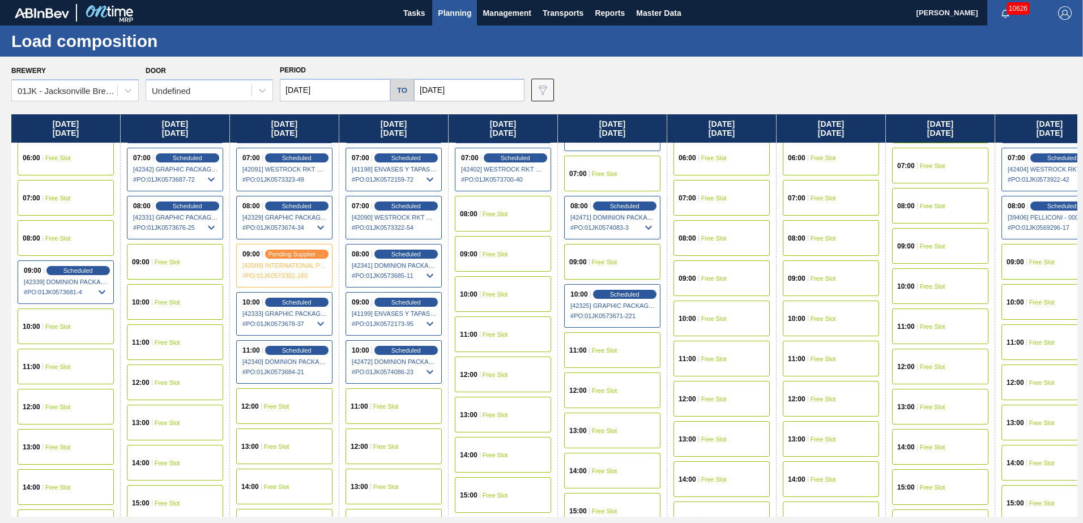
scroll to position [226, 0]
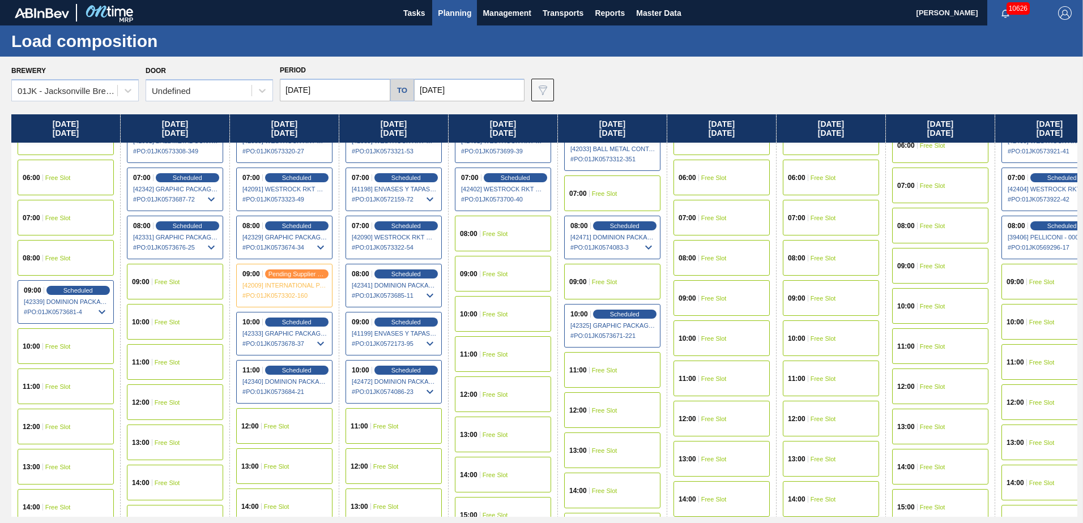
click at [581, 282] on span "09:00" at bounding box center [578, 282] width 18 height 7
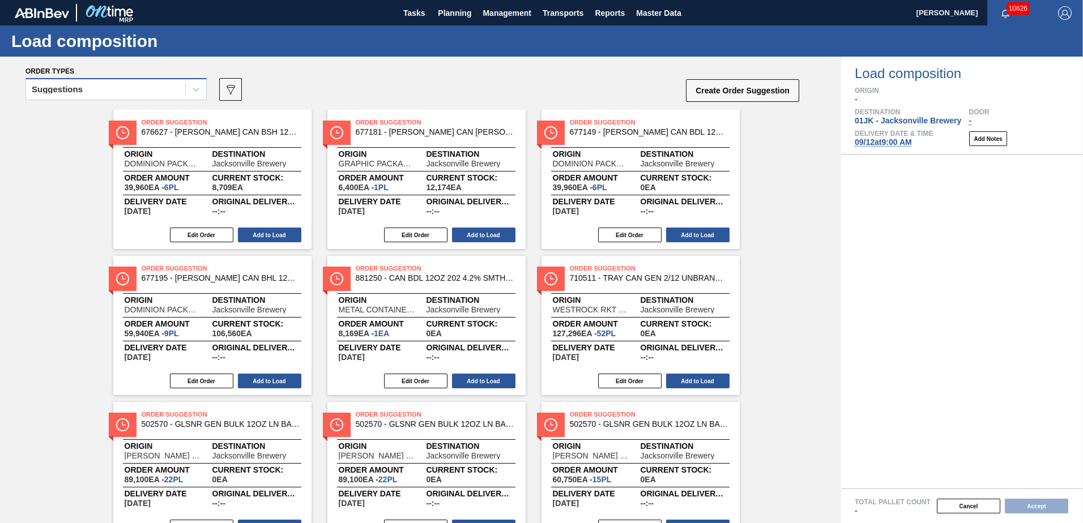
click at [181, 80] on div "Suggestions" at bounding box center [115, 89] width 181 height 22
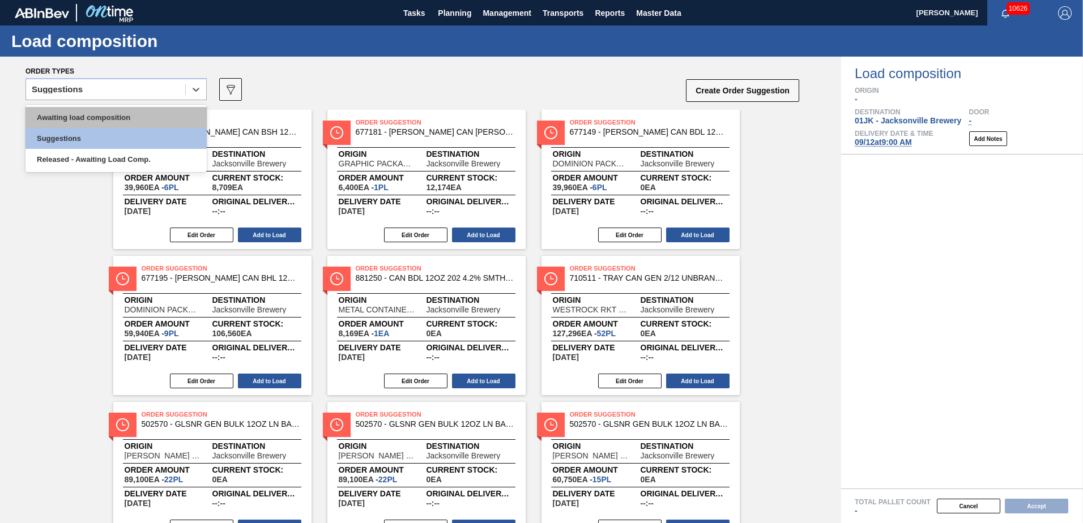
click at [147, 113] on div "Awaiting load composition" at bounding box center [115, 117] width 181 height 21
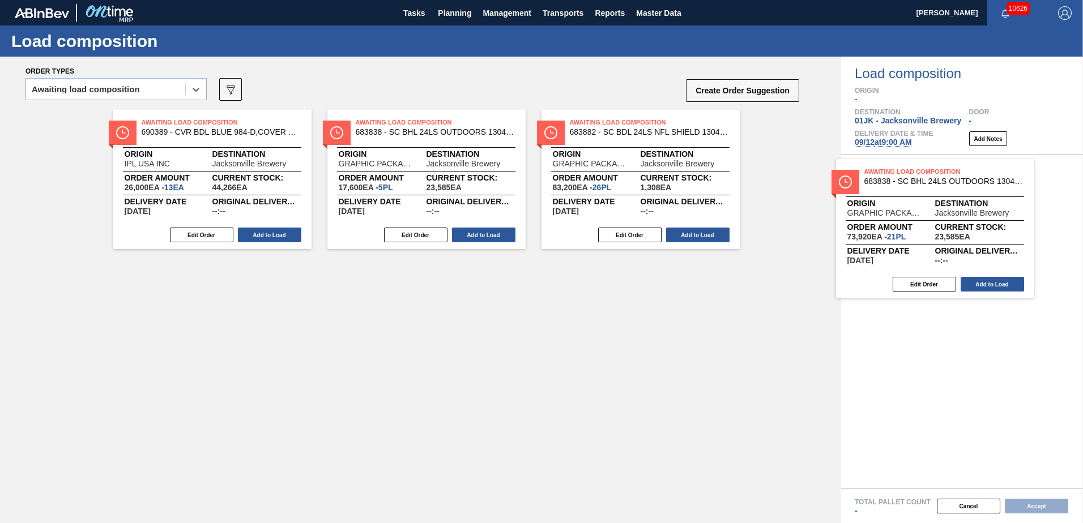
drag, startPoint x: 421, startPoint y: 139, endPoint x: 939, endPoint y: 191, distance: 521.2
click at [939, 191] on div "Order types option Awaiting load composition, selected. Select is focused ,type…" at bounding box center [541, 290] width 1083 height 467
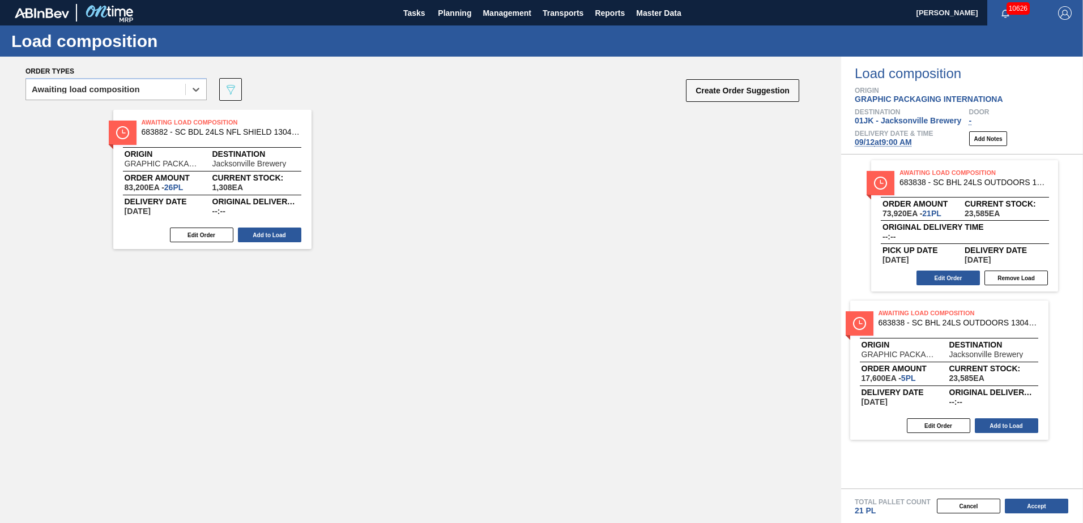
drag, startPoint x: 219, startPoint y: 150, endPoint x: 966, endPoint y: 338, distance: 770.1
click at [966, 347] on div "Order types option Awaiting load composition, selected. Select is focused ,type…" at bounding box center [541, 290] width 1083 height 467
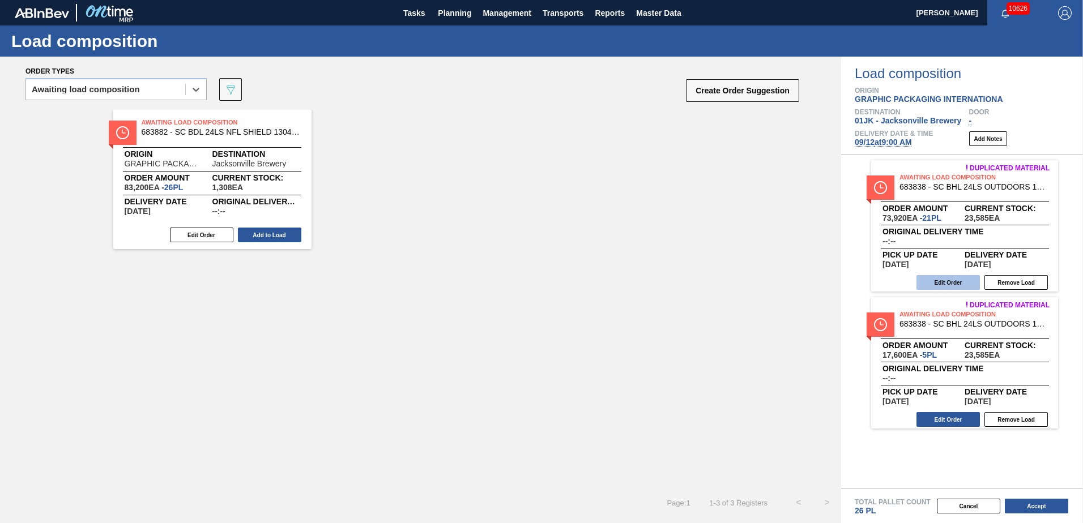
click at [956, 288] on button "Edit Order" at bounding box center [947, 282] width 63 height 15
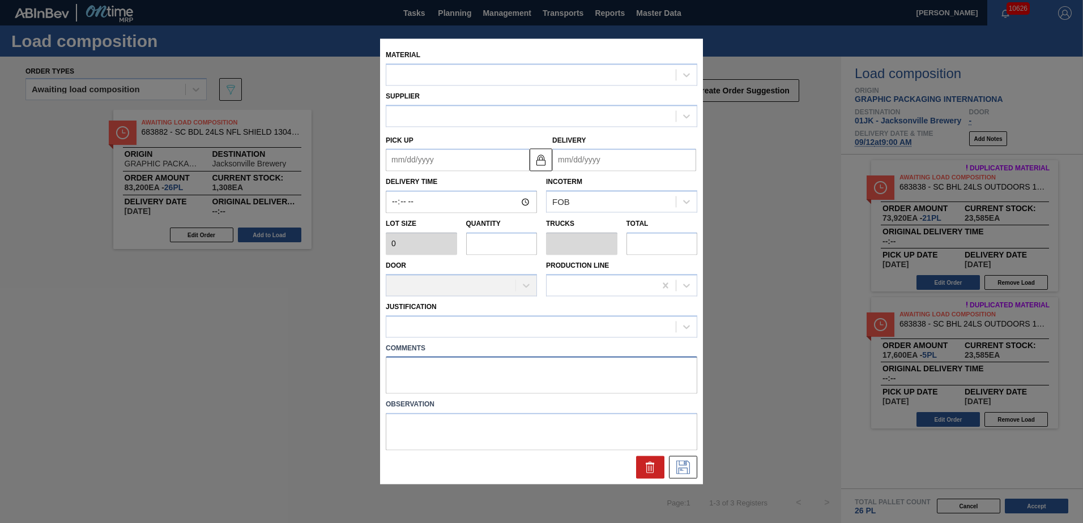
drag, startPoint x: 482, startPoint y: 387, endPoint x: 482, endPoint y: 380, distance: 6.8
click at [482, 380] on textarea at bounding box center [541, 375] width 311 height 37
type textarea "DROP"
type input "3,520"
type input "21"
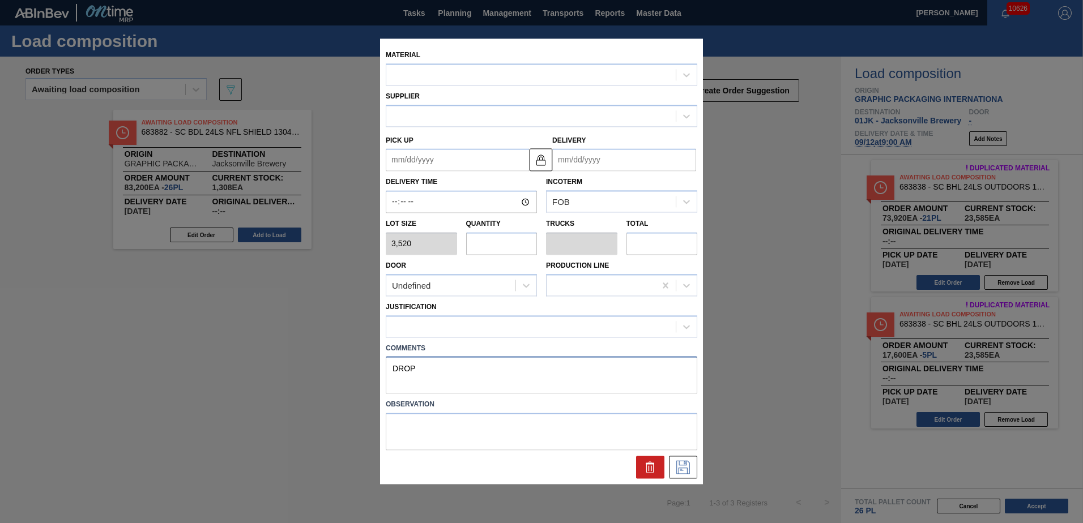
type input "0.808"
type input "73,920"
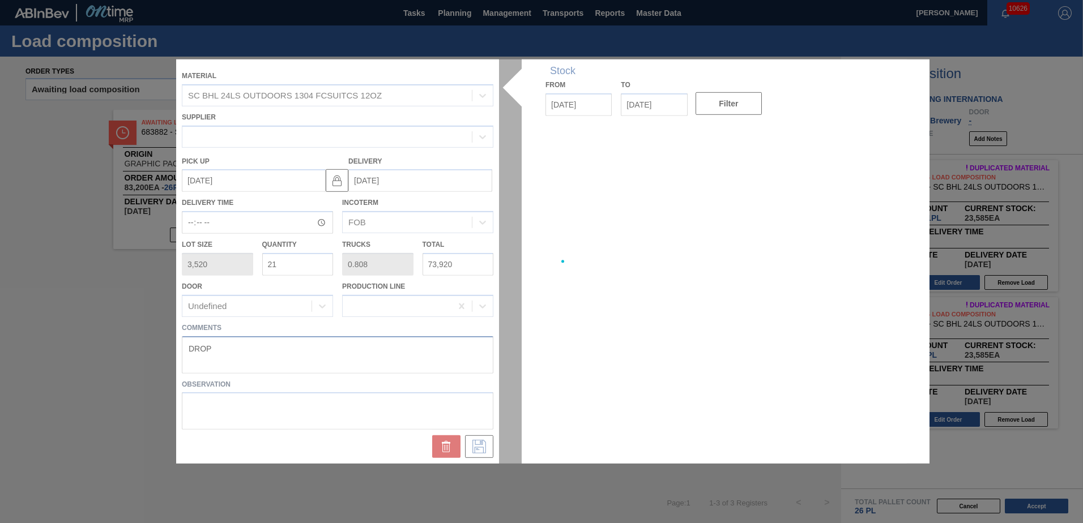
type up "[DATE]"
type input "[DATE]"
type textarea "DROP"
click at [479, 448] on div at bounding box center [541, 261] width 730 height 404
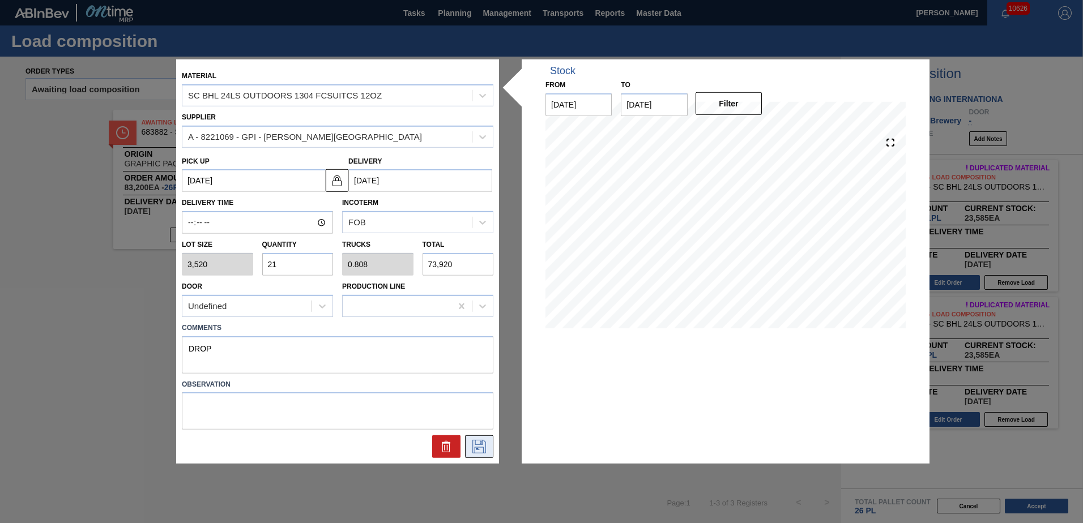
click at [479, 451] on icon at bounding box center [479, 447] width 18 height 14
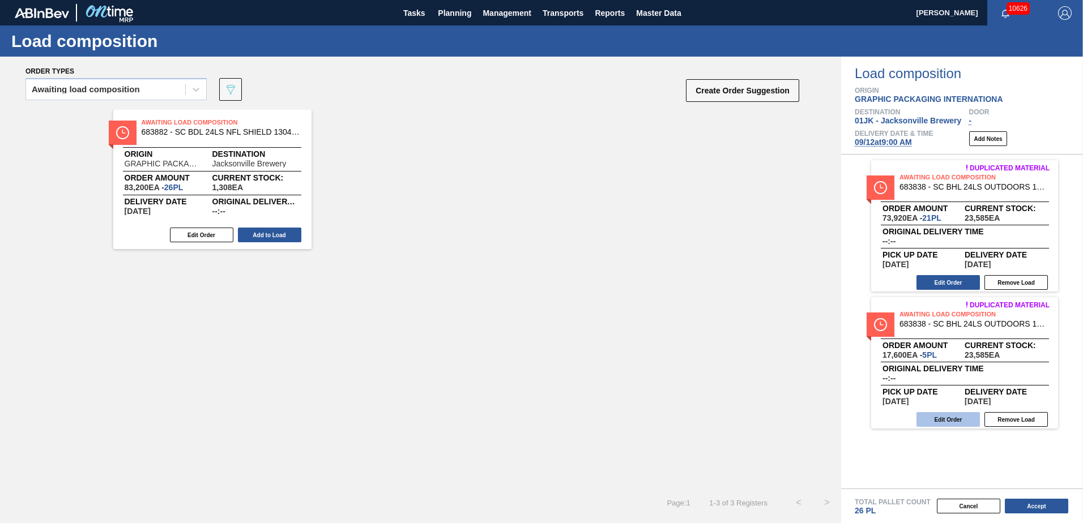
click at [961, 422] on button "Edit Order" at bounding box center [947, 419] width 63 height 15
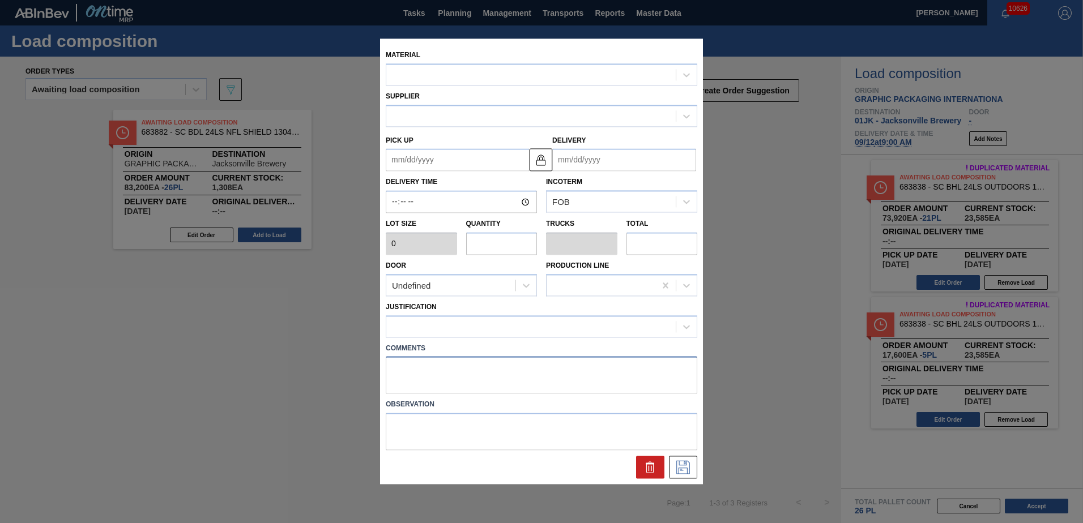
click at [476, 373] on textarea at bounding box center [541, 375] width 311 height 37
type input "3,520"
type input "5"
type input "0.192"
type input "17,600"
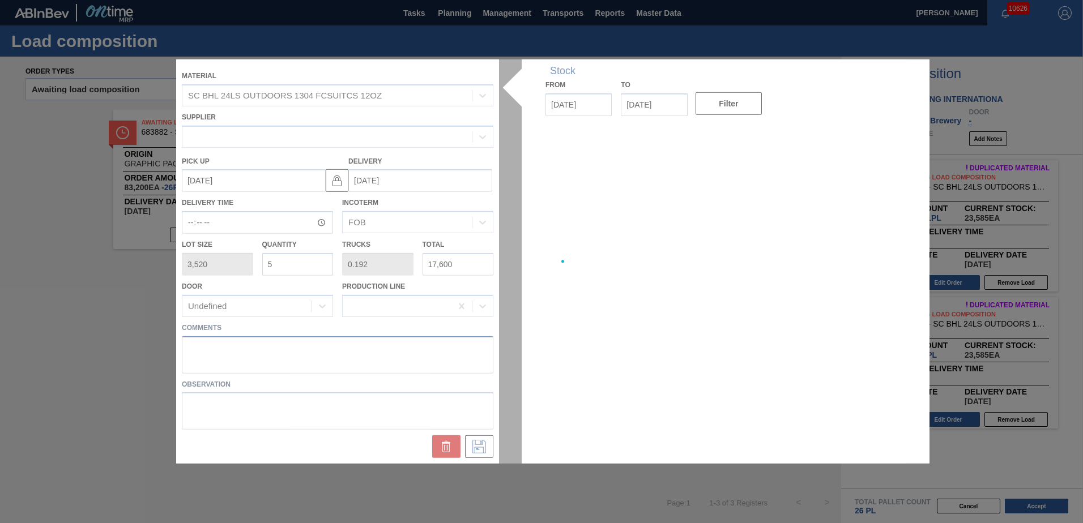
type up "[DATE]"
type input "[DATE]"
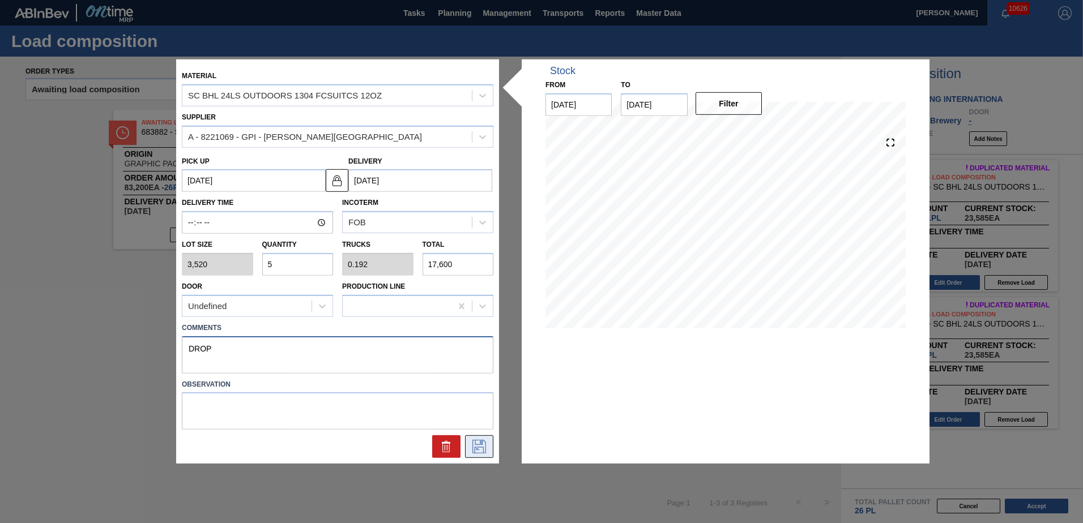
type textarea "DROP"
click at [472, 445] on icon at bounding box center [479, 447] width 18 height 14
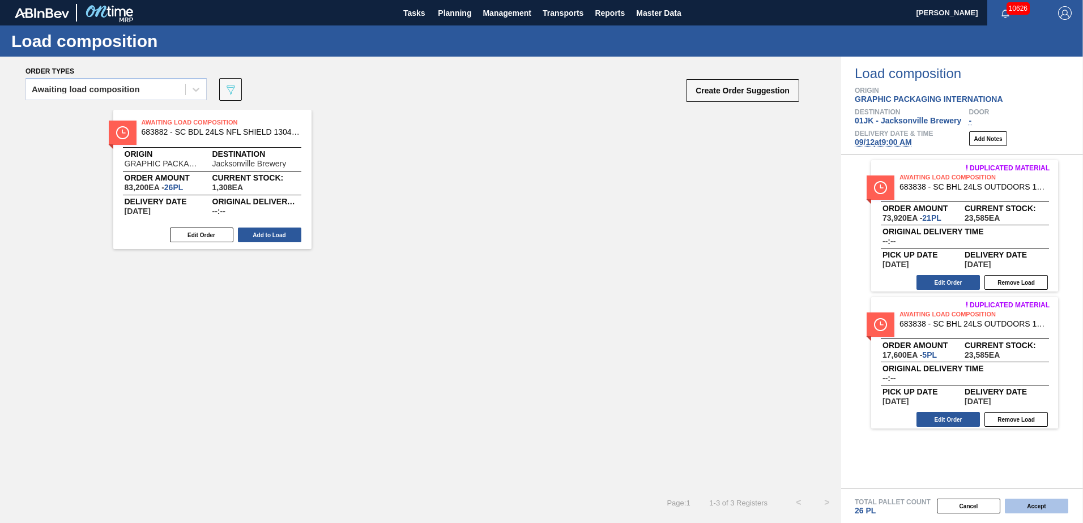
click at [1031, 506] on button "Accept" at bounding box center [1035, 506] width 63 height 15
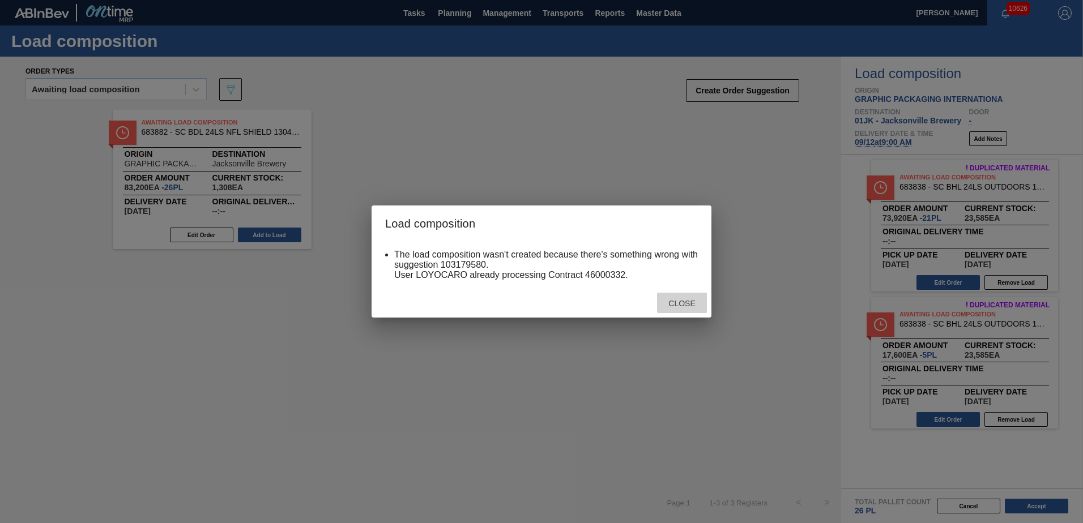
click at [678, 301] on span "Close" at bounding box center [681, 303] width 45 height 9
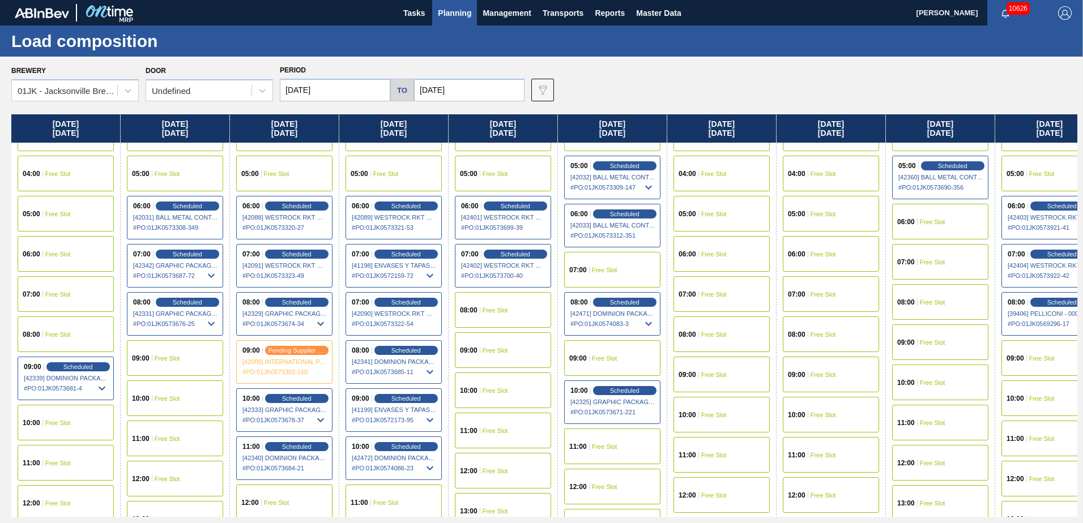
scroll to position [170, 0]
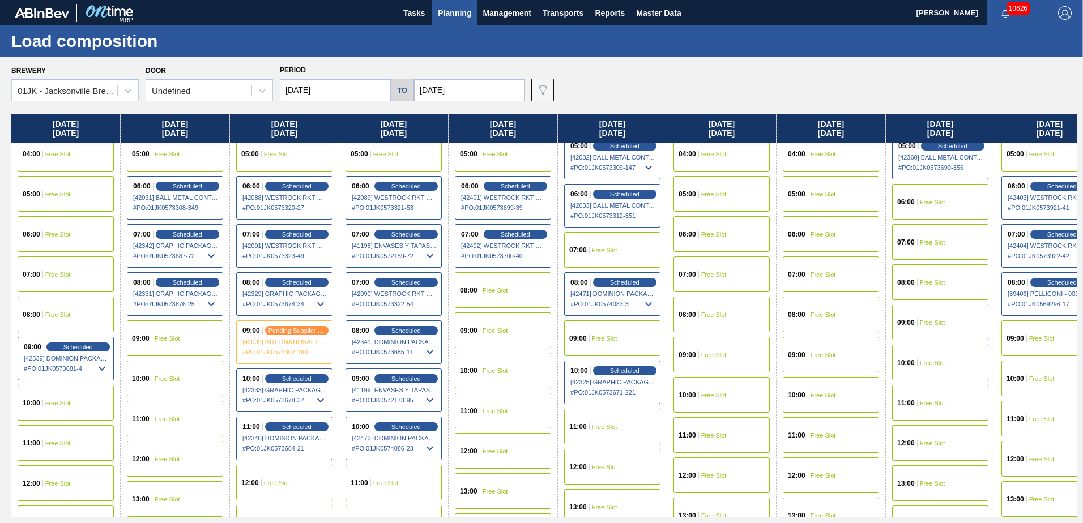
click at [604, 340] on span "Free Slot" at bounding box center [604, 338] width 25 height 7
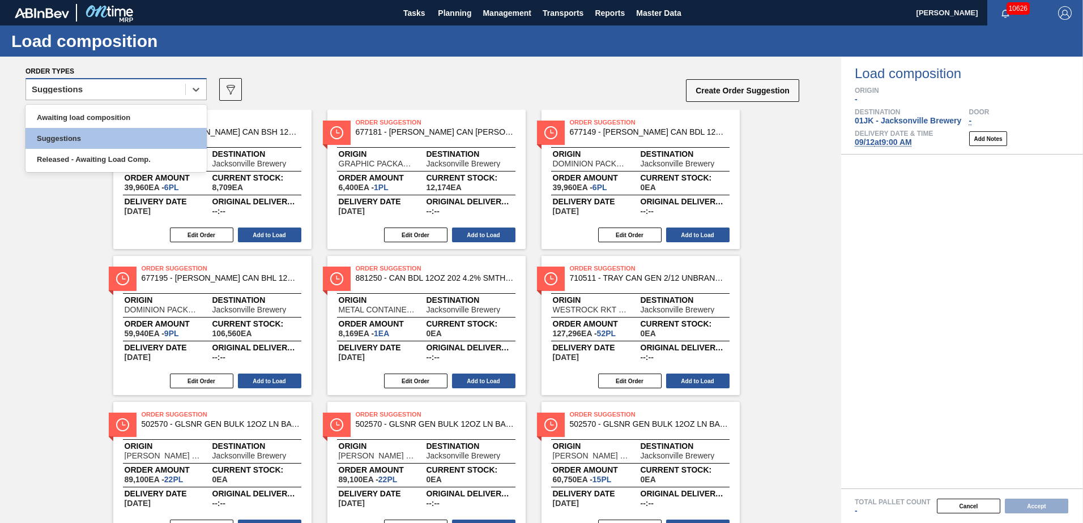
click at [166, 88] on div "Suggestions" at bounding box center [105, 90] width 159 height 16
click at [116, 121] on div "Awaiting load composition" at bounding box center [115, 117] width 181 height 21
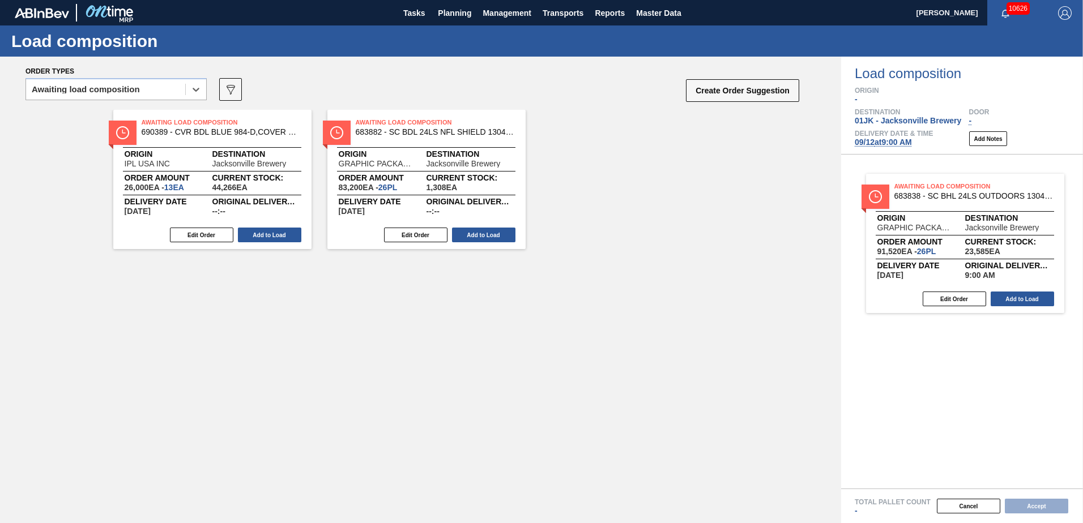
drag, startPoint x: 441, startPoint y: 139, endPoint x: 993, endPoint y: 215, distance: 557.2
click at [993, 215] on div "Order types option Awaiting load composition, selected. Select is focused ,type…" at bounding box center [541, 290] width 1083 height 467
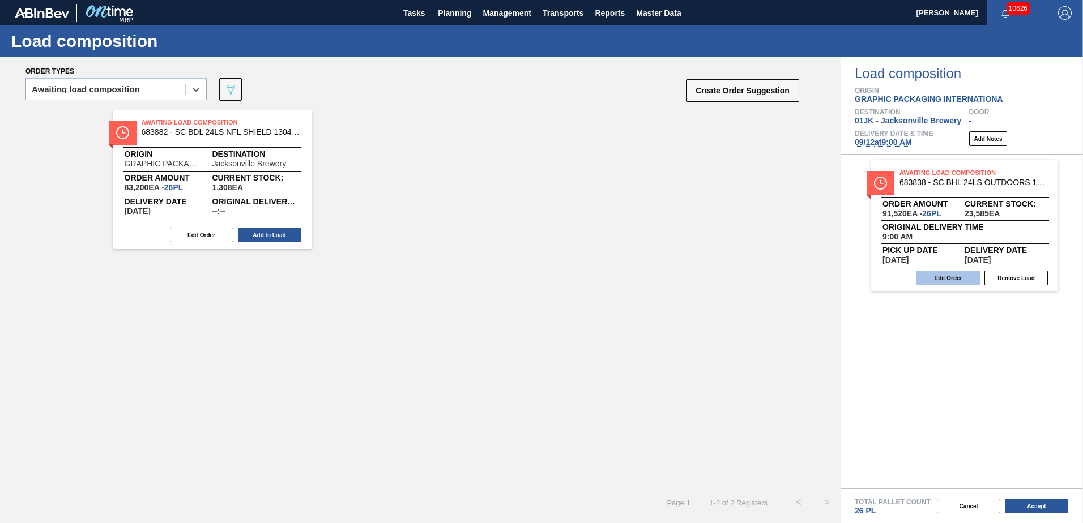
click at [951, 276] on button "Edit Order" at bounding box center [947, 278] width 63 height 15
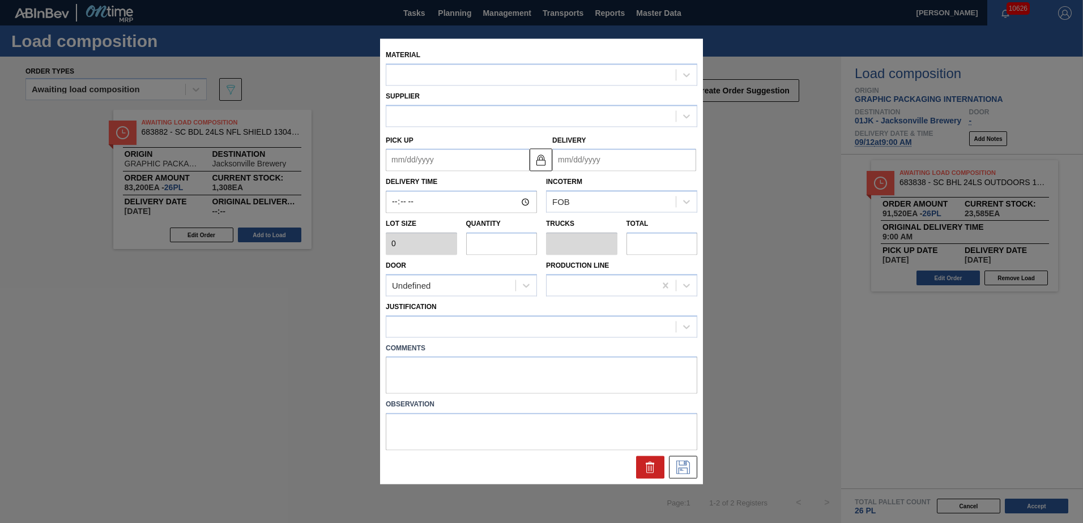
type input "09:00:00"
type input "3,520"
type input "26"
type input "1"
type input "91,520"
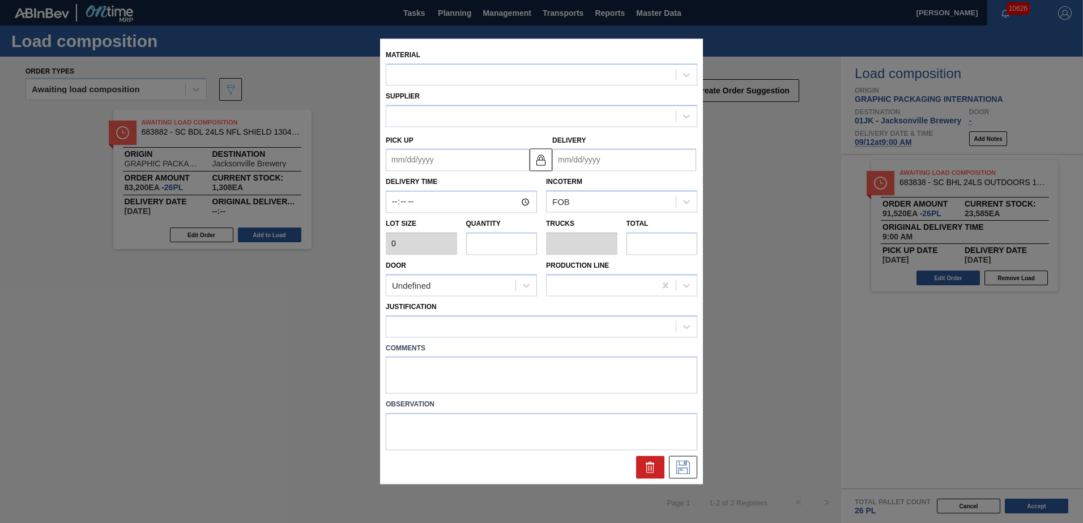
type textarea "DROP"
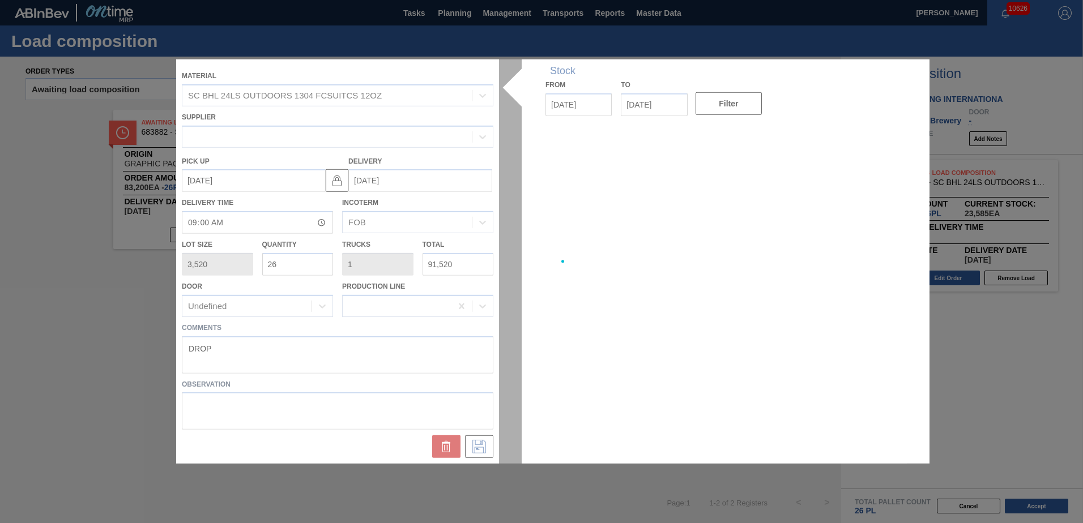
type up "[DATE]"
type input "[DATE]"
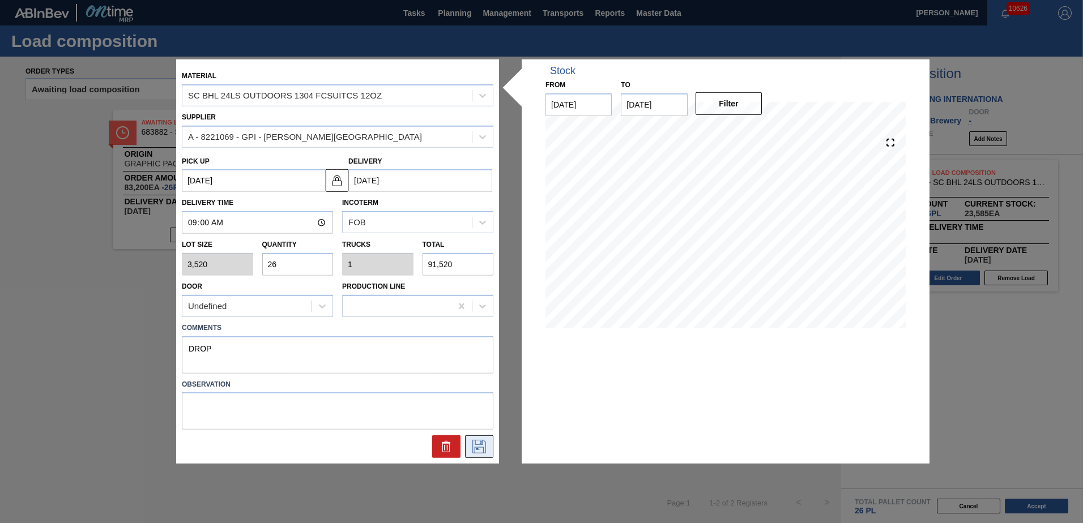
click at [482, 445] on icon at bounding box center [479, 447] width 14 height 14
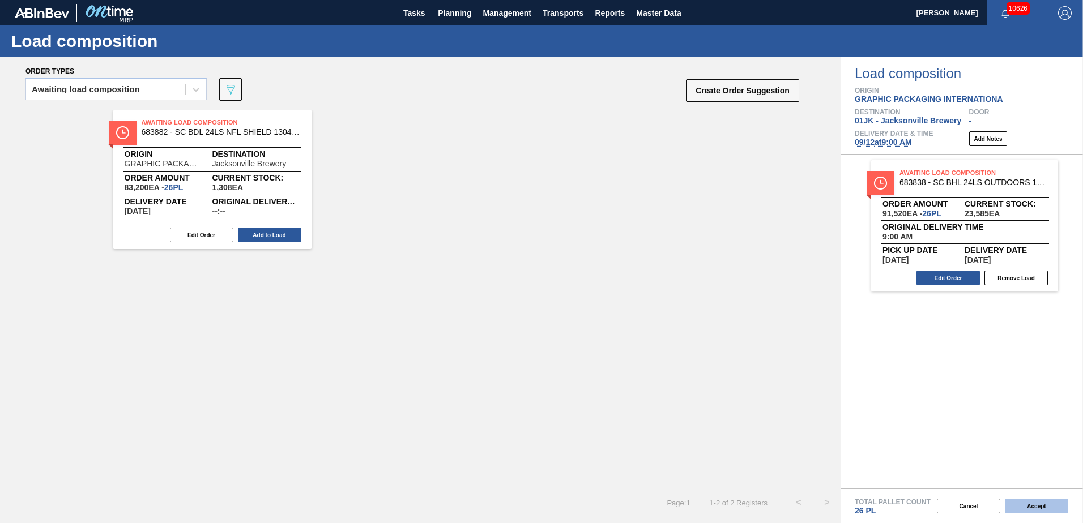
click at [1043, 507] on button "Accept" at bounding box center [1035, 506] width 63 height 15
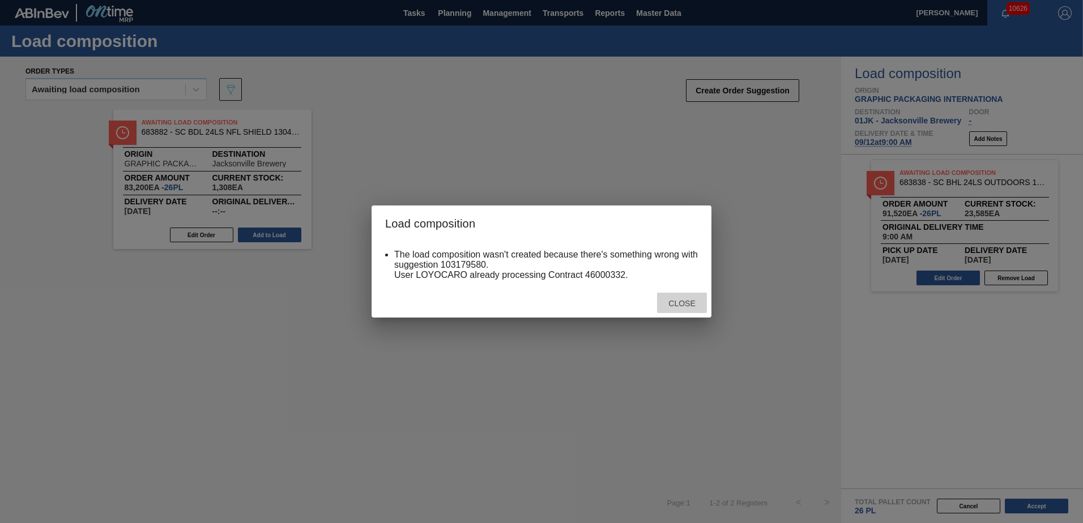
click at [671, 299] on span "Close" at bounding box center [681, 303] width 45 height 9
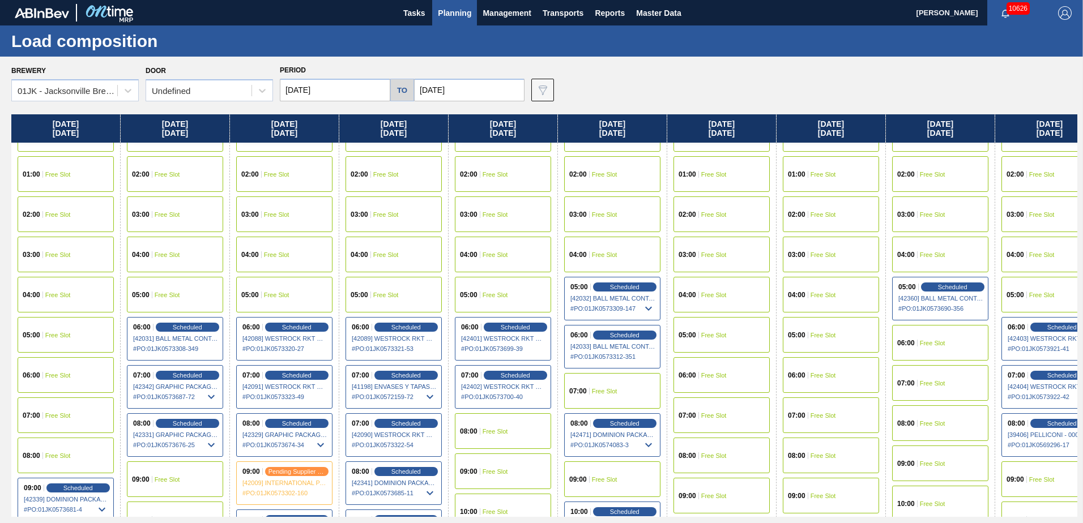
scroll to position [57, 0]
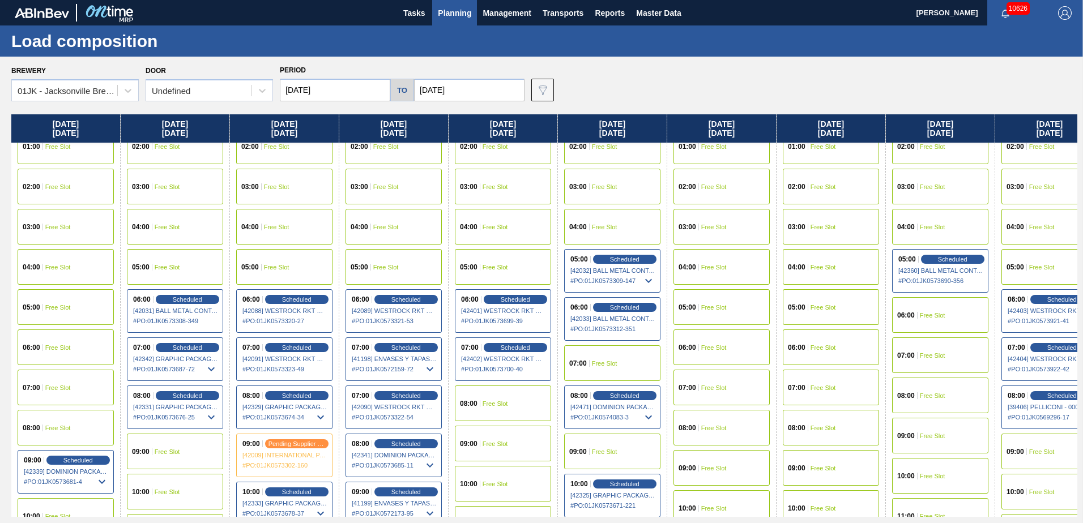
click at [609, 445] on div "09:00 Free Slot" at bounding box center [612, 452] width 96 height 36
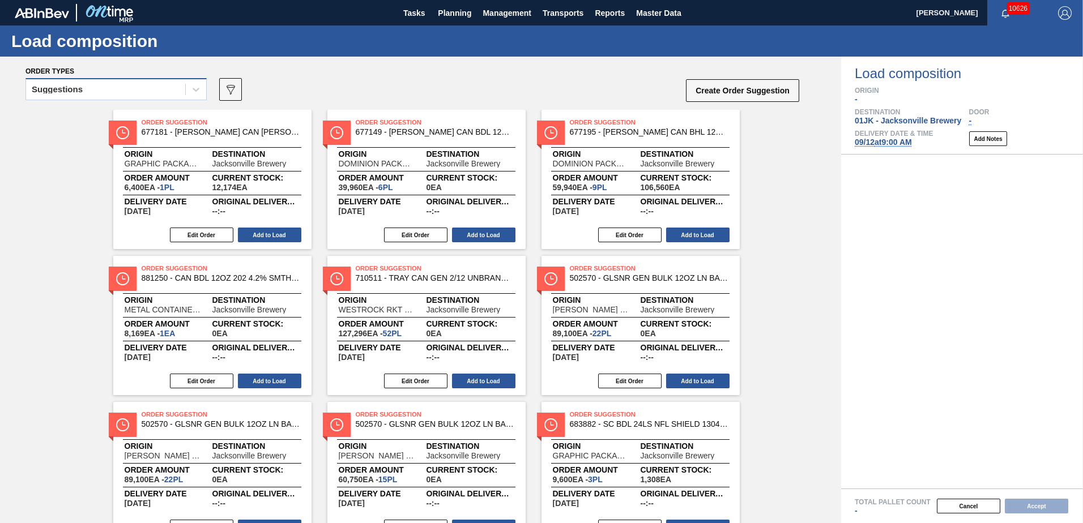
click at [177, 96] on div "Suggestions" at bounding box center [105, 90] width 159 height 16
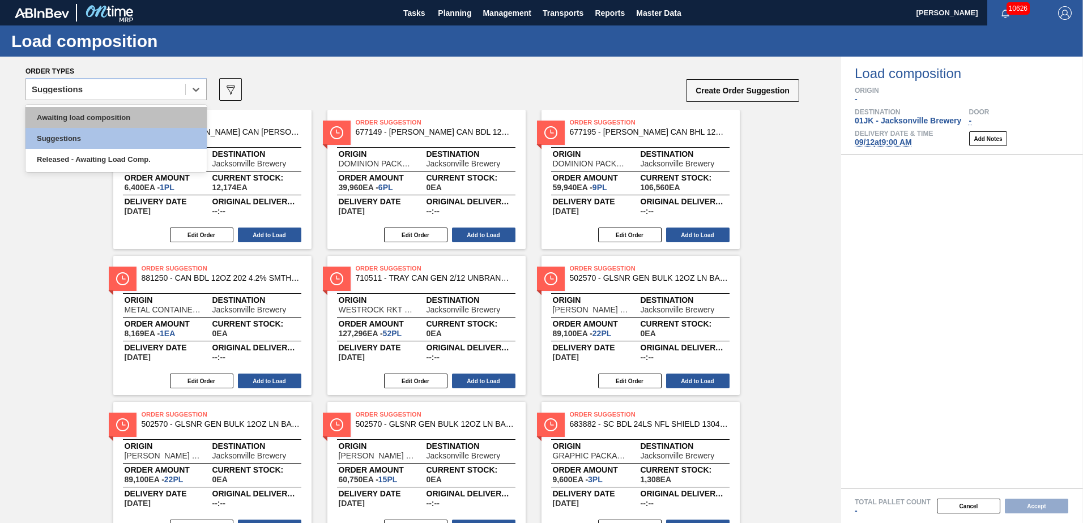
click at [151, 116] on div "Awaiting load composition" at bounding box center [115, 117] width 181 height 21
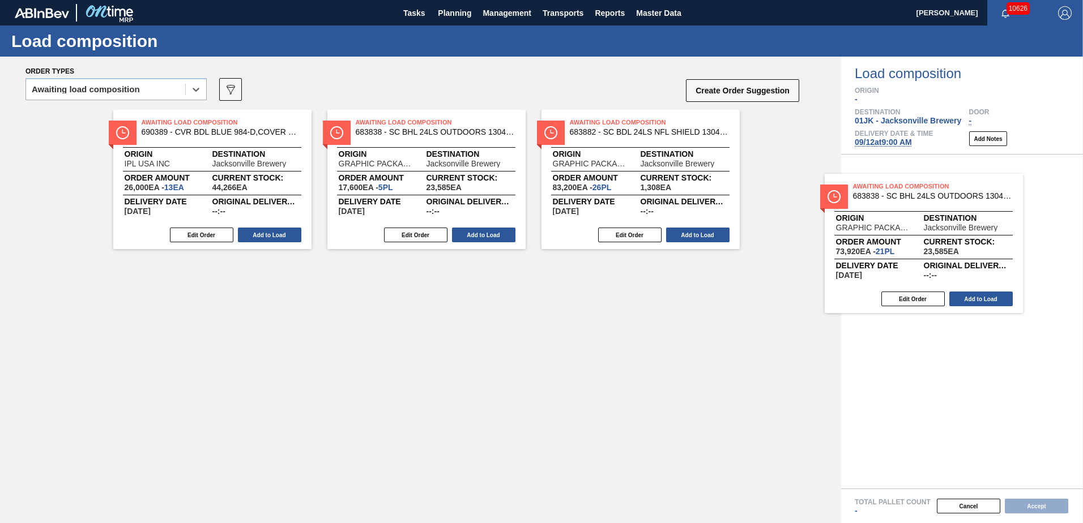
drag, startPoint x: 422, startPoint y: 181, endPoint x: 929, endPoint y: 247, distance: 511.1
click at [929, 247] on div "Order types option Awaiting load composition, selected. Select is focused ,type…" at bounding box center [541, 290] width 1083 height 467
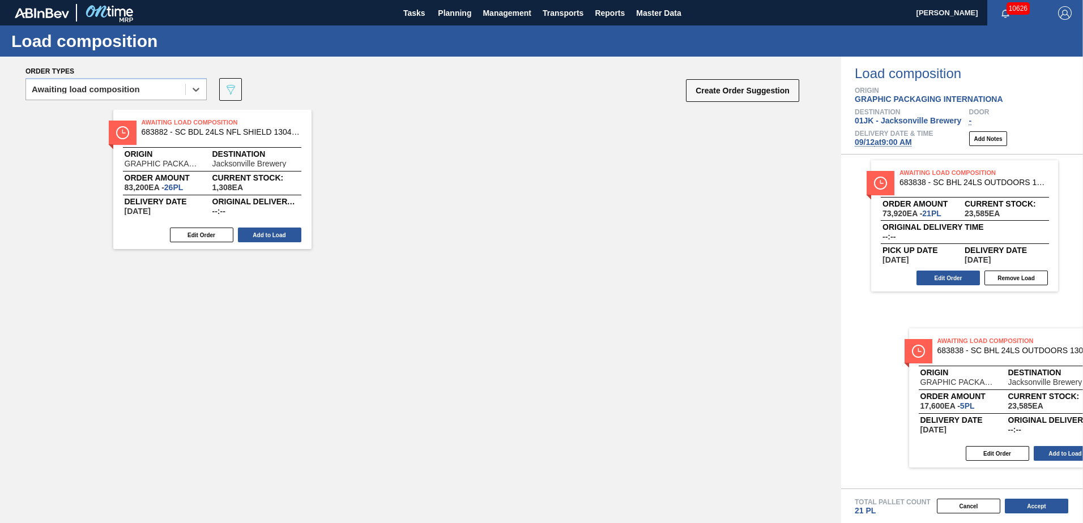
drag, startPoint x: 669, startPoint y: 285, endPoint x: 994, endPoint y: 373, distance: 336.6
click at [994, 373] on div "Order types option Awaiting load composition, selected. Select is focused ,type…" at bounding box center [541, 290] width 1083 height 467
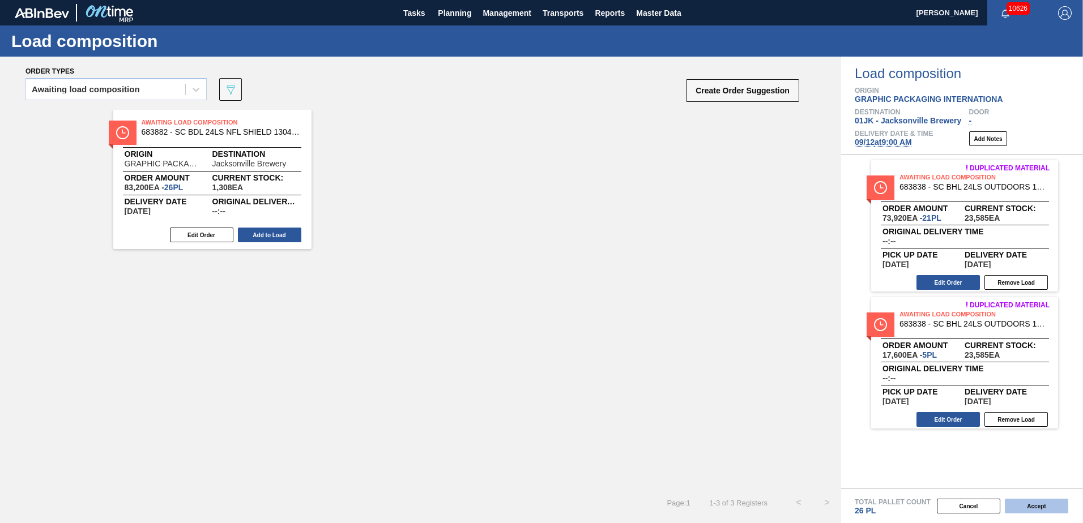
click at [1034, 510] on button "Accept" at bounding box center [1035, 506] width 63 height 15
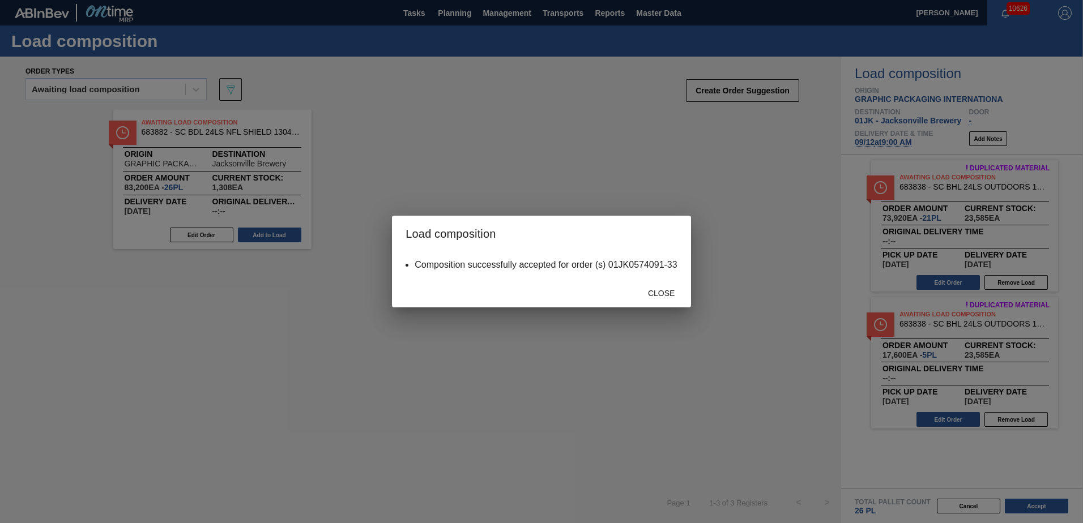
click at [673, 290] on span "Close" at bounding box center [661, 293] width 45 height 9
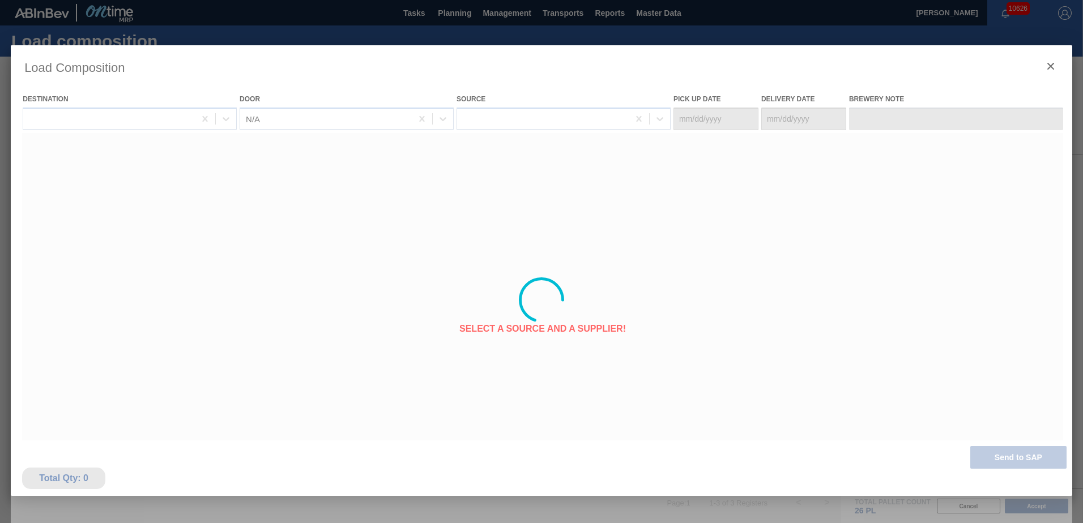
type Date "[DATE]"
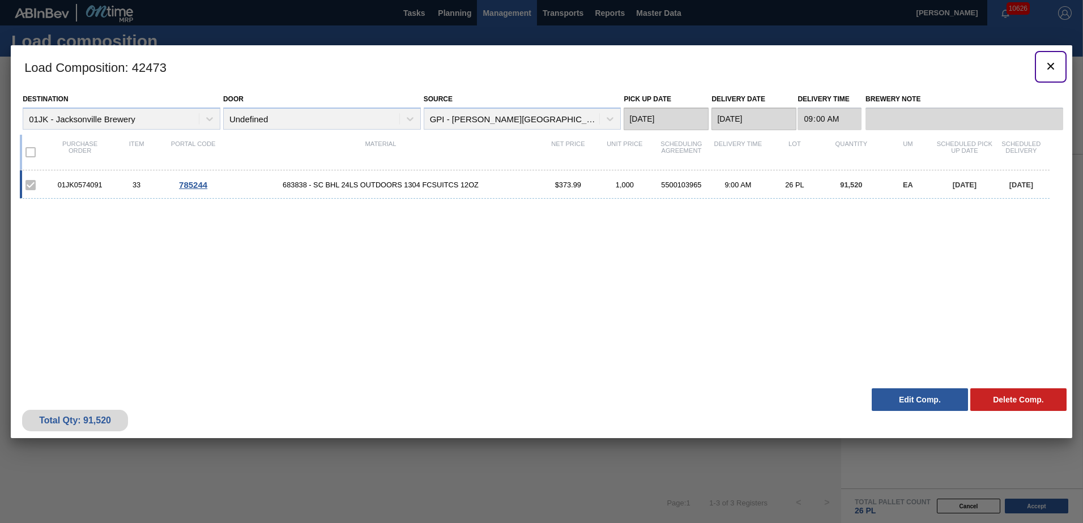
click at [1051, 64] on icon "botão de ícone" at bounding box center [1050, 66] width 14 height 14
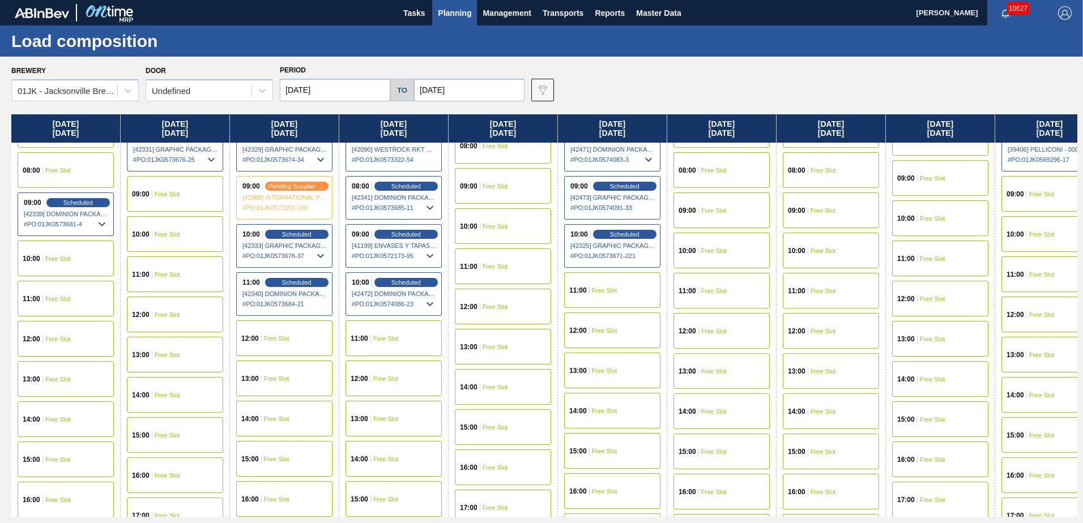
scroll to position [340, 0]
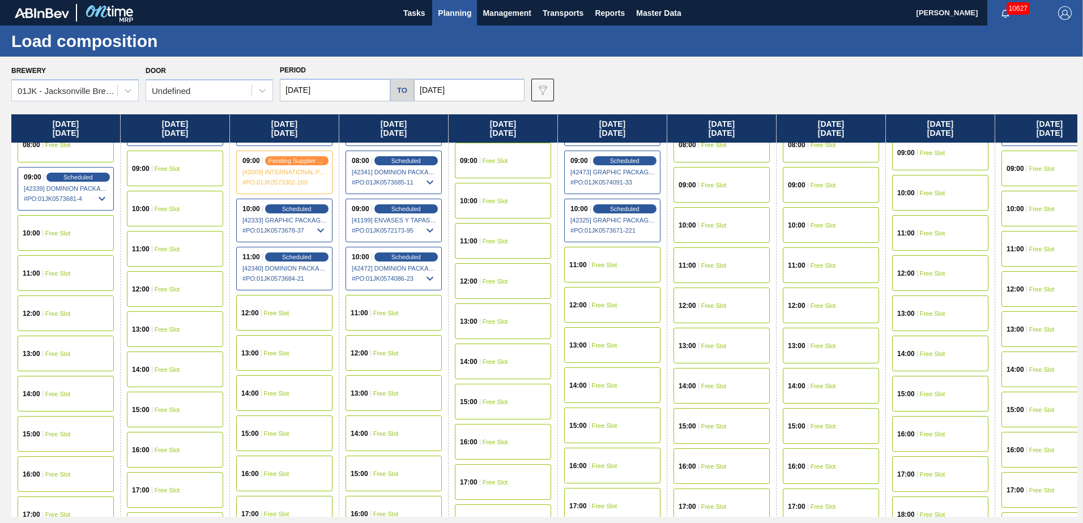
click at [292, 316] on div "12:00 Free Slot" at bounding box center [284, 313] width 96 height 36
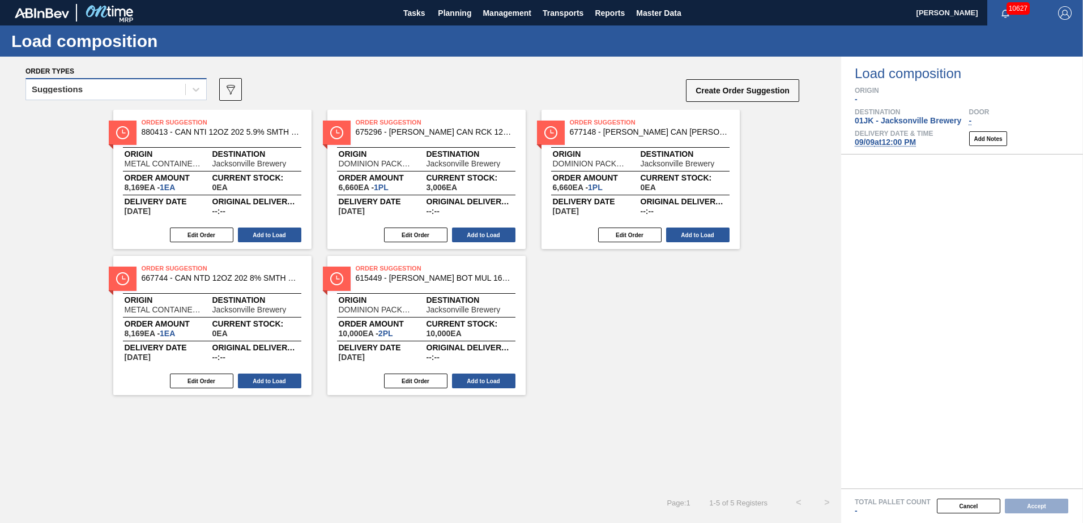
click at [178, 87] on div "Suggestions" at bounding box center [105, 90] width 159 height 16
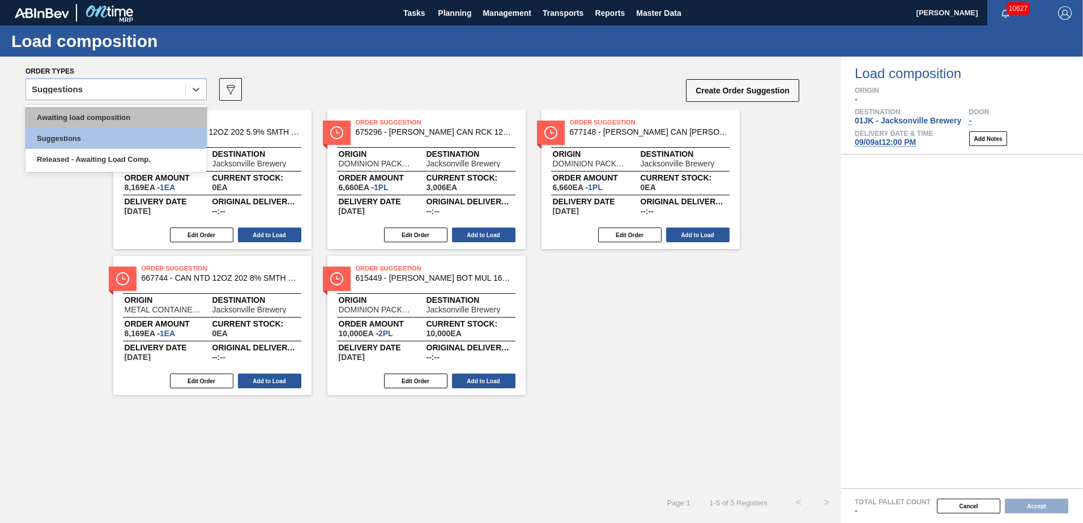
click at [172, 117] on div "Awaiting load composition" at bounding box center [115, 117] width 181 height 21
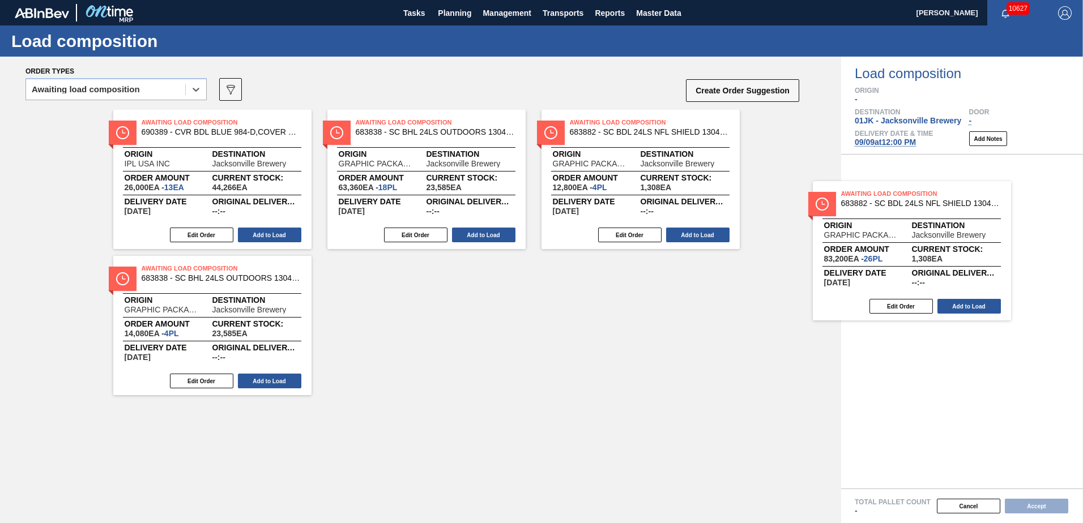
drag, startPoint x: 477, startPoint y: 319, endPoint x: 963, endPoint y: 244, distance: 491.5
click at [963, 244] on div "Order types option Awaiting load composition, selected. Select is focused ,type…" at bounding box center [541, 290] width 1083 height 467
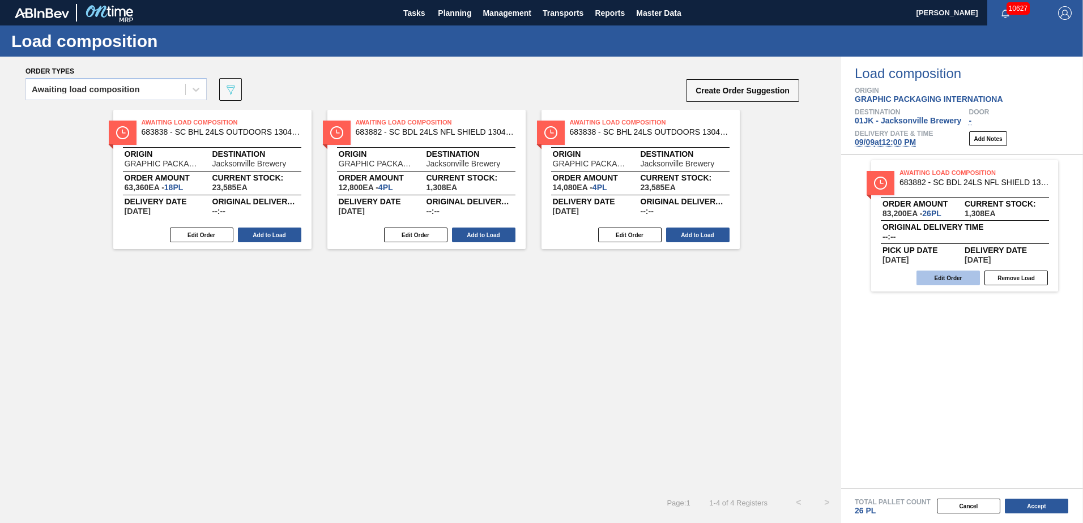
click at [951, 281] on button "Edit Order" at bounding box center [947, 278] width 63 height 15
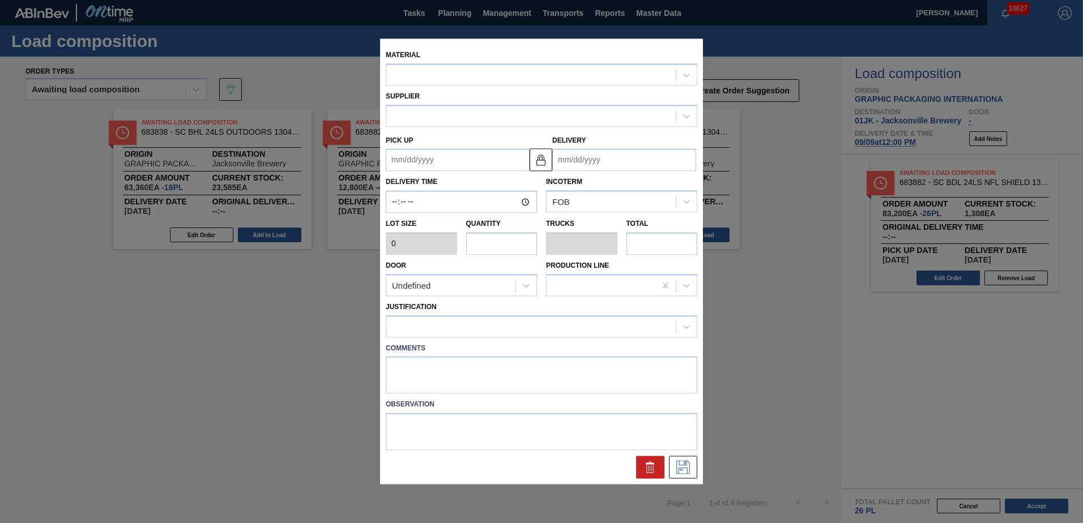
type input "3,200"
type input "26"
type input "1"
type input "83,200"
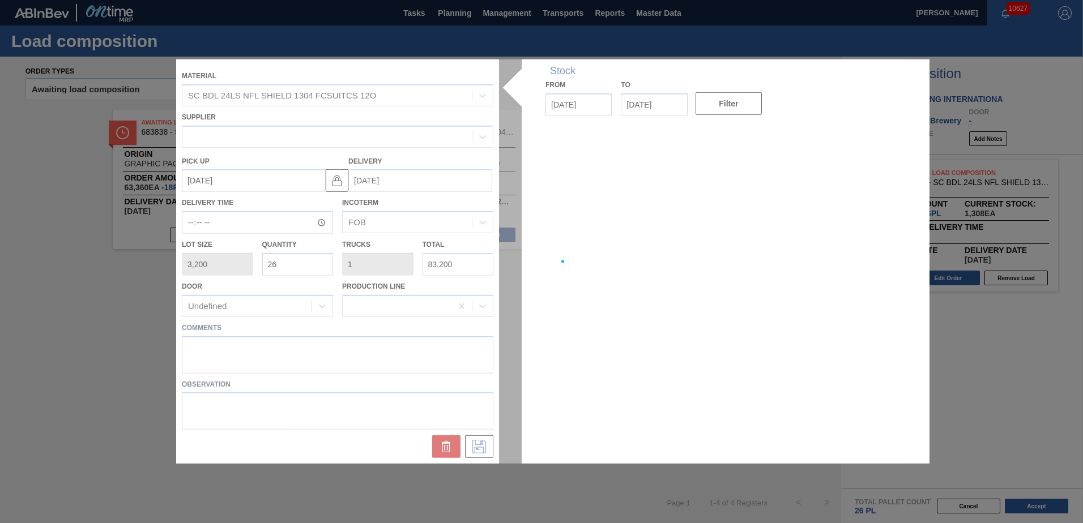
type up "[DATE]"
type input "[DATE]"
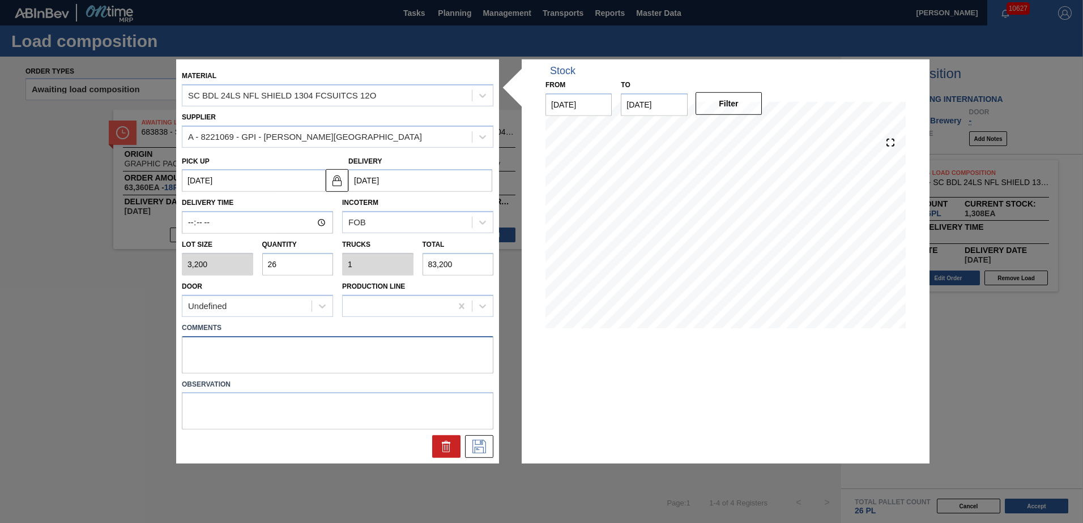
click at [329, 356] on textarea at bounding box center [337, 354] width 311 height 37
type textarea "DROP"
click at [485, 447] on icon at bounding box center [479, 447] width 18 height 14
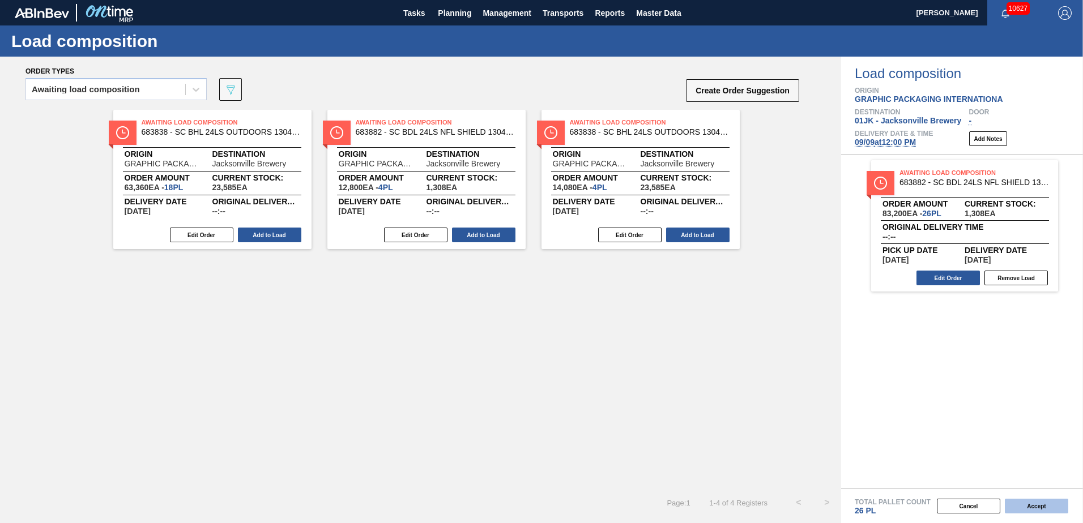
click at [1044, 508] on button "Accept" at bounding box center [1035, 506] width 63 height 15
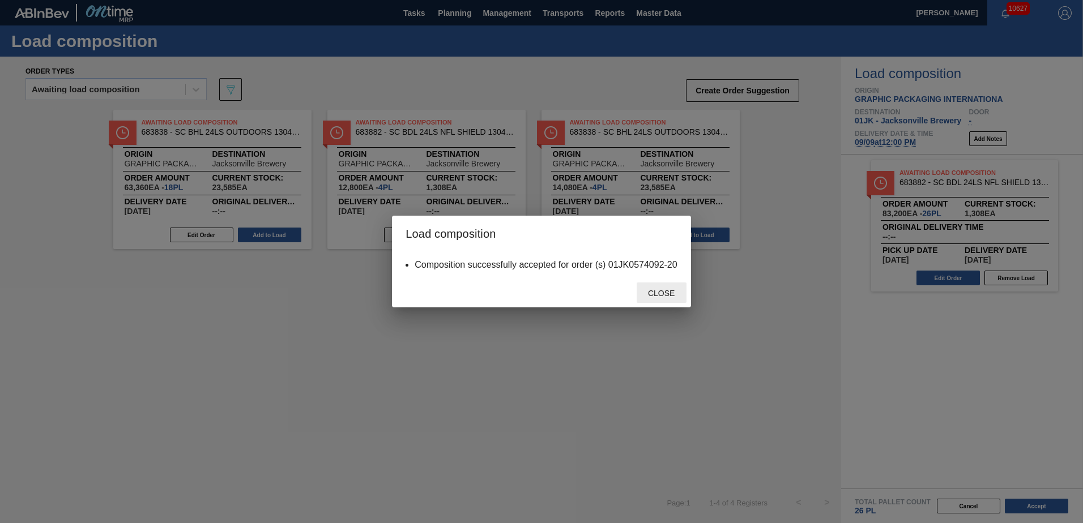
click at [675, 293] on span "Close" at bounding box center [661, 293] width 45 height 9
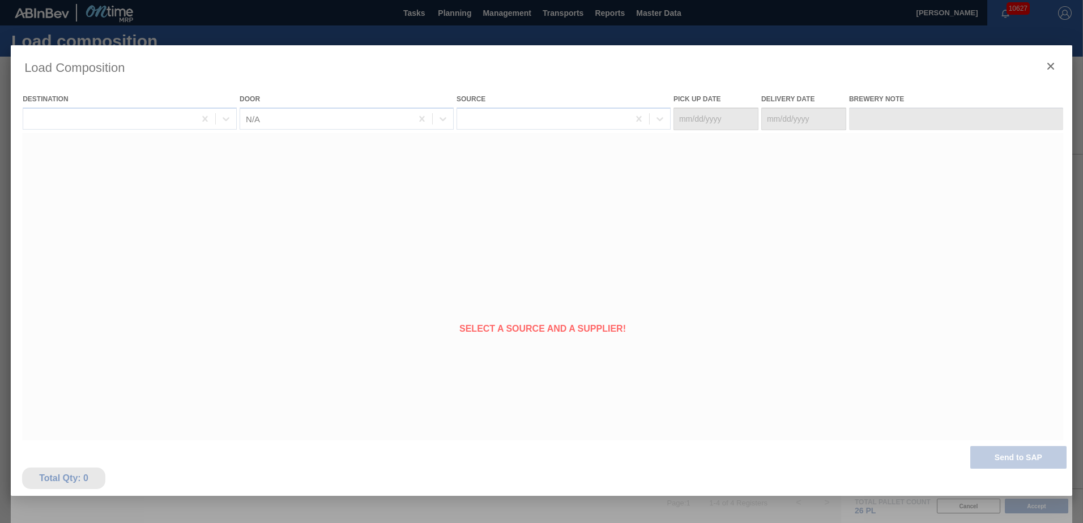
type Date "09/06/2025"
type Date "[DATE]"
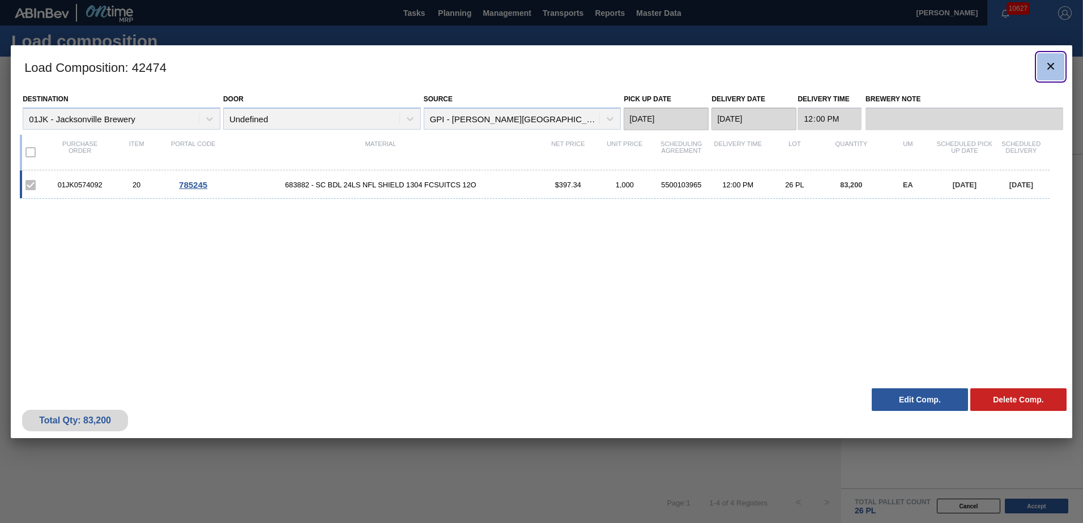
click at [1049, 69] on icon "botão de ícone" at bounding box center [1050, 66] width 14 height 14
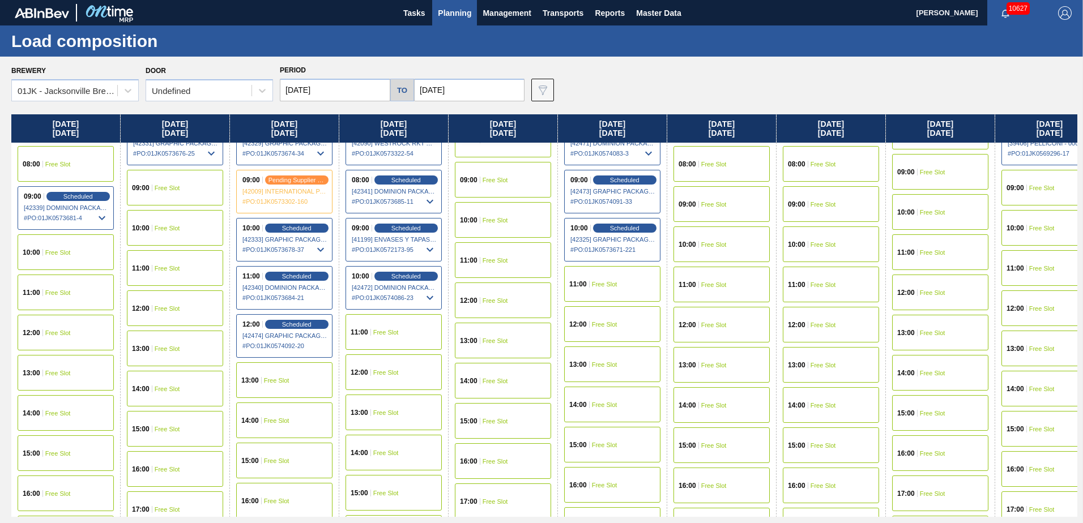
scroll to position [340, 0]
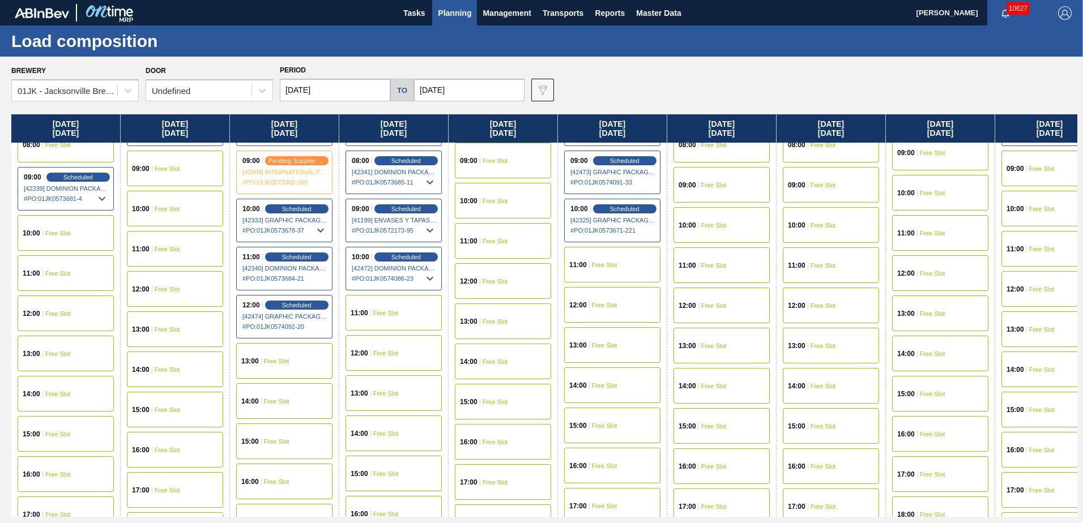
click at [373, 311] on span "Free Slot" at bounding box center [385, 313] width 25 height 7
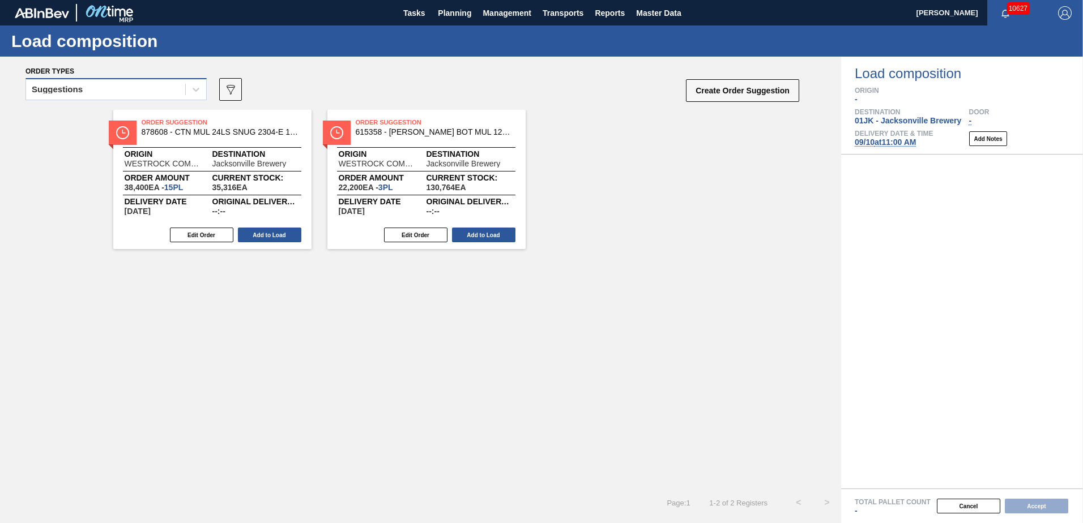
click at [174, 92] on div "Suggestions" at bounding box center [105, 90] width 159 height 16
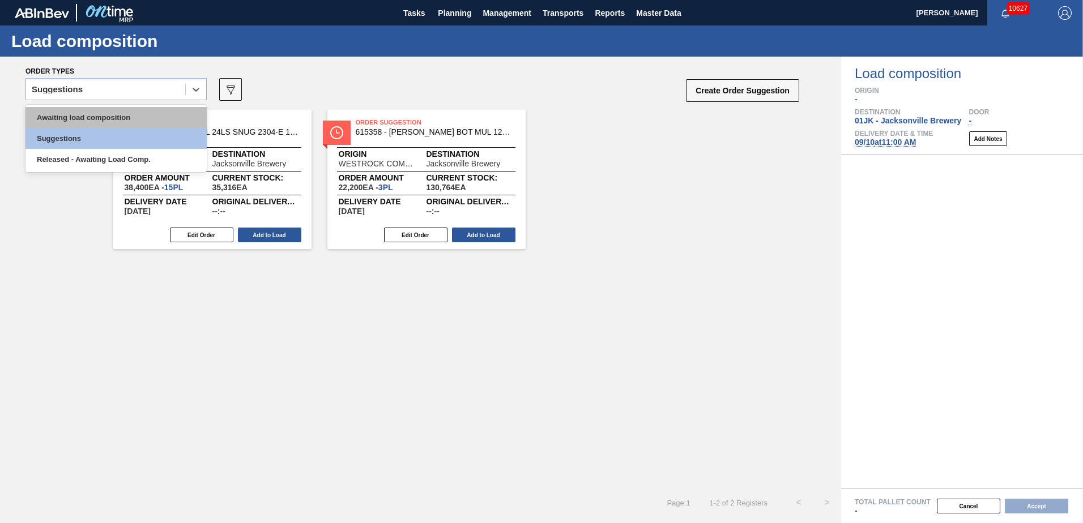
click at [155, 121] on div "Awaiting load composition" at bounding box center [115, 117] width 181 height 21
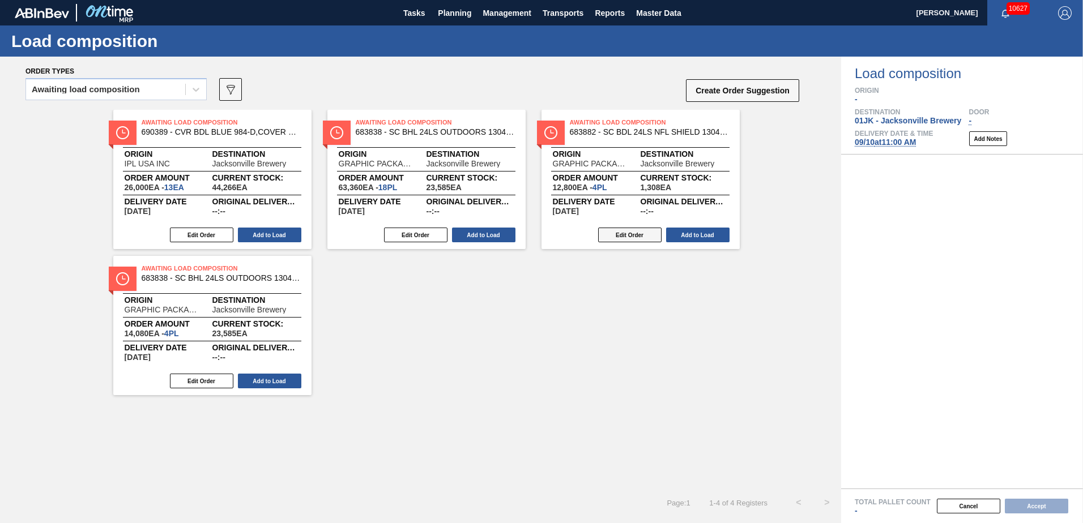
click at [622, 230] on button "Edit Order" at bounding box center [629, 235] width 63 height 15
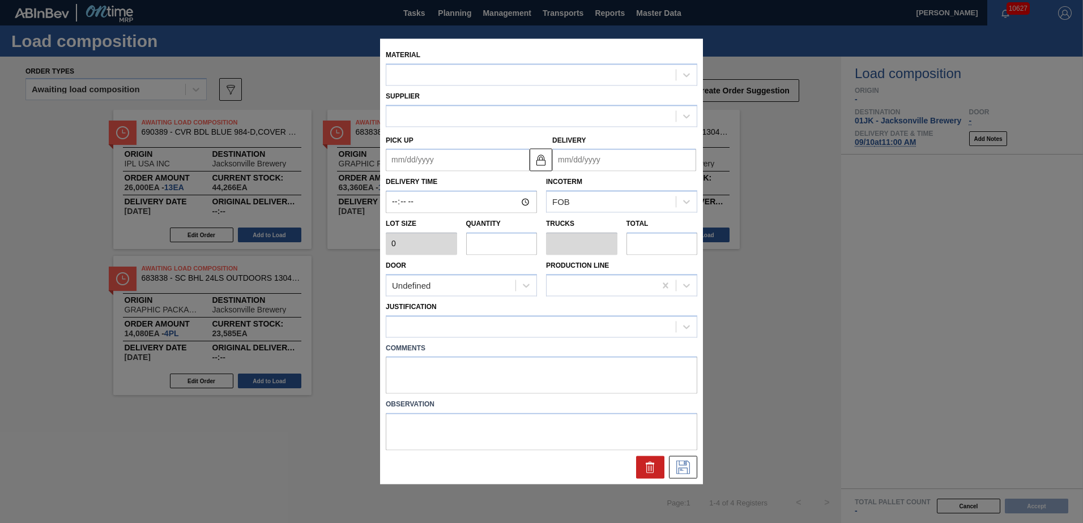
type input "3,200"
type input "4"
type input "0.154"
type input "12,800"
type textarea "TAIL, DROP"
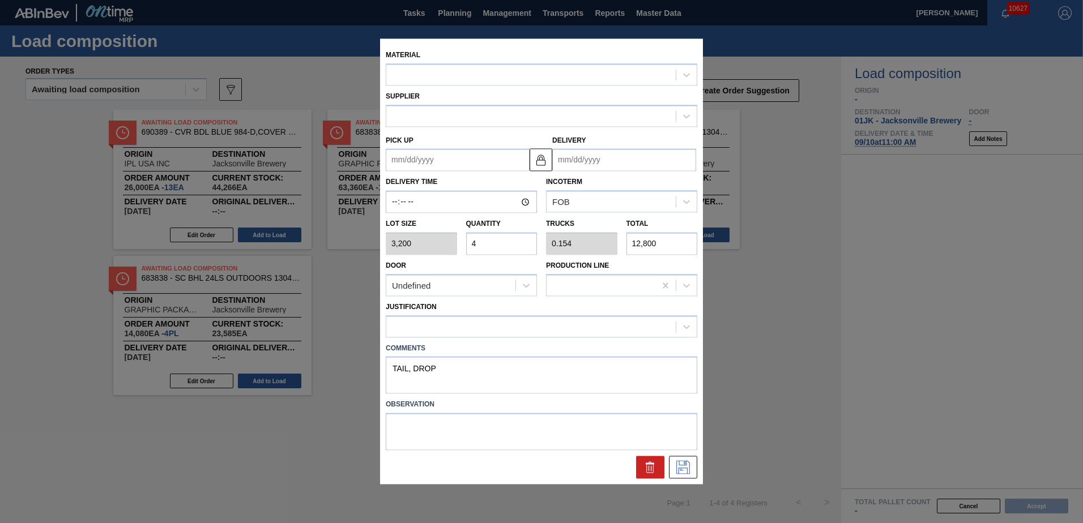
type up "[DATE]"
type input "[DATE]"
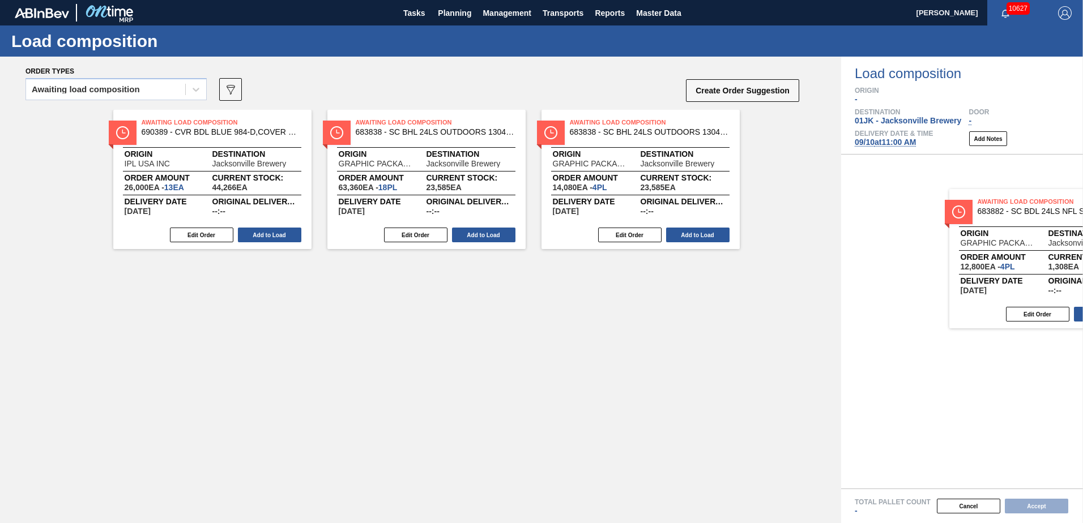
drag, startPoint x: 656, startPoint y: 127, endPoint x: 1062, endPoint y: 208, distance: 413.8
click at [1063, 208] on div "Order types Awaiting load composition 089F7B8B-B2A5-4AFE-B5C0-19BA573D28AC Crea…" at bounding box center [541, 290] width 1083 height 467
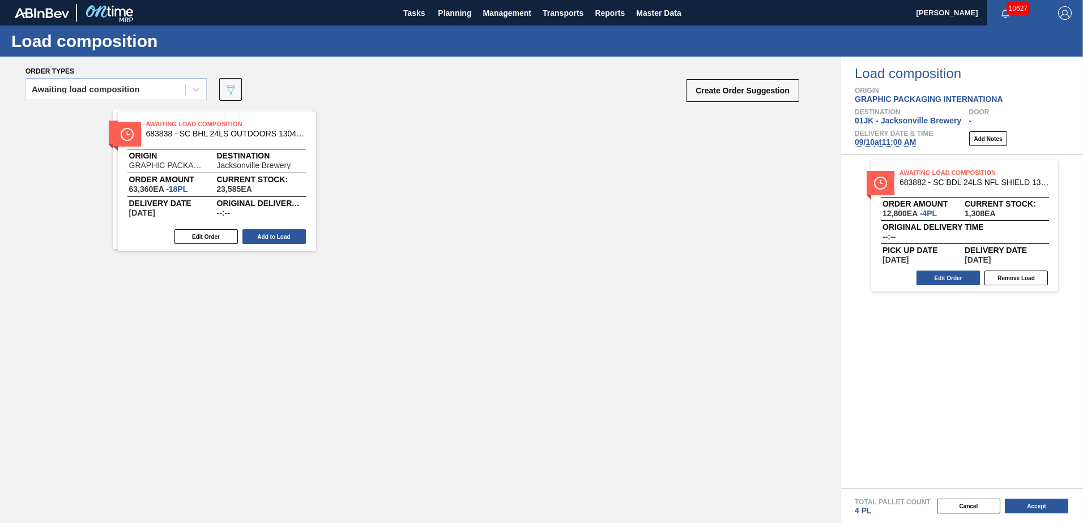
drag, startPoint x: 201, startPoint y: 153, endPoint x: 208, endPoint y: 157, distance: 8.6
click at [208, 157] on div "Awaiting Load Composition 683838 - SC BHL 24LS OUTDOORS 1304 FCSUITCS 12OZ Orig…" at bounding box center [420, 179] width 841 height 139
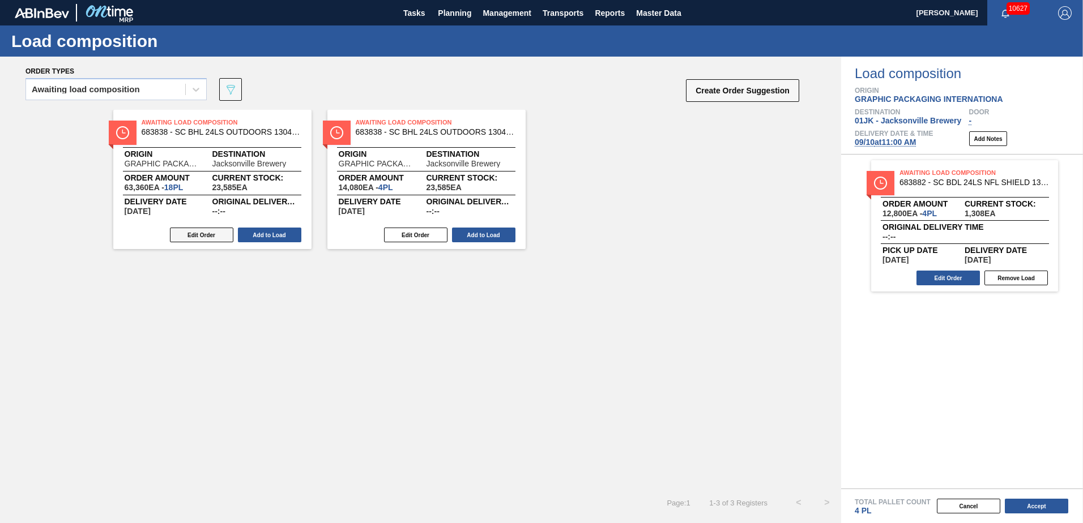
click at [212, 235] on button "Edit Order" at bounding box center [201, 235] width 63 height 15
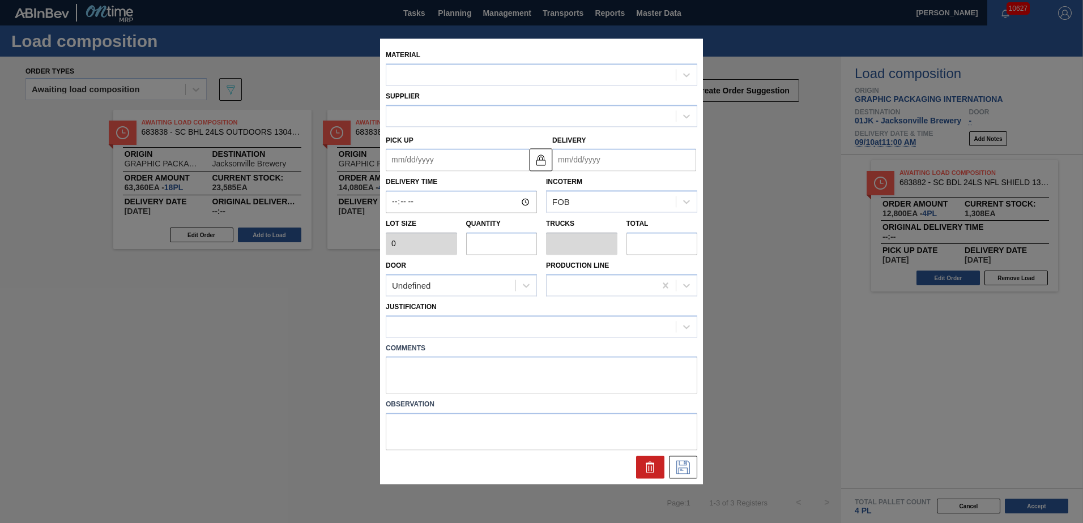
type input "3,520"
type input "18"
type input "0.692"
type input "63,360"
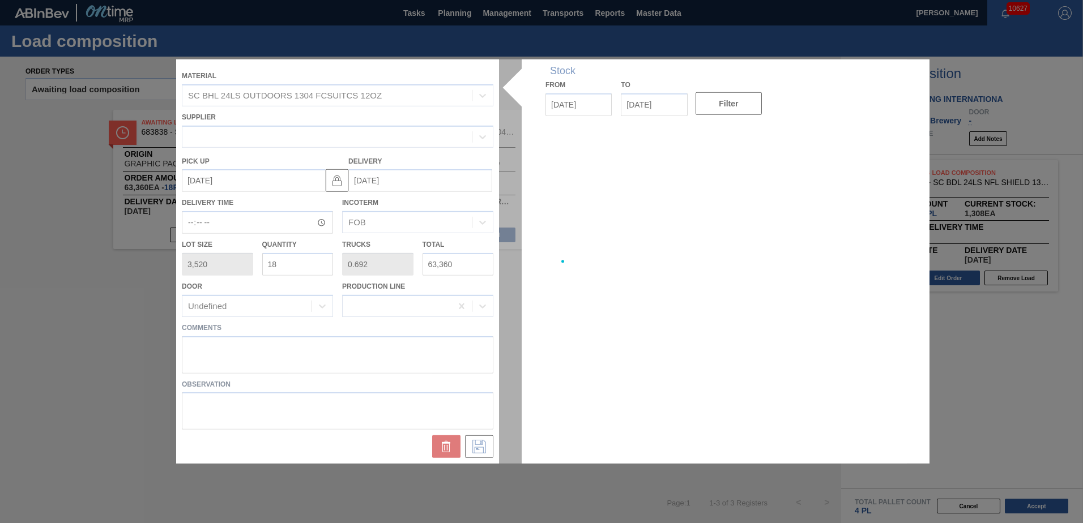
type up "[DATE]"
type input "[DATE]"
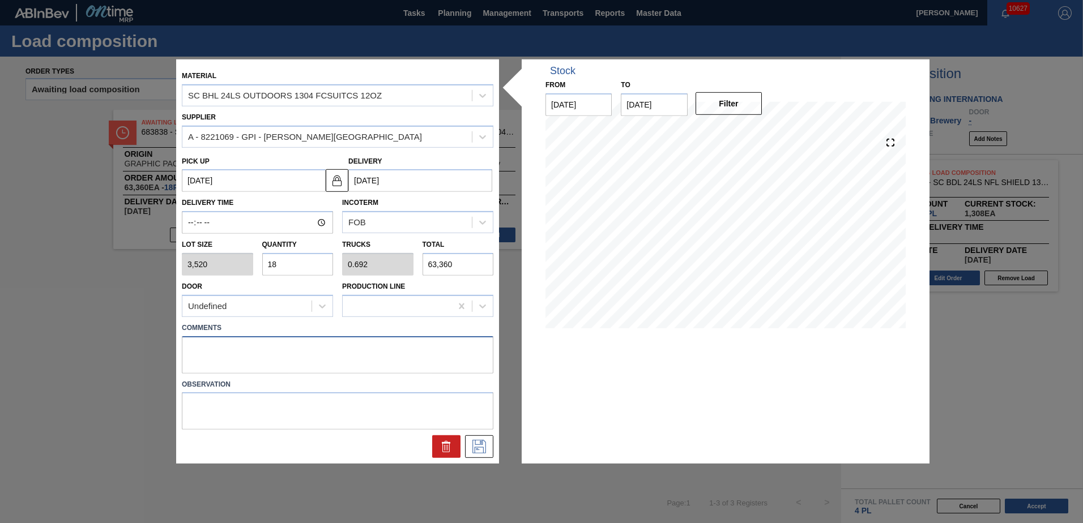
click at [266, 349] on textarea at bounding box center [337, 354] width 311 height 37
type textarea "NOSE, DROP"
click at [490, 448] on button at bounding box center [479, 446] width 28 height 23
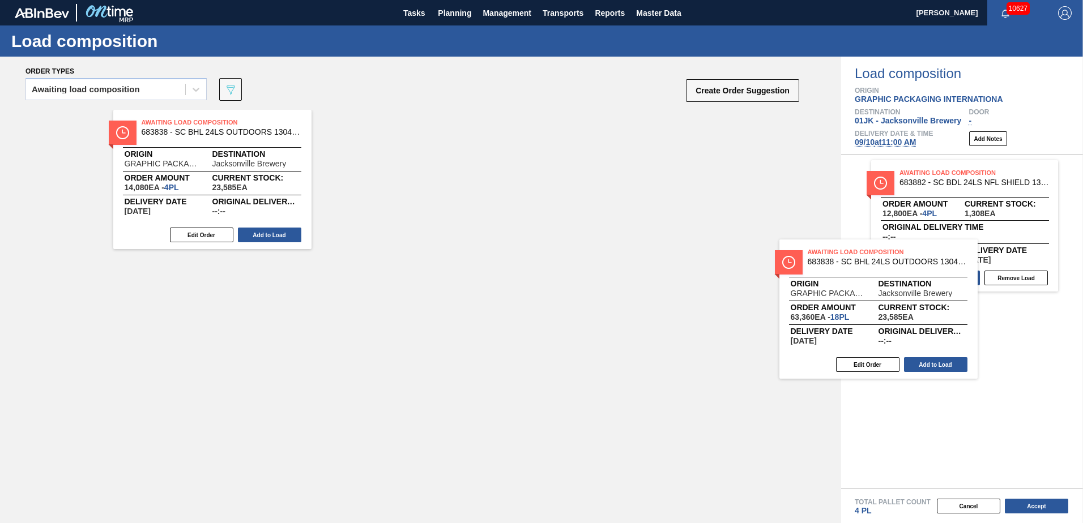
drag, startPoint x: 231, startPoint y: 148, endPoint x: 923, endPoint y: 292, distance: 706.6
click at [923, 292] on div "Order types Awaiting load composition 089F7B8B-B2A5-4AFE-B5C0-19BA573D28AC Crea…" at bounding box center [541, 290] width 1083 height 467
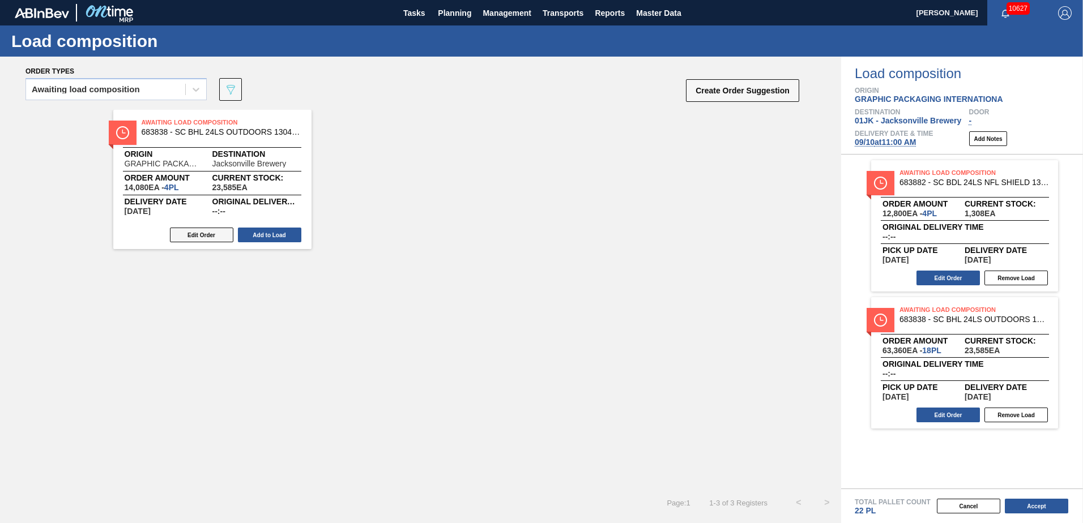
click at [205, 234] on button "Edit Order" at bounding box center [201, 235] width 63 height 15
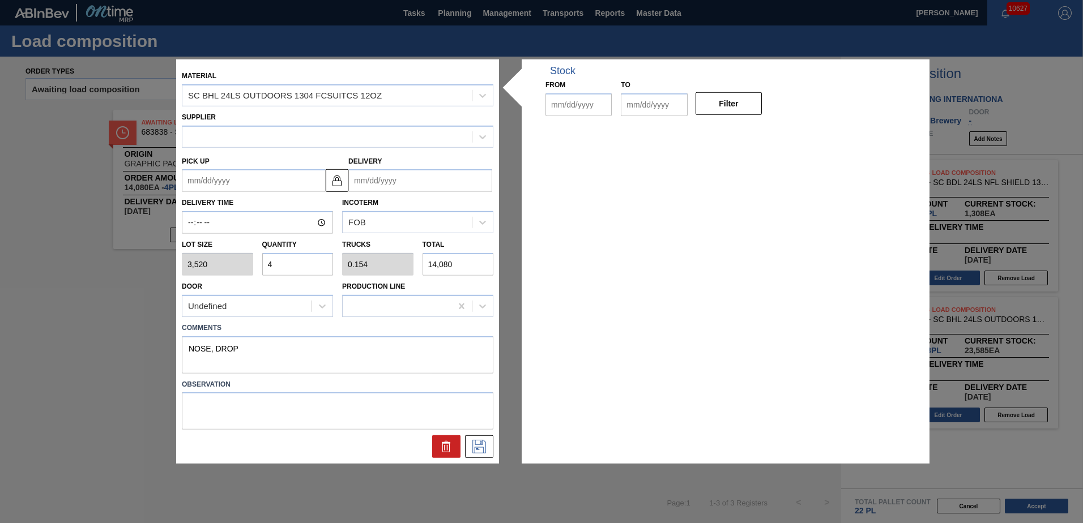
type input "3,520"
type input "4"
type input "0.154"
type input "14,080"
type textarea "NOSE, DROP"
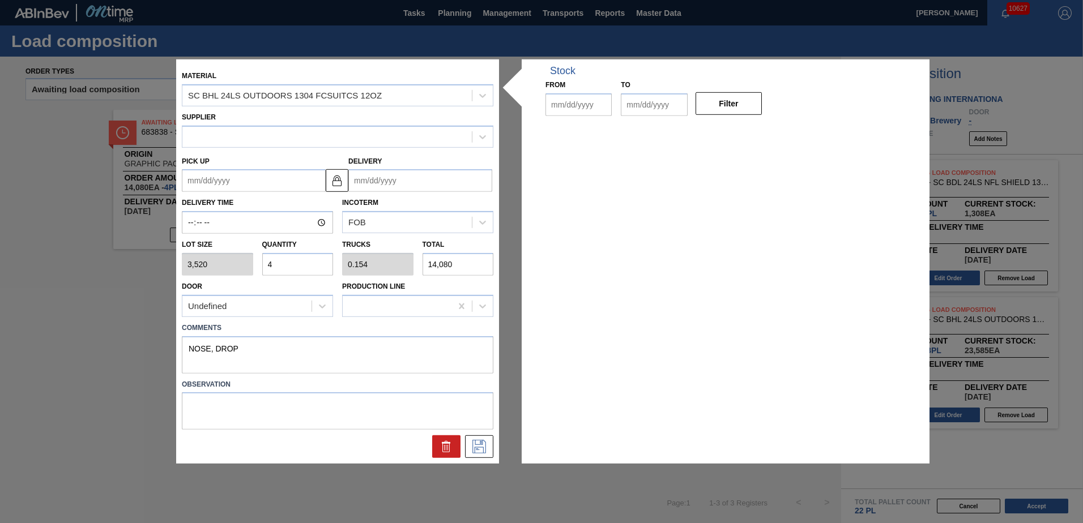
type up "[DATE]"
type input "[DATE]"
click at [485, 450] on icon at bounding box center [479, 447] width 14 height 14
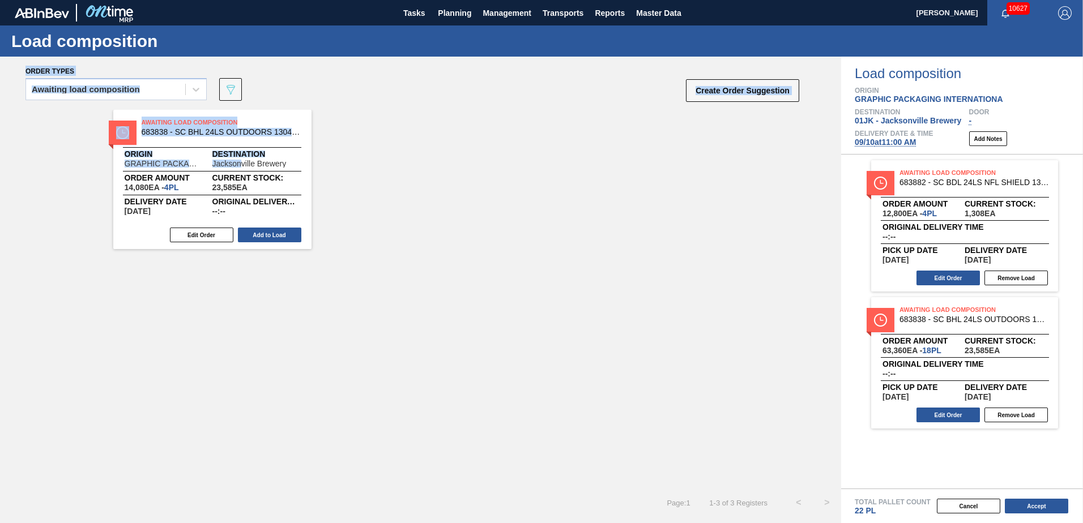
drag, startPoint x: 226, startPoint y: 152, endPoint x: 242, endPoint y: 164, distance: 20.6
drag, startPoint x: 242, startPoint y: 164, endPoint x: 371, endPoint y: 196, distance: 132.5
click at [371, 196] on div "Awaiting Load Composition 683838 - SC BHL 24LS OUTDOORS 1304 FCSUITCS 12OZ Orig…" at bounding box center [420, 179] width 841 height 139
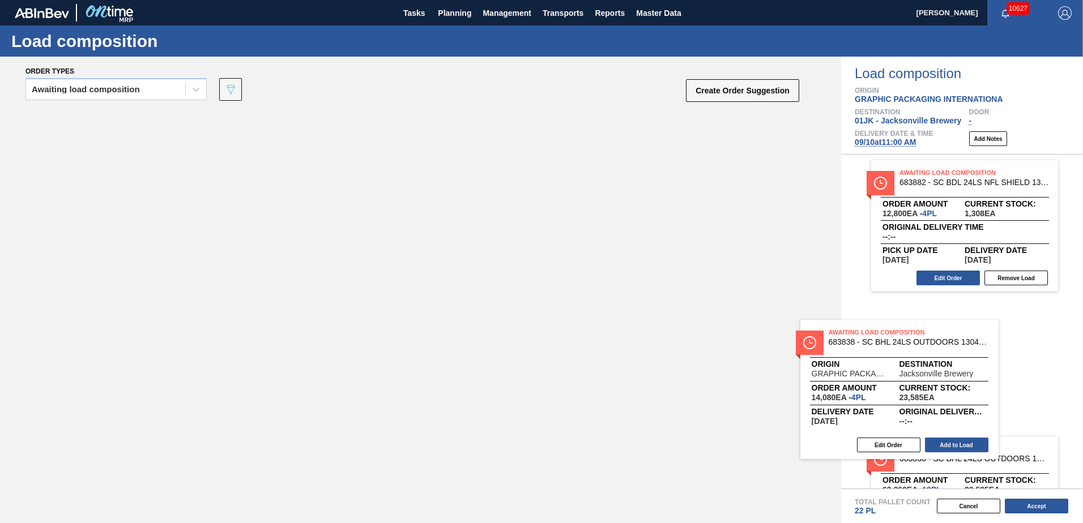
drag, startPoint x: 262, startPoint y: 126, endPoint x: 999, endPoint y: 346, distance: 769.4
click at [999, 346] on div "Order types Awaiting load composition 089F7B8B-B2A5-4AFE-B5C0-19BA573D28AC Crea…" at bounding box center [541, 290] width 1083 height 467
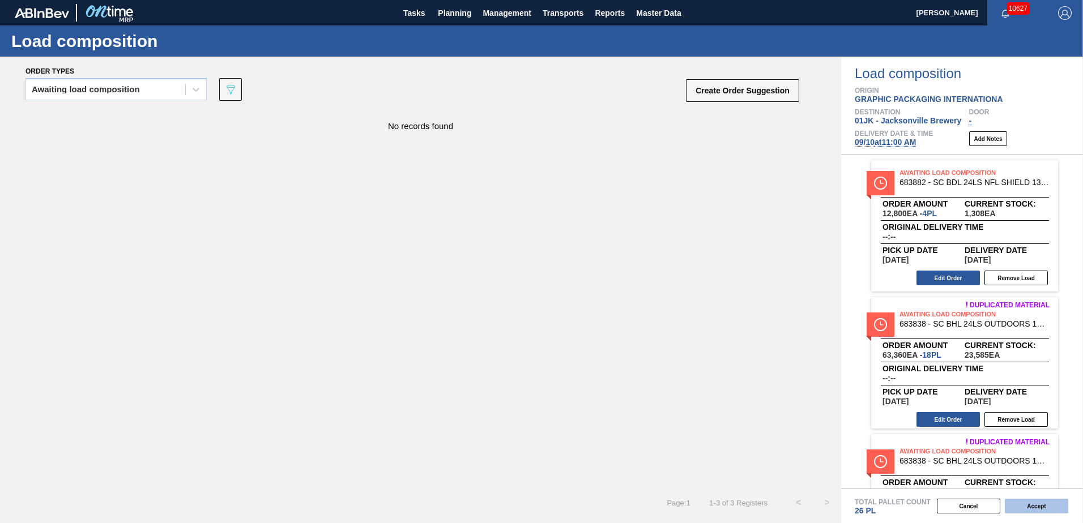
click at [1035, 508] on button "Accept" at bounding box center [1035, 506] width 63 height 15
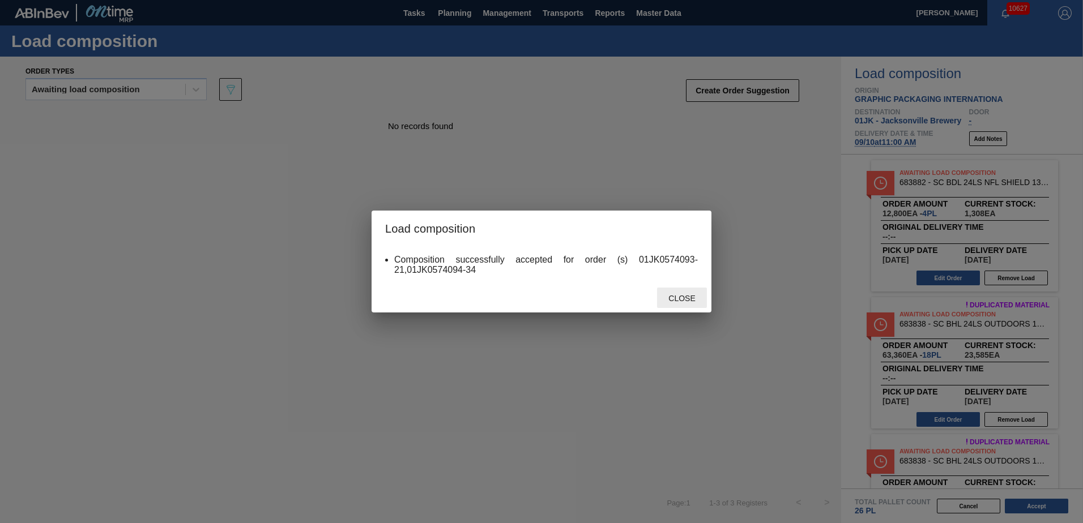
click at [673, 301] on span "Close" at bounding box center [681, 298] width 45 height 9
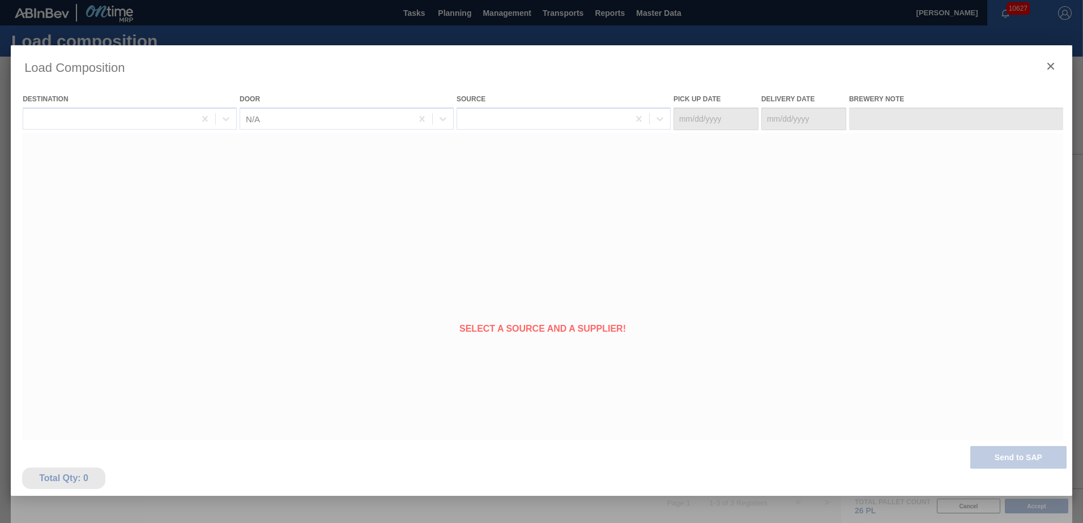
type Date "[DATE]"
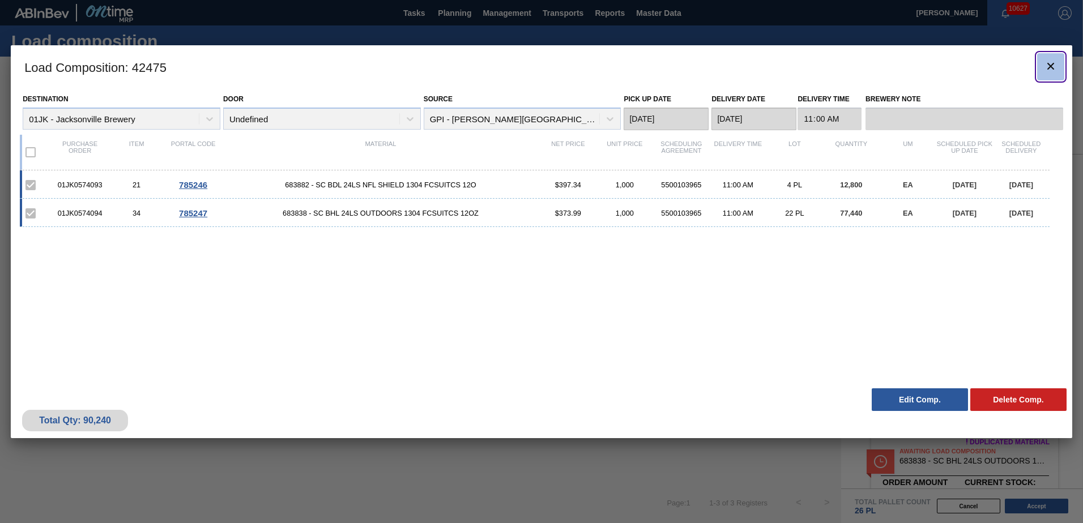
click at [1058, 69] on button "botão de ícone" at bounding box center [1050, 66] width 27 height 27
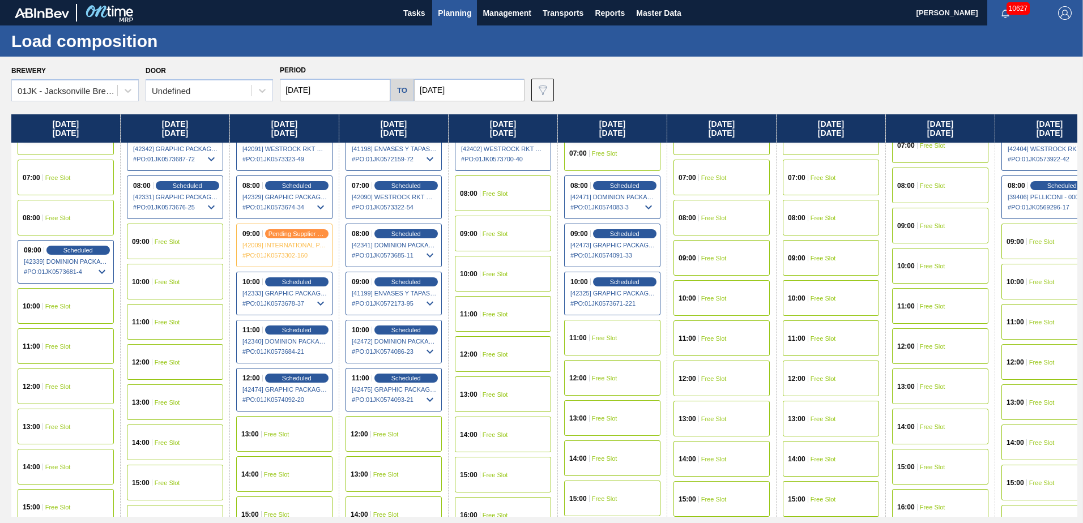
scroll to position [283, 0]
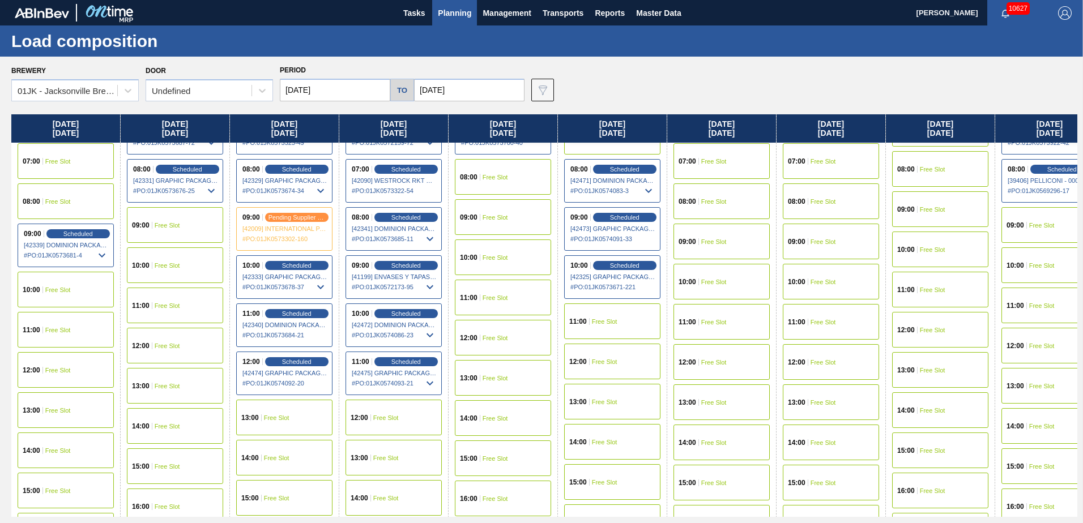
click at [297, 373] on span "[42474] GRAPHIC PACKAGING INTERNATIONA - 0008221069" at bounding box center [284, 373] width 85 height 7
click at [303, 363] on span "Scheduled" at bounding box center [296, 361] width 32 height 7
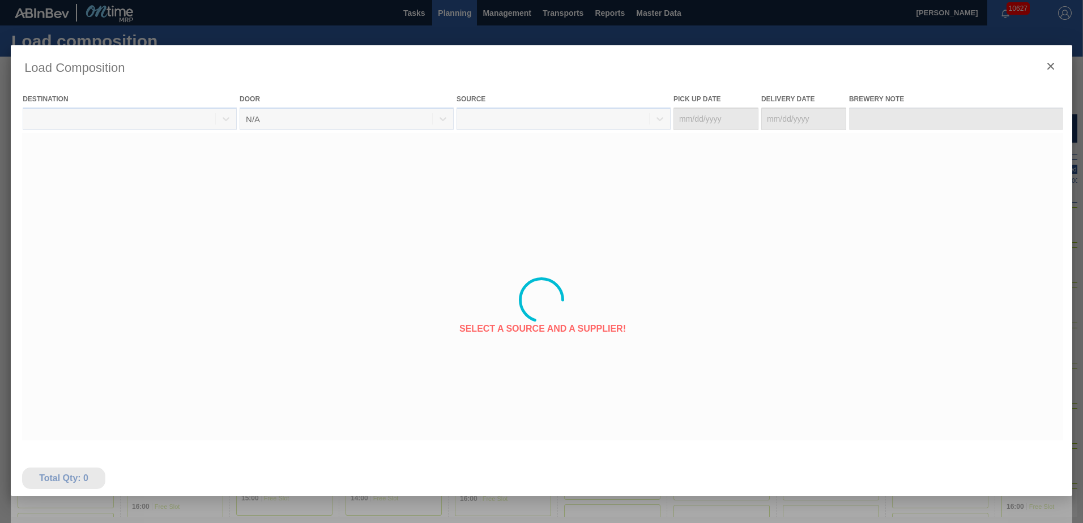
type Date "09/06/2025"
type Date "[DATE]"
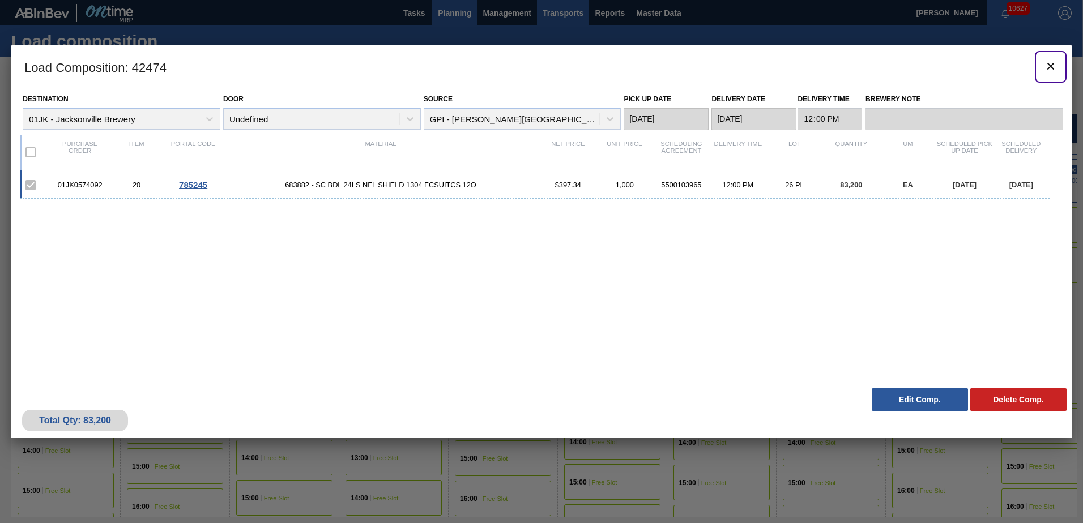
drag, startPoint x: 1046, startPoint y: 65, endPoint x: 588, endPoint y: 16, distance: 460.1
click at [1046, 65] on icon "botão de ícone" at bounding box center [1050, 66] width 14 height 14
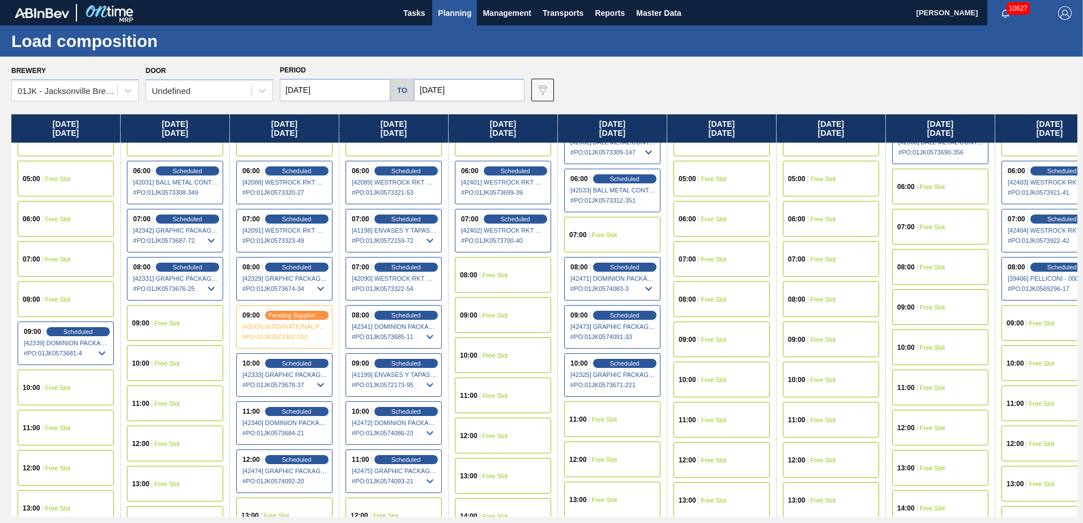
scroll to position [170, 0]
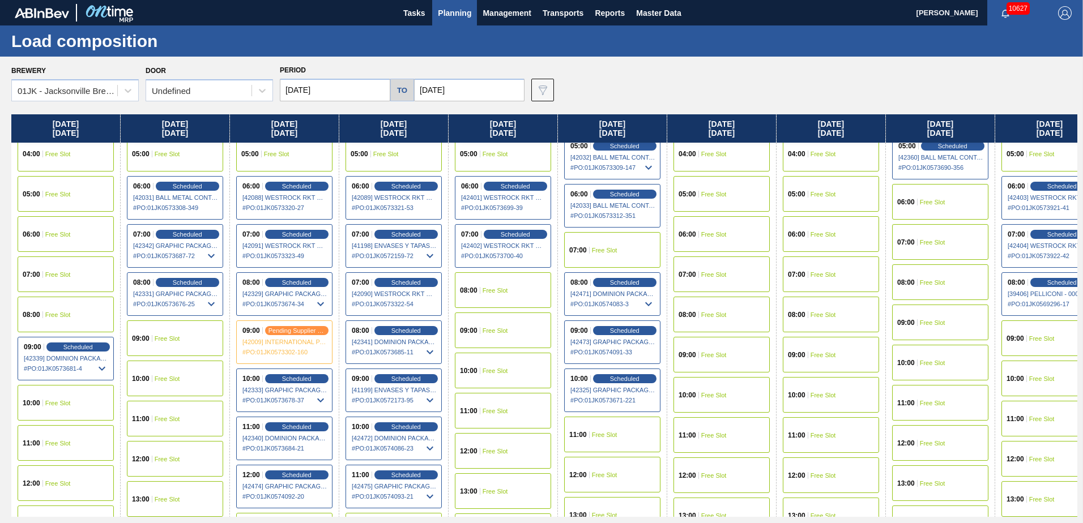
click at [588, 430] on div "11:00 Free Slot" at bounding box center [612, 435] width 96 height 36
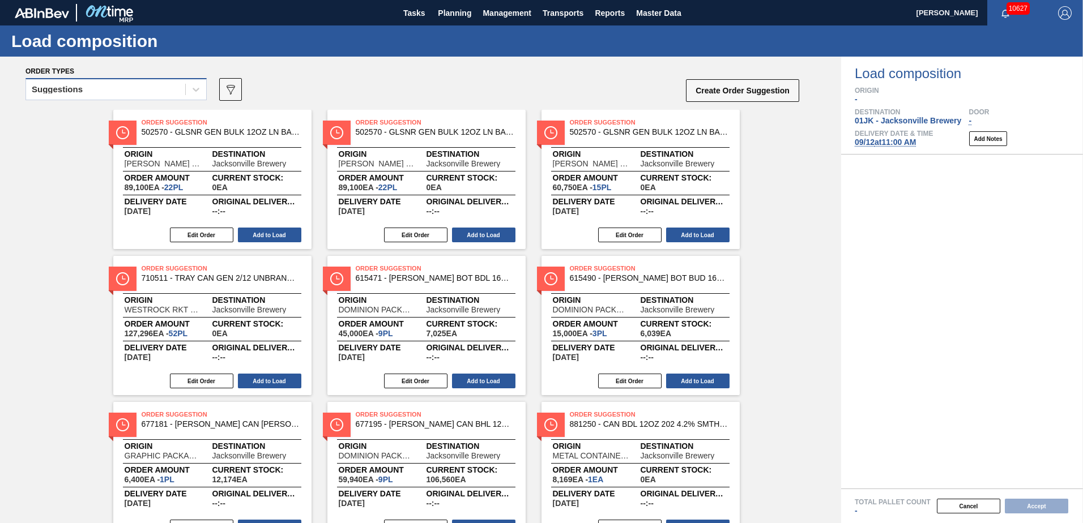
click at [133, 92] on div "Suggestions" at bounding box center [105, 90] width 159 height 16
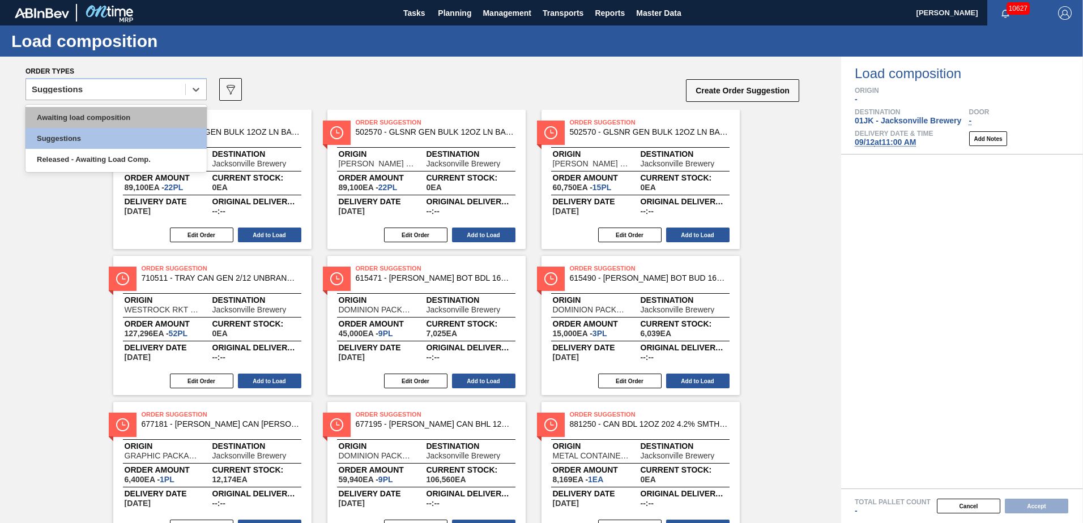
click at [132, 123] on div "Awaiting load composition" at bounding box center [115, 117] width 181 height 21
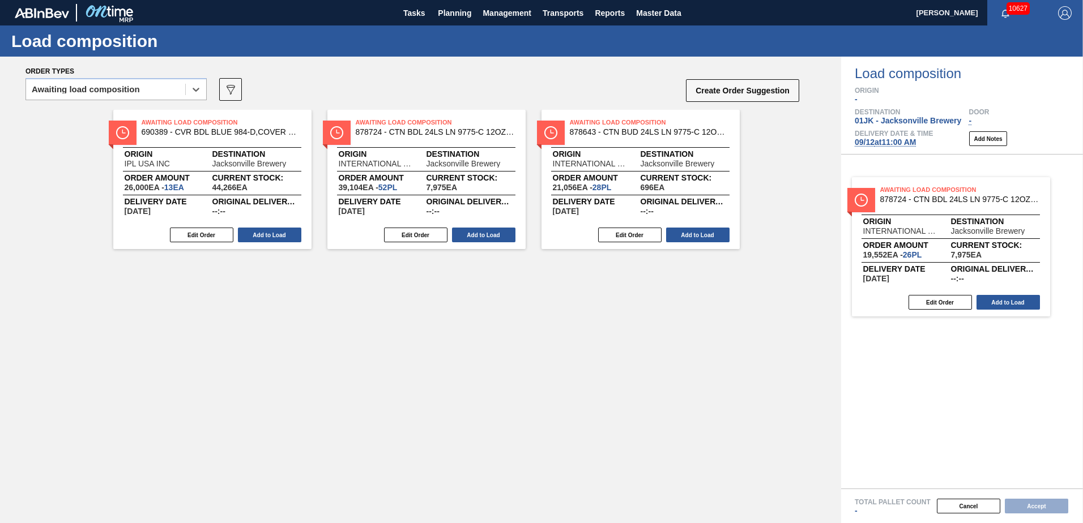
drag, startPoint x: 605, startPoint y: 136, endPoint x: 938, endPoint y: 206, distance: 339.6
click at [938, 206] on div "Order types option Awaiting load composition, selected. Select is focused ,type…" at bounding box center [541, 290] width 1083 height 467
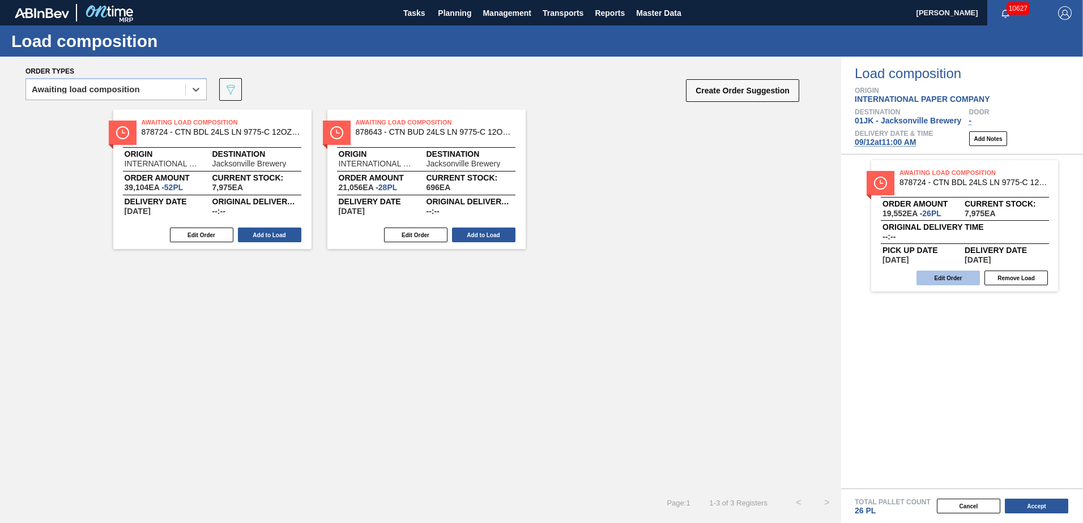
click at [941, 277] on button "Edit Order" at bounding box center [947, 278] width 63 height 15
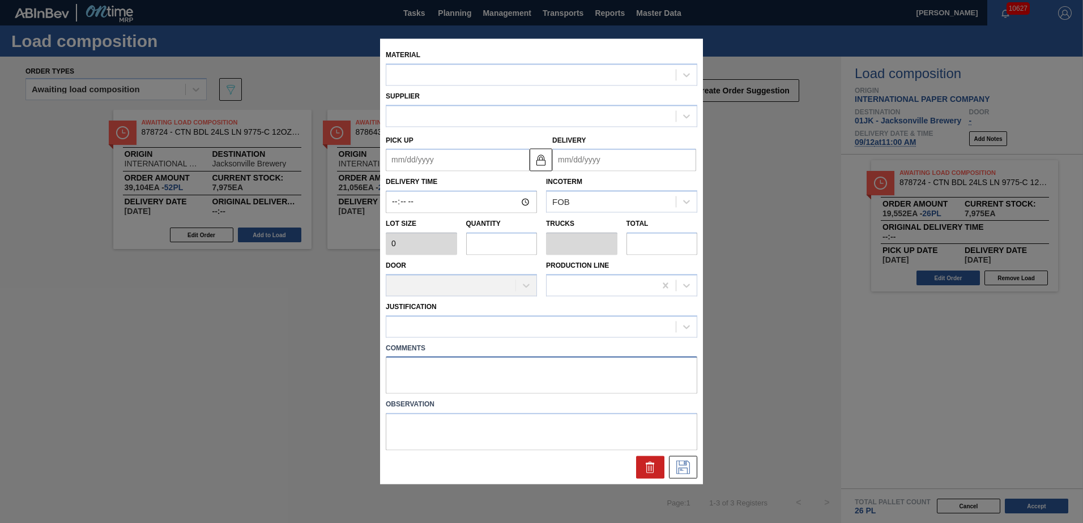
click at [442, 365] on textarea at bounding box center [541, 375] width 311 height 37
type textarea "LIVE"
type input "752"
type input "26"
type input "0.5"
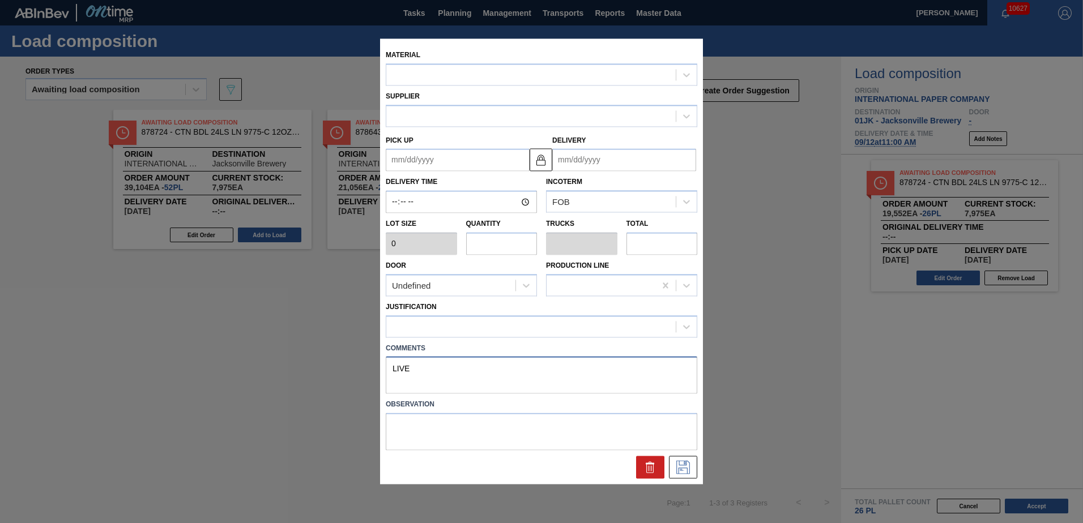
type input "19,552"
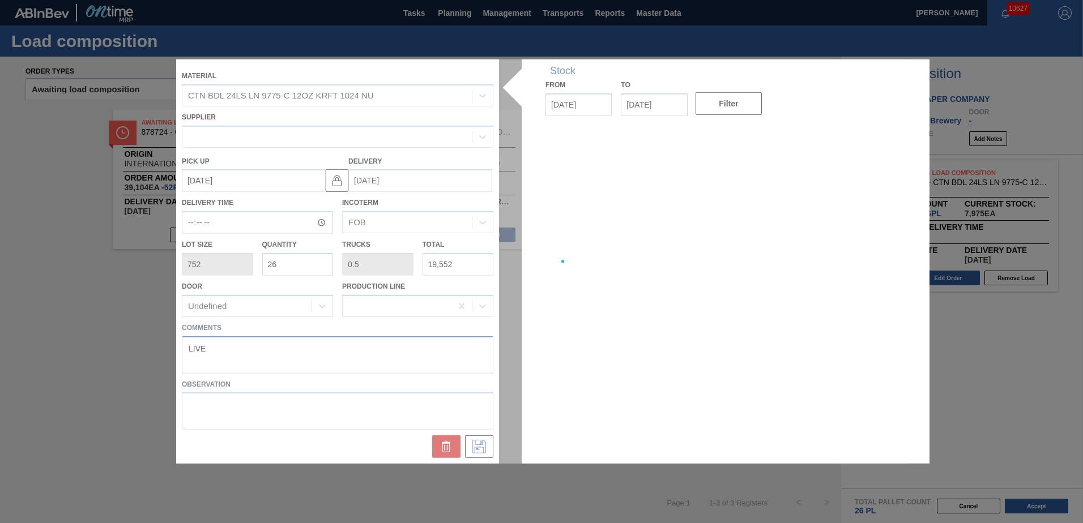
type up "09/27/2025"
type input "[DATE]"
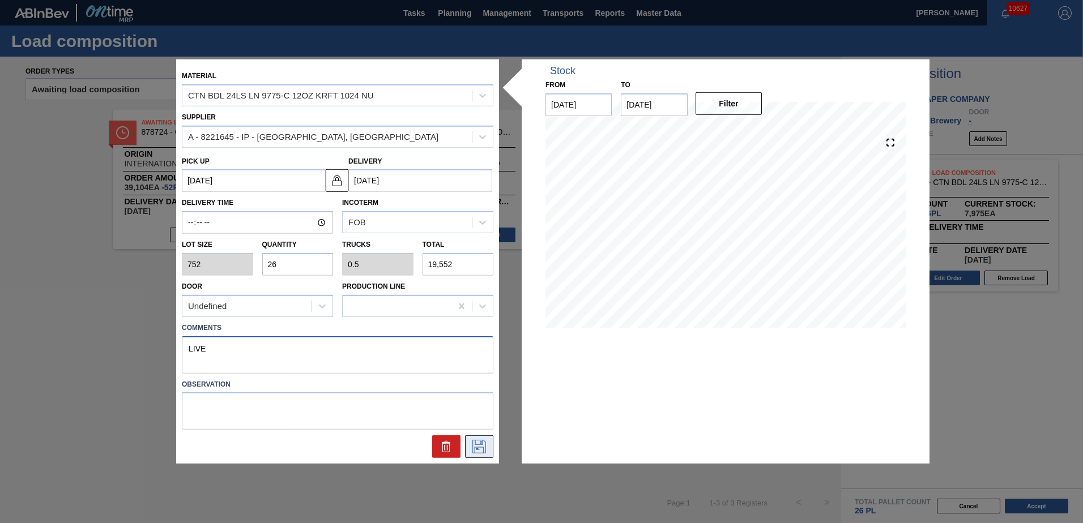
type textarea "LIVE"
click at [469, 444] on button at bounding box center [479, 446] width 28 height 23
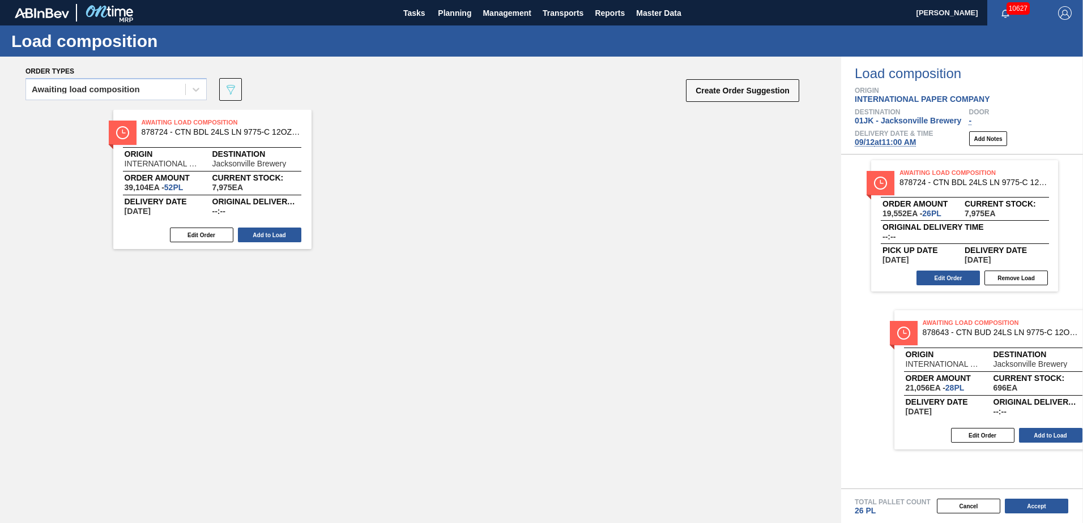
drag, startPoint x: 417, startPoint y: 161, endPoint x: 983, endPoint y: 366, distance: 602.5
click at [983, 366] on div "Order types Awaiting load composition 089F7B8B-B2A5-4AFE-B5C0-19BA573D28AC Crea…" at bounding box center [541, 290] width 1083 height 467
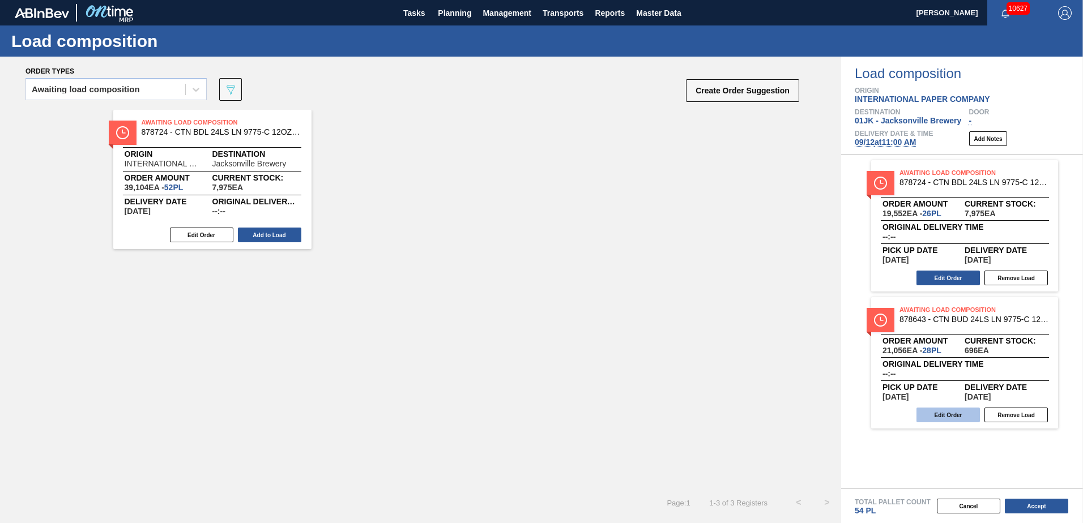
click at [957, 414] on button "Edit Order" at bounding box center [947, 415] width 63 height 15
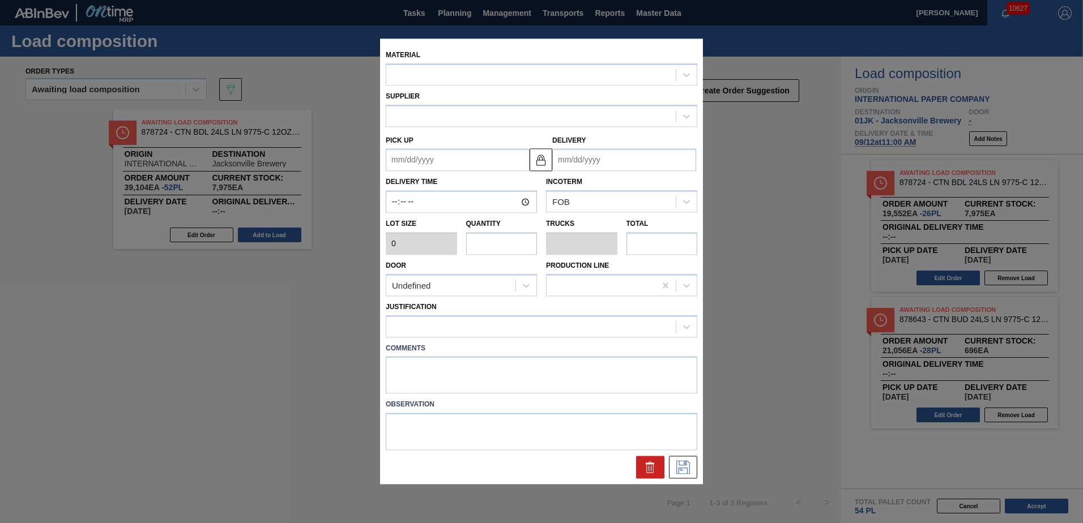
type input "752"
type input "28"
type input "0.538"
type input "21,056"
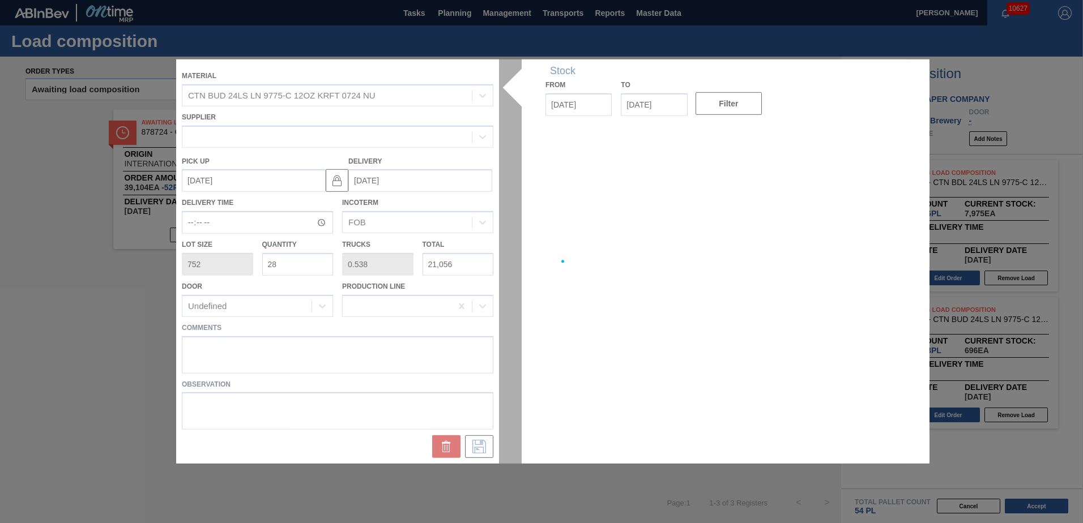
type up "[DATE]"
type input "[DATE]"
click at [328, 262] on div at bounding box center [541, 261] width 730 height 404
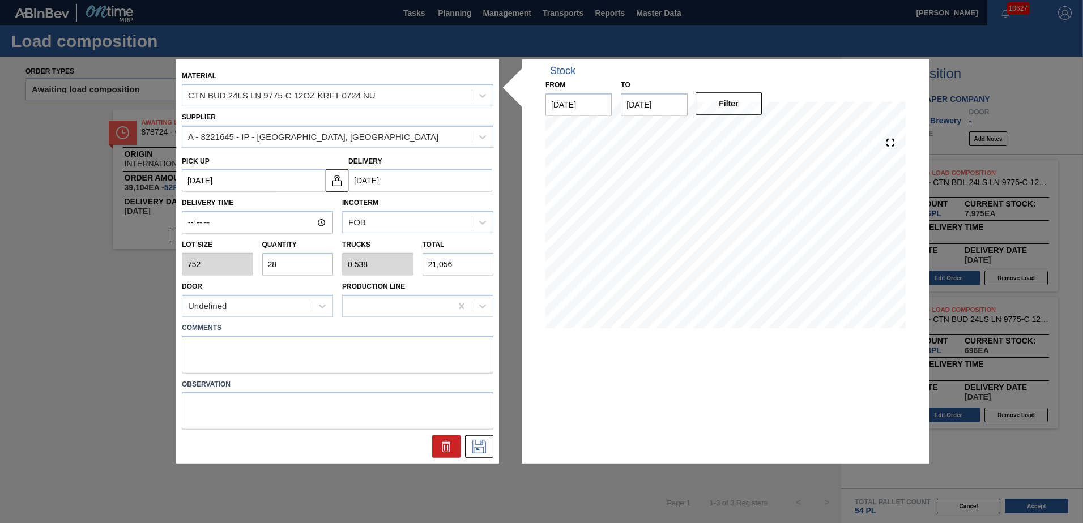
click at [303, 263] on input "28" at bounding box center [297, 264] width 71 height 23
type input "2"
type input "0.038"
type input "1,504"
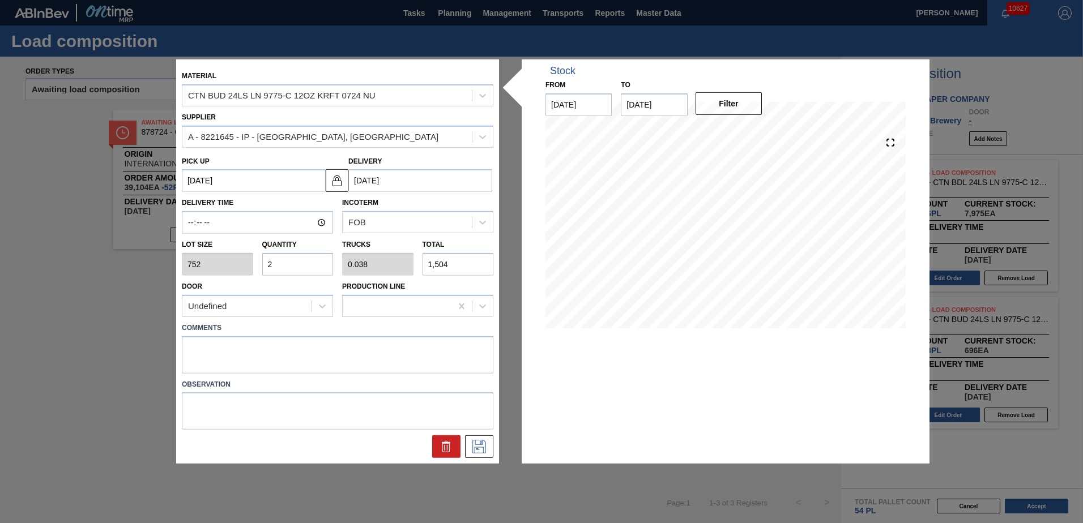
type input "26"
type input "0.5"
type input "19,552"
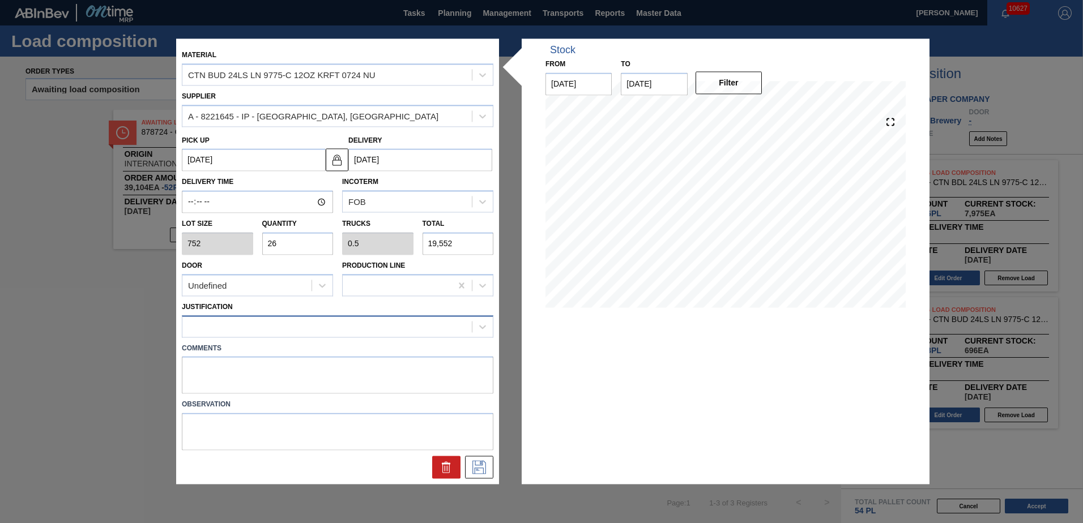
type input "26"
click at [279, 330] on div at bounding box center [326, 326] width 289 height 16
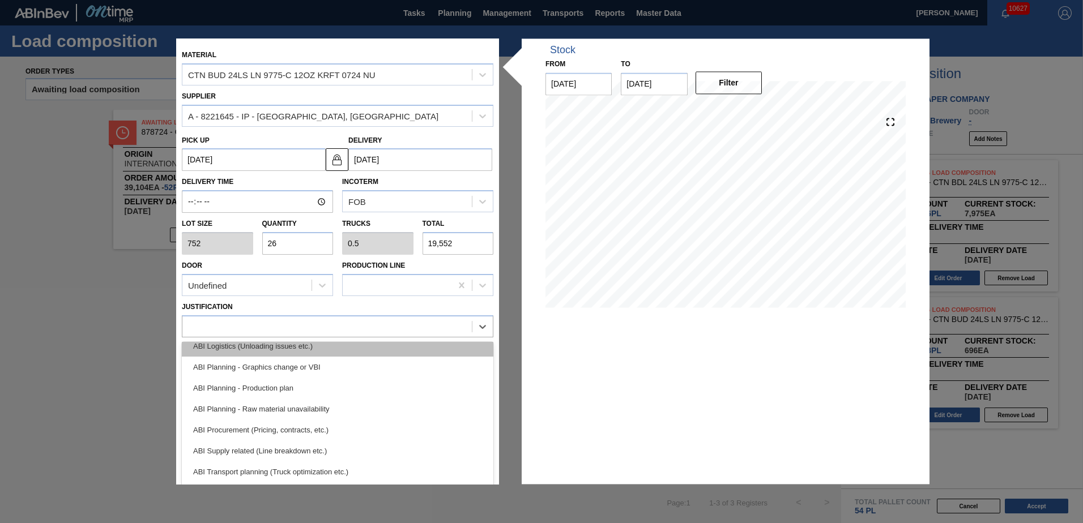
scroll to position [170, 0]
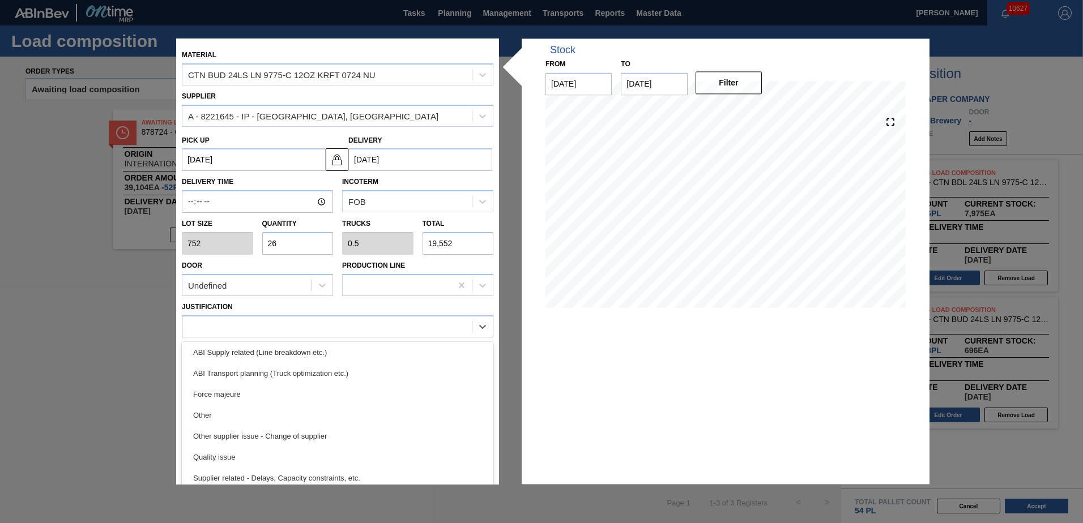
click at [310, 378] on div "ABI Transport planning (Truck optimization etc.)" at bounding box center [337, 373] width 311 height 21
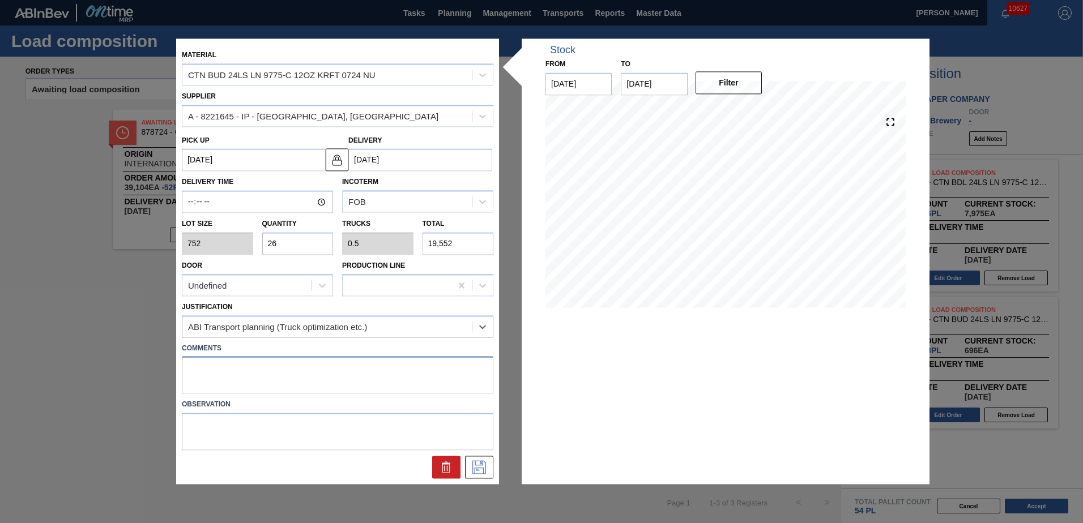
click at [303, 368] on textarea at bounding box center [337, 375] width 311 height 37
type textarea "LIVE"
click at [483, 465] on icon at bounding box center [479, 468] width 18 height 14
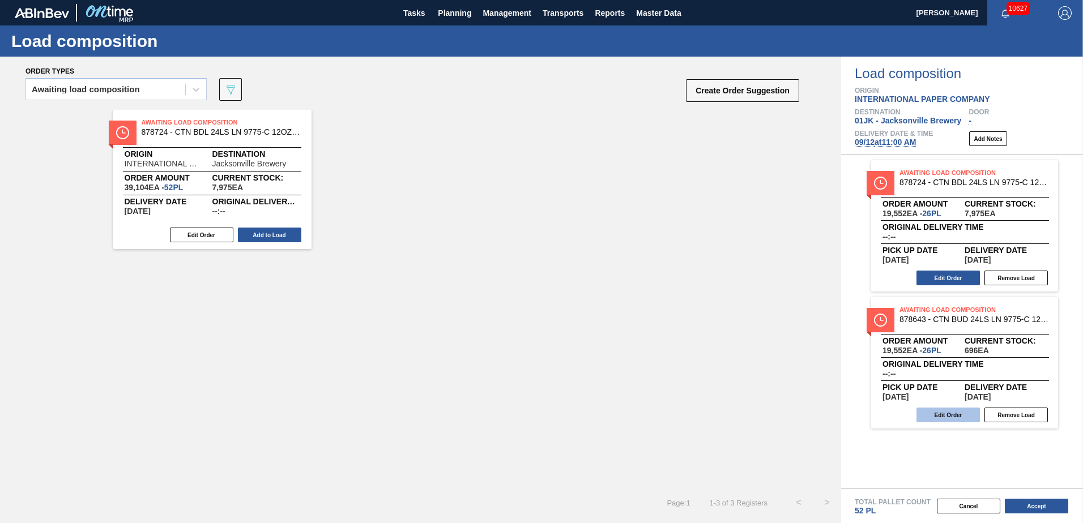
click at [967, 409] on button "Edit Order" at bounding box center [947, 415] width 63 height 15
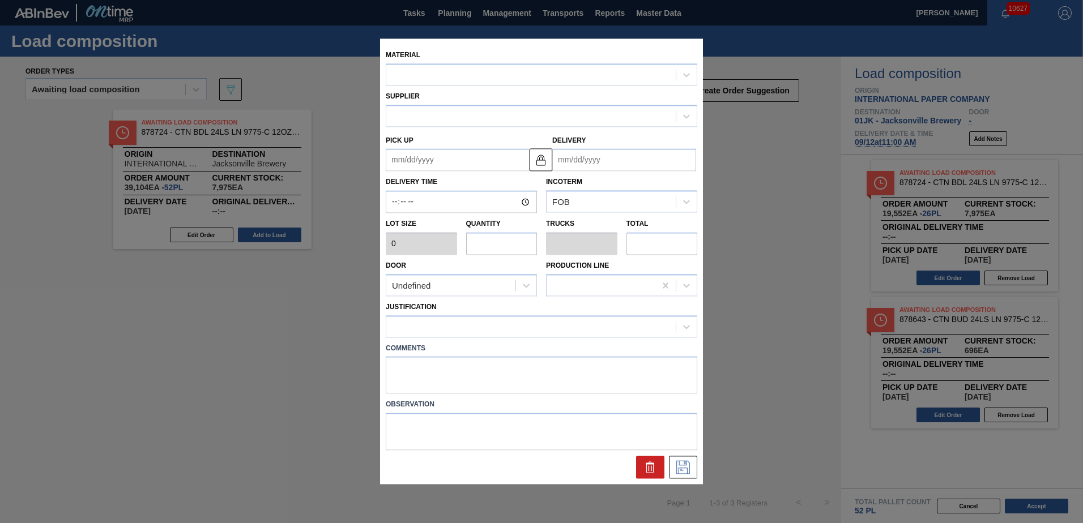
type input "752"
type input "26"
type input "0.5"
type input "19,552"
type textarea "LIVE"
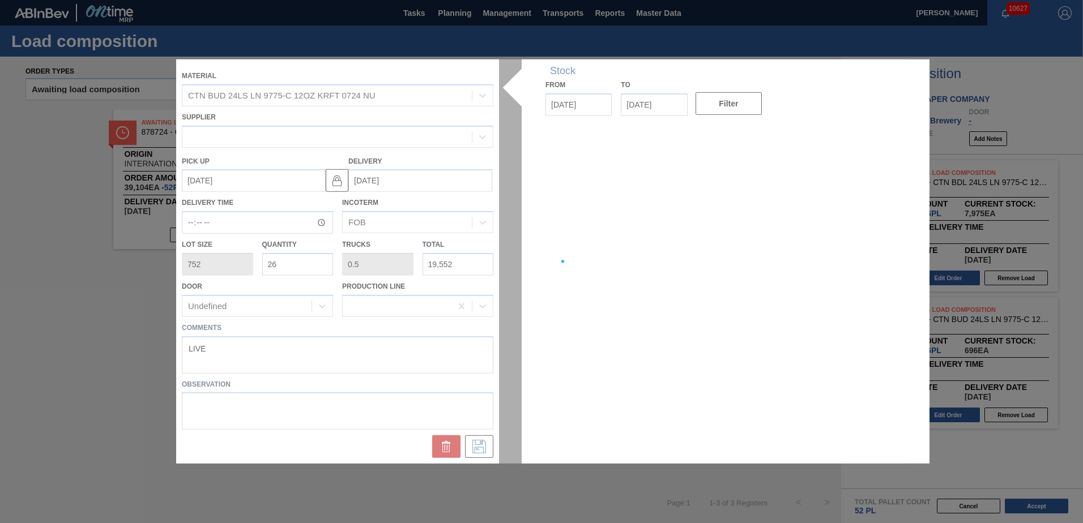
type up "[DATE]"
type input "[DATE]"
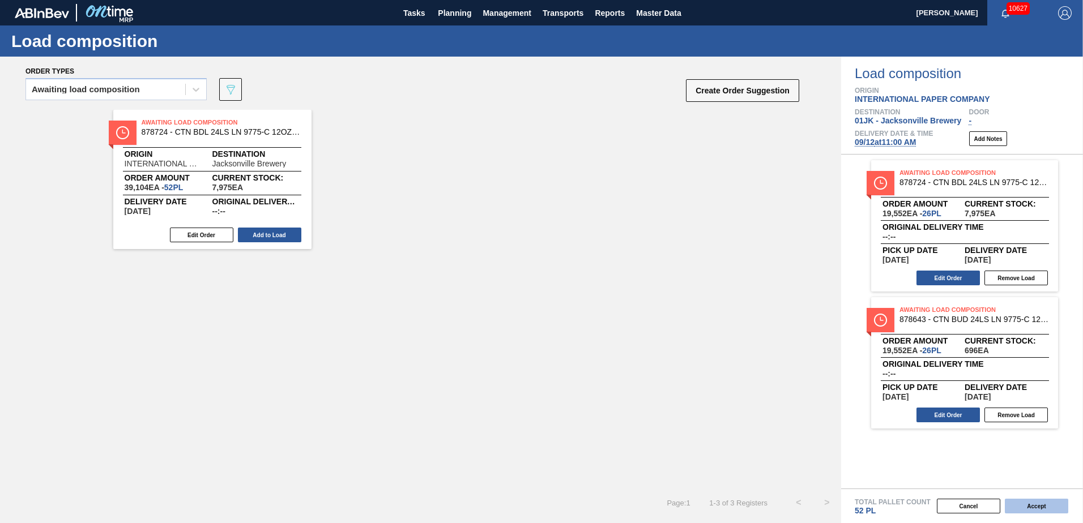
click at [1032, 504] on button "Accept" at bounding box center [1035, 506] width 63 height 15
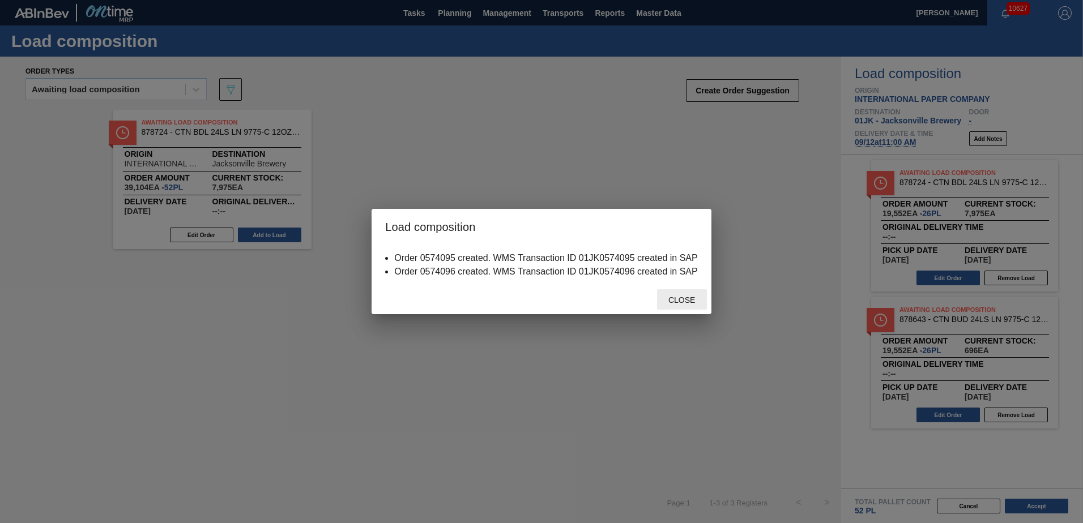
click at [691, 299] on span "Close" at bounding box center [681, 300] width 45 height 9
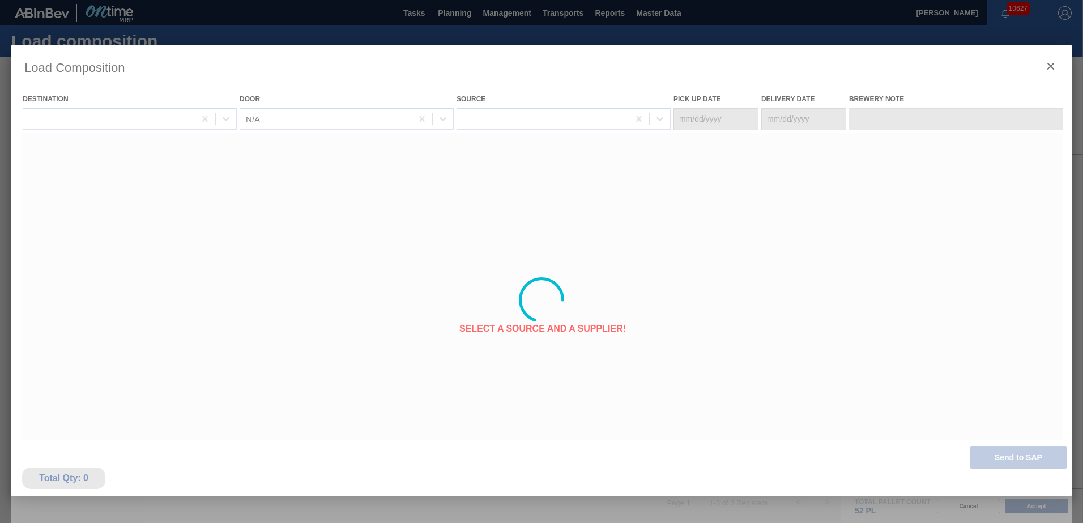
type Date "[DATE]"
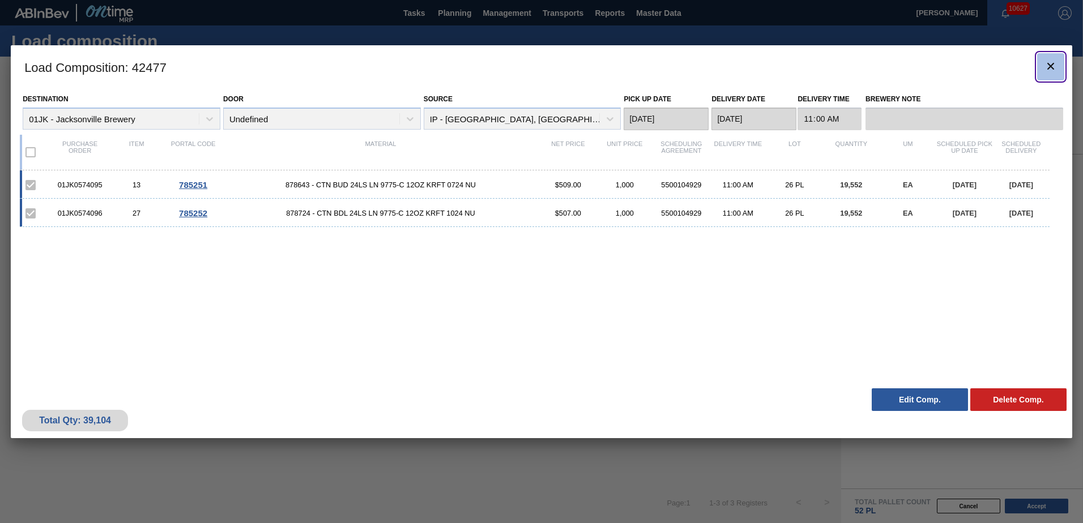
click at [1050, 70] on icon "botão de ícone" at bounding box center [1050, 66] width 14 height 14
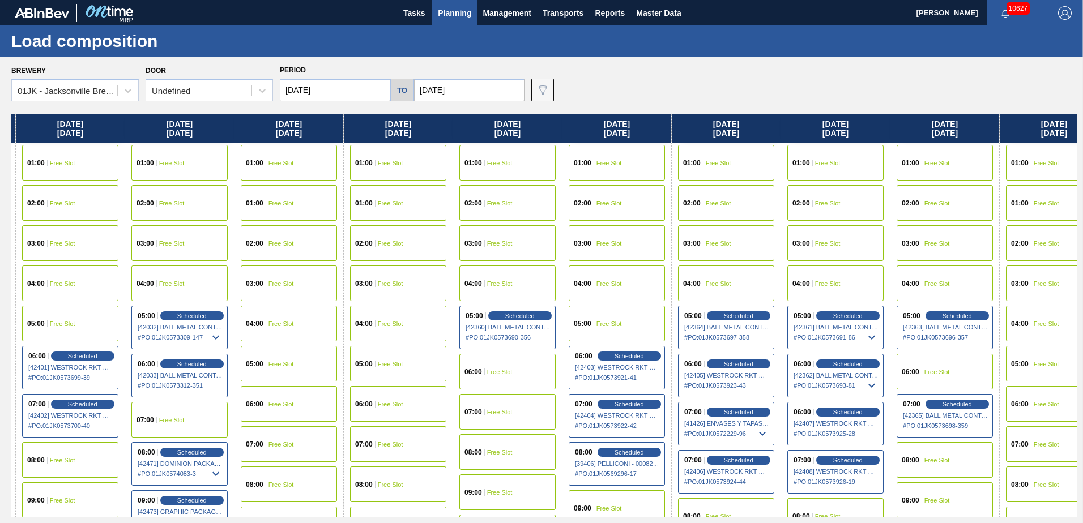
scroll to position [0, 574]
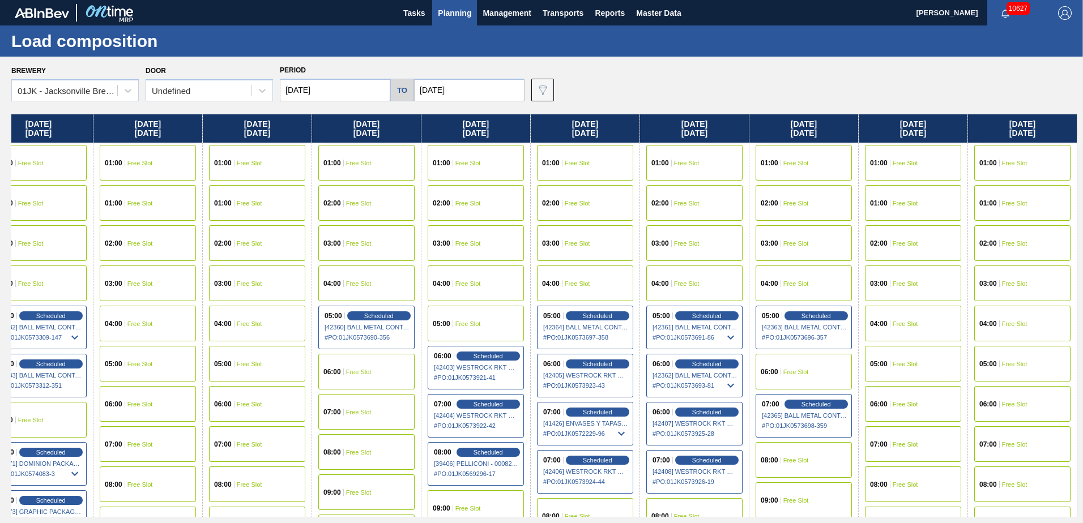
drag, startPoint x: 660, startPoint y: 296, endPoint x: 70, endPoint y: 296, distance: 589.4
click at [70, 296] on div "Sunday 09/07/2025 01:00 Free Slot 01:00 Free Slot 02:00 Free Slot 03:00 Free Sl…" at bounding box center [544, 315] width 1066 height 403
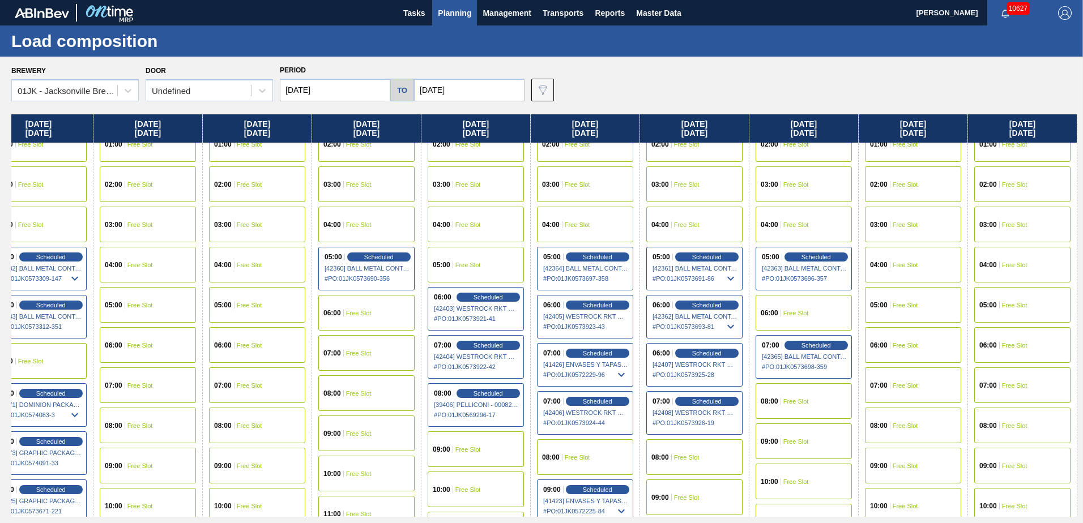
scroll to position [113, 574]
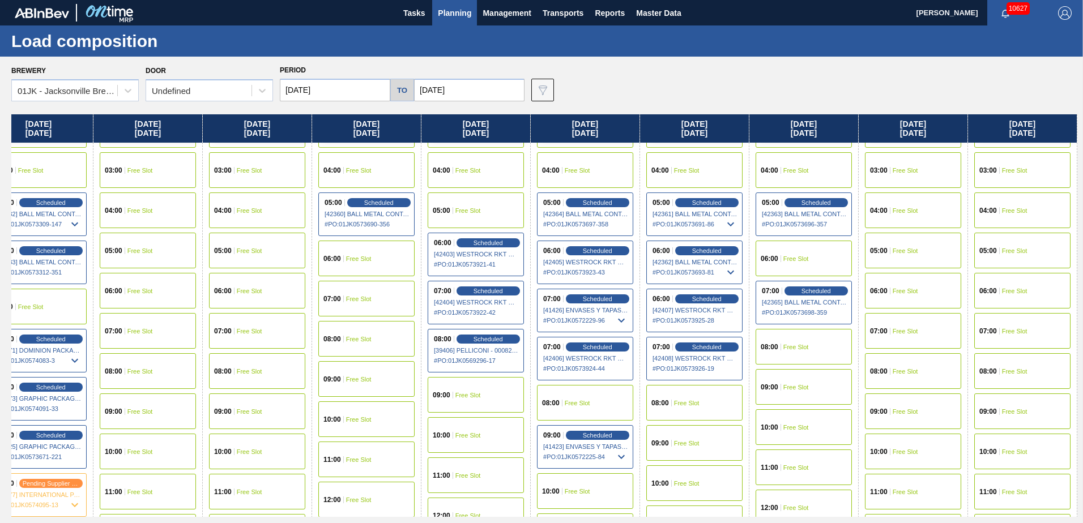
click at [580, 405] on span "Free Slot" at bounding box center [576, 403] width 25 height 7
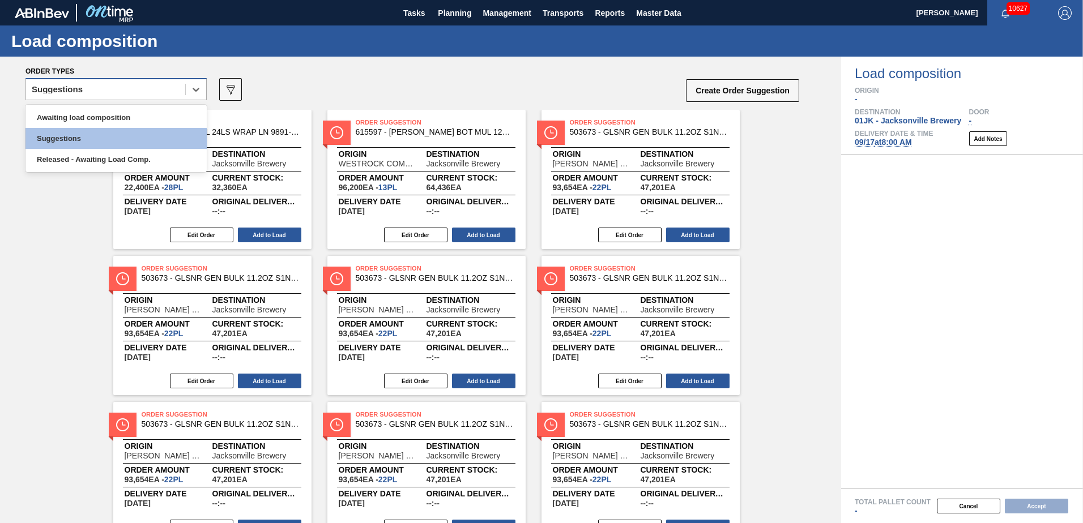
click at [169, 85] on div "Suggestions" at bounding box center [105, 90] width 159 height 16
click at [88, 123] on div "Awaiting load composition" at bounding box center [115, 117] width 181 height 21
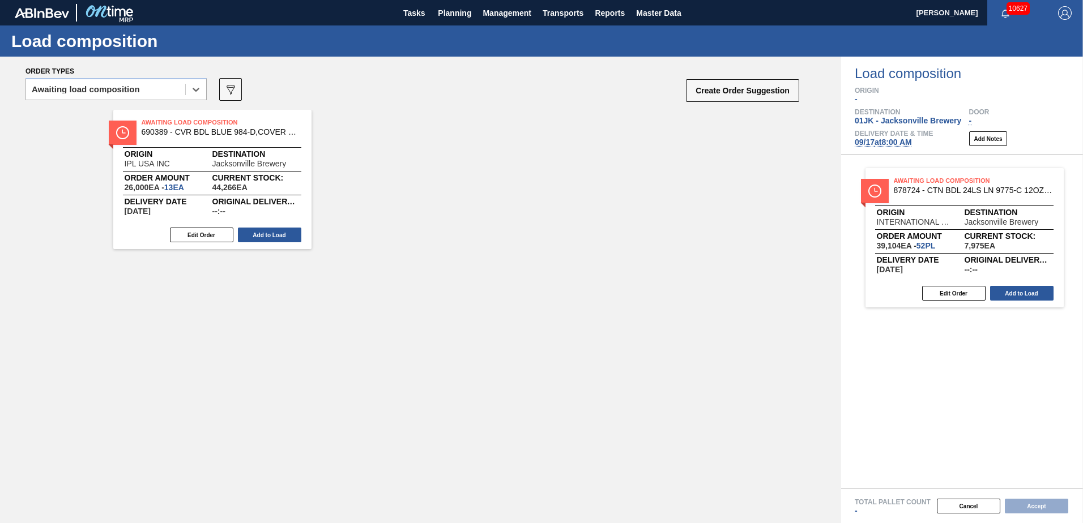
drag, startPoint x: 630, startPoint y: 194, endPoint x: 963, endPoint y: 200, distance: 333.0
click at [963, 200] on div "Order types option Awaiting load composition, selected. Select is focused ,type…" at bounding box center [541, 290] width 1083 height 467
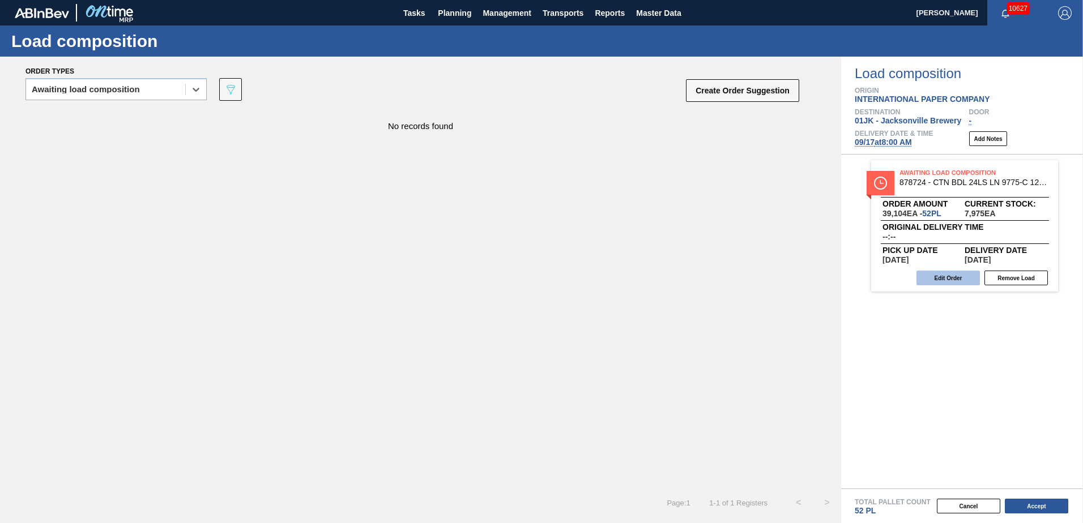
click at [959, 278] on button "Edit Order" at bounding box center [947, 278] width 63 height 15
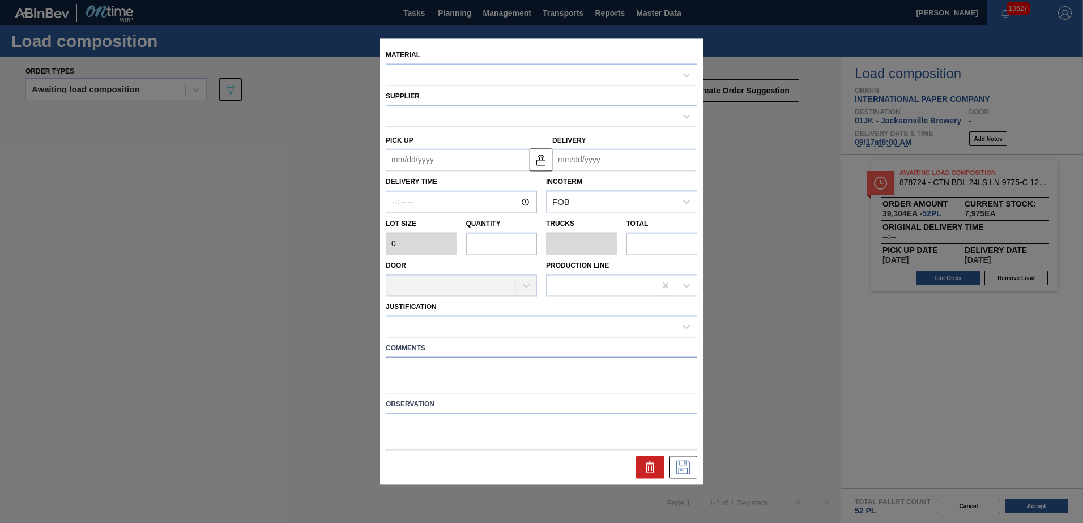
click at [427, 365] on textarea at bounding box center [541, 375] width 311 height 37
type textarea "LI"
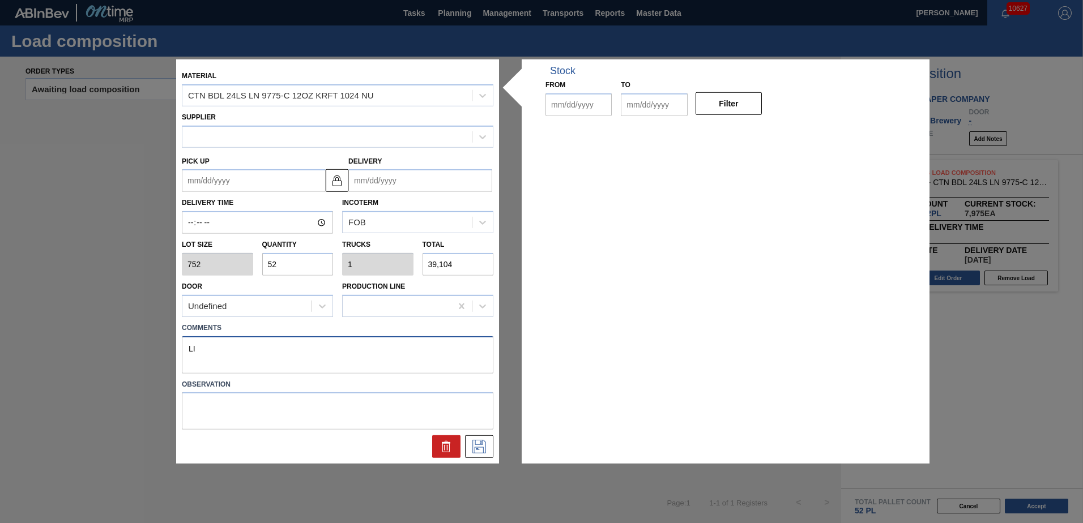
type input "752"
type input "52"
type input "1"
type input "39,104"
type textarea "LIV"
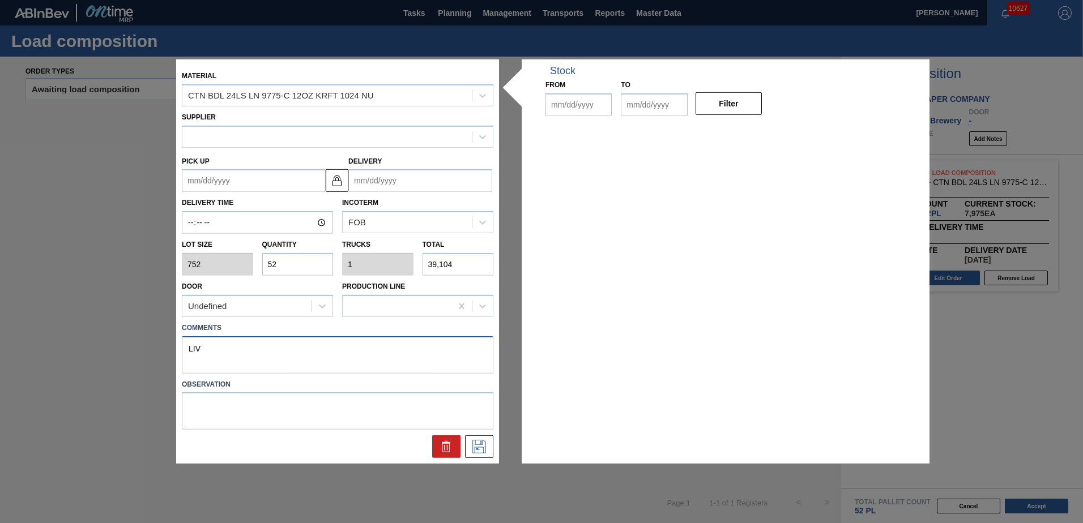
type up "09/27/2025"
type input "[DATE]"
type textarea "LIVE"
type input "[DATE]"
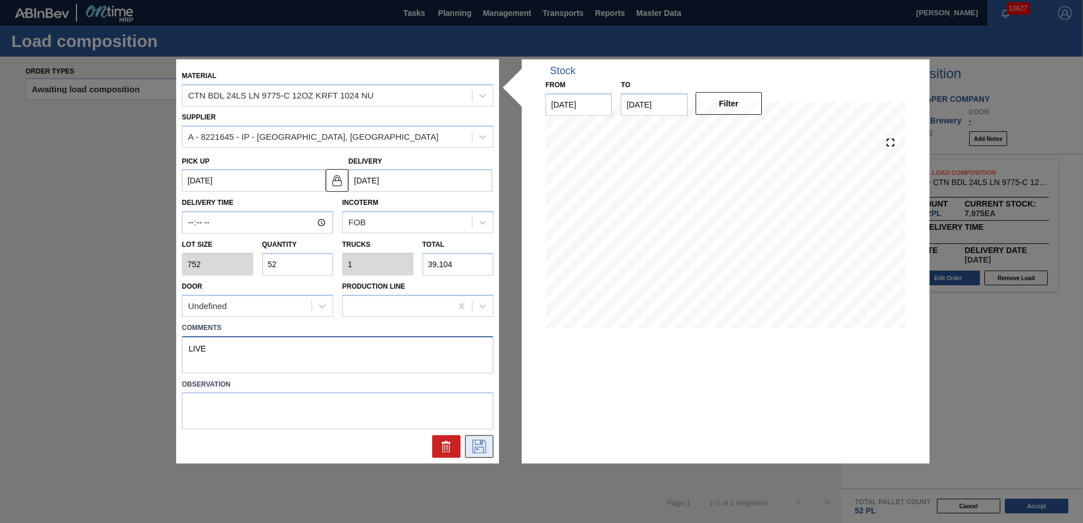
type textarea "LIVE"
click at [486, 451] on icon at bounding box center [479, 447] width 18 height 14
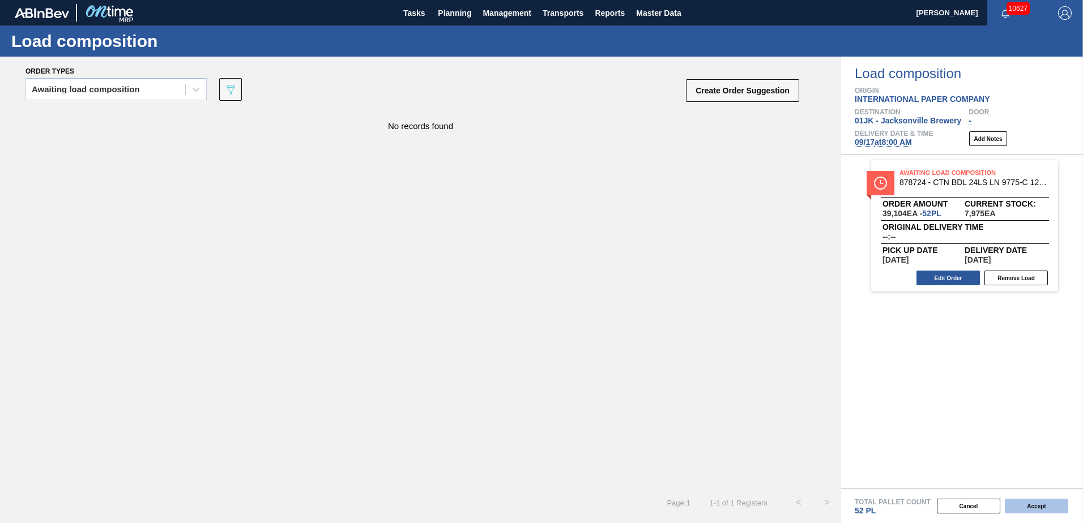
click at [1033, 505] on button "Accept" at bounding box center [1035, 506] width 63 height 15
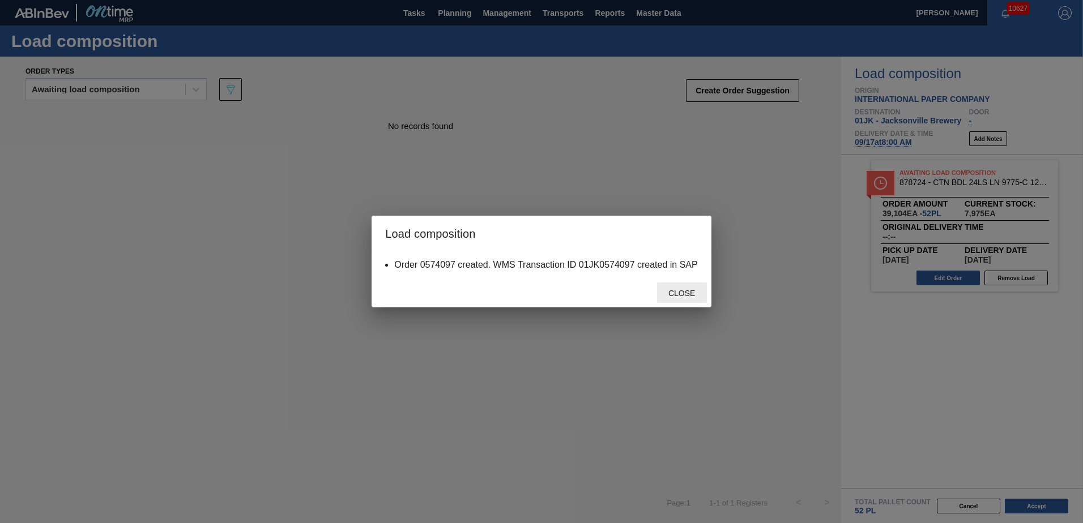
click at [659, 294] on span "Close" at bounding box center [681, 293] width 45 height 9
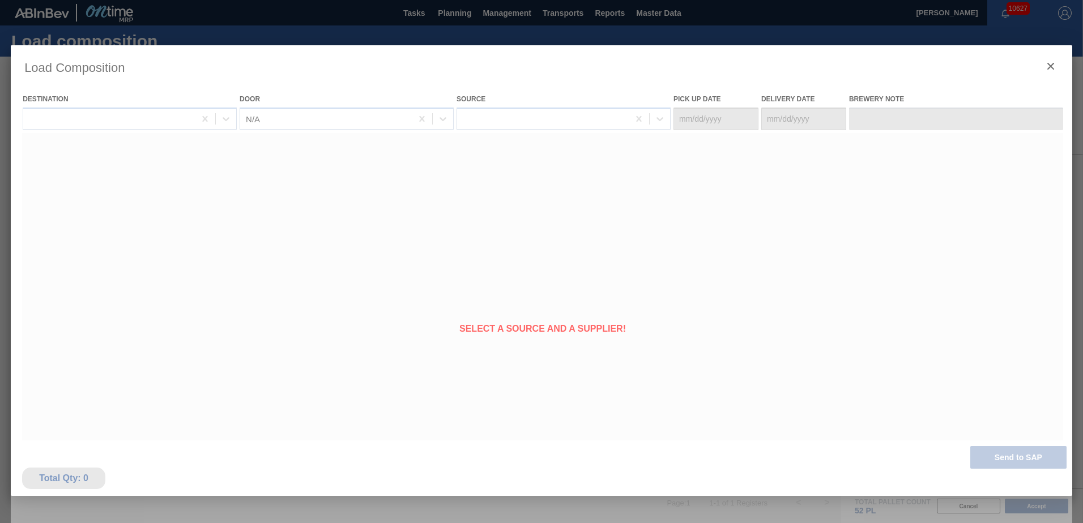
type Date "[DATE]"
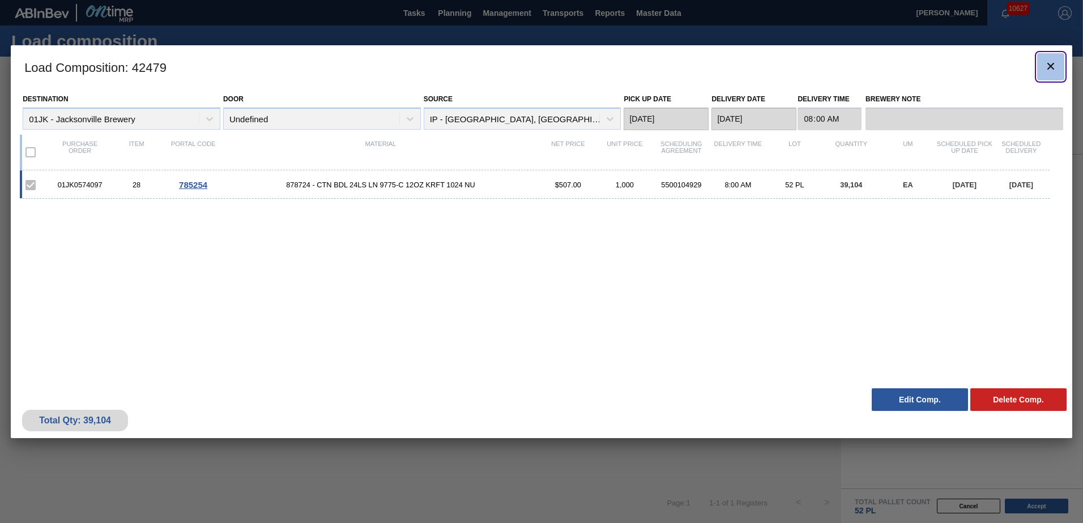
click at [1050, 65] on icon "botão de ícone" at bounding box center [1050, 66] width 14 height 14
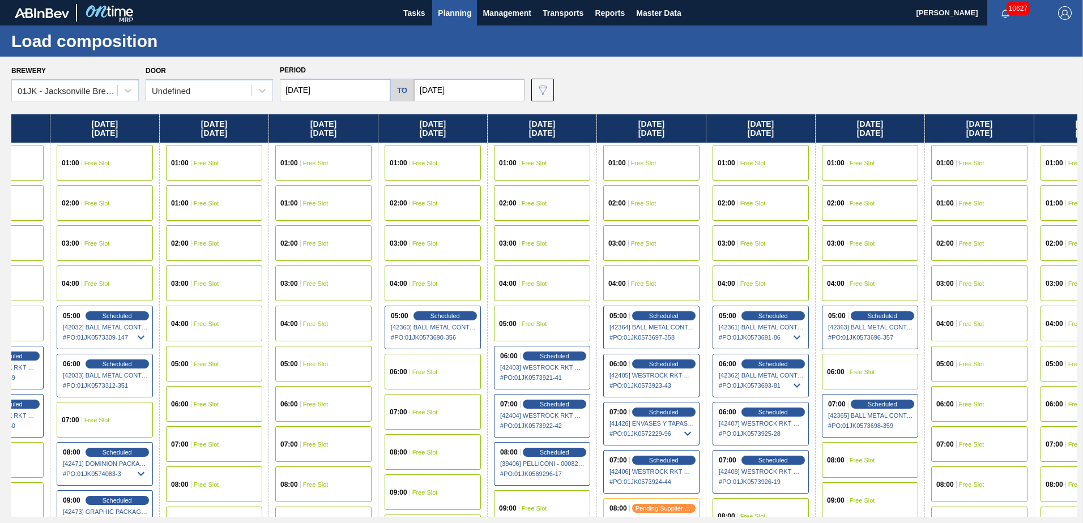
scroll to position [0, 574]
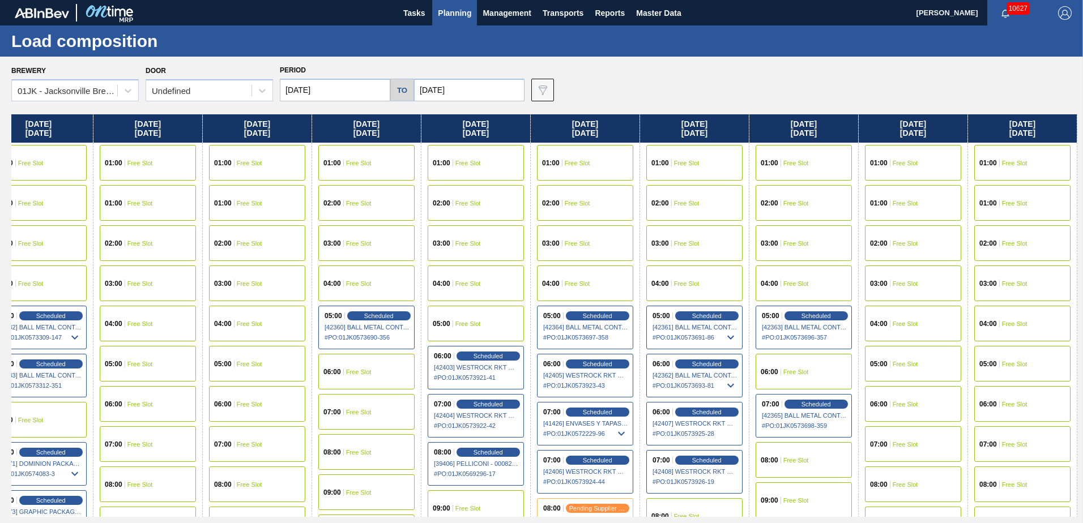
drag, startPoint x: 917, startPoint y: 237, endPoint x: 323, endPoint y: 260, distance: 594.4
click at [323, 260] on div "Sunday 09/07/2025 01:00 Free Slot 01:00 Free Slot 02:00 Free Slot 03:00 Free Sl…" at bounding box center [544, 315] width 1066 height 403
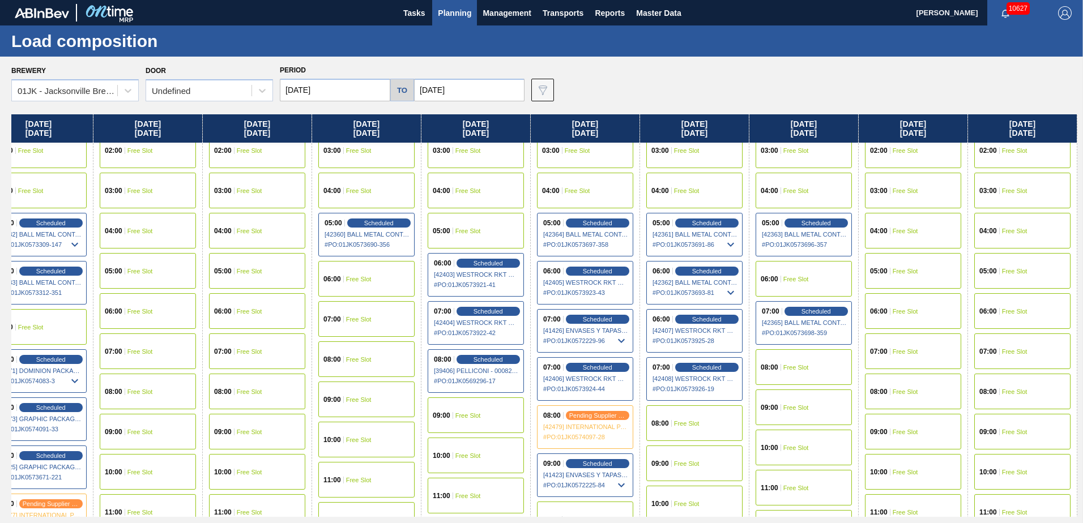
scroll to position [113, 574]
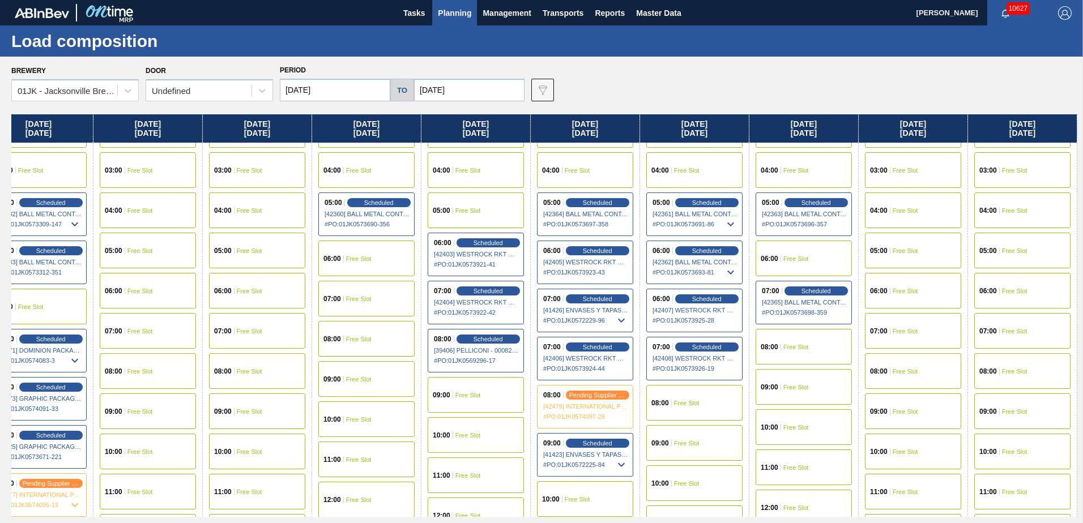
click at [384, 379] on div "09:00 Free Slot" at bounding box center [366, 379] width 96 height 36
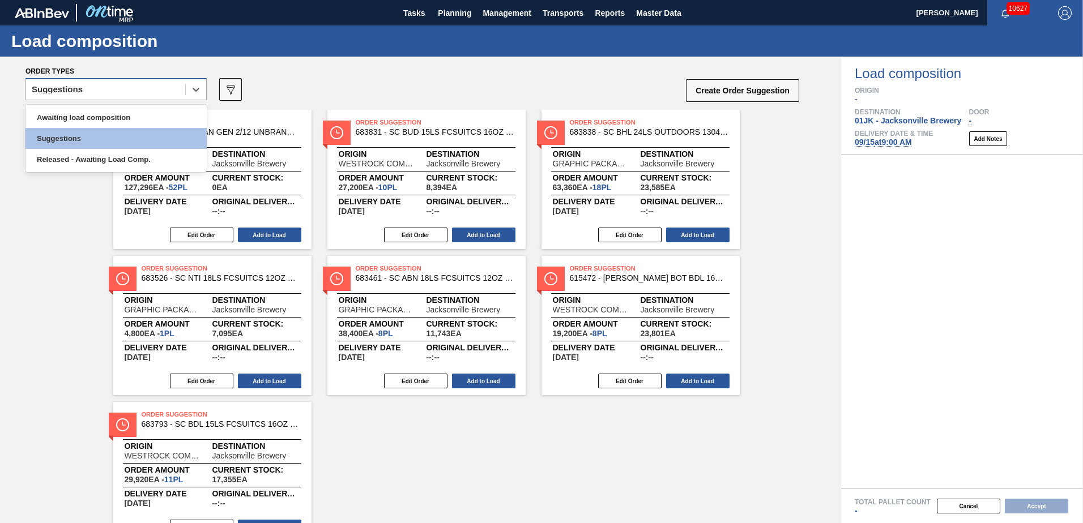
click at [163, 88] on div "Suggestions" at bounding box center [105, 90] width 159 height 16
click at [159, 117] on div "Awaiting load composition" at bounding box center [115, 117] width 181 height 21
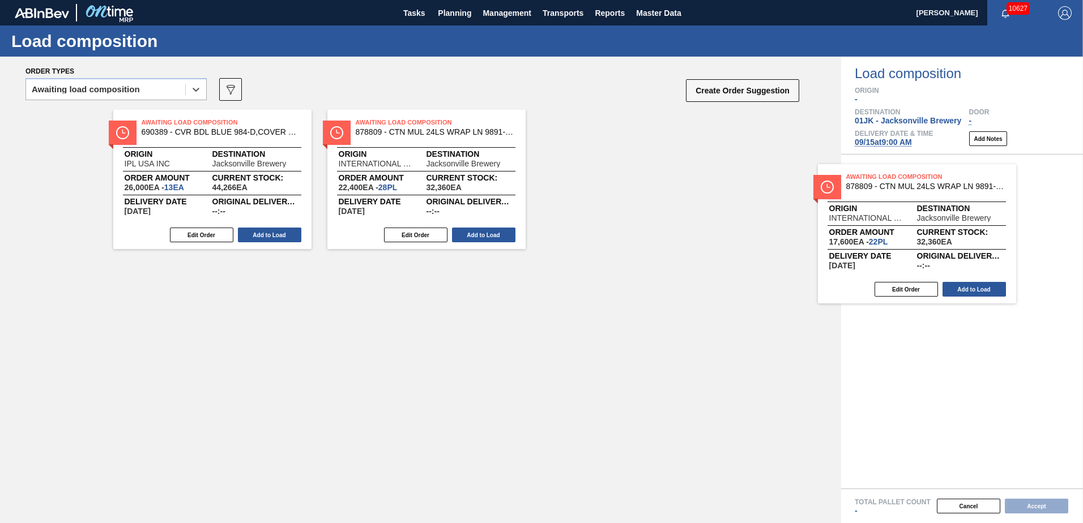
drag, startPoint x: 613, startPoint y: 152, endPoint x: 869, endPoint y: 198, distance: 259.9
click at [869, 198] on div "Order types option Awaiting load composition, selected. Select is focused ,type…" at bounding box center [541, 290] width 1083 height 467
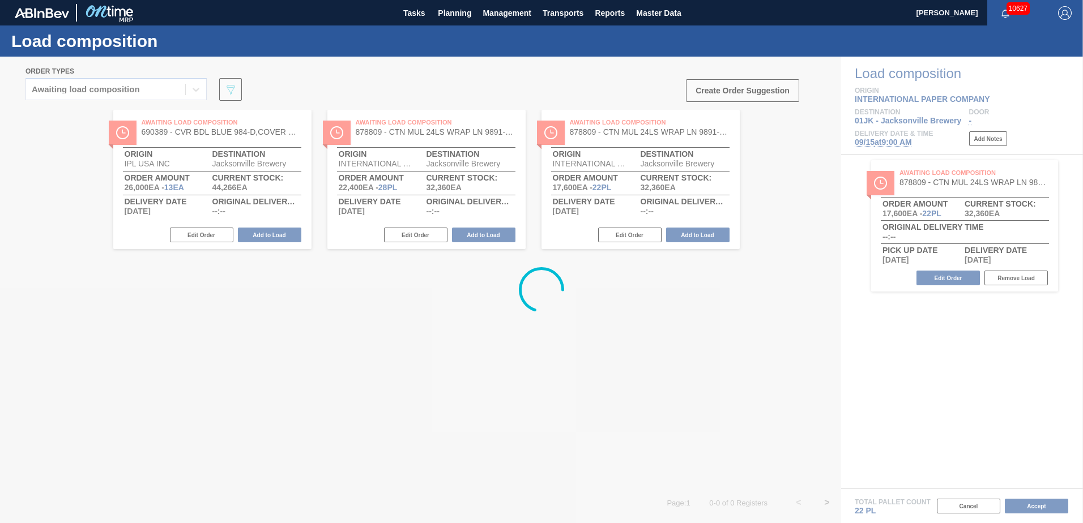
drag, startPoint x: 611, startPoint y: 198, endPoint x: 961, endPoint y: 327, distance: 373.2
click at [963, 328] on div at bounding box center [541, 290] width 1083 height 467
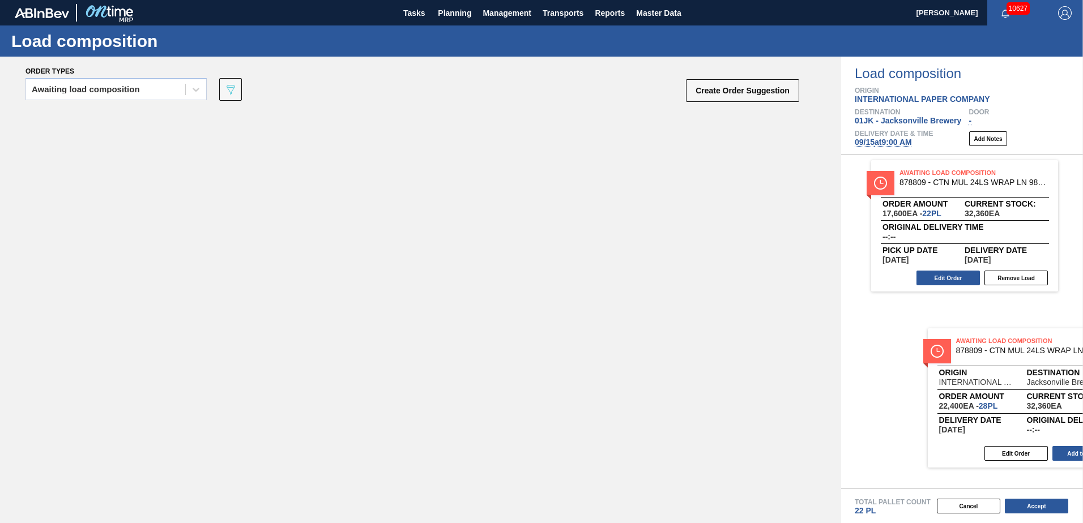
drag, startPoint x: 363, startPoint y: 204, endPoint x: 1011, endPoint y: 368, distance: 667.7
click at [1011, 370] on div "Order types Awaiting load composition 089F7B8B-B2A5-4AFE-B5C0-19BA573D28AC Crea…" at bounding box center [541, 290] width 1083 height 467
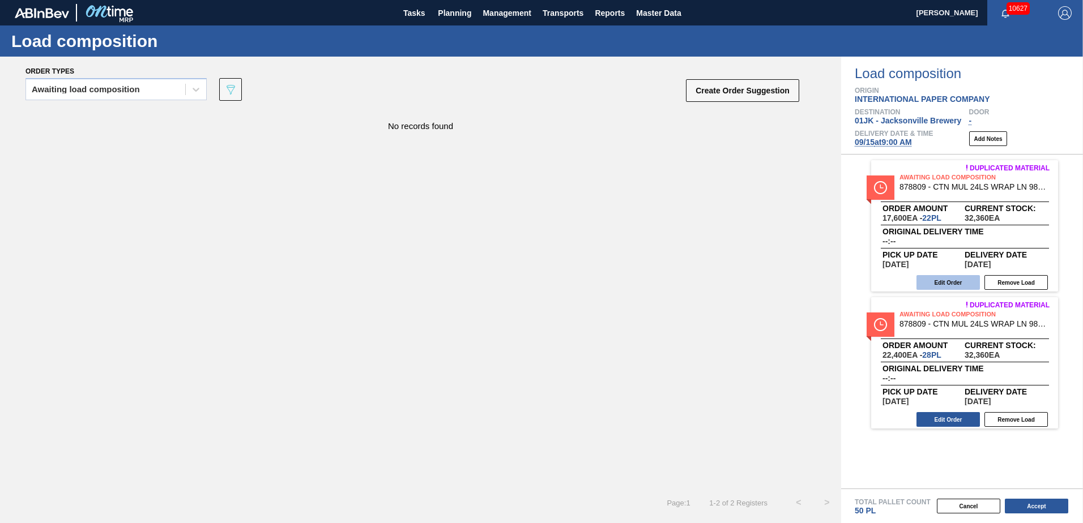
click at [948, 280] on button "Edit Order" at bounding box center [947, 282] width 63 height 15
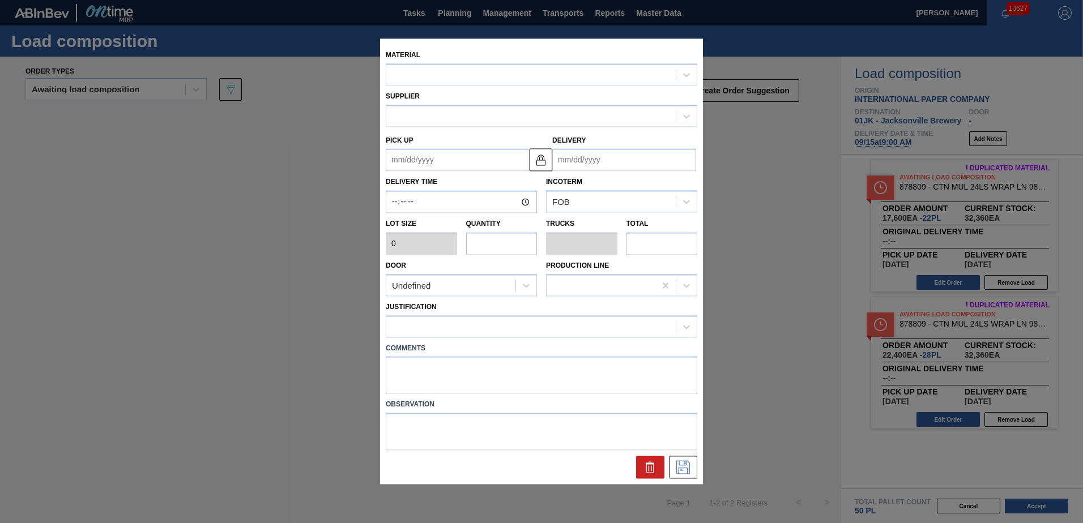
type input "800"
type input "22"
type input "0.458"
type input "17,600"
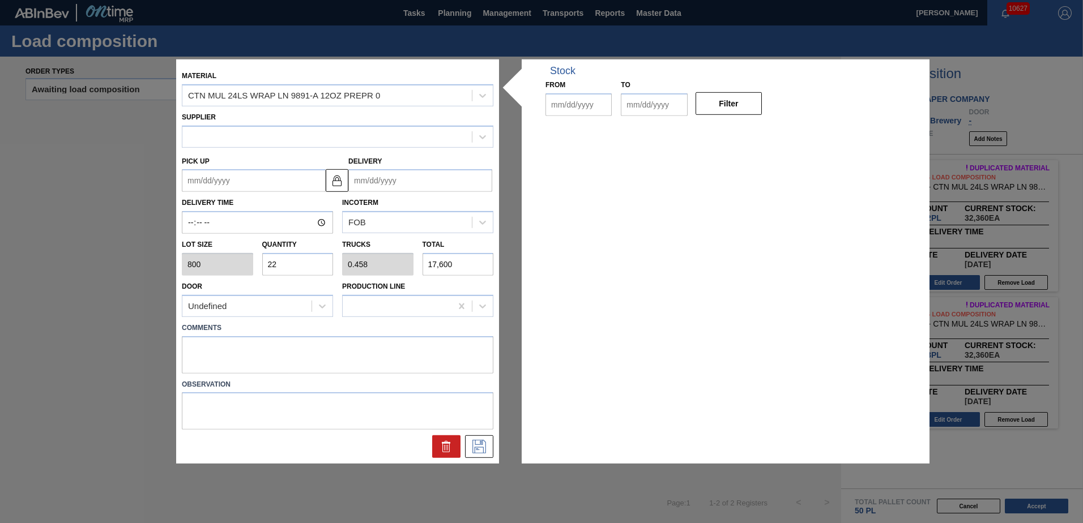
type up "[DATE]"
type input "[DATE]"
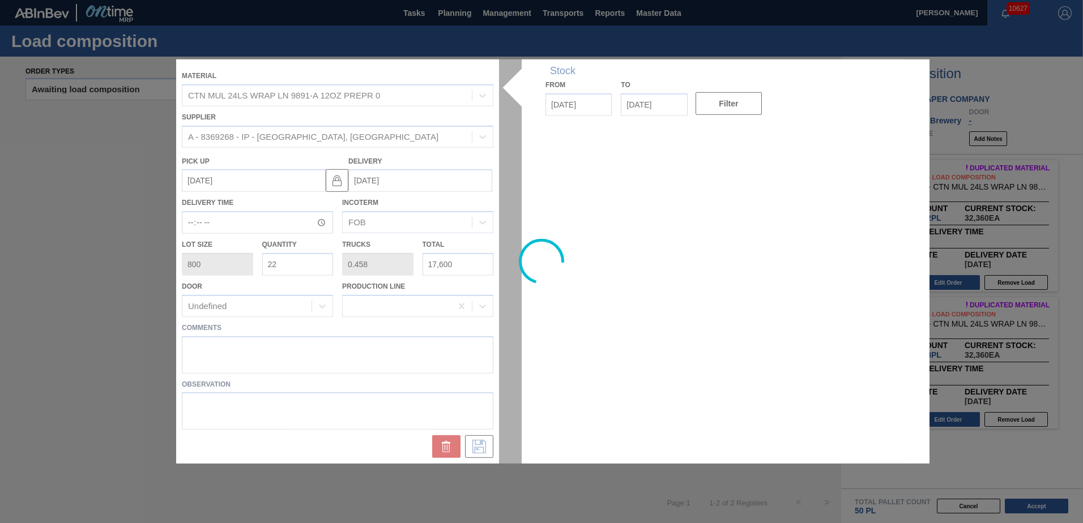
click at [304, 263] on input "22" at bounding box center [297, 264] width 71 height 23
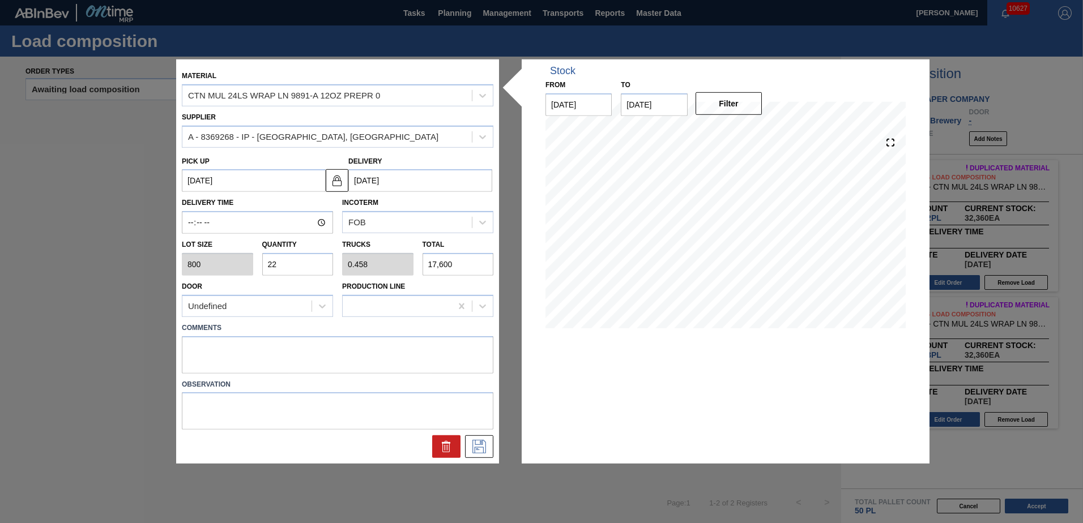
click at [304, 263] on input "22" at bounding box center [297, 264] width 71 height 23
type input "2"
type input "0.042"
type input "1,600"
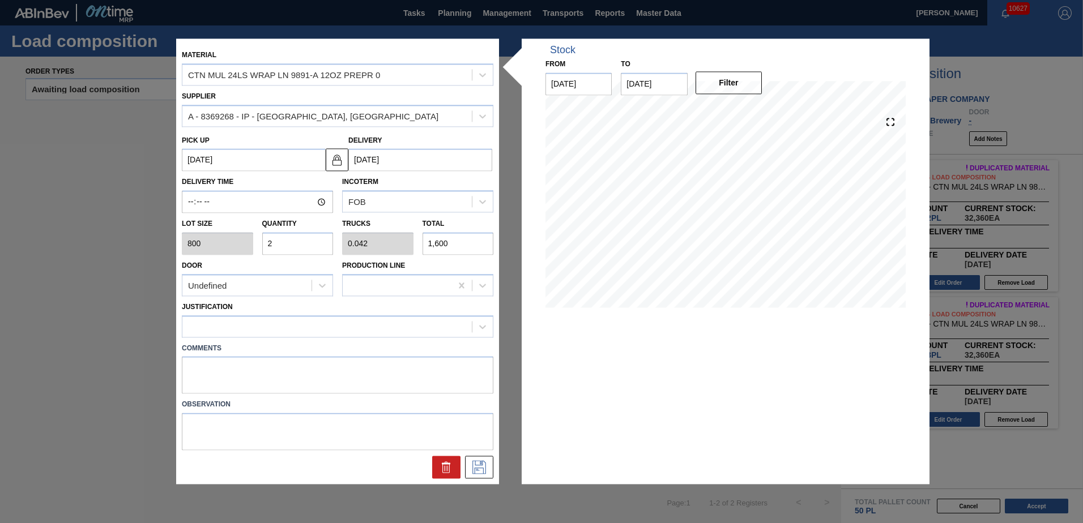
type input "24"
type input "0.5"
type input "19,200"
type input "24"
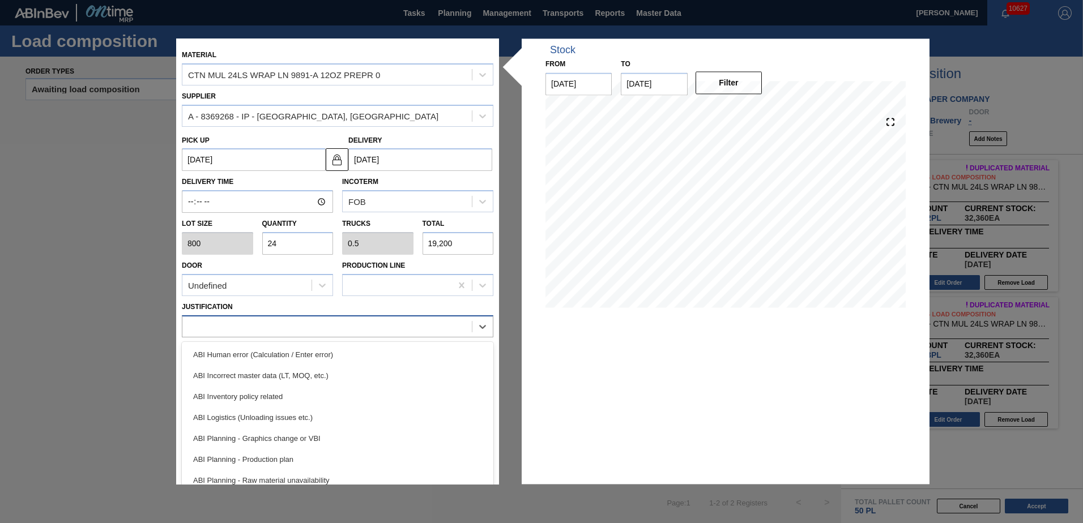
click at [285, 332] on div at bounding box center [326, 326] width 289 height 16
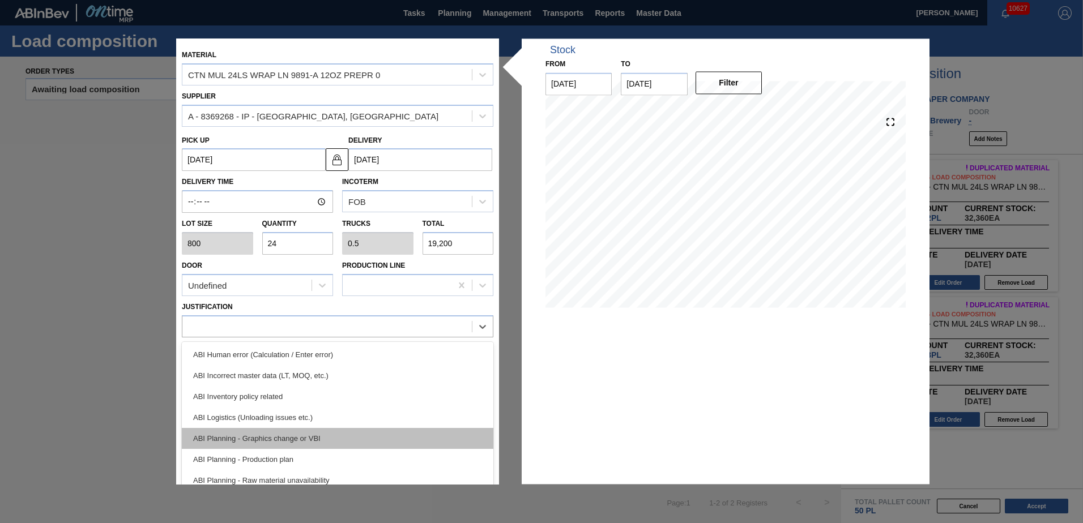
scroll to position [113, 0]
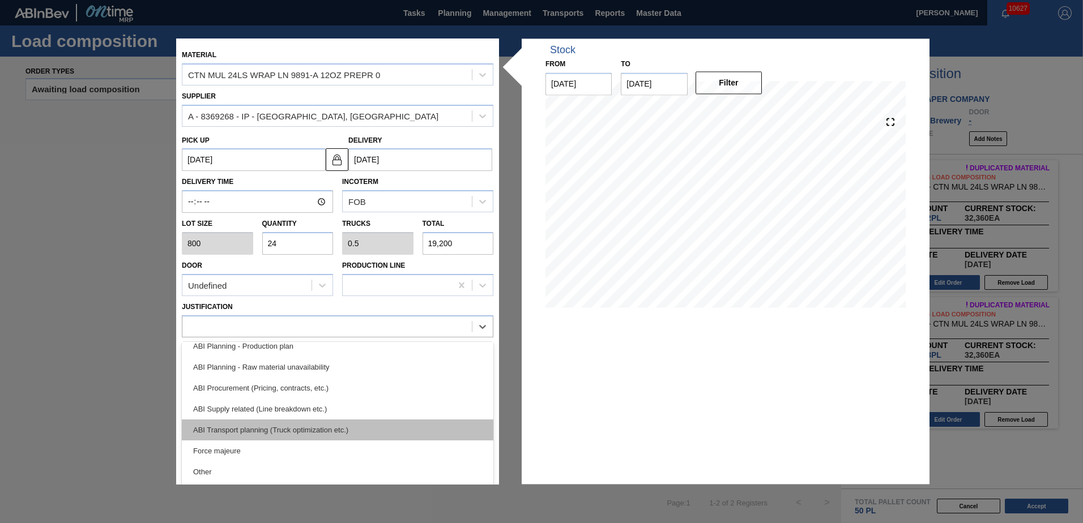
click at [292, 420] on div "ABI Transport planning (Truck optimization etc.)" at bounding box center [337, 430] width 311 height 21
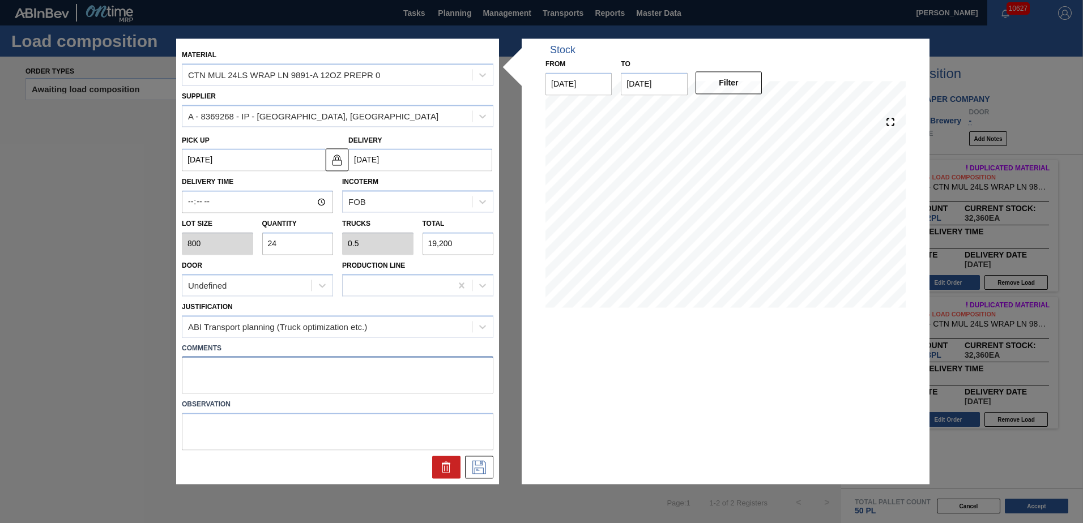
click at [289, 390] on textarea at bounding box center [337, 375] width 311 height 37
type textarea "LIVE"
click at [472, 461] on icon at bounding box center [479, 468] width 18 height 14
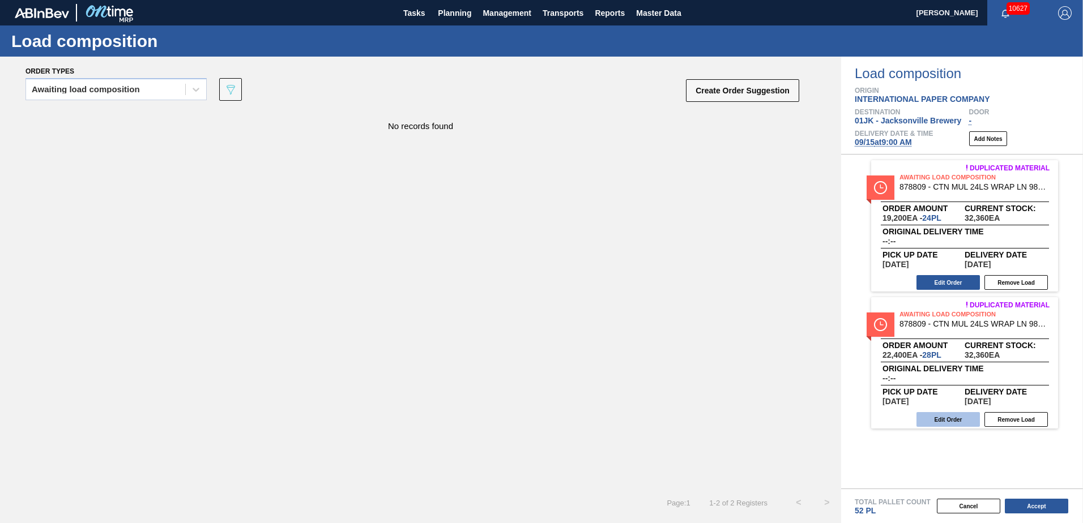
click at [965, 421] on button "Edit Order" at bounding box center [947, 419] width 63 height 15
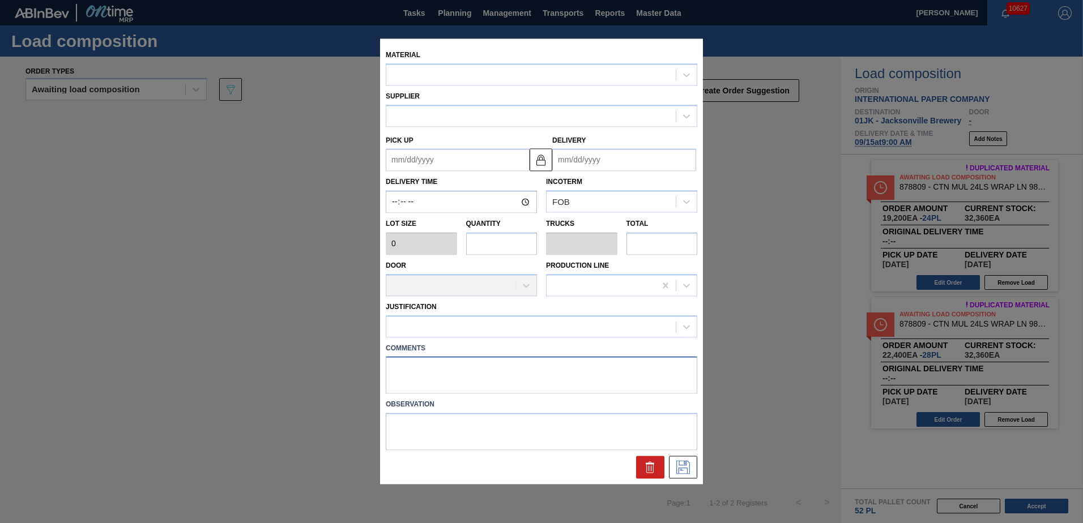
click at [399, 370] on textarea at bounding box center [541, 375] width 311 height 37
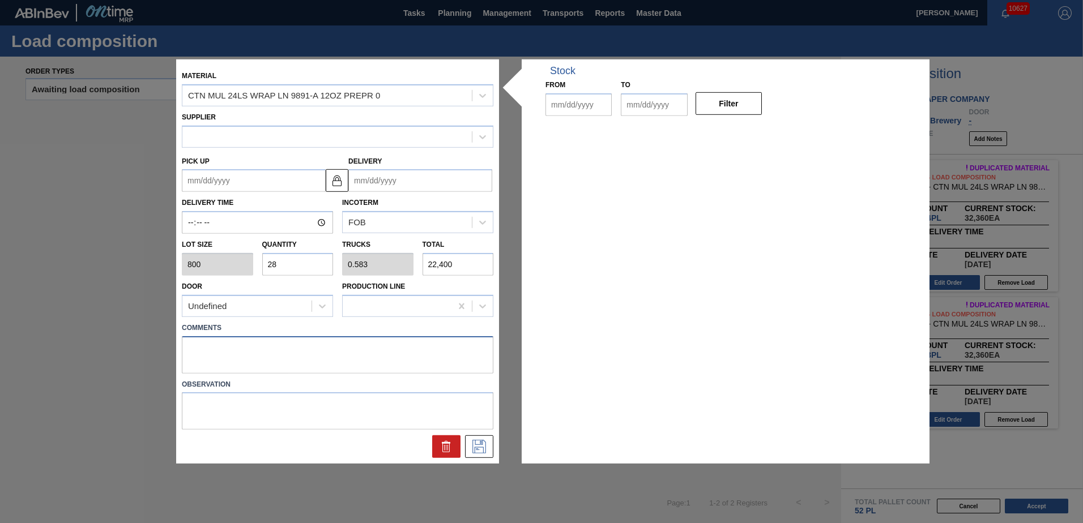
type input "800"
type input "28"
type input "0.583"
type input "22,400"
type up "[DATE]"
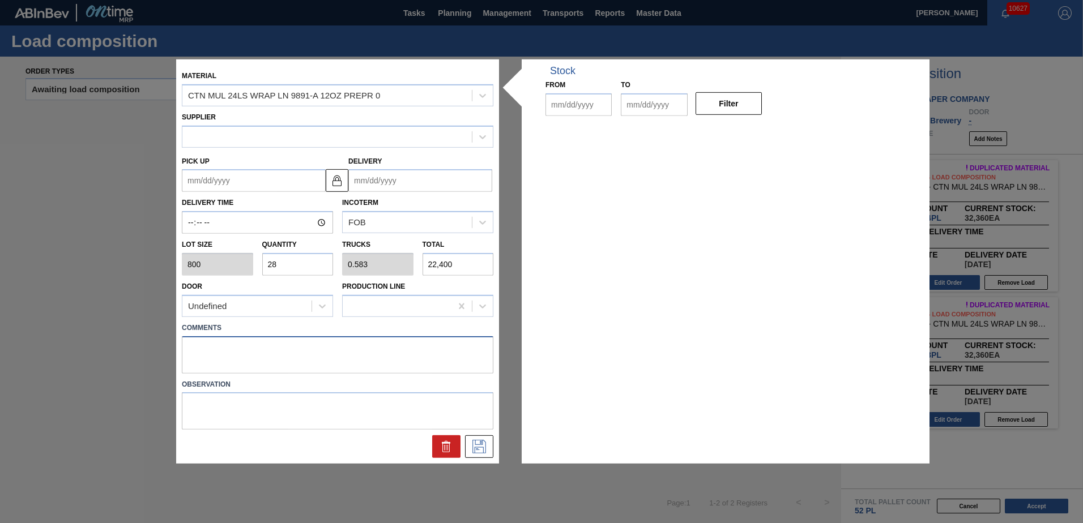
type input "[DATE]"
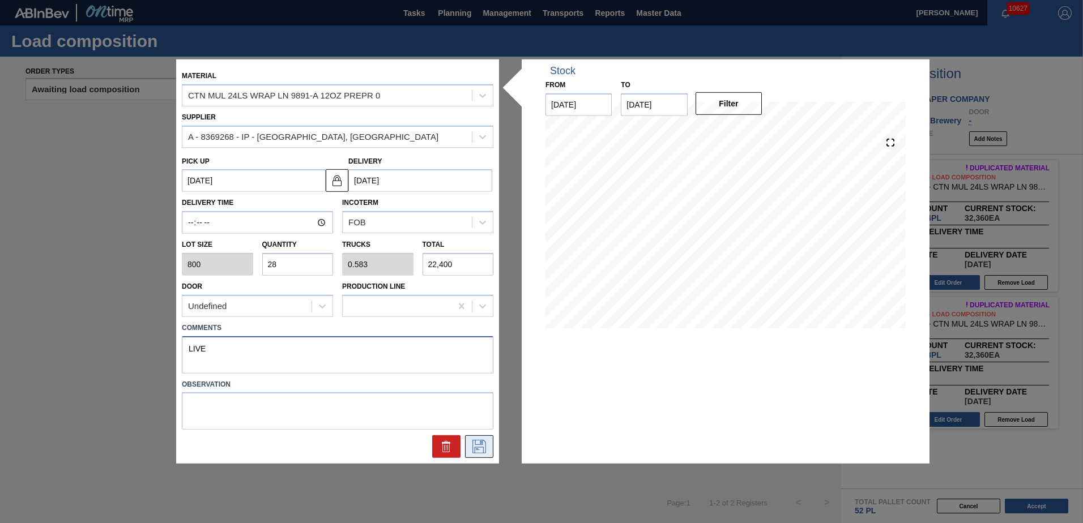
type textarea "LIVE"
click at [482, 450] on icon at bounding box center [479, 447] width 18 height 14
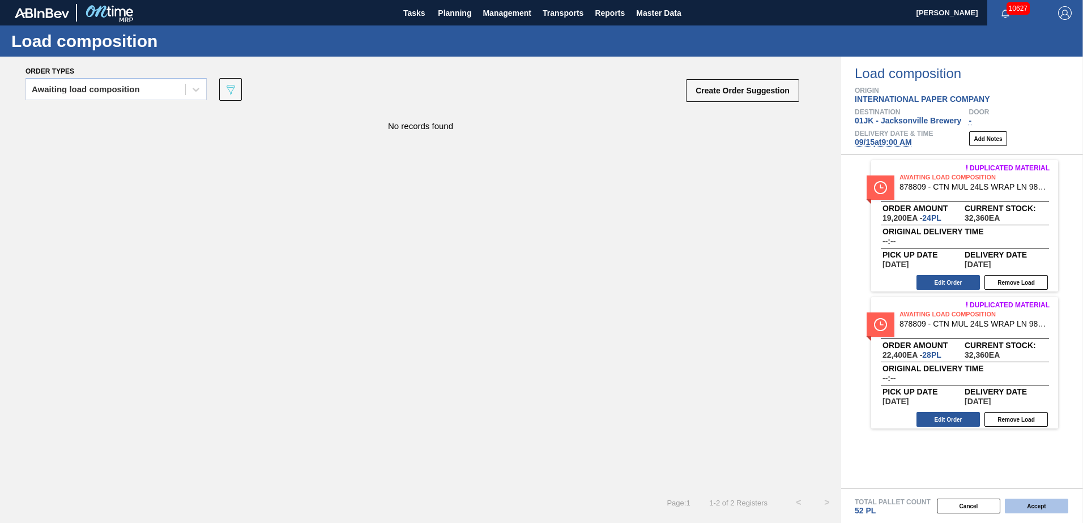
click at [1031, 504] on button "Accept" at bounding box center [1035, 506] width 63 height 15
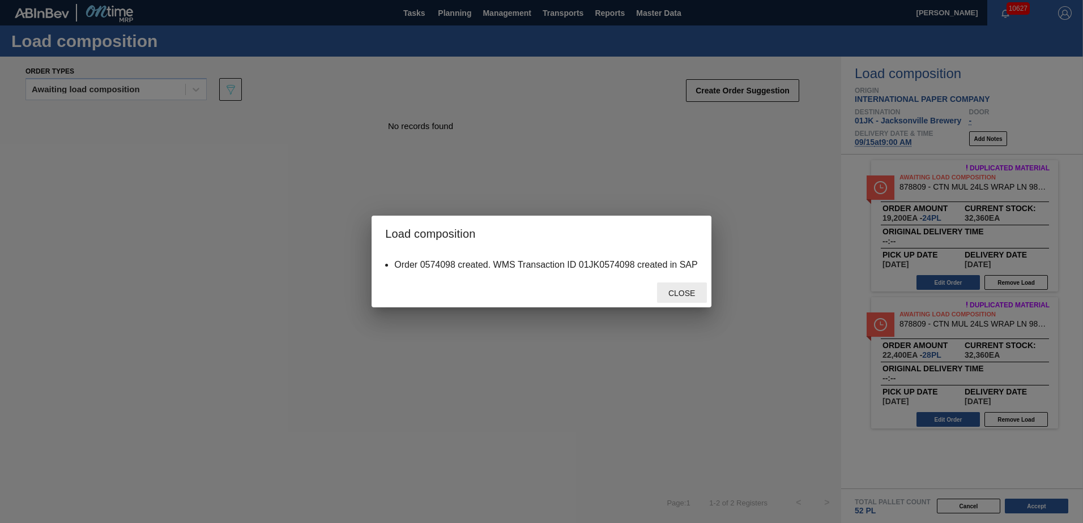
click at [687, 288] on div "Close" at bounding box center [682, 293] width 50 height 21
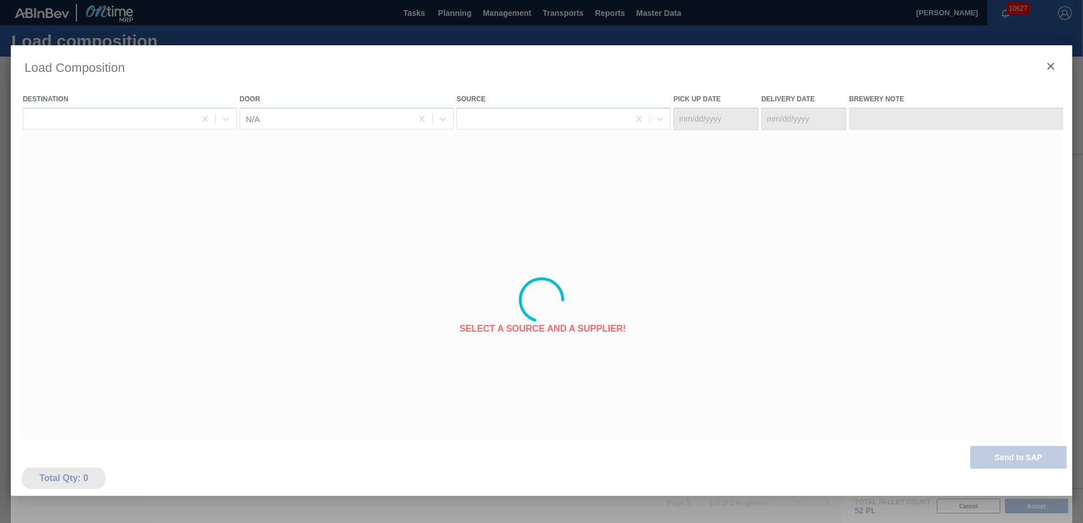
type Date "[DATE]"
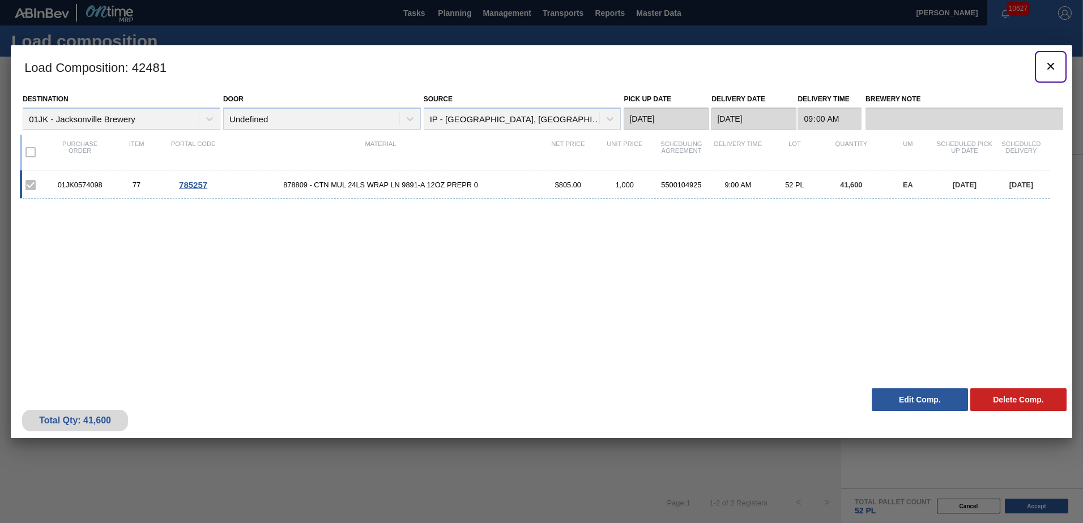
click at [1047, 63] on icon "botão de ícone" at bounding box center [1050, 66] width 14 height 14
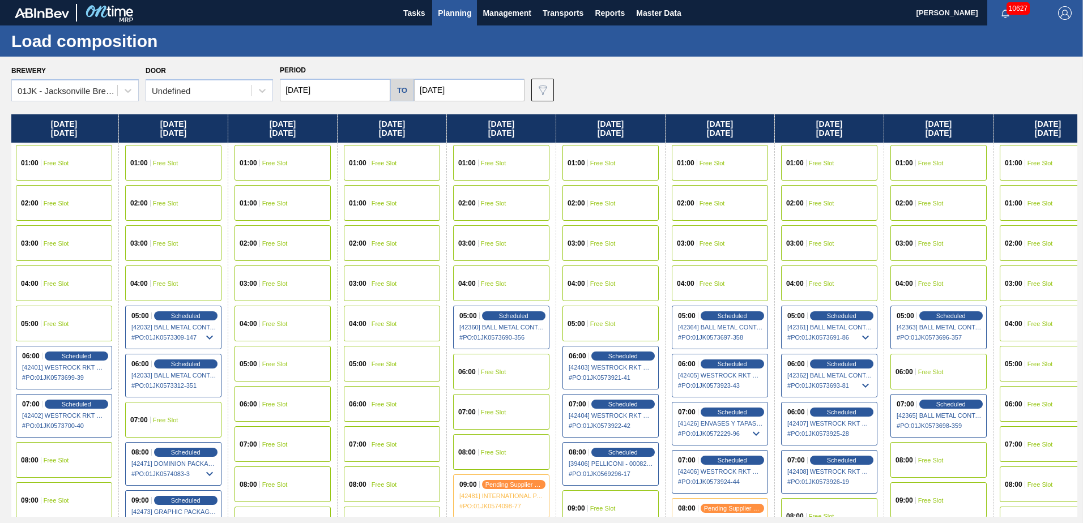
scroll to position [0, 439]
drag, startPoint x: 938, startPoint y: 240, endPoint x: 540, endPoint y: 241, distance: 398.0
click at [540, 241] on div "Sunday 09/07/2025 01:00 Free Slot 01:00 Free Slot 02:00 Free Slot 03:00 Free Sl…" at bounding box center [544, 315] width 1066 height 403
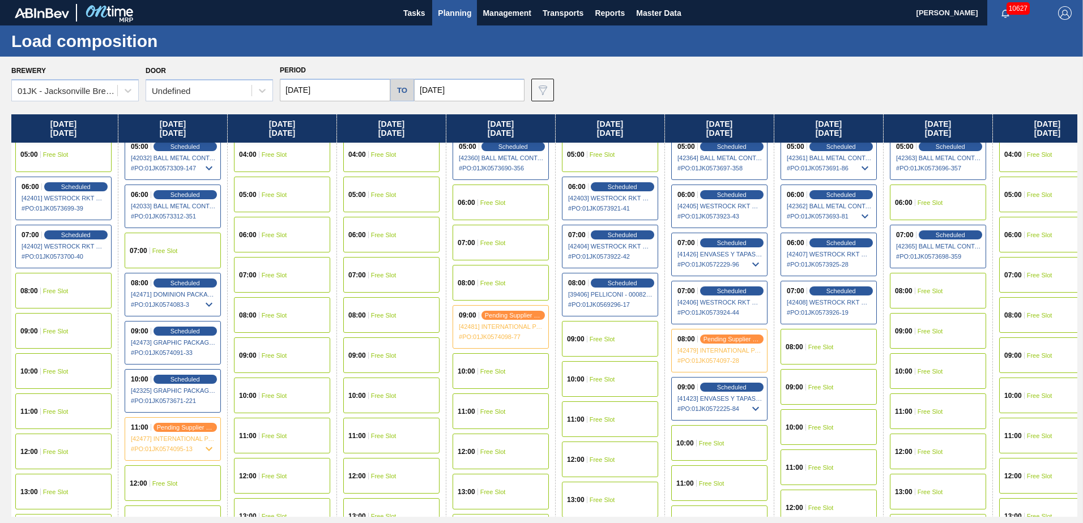
scroll to position [170, 439]
click at [837, 346] on div "08:00 Free Slot" at bounding box center [828, 346] width 96 height 36
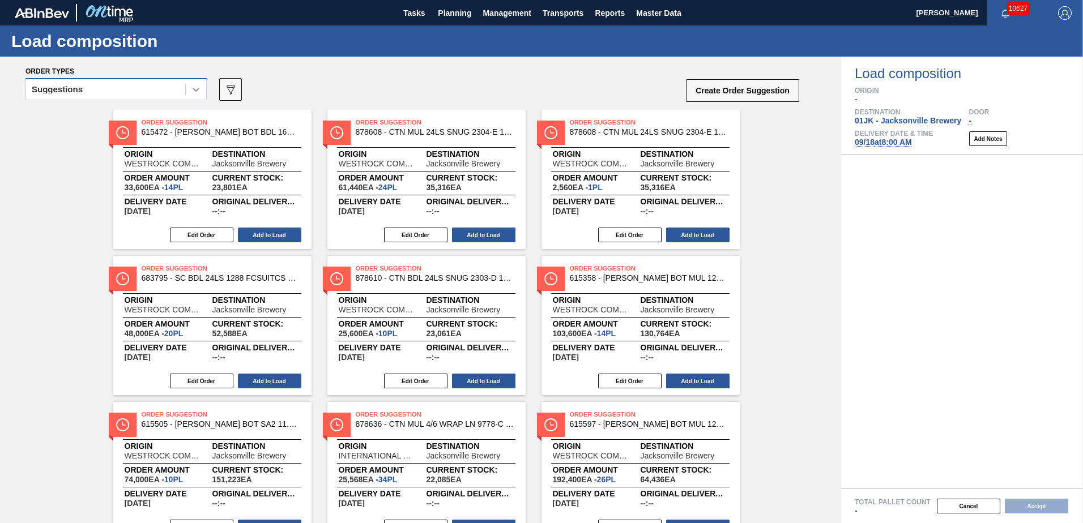
click at [195, 99] on div at bounding box center [196, 89] width 20 height 20
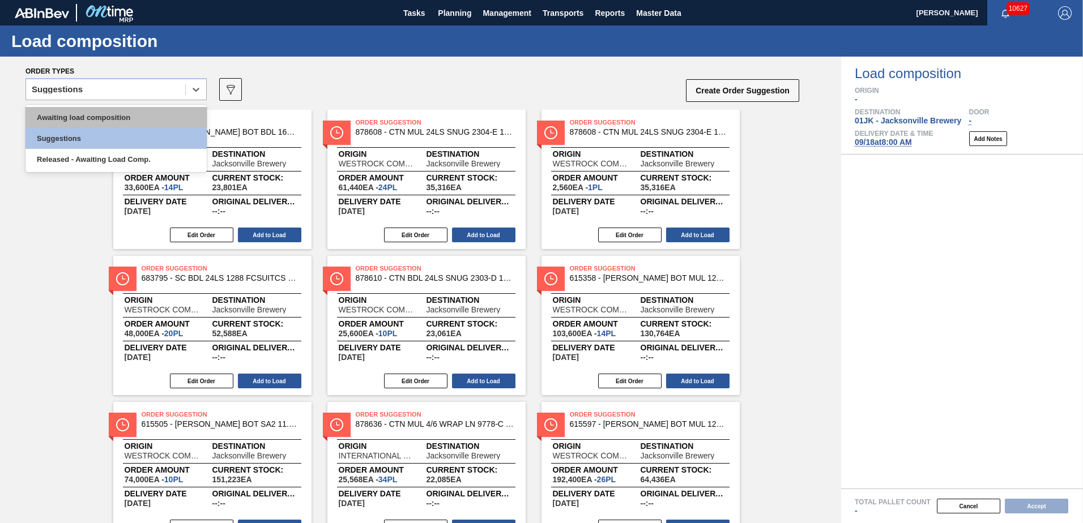
click at [175, 114] on div "Awaiting load composition" at bounding box center [115, 117] width 181 height 21
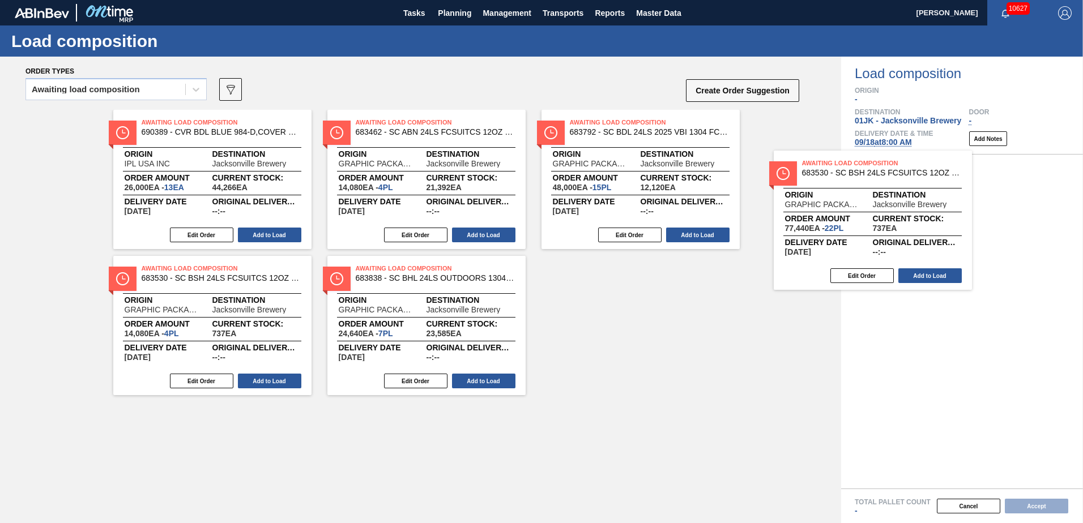
drag, startPoint x: 683, startPoint y: 160, endPoint x: 908, endPoint y: 198, distance: 228.4
click at [908, 198] on div "Order types Awaiting load composition 089F7B8B-B2A5-4AFE-B5C0-19BA573D28AC Crea…" at bounding box center [541, 290] width 1083 height 467
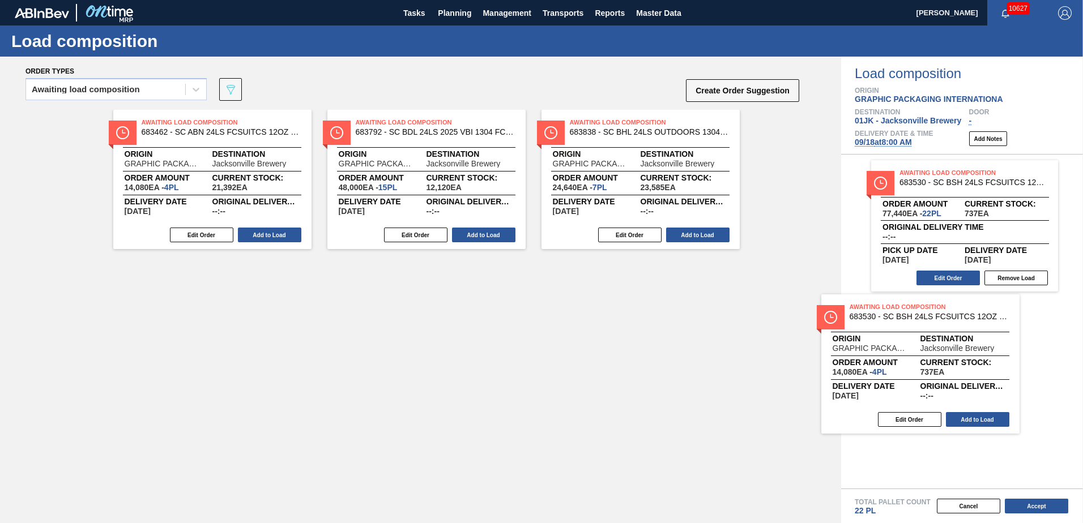
drag, startPoint x: 649, startPoint y: 157, endPoint x: 947, endPoint y: 353, distance: 356.5
click at [947, 353] on div "Order types Awaiting load composition 089F7B8B-B2A5-4AFE-B5C0-19BA573D28AC Crea…" at bounding box center [541, 290] width 1083 height 467
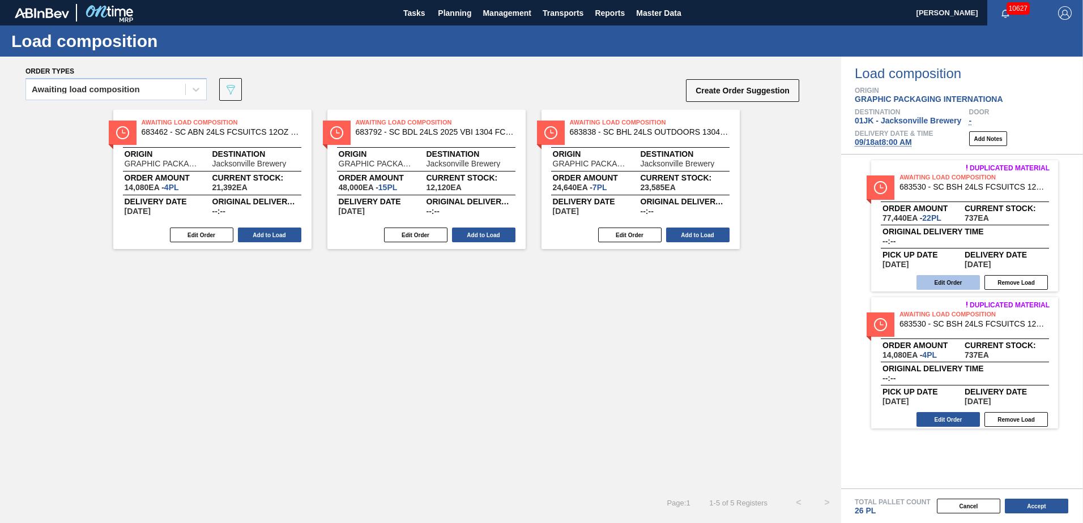
click at [961, 282] on button "Edit Order" at bounding box center [947, 282] width 63 height 15
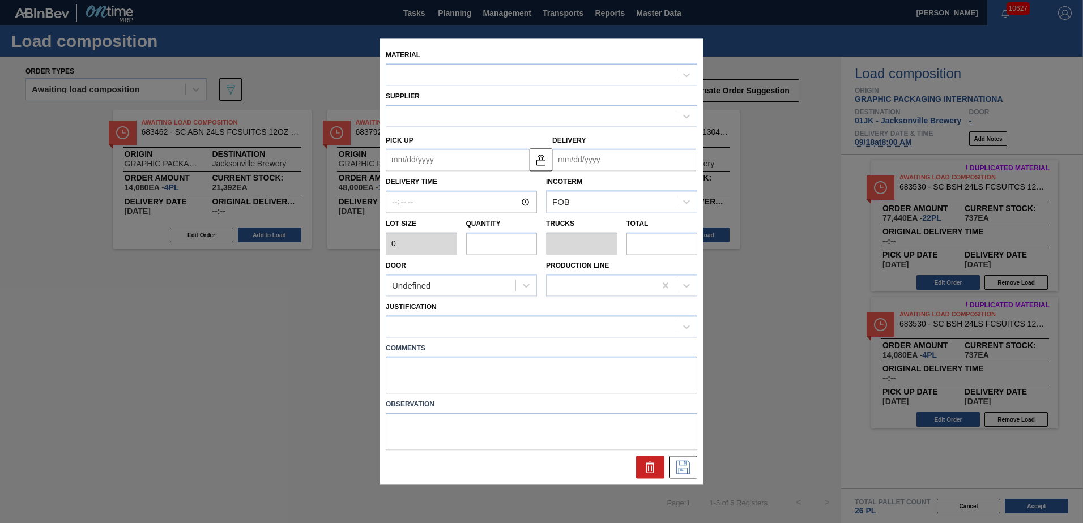
type input "3,520"
type input "22"
type input "0.917"
type input "77,440"
type up "[DATE]"
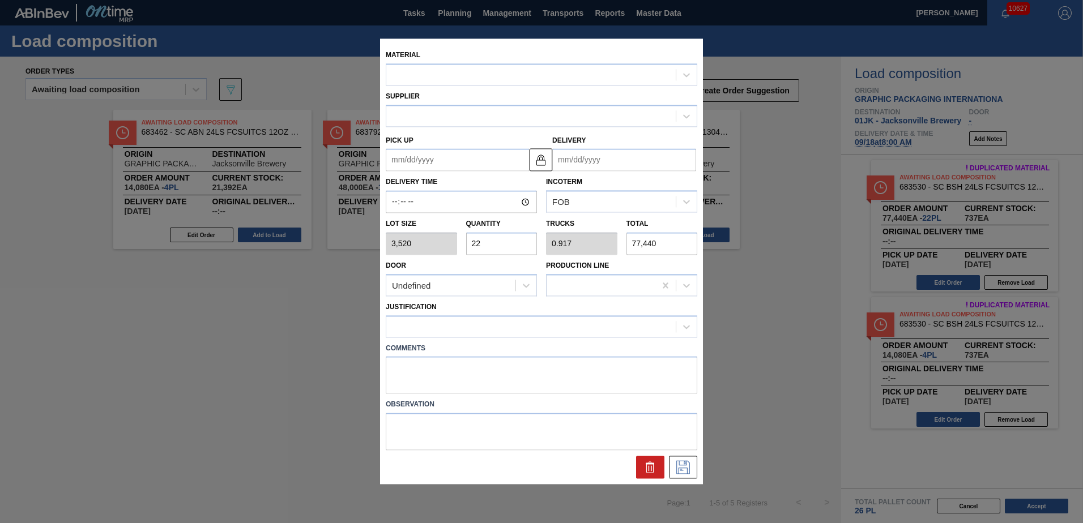
type input "[DATE]"
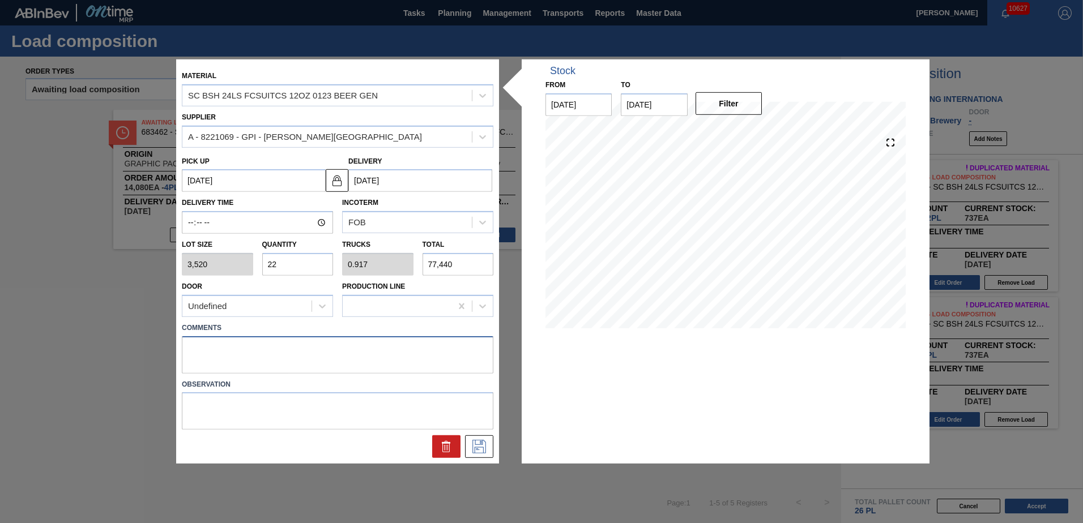
click at [287, 344] on textarea at bounding box center [337, 354] width 311 height 37
type textarea "DROP"
click at [480, 450] on icon at bounding box center [479, 447] width 18 height 14
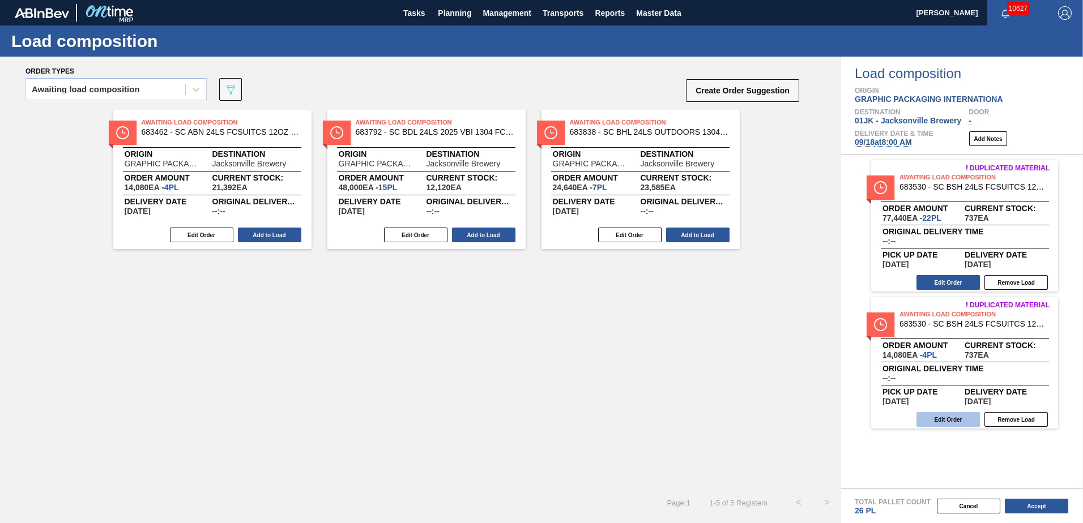
click at [973, 417] on button "Edit Order" at bounding box center [947, 419] width 63 height 15
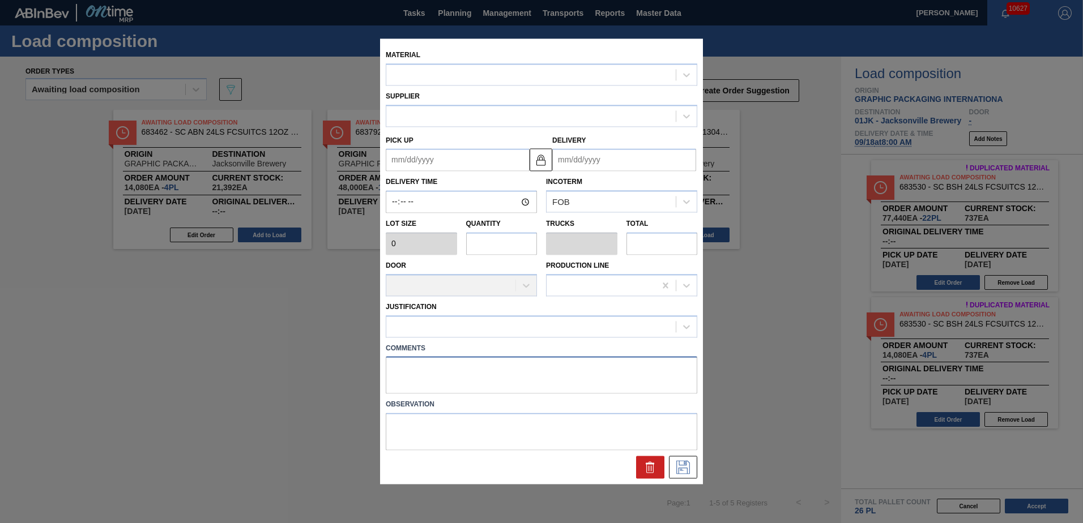
click at [456, 377] on textarea at bounding box center [541, 375] width 311 height 37
type textarea "DROP"
type input "3,520"
type input "4"
type input "0.167"
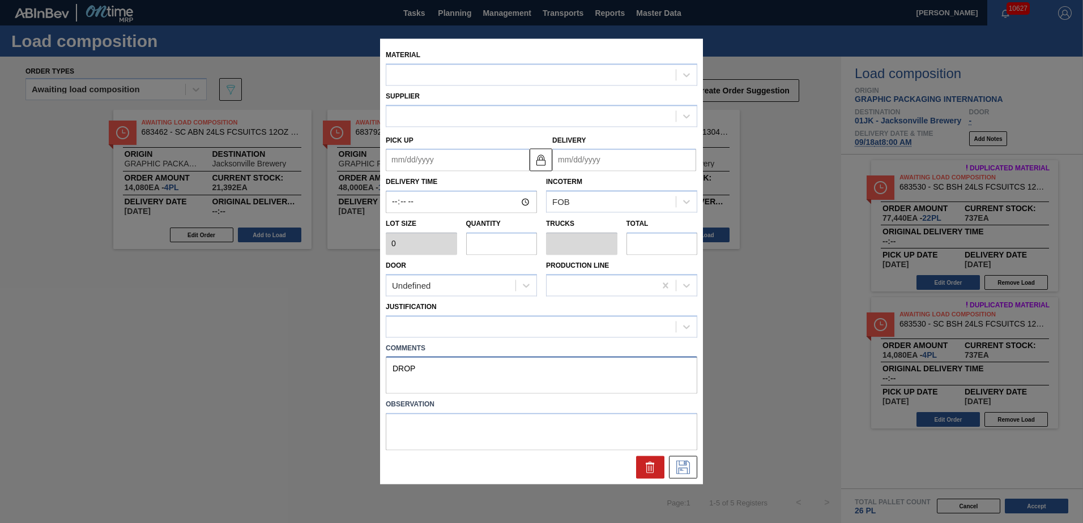
type input "14,080"
type up "[DATE]"
type input "[DATE]"
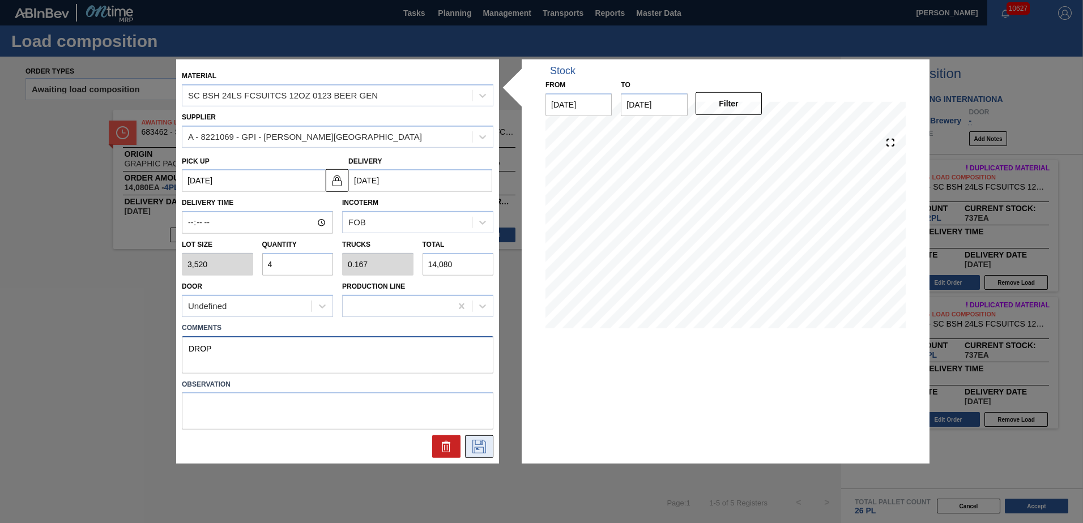
type textarea "DROP"
click at [481, 446] on icon at bounding box center [479, 447] width 18 height 14
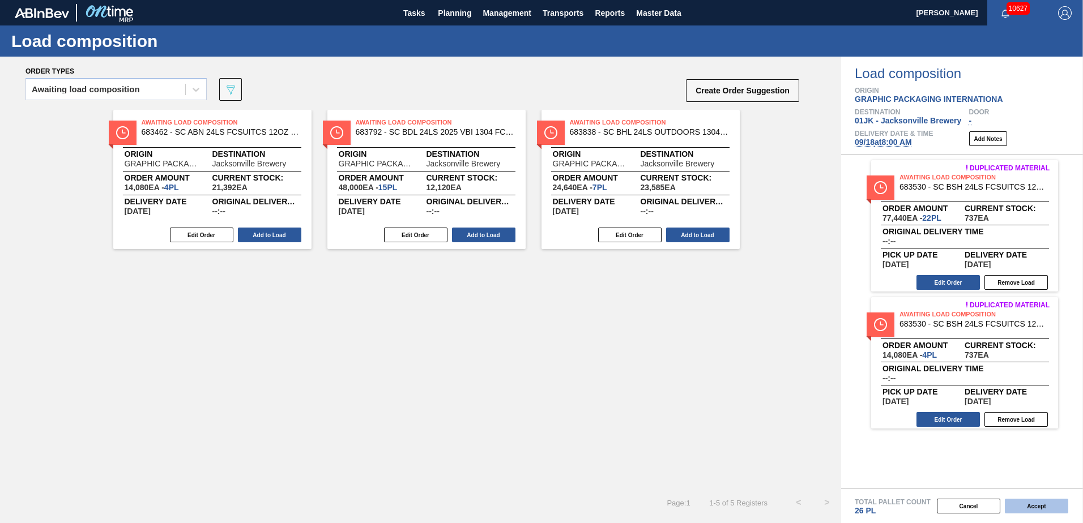
click at [1041, 506] on button "Accept" at bounding box center [1035, 506] width 63 height 15
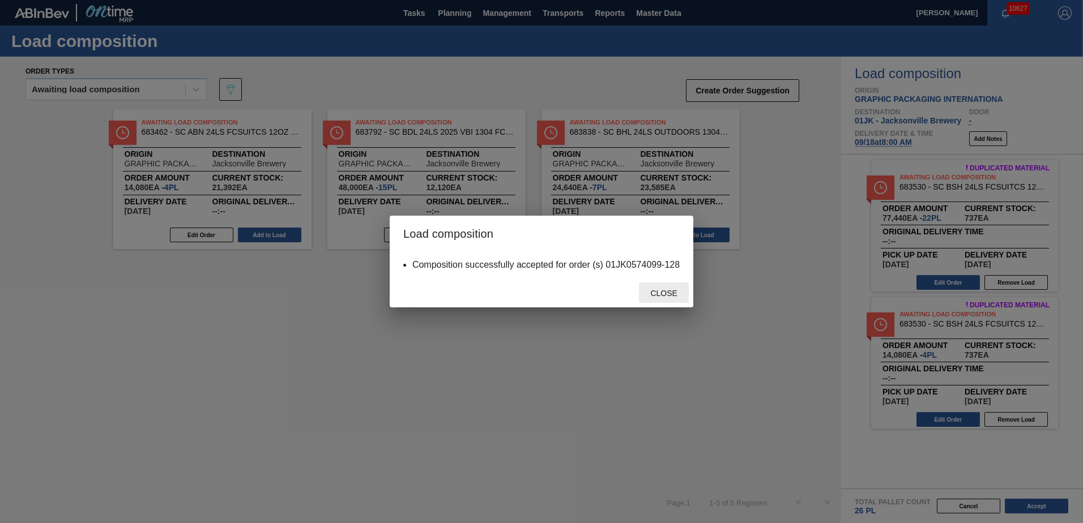
click at [670, 302] on div "Close" at bounding box center [664, 293] width 50 height 21
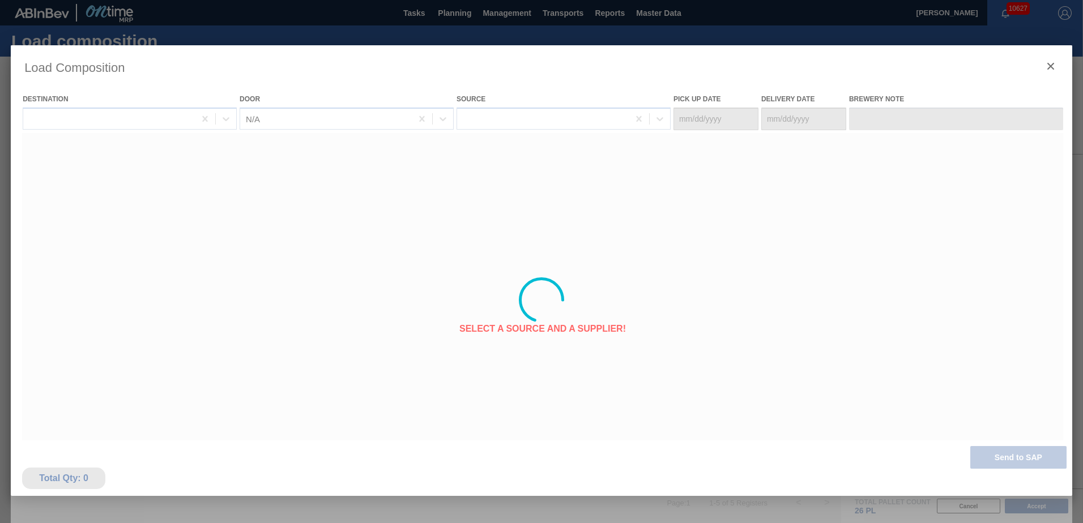
type Date "[DATE]"
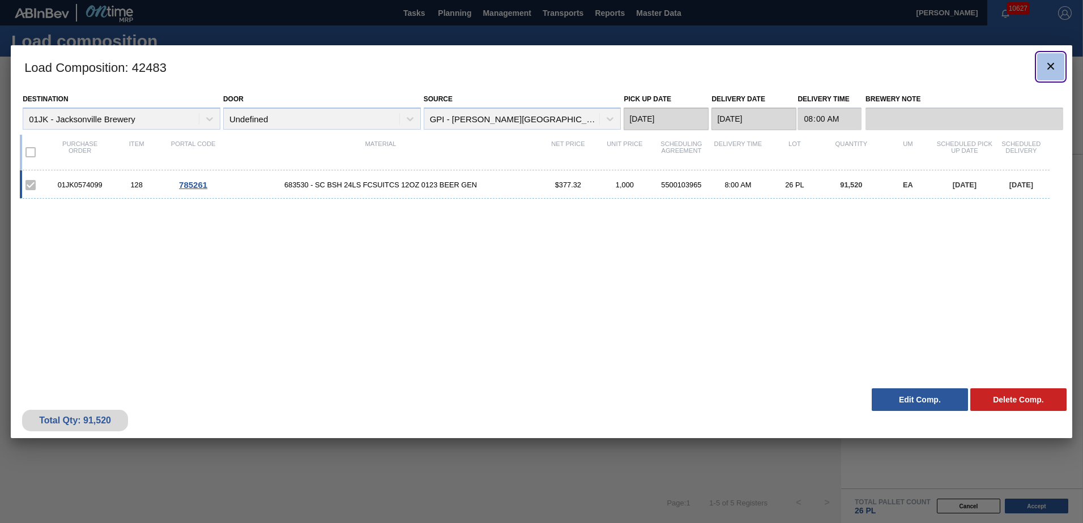
click at [1057, 63] on icon "botão de ícone" at bounding box center [1050, 66] width 14 height 14
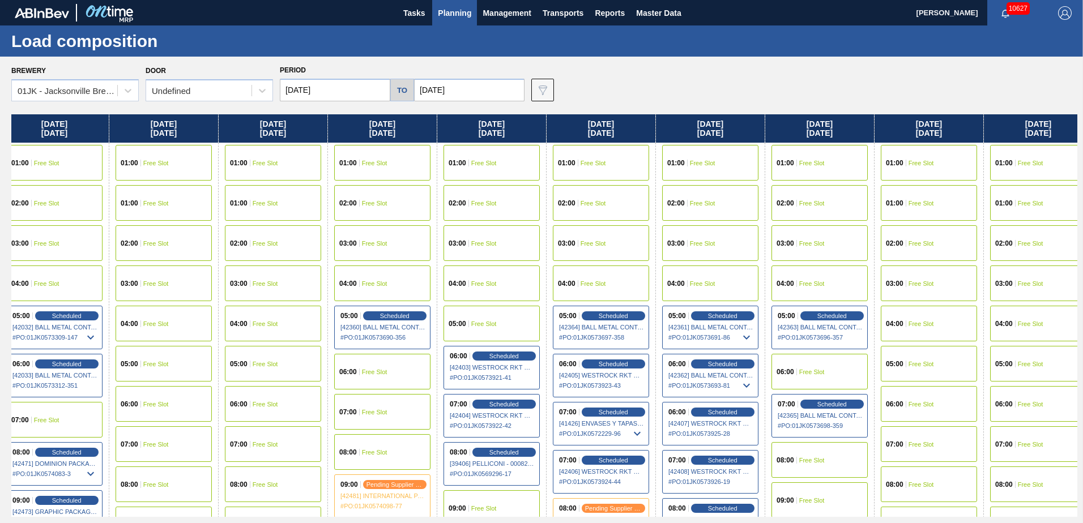
scroll to position [0, 561]
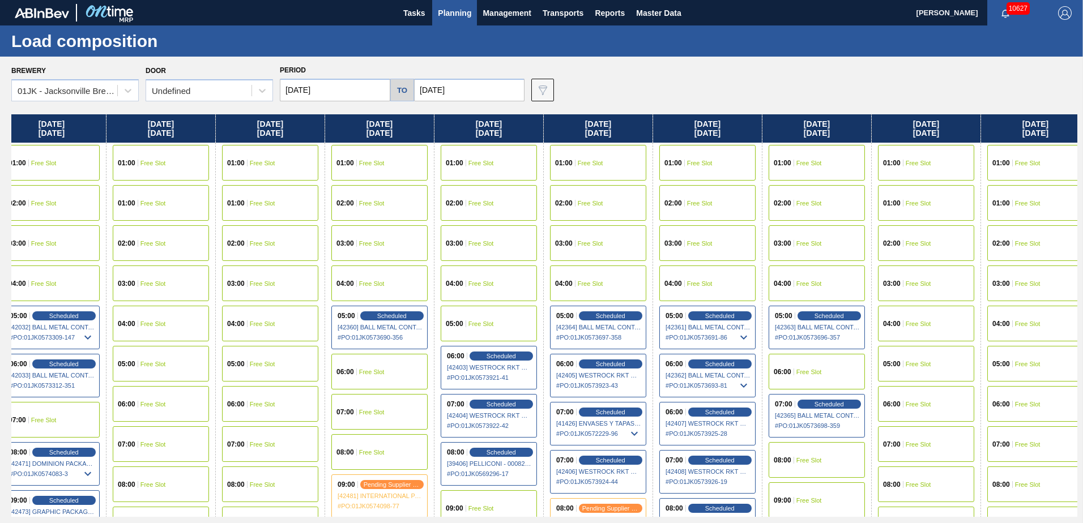
drag, startPoint x: 886, startPoint y: 174, endPoint x: 306, endPoint y: 183, distance: 580.4
click at [306, 183] on div "Sunday 09/07/2025 01:00 Free Slot 01:00 Free Slot 02:00 Free Slot 03:00 Free Sl…" at bounding box center [544, 315] width 1066 height 403
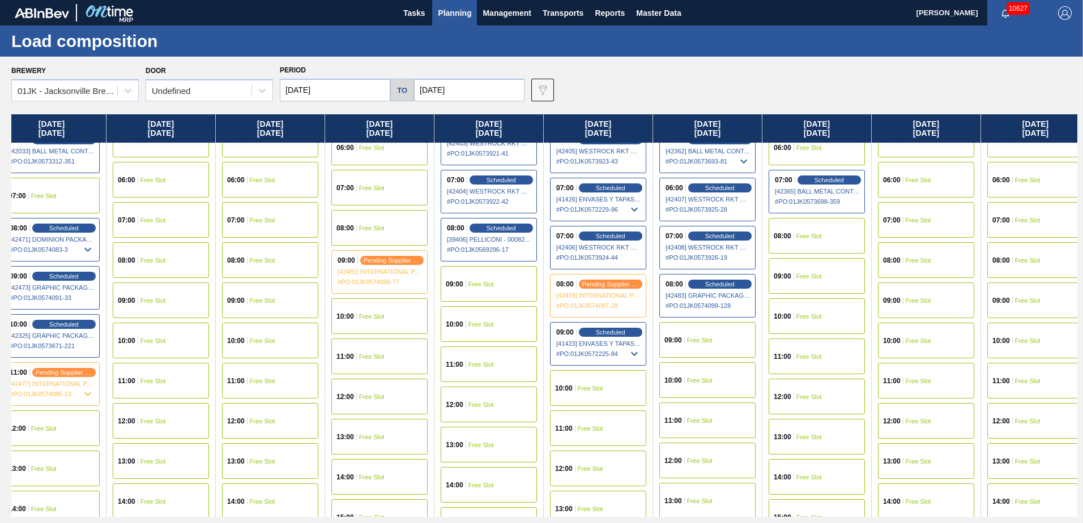
scroll to position [226, 561]
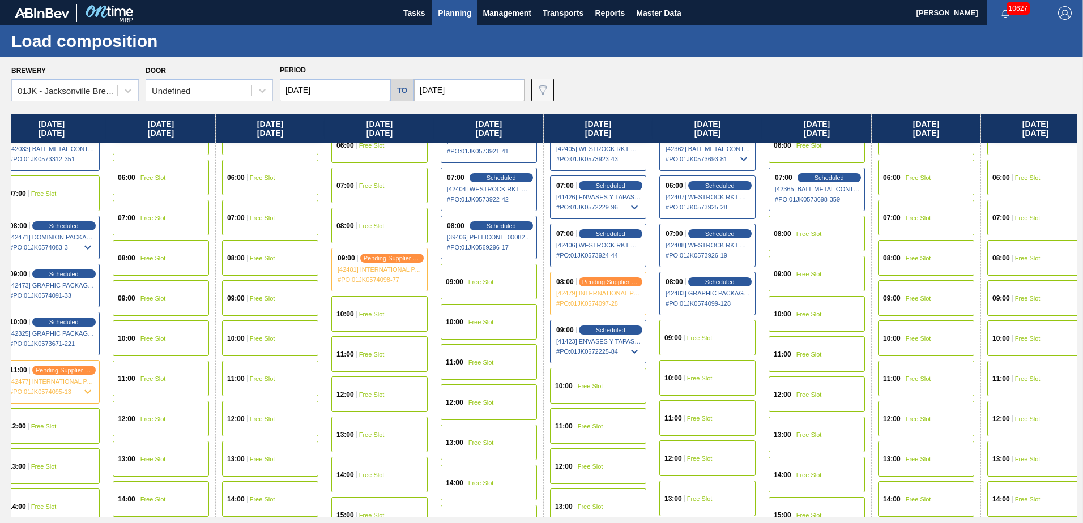
click at [739, 331] on div "09:00 Free Slot" at bounding box center [707, 338] width 96 height 36
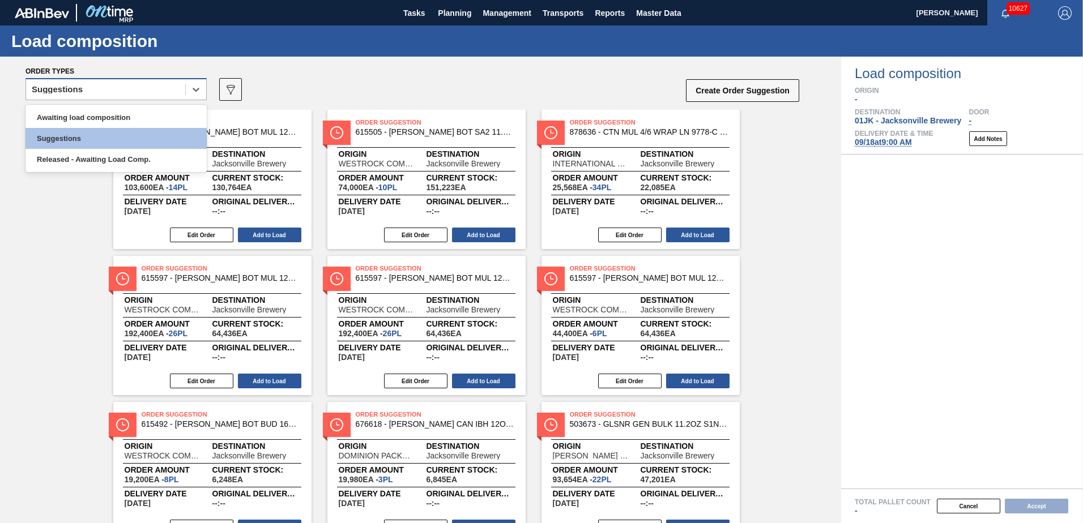
click at [155, 90] on div "Suggestions" at bounding box center [105, 90] width 159 height 16
click at [137, 110] on div "Awaiting load composition" at bounding box center [115, 117] width 181 height 21
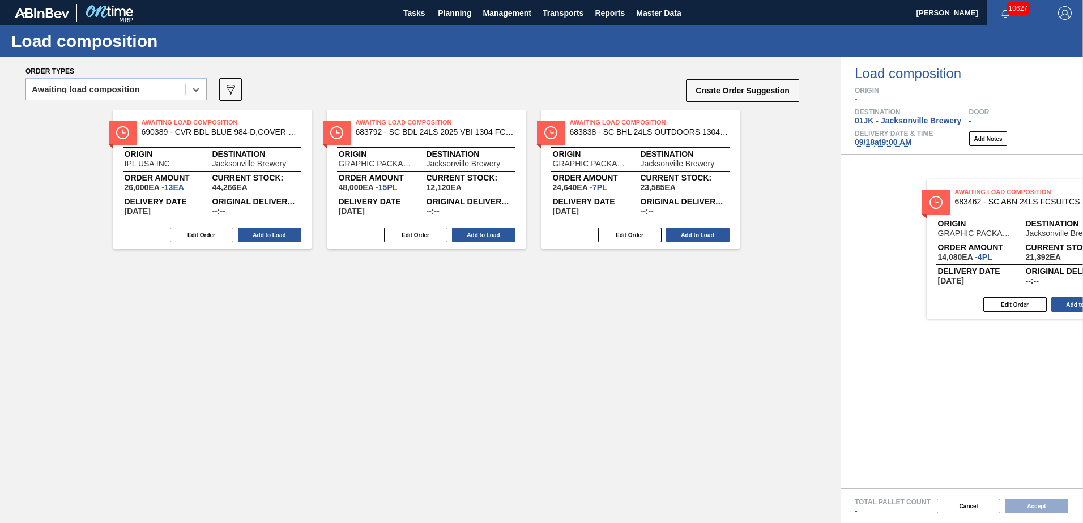
drag, startPoint x: 409, startPoint y: 142, endPoint x: 1010, endPoint y: 212, distance: 604.8
click at [1010, 212] on div "Order types option Awaiting load composition, selected. Select is focused ,type…" at bounding box center [541, 290] width 1083 height 467
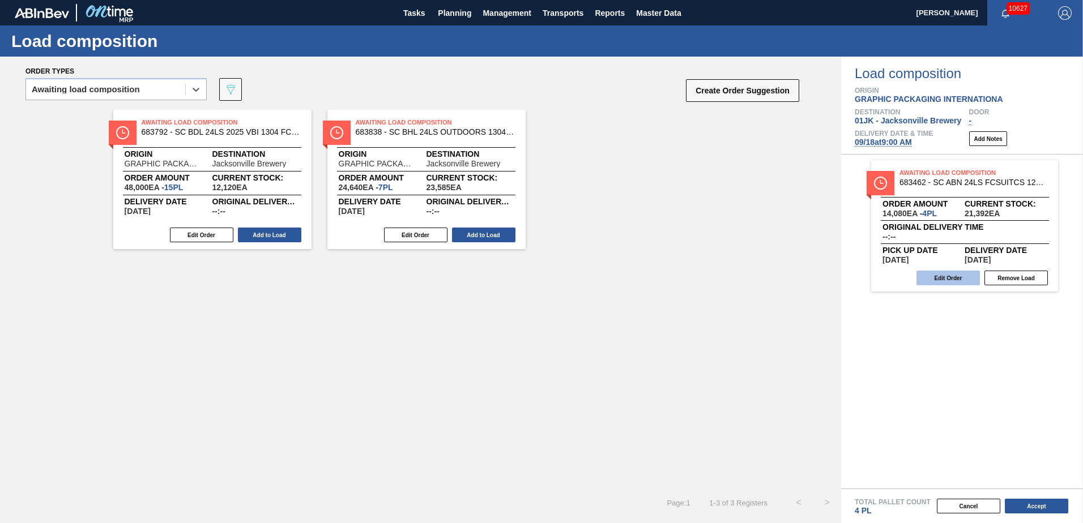
click at [949, 281] on button "Edit Order" at bounding box center [947, 278] width 63 height 15
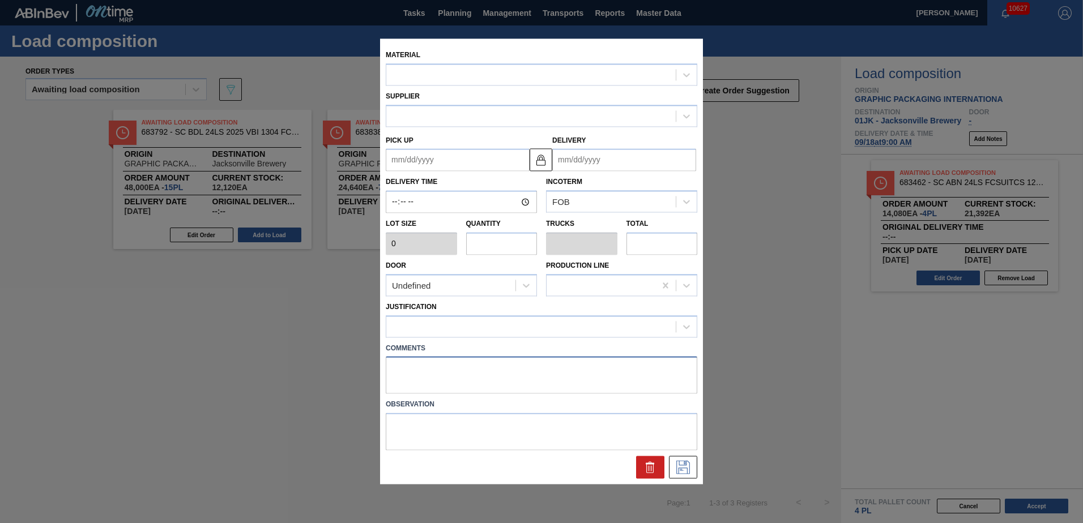
click at [484, 366] on textarea at bounding box center [541, 375] width 311 height 37
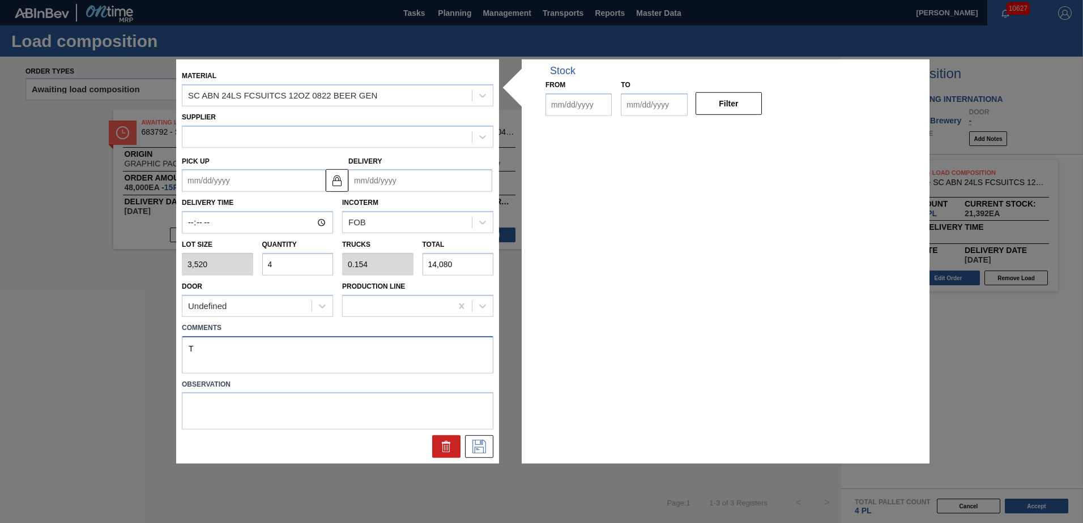
type input "3,520"
type input "4"
type input "0.154"
type input "14,080"
type textarea "T"
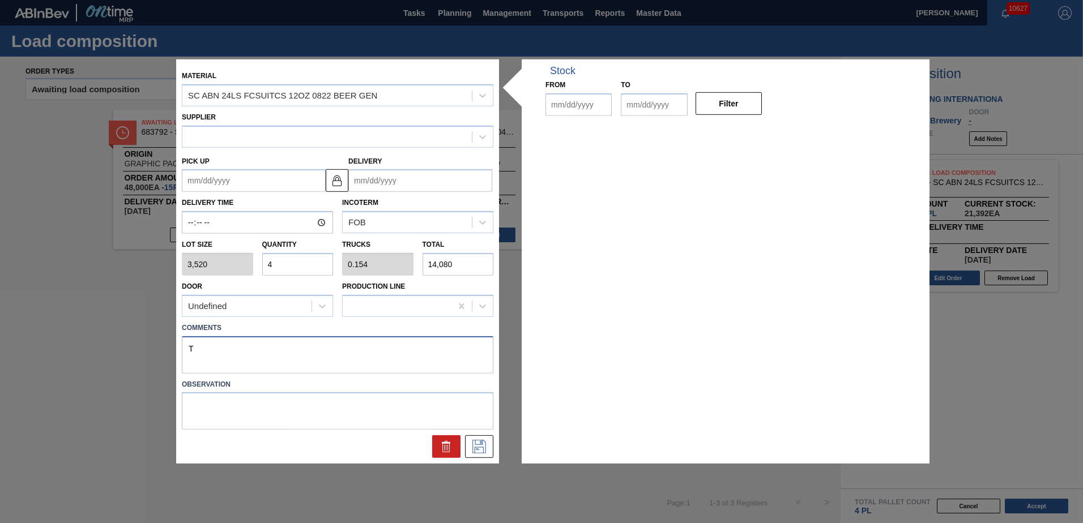
type up "[DATE]"
type input "[DATE]"
type textarea "TAIL, DROP"
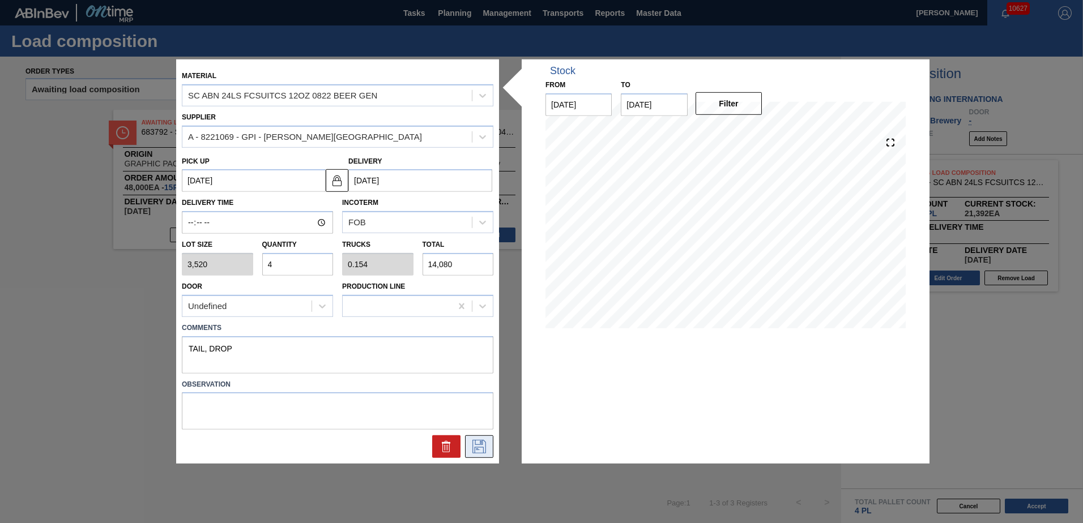
click at [482, 447] on icon at bounding box center [479, 447] width 18 height 14
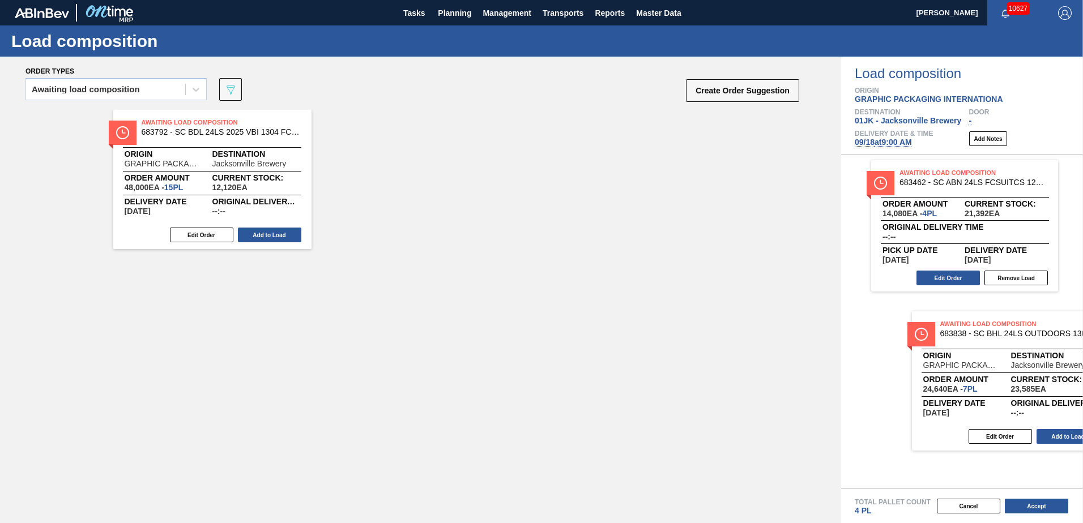
drag, startPoint x: 542, startPoint y: 207, endPoint x: 983, endPoint y: 343, distance: 461.5
click at [983, 343] on div "Order types Awaiting load composition 089F7B8B-B2A5-4AFE-B5C0-19BA573D28AC Crea…" at bounding box center [541, 290] width 1083 height 467
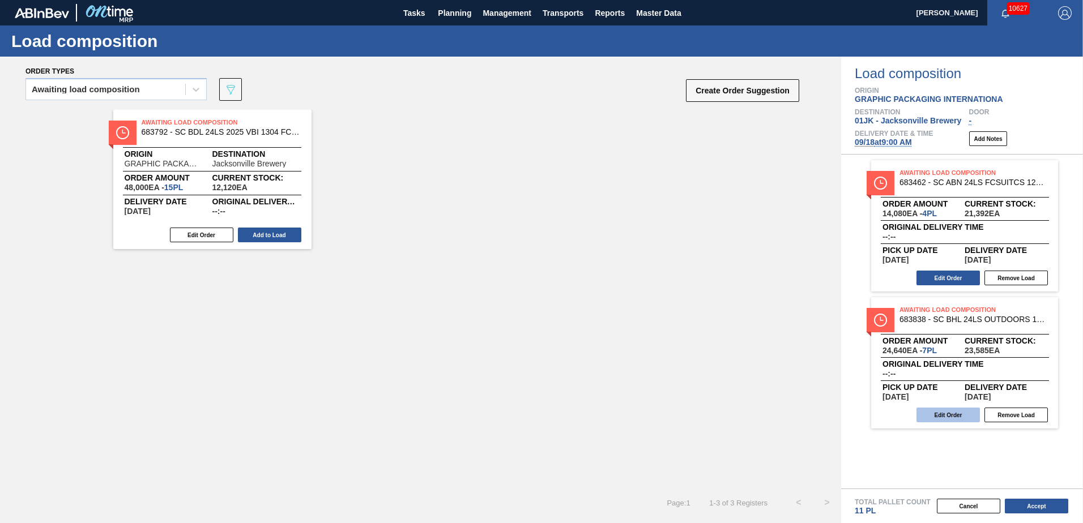
click at [957, 416] on button "Edit Order" at bounding box center [947, 415] width 63 height 15
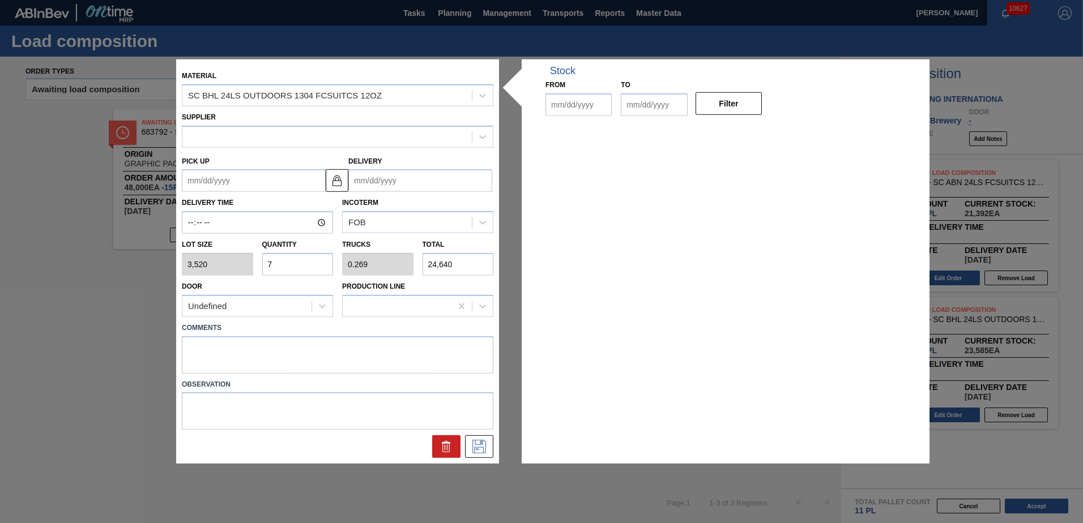
type input "3,520"
type input "7"
type input "0.269"
type input "24,640"
type up "[DATE]"
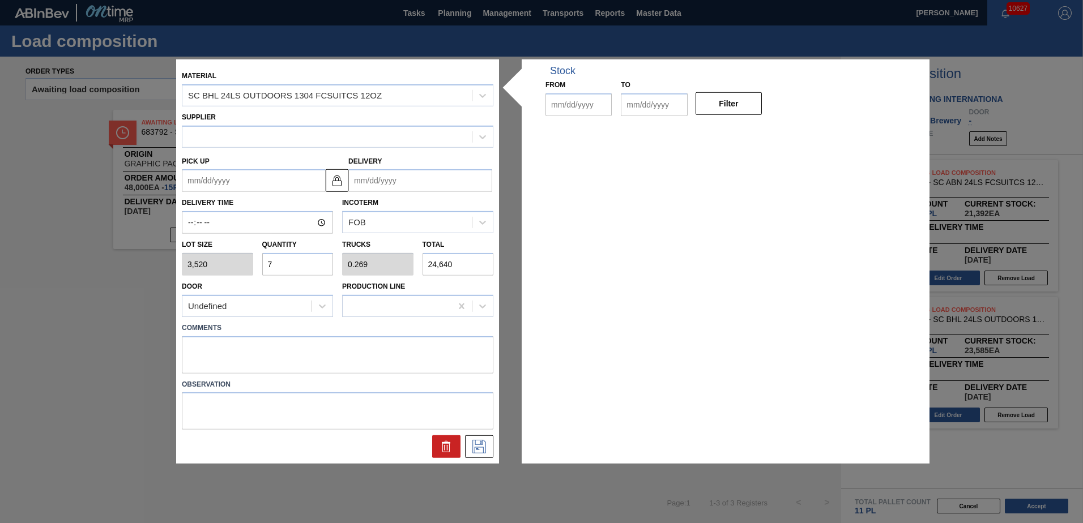
type input "[DATE]"
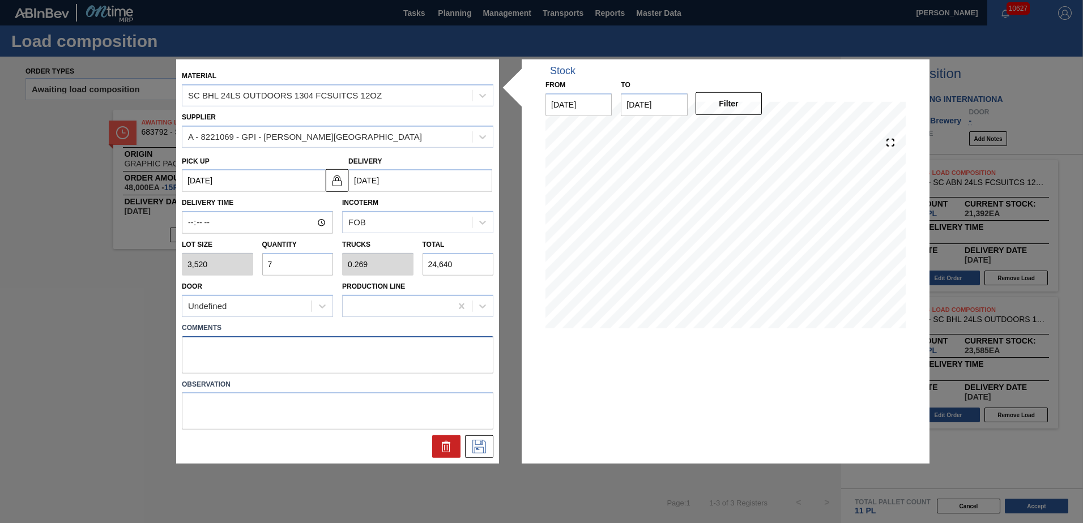
click at [251, 349] on textarea at bounding box center [337, 354] width 311 height 37
type textarea "MID, DROP"
click at [472, 443] on icon at bounding box center [479, 447] width 18 height 14
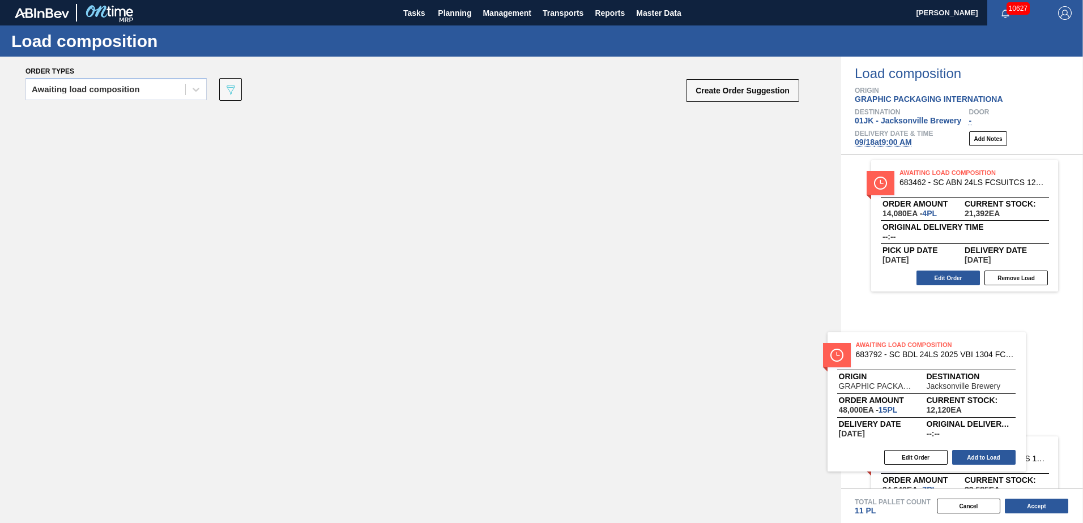
drag, startPoint x: 229, startPoint y: 173, endPoint x: 951, endPoint y: 407, distance: 758.8
click at [951, 407] on div "Order types Awaiting load composition 089F7B8B-B2A5-4AFE-B5C0-19BA573D28AC Crea…" at bounding box center [541, 290] width 1083 height 467
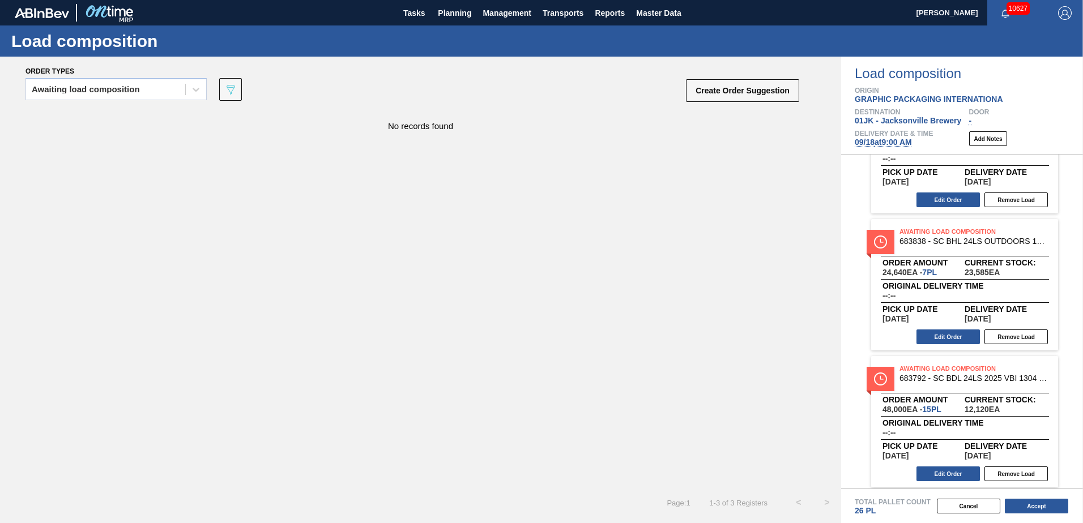
scroll to position [83, 0]
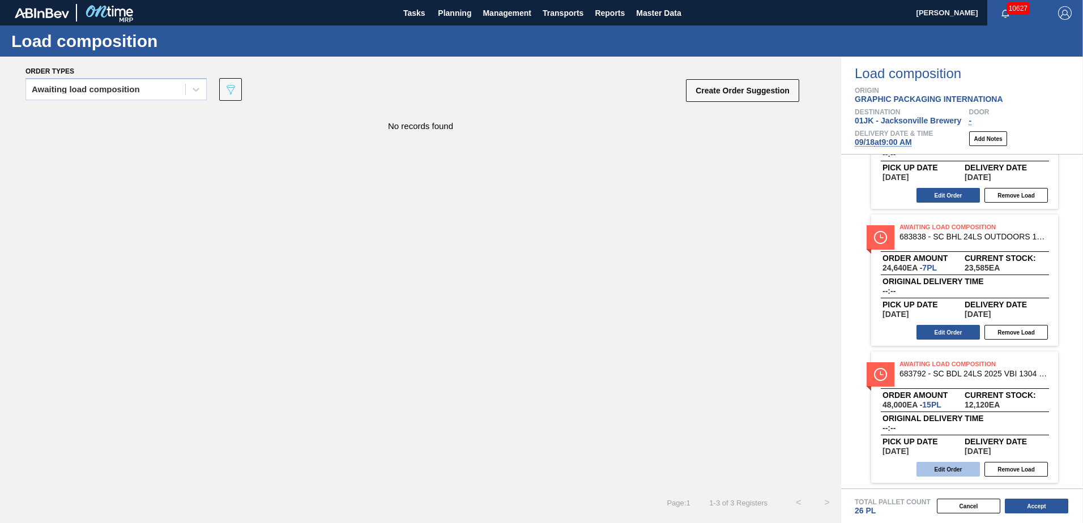
click at [954, 464] on button "Edit Order" at bounding box center [947, 469] width 63 height 15
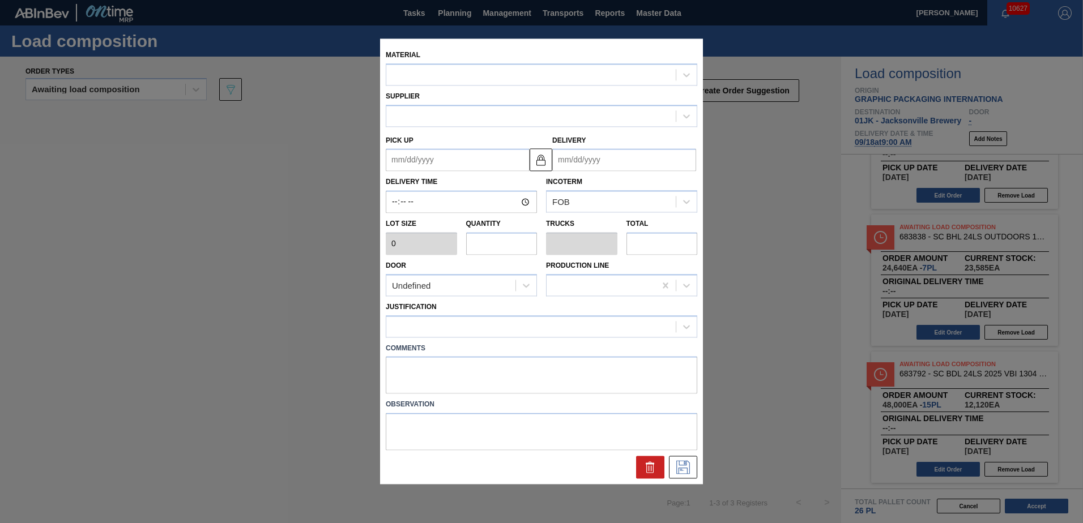
type input "3,200"
type input "15"
type input "0.577"
type input "48,000"
type textarea "NOSE, DROP"
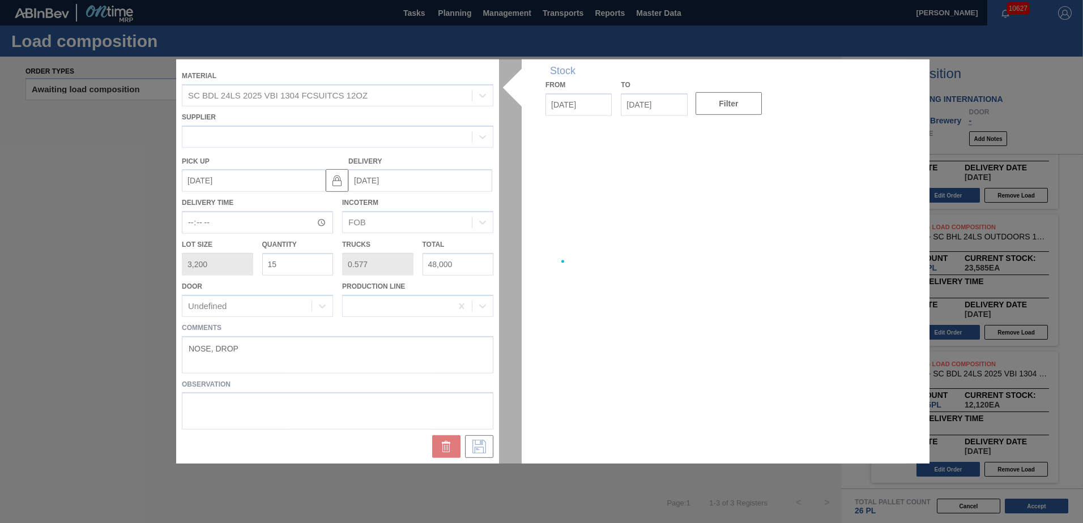
type up "[DATE]"
type input "[DATE]"
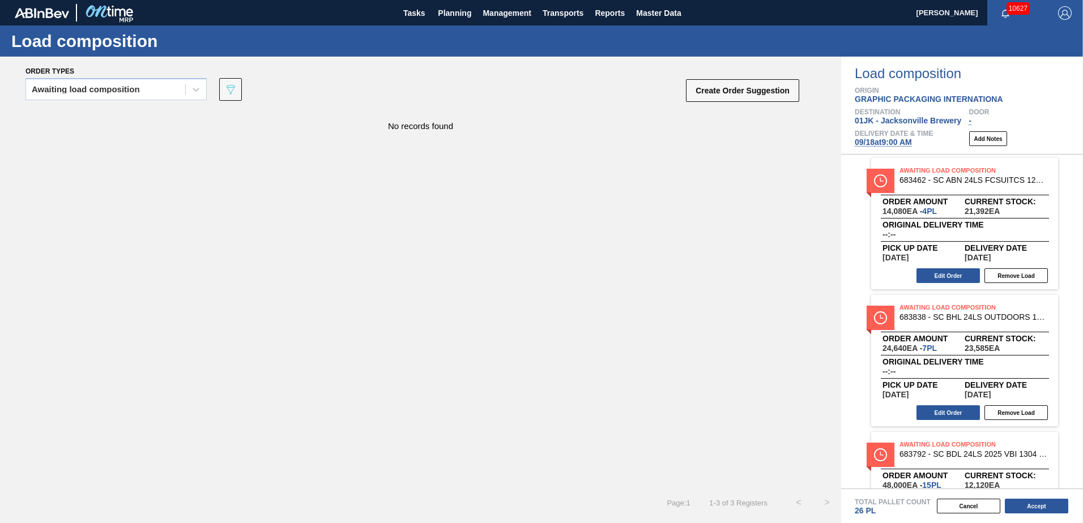
scroll to position [0, 0]
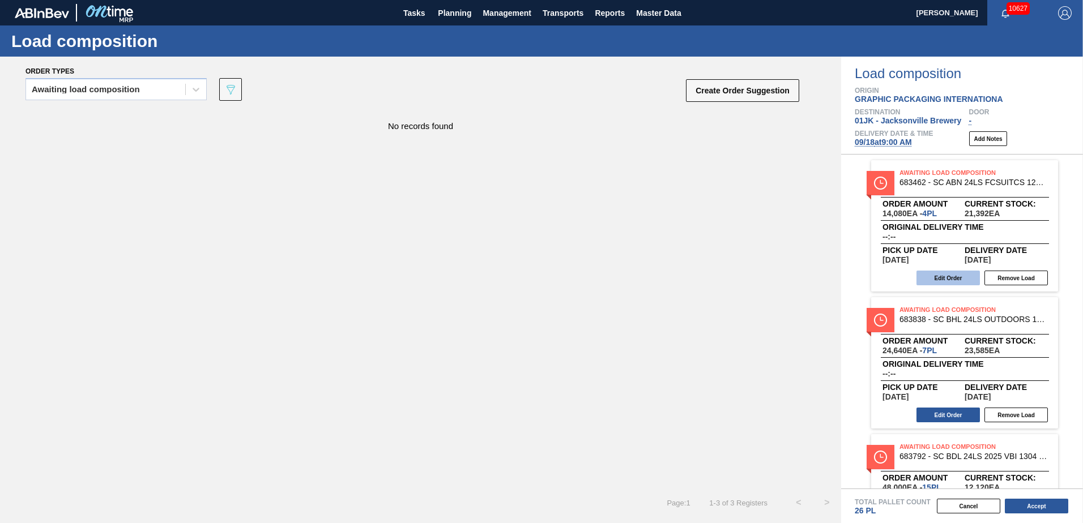
click at [951, 280] on button "Edit Order" at bounding box center [947, 278] width 63 height 15
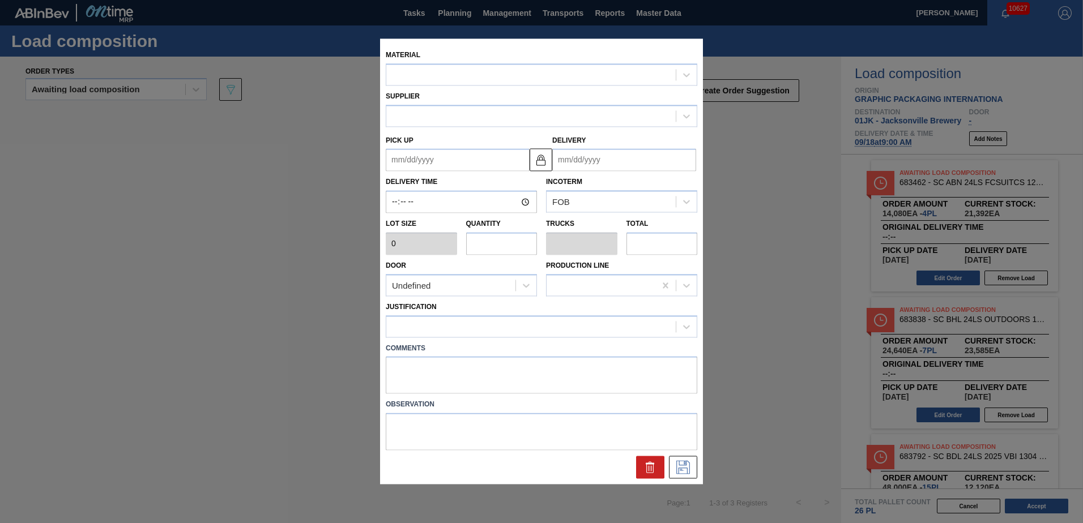
type input "3,520"
type input "4"
type input "0.154"
type input "14,080"
type textarea "TAIL, DROP"
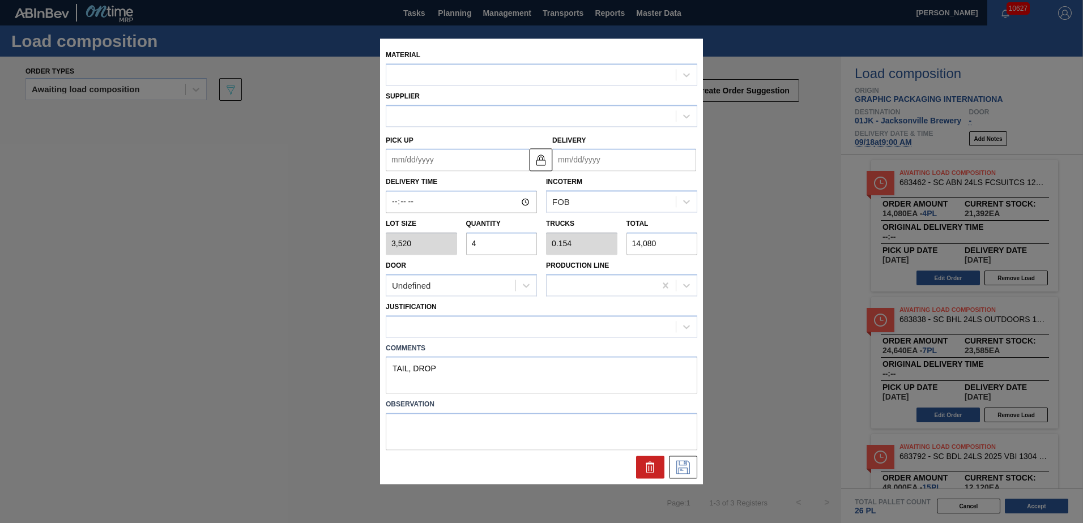
type up "[DATE]"
type input "[DATE]"
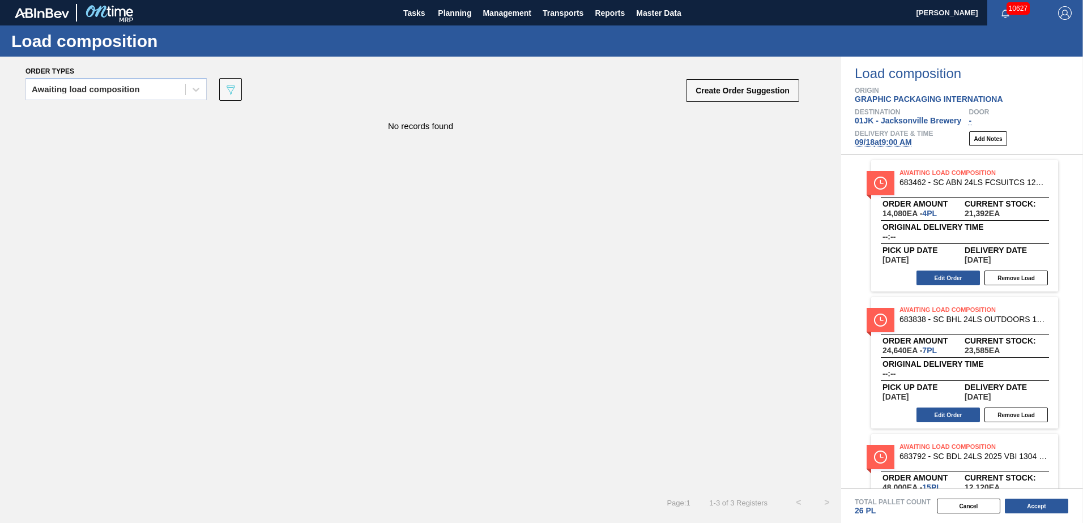
scroll to position [57, 0]
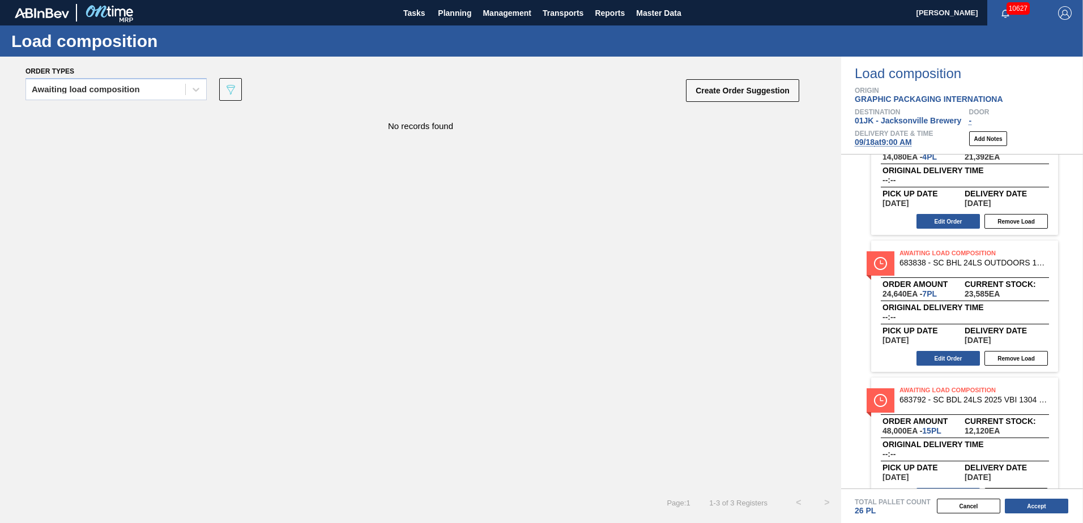
click at [943, 349] on div "Awaiting Load Composition 683838 - SC BHL 24LS OUTDOORS 1304 FCSUITCS 12OZ Orde…" at bounding box center [964, 306] width 187 height 131
click at [941, 355] on button "Edit Order" at bounding box center [947, 358] width 63 height 15
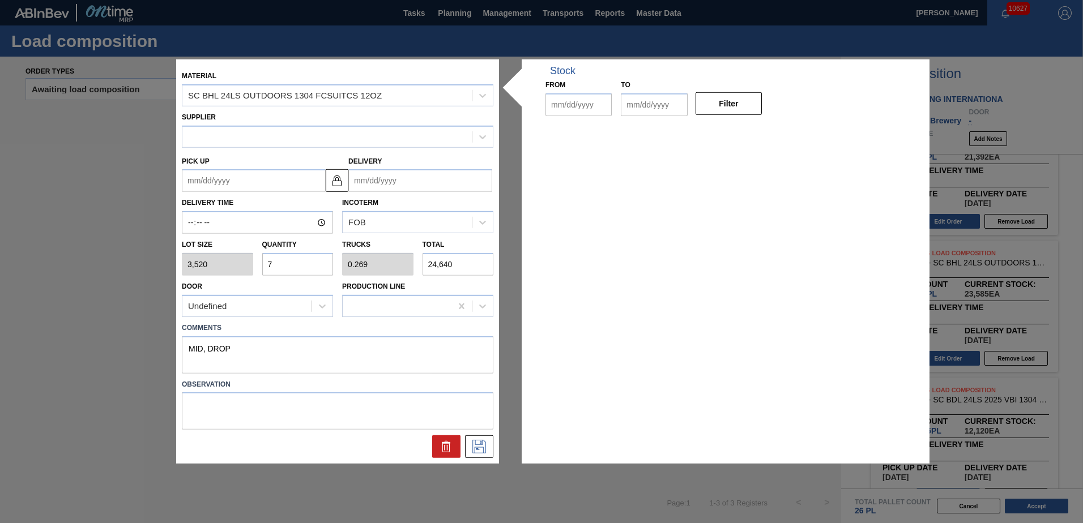
type input "3,520"
type input "7"
type input "0.269"
type input "24,640"
type textarea "MID, DROP"
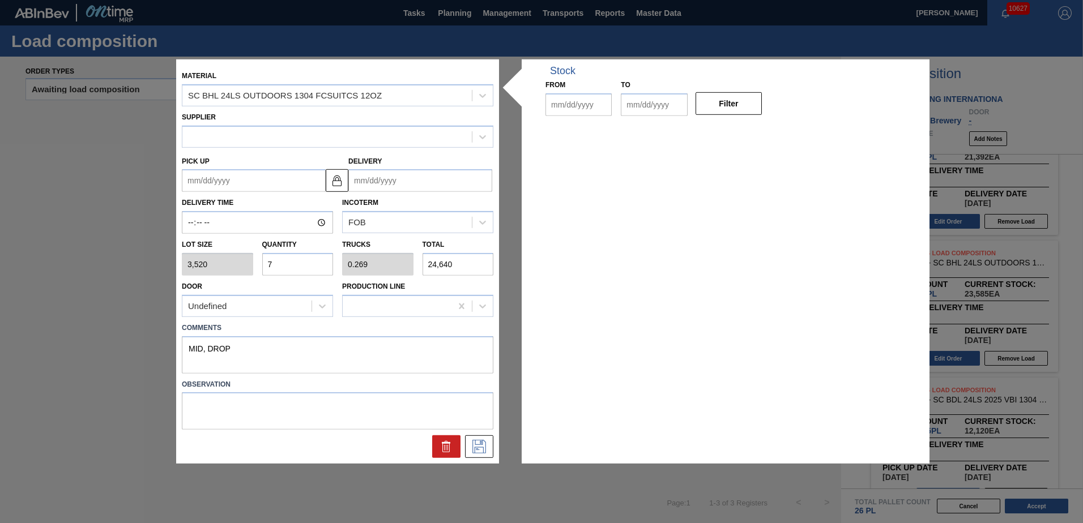
type up "[DATE]"
type input "[DATE]"
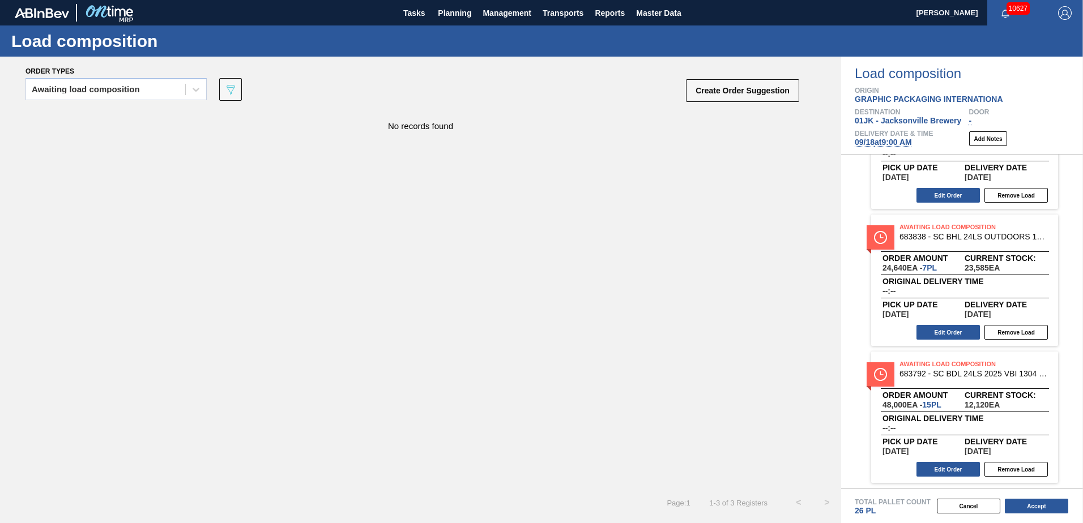
scroll to position [0, 0]
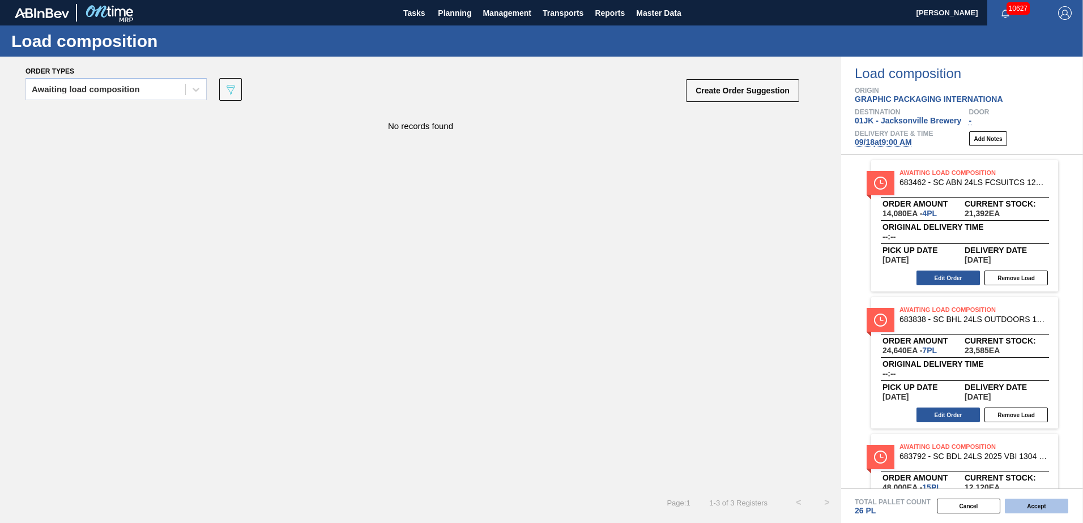
click at [1037, 501] on button "Accept" at bounding box center [1035, 506] width 63 height 15
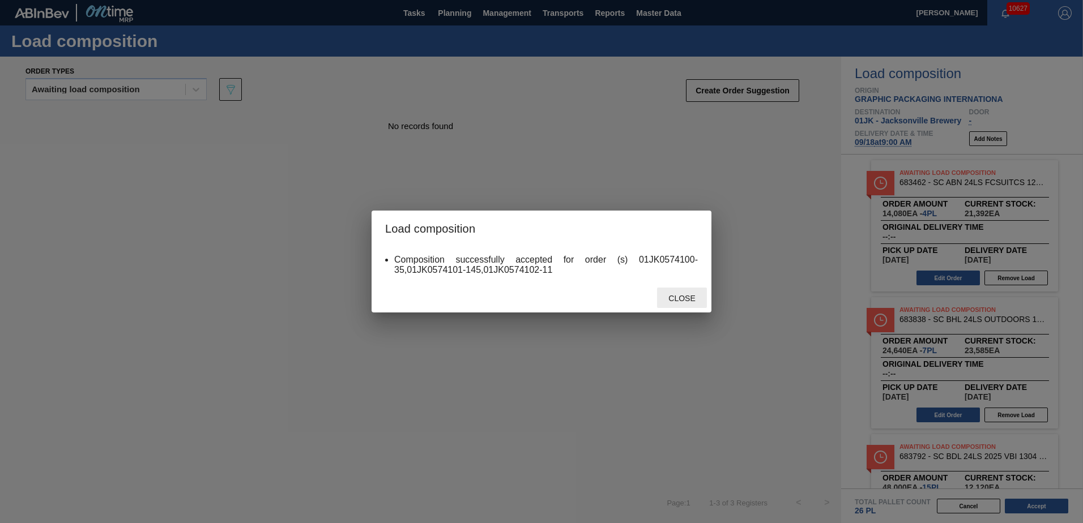
click at [681, 302] on span "Close" at bounding box center [681, 298] width 45 height 9
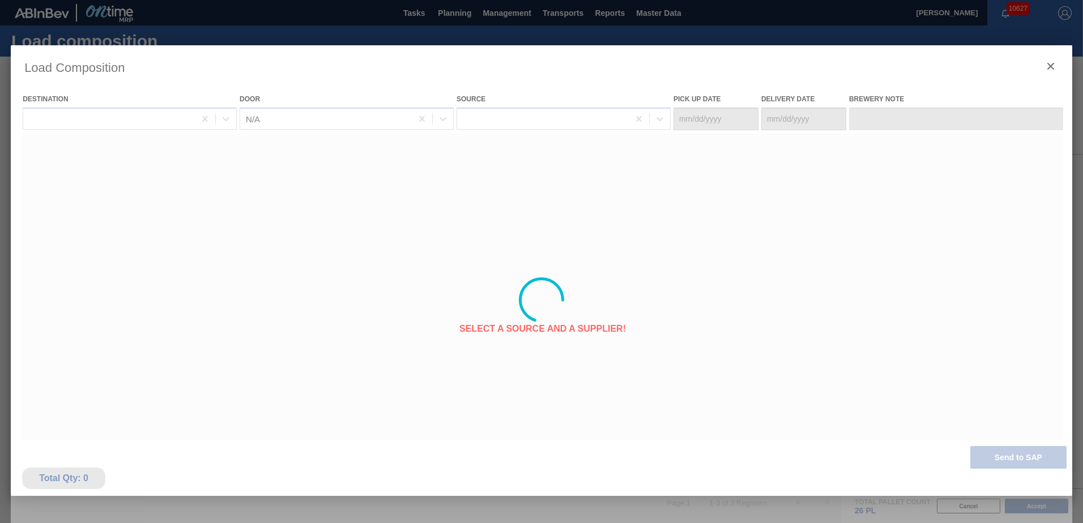
type Date "[DATE]"
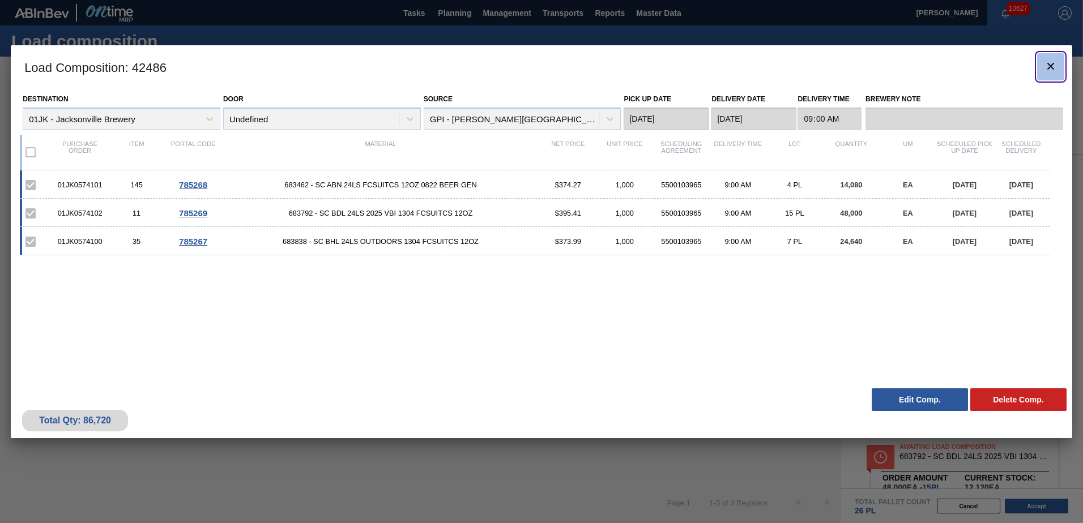
click at [1058, 68] on button "botão de ícone" at bounding box center [1050, 66] width 27 height 27
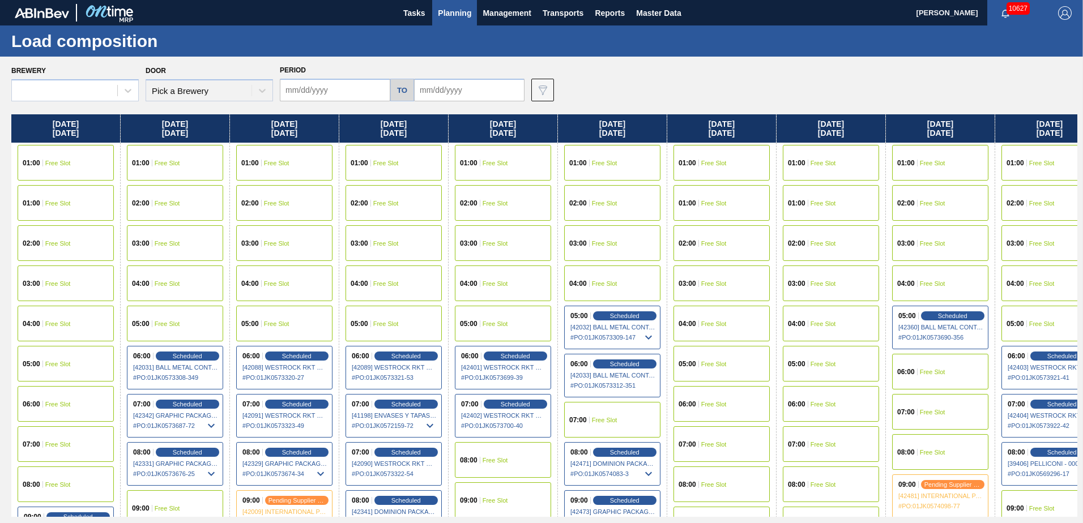
type input "[DATE]"
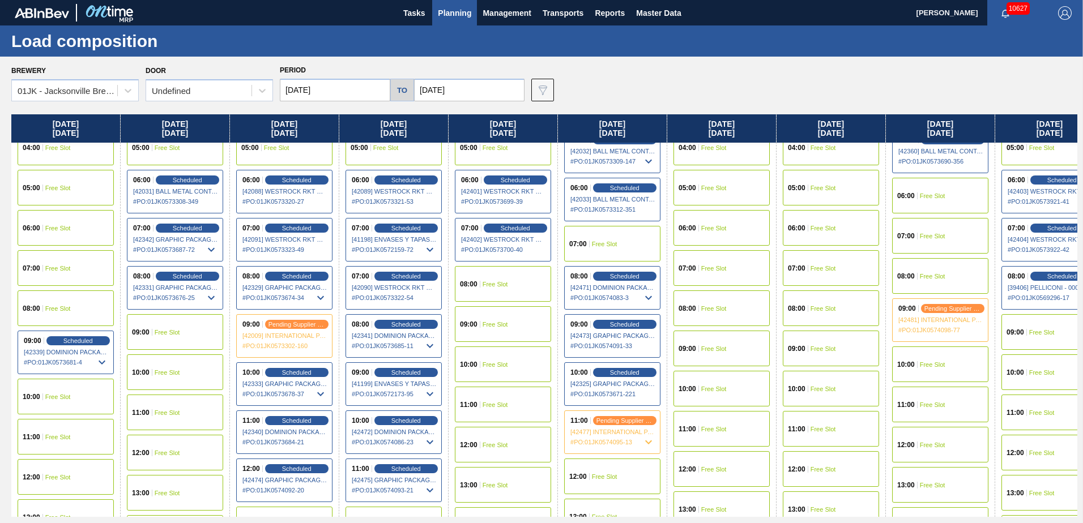
scroll to position [170, 0]
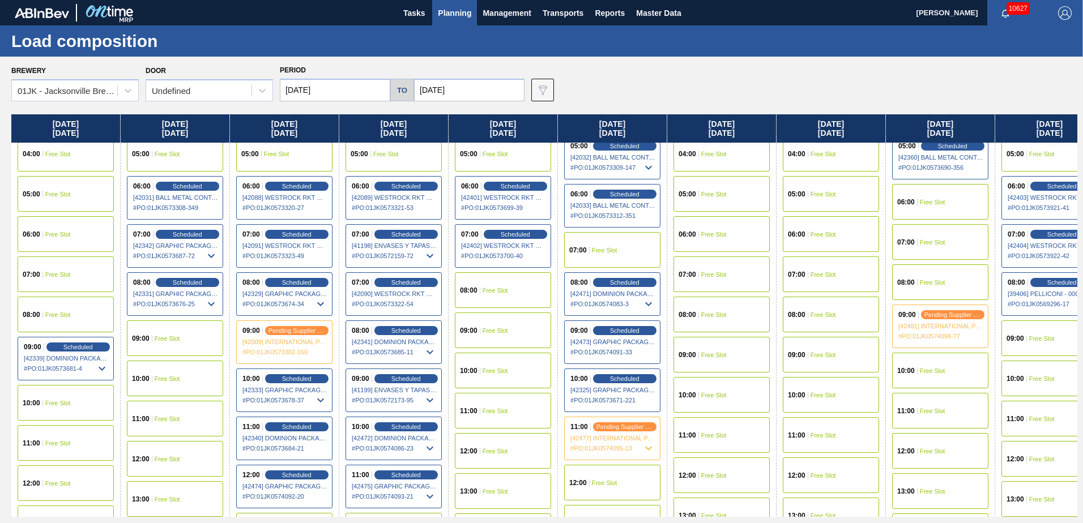
click at [630, 240] on div "07:00 Free Slot" at bounding box center [612, 250] width 96 height 36
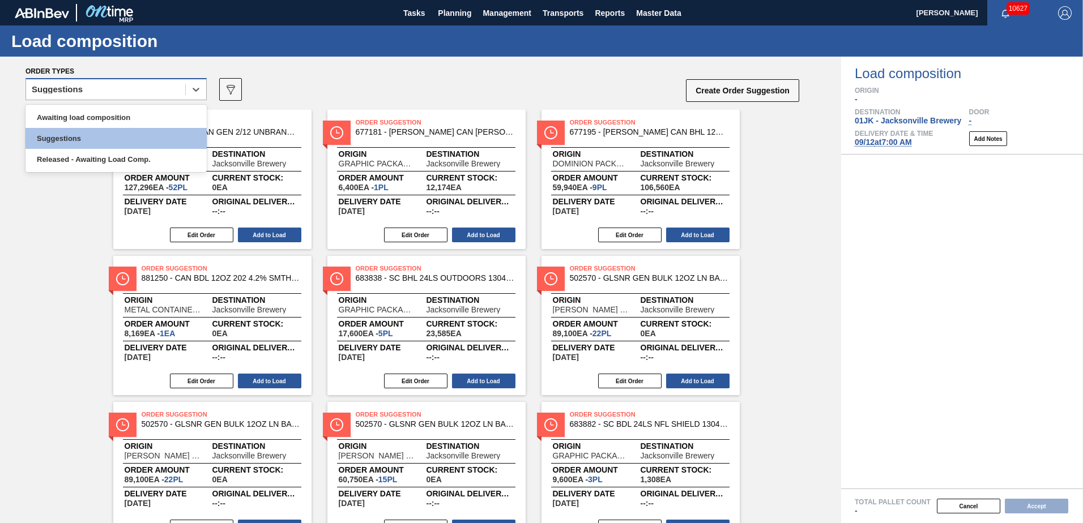
click at [132, 87] on div "Suggestions" at bounding box center [105, 90] width 159 height 16
click at [123, 113] on div "Awaiting load composition" at bounding box center [115, 117] width 181 height 21
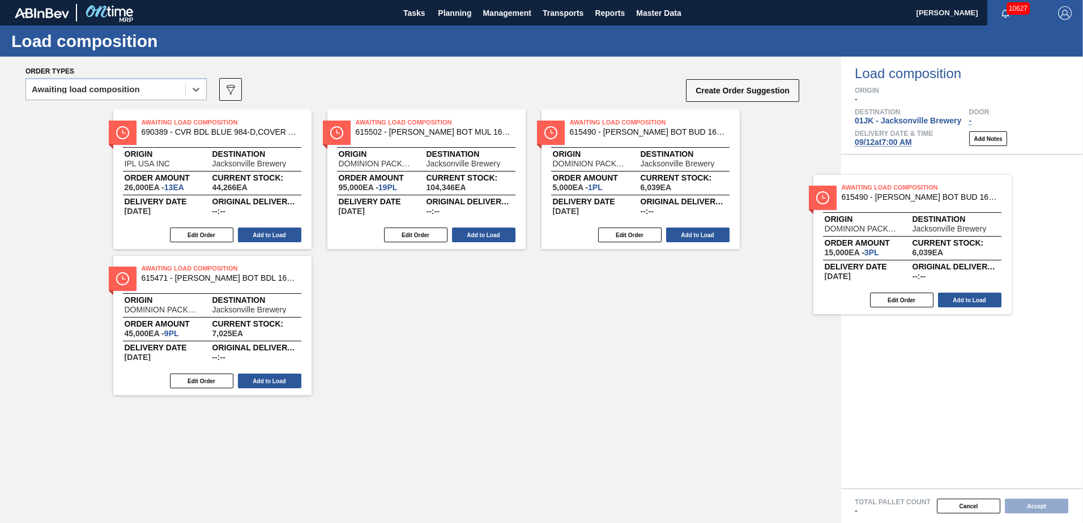
drag, startPoint x: 726, startPoint y: 289, endPoint x: 930, endPoint y: 210, distance: 218.7
click at [930, 210] on div "Order types option Awaiting load composition, selected. Select is focused ,type…" at bounding box center [541, 290] width 1083 height 467
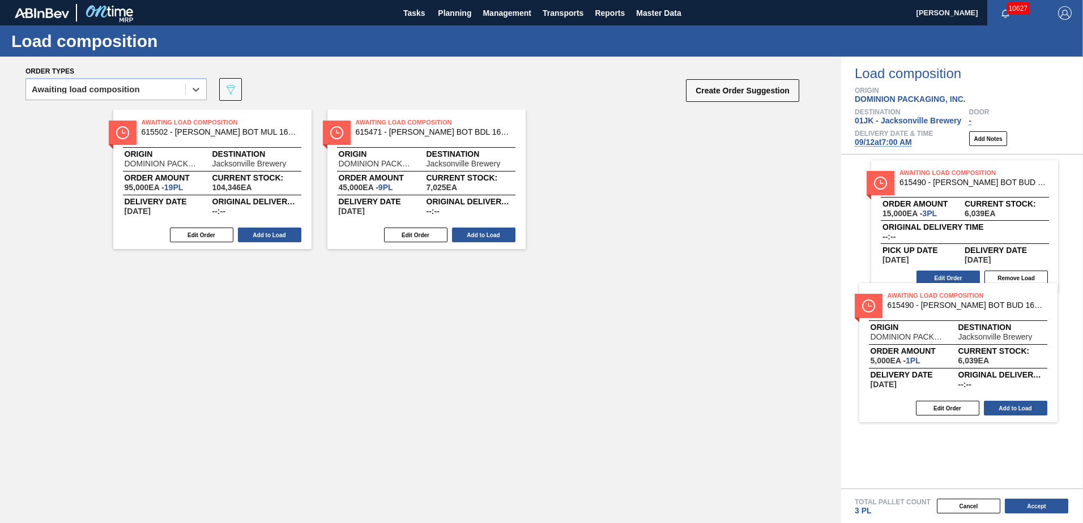
drag, startPoint x: 395, startPoint y: 158, endPoint x: 917, endPoint y: 324, distance: 547.9
click at [917, 324] on div "Order types option Awaiting load composition, selected. Select is focused ,type…" at bounding box center [541, 290] width 1083 height 467
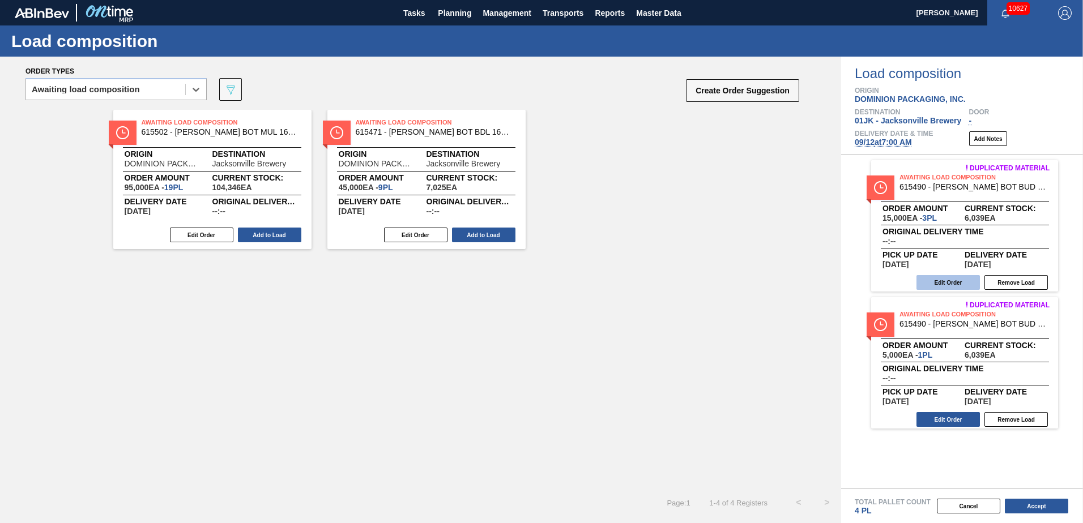
click at [942, 283] on button "Edit Order" at bounding box center [947, 282] width 63 height 15
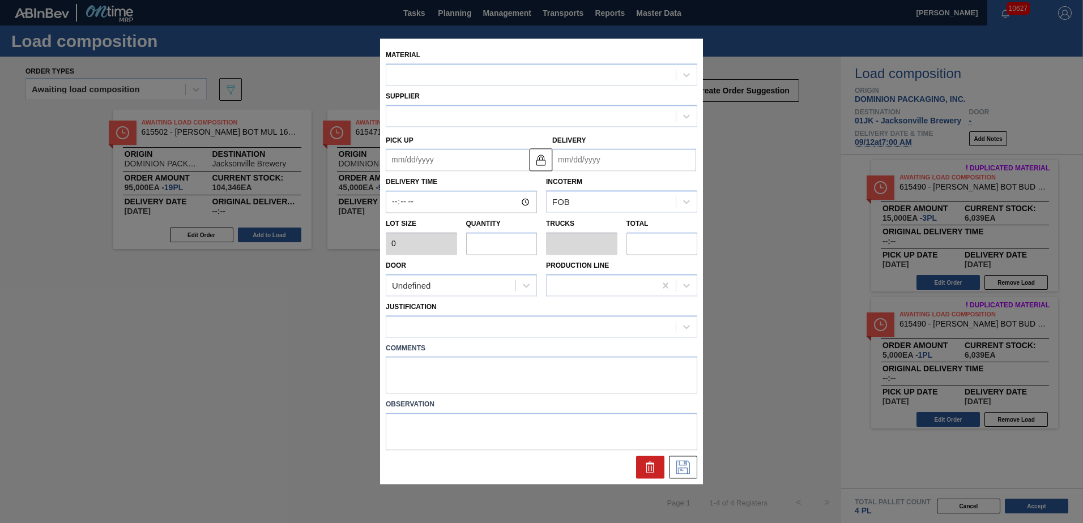
type input "5,000"
type input "3"
type input "0.115"
type input "15,000"
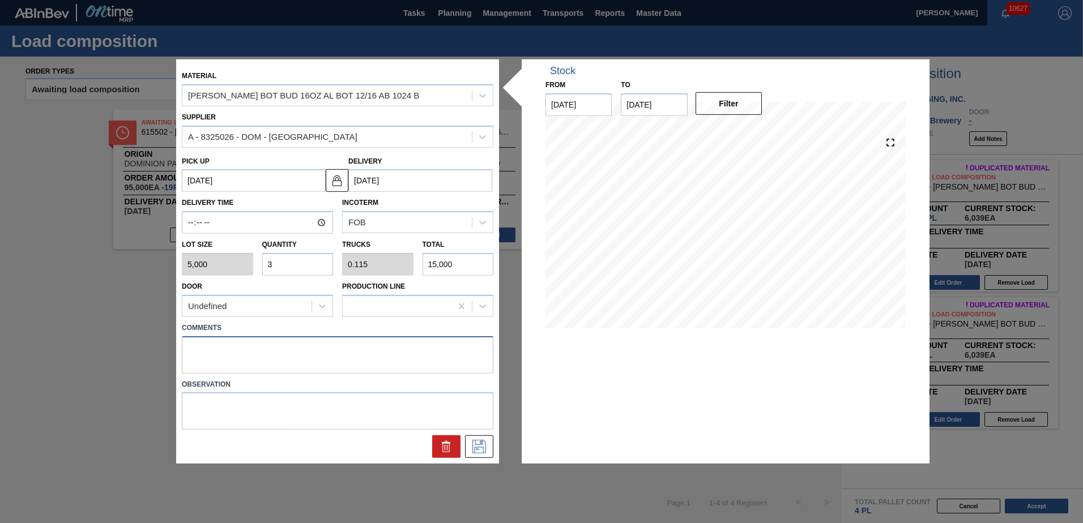
click at [457, 354] on textarea at bounding box center [337, 354] width 311 height 37
click at [481, 442] on icon at bounding box center [479, 445] width 6 height 9
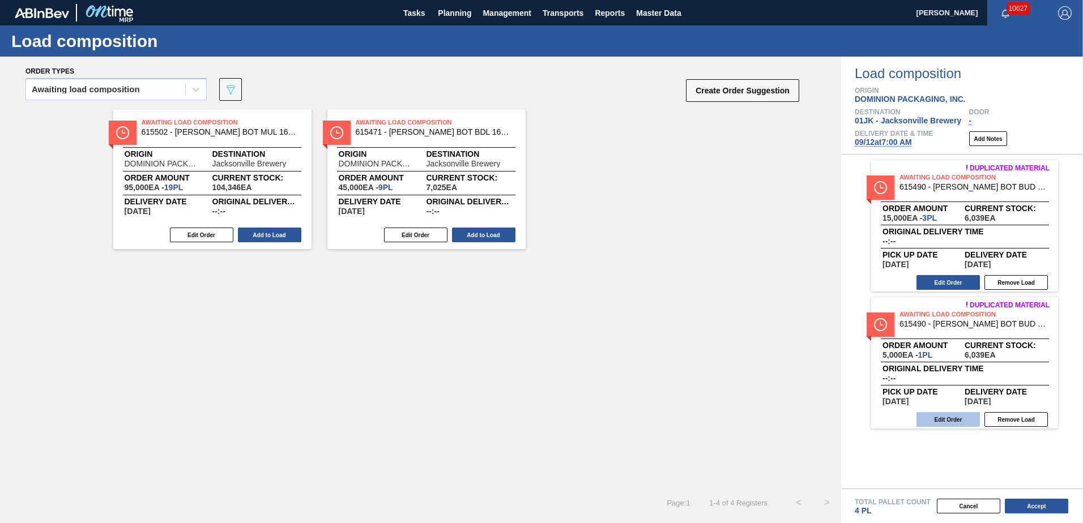
click at [942, 424] on button "Edit Order" at bounding box center [947, 419] width 63 height 15
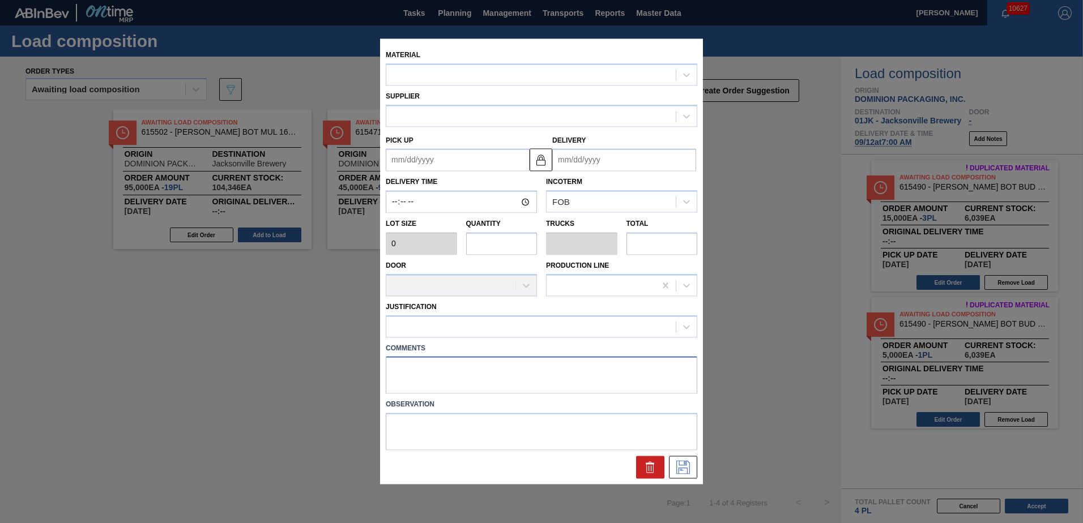
click at [601, 386] on textarea at bounding box center [541, 375] width 311 height 37
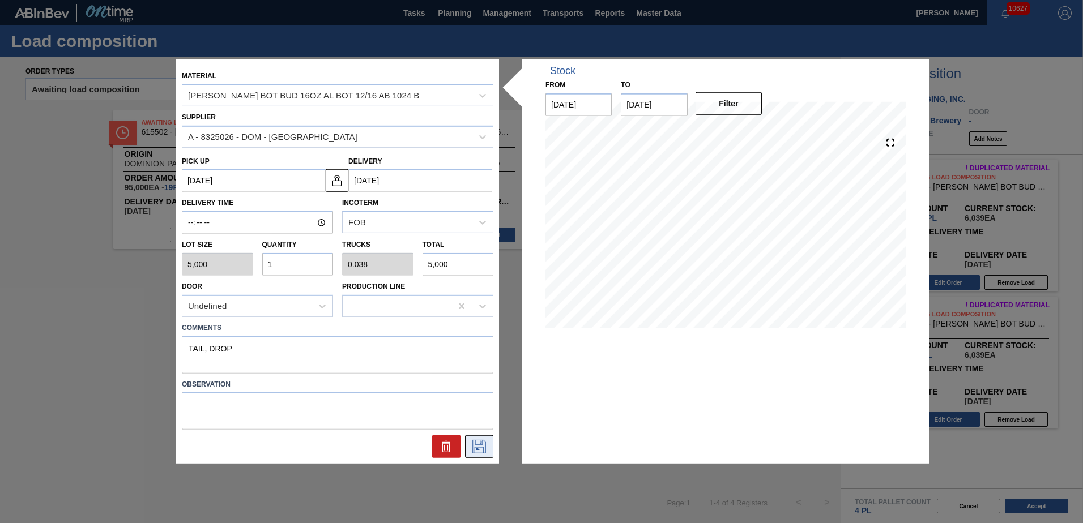
click at [478, 443] on icon at bounding box center [479, 447] width 18 height 14
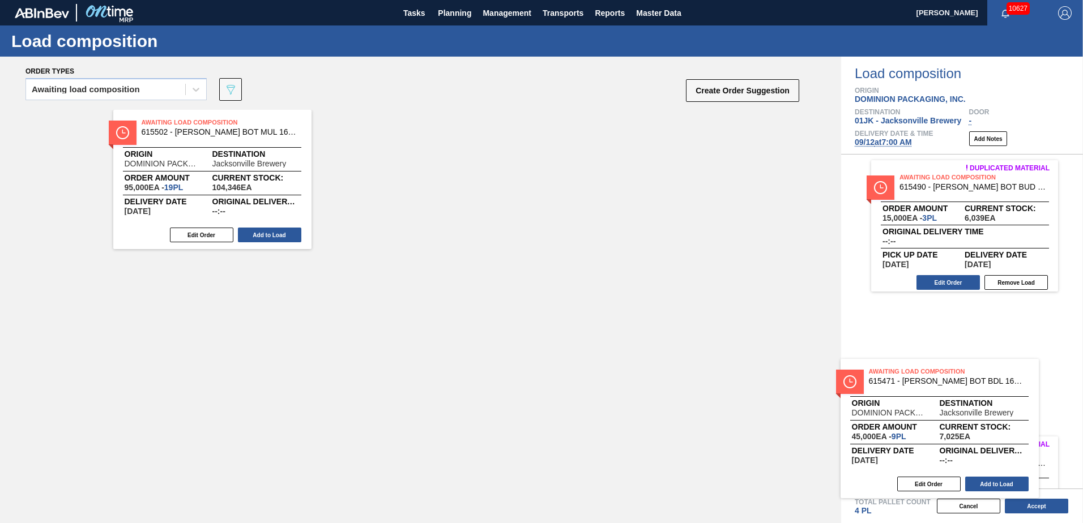
drag, startPoint x: 429, startPoint y: 159, endPoint x: 914, endPoint y: 387, distance: 536.2
click at [914, 387] on div "Order types Awaiting load composition 089F7B8B-B2A5-4AFE-B5C0-19BA573D28AC Crea…" at bounding box center [541, 290] width 1083 height 467
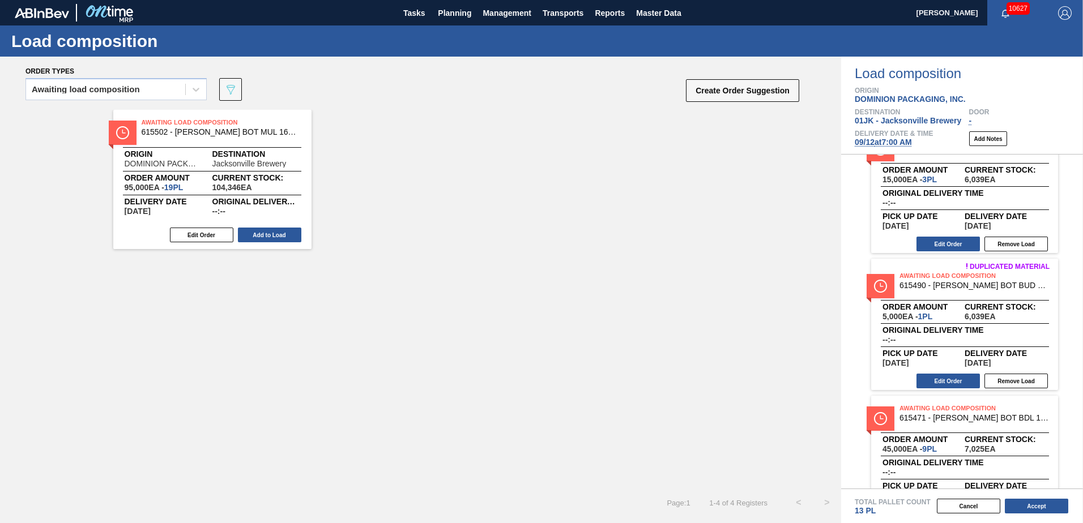
scroll to position [83, 0]
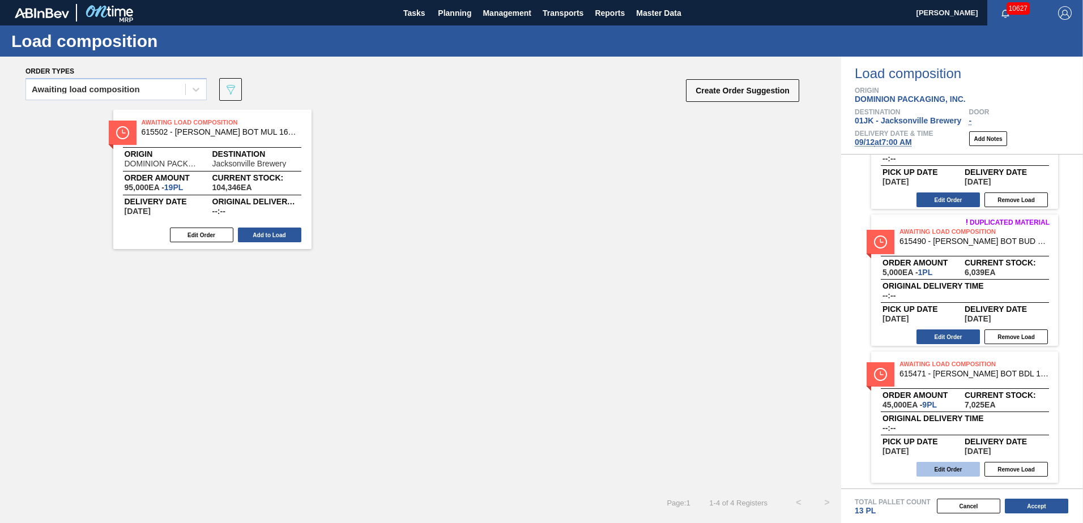
click at [959, 472] on button "Edit Order" at bounding box center [947, 469] width 63 height 15
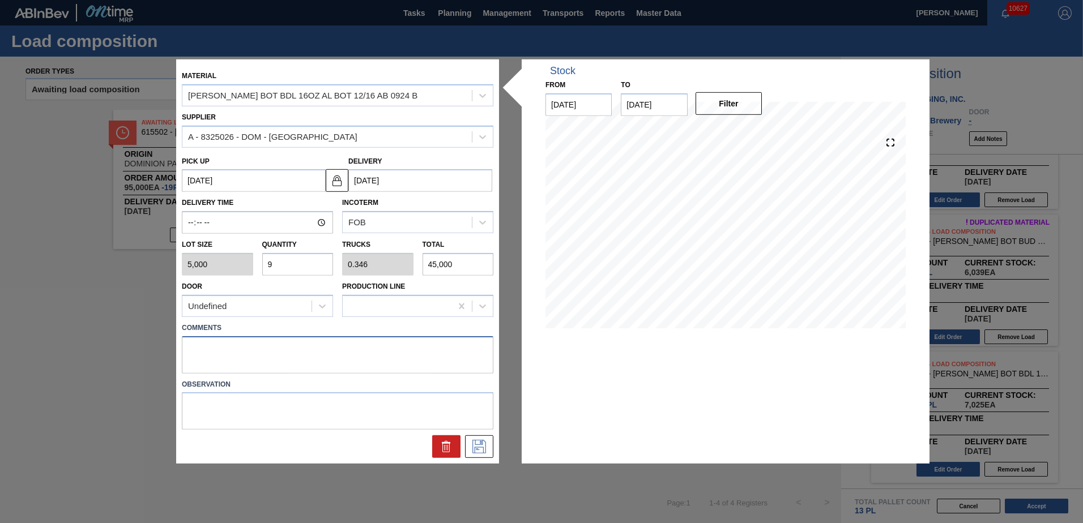
click at [358, 352] on textarea at bounding box center [337, 354] width 311 height 37
click at [478, 446] on icon at bounding box center [479, 447] width 18 height 14
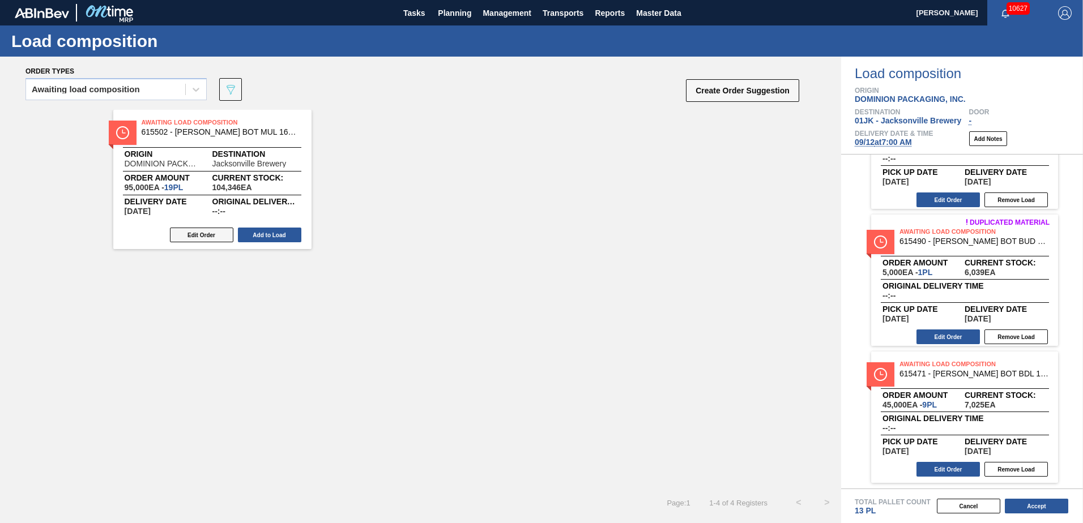
click at [198, 236] on button "Edit Order" at bounding box center [201, 235] width 63 height 15
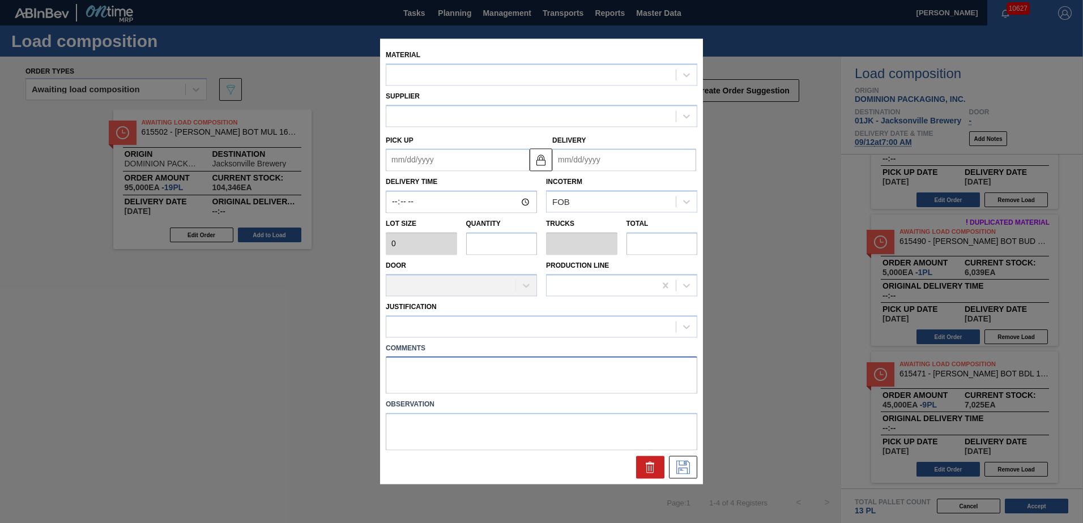
click at [471, 372] on textarea at bounding box center [541, 375] width 311 height 37
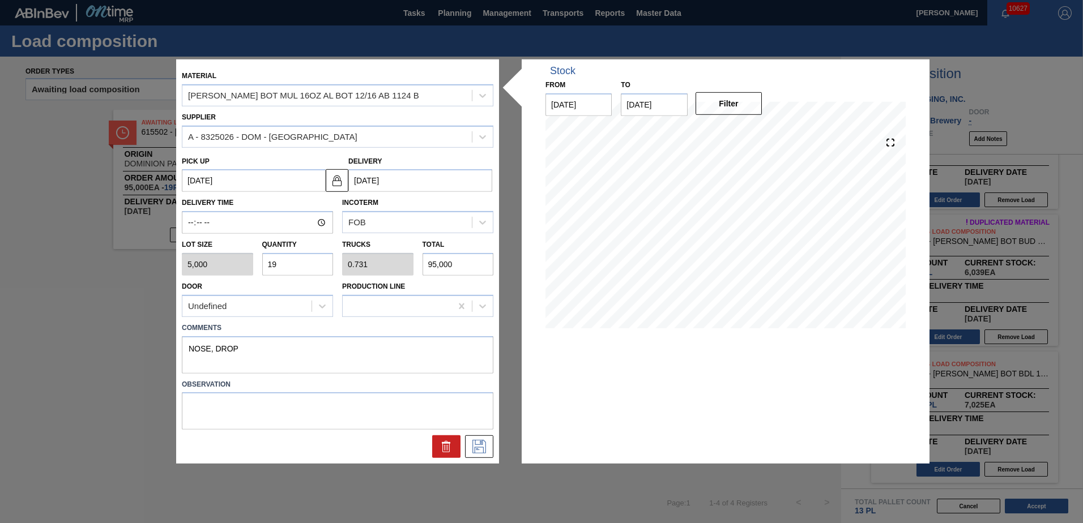
click at [289, 251] on div "Quantity 19" at bounding box center [297, 256] width 71 height 39
click at [289, 254] on input "19" at bounding box center [297, 264] width 71 height 23
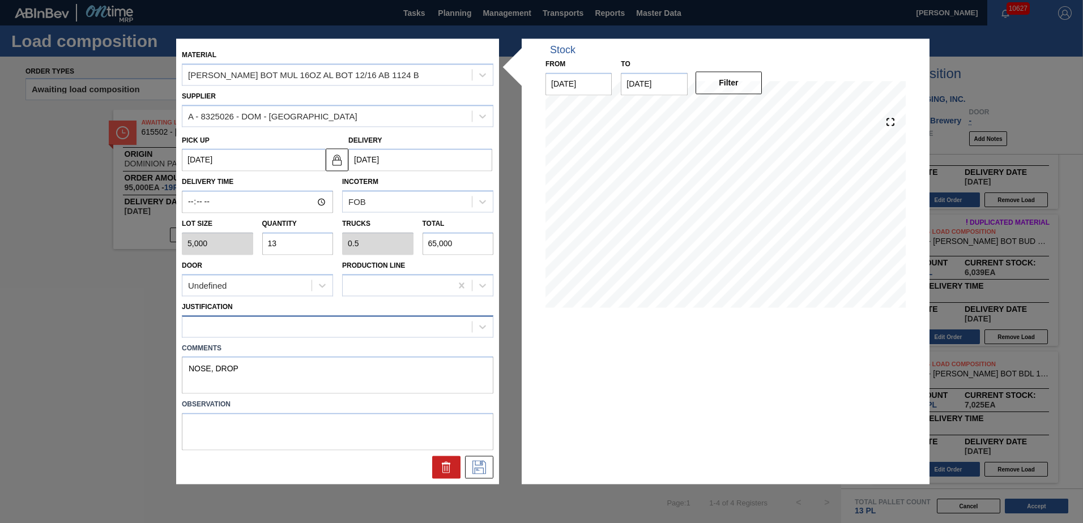
click at [360, 319] on div at bounding box center [326, 326] width 289 height 16
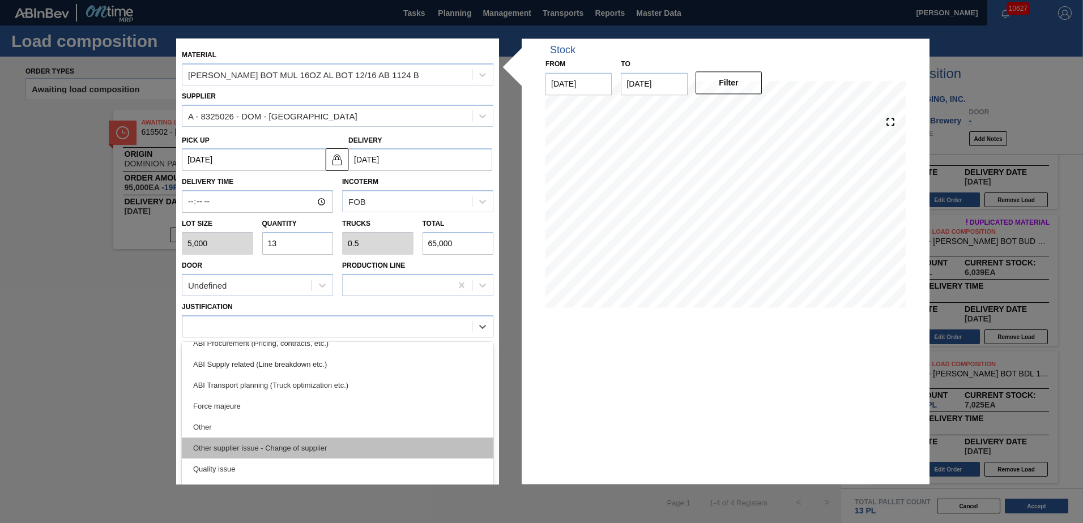
scroll to position [170, 0]
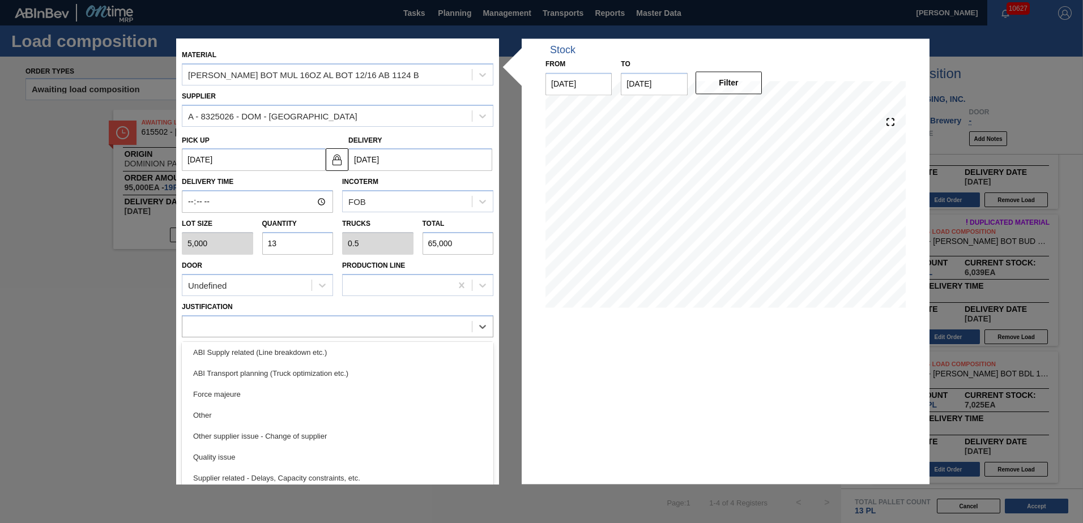
click at [342, 367] on div "ABI Transport planning (Truck optimization etc.)" at bounding box center [337, 373] width 311 height 21
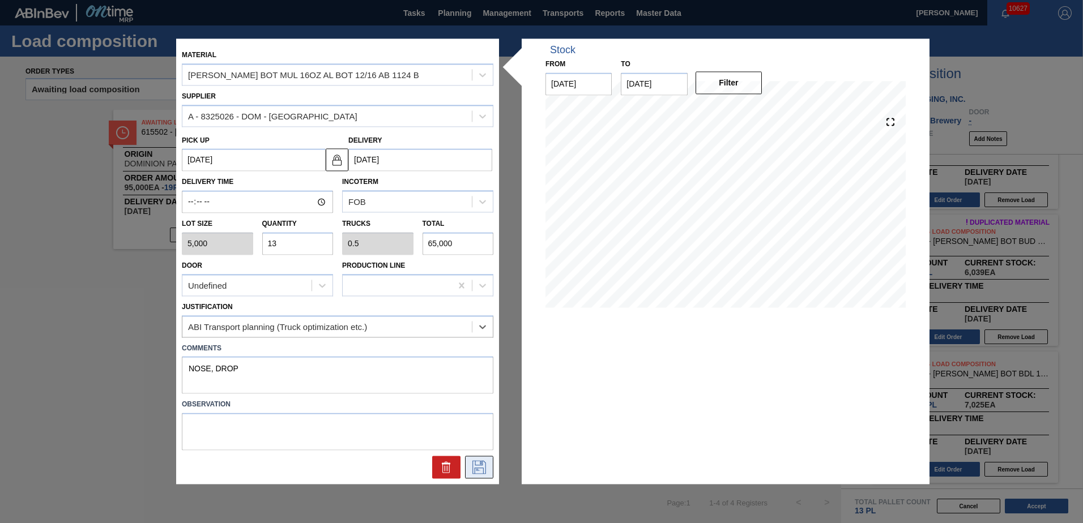
click at [474, 467] on icon at bounding box center [479, 468] width 18 height 14
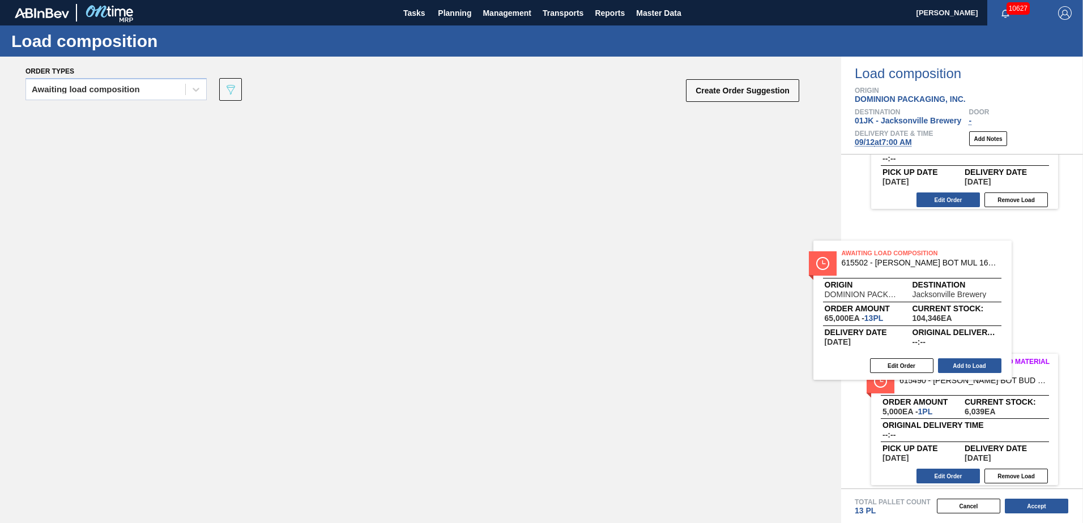
drag, startPoint x: 218, startPoint y: 167, endPoint x: 927, endPoint y: 302, distance: 722.1
click at [927, 302] on div "Order types Awaiting load composition 089F7B8B-B2A5-4AFE-B5C0-19BA573D28AC Crea…" at bounding box center [541, 290] width 1083 height 467
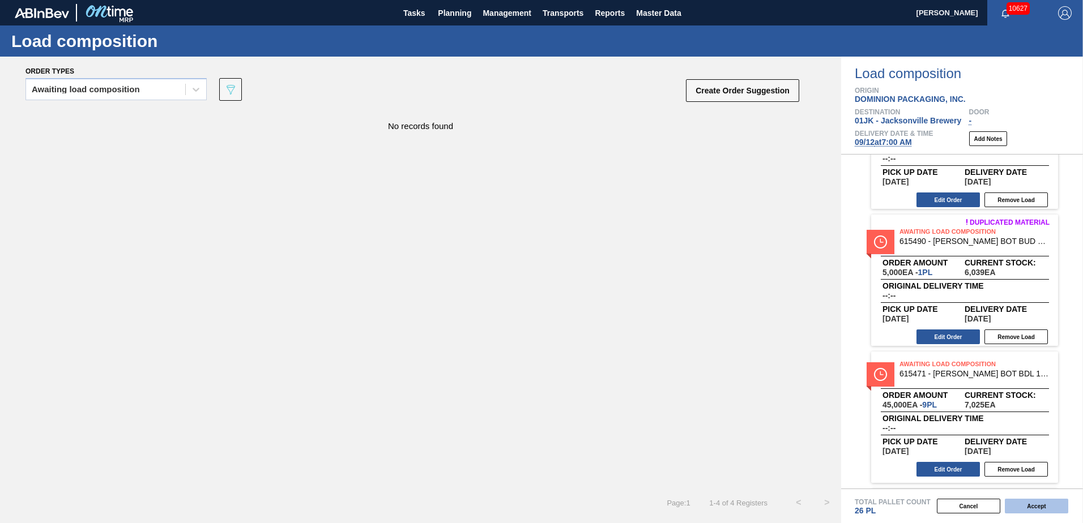
click at [1046, 508] on button "Accept" at bounding box center [1035, 506] width 63 height 15
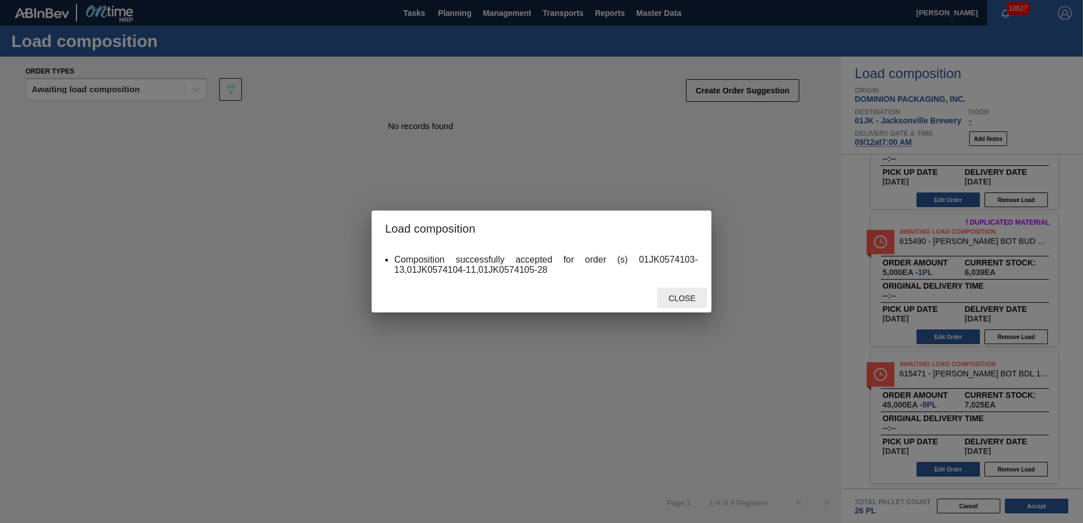
click at [670, 293] on div "Close" at bounding box center [682, 298] width 50 height 21
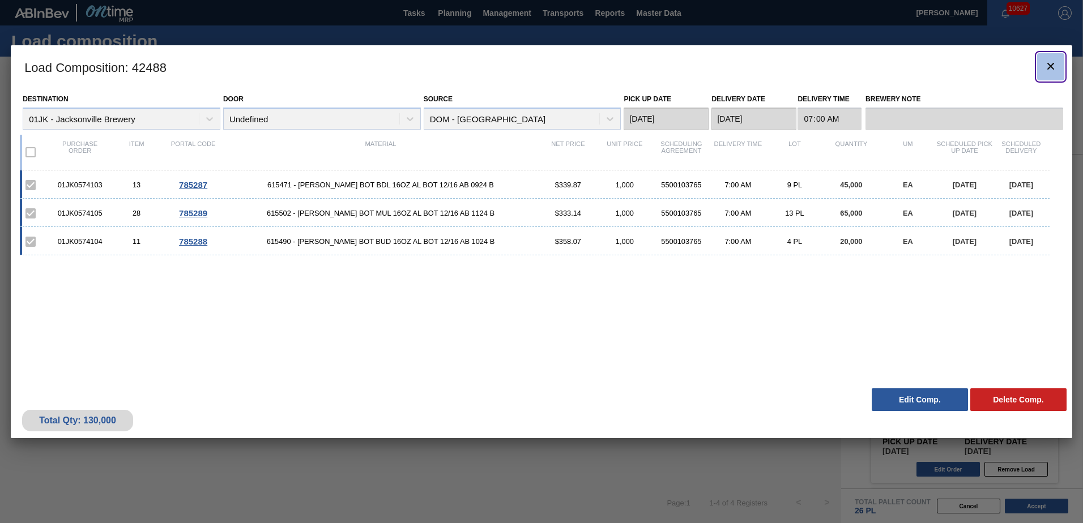
click at [1054, 58] on button "botão de ícone" at bounding box center [1050, 66] width 27 height 27
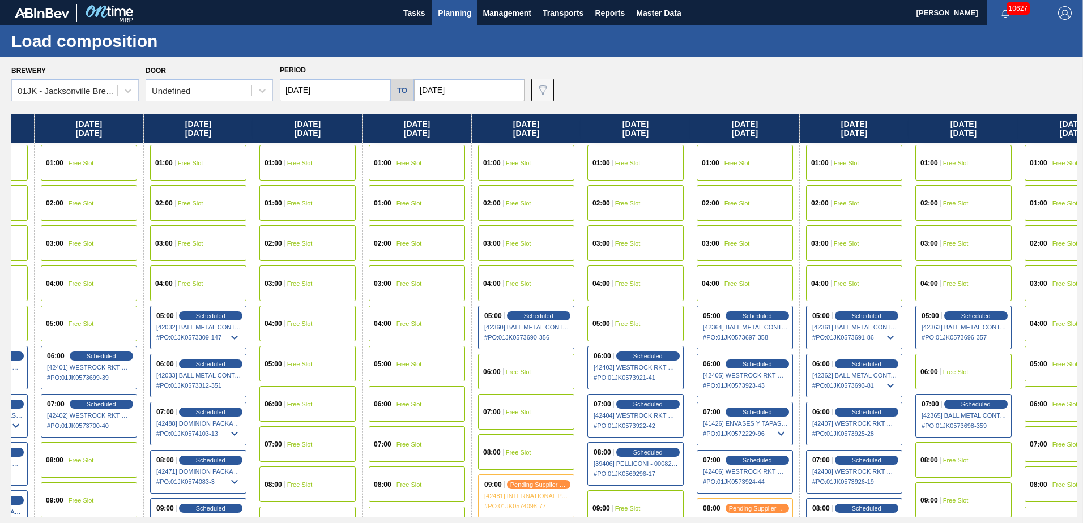
scroll to position [0, 422]
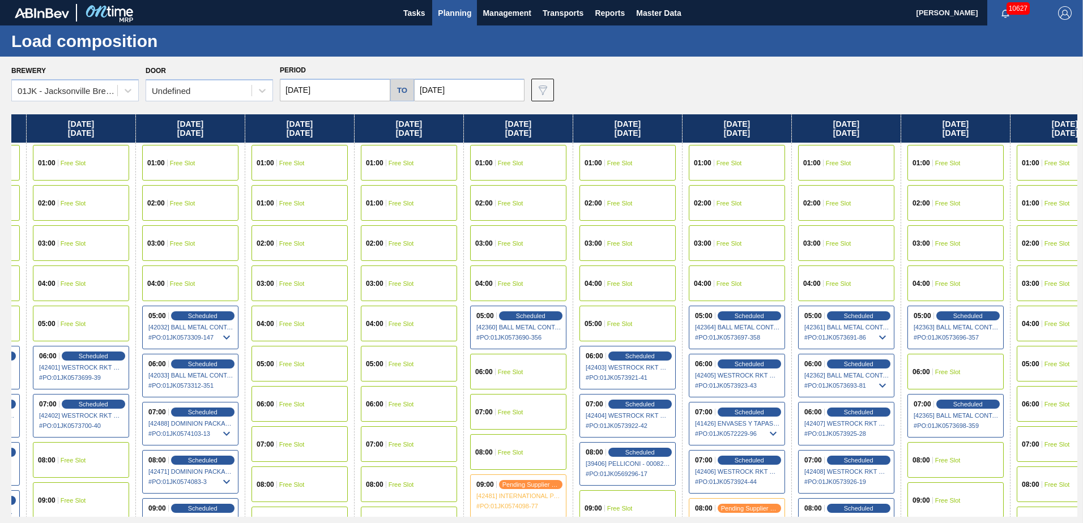
drag, startPoint x: 716, startPoint y: 219, endPoint x: 484, endPoint y: 211, distance: 232.3
click at [478, 217] on div "Sunday 09/07/2025 01:00 Free Slot 01:00 Free Slot 02:00 Free Slot 03:00 Free Sl…" at bounding box center [544, 315] width 1066 height 403
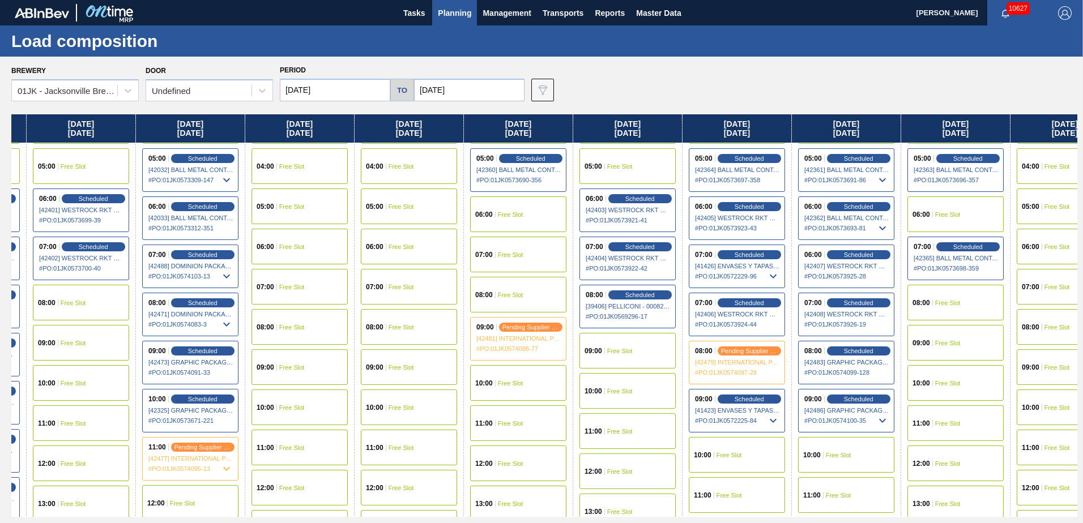
scroll to position [170, 422]
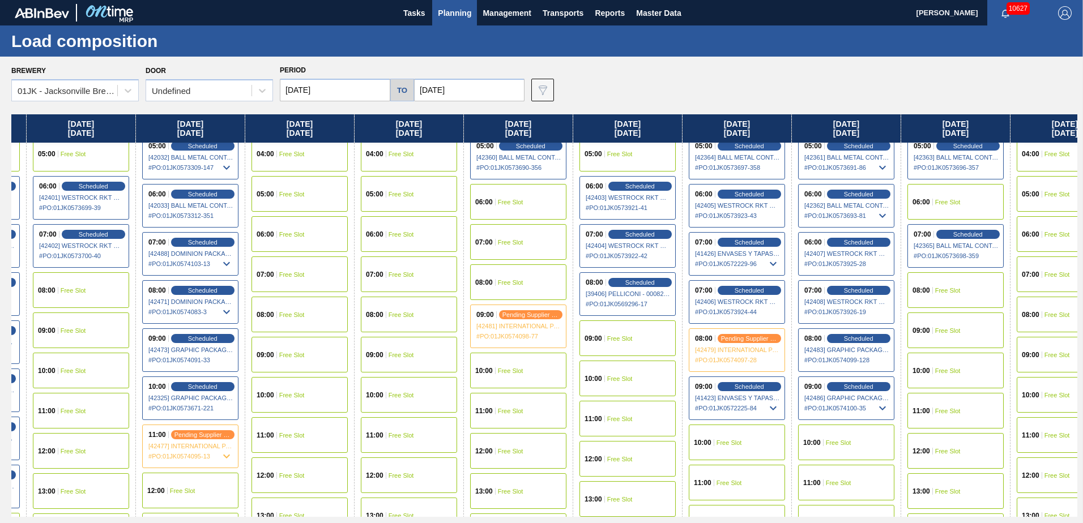
click at [637, 340] on div "09:00 Free Slot" at bounding box center [627, 338] width 96 height 36
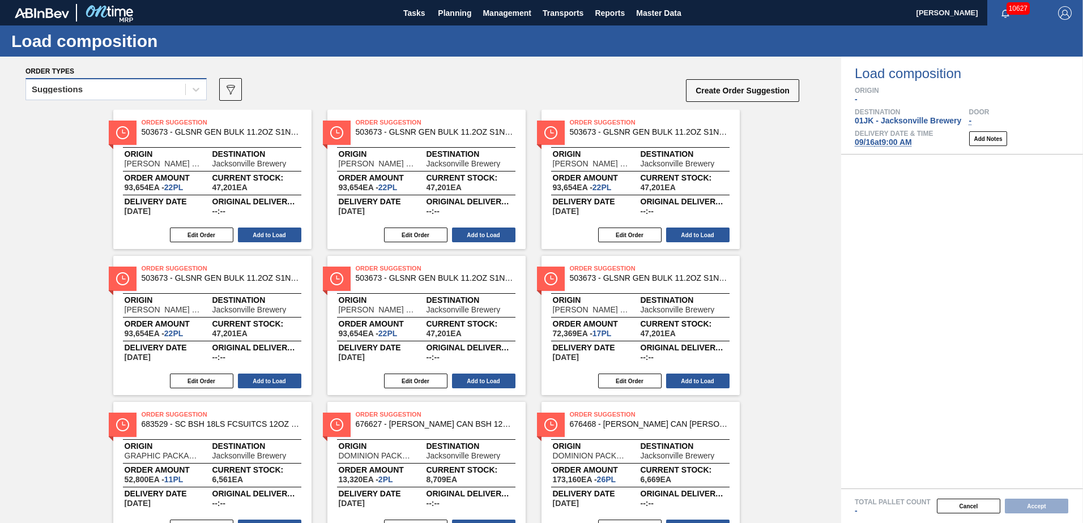
click at [179, 83] on div "Suggestions" at bounding box center [105, 90] width 159 height 16
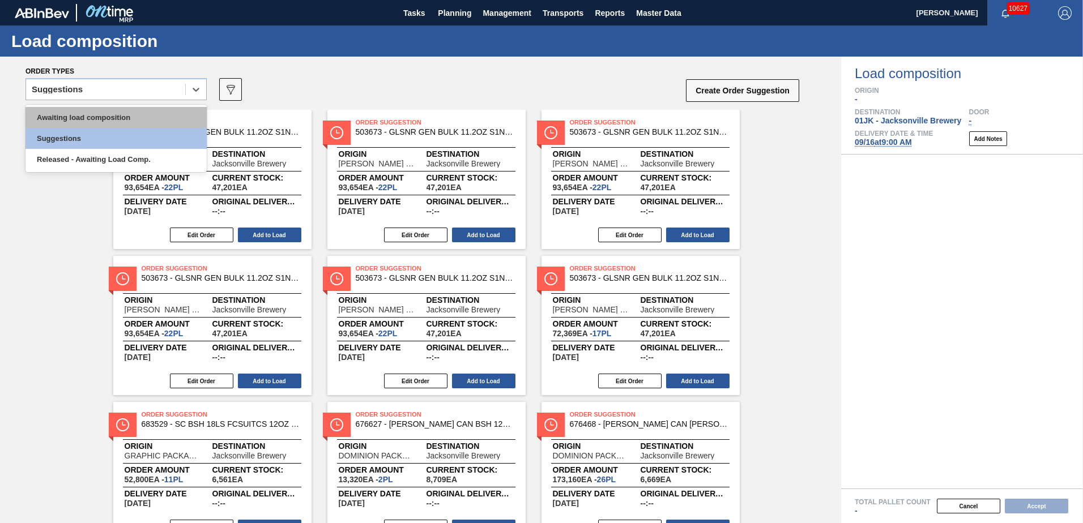
click at [179, 116] on div "Awaiting load composition" at bounding box center [115, 117] width 181 height 21
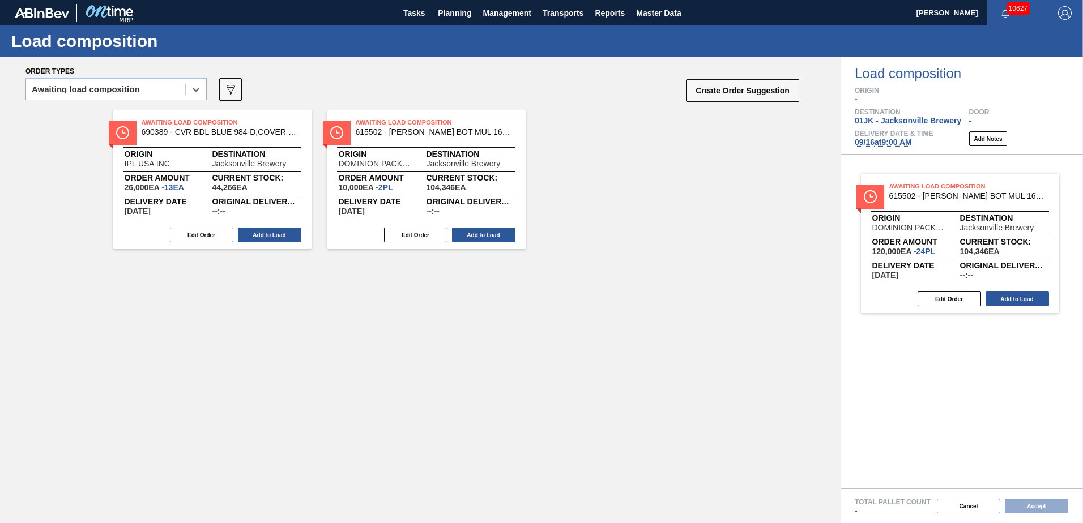
drag, startPoint x: 429, startPoint y: 144, endPoint x: 969, endPoint y: 210, distance: 544.2
click at [969, 210] on div "Order types option Awaiting load composition, selected. Select is focused ,type…" at bounding box center [541, 290] width 1083 height 467
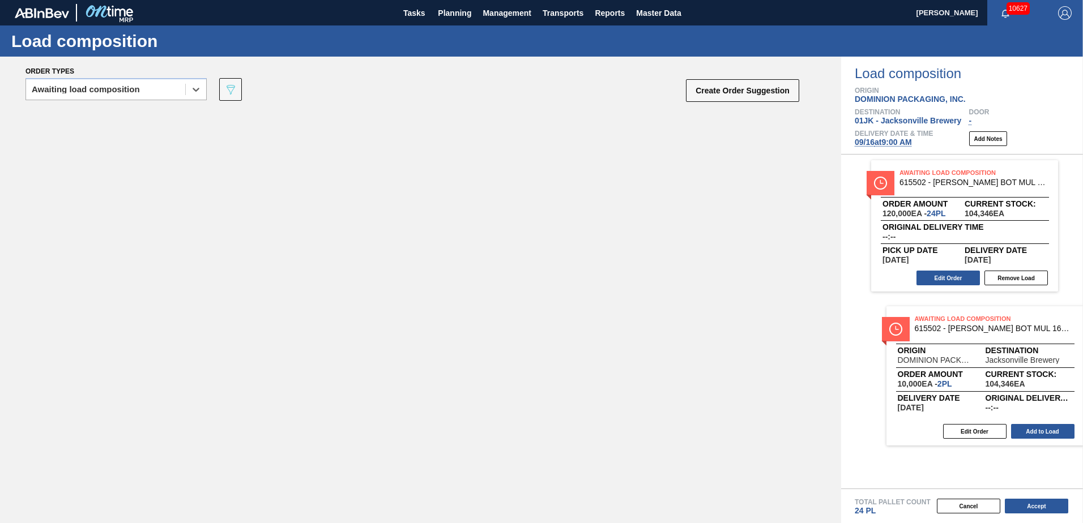
drag, startPoint x: 216, startPoint y: 140, endPoint x: 1022, endPoint y: 356, distance: 834.6
click at [1022, 356] on div "Order types option Awaiting load composition, selected. Select is focused ,type…" at bounding box center [541, 290] width 1083 height 467
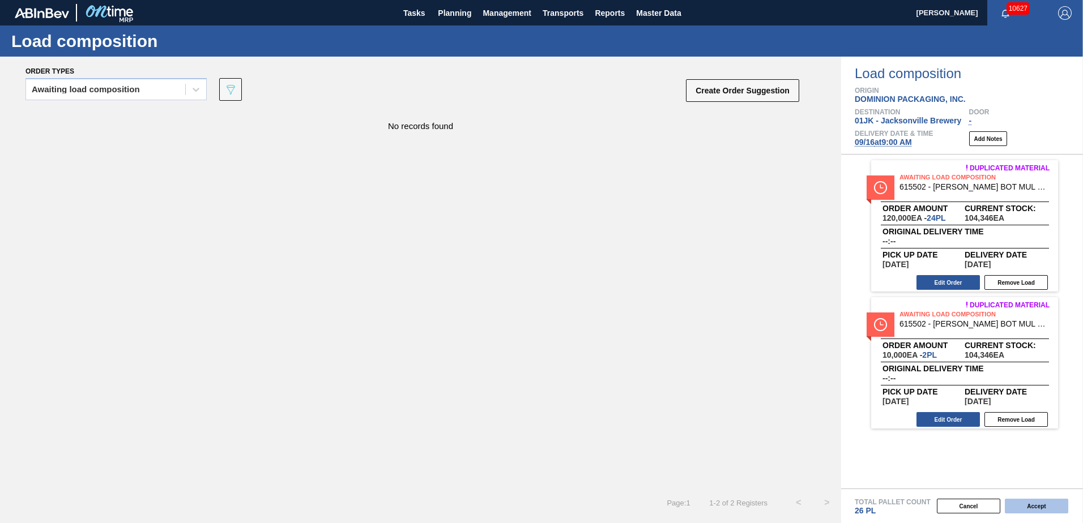
click at [1042, 510] on button "Accept" at bounding box center [1035, 506] width 63 height 15
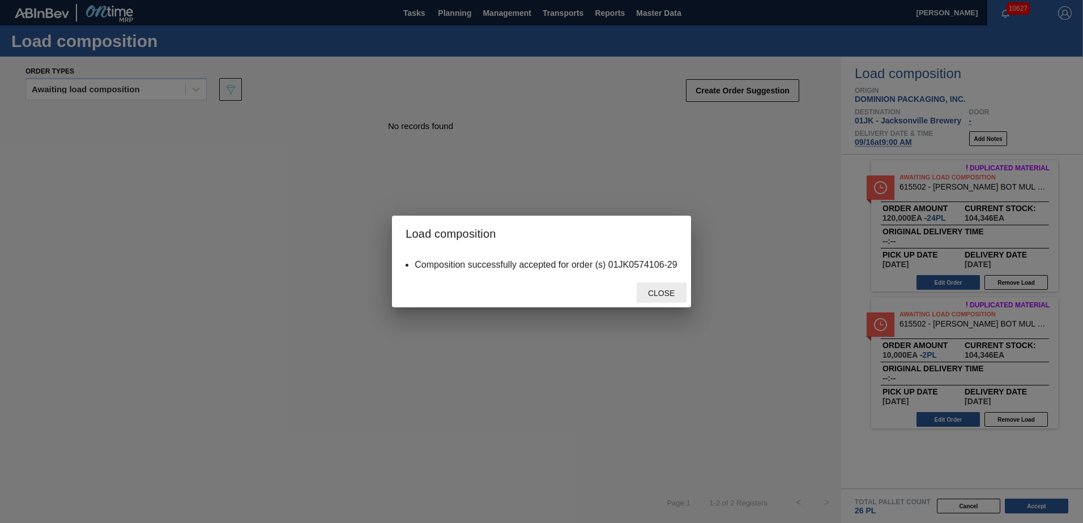
click at [655, 289] on span "Close" at bounding box center [661, 293] width 45 height 9
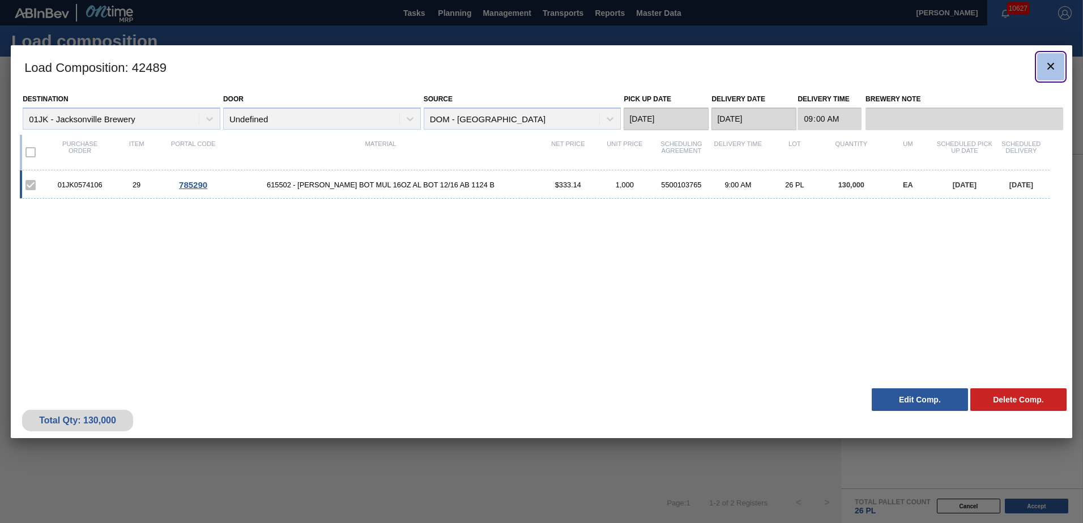
click at [1053, 70] on icon "botão de ícone" at bounding box center [1050, 66] width 14 height 14
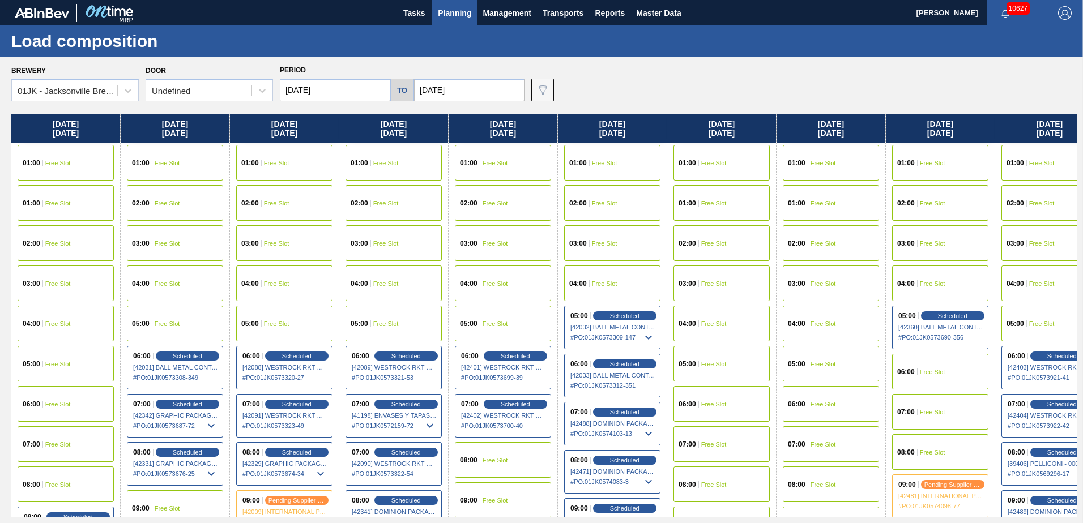
drag, startPoint x: 775, startPoint y: 219, endPoint x: 1224, endPoint y: 253, distance: 450.3
click at [1082, 0] on html "Tasks Planning Management Transports Reports Master Data Jasmine Brown 10627 Ma…" at bounding box center [541, 0] width 1083 height 0
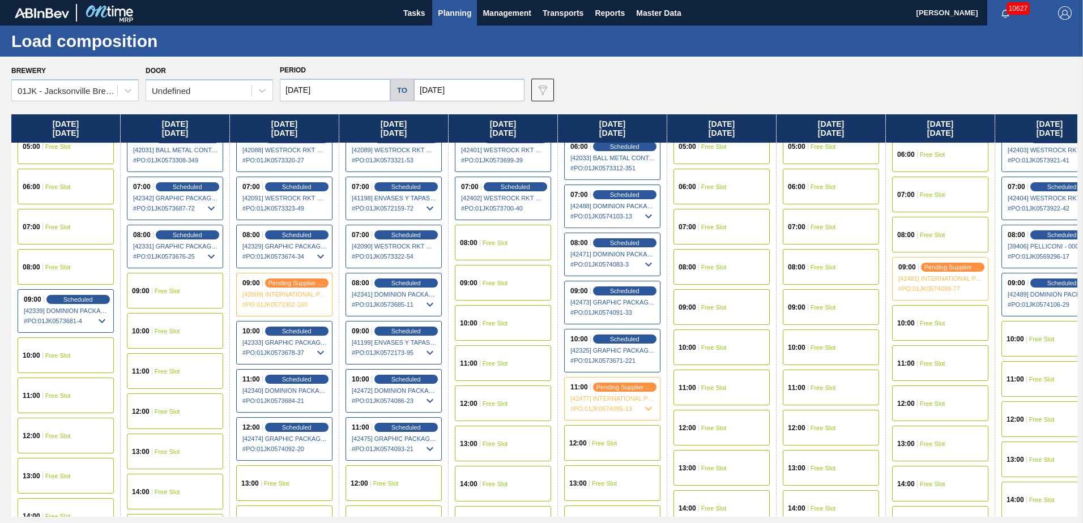
scroll to position [226, 0]
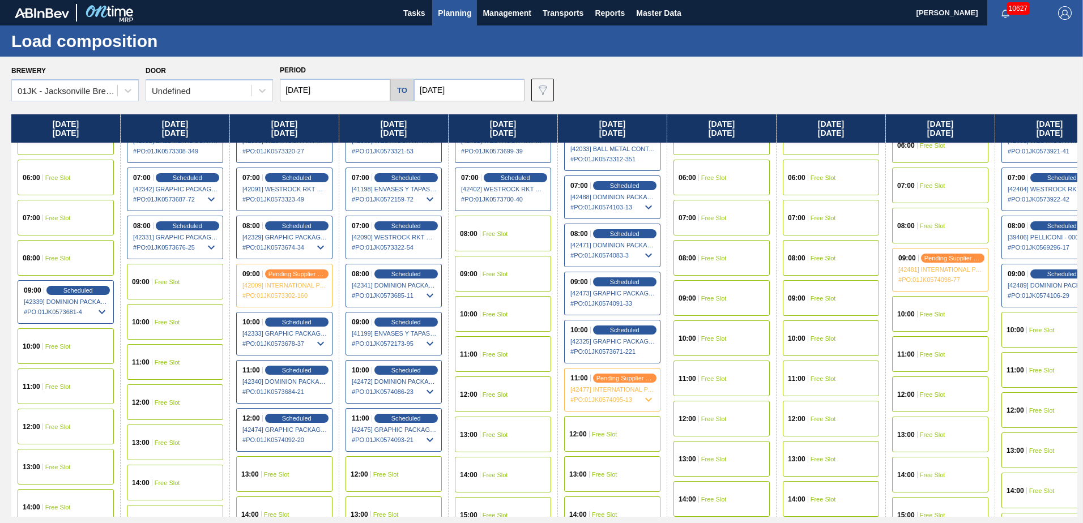
click at [190, 284] on div "09:00 Free Slot" at bounding box center [175, 282] width 96 height 36
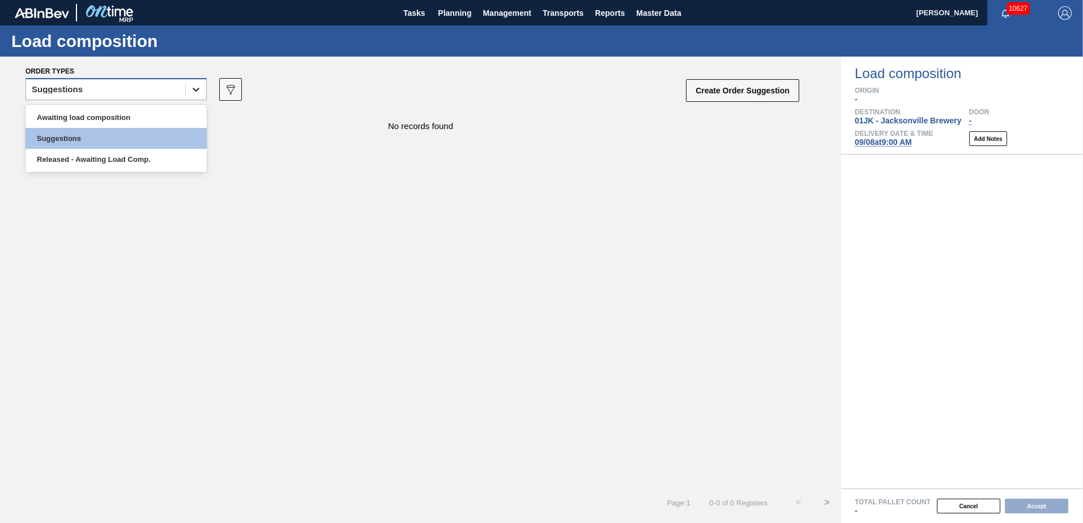
click at [191, 86] on icon at bounding box center [195, 89] width 11 height 11
click at [187, 110] on div "Awaiting load composition" at bounding box center [115, 117] width 181 height 21
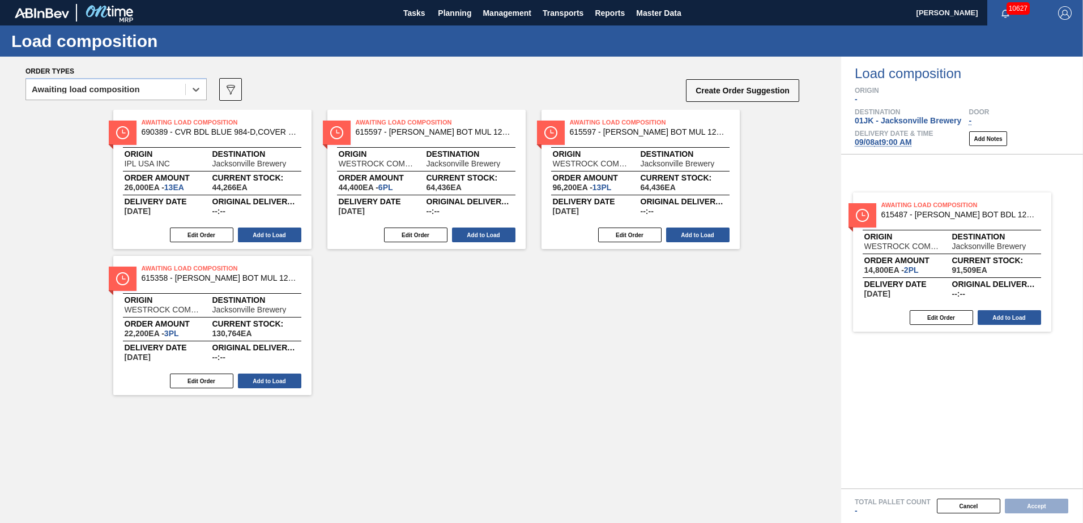
drag, startPoint x: 405, startPoint y: 296, endPoint x: 933, endPoint y: 235, distance: 531.8
click at [933, 235] on div "Order types option Awaiting load composition, selected. Select is focused ,type…" at bounding box center [541, 290] width 1083 height 467
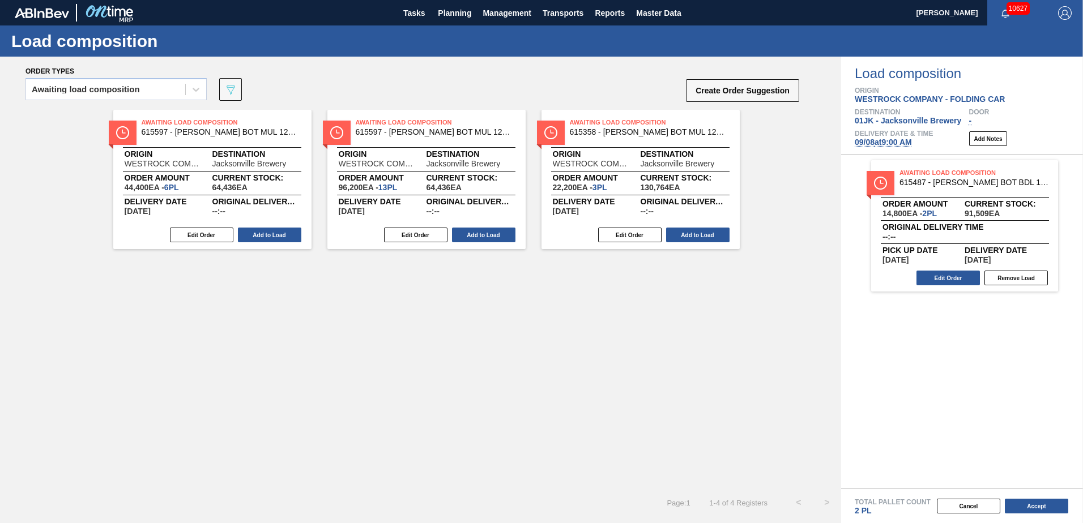
click at [948, 276] on button "Edit Order" at bounding box center [947, 278] width 63 height 15
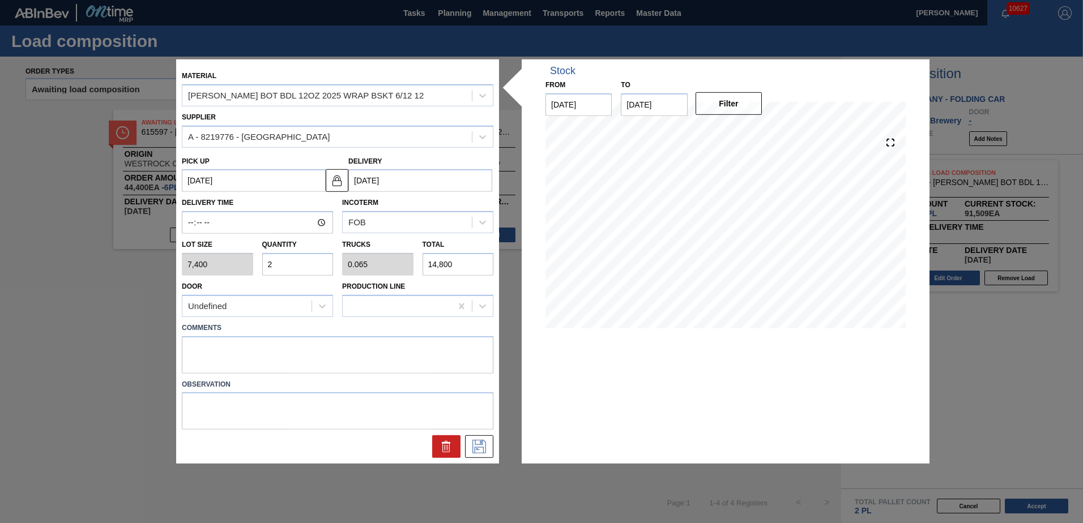
click at [307, 260] on input "2" at bounding box center [297, 264] width 71 height 23
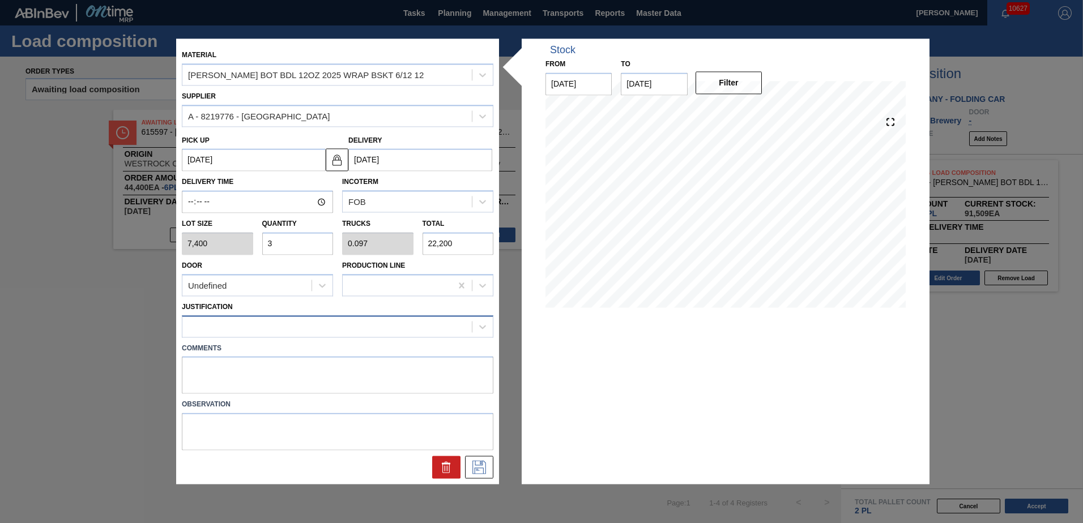
click at [347, 331] on div at bounding box center [326, 326] width 289 height 16
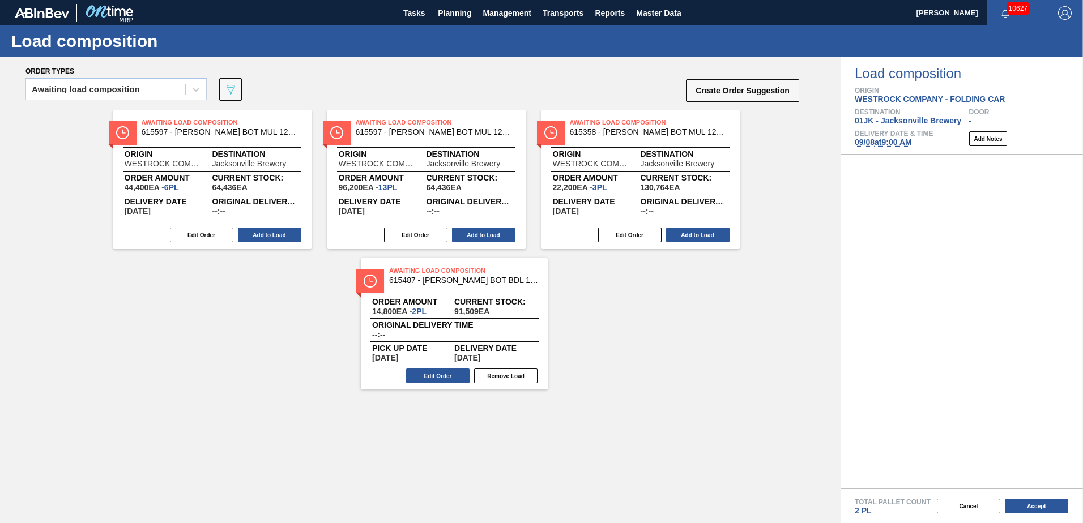
drag, startPoint x: 956, startPoint y: 239, endPoint x: 347, endPoint y: 335, distance: 617.3
click at [348, 338] on div "Order types Awaiting load composition 089F7B8B-B2A5-4AFE-B5C0-19BA573D28AC Crea…" at bounding box center [541, 290] width 1083 height 467
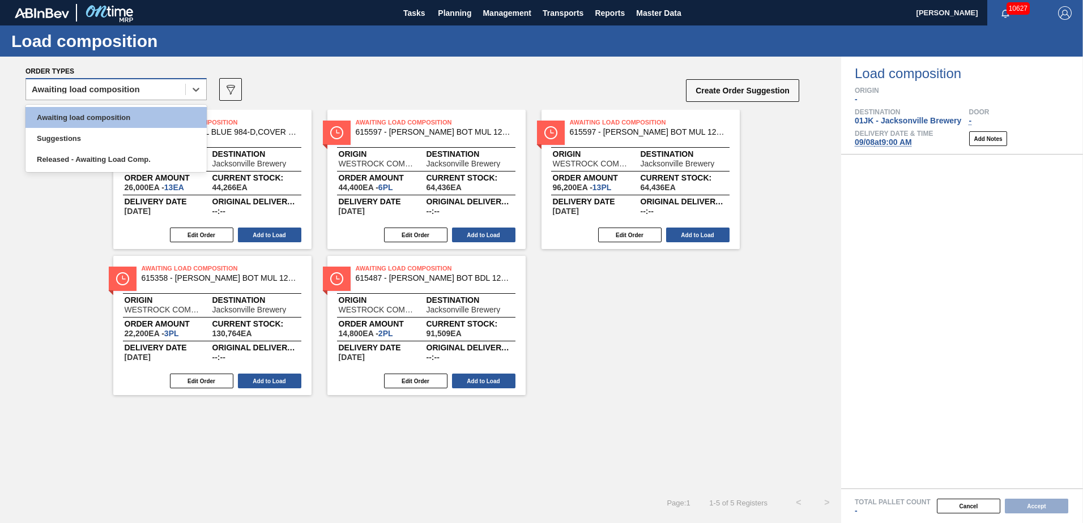
click at [144, 92] on div "Awaiting load composition" at bounding box center [105, 90] width 159 height 16
click at [144, 117] on div "Awaiting load composition" at bounding box center [115, 117] width 181 height 21
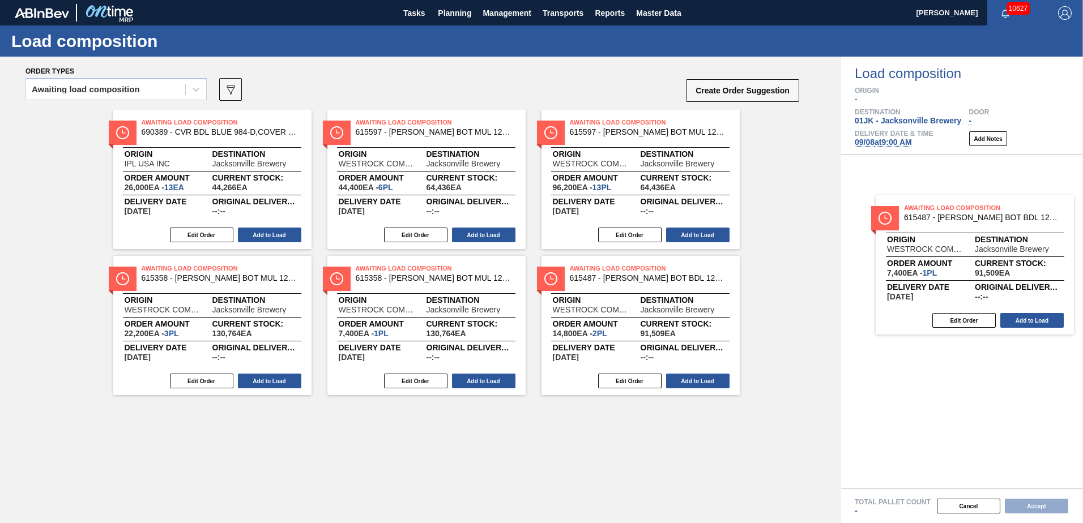
drag, startPoint x: 650, startPoint y: 287, endPoint x: 963, endPoint y: 234, distance: 317.5
click at [963, 234] on div "Order types Awaiting load composition 089F7B8B-B2A5-4AFE-B5C0-19BA573D28AC Crea…" at bounding box center [541, 290] width 1083 height 467
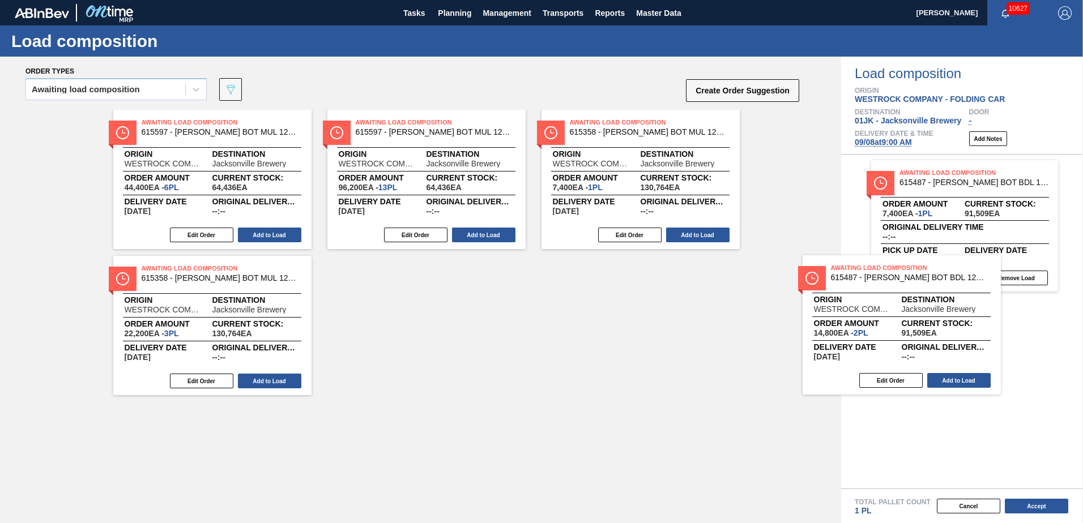
drag, startPoint x: 695, startPoint y: 307, endPoint x: 919, endPoint y: 306, distance: 224.2
click at [919, 306] on div "Order types Awaiting load composition 089F7B8B-B2A5-4AFE-B5C0-19BA573D28AC Crea…" at bounding box center [541, 290] width 1083 height 467
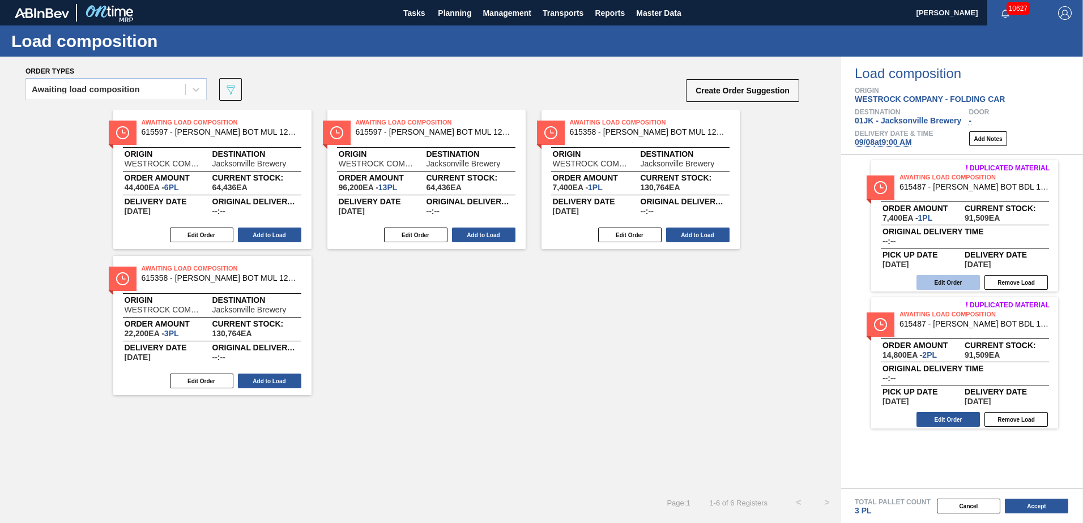
click at [942, 286] on button "Edit Order" at bounding box center [947, 282] width 63 height 15
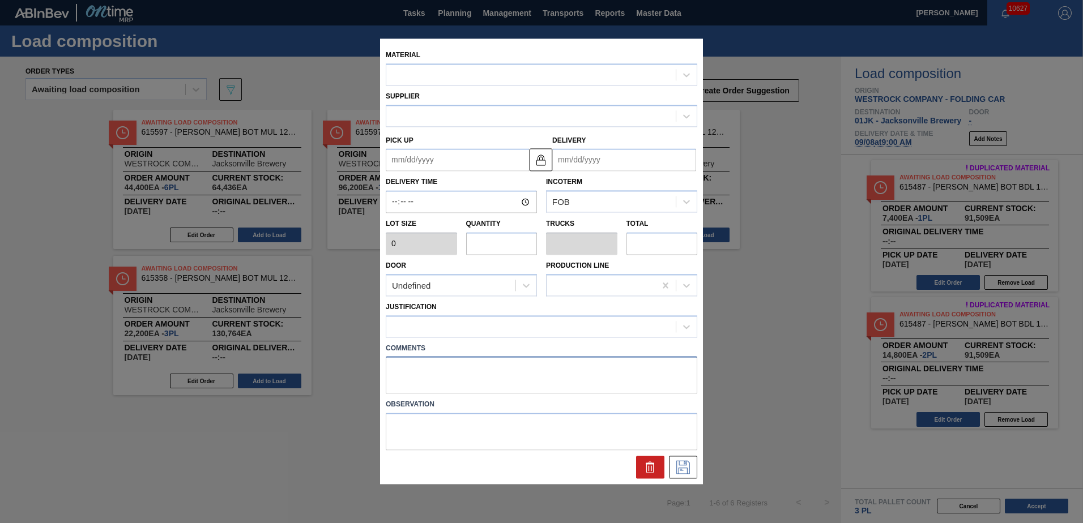
click at [400, 373] on textarea at bounding box center [541, 375] width 311 height 37
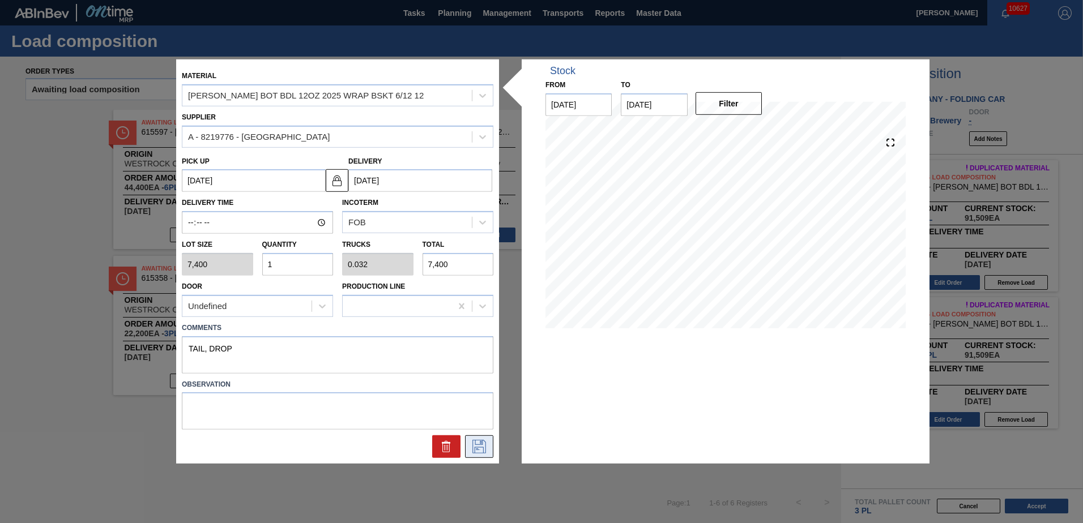
click at [480, 447] on icon at bounding box center [479, 447] width 14 height 14
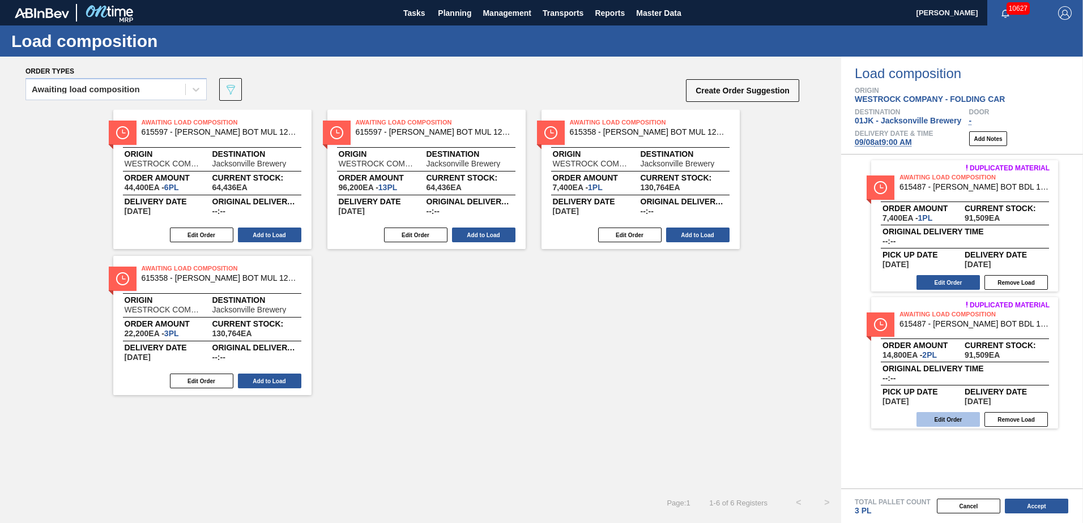
click at [955, 421] on button "Edit Order" at bounding box center [947, 419] width 63 height 15
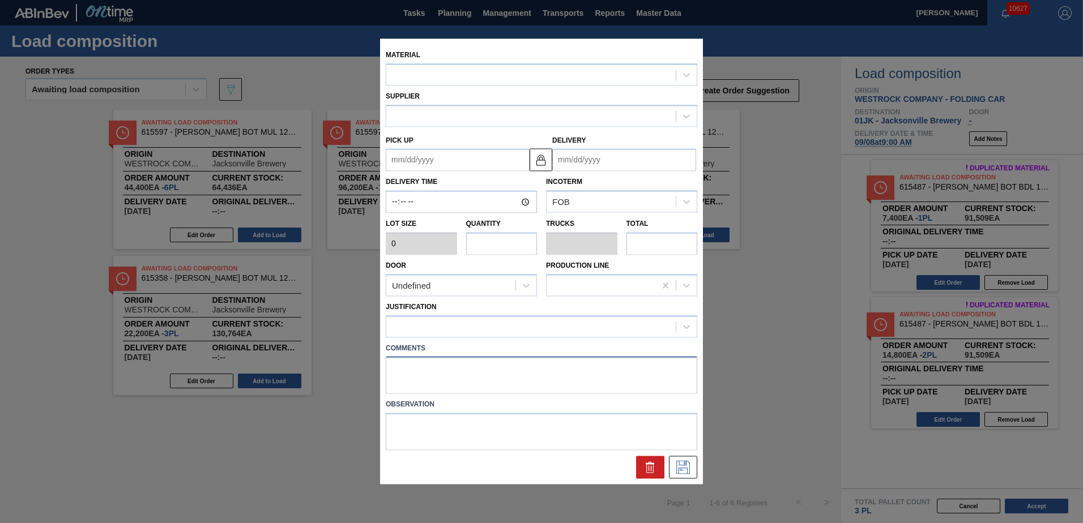
click at [572, 377] on textarea at bounding box center [541, 375] width 311 height 37
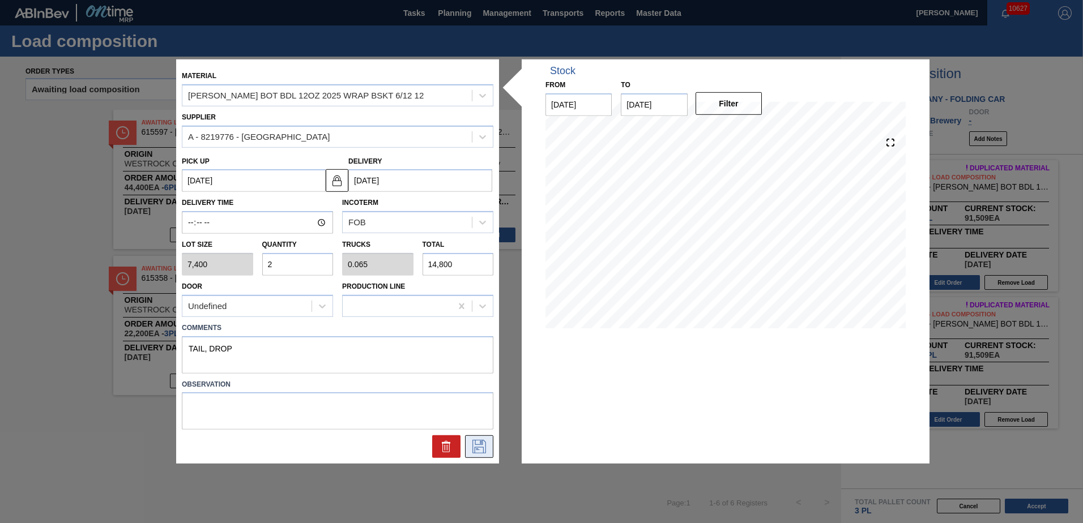
click at [484, 441] on icon at bounding box center [479, 447] width 14 height 14
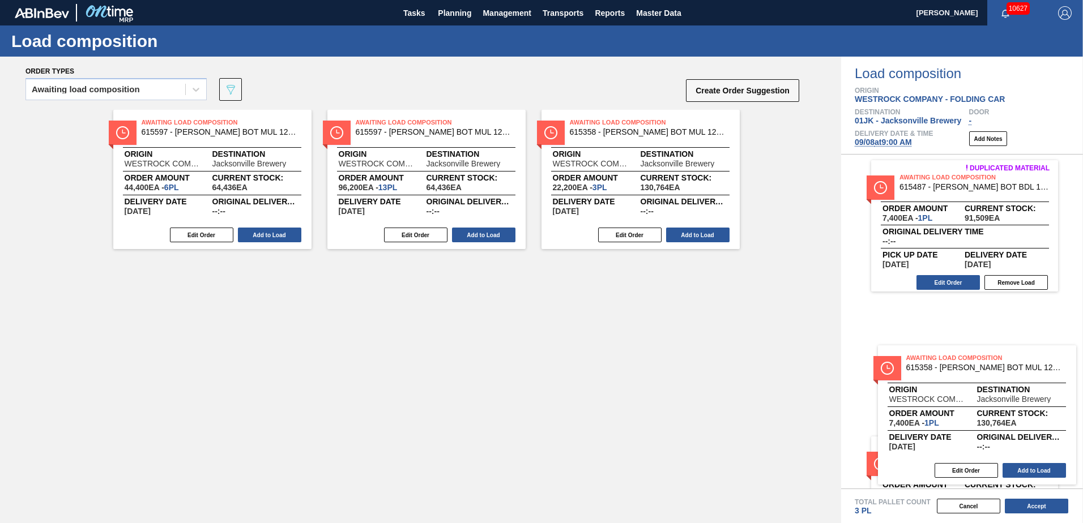
drag, startPoint x: 595, startPoint y: 166, endPoint x: 930, endPoint y: 397, distance: 407.4
click at [930, 397] on div "Order types Awaiting load composition 089F7B8B-B2A5-4AFE-B5C0-19BA573D28AC Crea…" at bounding box center [541, 290] width 1083 height 467
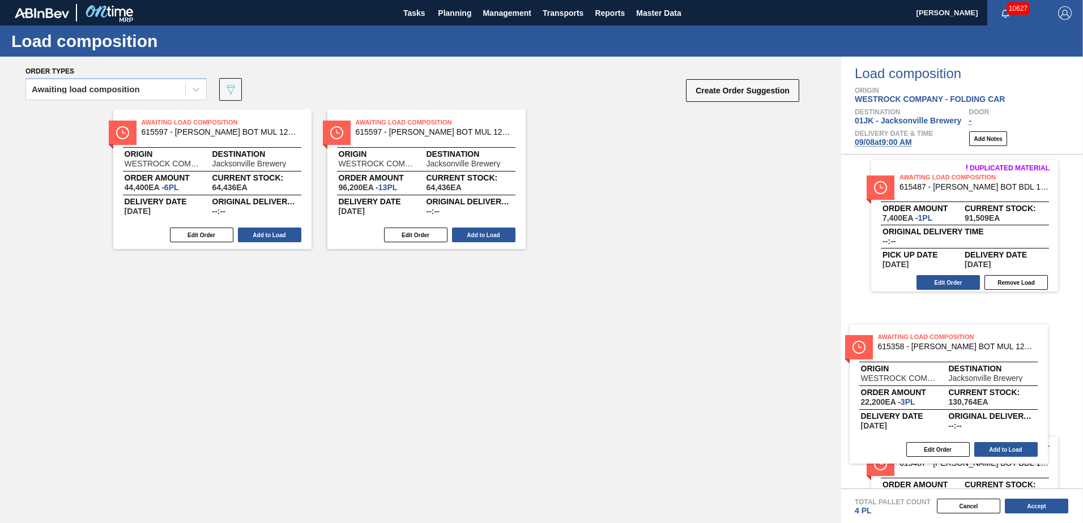
drag, startPoint x: 717, startPoint y: 270, endPoint x: 938, endPoint y: 395, distance: 253.5
click at [938, 395] on div "Order types Awaiting load composition 089F7B8B-B2A5-4AFE-B5C0-19BA573D28AC Crea…" at bounding box center [541, 290] width 1083 height 467
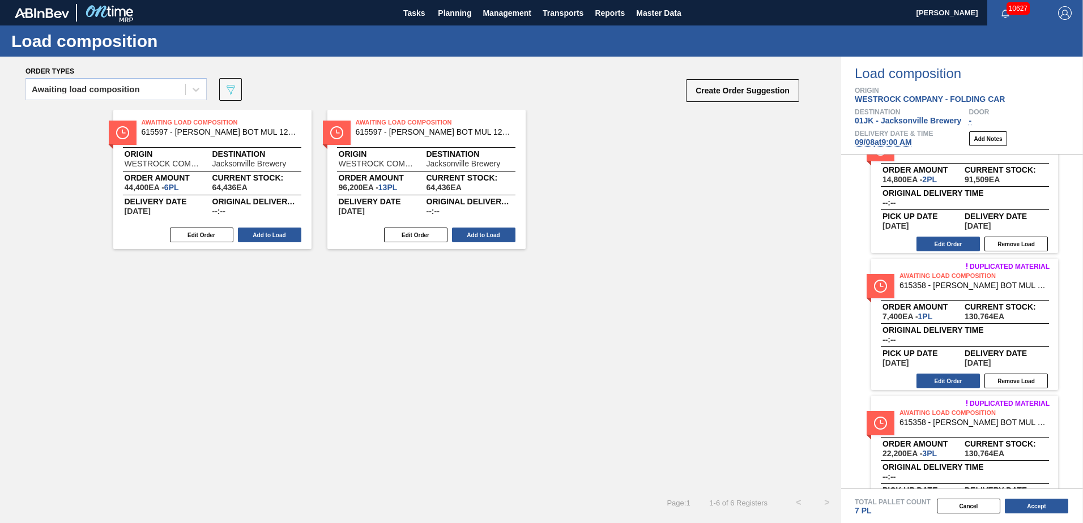
scroll to position [220, 0]
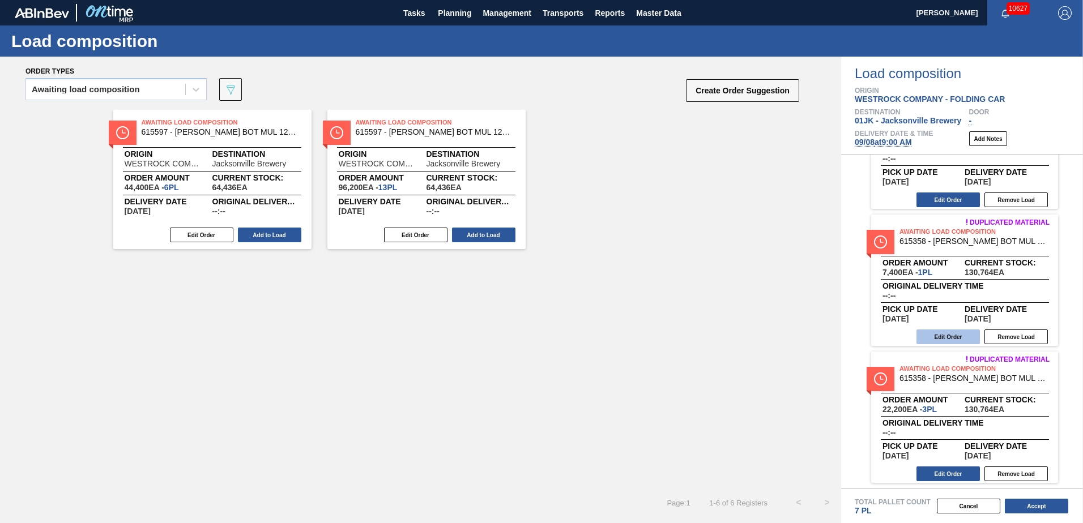
click at [950, 332] on button "Edit Order" at bounding box center [947, 337] width 63 height 15
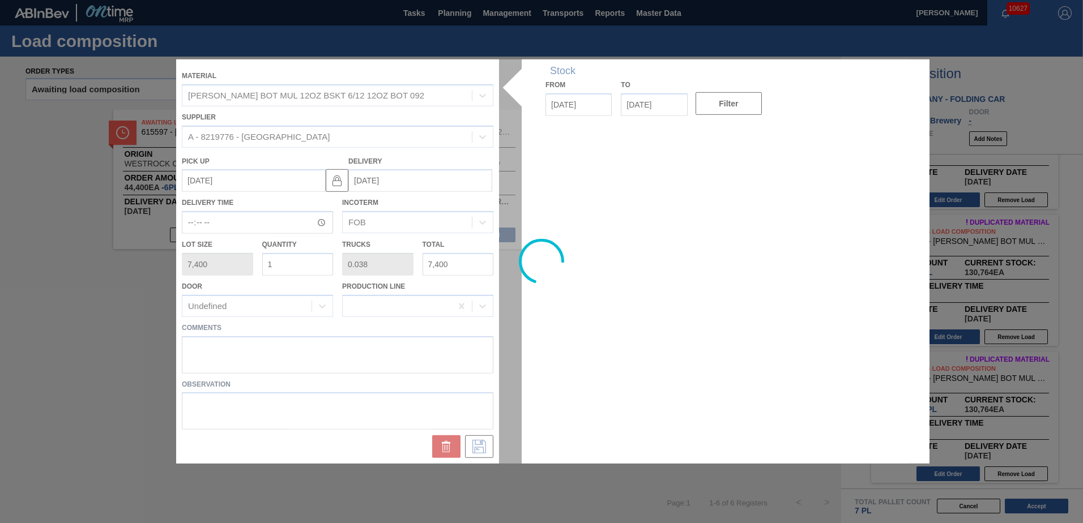
click at [363, 344] on div at bounding box center [541, 261] width 730 height 404
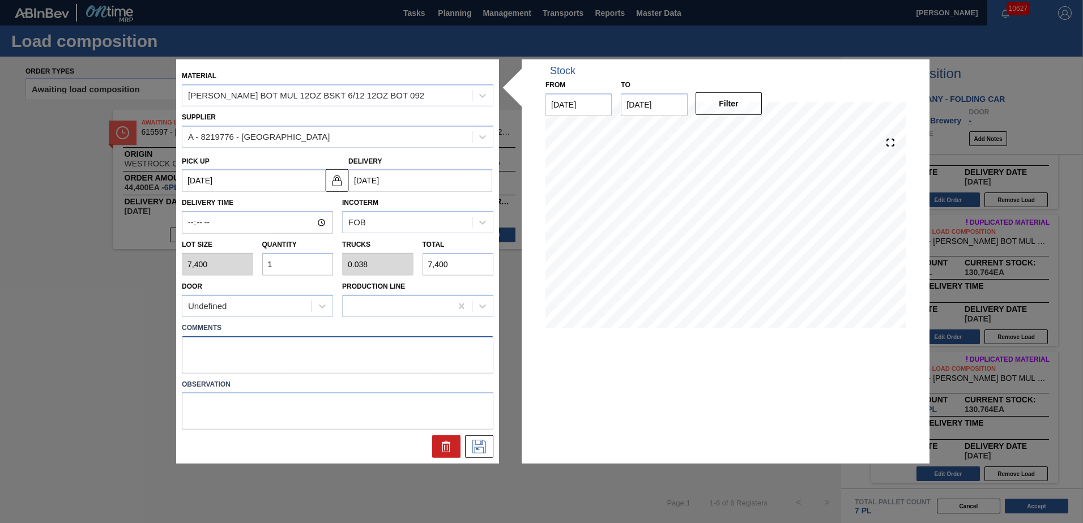
click at [359, 354] on textarea at bounding box center [337, 354] width 311 height 37
click at [487, 446] on icon at bounding box center [479, 447] width 18 height 14
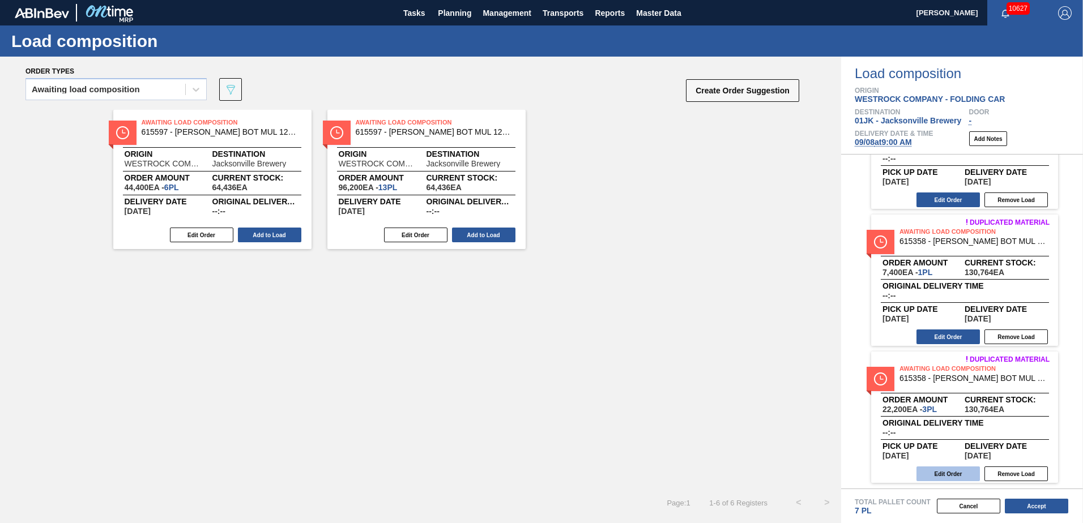
click at [957, 474] on button "Edit Order" at bounding box center [947, 474] width 63 height 15
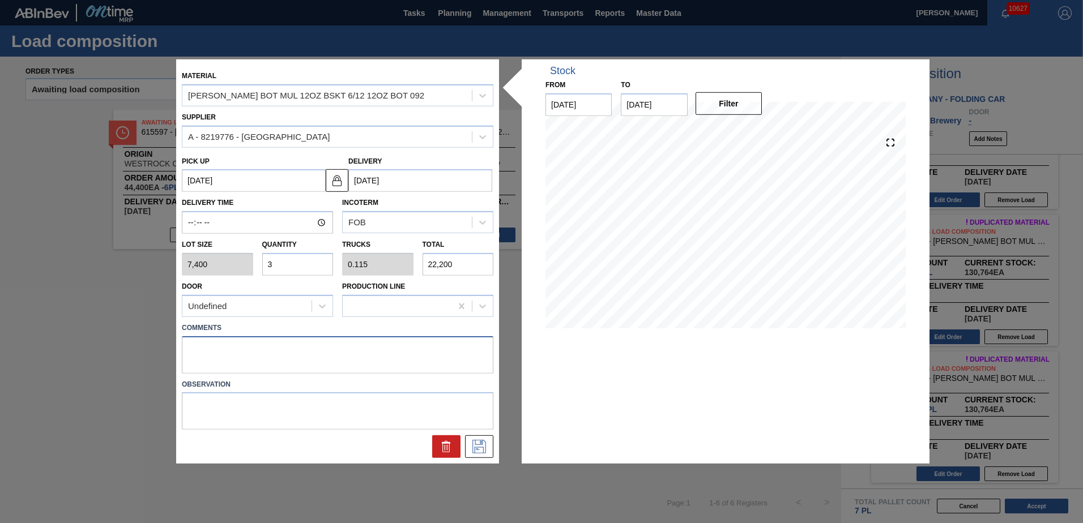
click at [348, 350] on textarea at bounding box center [337, 354] width 311 height 37
click at [488, 444] on button at bounding box center [479, 446] width 28 height 23
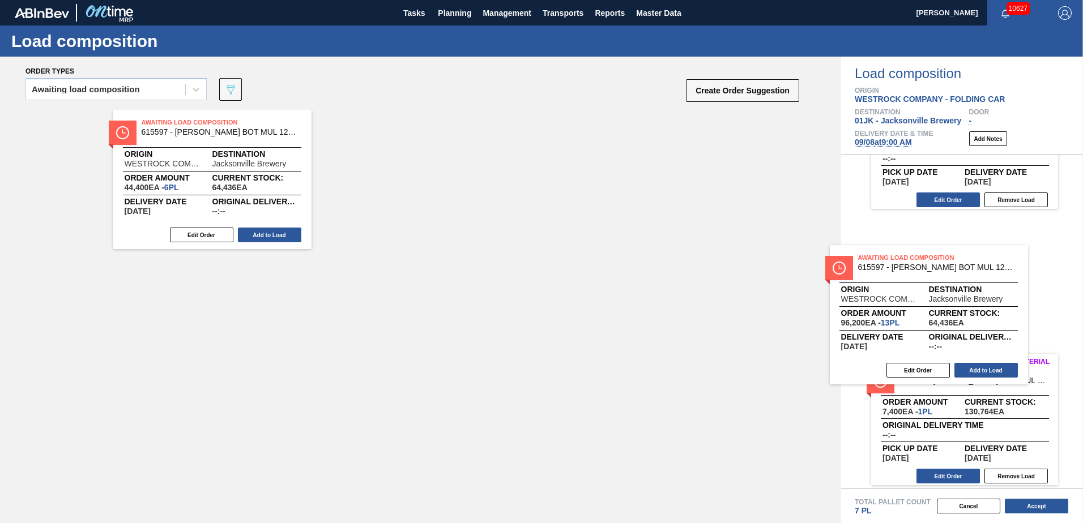
drag, startPoint x: 457, startPoint y: 159, endPoint x: 967, endPoint y: 302, distance: 529.5
click at [967, 302] on div "Order types Awaiting load composition 089F7B8B-B2A5-4AFE-B5C0-19BA573D28AC Crea…" at bounding box center [541, 290] width 1083 height 467
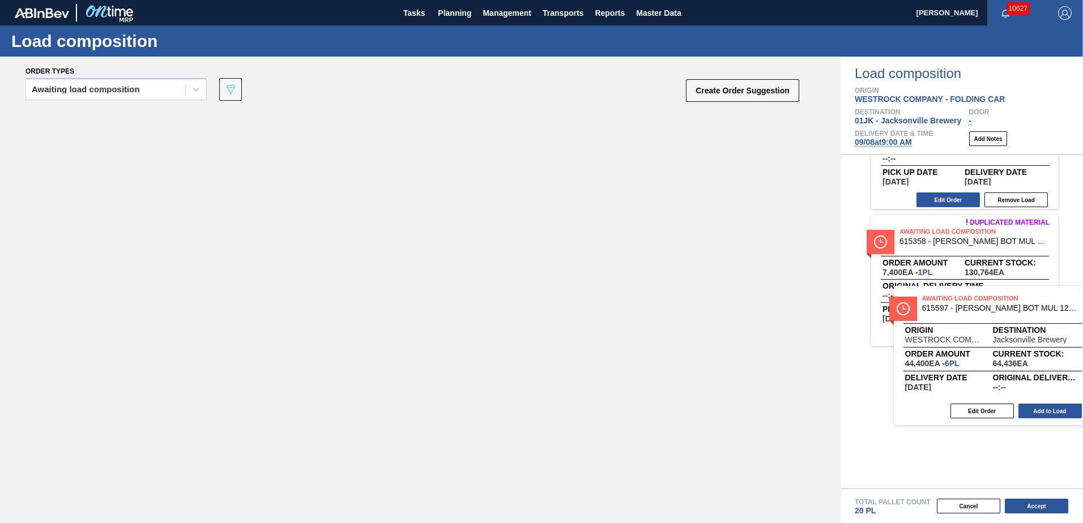
drag, startPoint x: 241, startPoint y: 165, endPoint x: 1025, endPoint y: 343, distance: 803.5
click at [1025, 343] on div "Order types Awaiting load composition 089F7B8B-B2A5-4AFE-B5C0-19BA573D28AC Crea…" at bounding box center [541, 290] width 1083 height 467
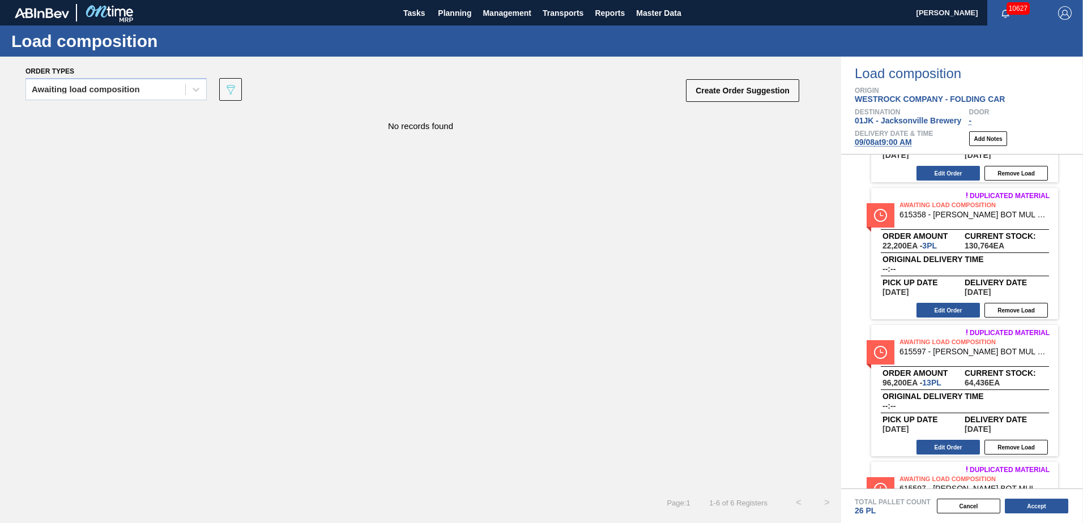
scroll to position [494, 0]
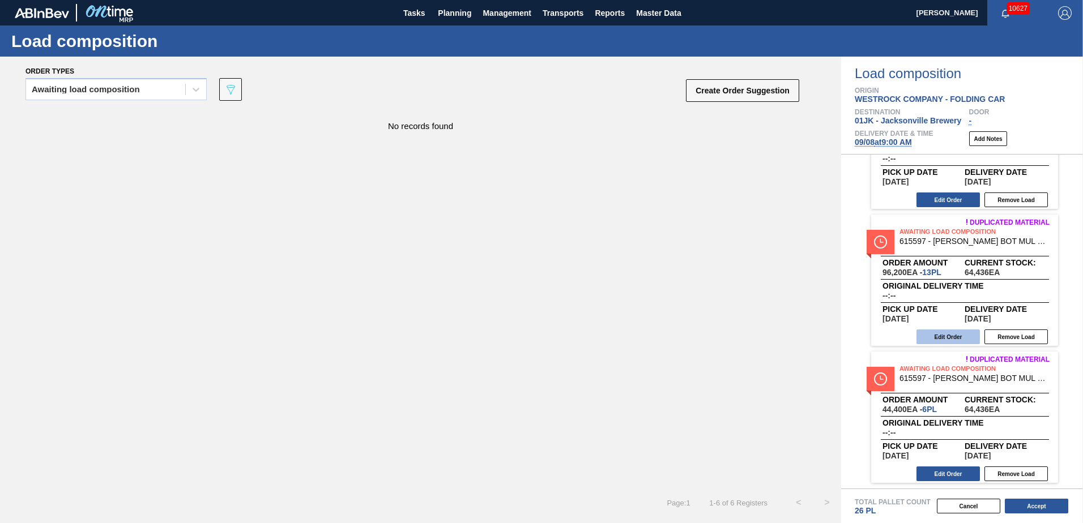
click at [949, 331] on button "Edit Order" at bounding box center [947, 337] width 63 height 15
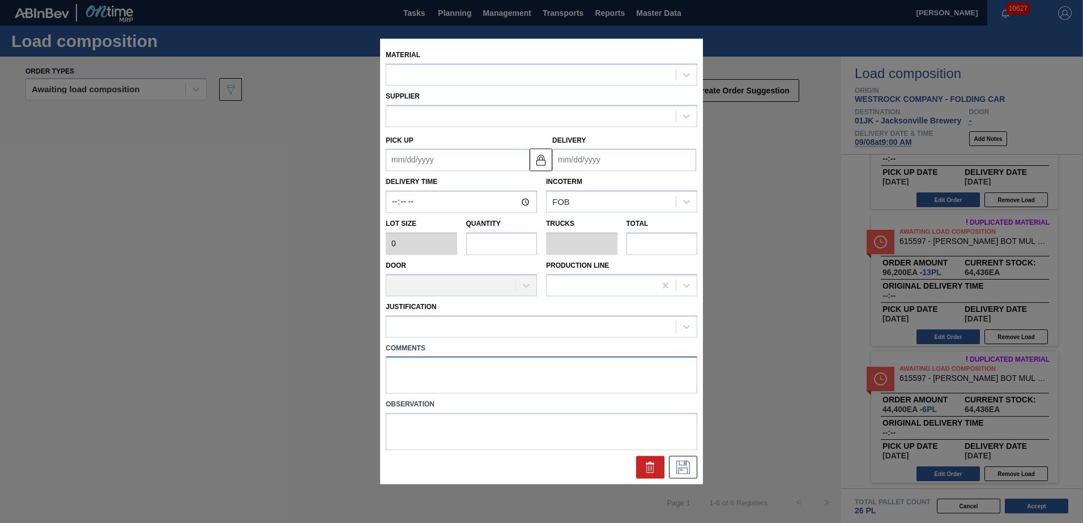
click at [546, 374] on textarea at bounding box center [541, 375] width 311 height 37
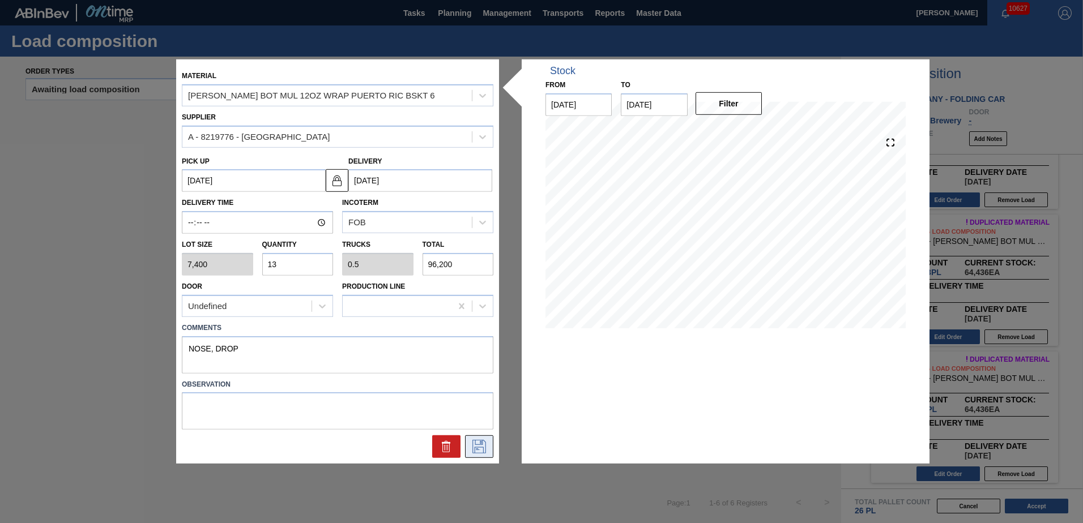
click at [478, 452] on icon at bounding box center [479, 447] width 18 height 14
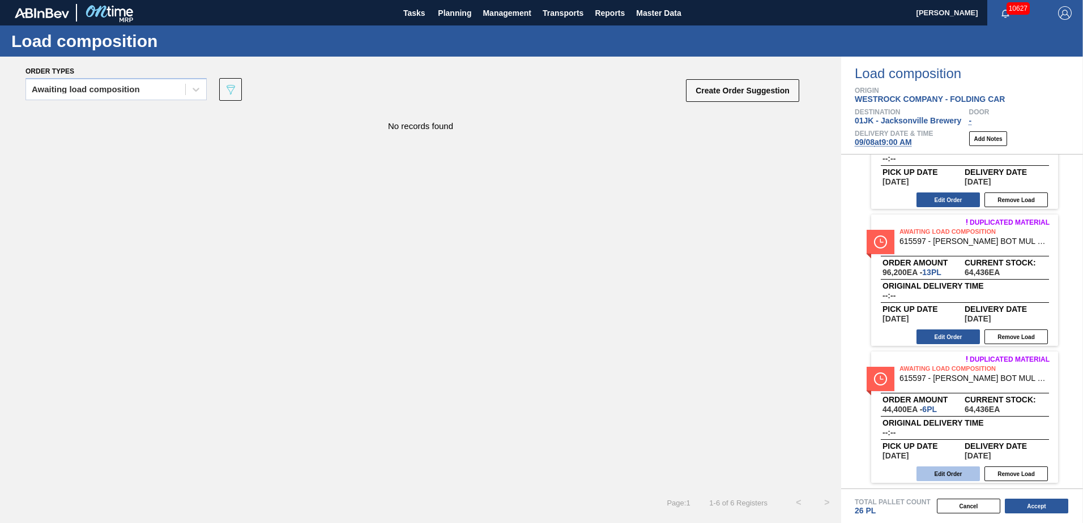
click at [957, 474] on button "Edit Order" at bounding box center [947, 474] width 63 height 15
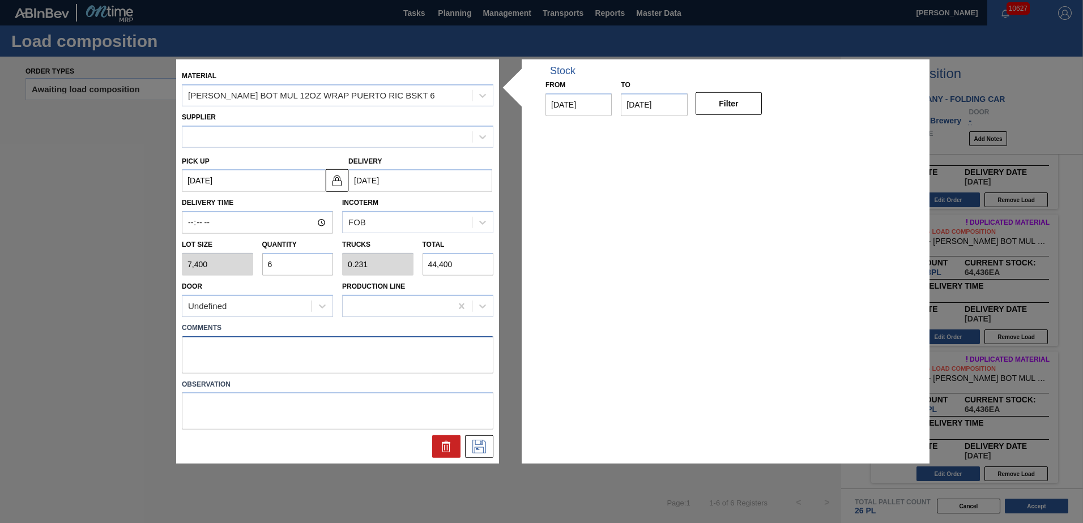
click at [417, 370] on div "Material CARR BOT MUL 12OZ WRAP PUERTO RIC BSKT 6 Supplier Pick up 09/17/2025 D…" at bounding box center [541, 261] width 730 height 404
click at [476, 444] on icon at bounding box center [479, 447] width 18 height 14
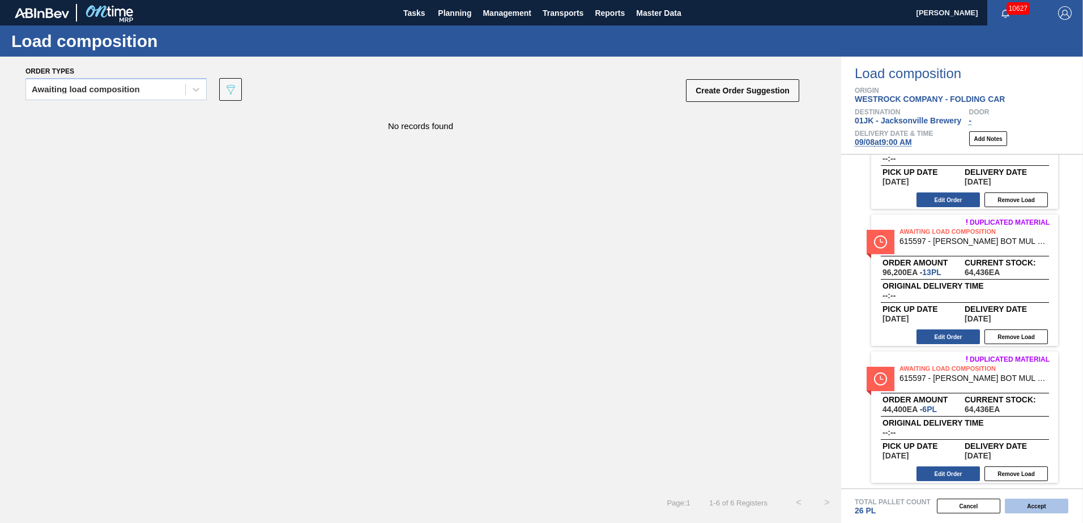
click at [1047, 507] on button "Accept" at bounding box center [1035, 506] width 63 height 15
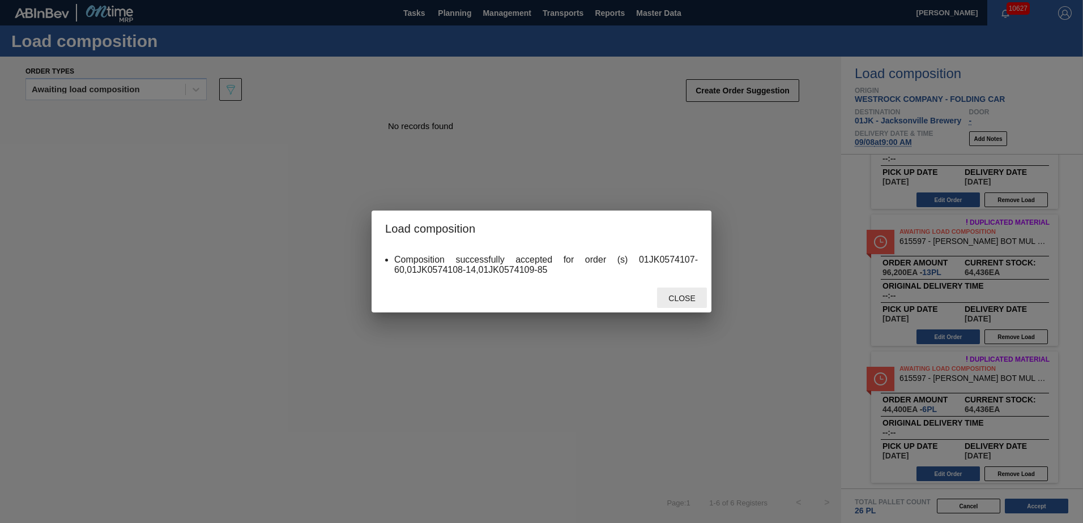
click at [695, 300] on span "Close" at bounding box center [681, 298] width 45 height 9
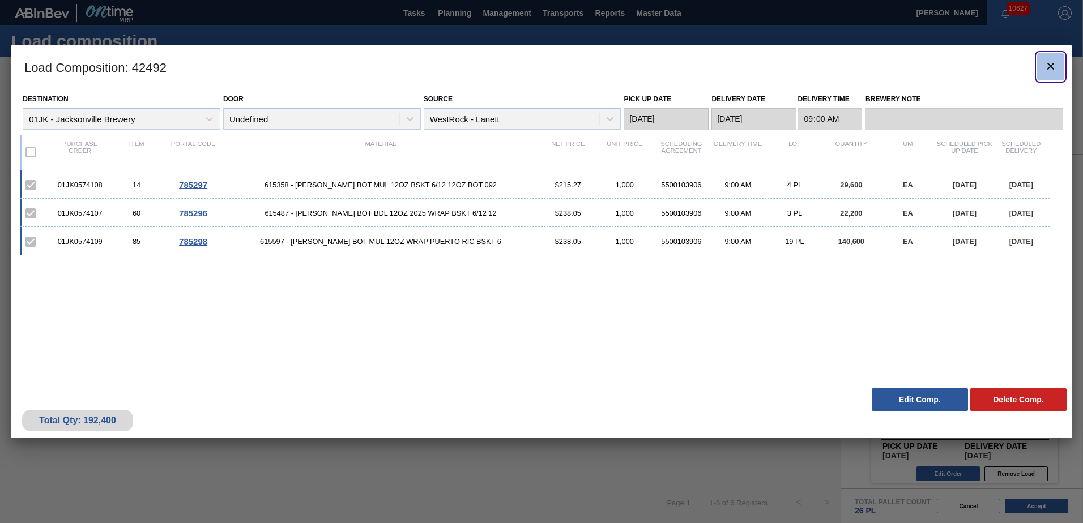
click at [1044, 69] on icon "botão de ícone" at bounding box center [1050, 66] width 14 height 14
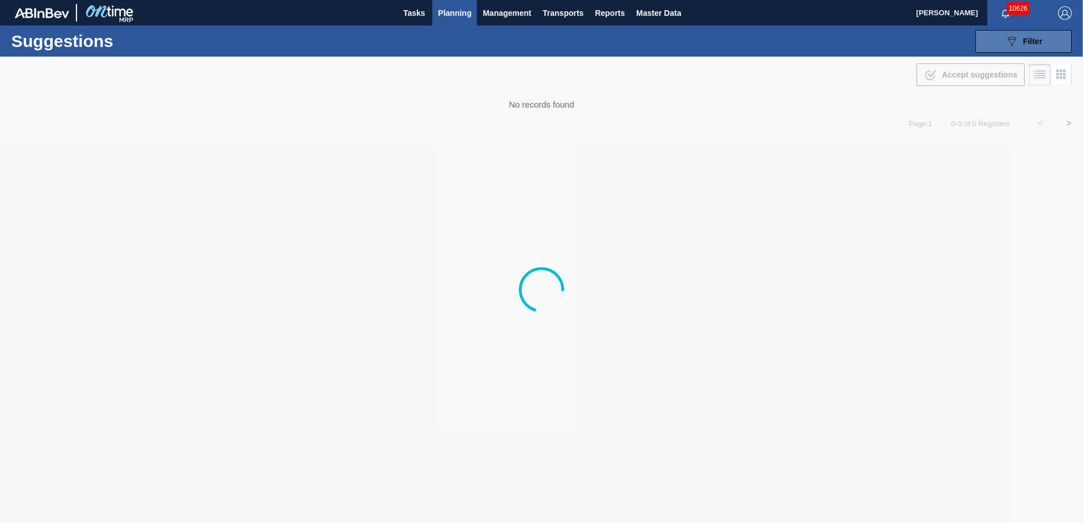
click at [997, 46] on button "089F7B8B-B2A5-4AFE-B5C0-19BA573D28AC Filter" at bounding box center [1023, 41] width 96 height 23
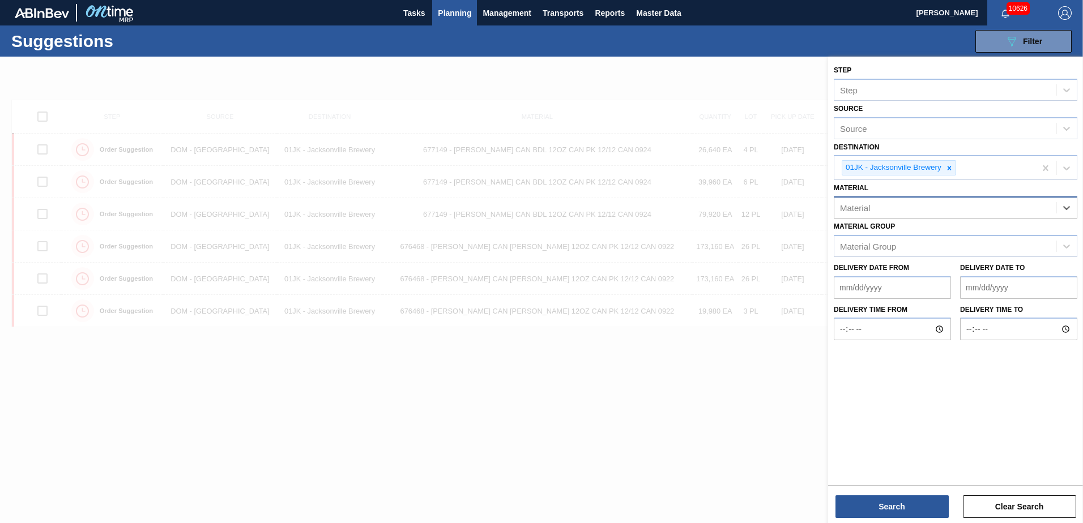
click at [1023, 212] on div "Material" at bounding box center [944, 208] width 221 height 16
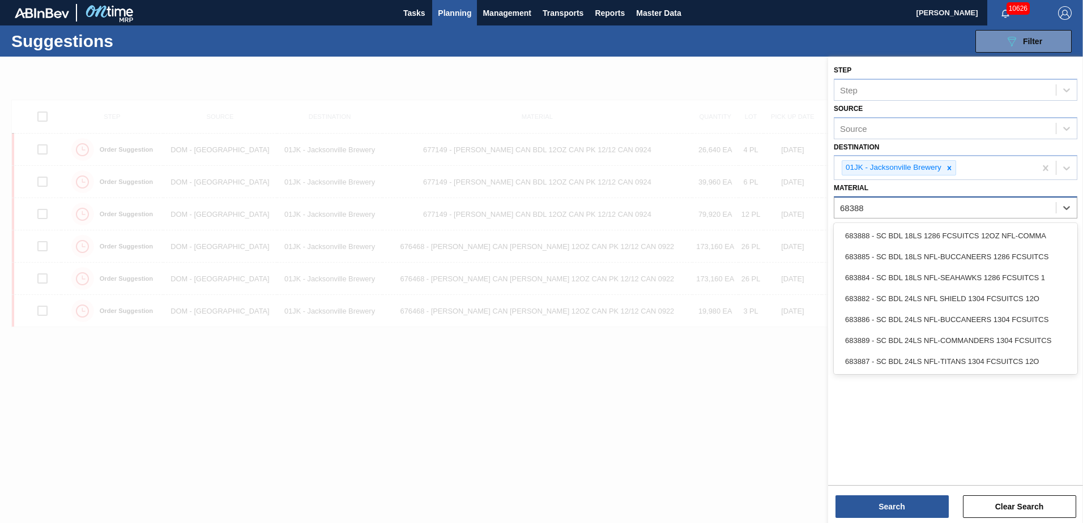
type input "683882"
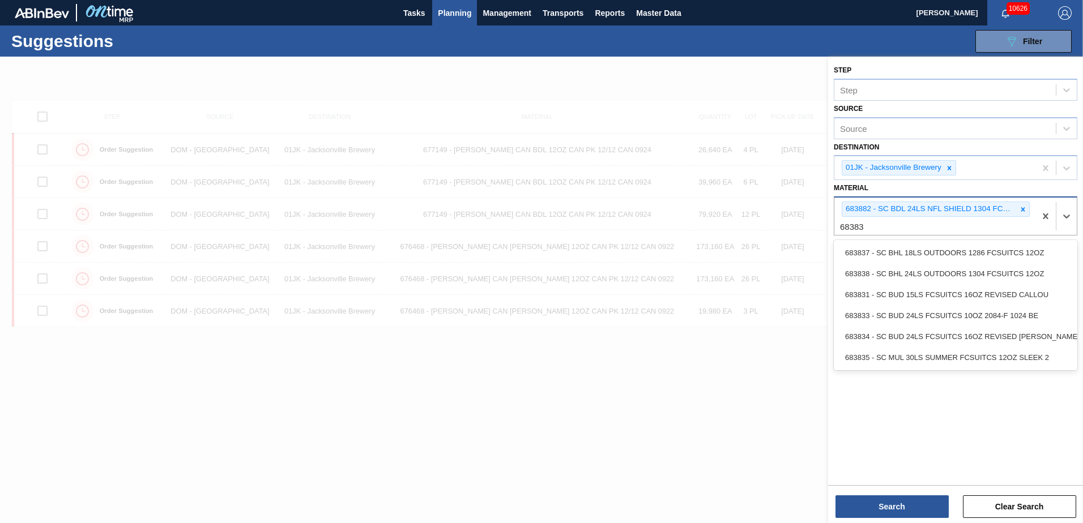
type input "683838"
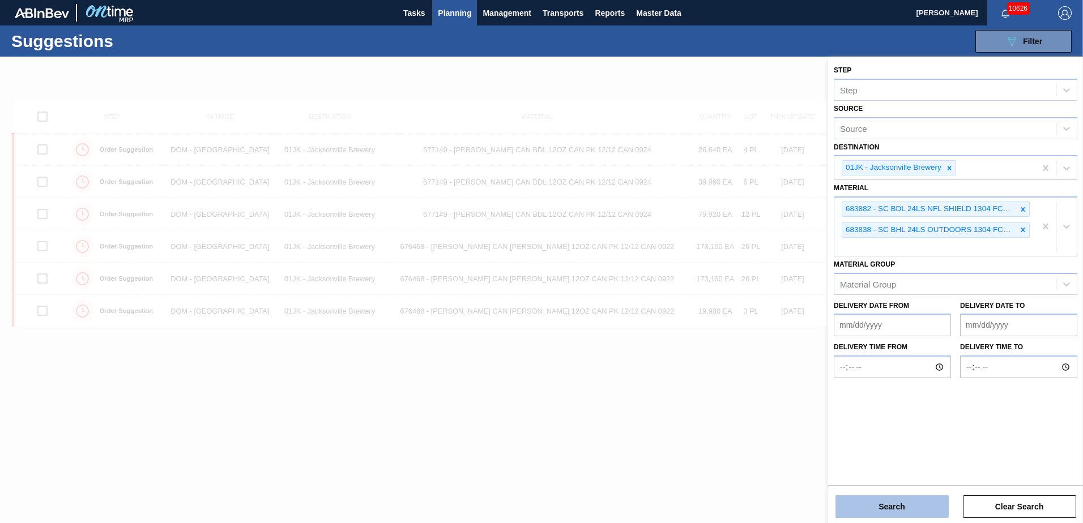
click at [917, 499] on button "Search" at bounding box center [891, 506] width 113 height 23
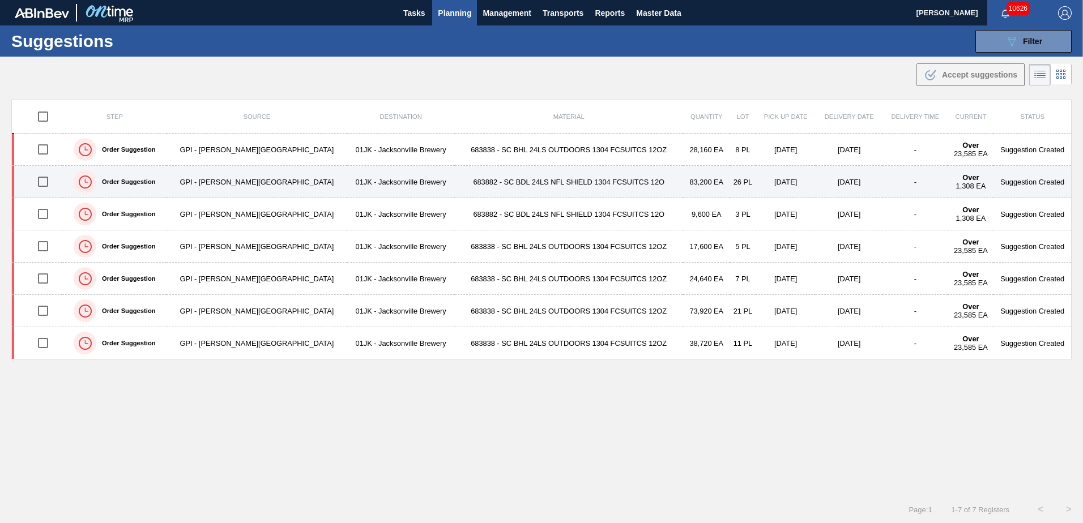
click at [46, 178] on input "checkbox" at bounding box center [43, 182] width 24 height 24
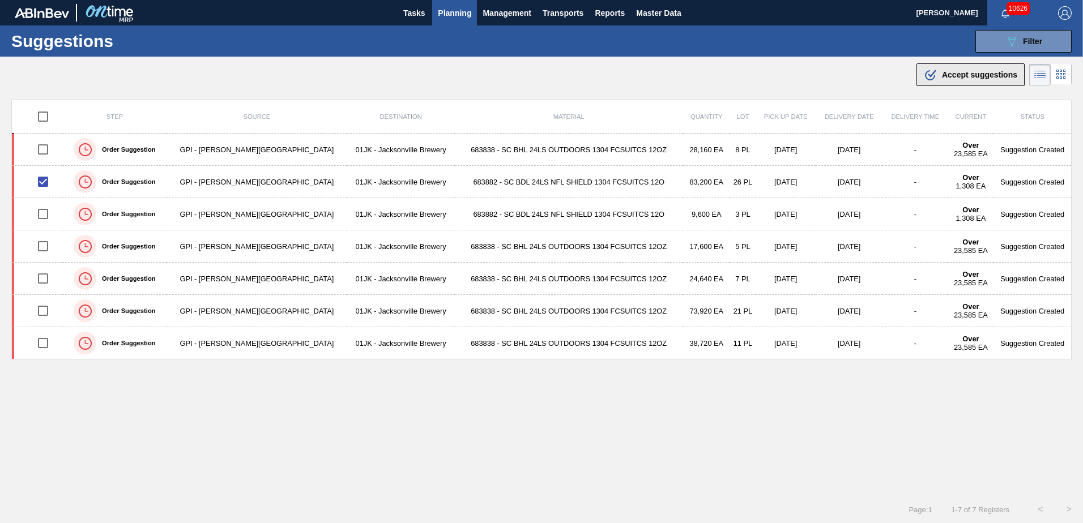
click at [930, 71] on icon ".b{fill:var(--color-action-default)}" at bounding box center [930, 75] width 14 height 14
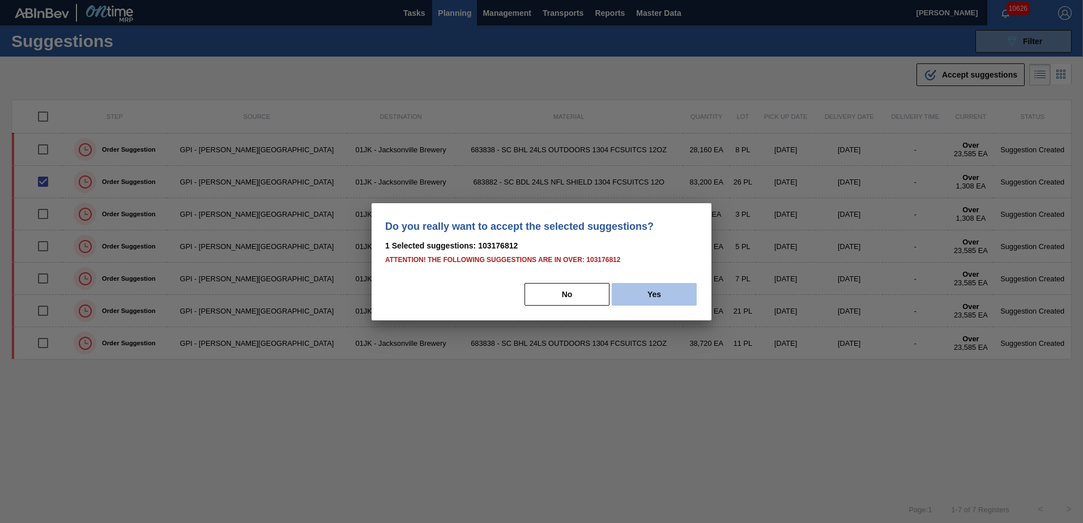
click at [683, 288] on button "Yes" at bounding box center [653, 294] width 85 height 23
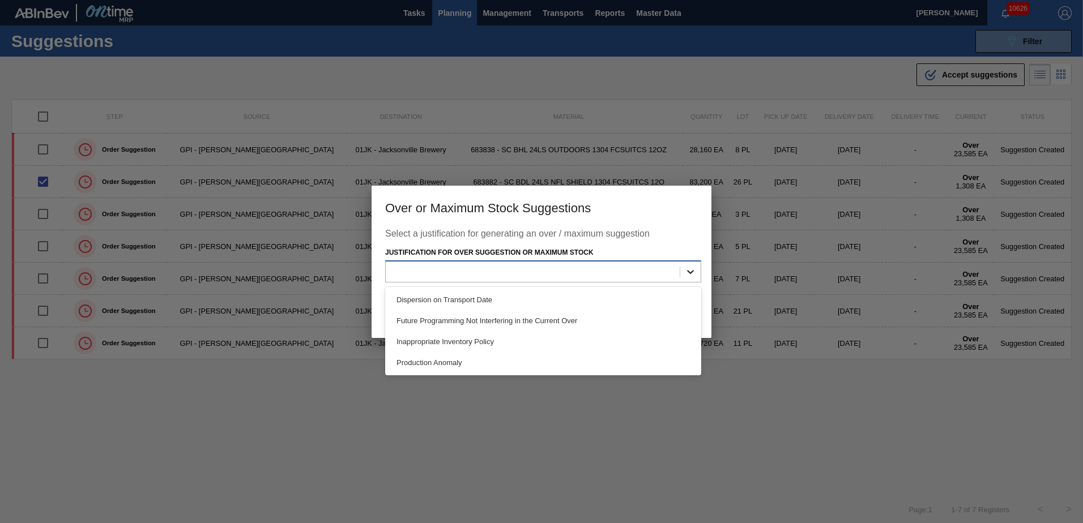
click at [681, 276] on div at bounding box center [690, 272] width 20 height 20
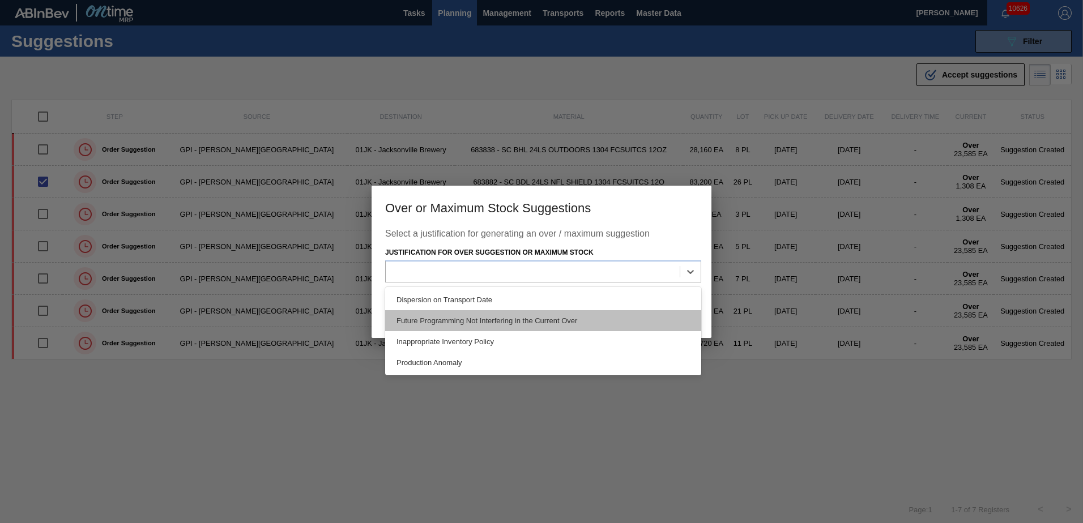
click at [583, 328] on div "Future Programming Not Interfering in the Current Over" at bounding box center [543, 320] width 316 height 21
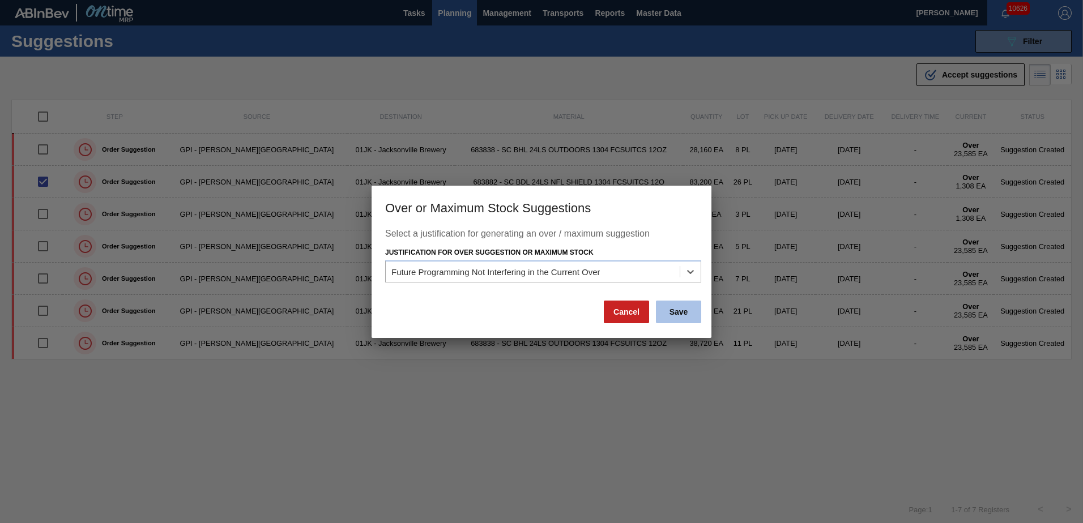
click at [683, 311] on button "Save" at bounding box center [678, 312] width 45 height 23
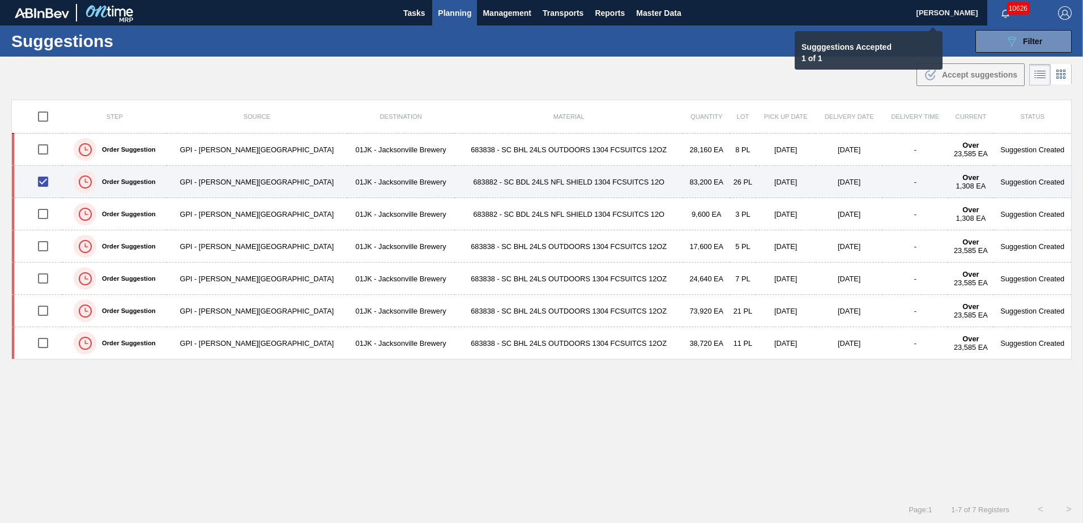
checkbox input "false"
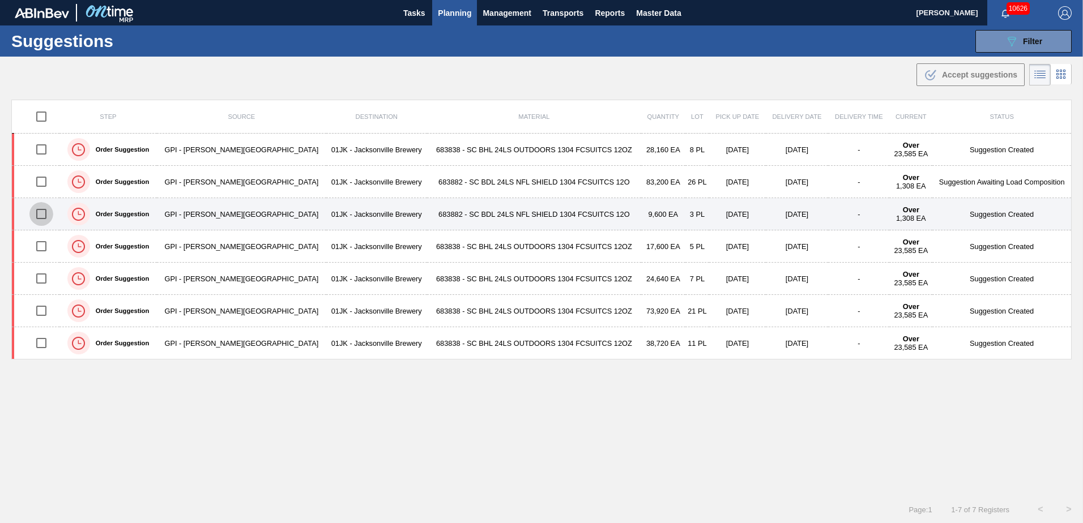
click at [45, 211] on input "checkbox" at bounding box center [41, 214] width 24 height 24
checkbox input "true"
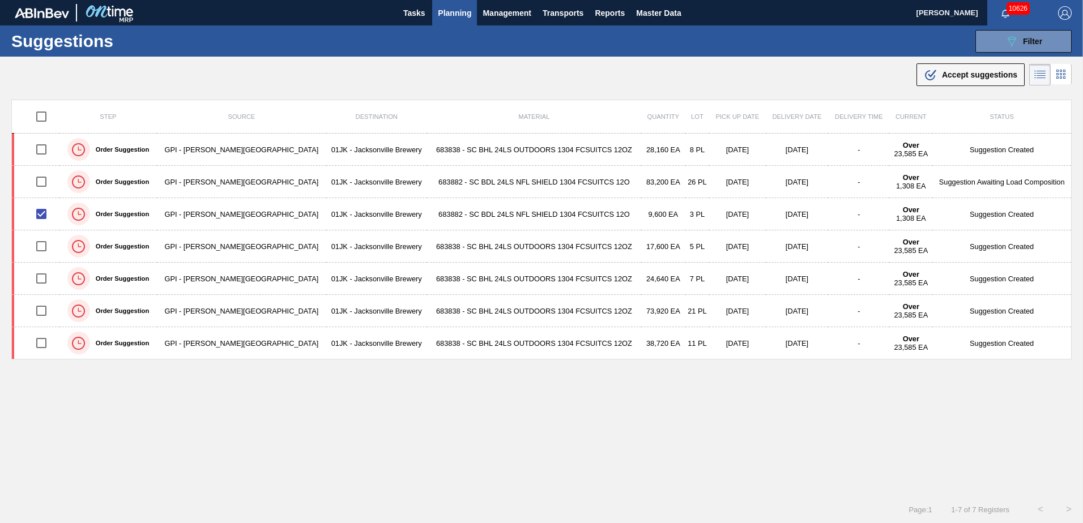
click at [814, 74] on div ".b{fill:var(--color-action-default)} Accept suggestions" at bounding box center [541, 73] width 1083 height 32
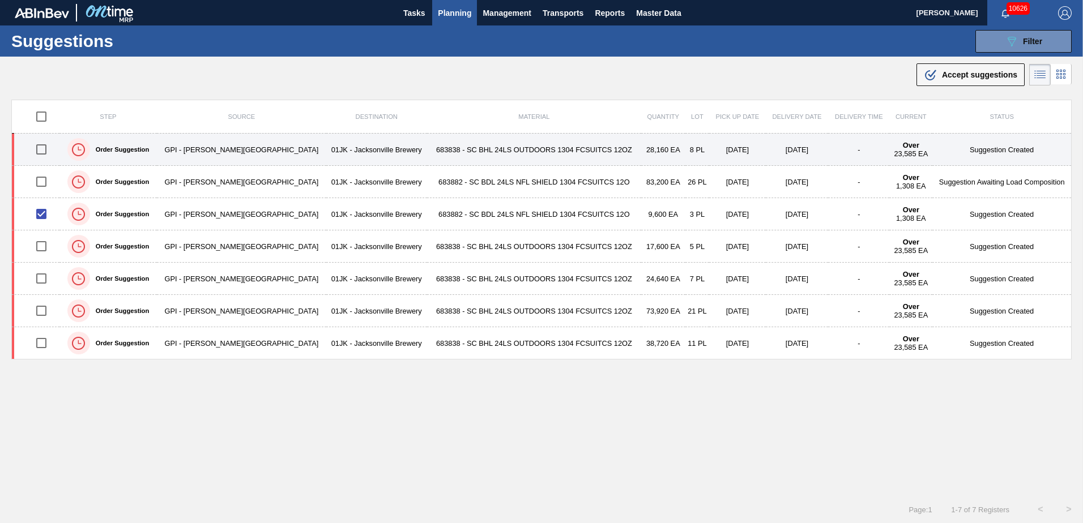
click at [44, 151] on input "checkbox" at bounding box center [41, 150] width 24 height 24
click at [45, 151] on input "checkbox" at bounding box center [41, 150] width 24 height 24
checkbox input "false"
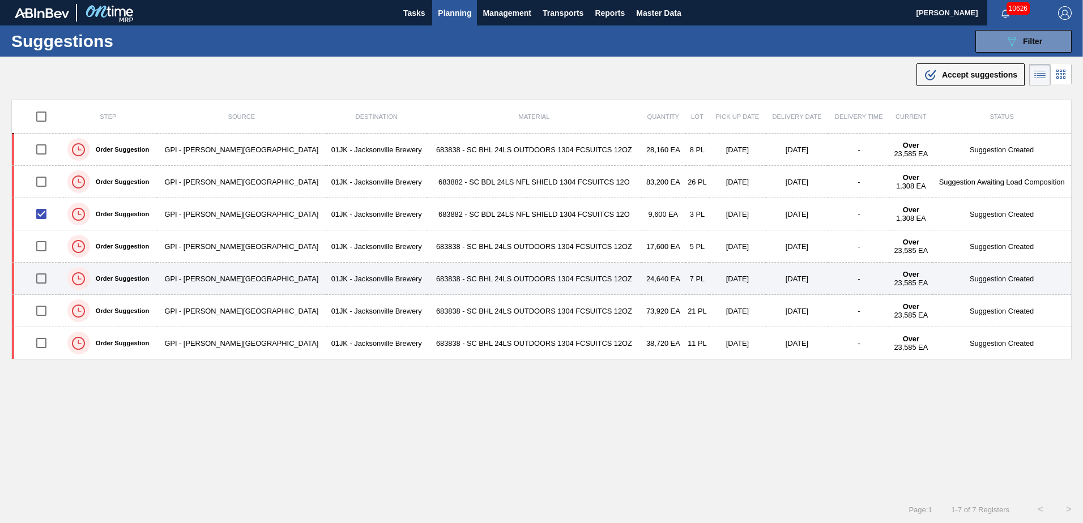
drag, startPoint x: 49, startPoint y: 310, endPoint x: 49, endPoint y: 271, distance: 39.1
click at [49, 309] on input "checkbox" at bounding box center [41, 311] width 24 height 24
checkbox input "true"
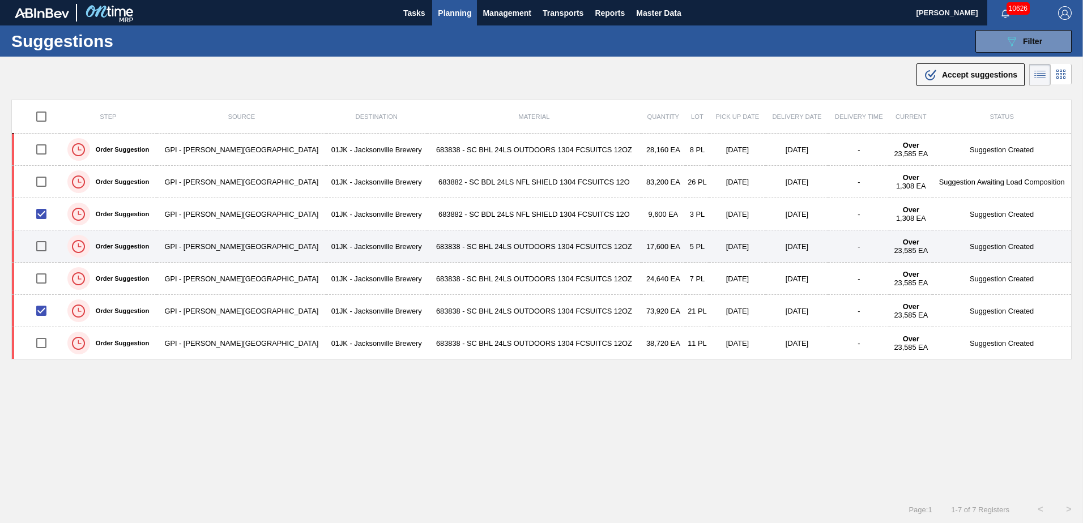
click at [45, 252] on input "checkbox" at bounding box center [41, 246] width 24 height 24
checkbox input "true"
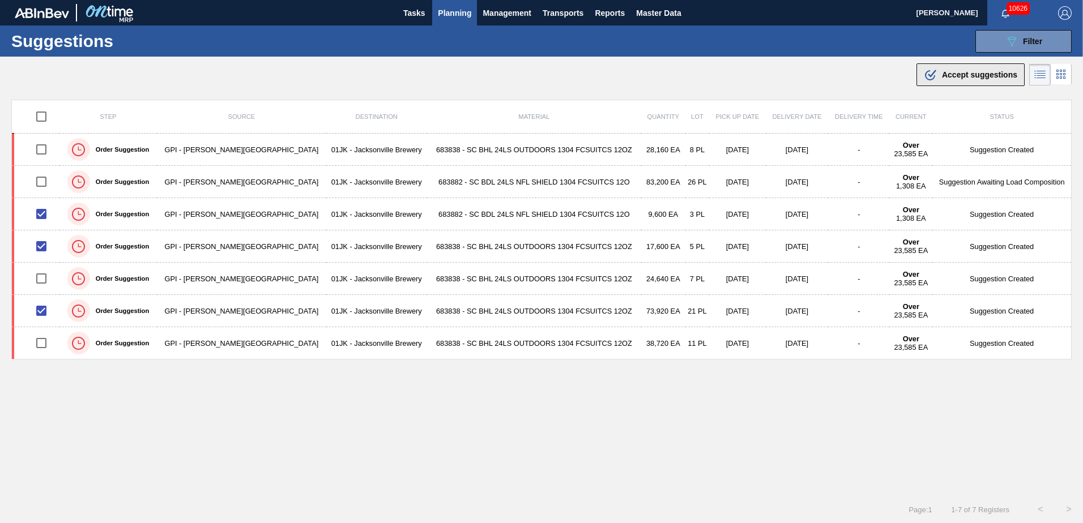
click at [981, 80] on div ".b{fill:var(--color-action-default)} Accept suggestions" at bounding box center [969, 75] width 93 height 14
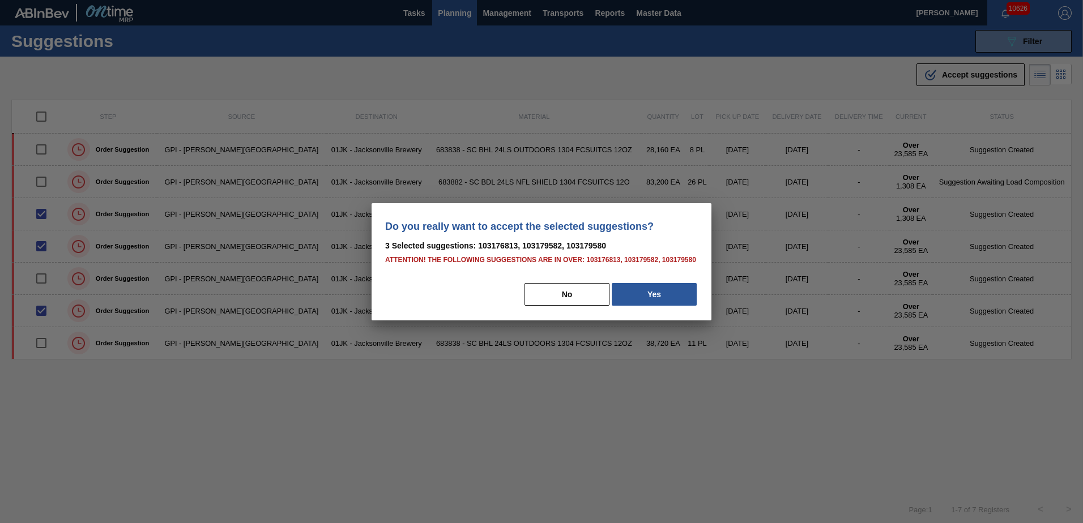
click at [629, 306] on div "No Yes" at bounding box center [541, 294] width 313 height 25
click at [633, 298] on button "Yes" at bounding box center [653, 294] width 85 height 23
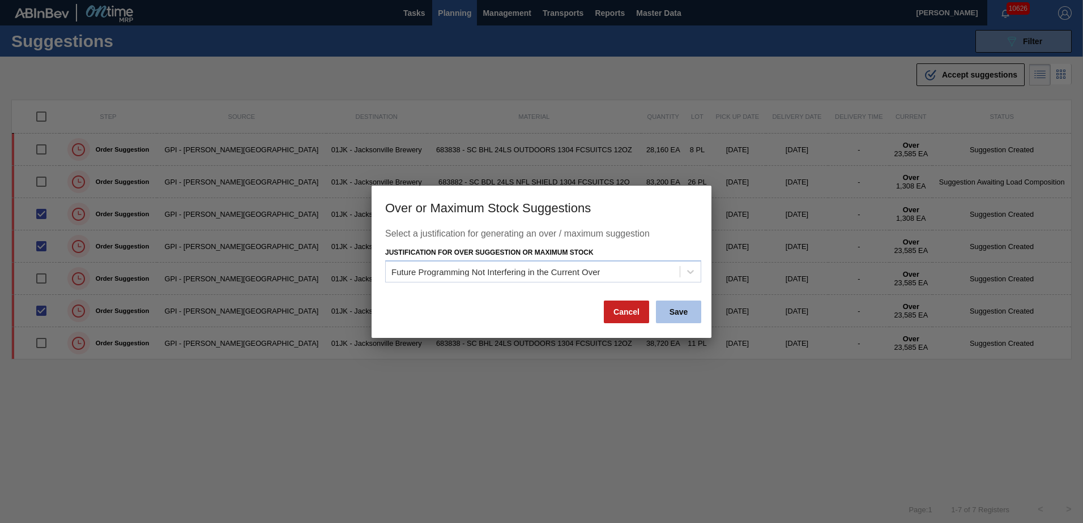
click at [687, 314] on button "Save" at bounding box center [678, 312] width 45 height 23
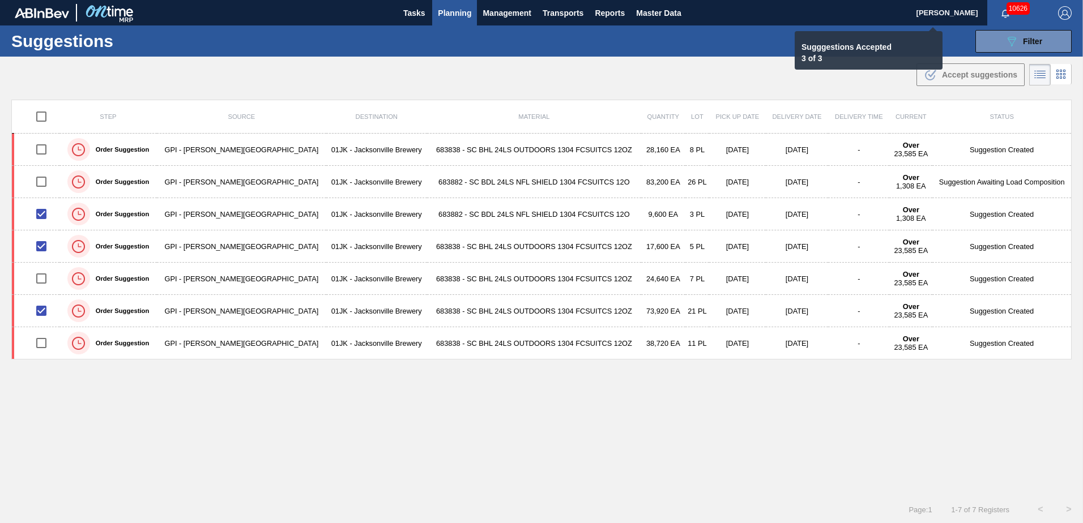
checkbox input "false"
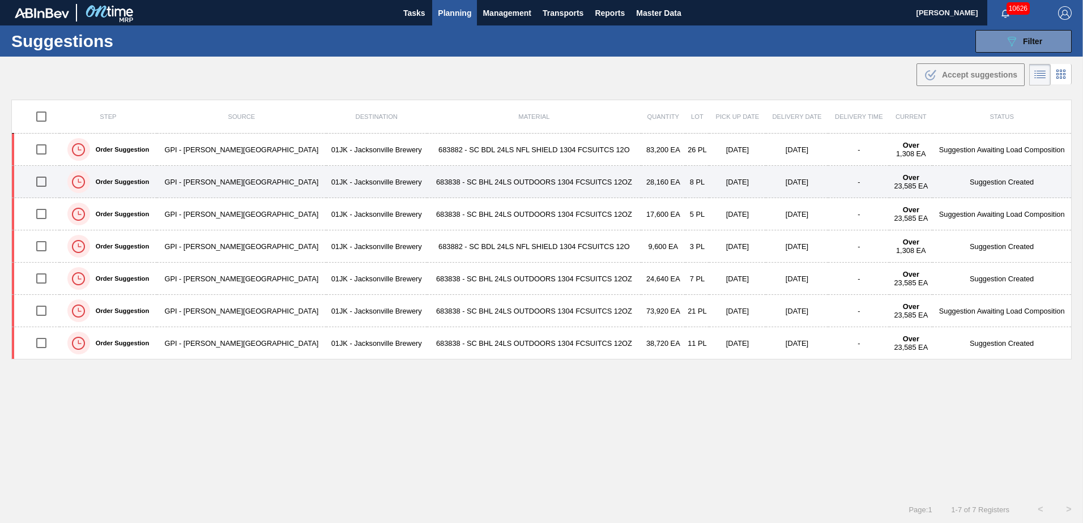
click at [489, 177] on td "683838 - SC BHL 24LS OUTDOORS 1304 FCSUITCS 12OZ" at bounding box center [534, 182] width 214 height 32
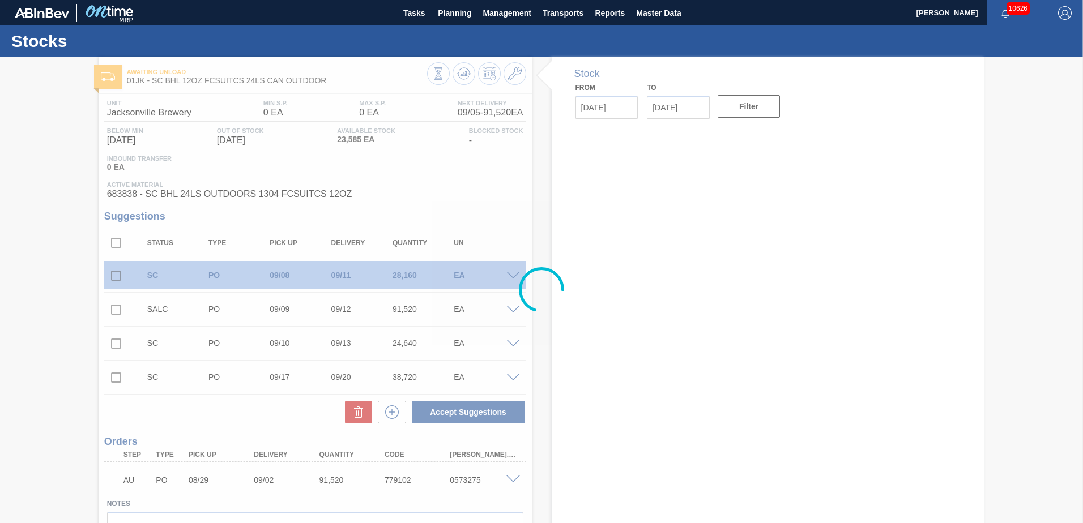
type input "[DATE]"
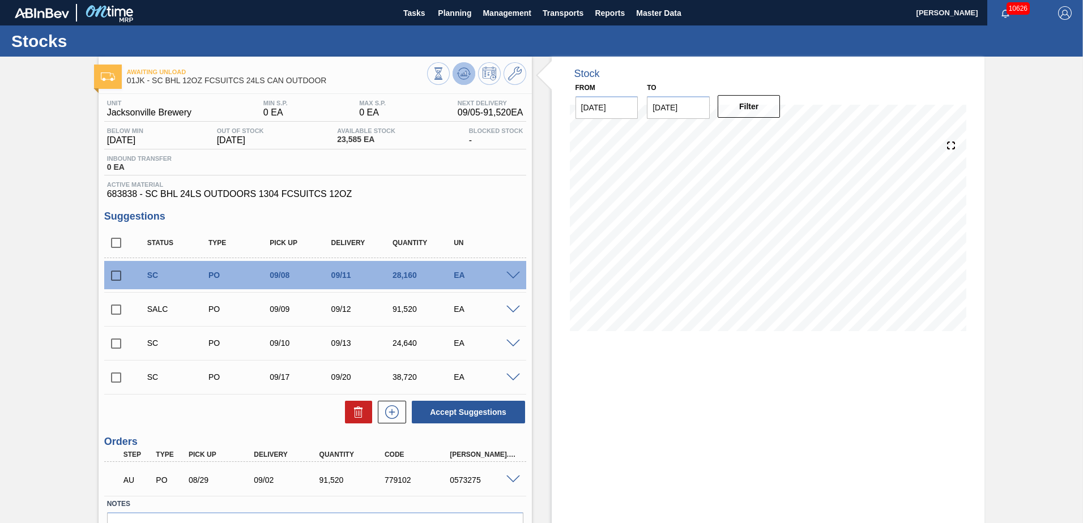
click at [461, 76] on icon at bounding box center [463, 73] width 7 height 5
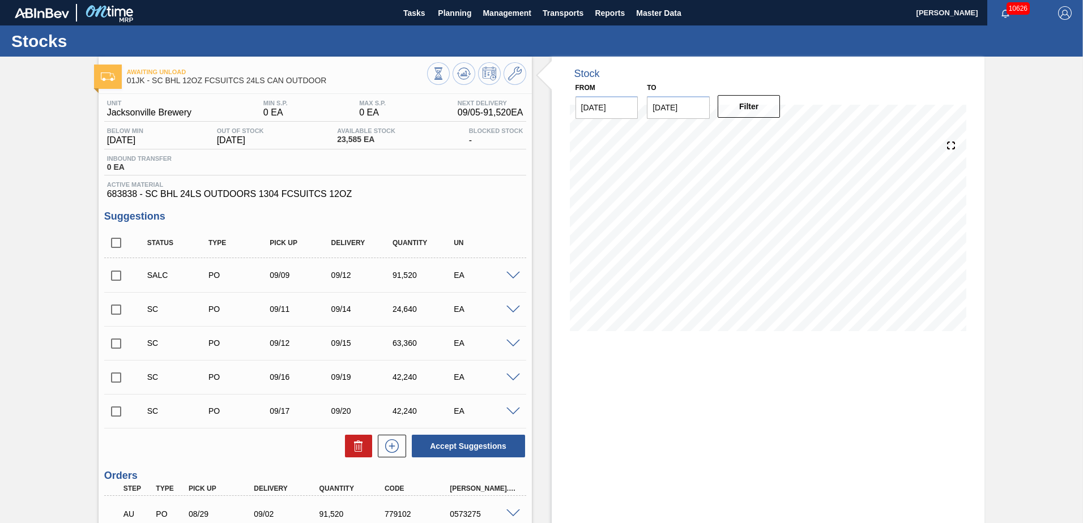
click at [946, 343] on div at bounding box center [768, 235] width 397 height 226
click at [508, 276] on span at bounding box center [513, 276] width 14 height 8
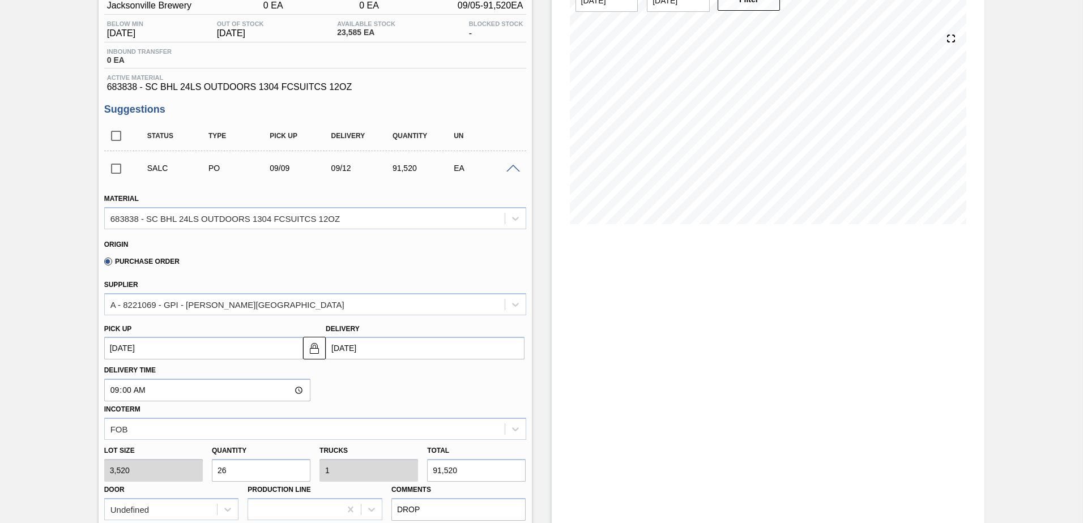
scroll to position [226, 0]
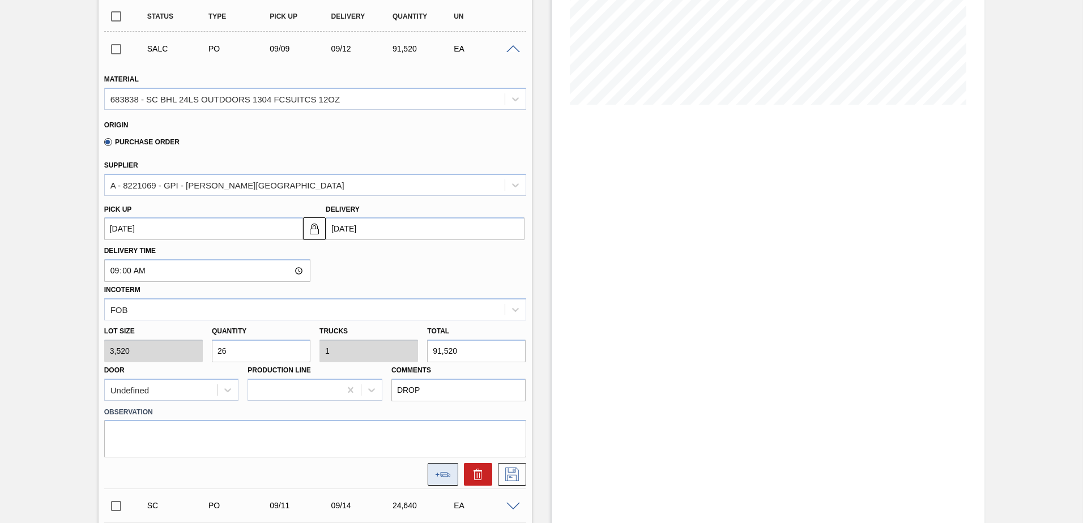
click at [444, 481] on button at bounding box center [442, 474] width 31 height 23
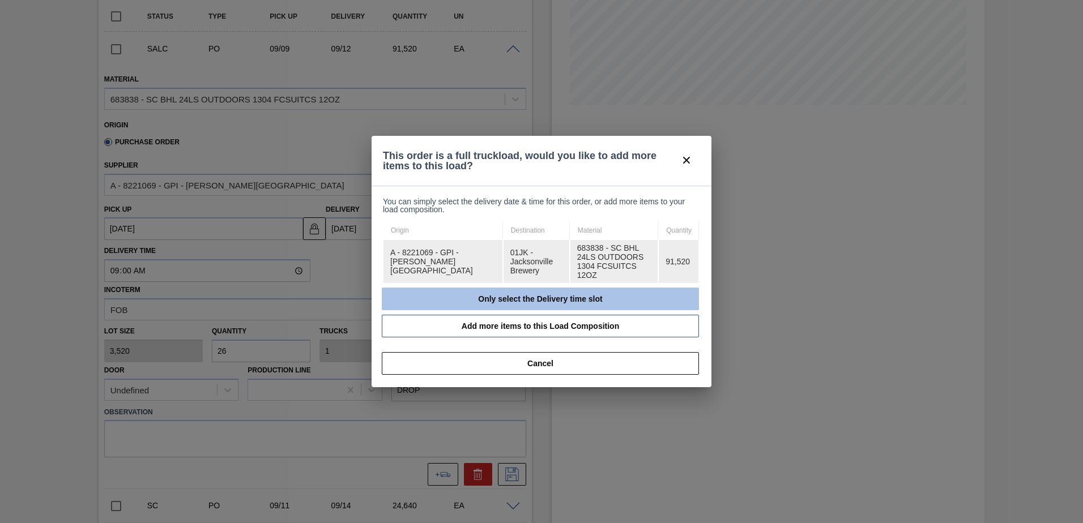
click at [524, 298] on button "Only select the Delivery time slot" at bounding box center [540, 299] width 317 height 23
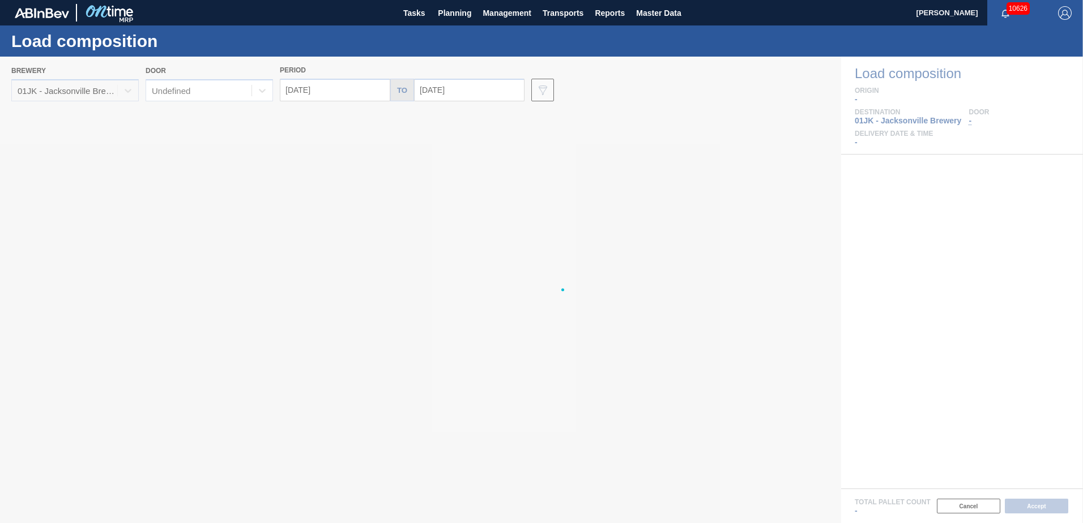
type input "[DATE]"
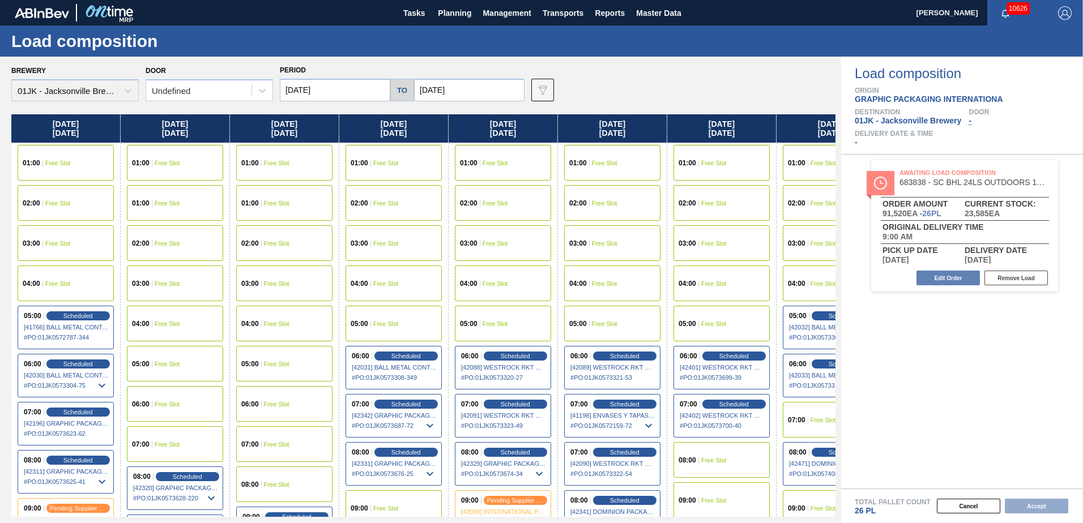
scroll to position [0, 50]
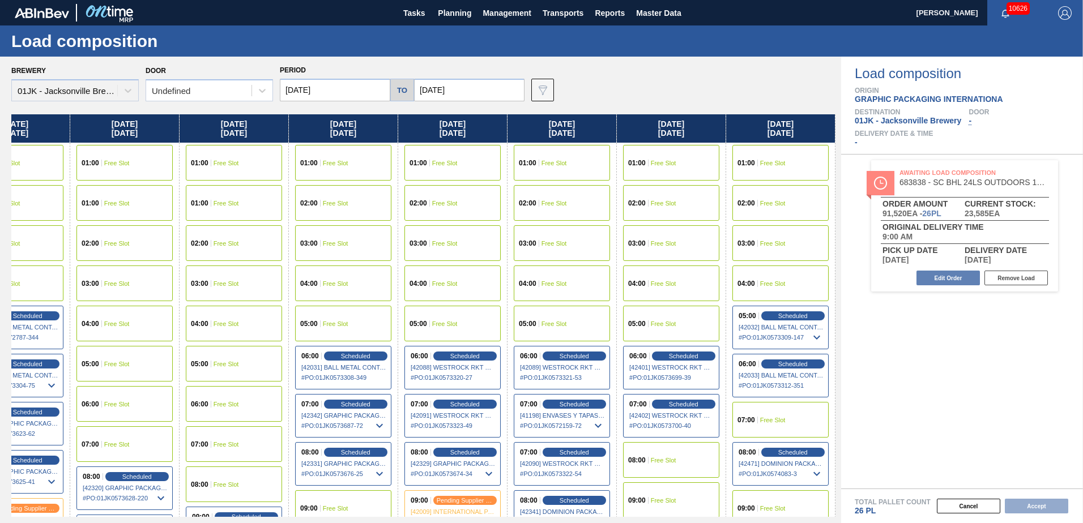
drag, startPoint x: 733, startPoint y: 232, endPoint x: 466, endPoint y: 249, distance: 267.7
click at [457, 256] on div "Friday 09/05/2025 01:00 Free Slot 02:00 Free Slot 03:00 Free Slot 04:00 Free Sl…" at bounding box center [423, 315] width 824 height 403
click at [773, 511] on span "Free Slot" at bounding box center [772, 508] width 25 height 7
click at [1016, 503] on button "Accept" at bounding box center [1035, 506] width 63 height 15
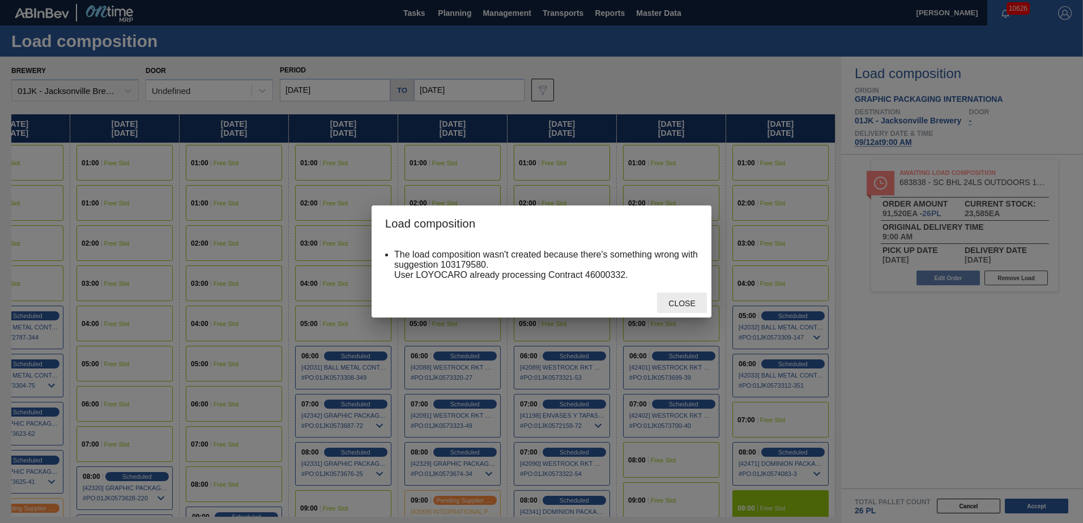
click at [684, 301] on span "Close" at bounding box center [681, 303] width 45 height 9
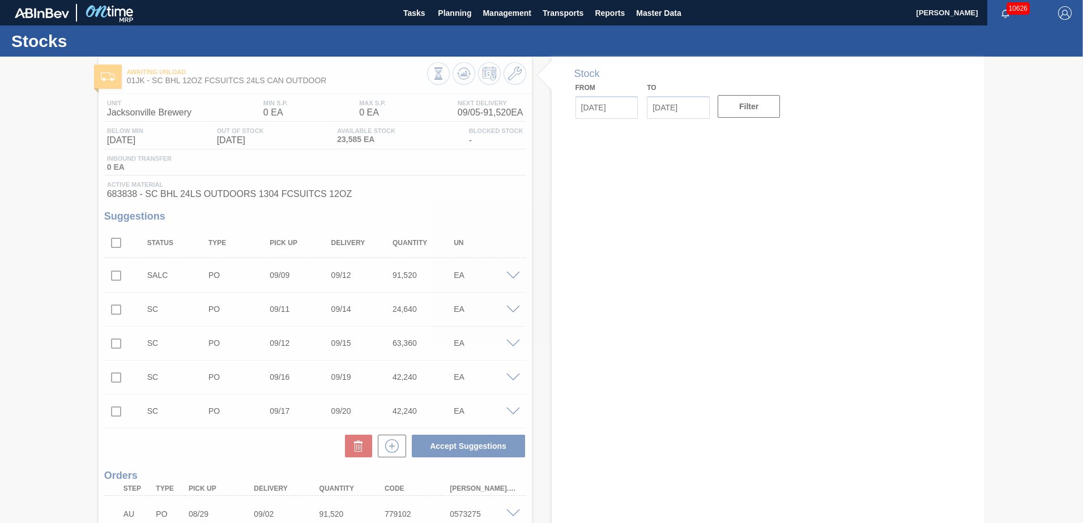
type input "[DATE]"
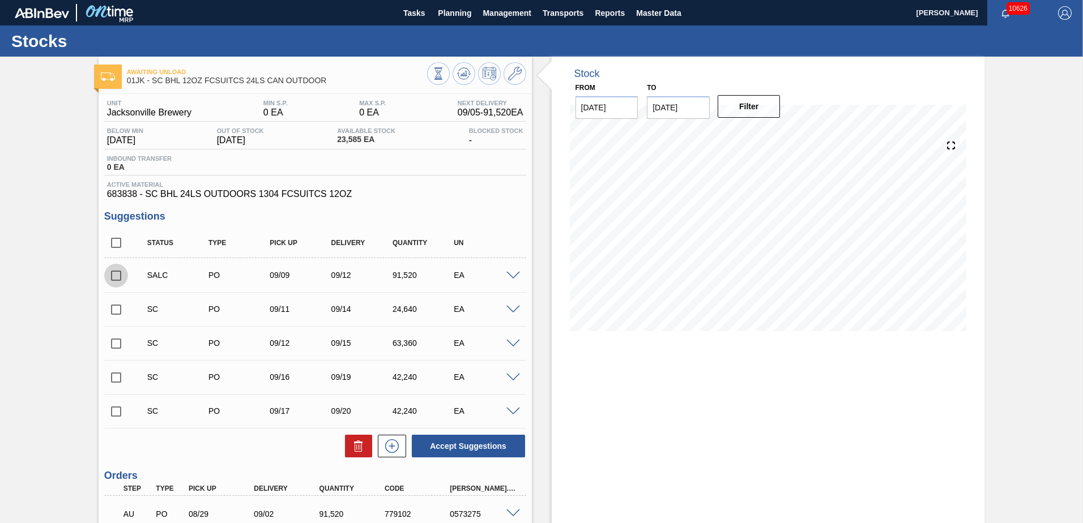
click at [115, 274] on input "checkbox" at bounding box center [116, 276] width 24 height 24
click at [358, 447] on icon at bounding box center [358, 447] width 1 height 6
checkbox input "false"
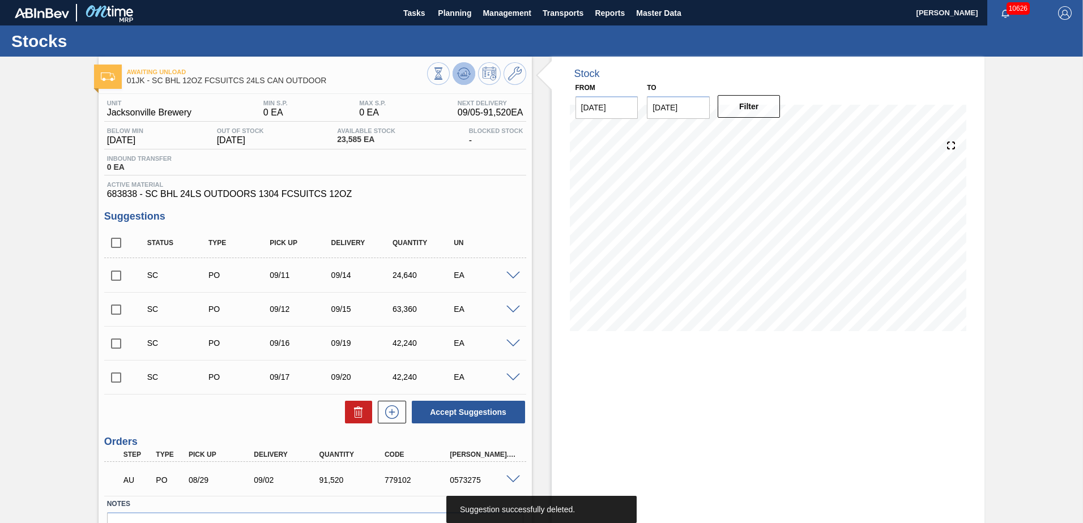
click at [452, 76] on button at bounding box center [463, 73] width 23 height 23
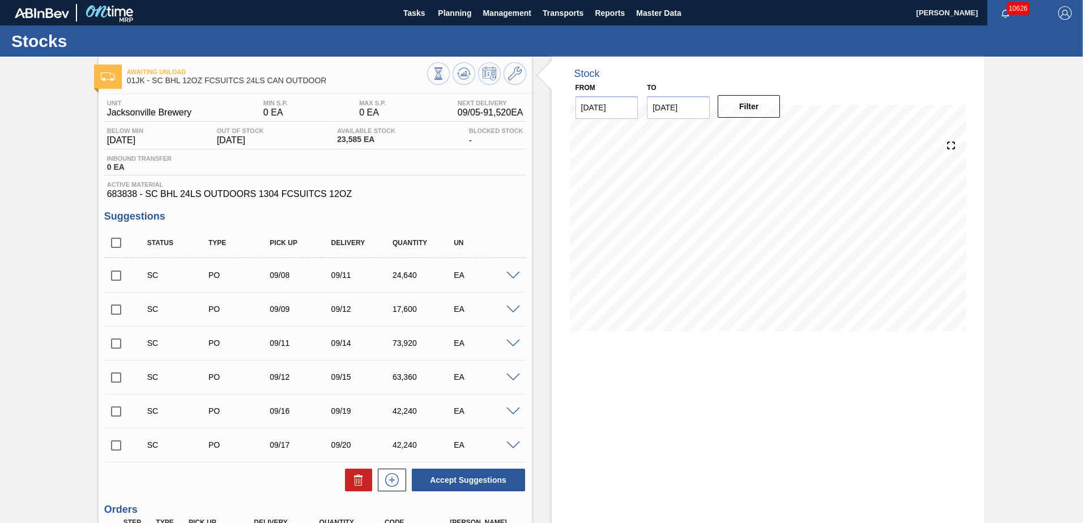
click at [512, 277] on span at bounding box center [513, 276] width 14 height 8
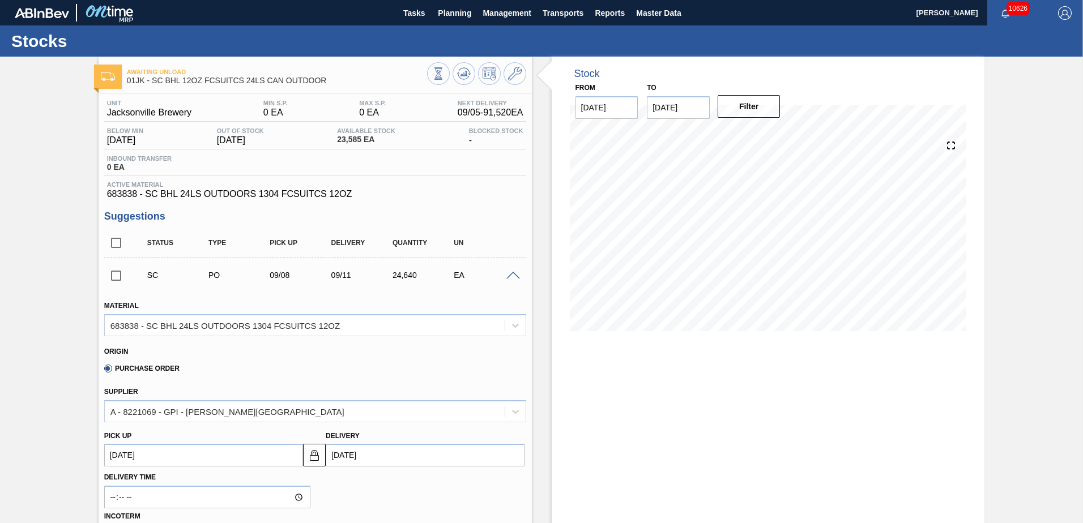
click at [512, 277] on span at bounding box center [513, 276] width 14 height 8
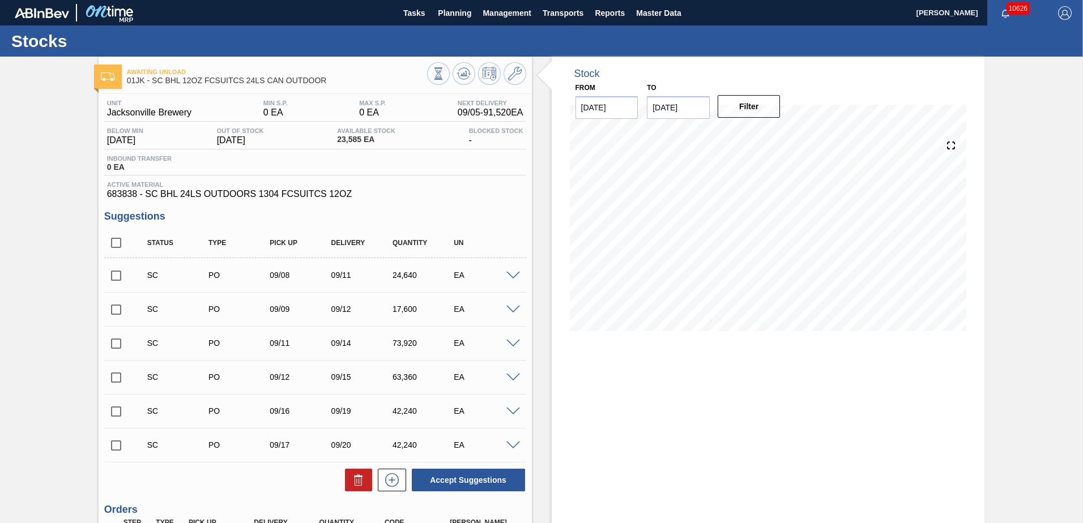
click at [514, 315] on div "SC PO 09/09 09/12 17,600 EA" at bounding box center [315, 309] width 422 height 28
click at [514, 310] on span at bounding box center [513, 310] width 14 height 8
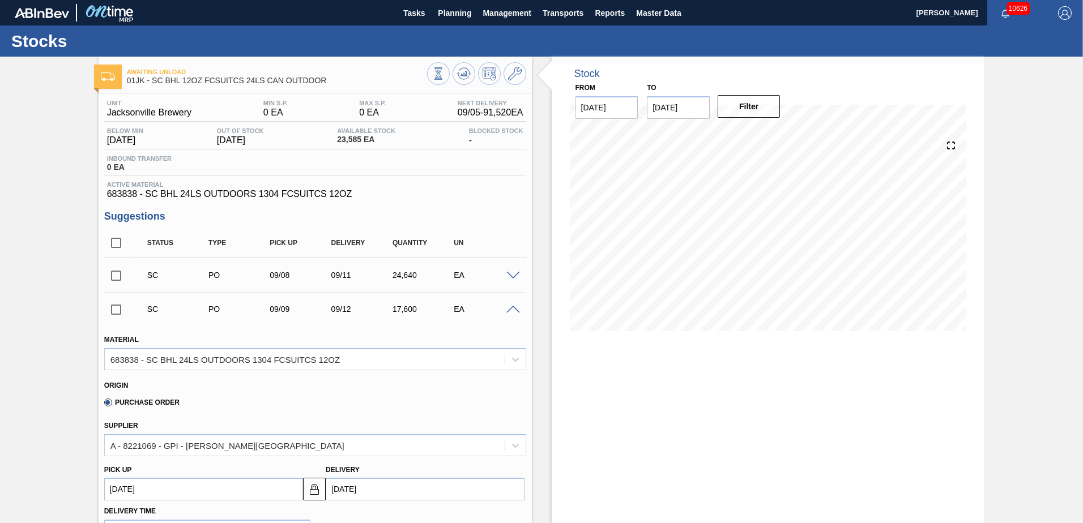
click at [514, 310] on span at bounding box center [513, 310] width 14 height 8
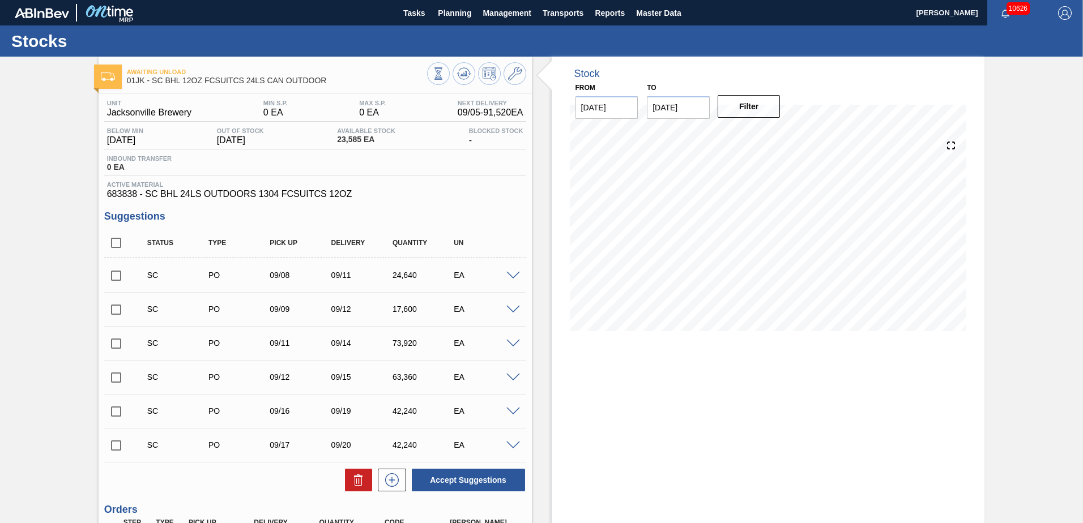
click at [506, 337] on div "SC PO 09/11 09/14 73,920 EA" at bounding box center [324, 343] width 368 height 23
click at [510, 340] on span at bounding box center [513, 344] width 14 height 8
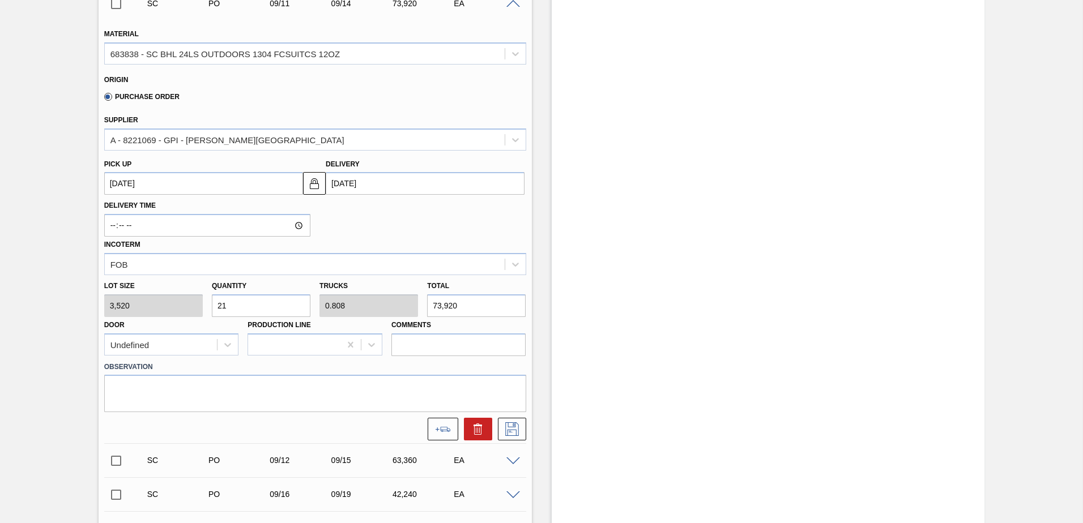
scroll to position [113, 0]
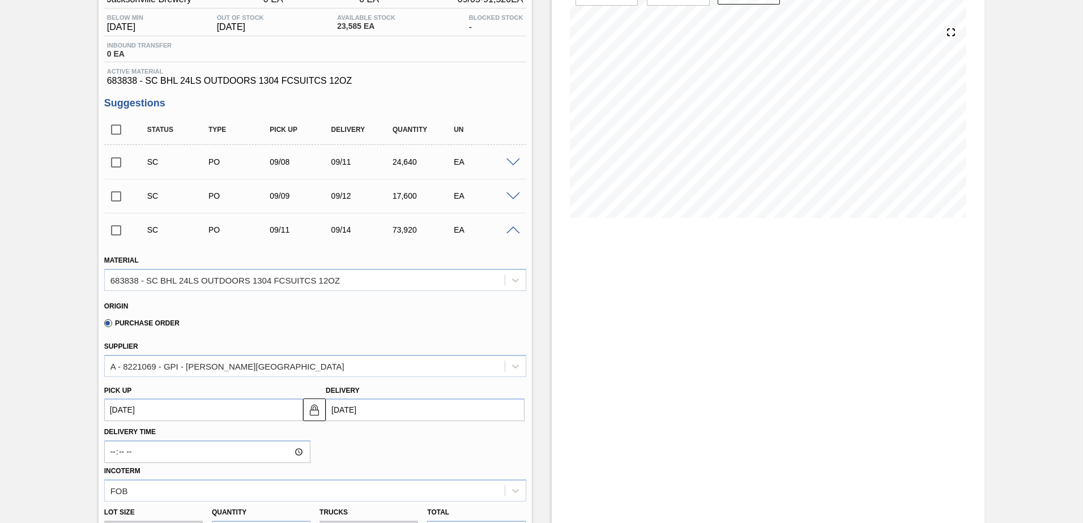
click at [513, 223] on div "SC PO 09/11 09/14 73,920 EA" at bounding box center [315, 230] width 422 height 28
click at [513, 236] on div "SC PO 09/11 09/14 73,920 EA" at bounding box center [315, 230] width 422 height 28
click at [513, 232] on span at bounding box center [513, 230] width 14 height 8
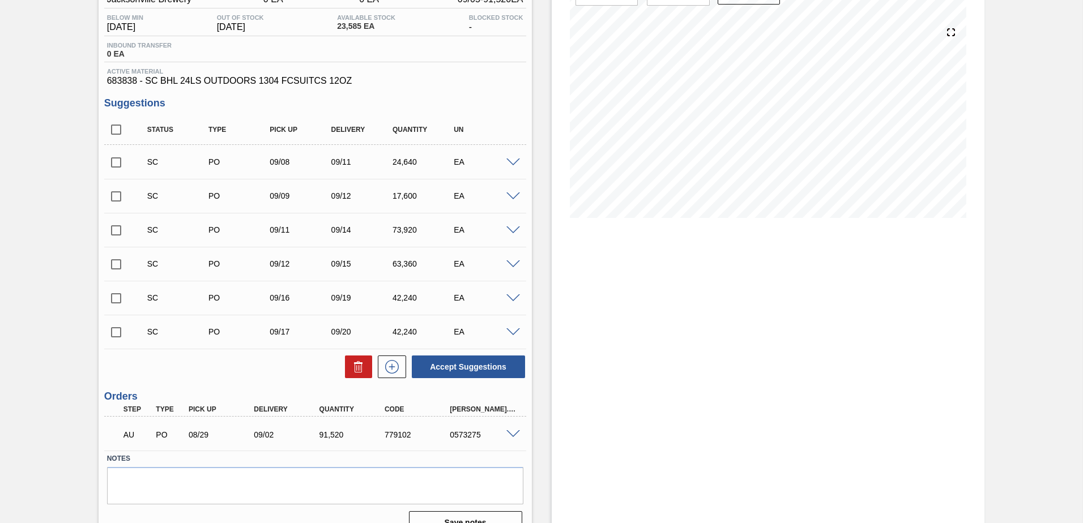
click at [513, 194] on span at bounding box center [513, 197] width 14 height 8
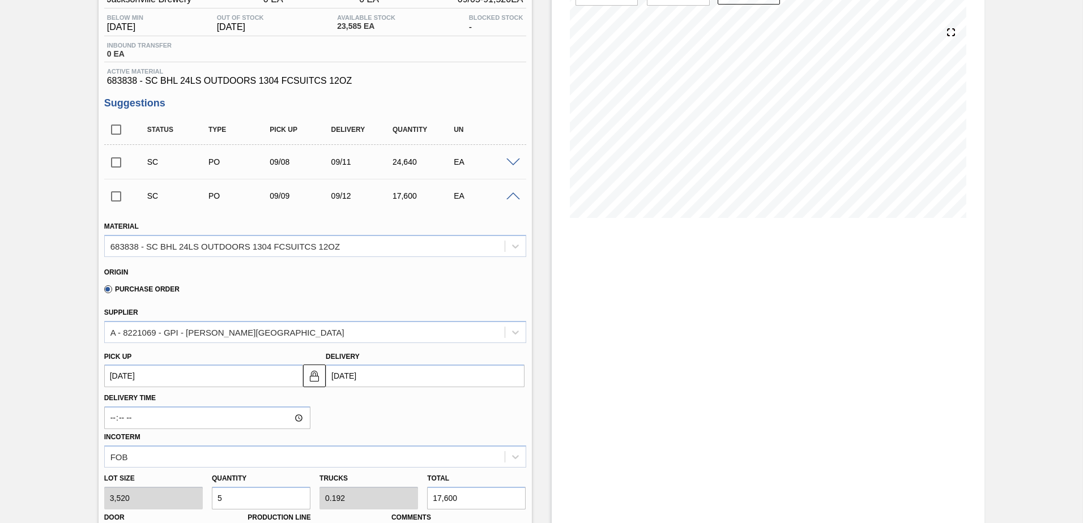
click at [512, 190] on div "SC PO 09/09 09/12 17,600 EA" at bounding box center [315, 196] width 422 height 28
click at [512, 195] on span at bounding box center [513, 197] width 14 height 8
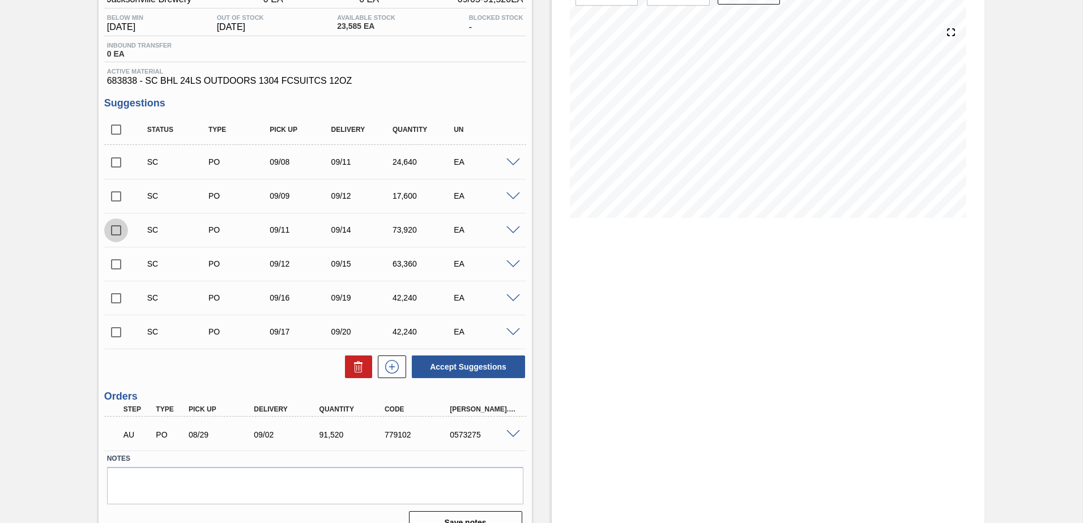
click at [119, 227] on input "checkbox" at bounding box center [116, 231] width 24 height 24
checkbox input "true"
click at [119, 200] on input "checkbox" at bounding box center [116, 197] width 24 height 24
checkbox input "true"
click at [464, 369] on button "Accept Suggestions" at bounding box center [468, 367] width 113 height 23
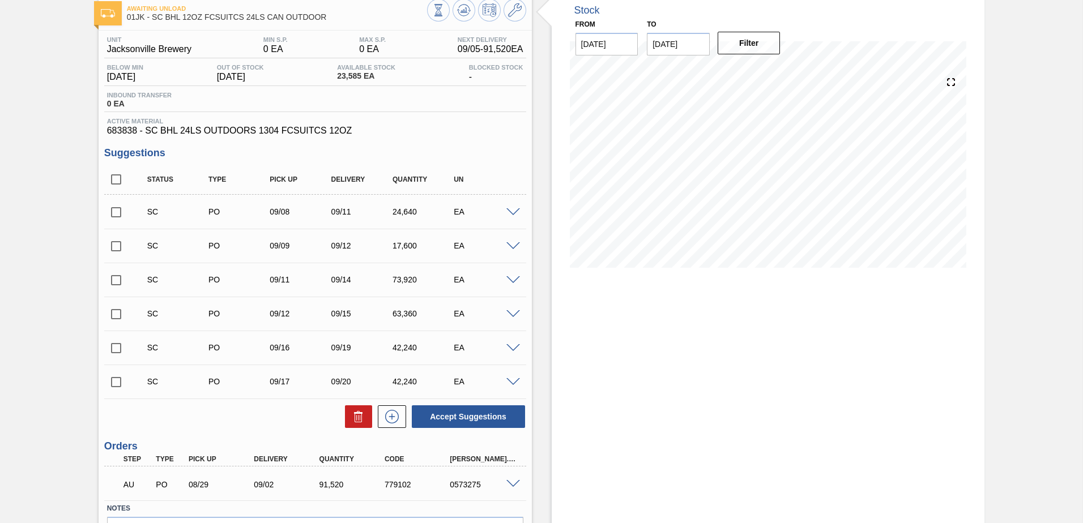
scroll to position [0, 0]
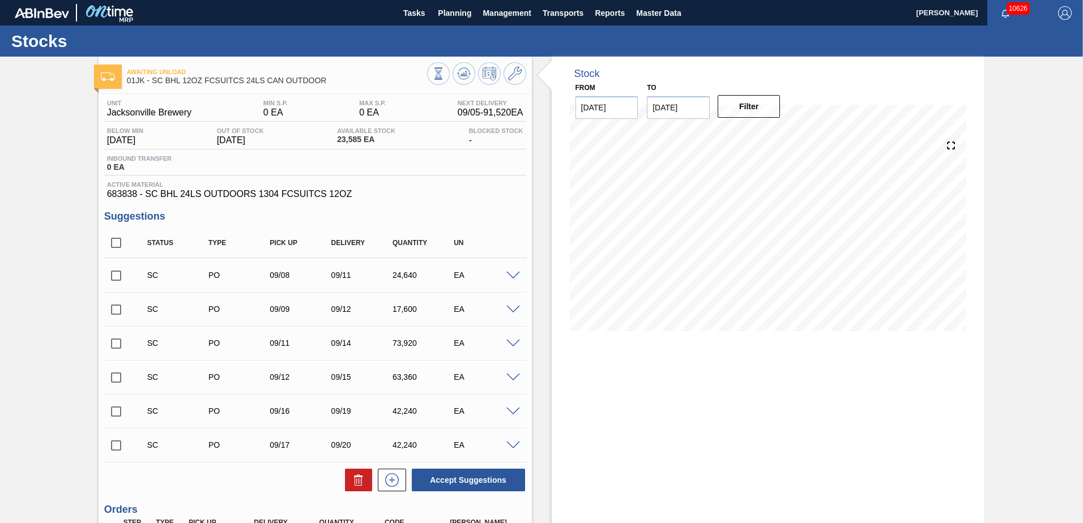
click at [523, 309] on div at bounding box center [514, 309] width 23 height 8
click at [515, 307] on span at bounding box center [513, 310] width 14 height 8
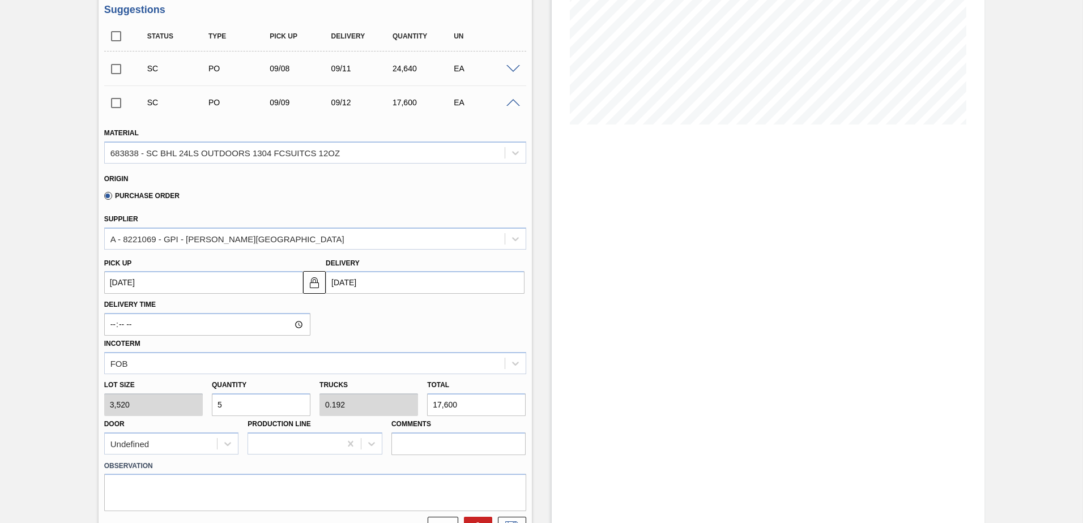
scroll to position [226, 0]
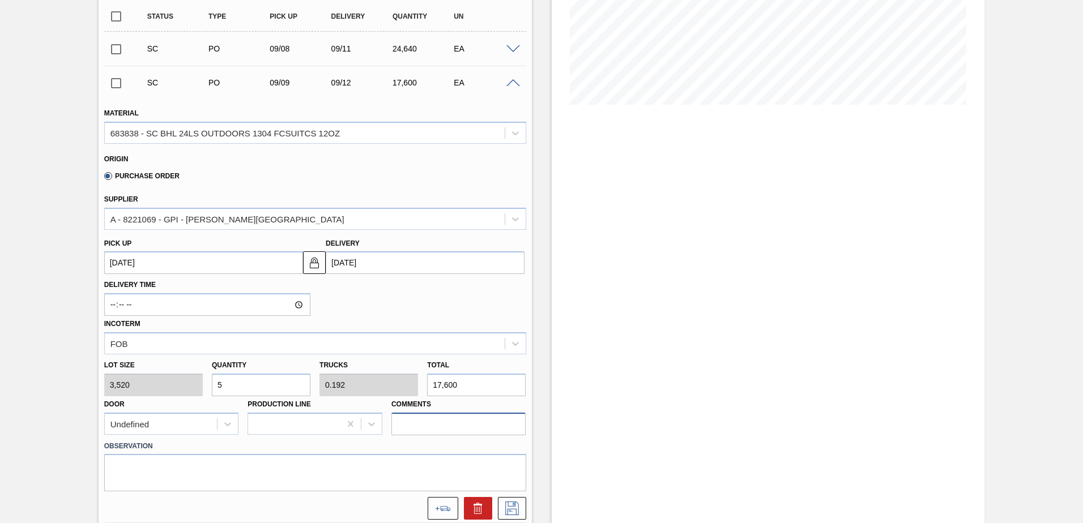
click at [421, 424] on input "Comments" at bounding box center [458, 424] width 135 height 23
type input "D"
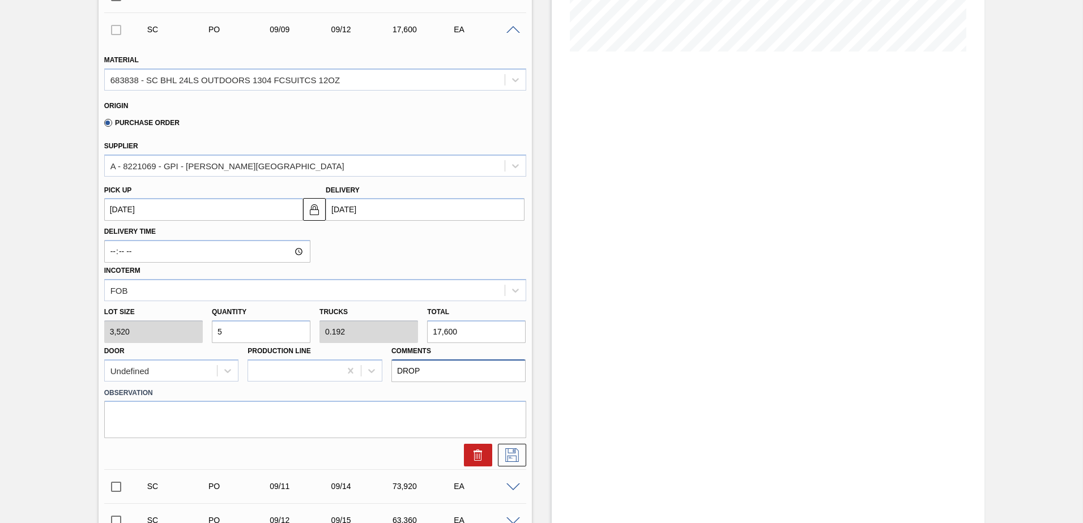
scroll to position [340, 0]
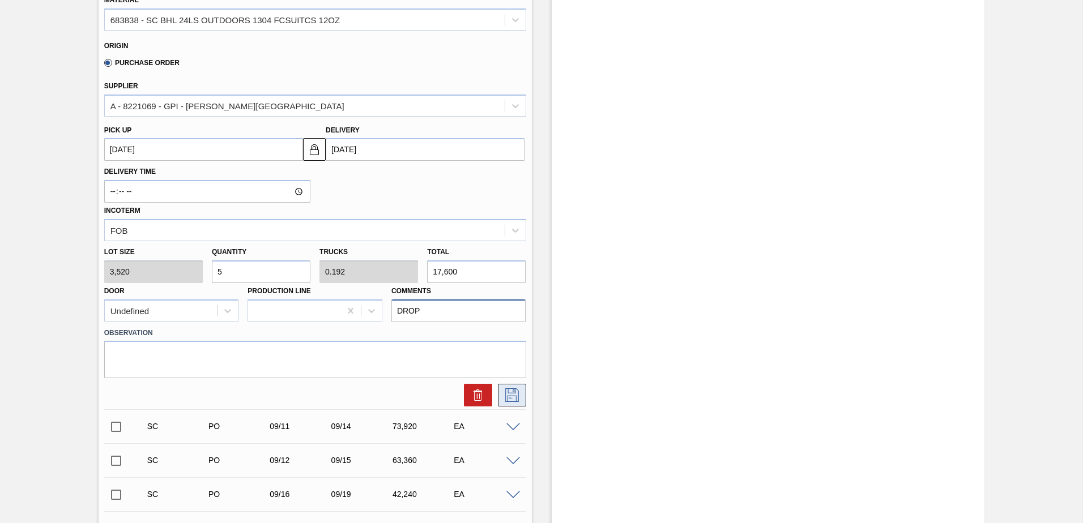
type input "DROP"
click at [509, 398] on icon at bounding box center [512, 395] width 18 height 14
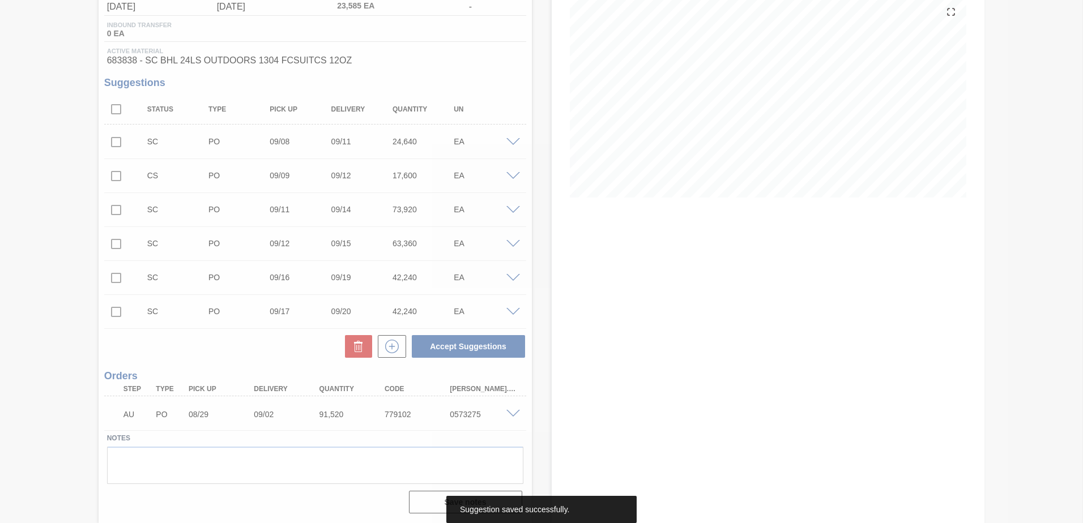
scroll to position [134, 0]
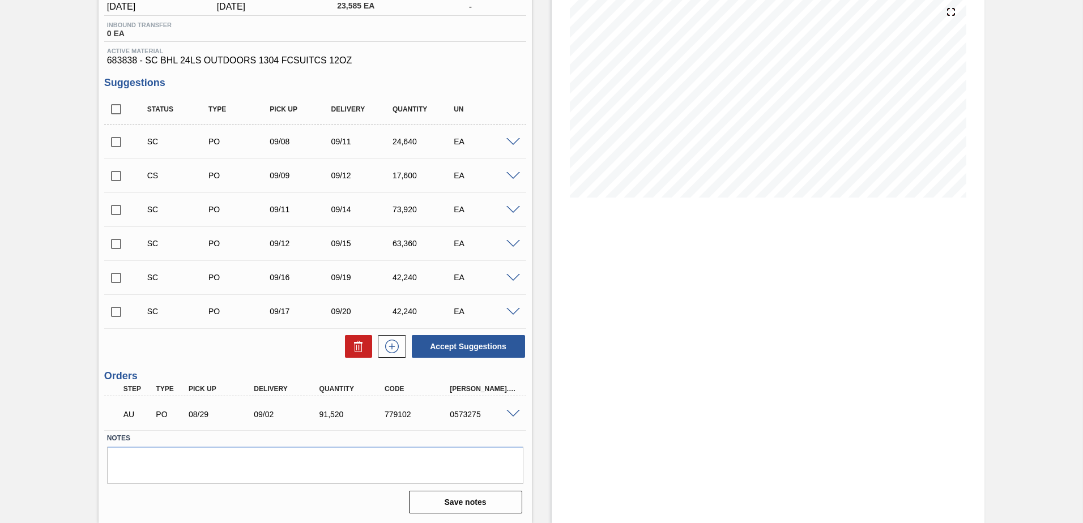
click at [515, 212] on span at bounding box center [513, 210] width 14 height 8
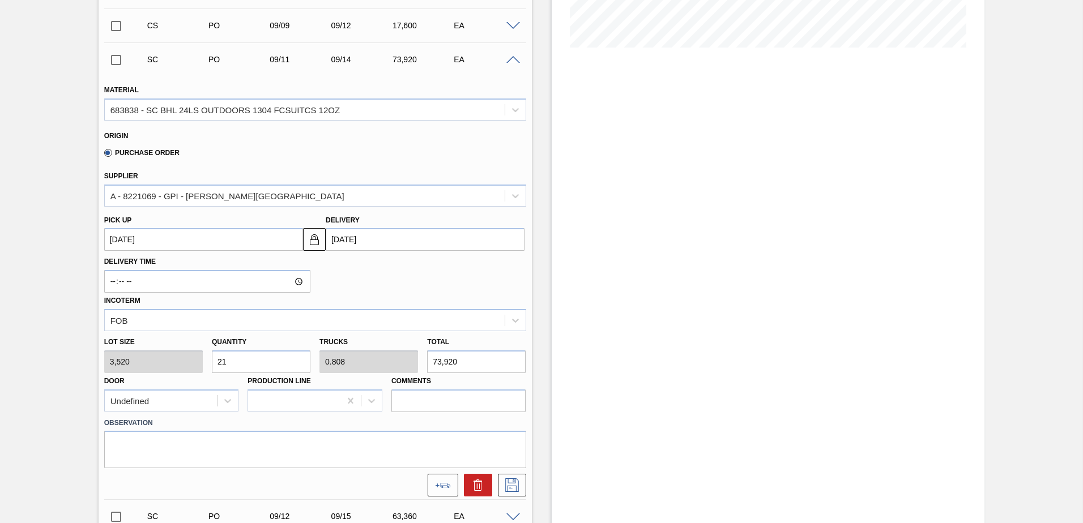
scroll to position [303, 0]
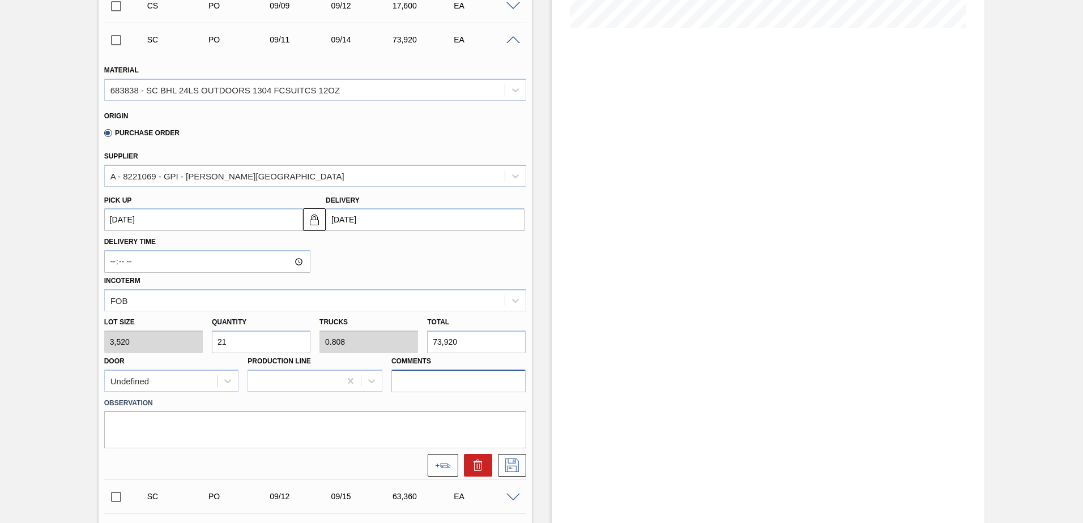
click at [465, 387] on input "Comments" at bounding box center [458, 381] width 135 height 23
type input "DROP"
click at [510, 453] on div at bounding box center [315, 462] width 431 height 28
click at [514, 464] on icon at bounding box center [512, 466] width 14 height 14
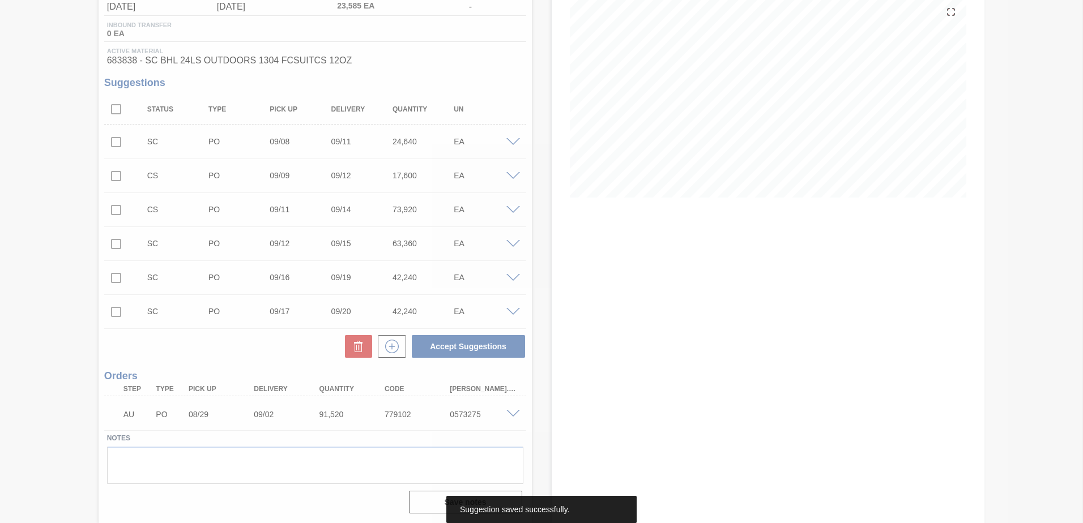
scroll to position [134, 0]
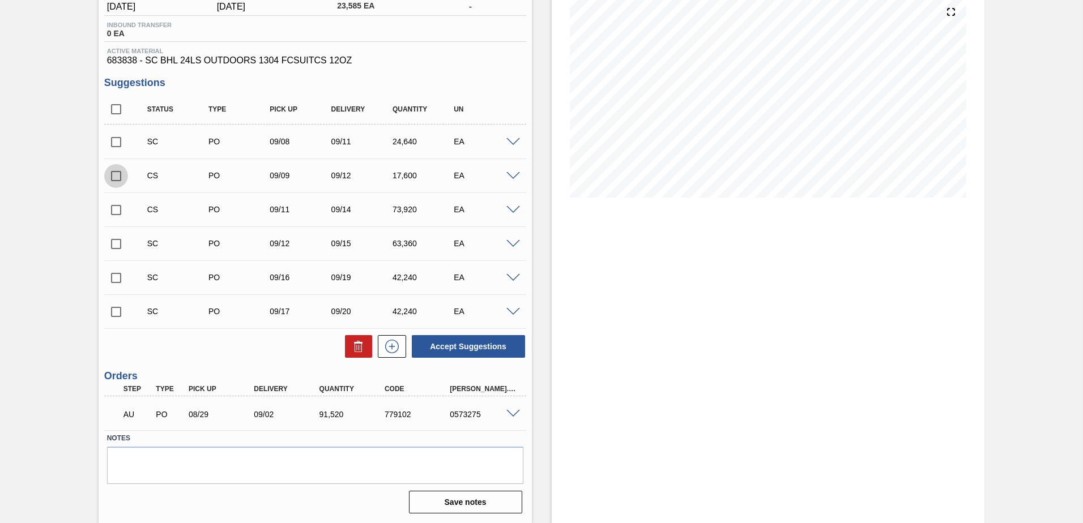
click at [117, 173] on input "checkbox" at bounding box center [116, 176] width 24 height 24
checkbox input "true"
drag, startPoint x: 116, startPoint y: 200, endPoint x: 125, endPoint y: 211, distance: 14.0
click at [116, 200] on input "checkbox" at bounding box center [116, 210] width 24 height 24
checkbox input "true"
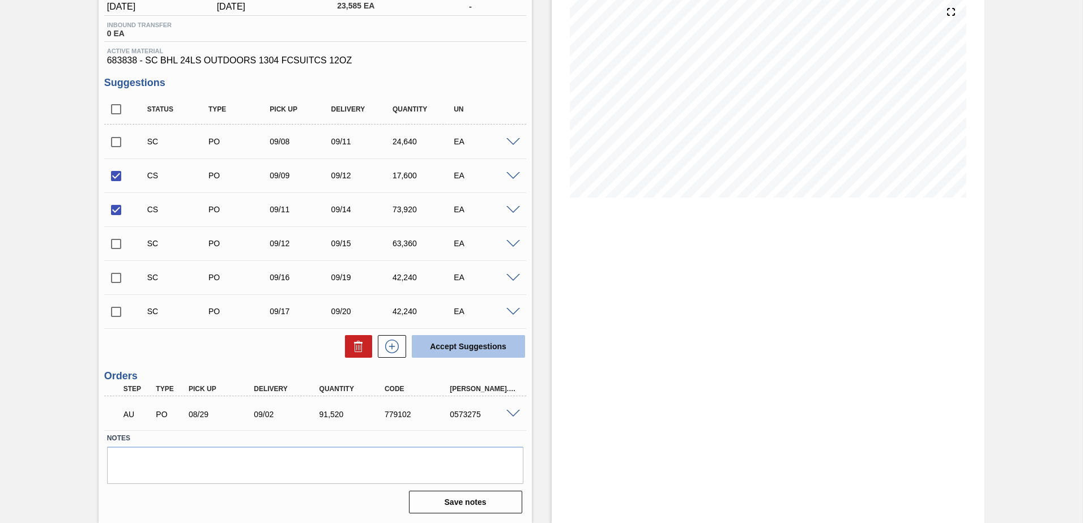
click at [480, 348] on button "Accept Suggestions" at bounding box center [468, 346] width 113 height 23
checkbox input "false"
drag, startPoint x: 116, startPoint y: 176, endPoint x: 112, endPoint y: 198, distance: 22.0
click at [116, 176] on input "checkbox" at bounding box center [116, 176] width 24 height 24
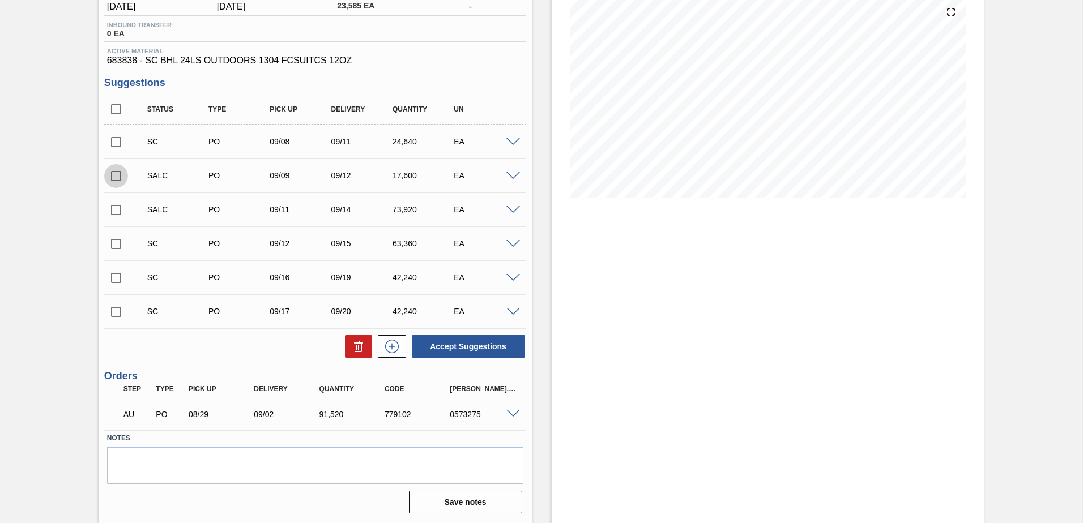
checkbox input "true"
click at [113, 208] on input "checkbox" at bounding box center [116, 210] width 24 height 24
checkbox input "true"
click at [512, 171] on div at bounding box center [514, 175] width 23 height 8
click at [511, 176] on span at bounding box center [513, 176] width 14 height 8
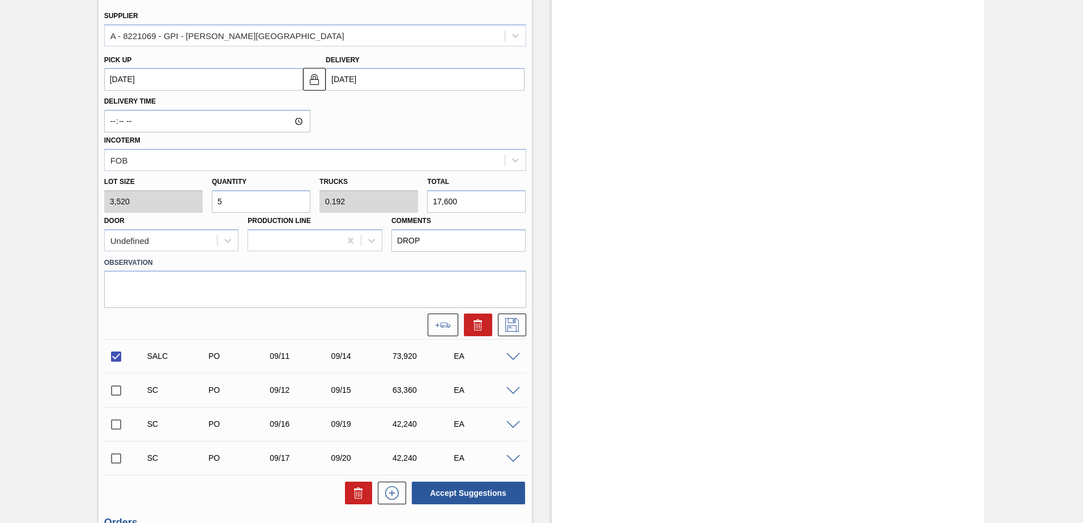
scroll to position [417, 0]
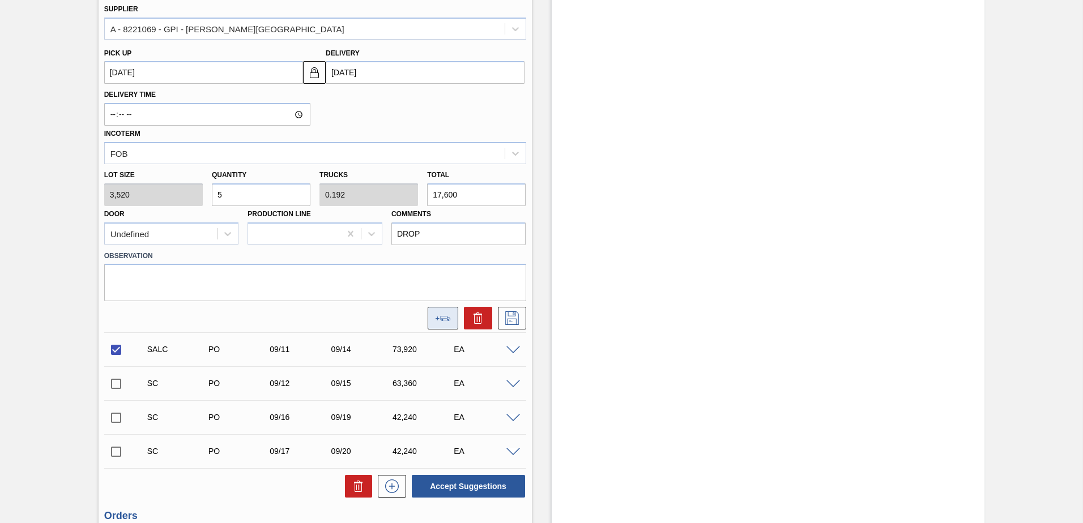
click at [446, 316] on icon at bounding box center [443, 318] width 16 height 5
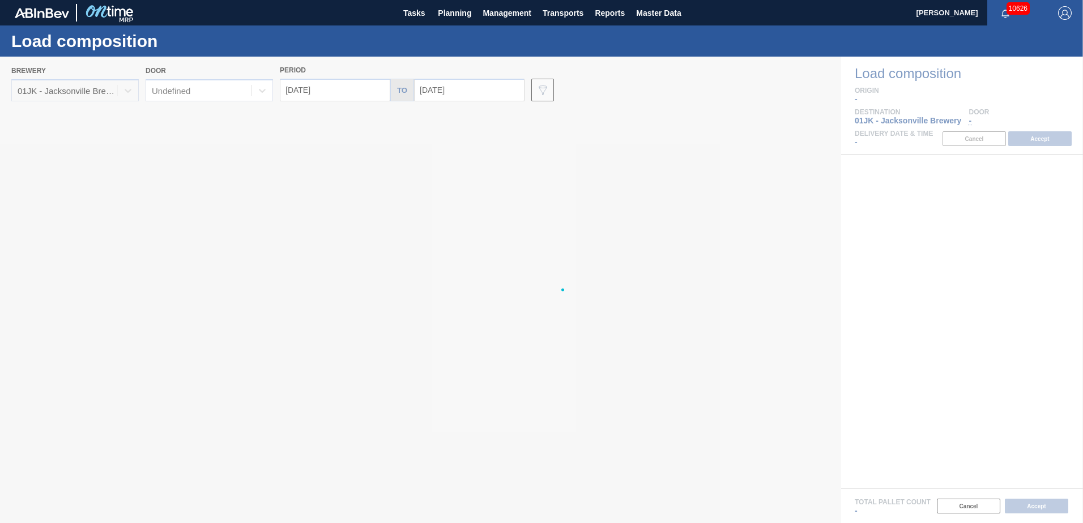
type input "[DATE]"
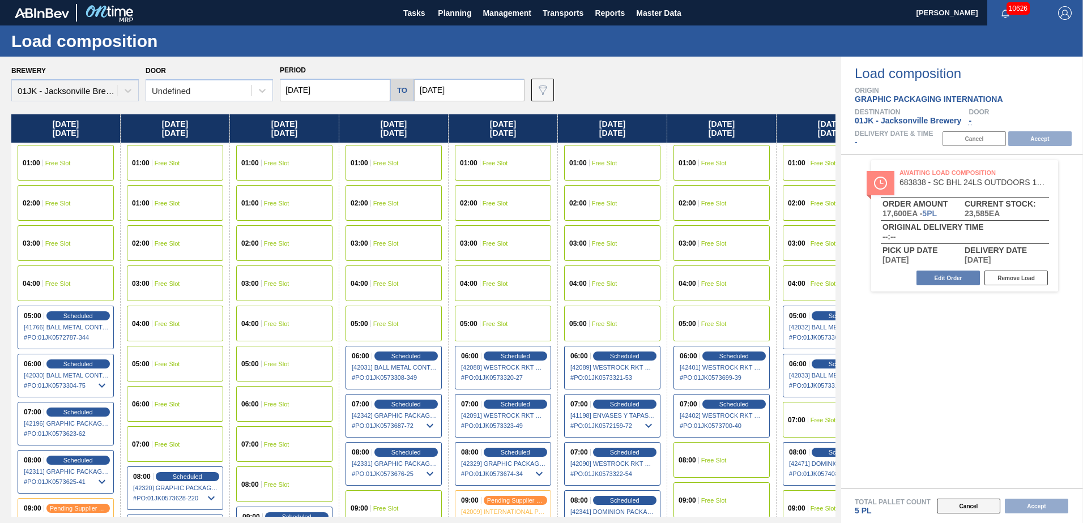
click at [961, 502] on button "Cancel" at bounding box center [967, 506] width 63 height 15
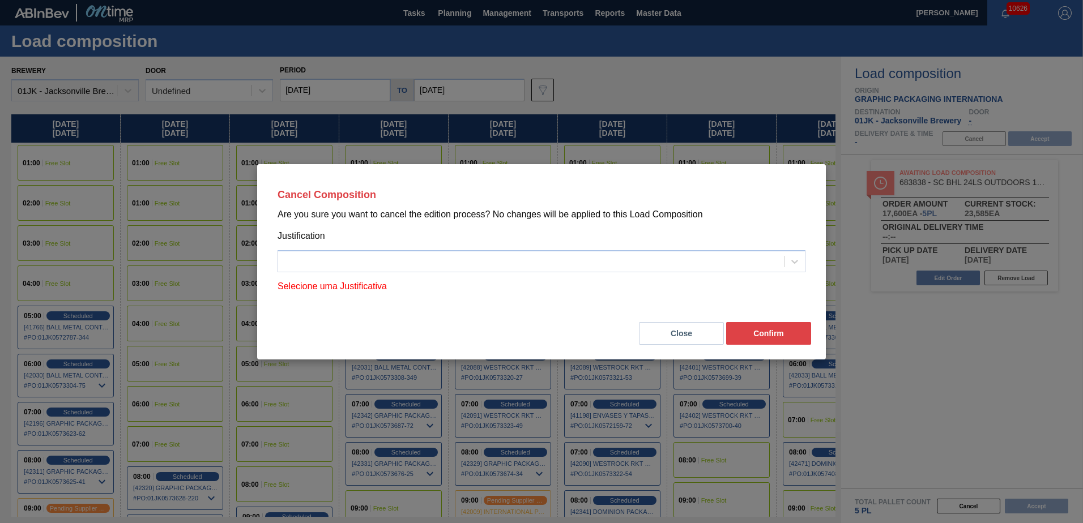
click at [711, 80] on div "Cancel Composition Are you sure you want to cancel the edition process? No chan…" at bounding box center [541, 261] width 1083 height 523
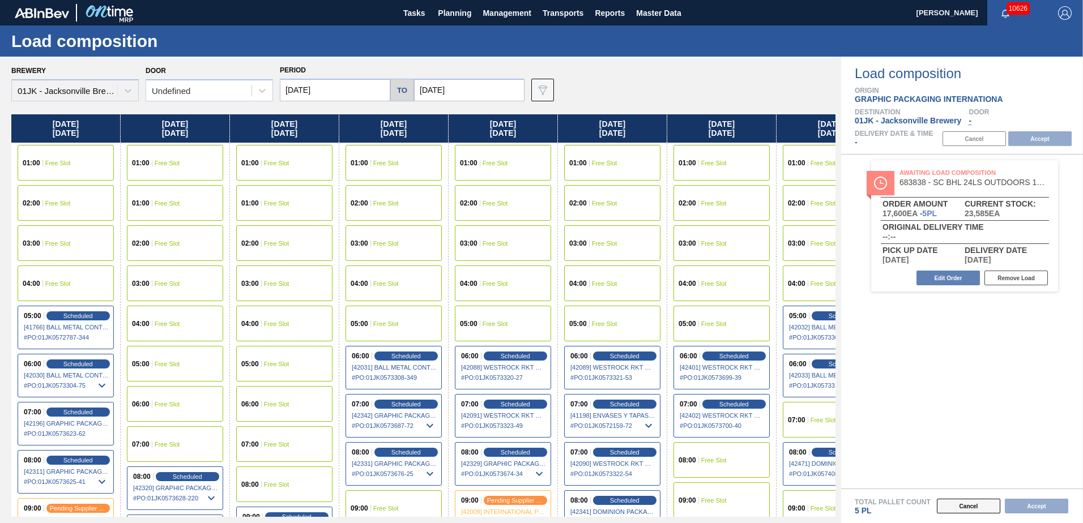
click at [972, 508] on button "Cancel" at bounding box center [967, 506] width 63 height 15
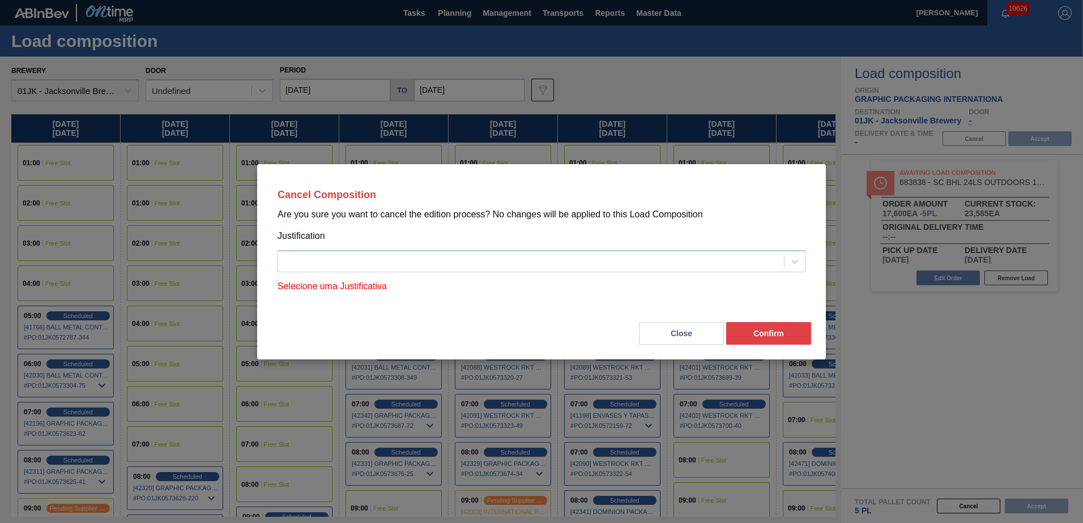
click at [393, 280] on p "Selecione uma Justificativa" at bounding box center [541, 286] width 528 height 15
click at [405, 264] on div at bounding box center [531, 261] width 506 height 16
drag, startPoint x: 556, startPoint y: 315, endPoint x: 700, endPoint y: 315, distance: 144.4
click at [557, 315] on div "Close Confirm" at bounding box center [541, 326] width 541 height 39
click at [756, 331] on button "Confirm" at bounding box center [768, 333] width 85 height 23
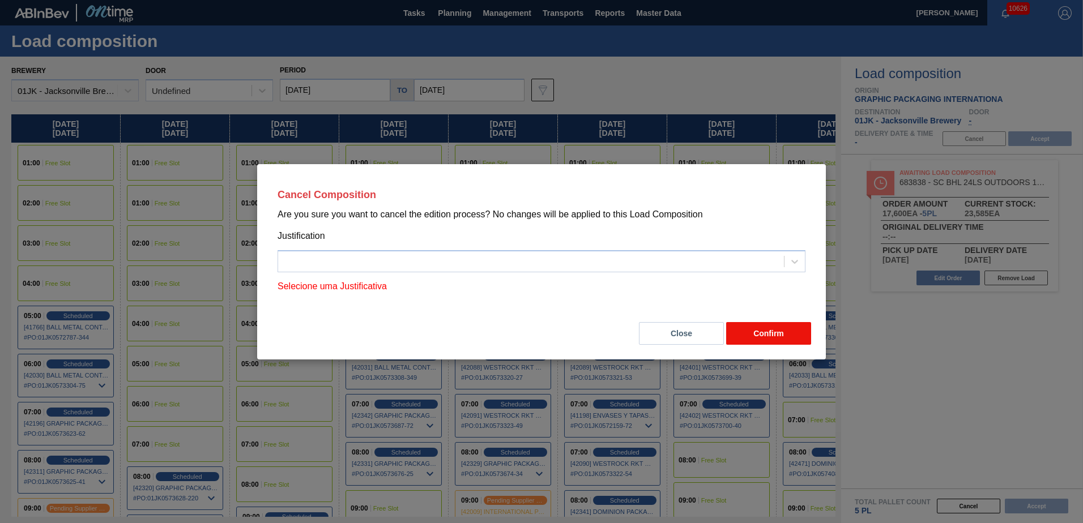
click at [753, 337] on button "Confirm" at bounding box center [768, 333] width 85 height 23
click at [623, 259] on div at bounding box center [531, 261] width 506 height 16
click at [488, 290] on div "No options" at bounding box center [541, 288] width 528 height 19
click at [563, 325] on div "Close Confirm" at bounding box center [541, 326] width 541 height 39
click at [711, 323] on div "Close Confirm" at bounding box center [541, 326] width 541 height 39
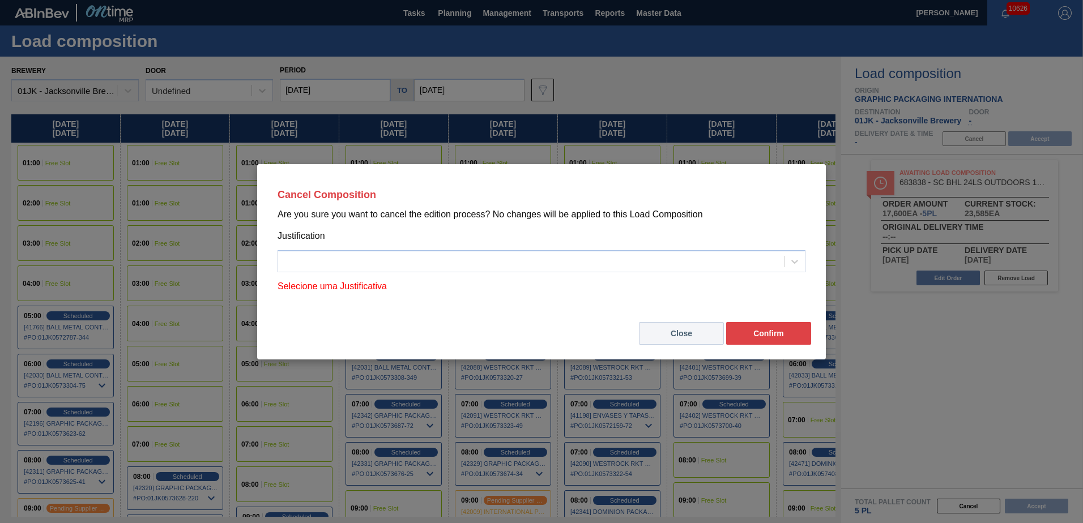
click at [706, 326] on button "Close" at bounding box center [681, 333] width 85 height 23
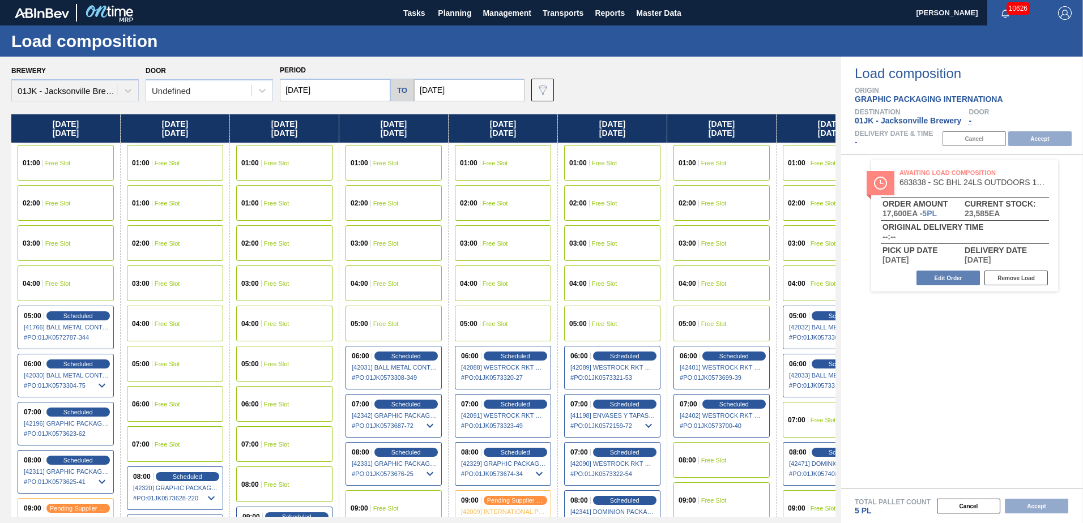
click at [969, 138] on div "Cancel Accept" at bounding box center [1008, 138] width 147 height 17
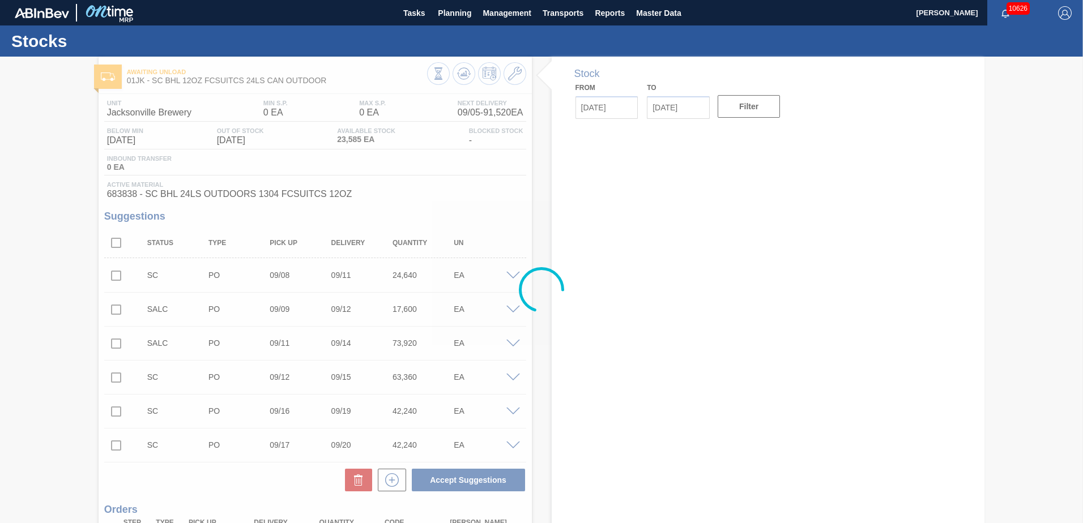
type input "[DATE]"
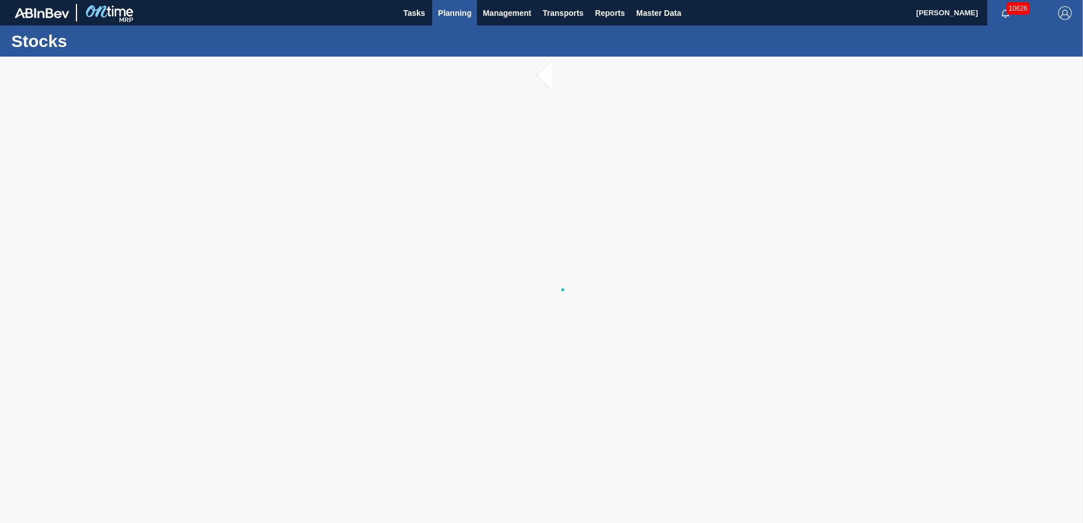
click at [472, 11] on button "Planning" at bounding box center [454, 12] width 45 height 25
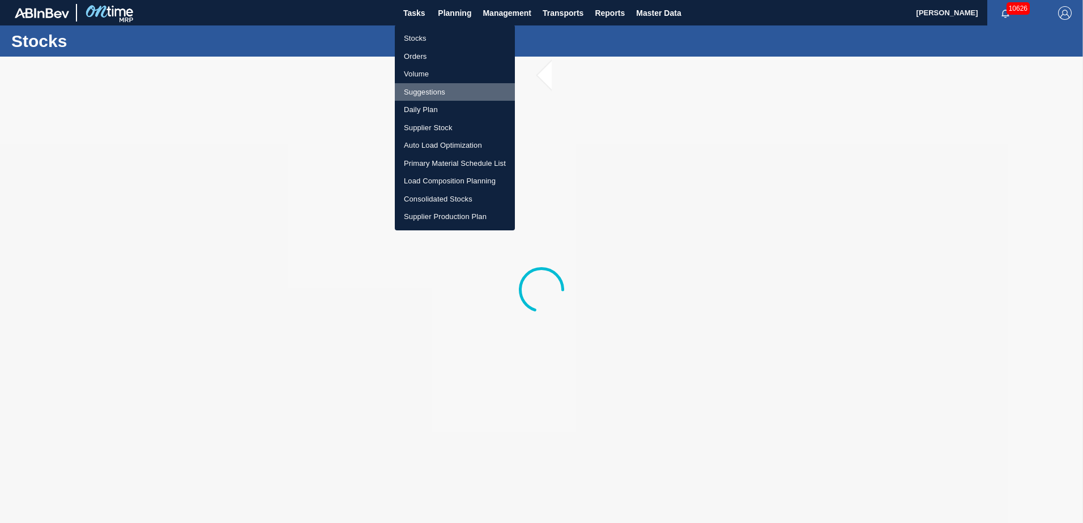
click at [437, 89] on li "Suggestions" at bounding box center [455, 92] width 120 height 18
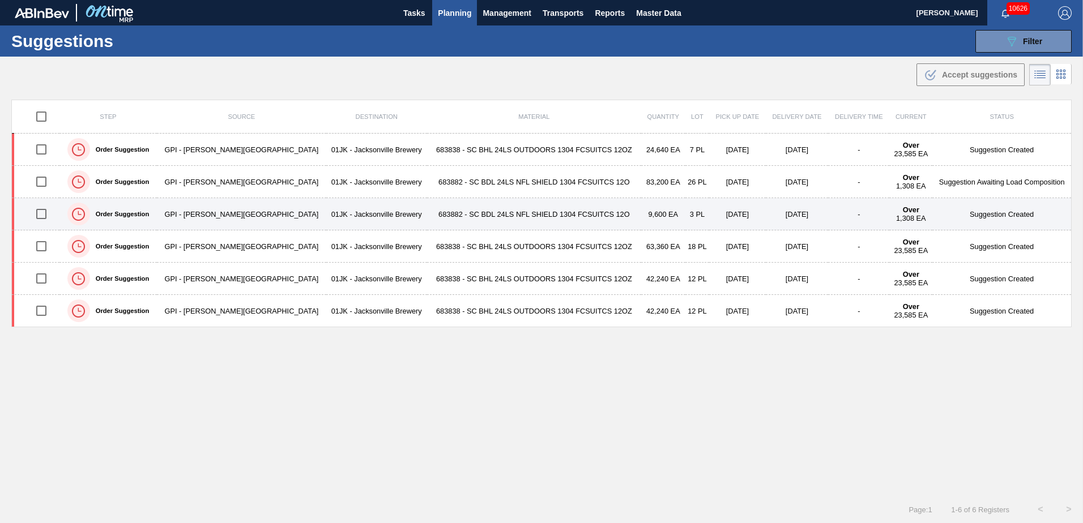
click at [720, 213] on td "[DATE]" at bounding box center [737, 214] width 57 height 32
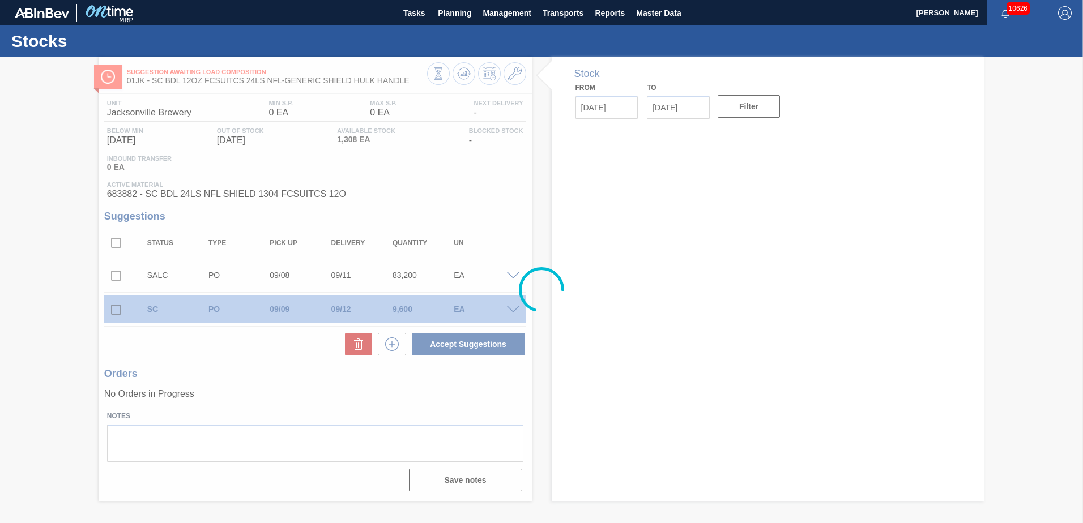
type input "[DATE]"
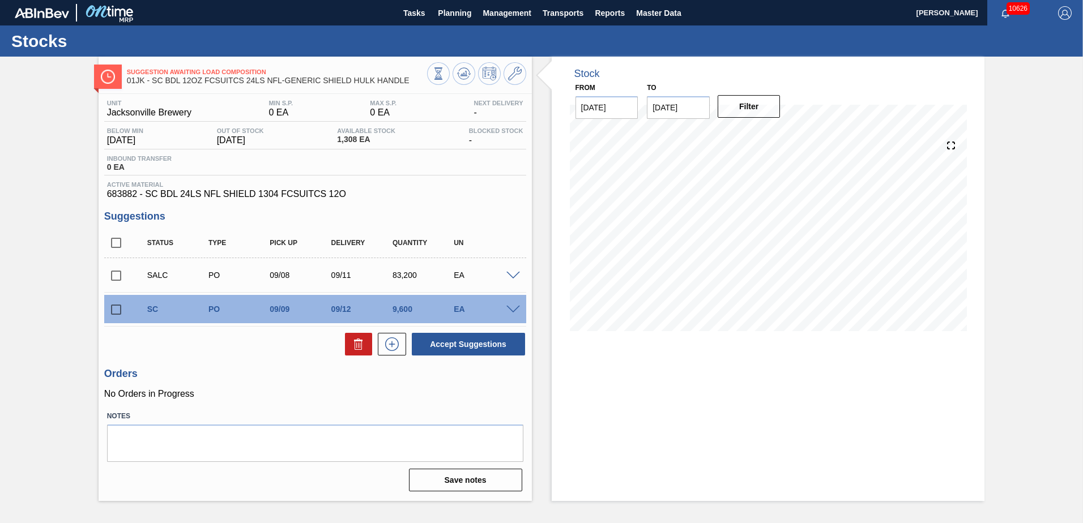
click at [510, 272] on span at bounding box center [513, 276] width 14 height 8
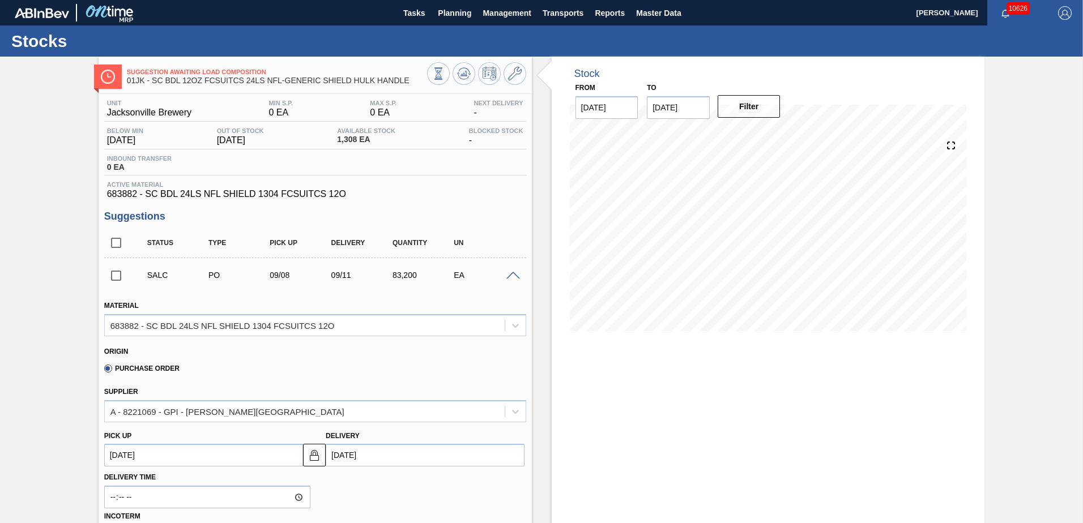
click at [510, 272] on span at bounding box center [513, 276] width 14 height 8
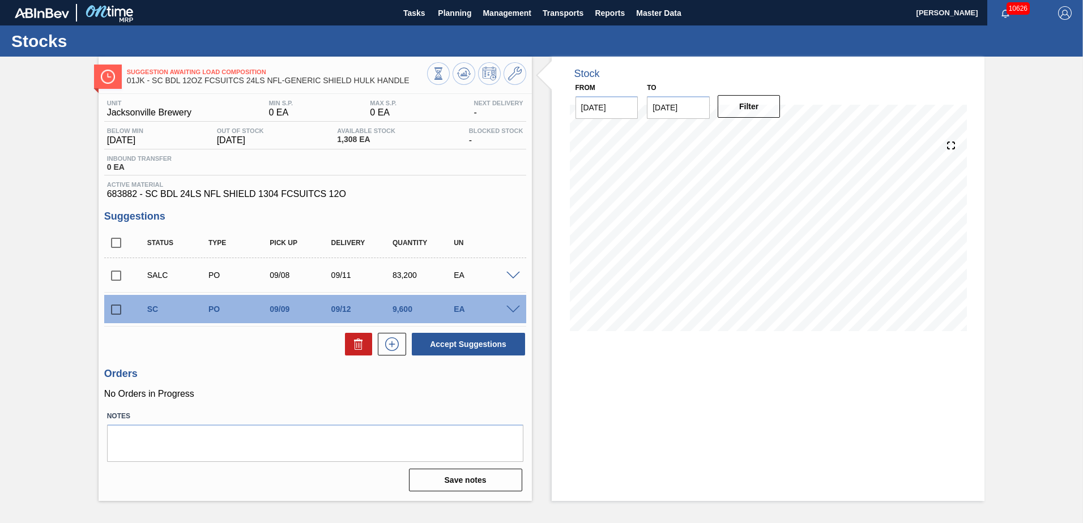
click at [510, 306] on span at bounding box center [513, 310] width 14 height 8
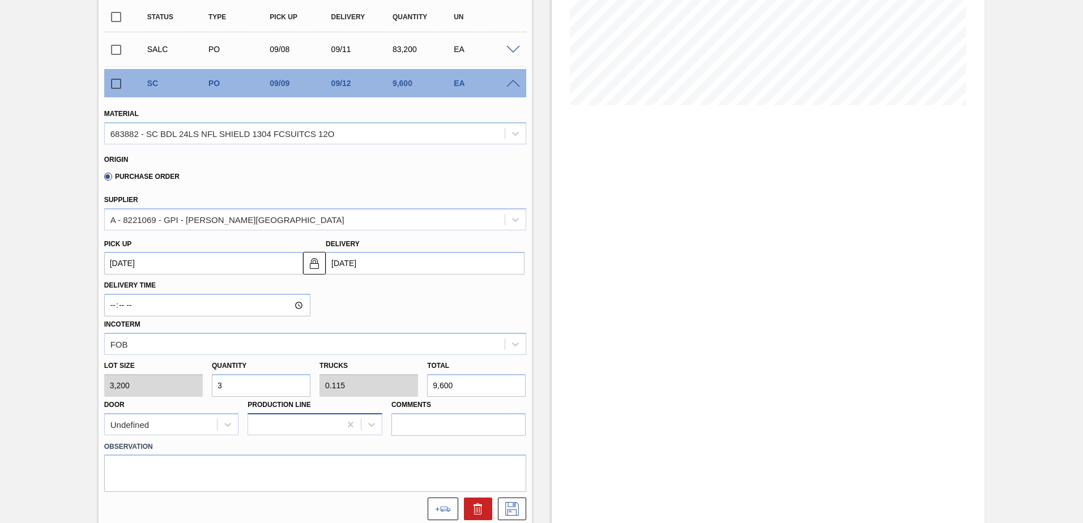
scroll to position [226, 0]
click at [295, 384] on input "3" at bounding box center [261, 385] width 99 height 23
type input "0"
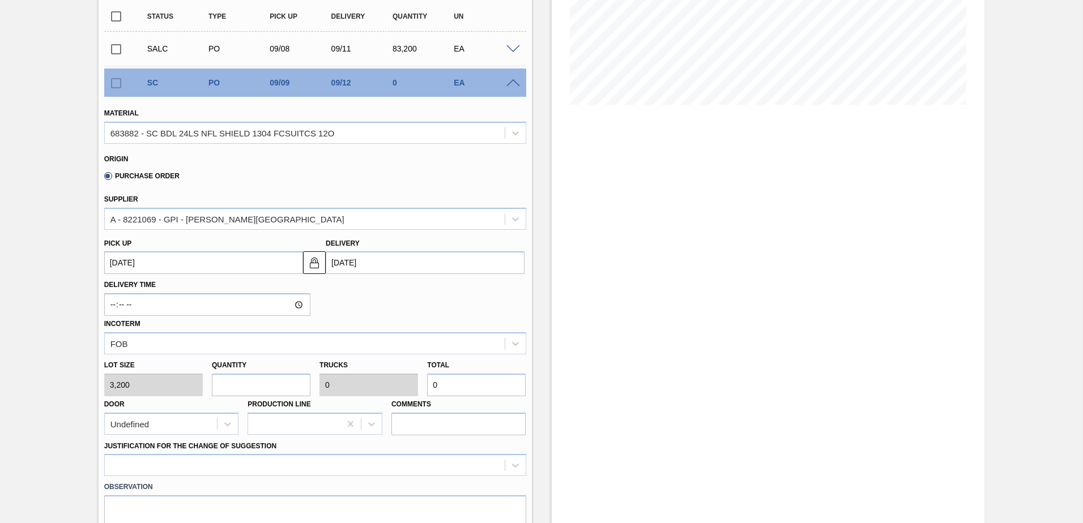
type input "4"
type input "0.154"
type input "12,800"
type input "4"
drag, startPoint x: 487, startPoint y: 428, endPoint x: 487, endPoint y: 418, distance: 9.6
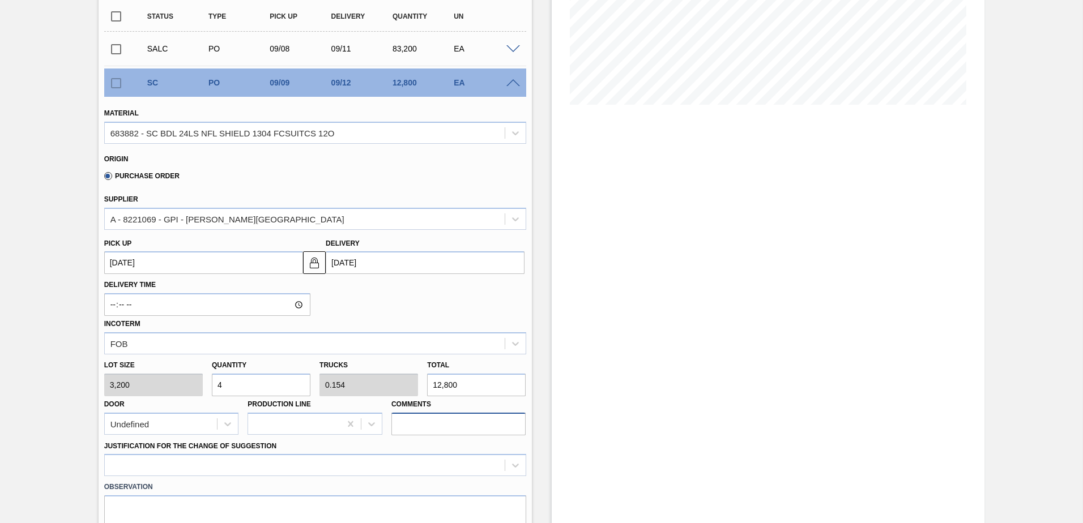
click at [487, 426] on input "Comments" at bounding box center [458, 424] width 135 height 23
type input "TAIL, DROP"
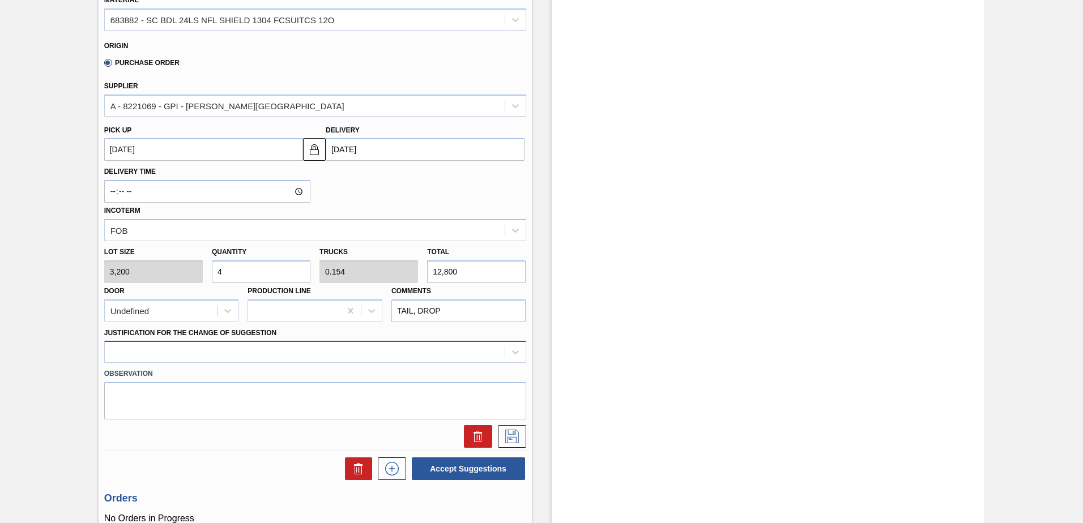
click at [425, 352] on div at bounding box center [315, 352] width 422 height 22
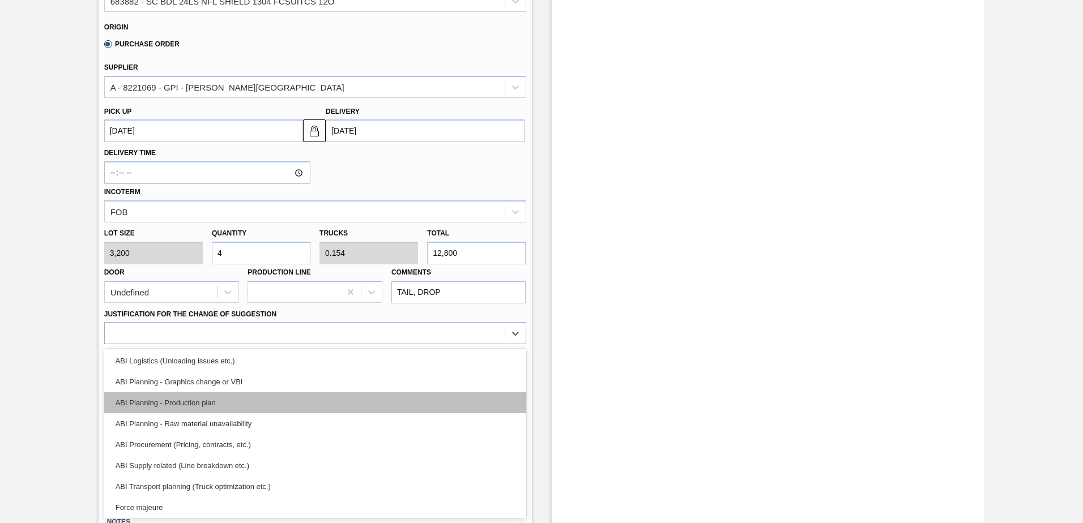
scroll to position [113, 0]
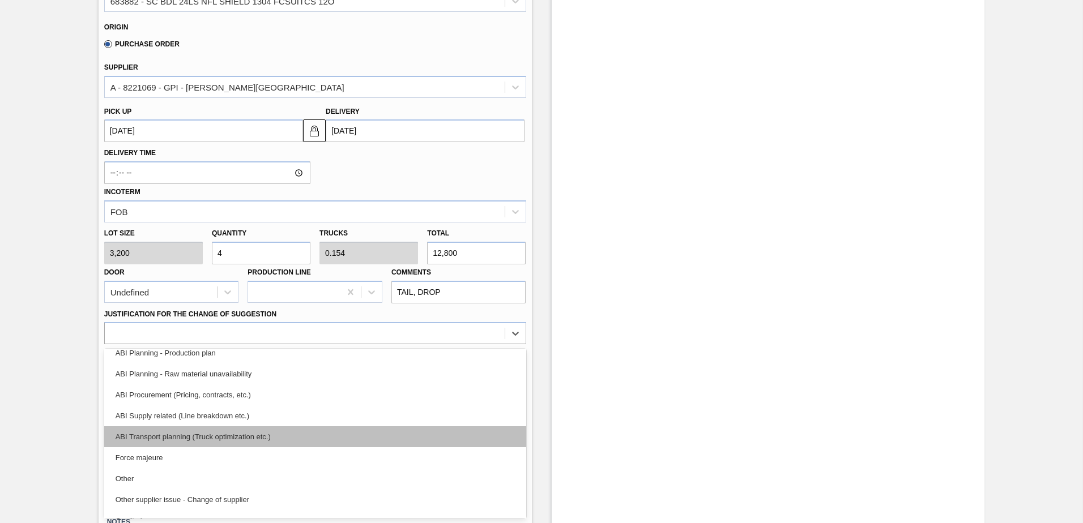
click at [259, 442] on div "ABI Transport planning (Truck optimization etc.)" at bounding box center [315, 436] width 422 height 21
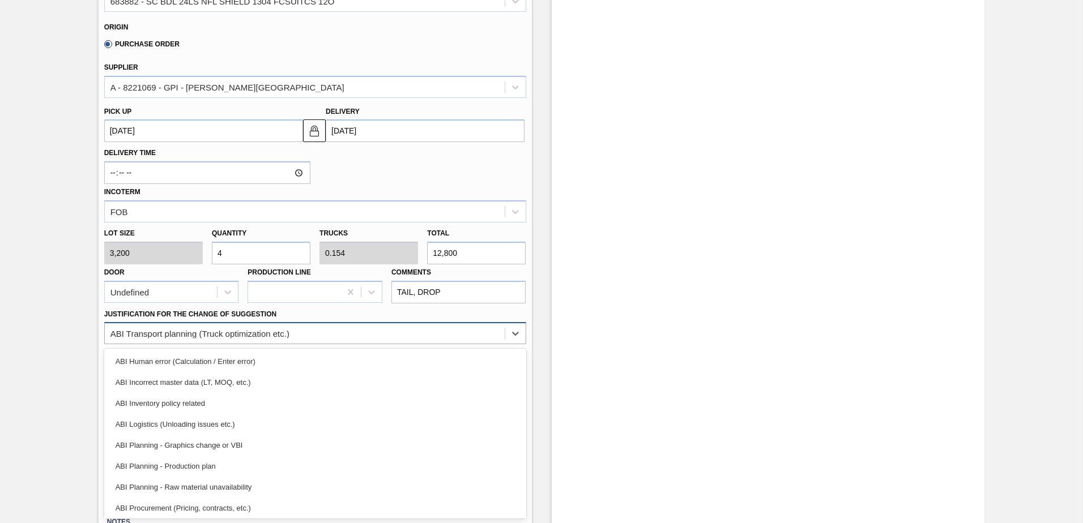
click at [336, 340] on div "ABI Transport planning (Truck optimization etc.)" at bounding box center [305, 334] width 400 height 16
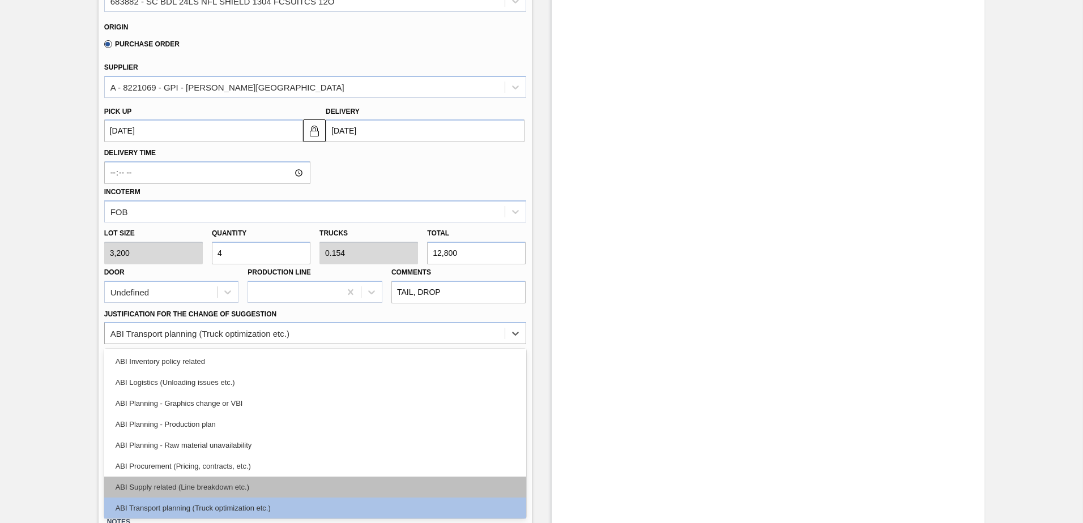
scroll to position [0, 0]
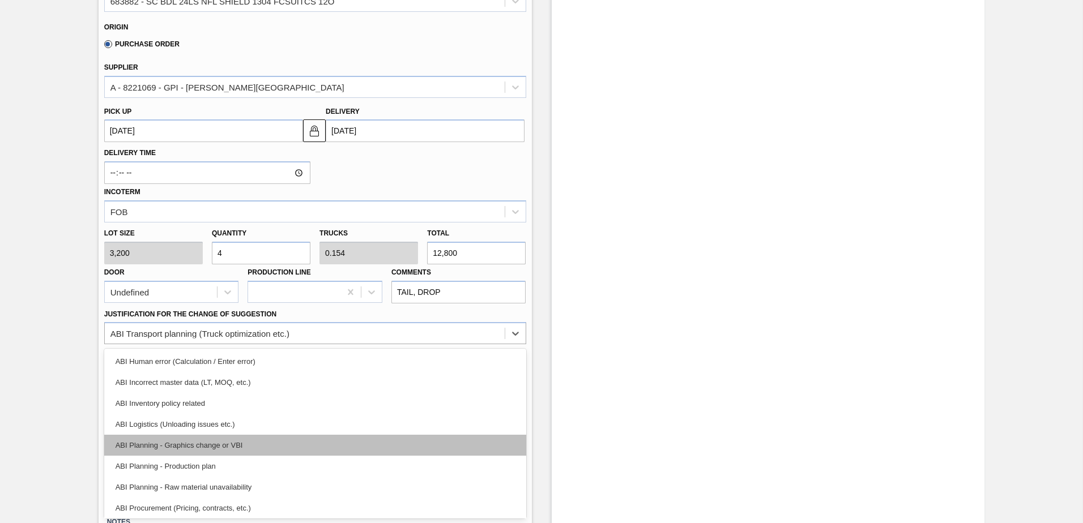
click at [231, 443] on div "ABI Planning - Graphics change or VBI" at bounding box center [315, 445] width 422 height 21
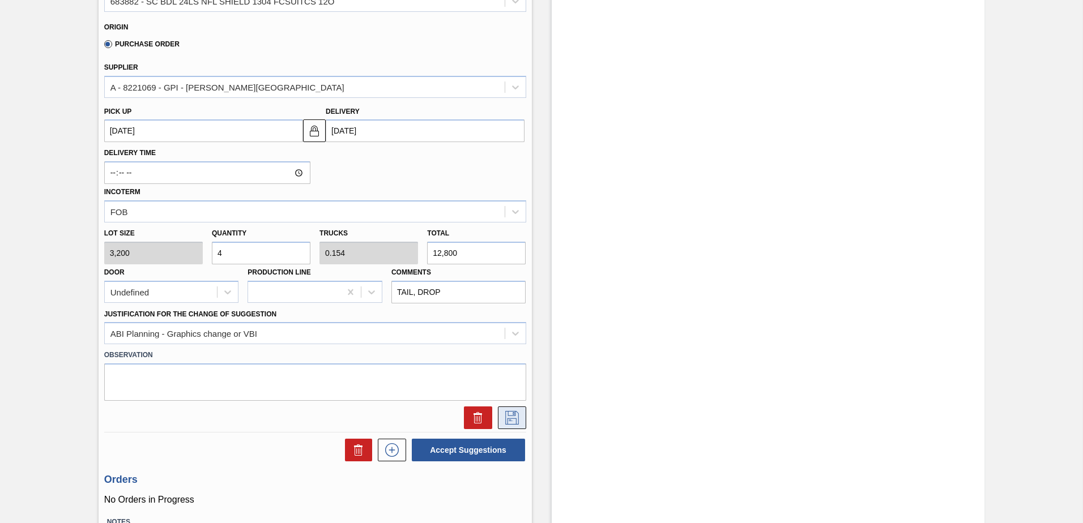
click at [516, 414] on icon at bounding box center [512, 418] width 18 height 14
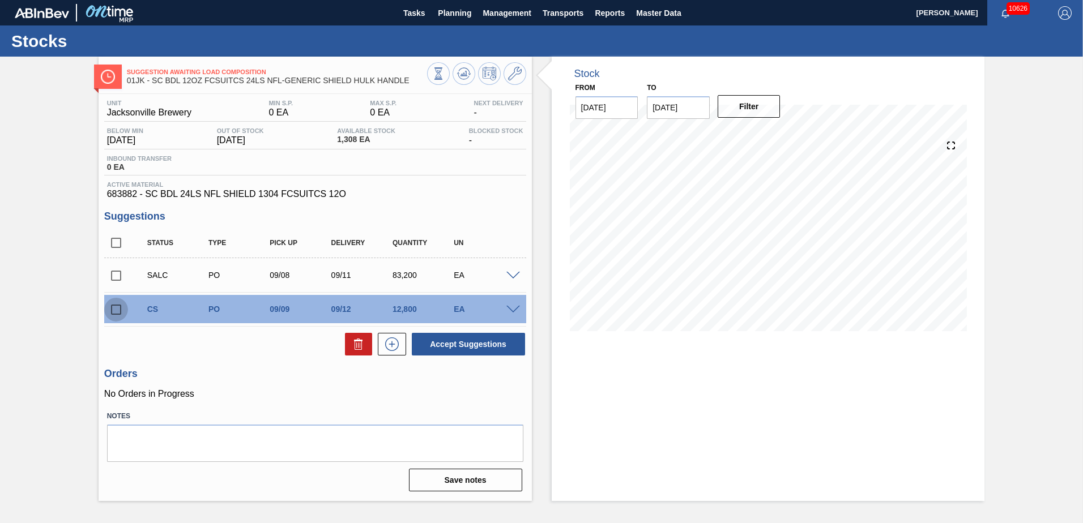
click at [114, 306] on input "checkbox" at bounding box center [116, 310] width 24 height 24
click at [434, 344] on button "Accept Suggestions" at bounding box center [468, 344] width 113 height 23
checkbox input "false"
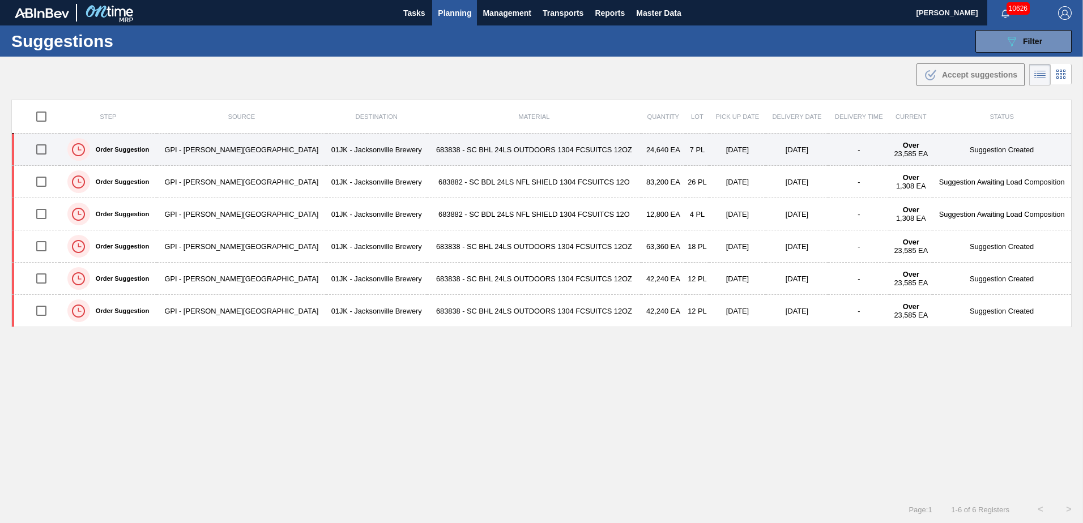
click at [685, 152] on td "7 PL" at bounding box center [697, 150] width 24 height 32
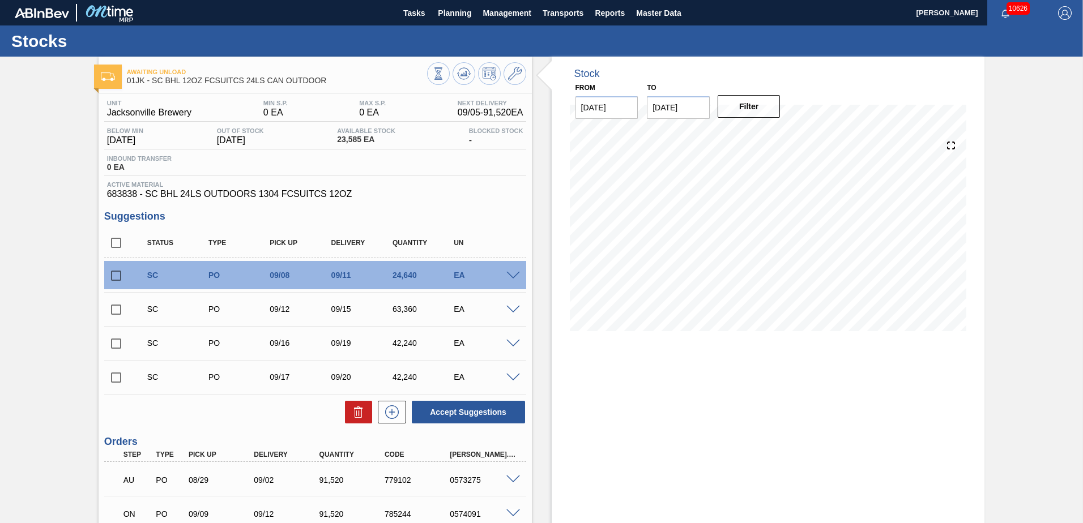
click at [512, 276] on span at bounding box center [513, 276] width 14 height 8
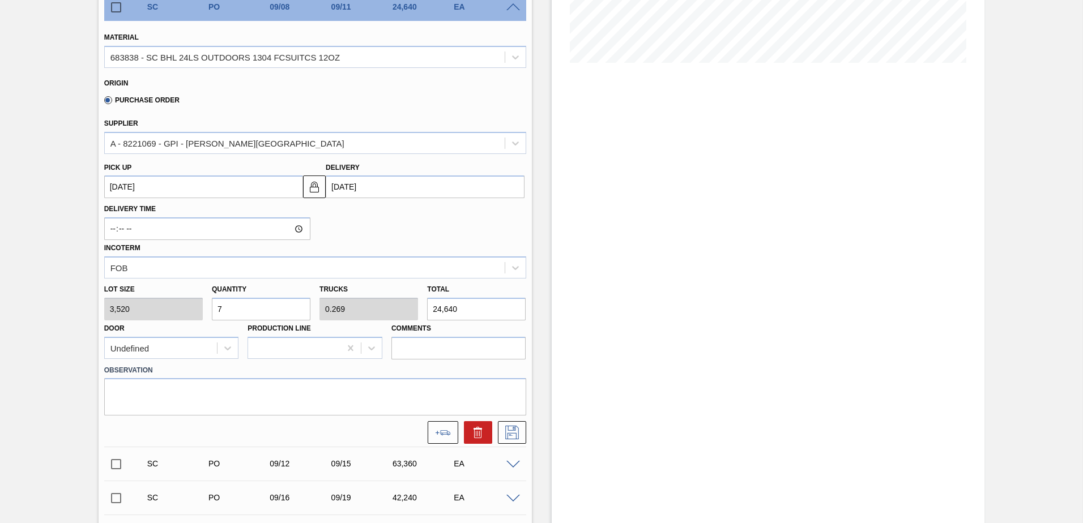
scroll to position [283, 0]
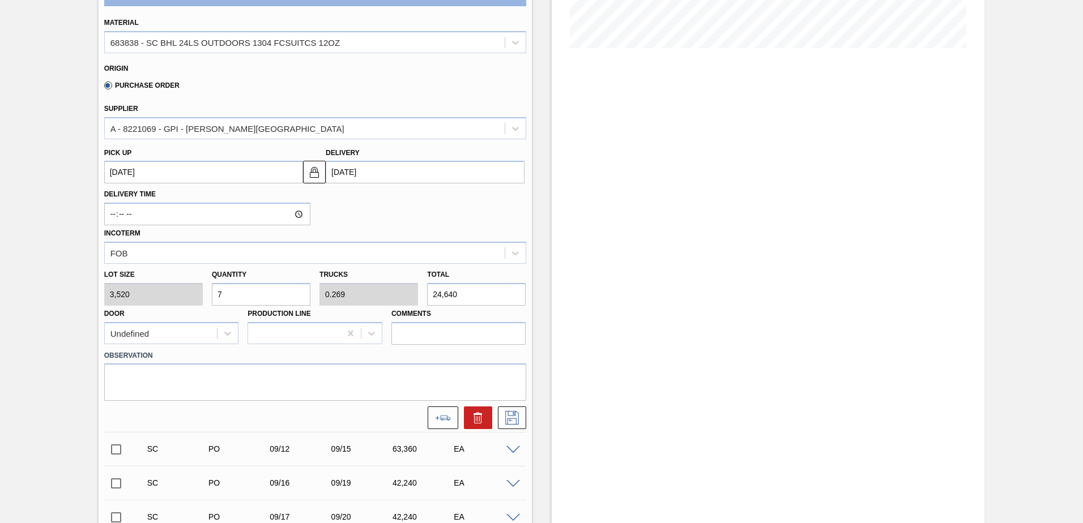
click at [270, 296] on input "7" at bounding box center [261, 294] width 99 height 23
type input "0"
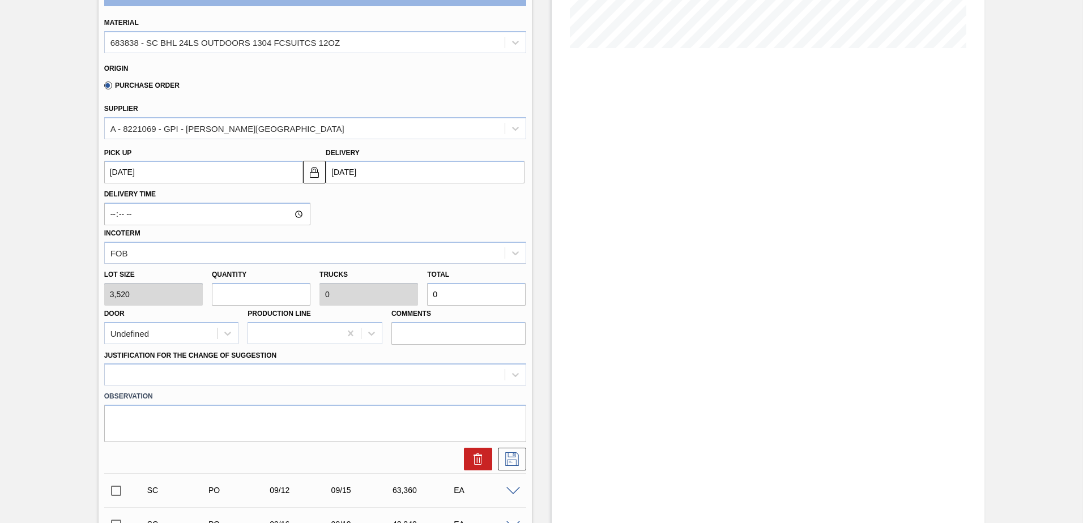
type input "4"
type input "0.154"
type input "14,080"
type input "4"
click at [425, 328] on input "Comments" at bounding box center [458, 333] width 135 height 23
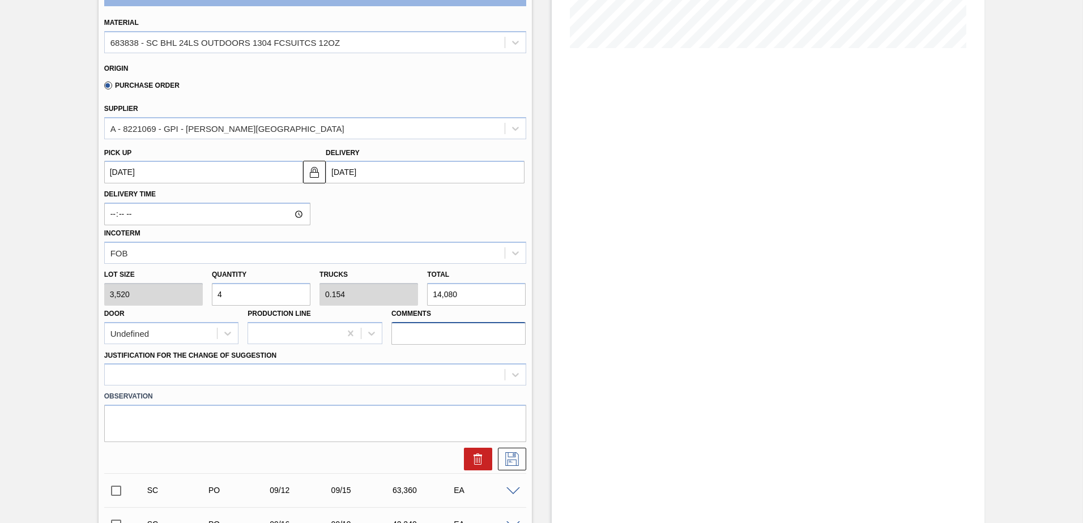
type input "NOSE, DROP"
click at [336, 365] on div at bounding box center [315, 374] width 422 height 22
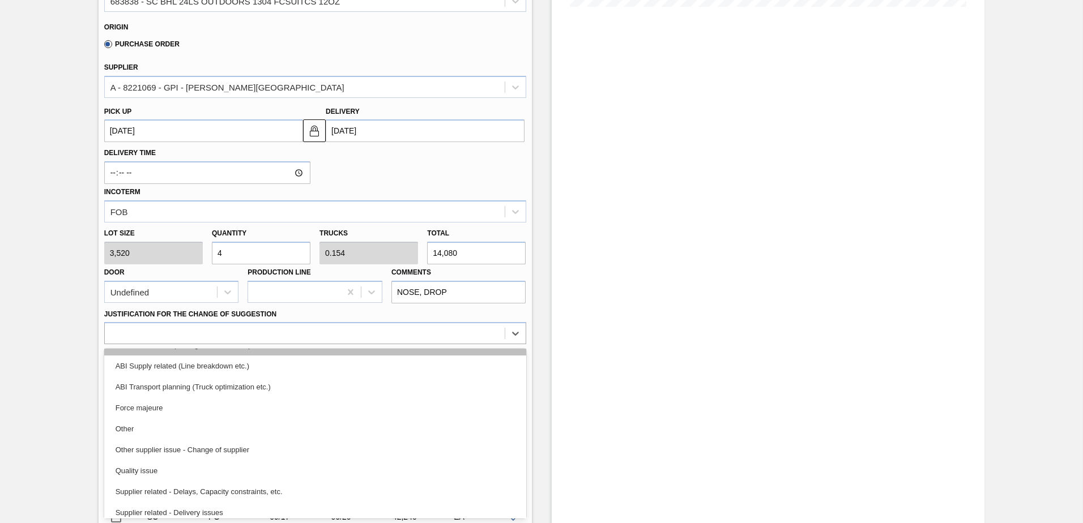
scroll to position [170, 0]
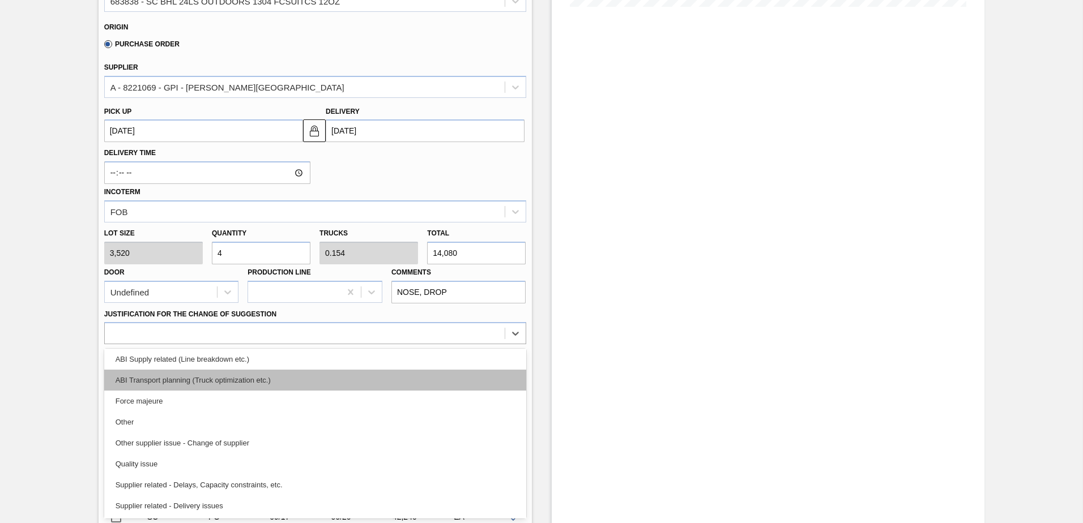
click at [268, 381] on div "ABI Transport planning (Truck optimization etc.)" at bounding box center [315, 380] width 422 height 21
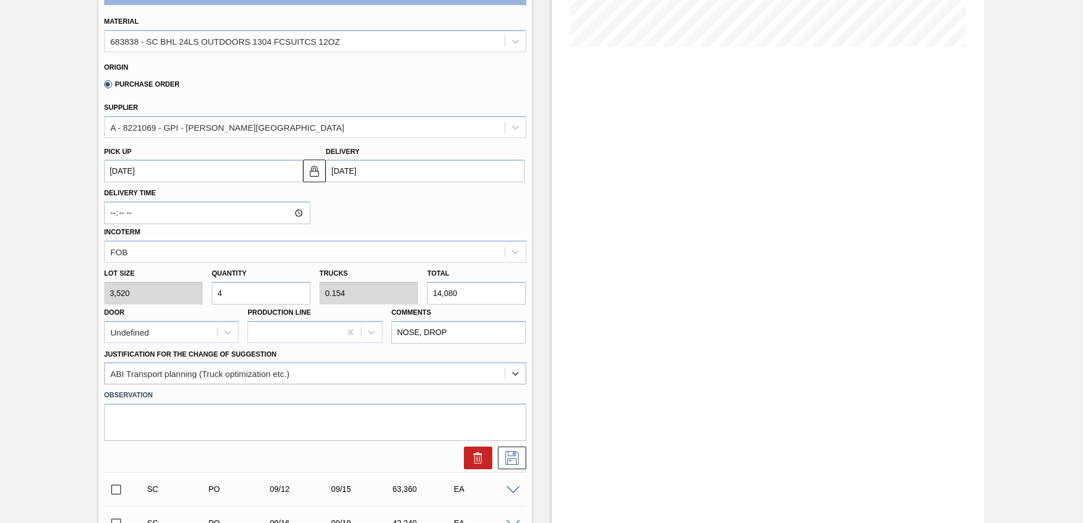
scroll to position [340, 0]
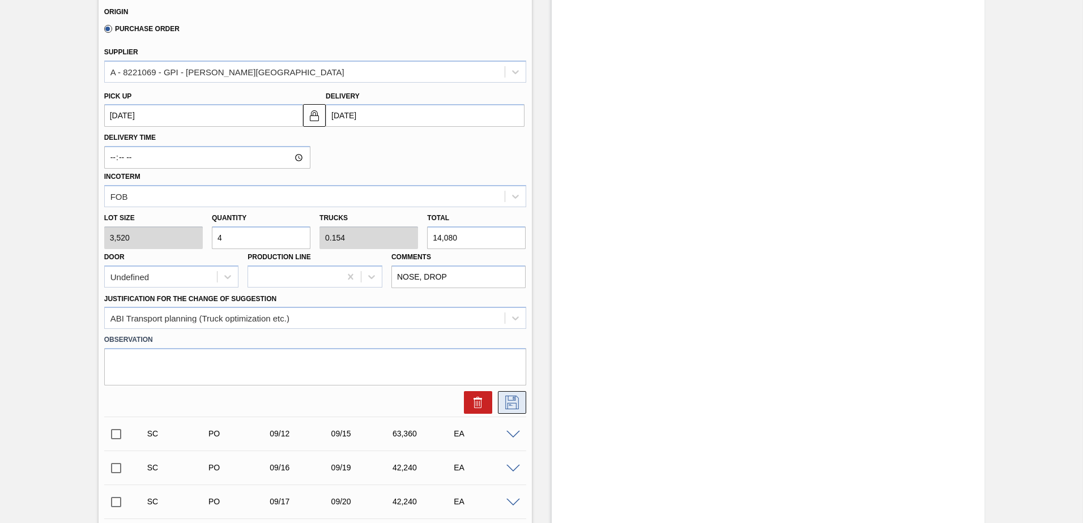
click at [506, 400] on icon at bounding box center [512, 403] width 18 height 14
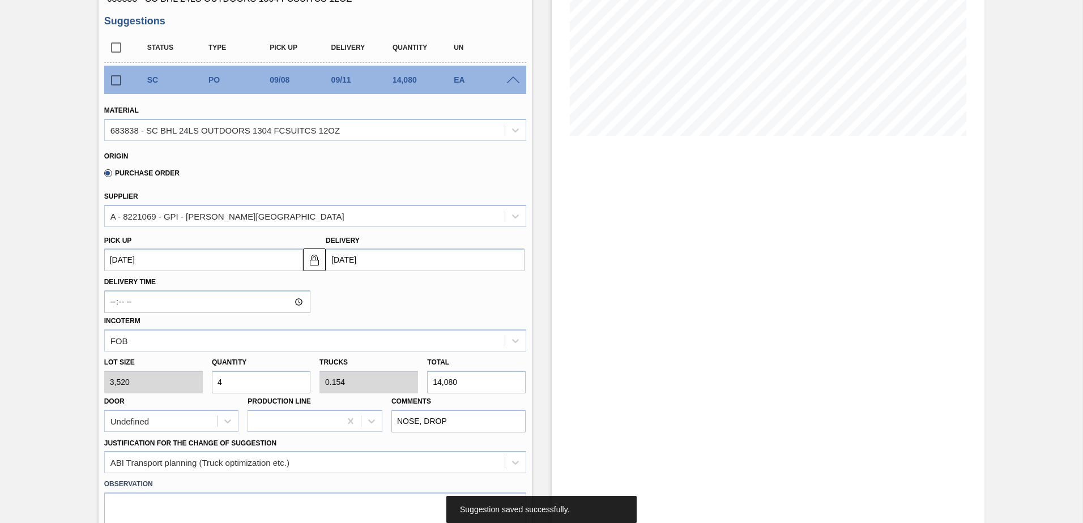
scroll to position [113, 0]
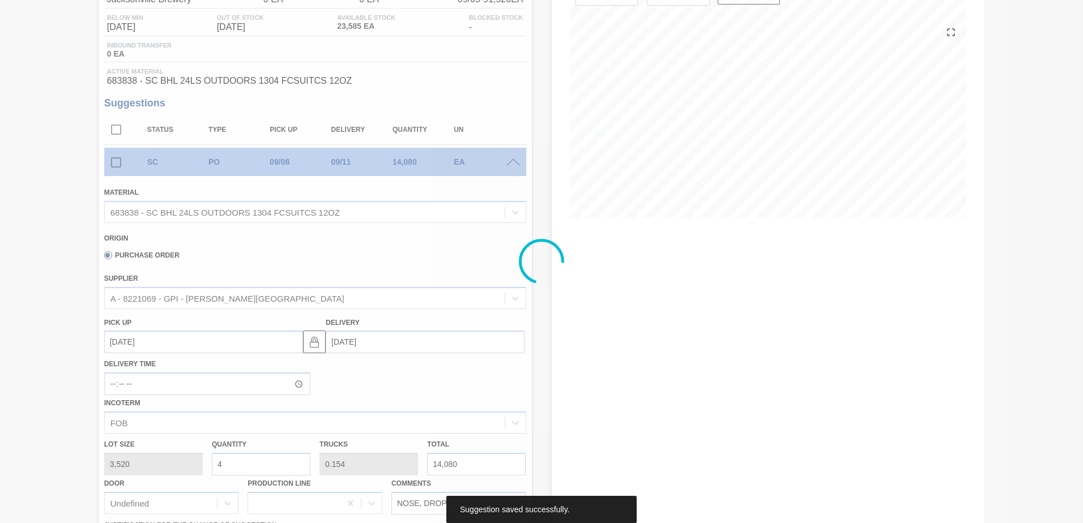
click at [115, 164] on div at bounding box center [541, 261] width 1083 height 523
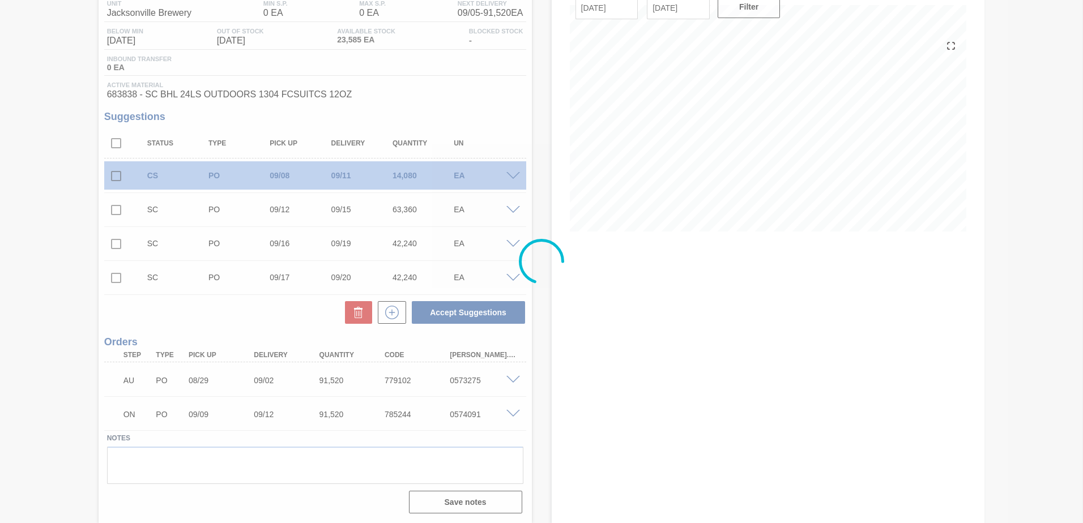
scroll to position [100, 0]
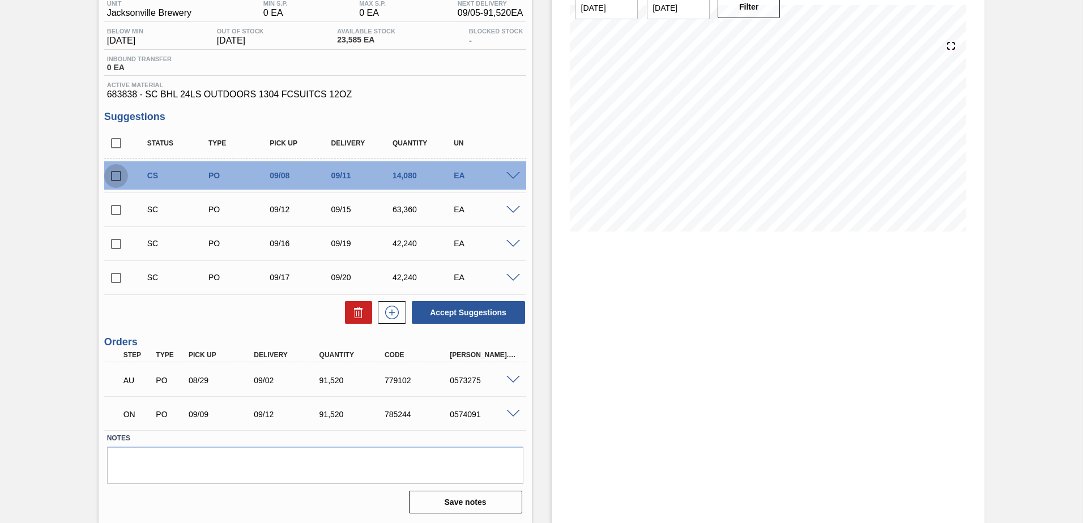
click at [116, 177] on input "checkbox" at bounding box center [116, 176] width 24 height 24
click at [444, 314] on button "Accept Suggestions" at bounding box center [468, 312] width 113 height 23
checkbox input "false"
click at [512, 243] on span at bounding box center [513, 244] width 14 height 8
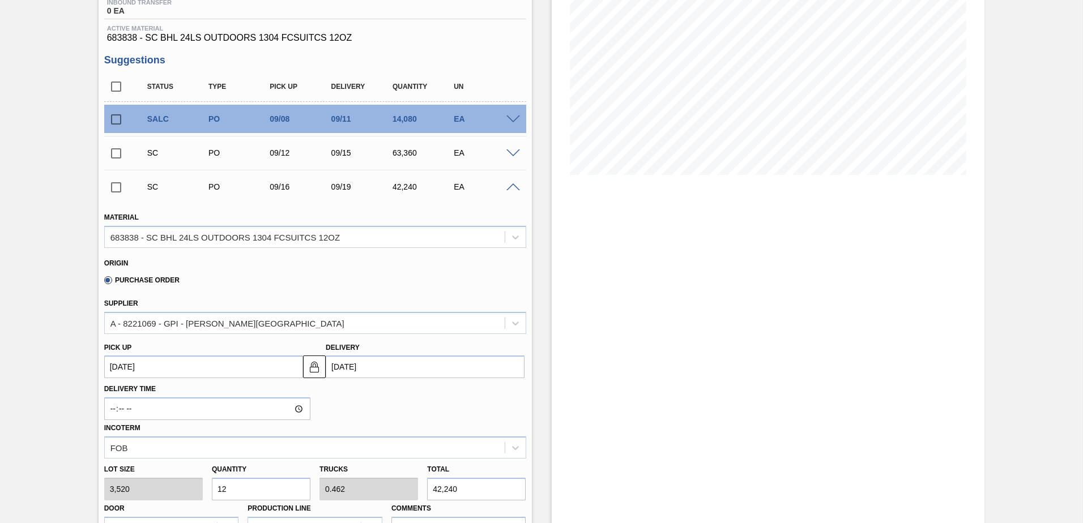
click at [510, 189] on span at bounding box center [513, 187] width 14 height 8
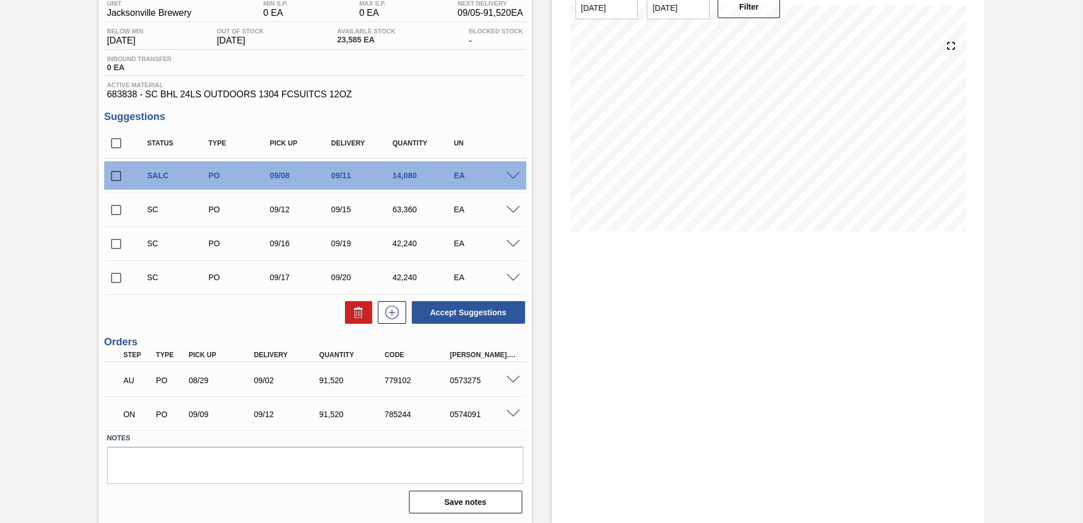
click at [510, 208] on span at bounding box center [513, 210] width 14 height 8
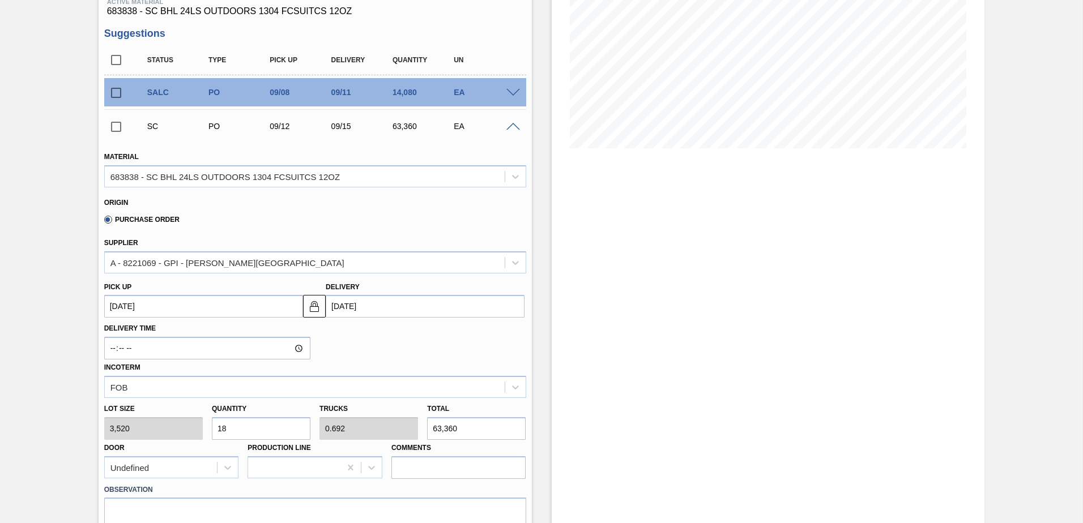
scroll to position [156, 0]
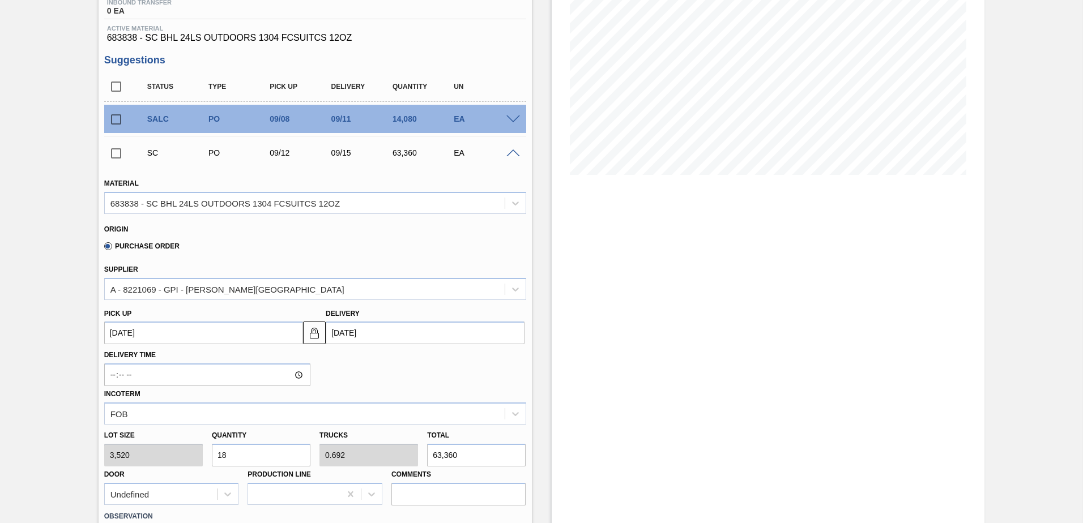
click at [515, 154] on span at bounding box center [513, 153] width 14 height 8
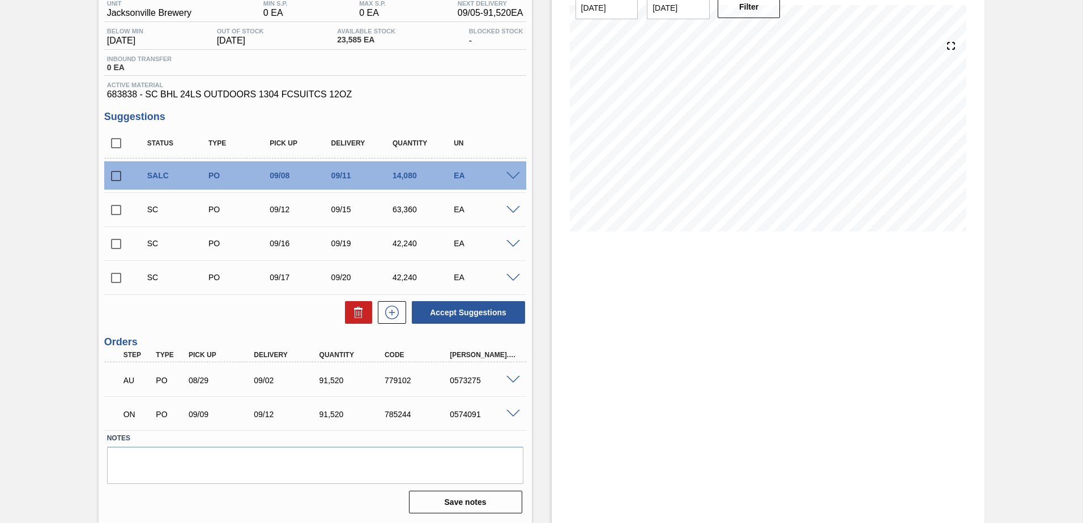
click at [125, 206] on input "checkbox" at bounding box center [116, 210] width 24 height 24
click at [487, 317] on button "Accept Suggestions" at bounding box center [468, 312] width 113 height 23
checkbox input "false"
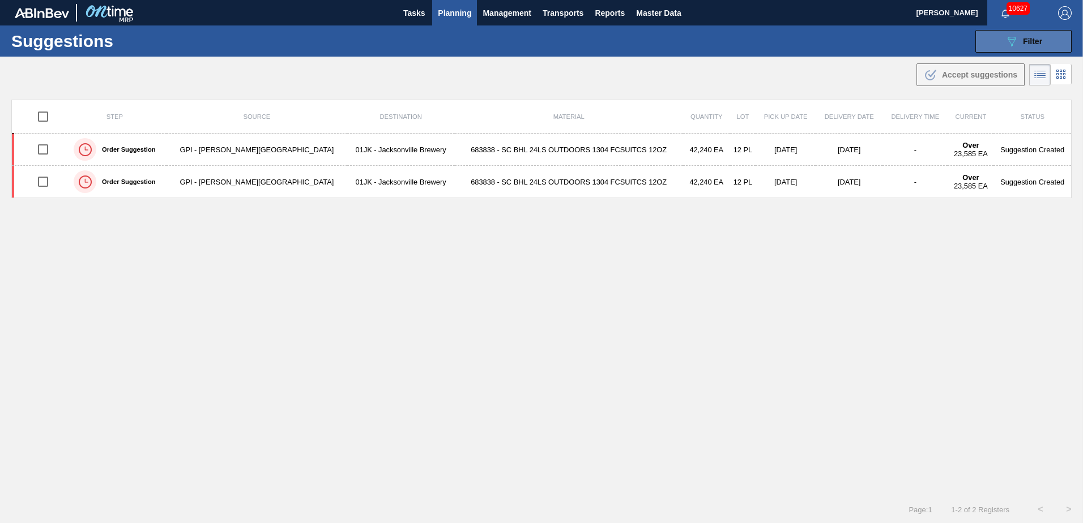
click at [1039, 47] on div "089F7B8B-B2A5-4AFE-B5C0-19BA573D28AC Filter" at bounding box center [1022, 42] width 37 height 14
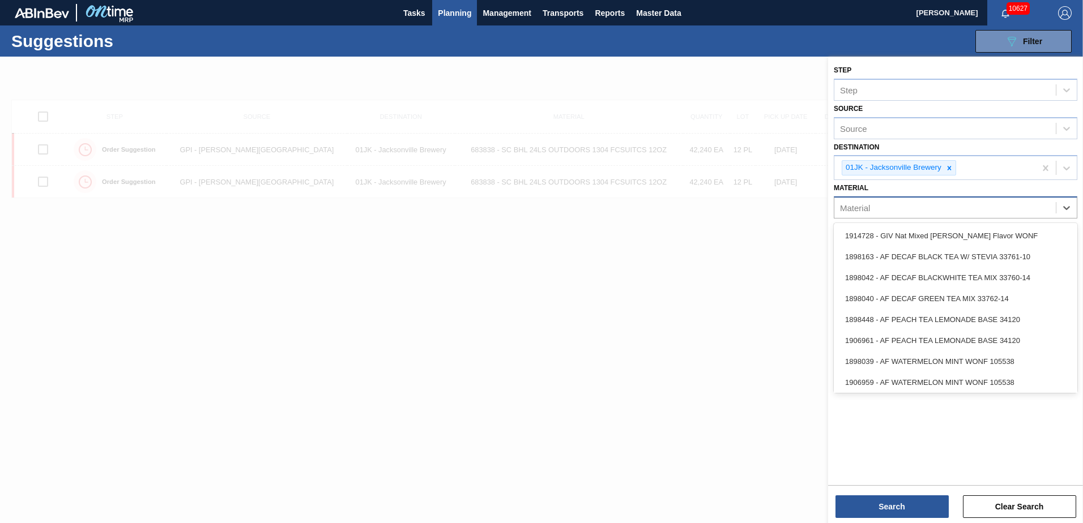
click at [884, 200] on div "Material" at bounding box center [944, 208] width 221 height 16
type input "878724"
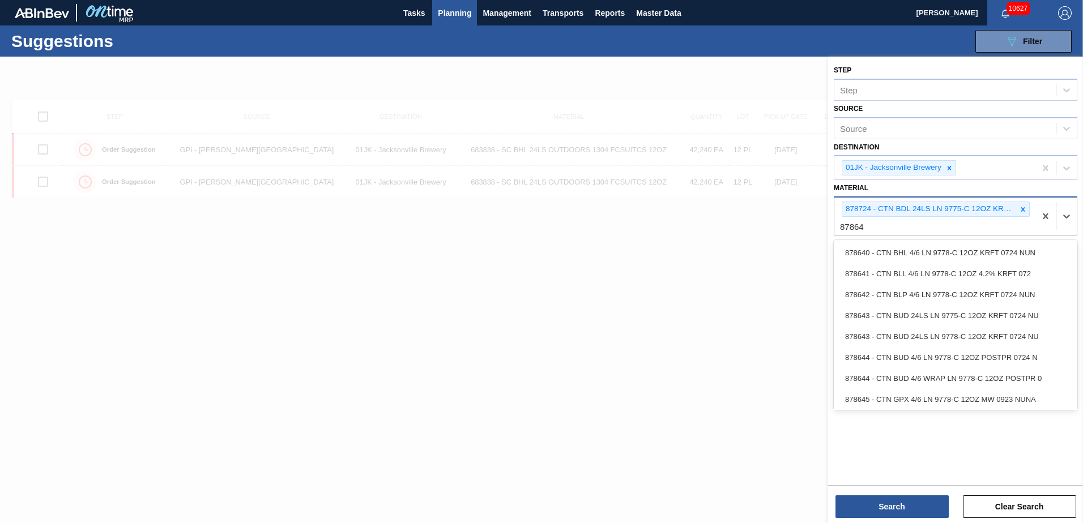
type input "878643"
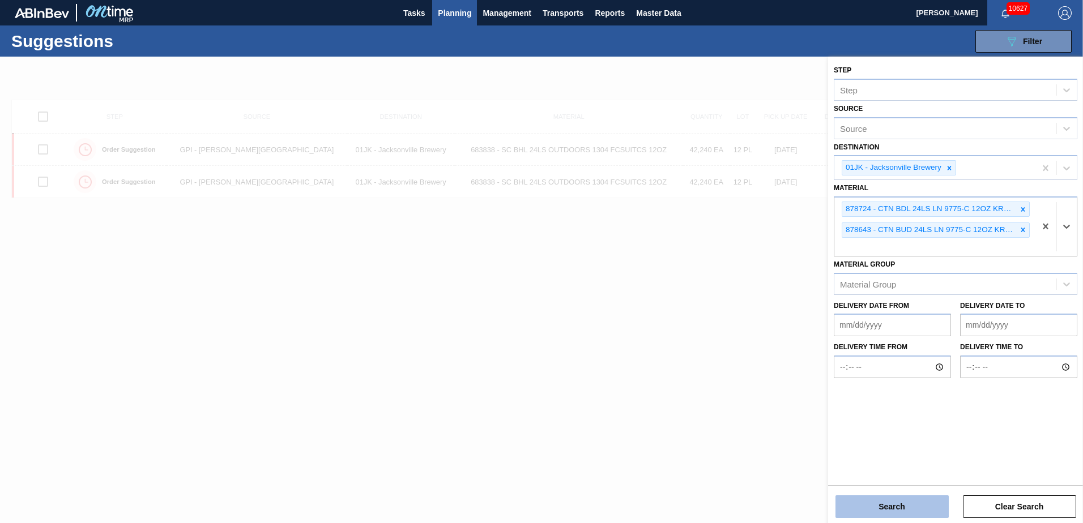
click at [896, 505] on button "Search" at bounding box center [891, 506] width 113 height 23
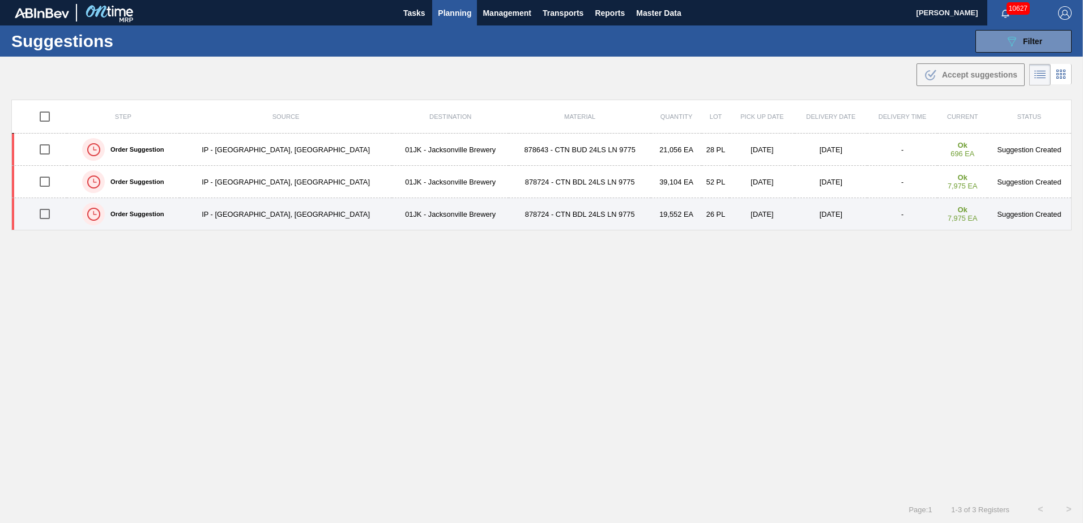
click at [50, 215] on input "checkbox" at bounding box center [45, 214] width 24 height 24
checkbox input "true"
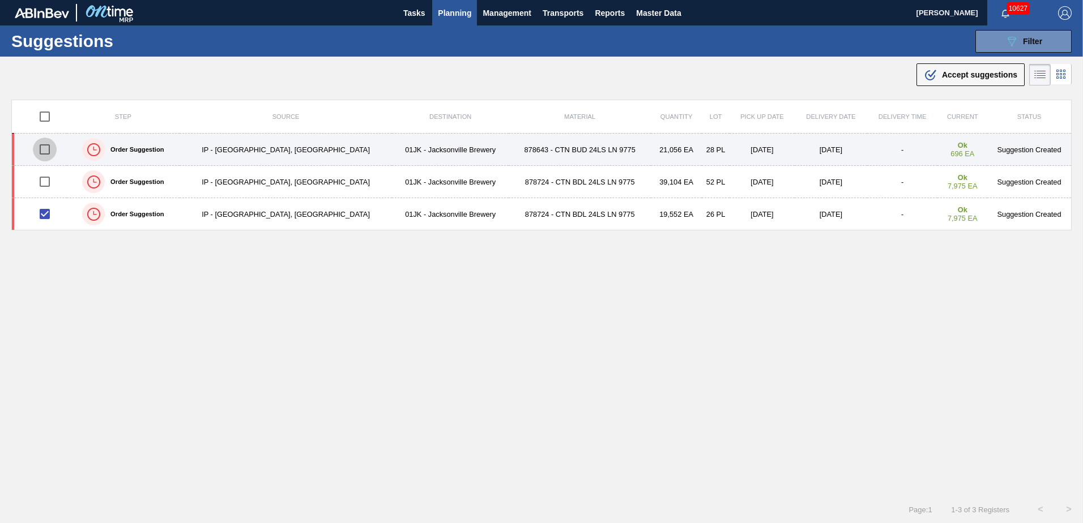
click at [44, 149] on input "checkbox" at bounding box center [45, 150] width 24 height 24
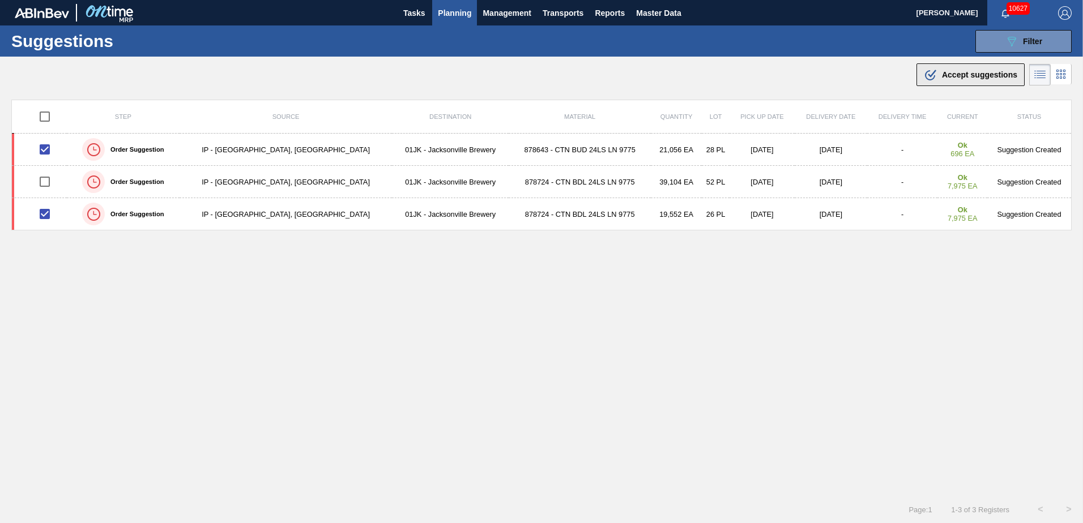
click at [959, 77] on span "Accept suggestions" at bounding box center [979, 74] width 75 height 9
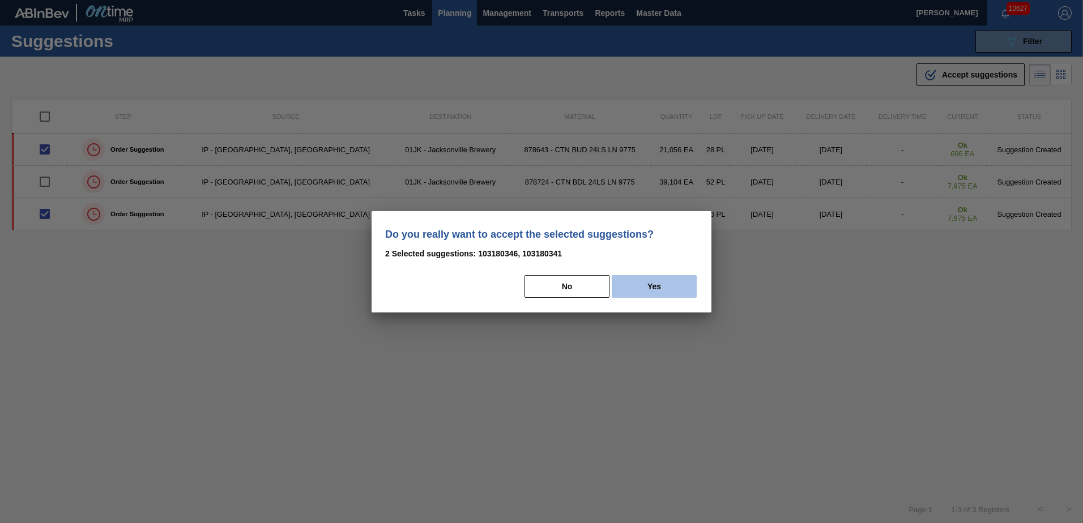
click at [662, 286] on button "Yes" at bounding box center [653, 286] width 85 height 23
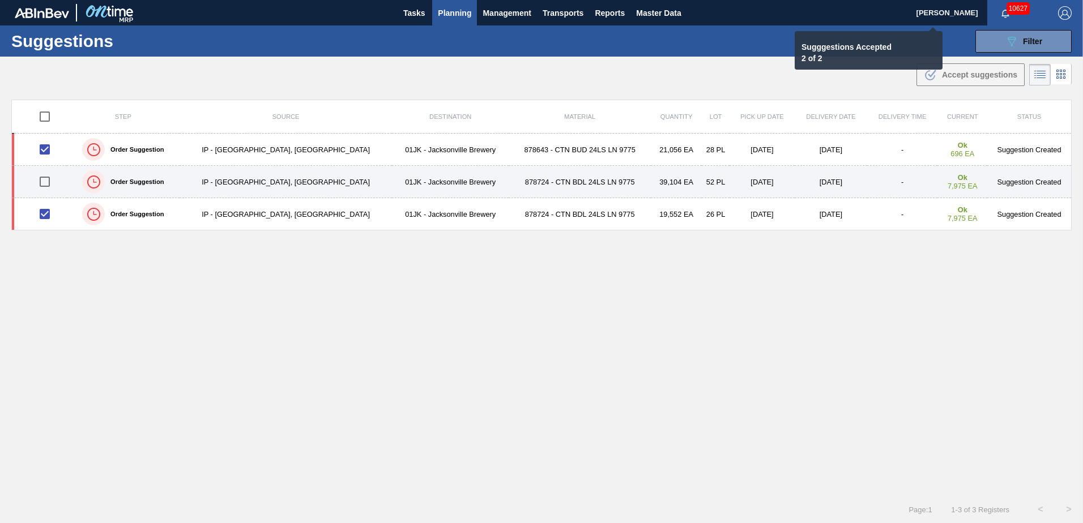
checkbox input "false"
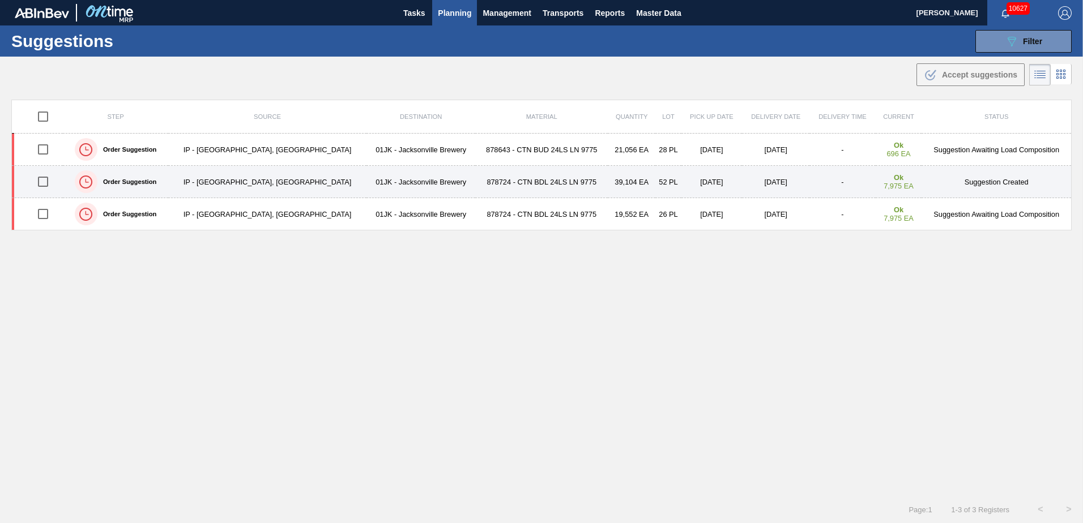
click at [51, 179] on input "checkbox" at bounding box center [43, 182] width 24 height 24
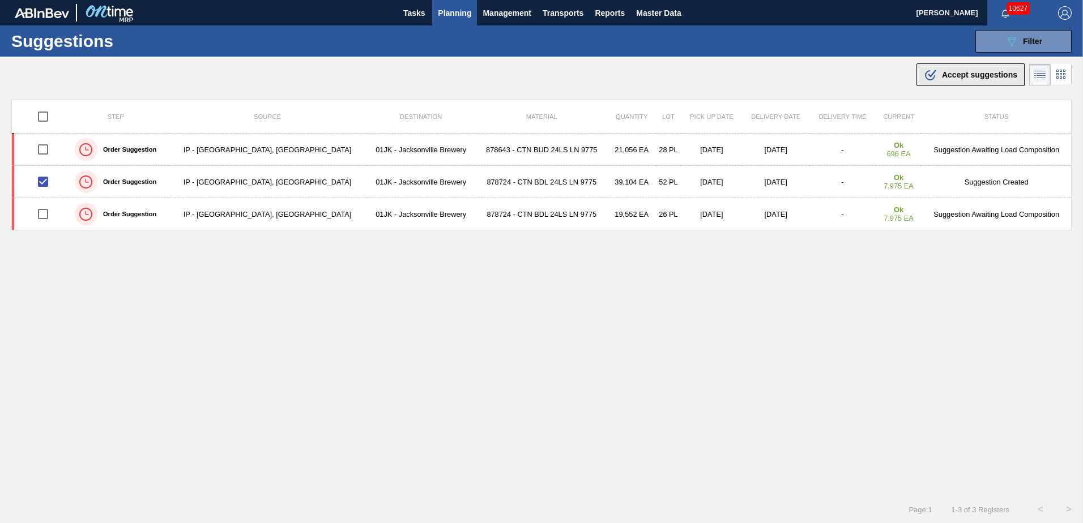
click at [948, 69] on div ".b{fill:var(--color-action-default)} Accept suggestions" at bounding box center [969, 75] width 93 height 14
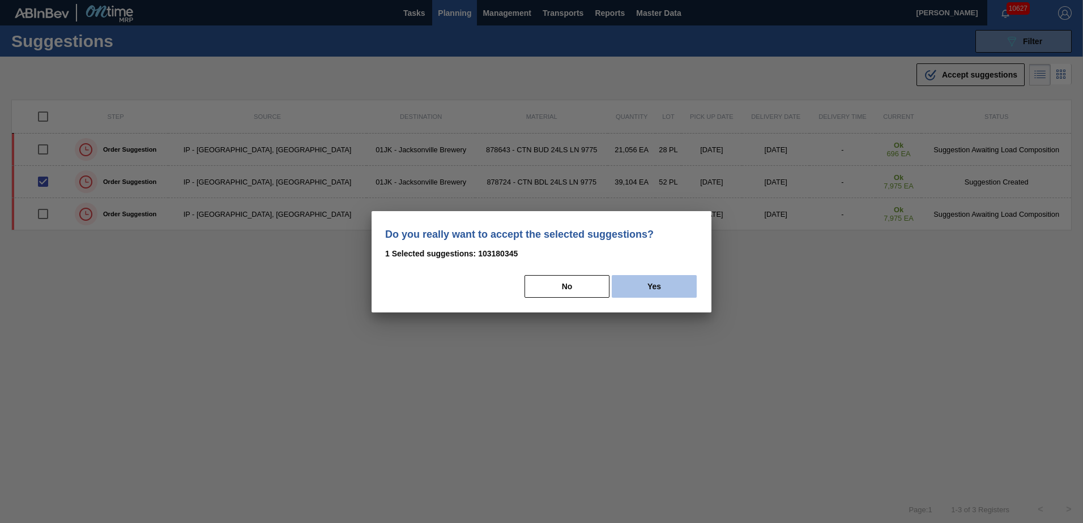
click at [628, 286] on button "Yes" at bounding box center [653, 286] width 85 height 23
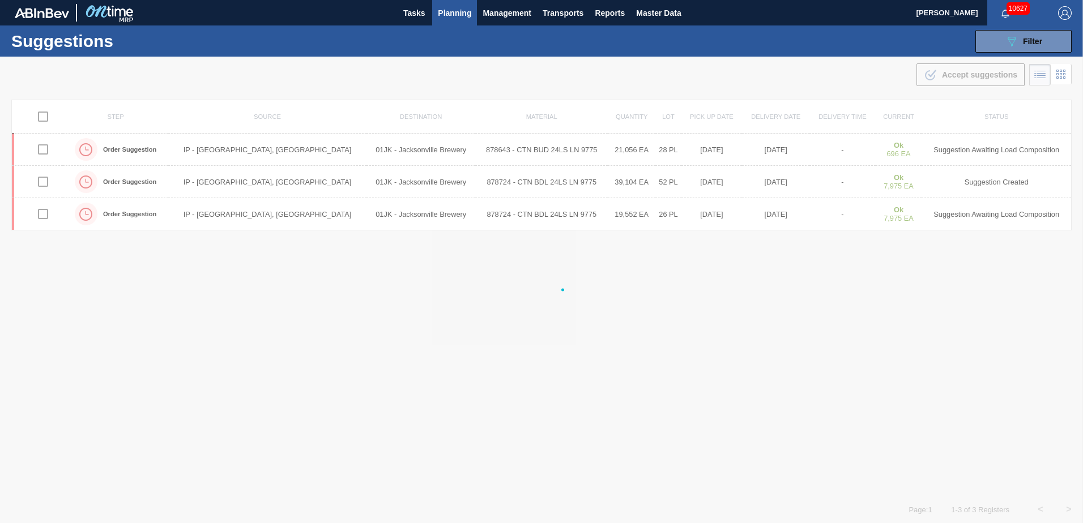
checkbox input "false"
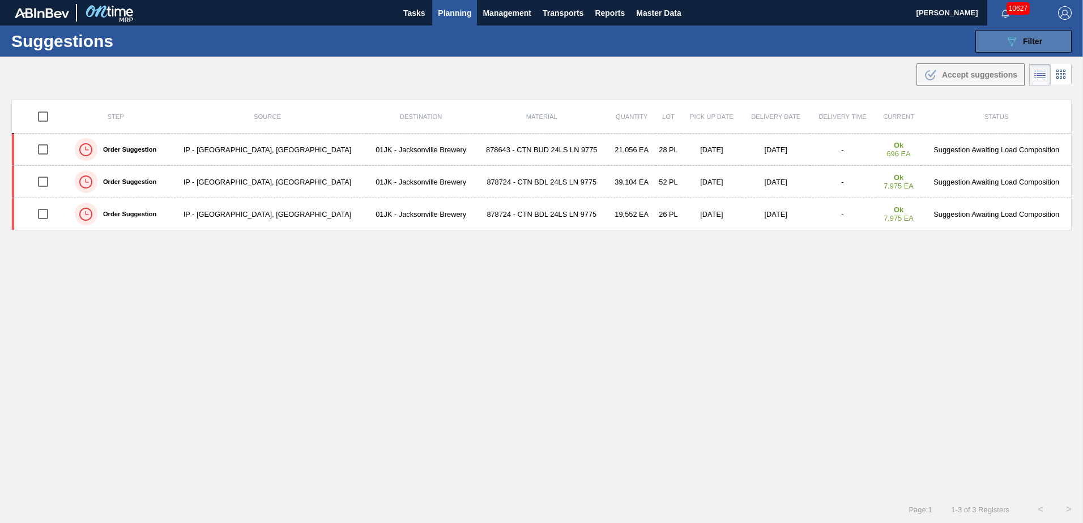
click at [974, 41] on div "Suggestions 089F7B8B-B2A5-4AFE-B5C0-19BA573D28AC Filter Step Step Source Source…" at bounding box center [541, 40] width 1083 height 31
drag, startPoint x: 974, startPoint y: 41, endPoint x: 1000, endPoint y: 41, distance: 25.5
click at [1000, 41] on button "089F7B8B-B2A5-4AFE-B5C0-19BA573D28AC Filter" at bounding box center [1023, 41] width 96 height 23
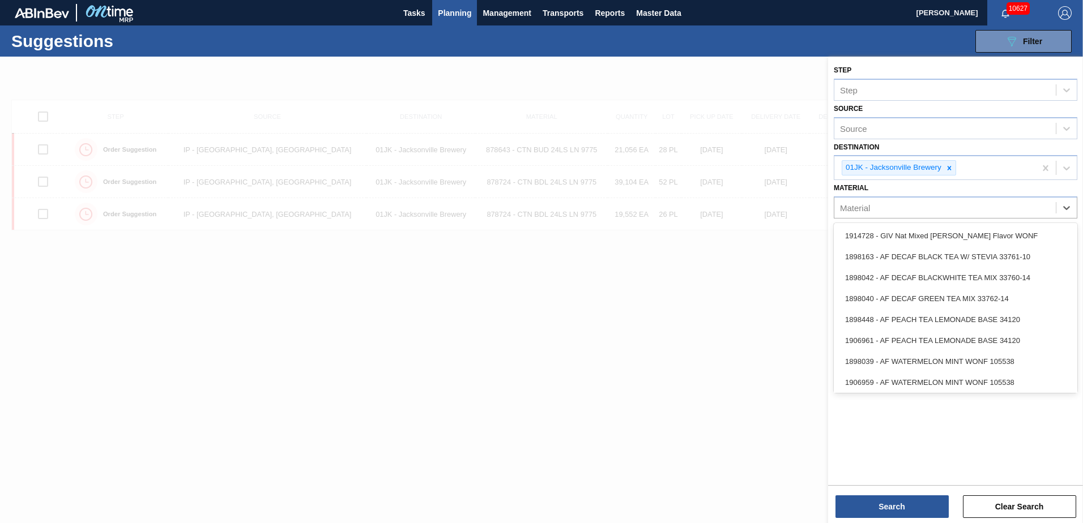
drag, startPoint x: 1003, startPoint y: 211, endPoint x: 1013, endPoint y: 187, distance: 26.6
click at [1002, 210] on div "Material" at bounding box center [944, 208] width 221 height 16
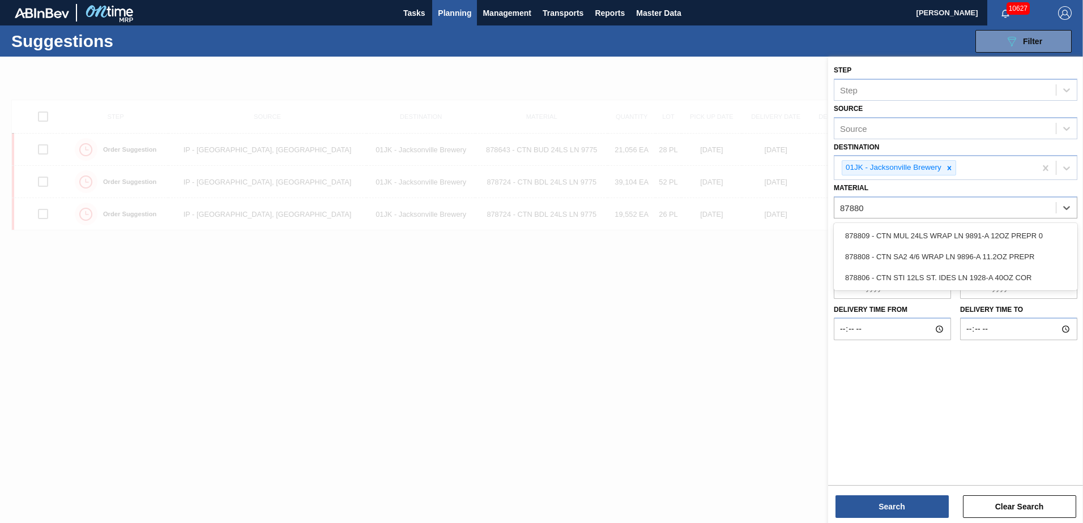
type input "878809"
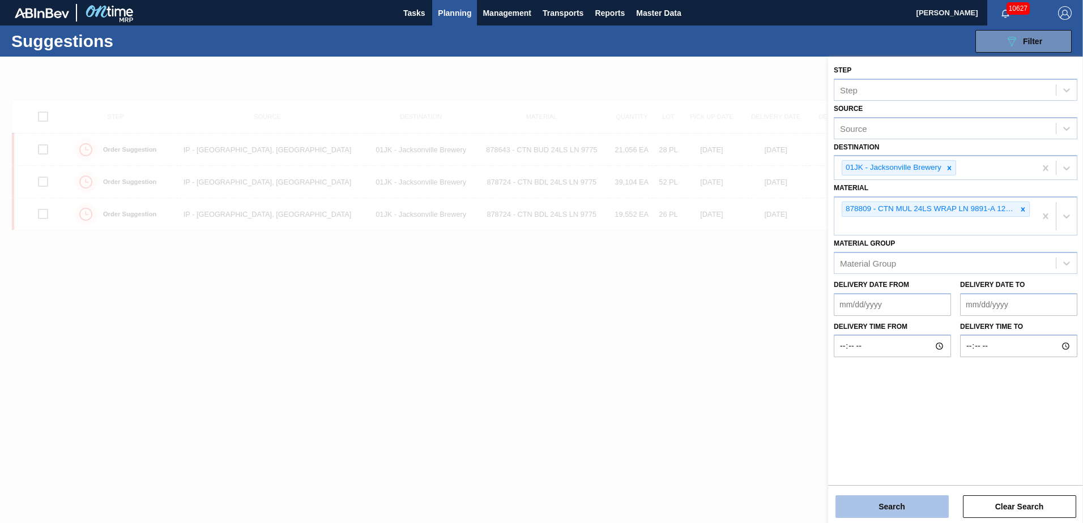
click at [923, 501] on button "Search" at bounding box center [891, 506] width 113 height 23
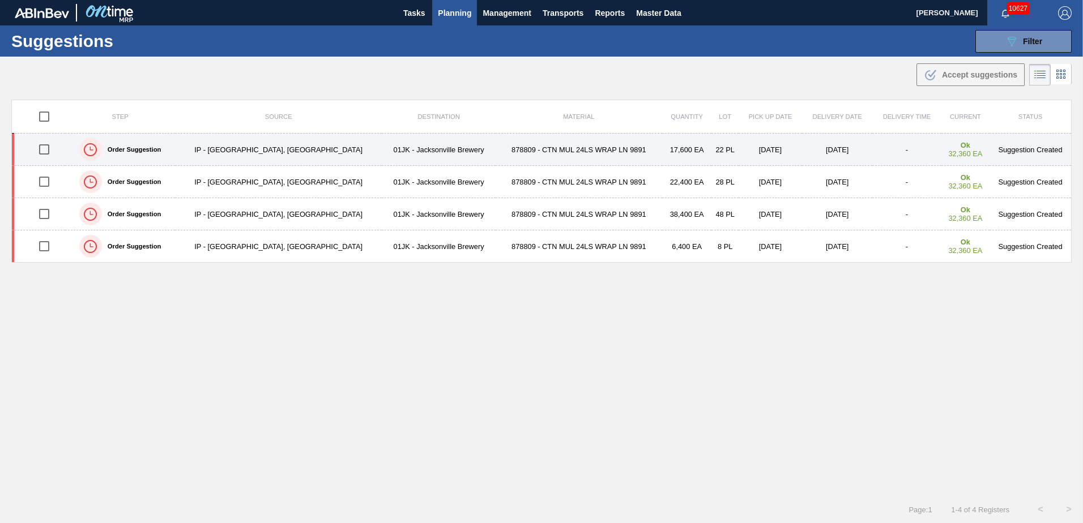
click at [47, 153] on input "checkbox" at bounding box center [44, 150] width 24 height 24
checkbox input "true"
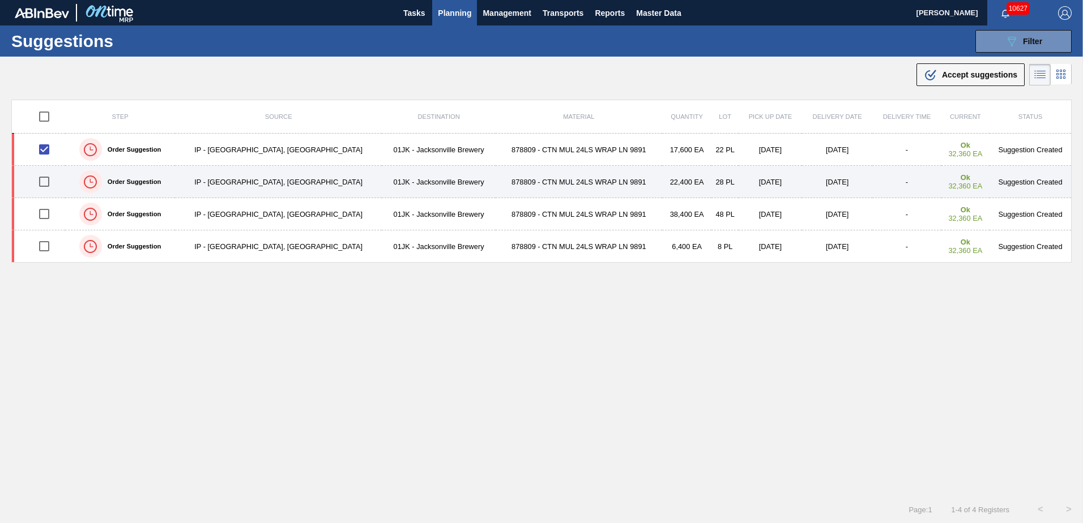
click at [53, 177] on input "checkbox" at bounding box center [44, 182] width 24 height 24
checkbox input "true"
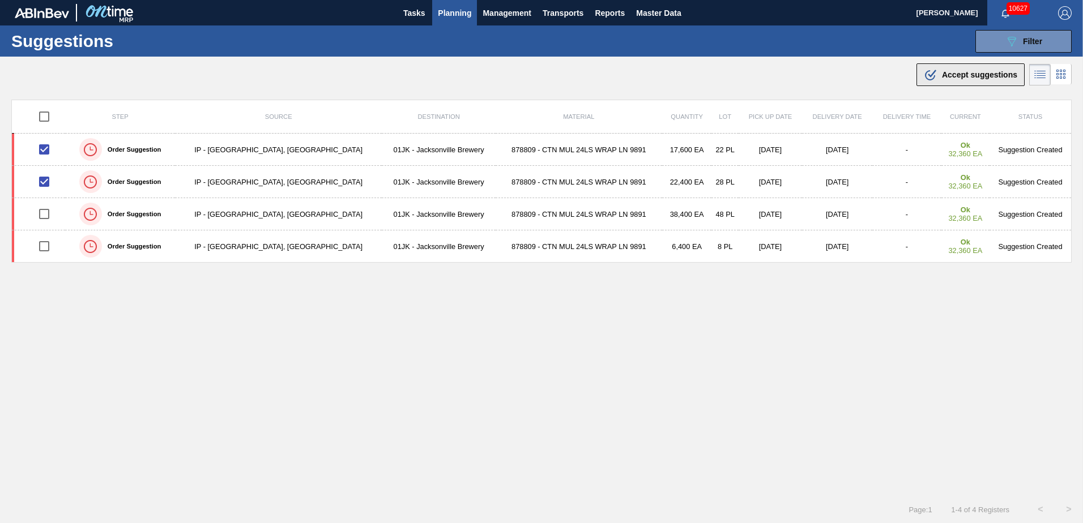
click at [953, 75] on span "Accept suggestions" at bounding box center [979, 74] width 75 height 9
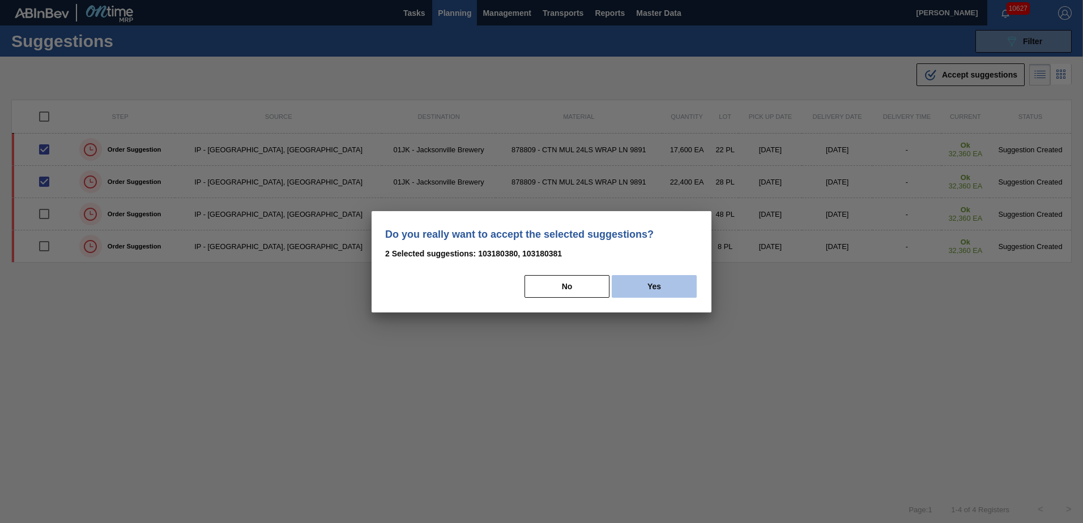
click at [664, 289] on button "Yes" at bounding box center [653, 286] width 85 height 23
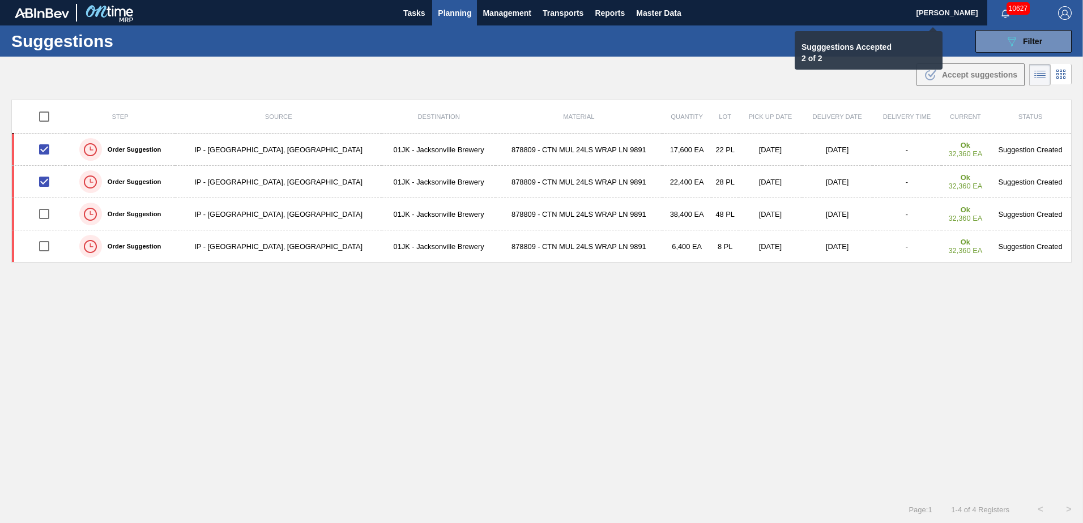
checkbox input "false"
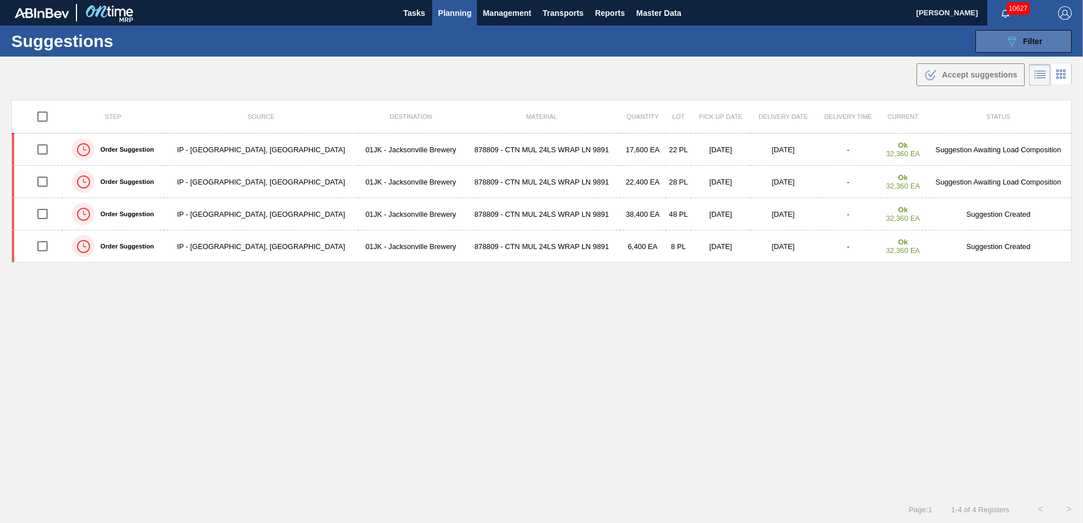
click at [1040, 42] on span "Filter" at bounding box center [1032, 41] width 19 height 9
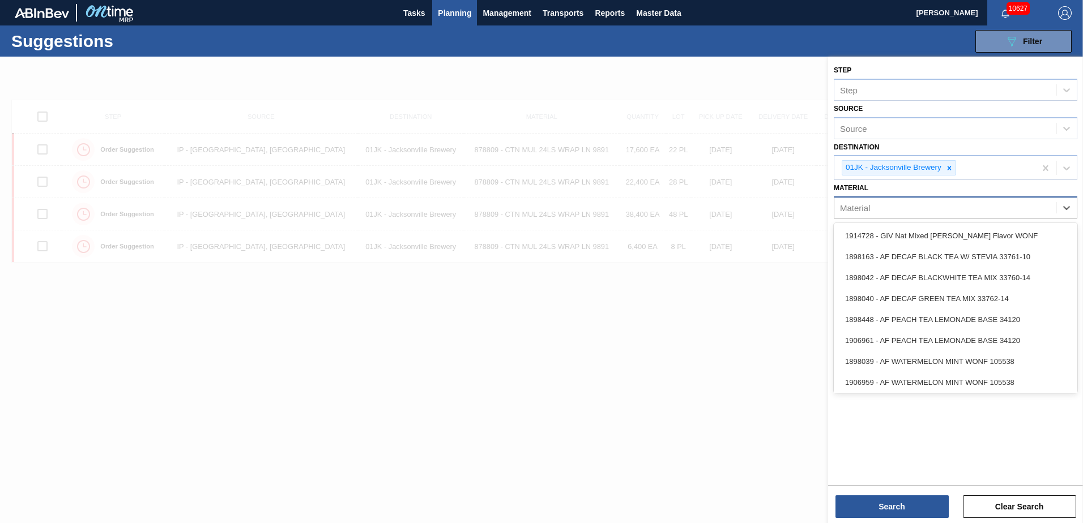
click at [1030, 214] on div "Material" at bounding box center [944, 208] width 221 height 16
type input "683462"
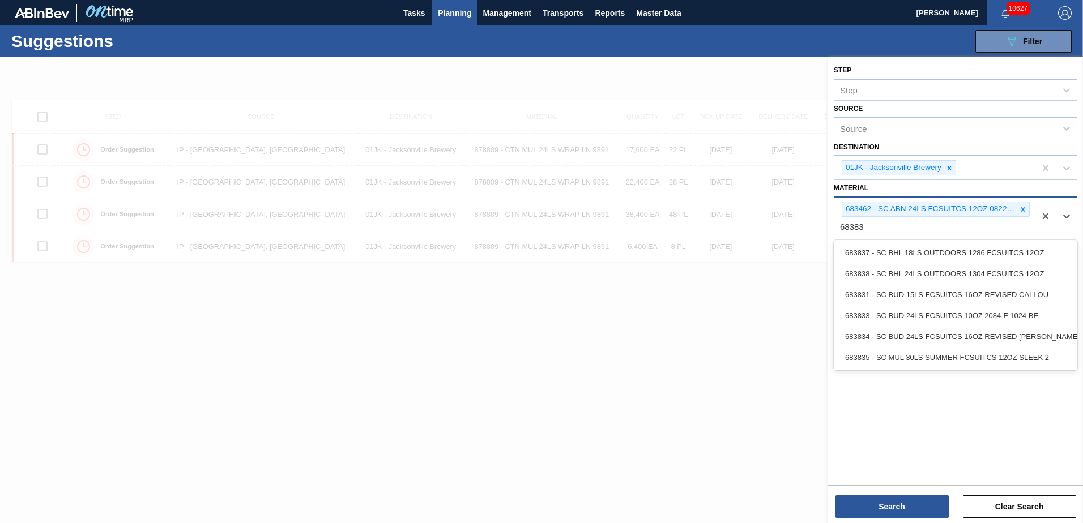
type input "683838"
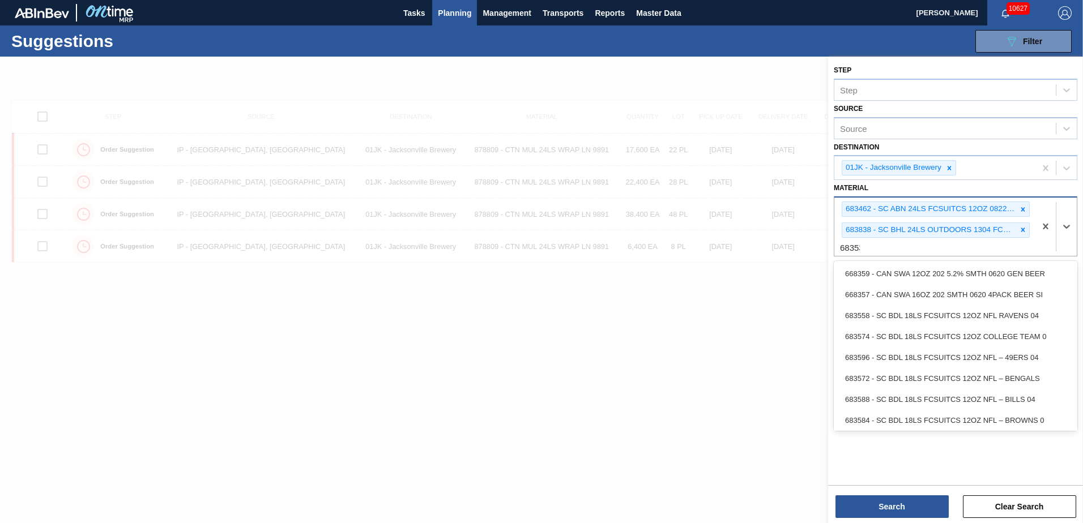
type input "683530"
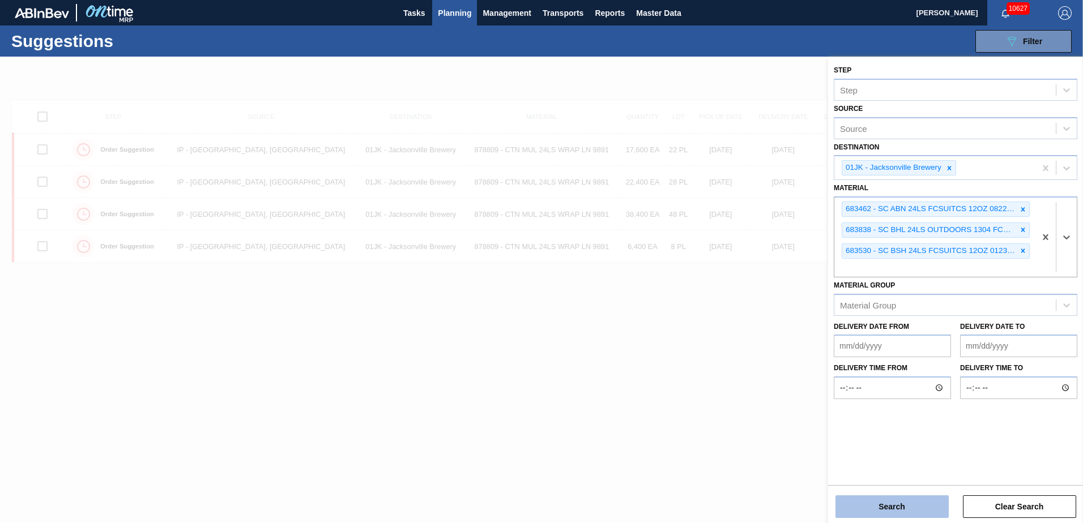
click at [919, 506] on button "Search" at bounding box center [891, 506] width 113 height 23
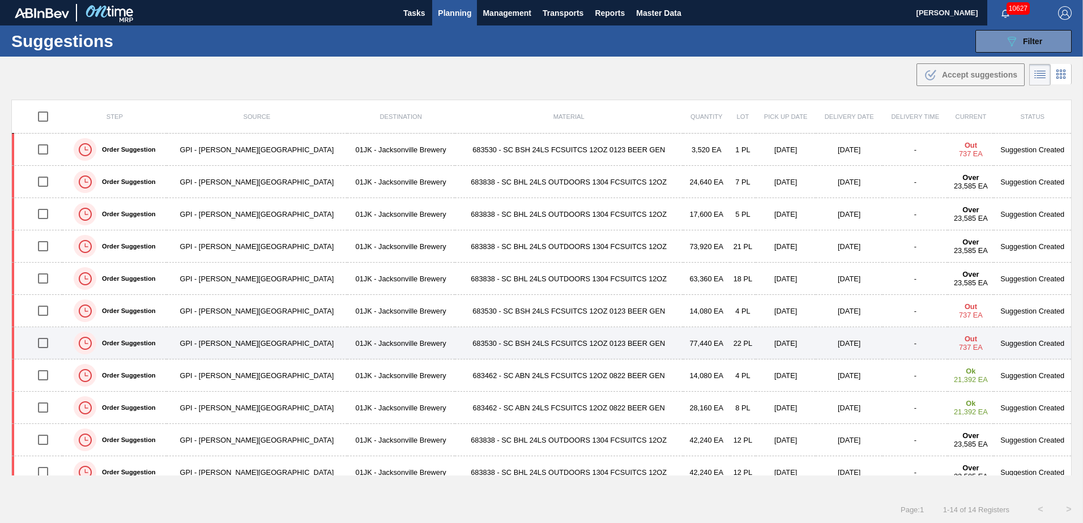
drag, startPoint x: 49, startPoint y: 339, endPoint x: 49, endPoint y: 330, distance: 9.1
click at [49, 339] on input "checkbox" at bounding box center [43, 343] width 24 height 24
checkbox input "true"
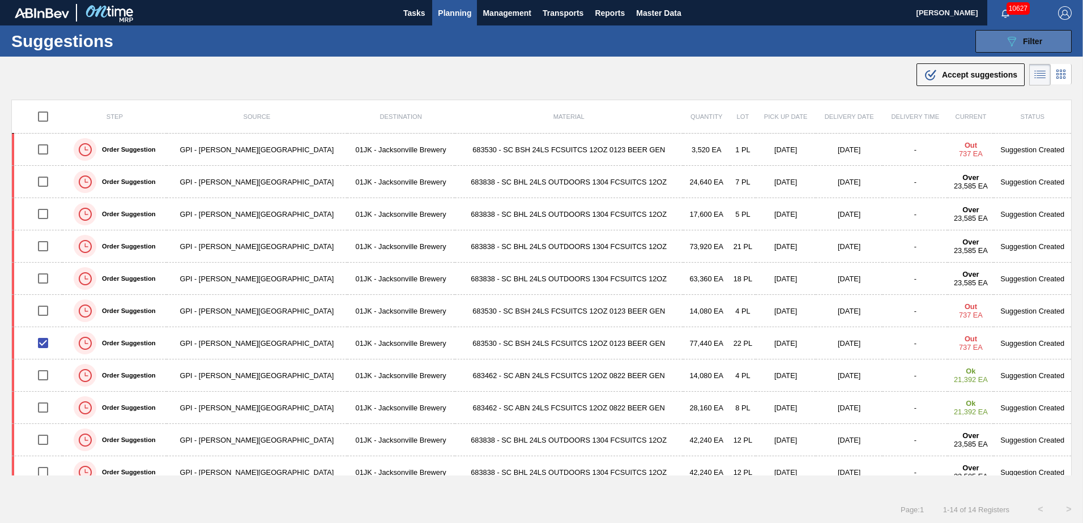
click at [1014, 44] on icon "089F7B8B-B2A5-4AFE-B5C0-19BA573D28AC" at bounding box center [1011, 42] width 14 height 14
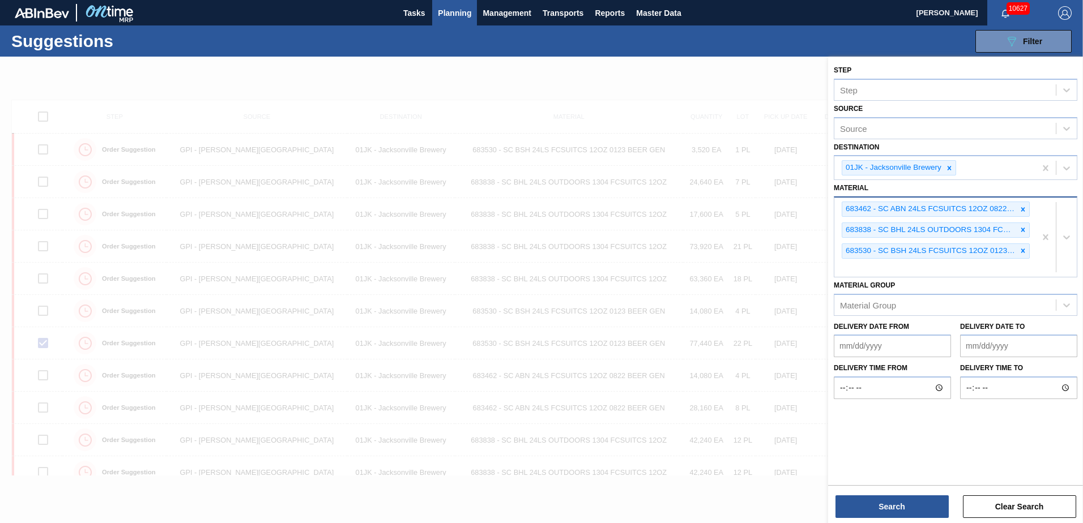
click at [925, 271] on div "683462 - SC ABN 24LS FCSUITCS 12OZ 0822 BEER GEN 683838 - SC BHL 24LS OUTDOORS …" at bounding box center [934, 237] width 201 height 79
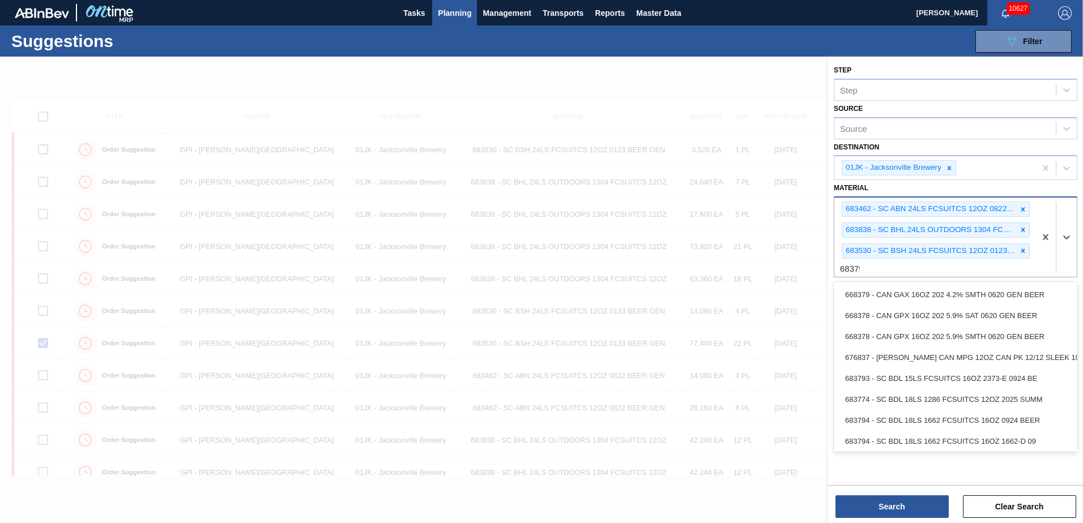
type input "683792"
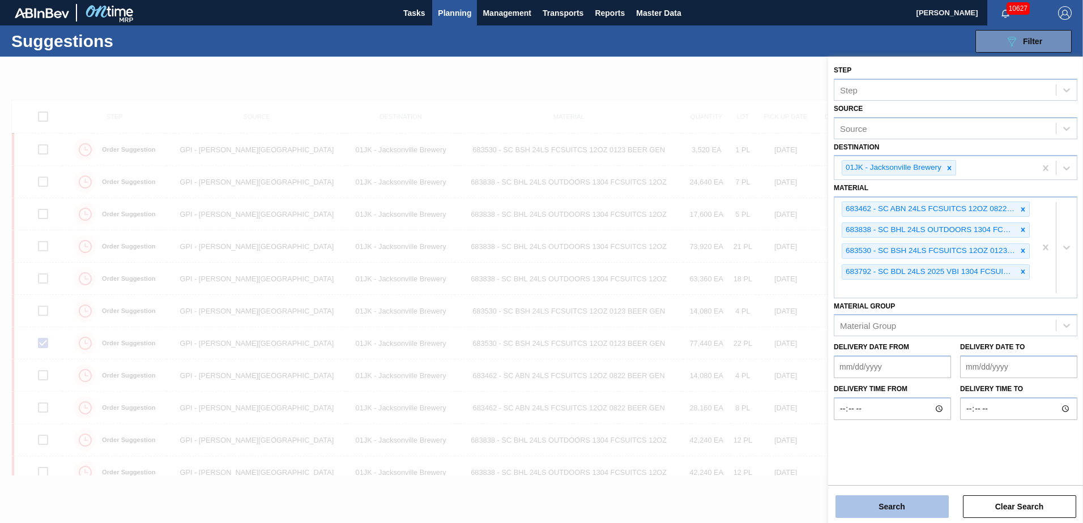
click at [897, 504] on button "Search" at bounding box center [891, 506] width 113 height 23
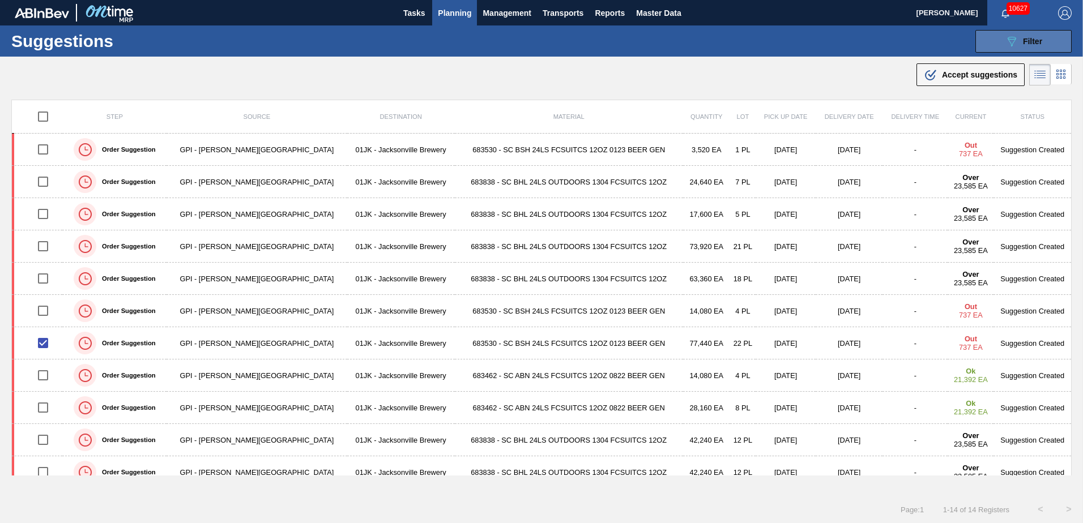
click at [1050, 40] on button "089F7B8B-B2A5-4AFE-B5C0-19BA573D28AC Filter" at bounding box center [1023, 41] width 96 height 23
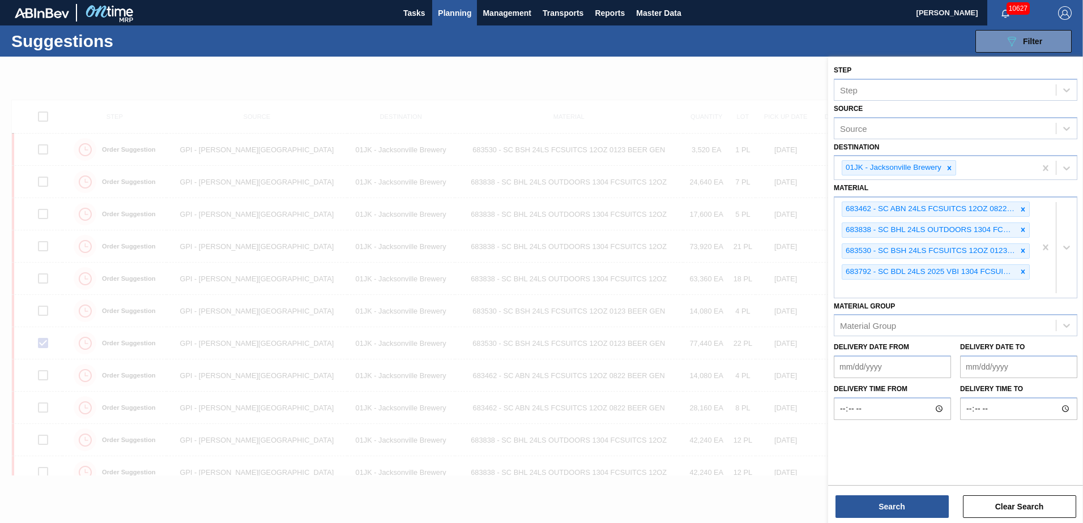
click at [539, 63] on div at bounding box center [541, 318] width 1083 height 523
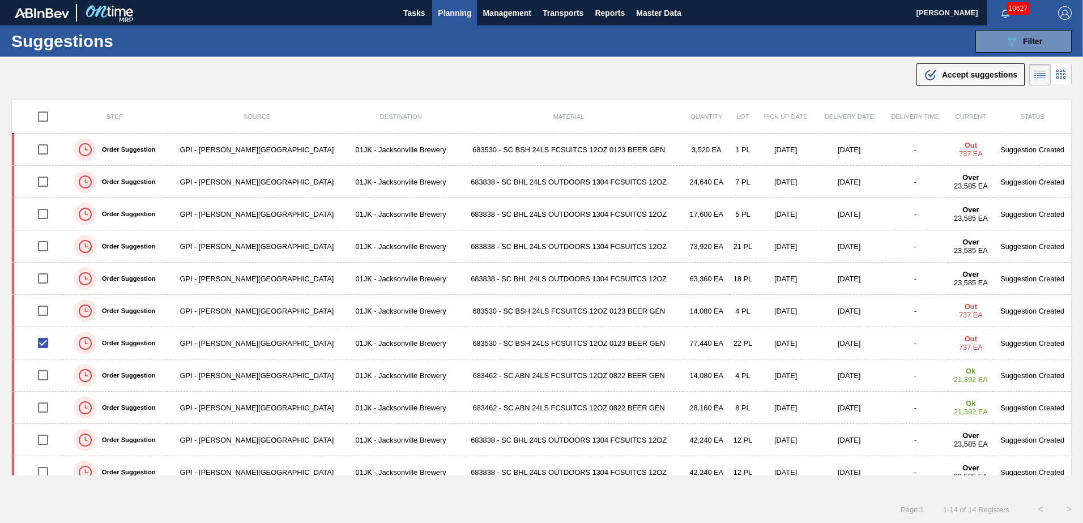
click at [752, 66] on div ".b{fill:var(--color-action-default)} Accept suggestions" at bounding box center [541, 73] width 1083 height 32
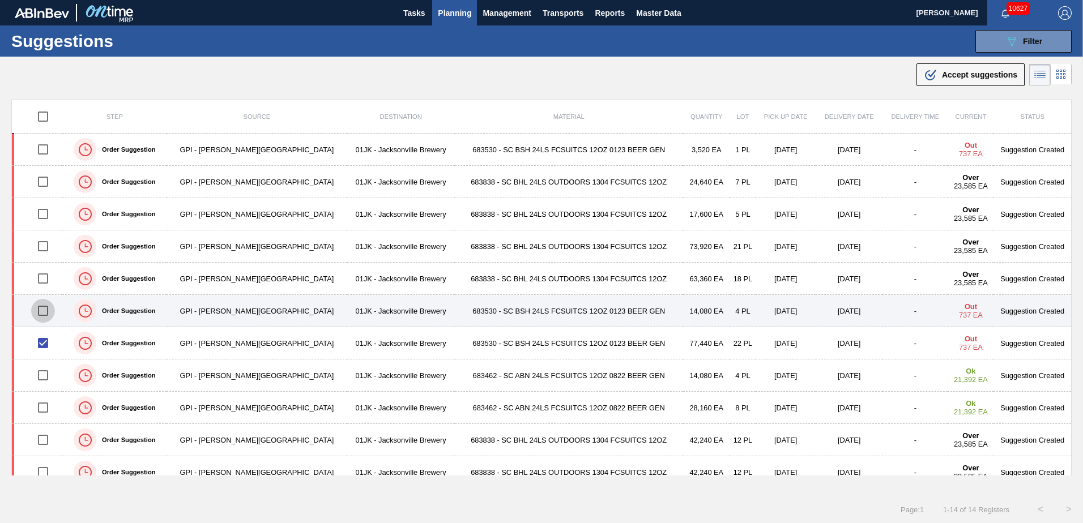
click at [43, 313] on input "checkbox" at bounding box center [43, 311] width 24 height 24
checkbox input "true"
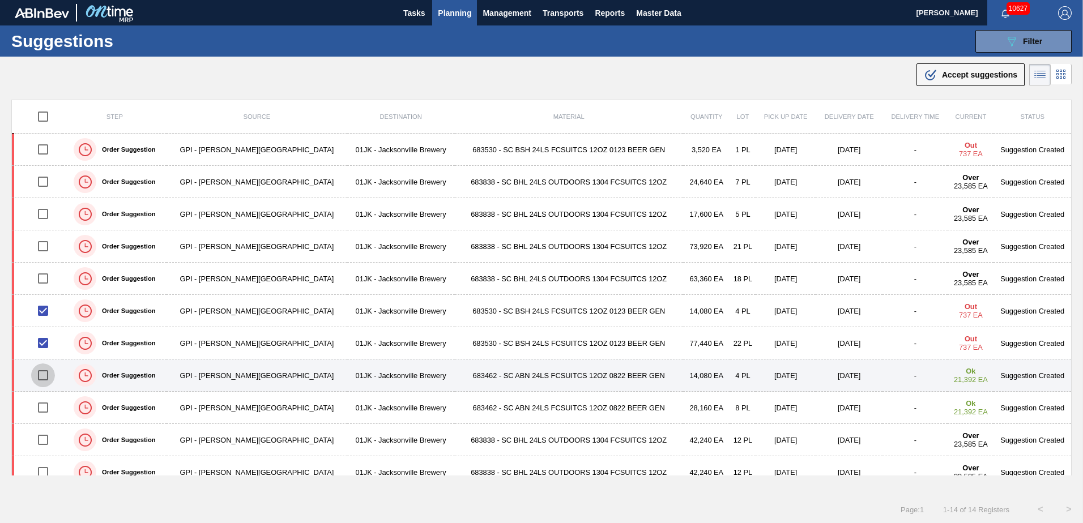
click at [45, 375] on input "checkbox" at bounding box center [43, 375] width 24 height 24
checkbox input "true"
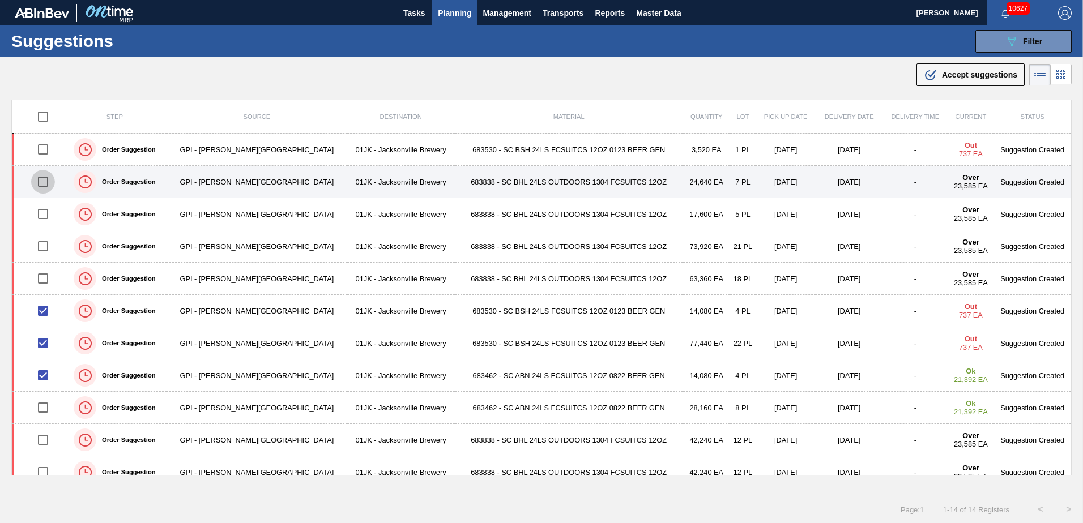
click at [44, 182] on input "checkbox" at bounding box center [43, 182] width 24 height 24
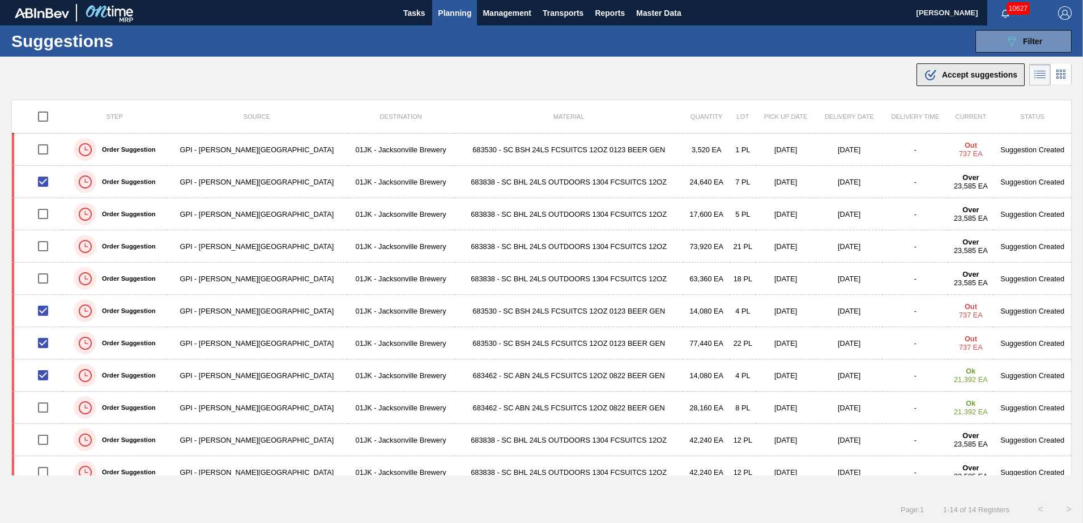
click at [930, 70] on icon ".b{fill:var(--color-action-default)}" at bounding box center [930, 75] width 14 height 14
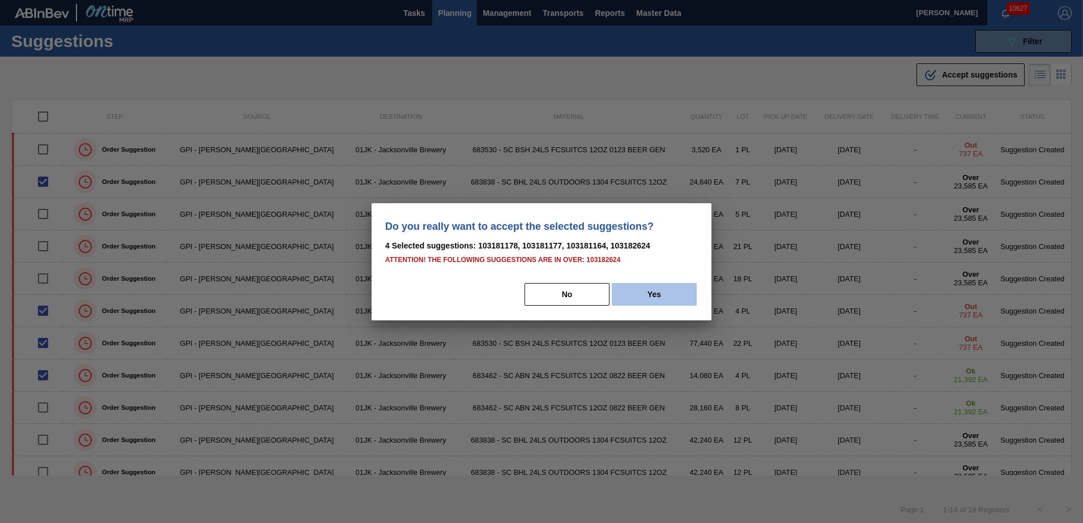
click at [635, 293] on button "Yes" at bounding box center [653, 294] width 85 height 23
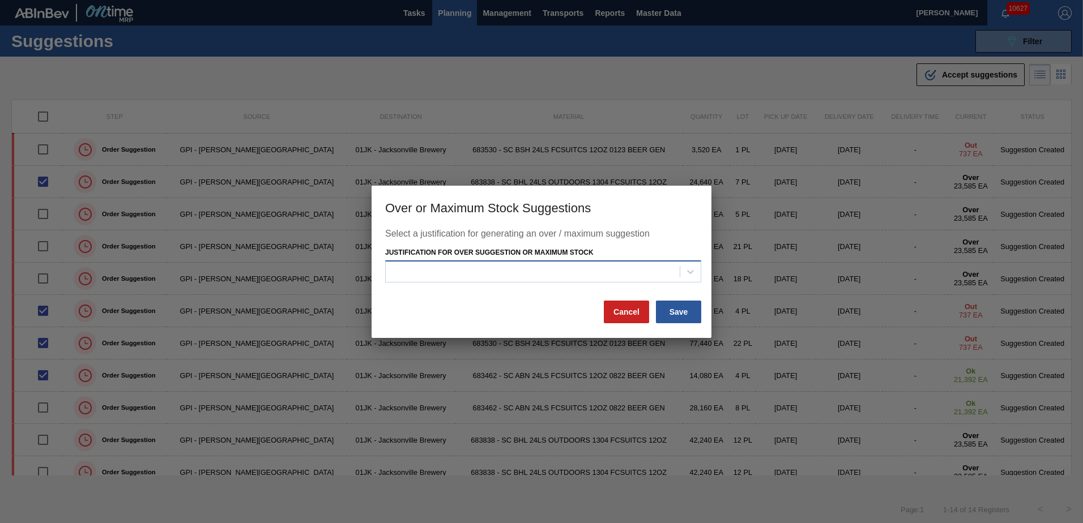
click at [678, 268] on div at bounding box center [533, 272] width 294 height 16
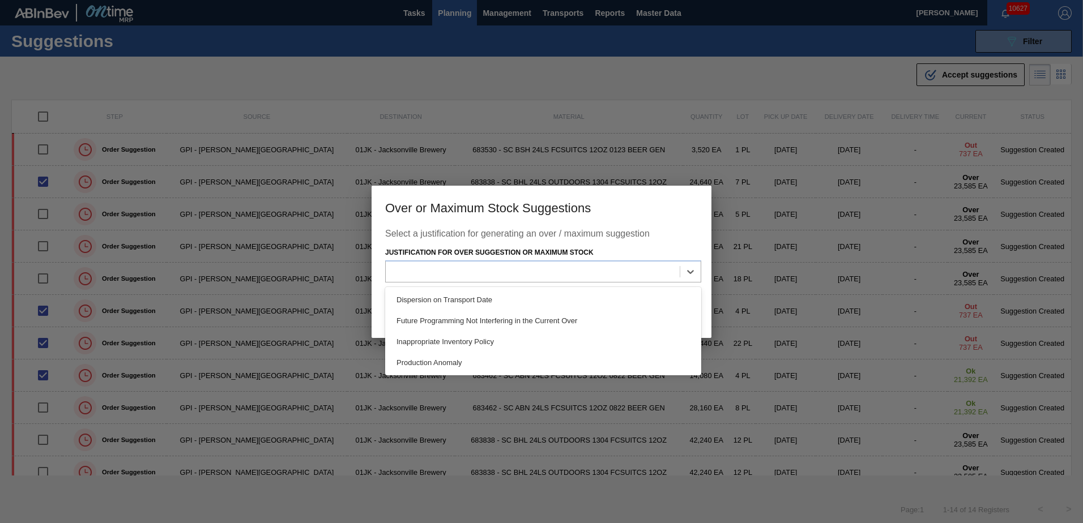
click at [573, 310] on div "Dispersion on Transport Date" at bounding box center [543, 299] width 316 height 21
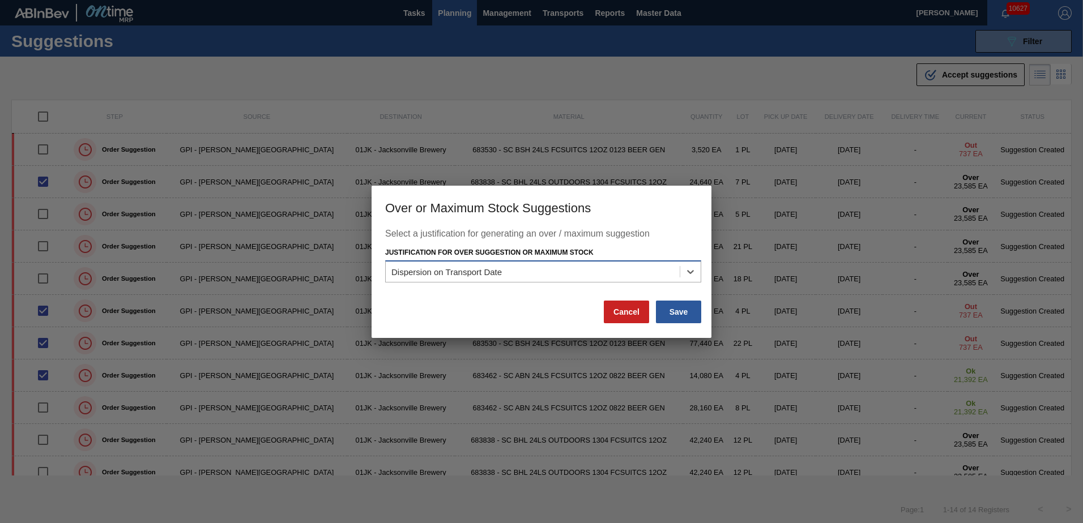
drag, startPoint x: 621, startPoint y: 267, endPoint x: 615, endPoint y: 276, distance: 10.5
click at [621, 267] on div "Dispersion on Transport Date" at bounding box center [533, 272] width 294 height 16
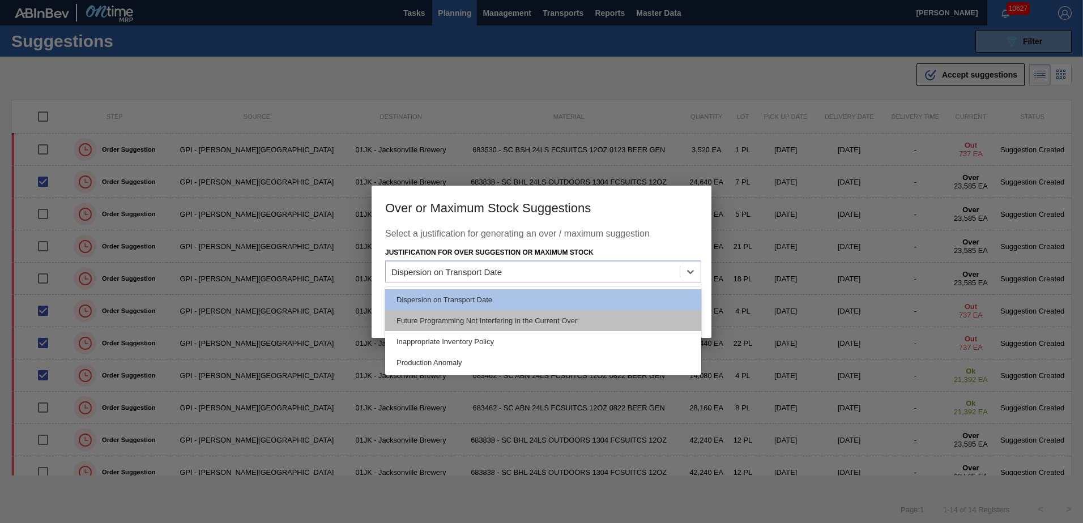
click at [588, 314] on div "Future Programming Not Interfering in the Current Over" at bounding box center [543, 320] width 316 height 21
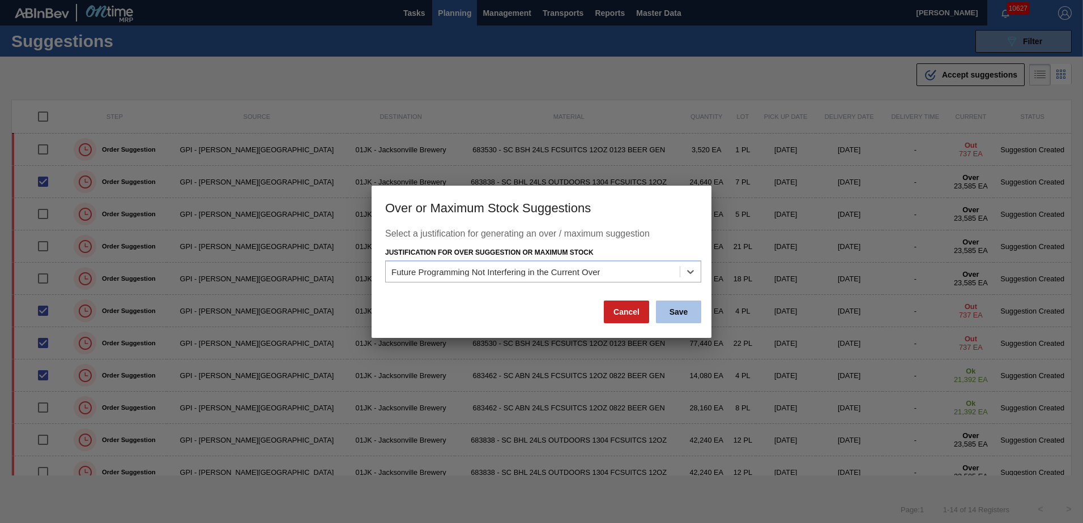
click at [691, 314] on button "Save" at bounding box center [678, 312] width 45 height 23
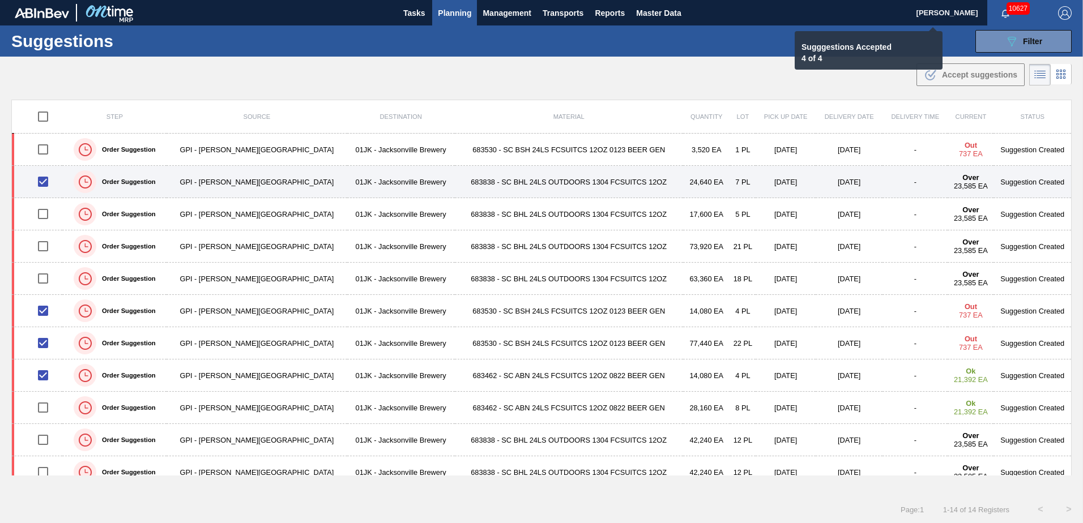
checkbox input "false"
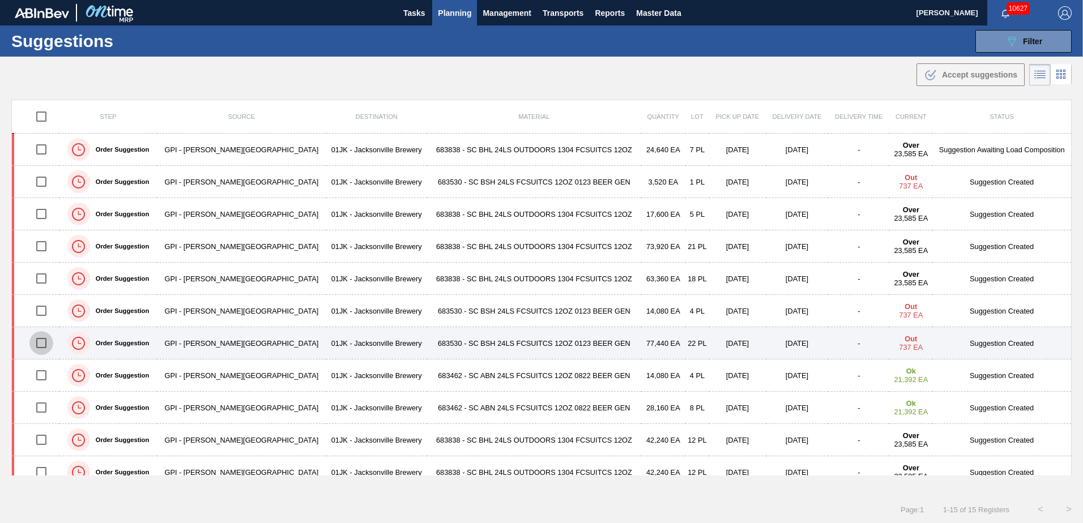
click at [39, 343] on input "checkbox" at bounding box center [41, 343] width 24 height 24
checkbox input "true"
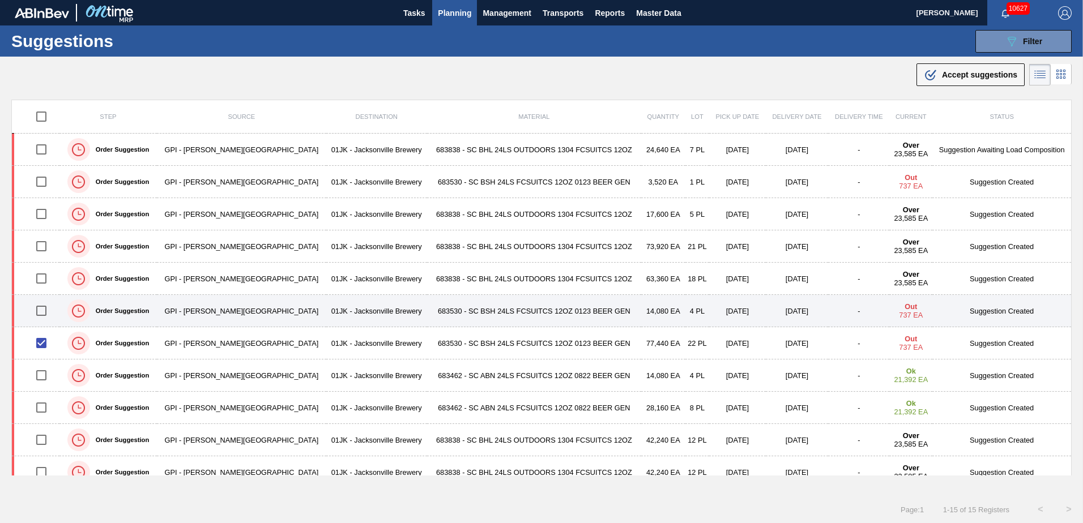
click at [47, 310] on input "checkbox" at bounding box center [41, 311] width 24 height 24
checkbox input "true"
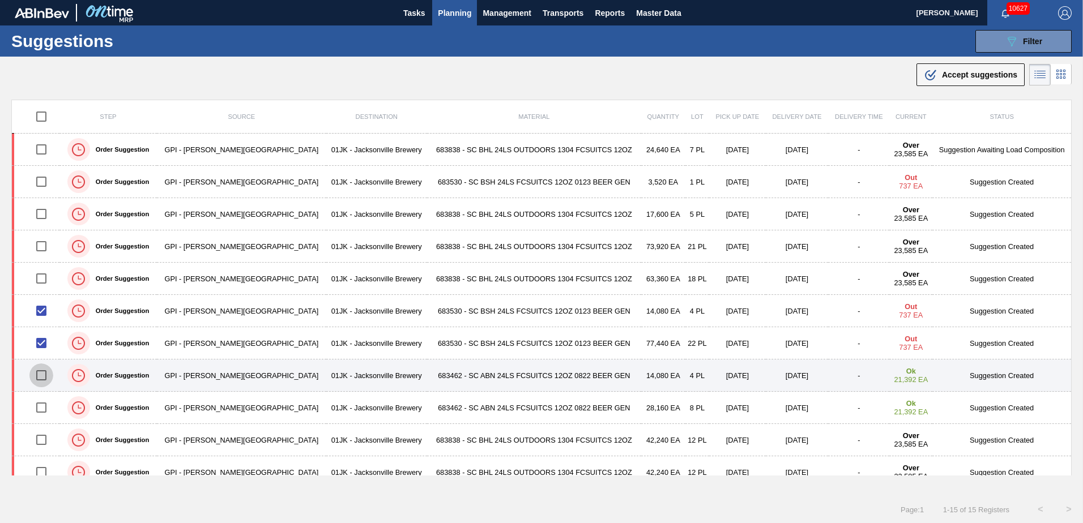
click at [42, 374] on input "checkbox" at bounding box center [41, 375] width 24 height 24
checkbox input "true"
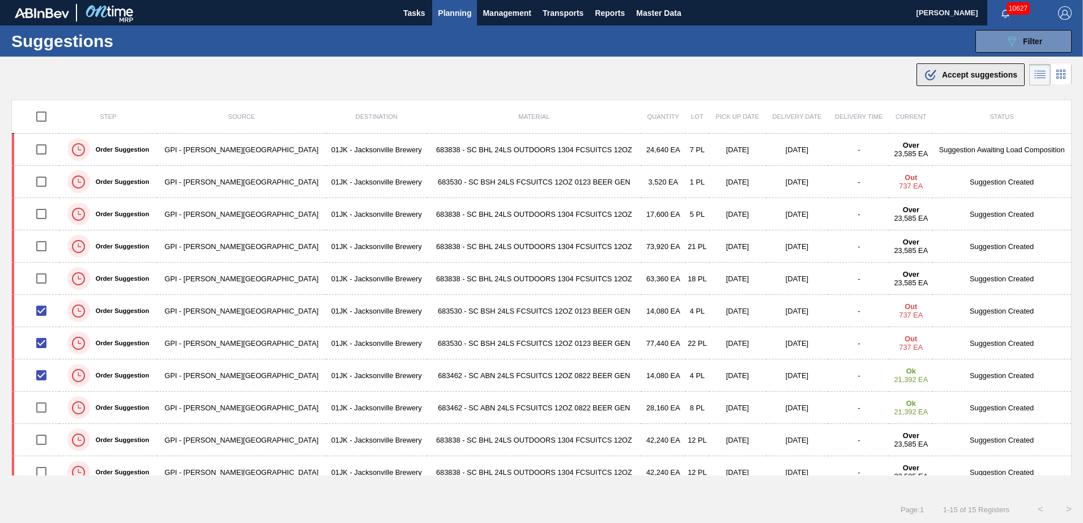
click at [948, 69] on div ".b{fill:var(--color-action-default)} Accept suggestions" at bounding box center [969, 75] width 93 height 14
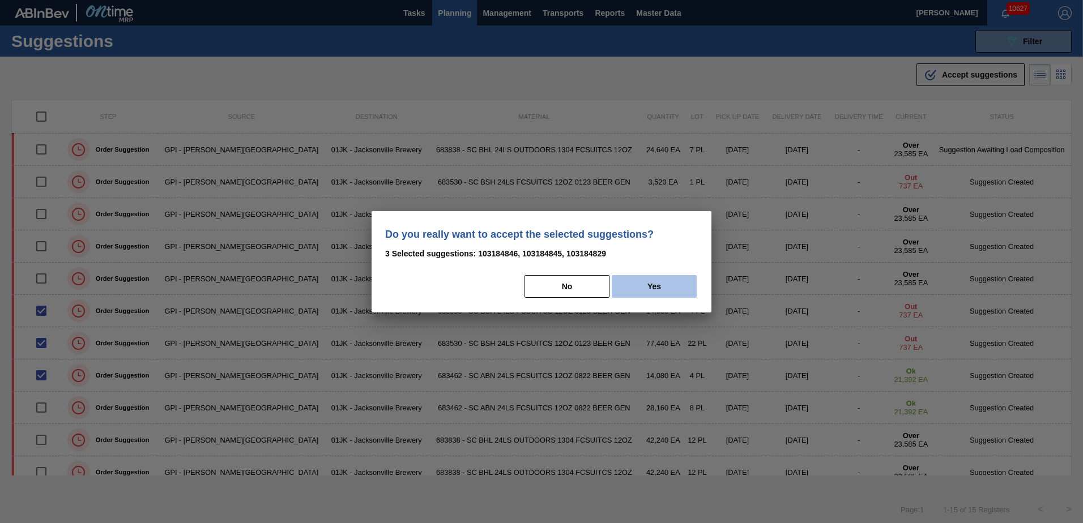
click at [664, 279] on button "Yes" at bounding box center [653, 286] width 85 height 23
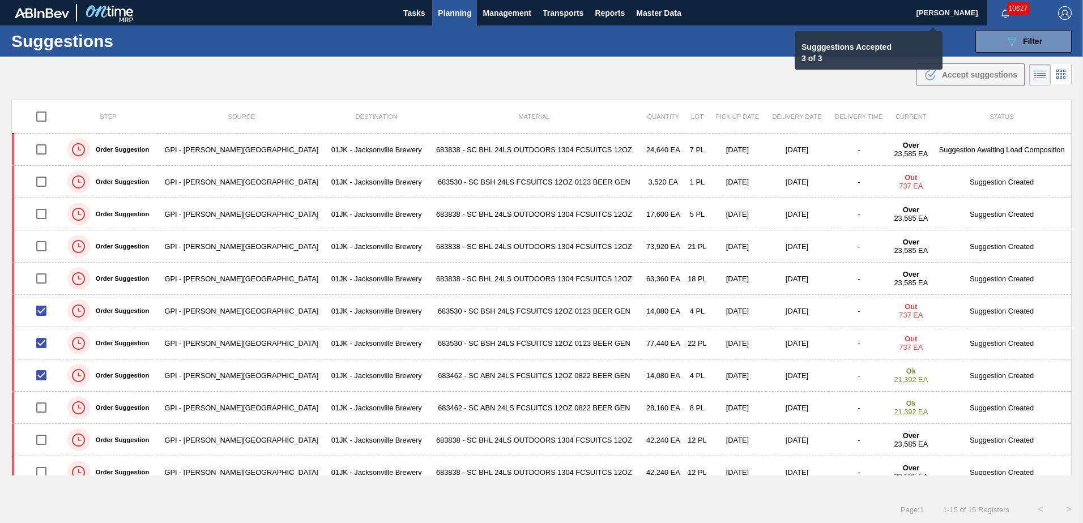
checkbox input "false"
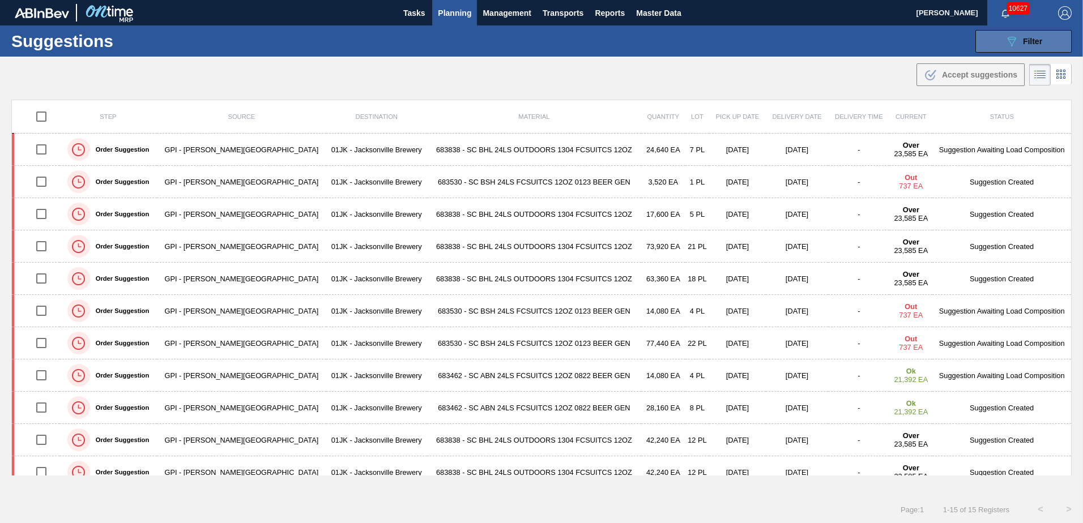
click at [985, 47] on button "089F7B8B-B2A5-4AFE-B5C0-19BA573D28AC Filter" at bounding box center [1023, 41] width 96 height 23
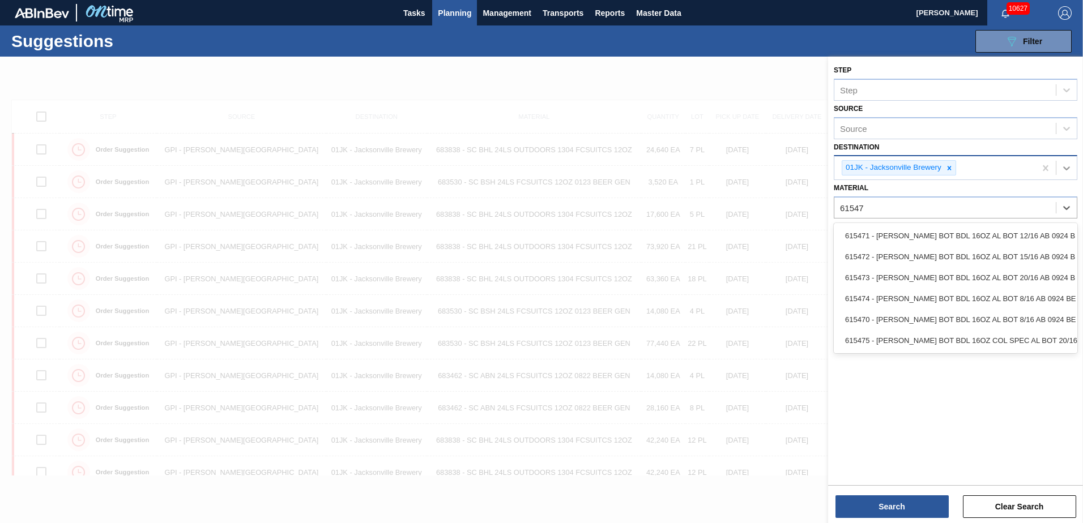
type input "615471"
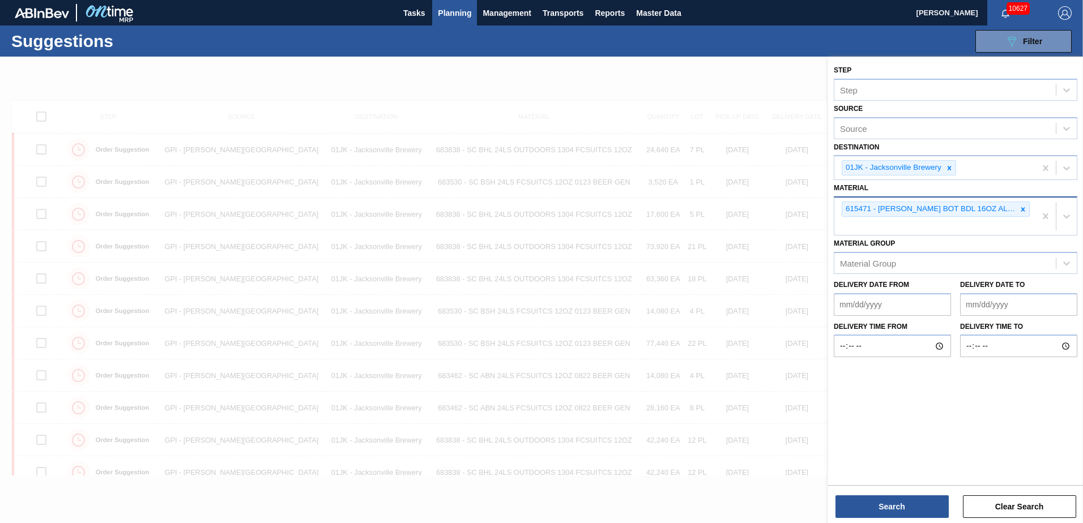
click at [849, 226] on div "615471 - CARR BOT BDL 16OZ AL BOT 12/16 AB 0924 B" at bounding box center [934, 216] width 201 height 37
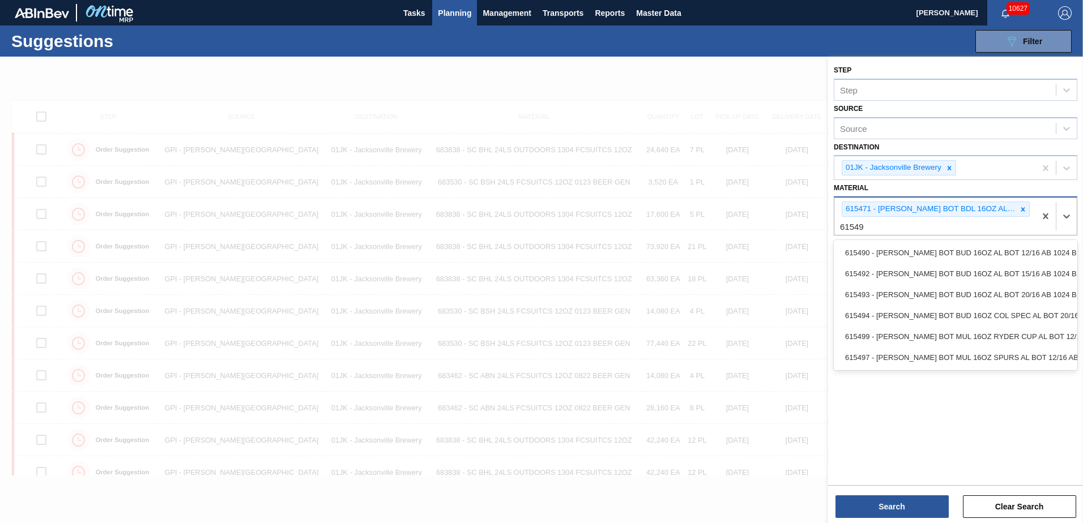
type input "615490"
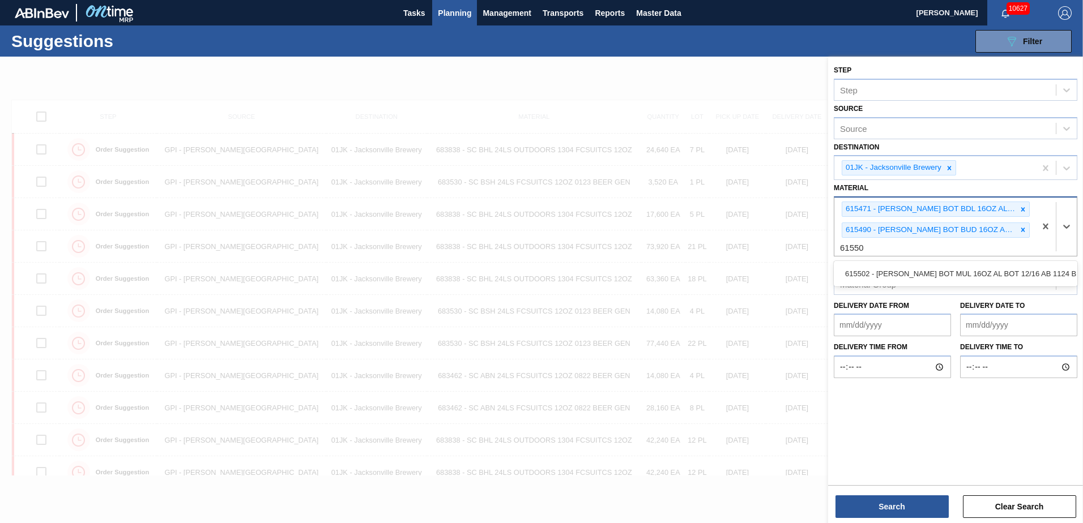
type input "615502"
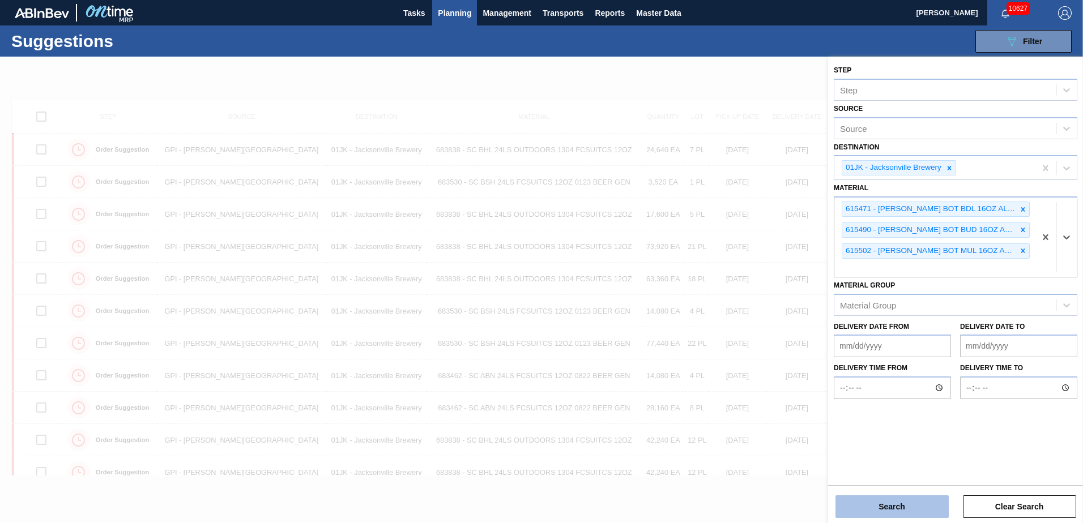
click at [898, 512] on button "Search" at bounding box center [891, 506] width 113 height 23
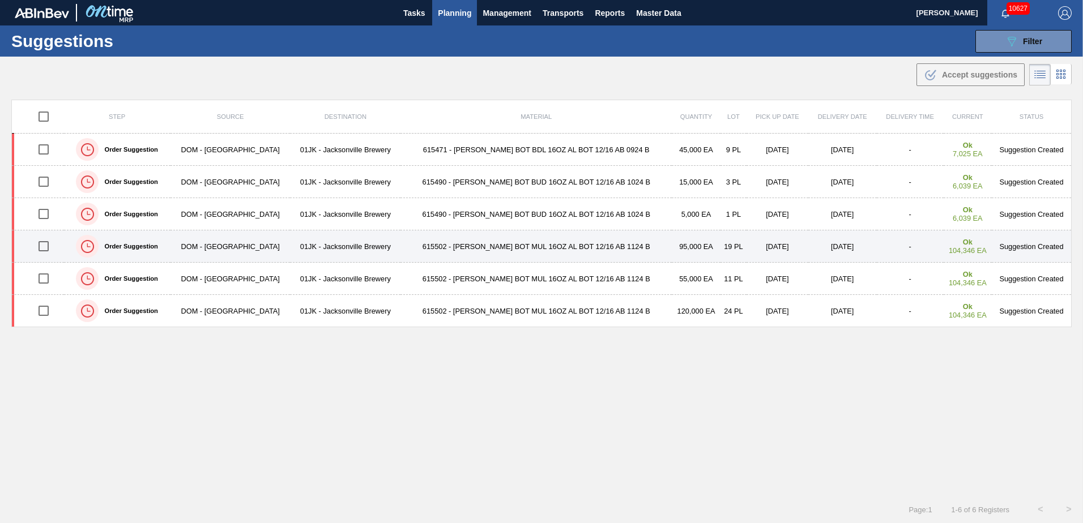
click at [49, 241] on input "checkbox" at bounding box center [44, 246] width 24 height 24
checkbox input "true"
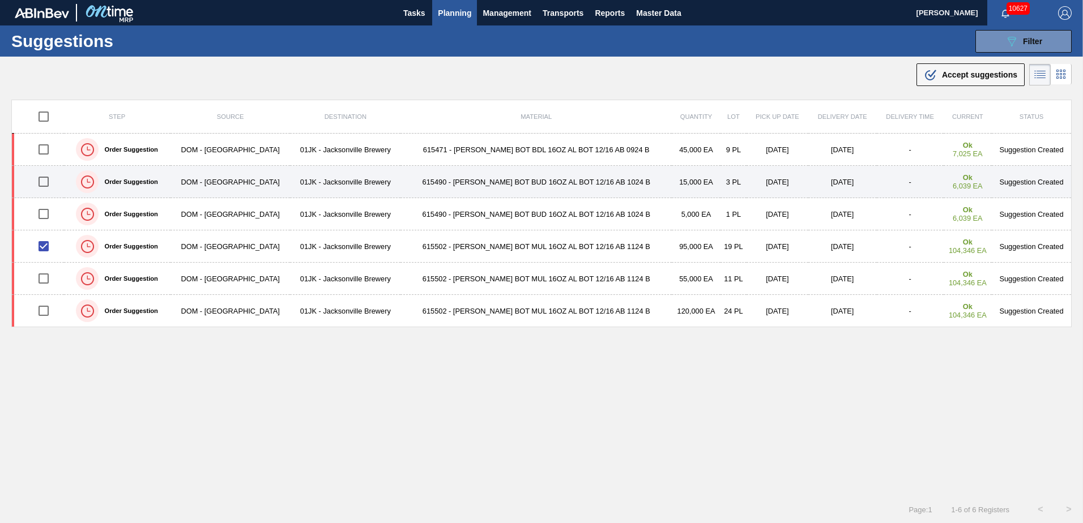
click at [45, 217] on input "checkbox" at bounding box center [44, 214] width 24 height 24
checkbox input "true"
click at [44, 181] on input "checkbox" at bounding box center [44, 182] width 24 height 24
checkbox input "true"
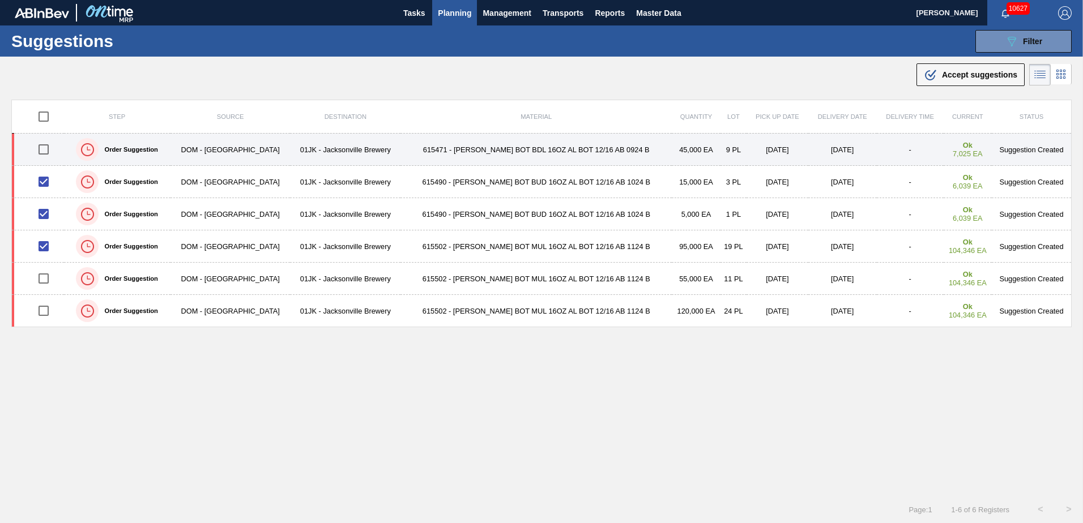
click at [46, 148] on input "checkbox" at bounding box center [44, 150] width 24 height 24
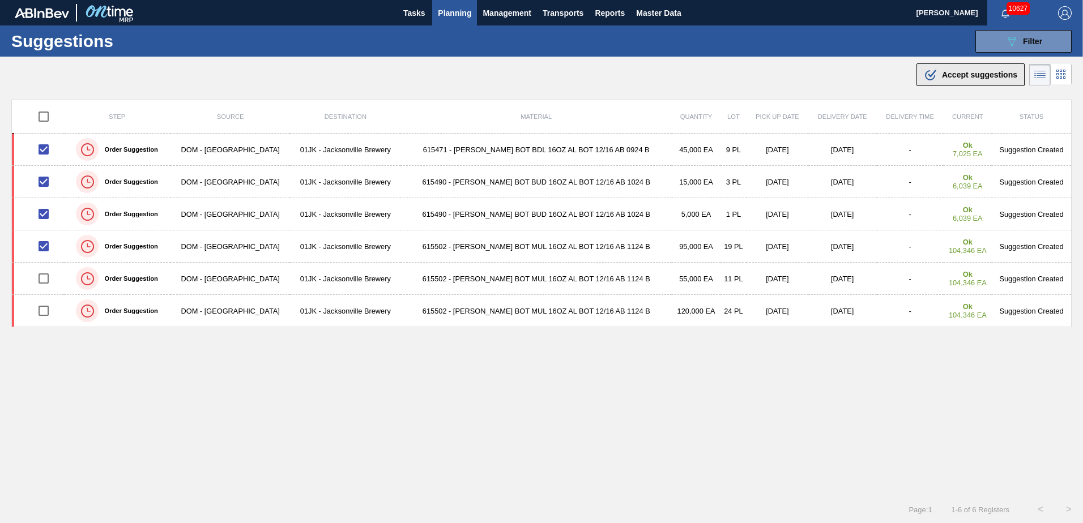
click at [978, 76] on span "Accept suggestions" at bounding box center [979, 74] width 75 height 9
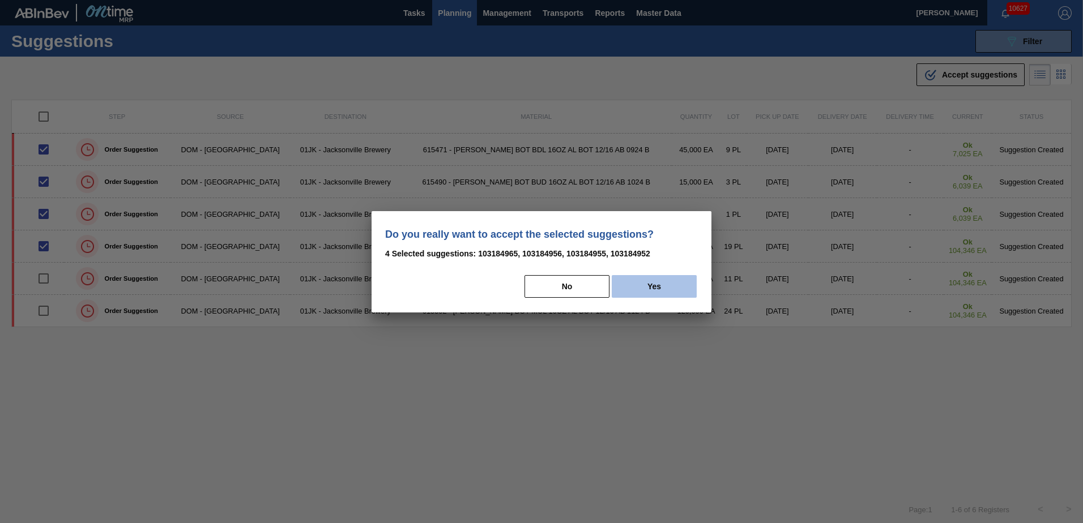
click at [674, 282] on button "Yes" at bounding box center [653, 286] width 85 height 23
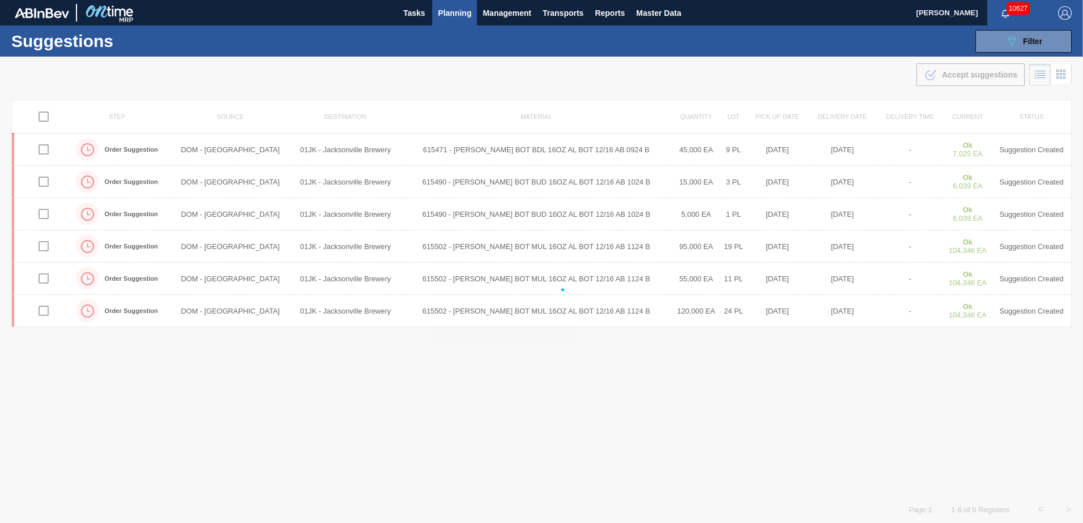
checkbox input "false"
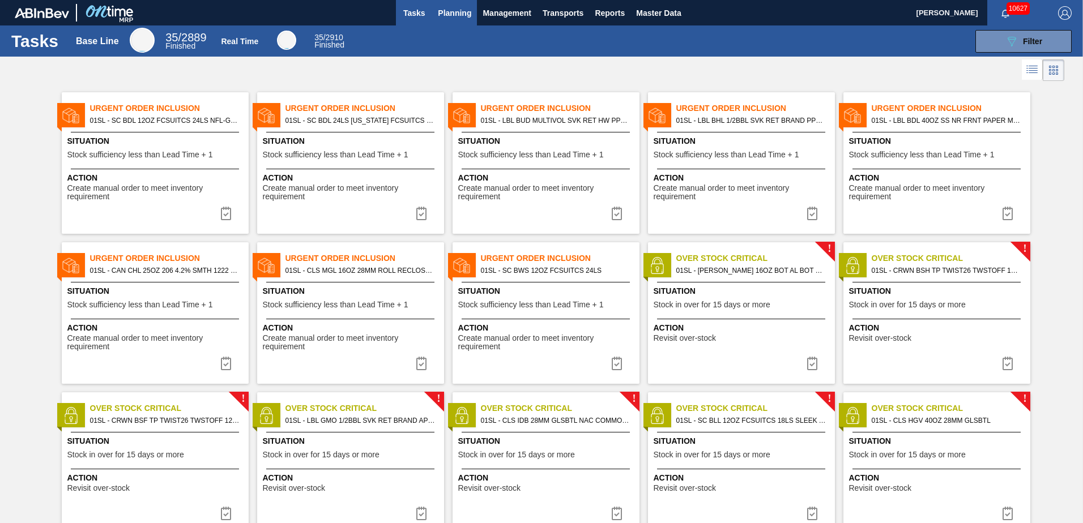
click at [467, 7] on span "Planning" at bounding box center [454, 13] width 33 height 14
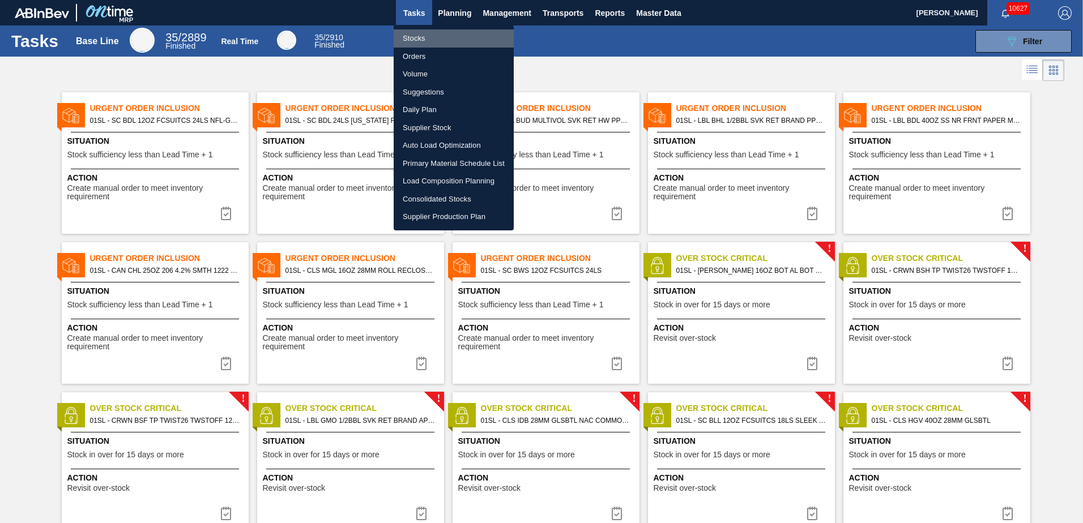
click at [446, 33] on li "Stocks" at bounding box center [454, 38] width 120 height 18
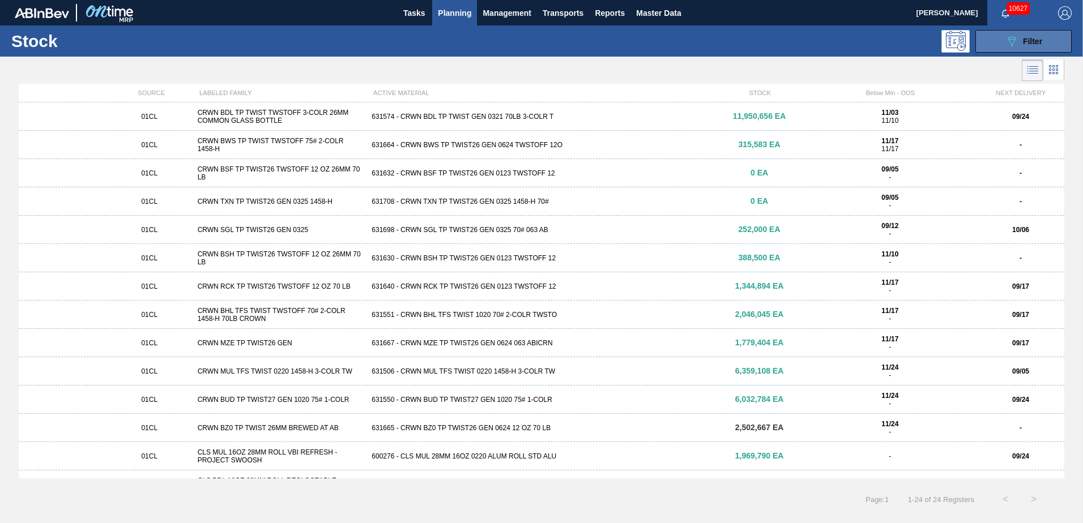
click at [1043, 40] on button "089F7B8B-B2A5-4AFE-B5C0-19BA573D28AC Filter" at bounding box center [1023, 41] width 96 height 23
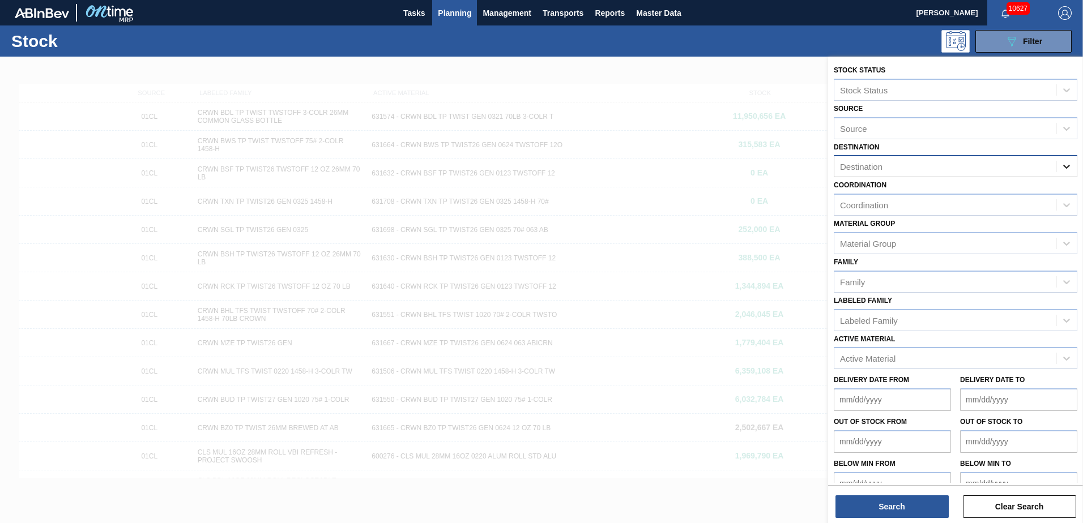
click at [1060, 162] on icon at bounding box center [1065, 166] width 11 height 11
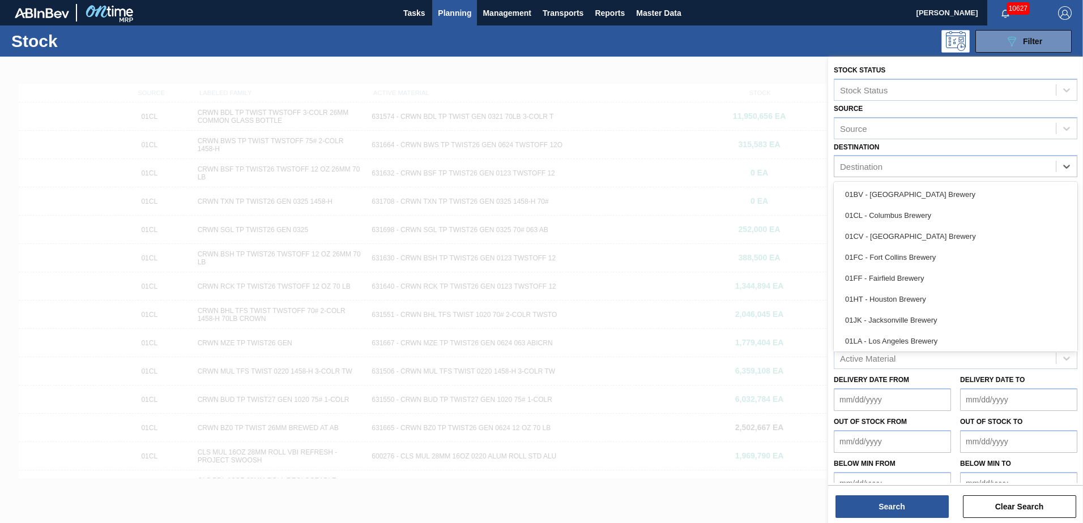
drag, startPoint x: 912, startPoint y: 314, endPoint x: 913, endPoint y: 296, distance: 18.2
click at [912, 311] on div "01JK - Jacksonville Brewery" at bounding box center [954, 320] width 243 height 21
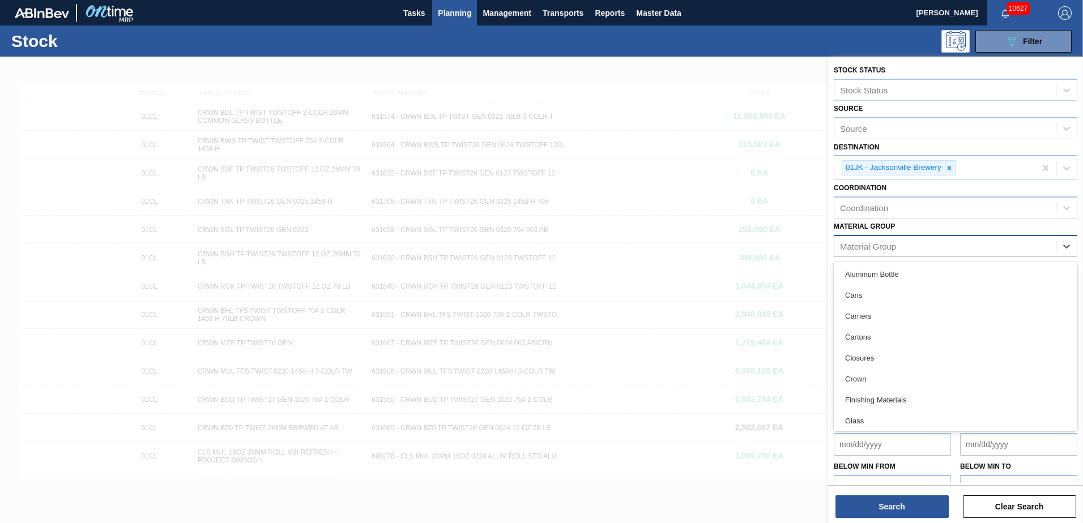
click at [903, 250] on div "Material Group" at bounding box center [944, 246] width 221 height 16
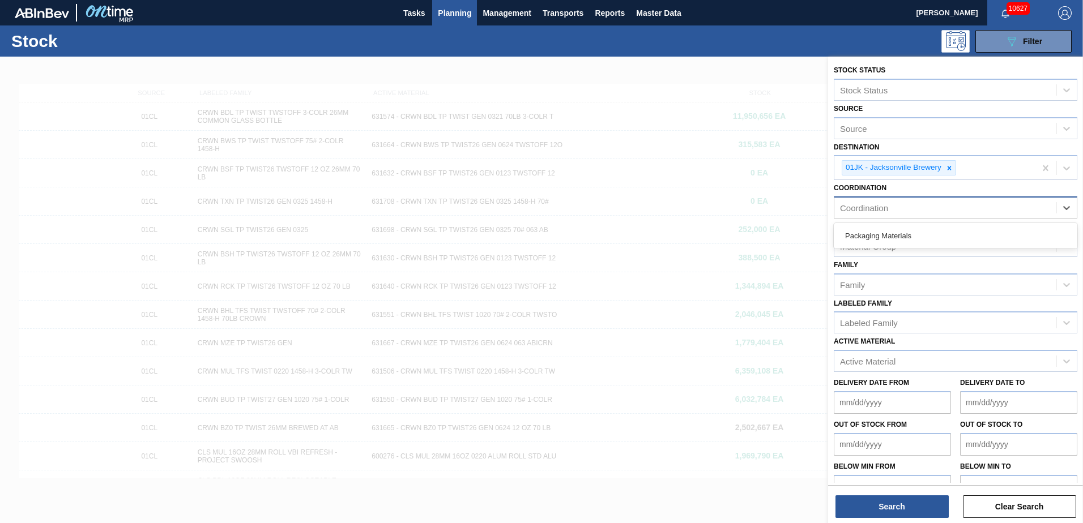
click at [913, 211] on div "Coordination" at bounding box center [944, 208] width 221 height 16
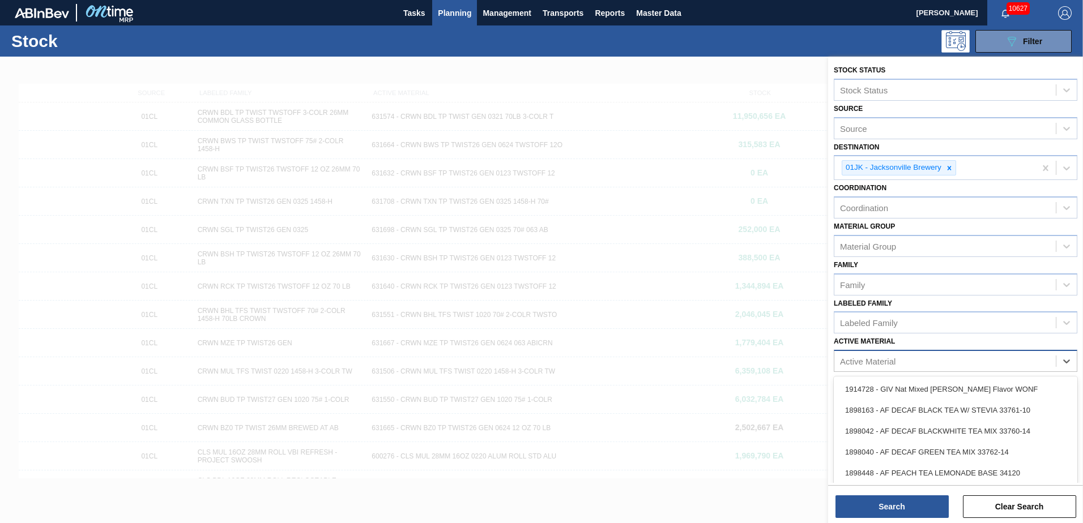
click at [876, 352] on div "Active Material" at bounding box center [954, 361] width 243 height 22
type Material "683792"
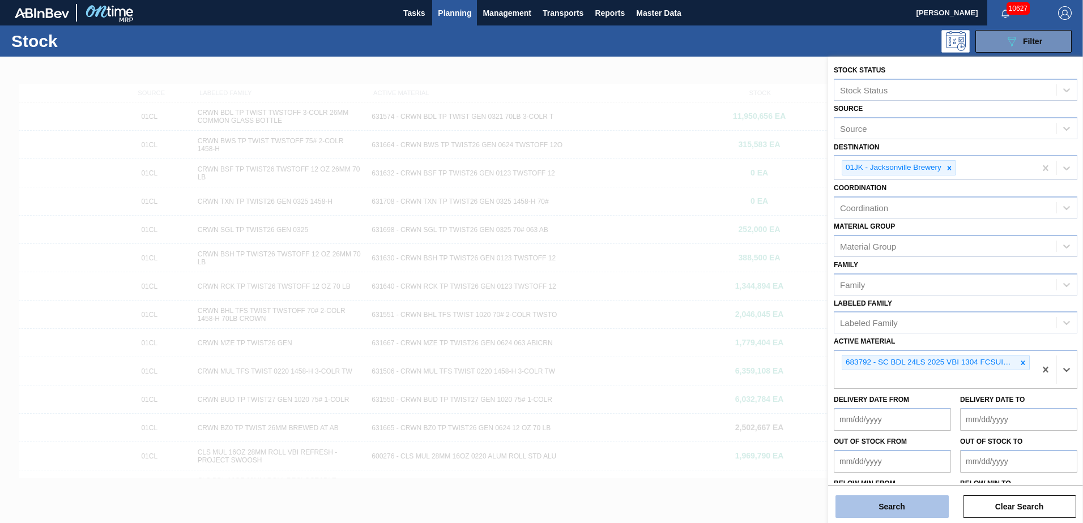
click at [898, 506] on button "Search" at bounding box center [891, 506] width 113 height 23
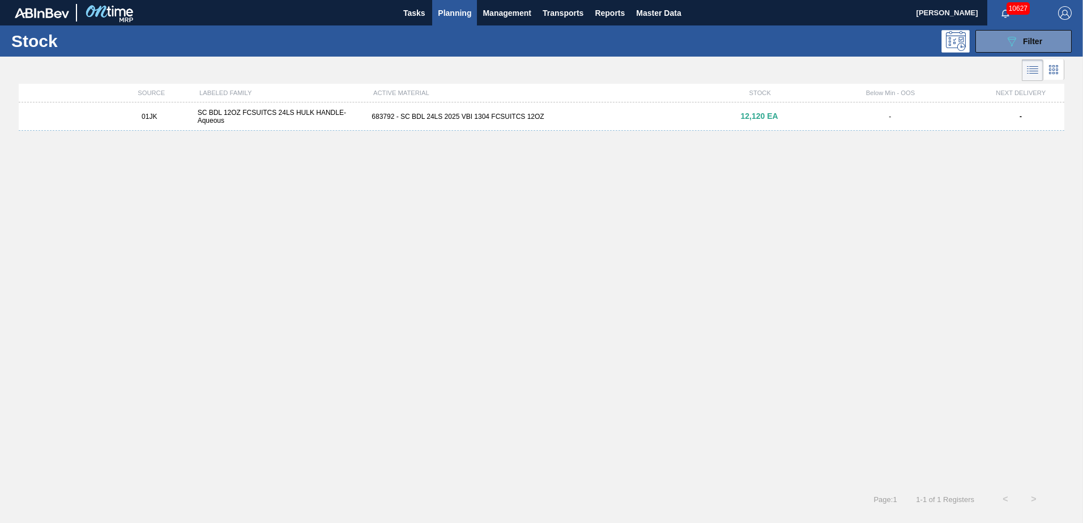
click at [679, 111] on div "01JK SC BDL 12OZ FCSUITCS 24LS HULK HANDLE-Aqueous 683792 - SC BDL 24LS 2025 VB…" at bounding box center [541, 116] width 1045 height 28
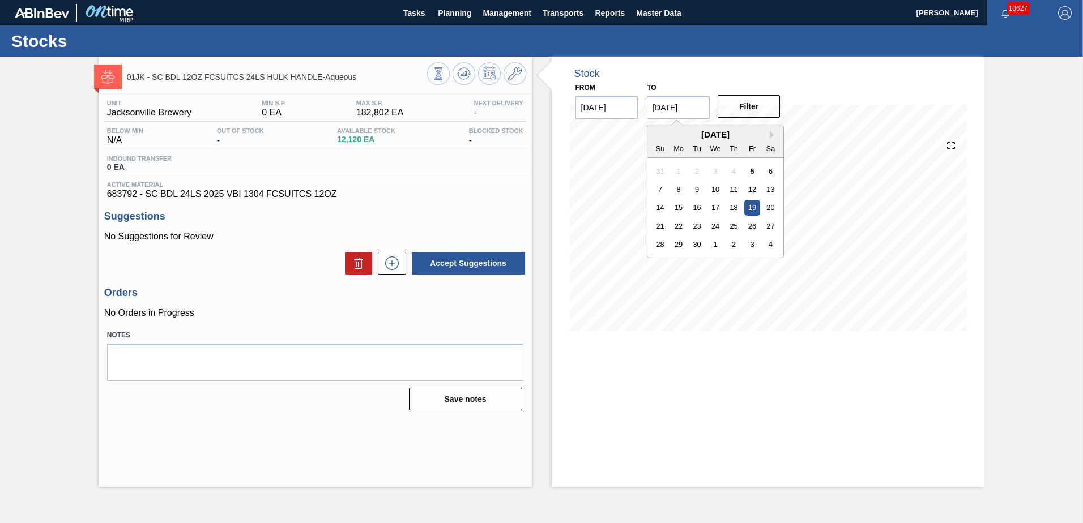
click at [685, 107] on input "[DATE]" at bounding box center [678, 107] width 63 height 23
click at [661, 246] on div "28" at bounding box center [659, 244] width 15 height 15
type input "[DATE]"
click at [772, 105] on button "Filter" at bounding box center [748, 106] width 63 height 23
click at [459, 67] on icon at bounding box center [464, 74] width 14 height 14
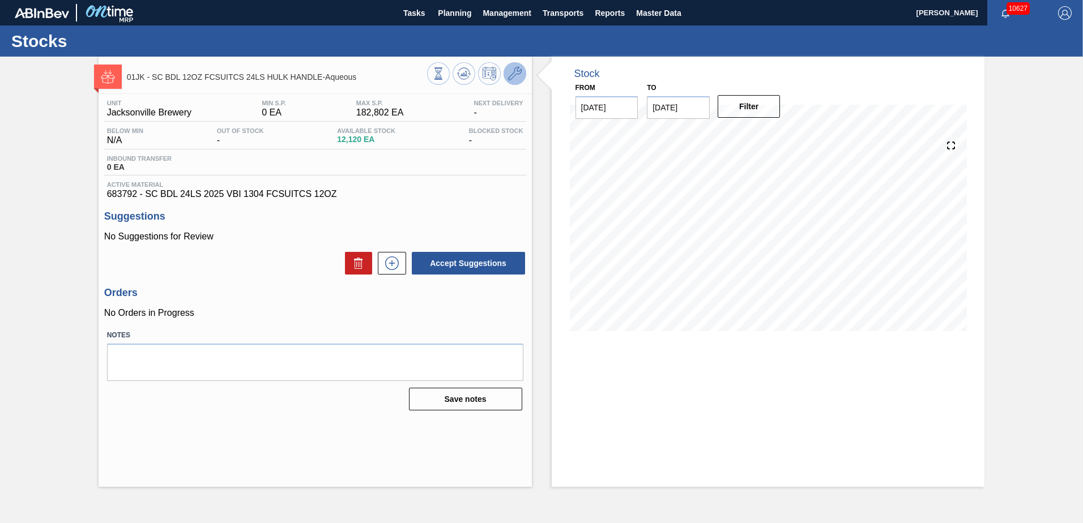
click at [520, 76] on icon at bounding box center [515, 74] width 14 height 14
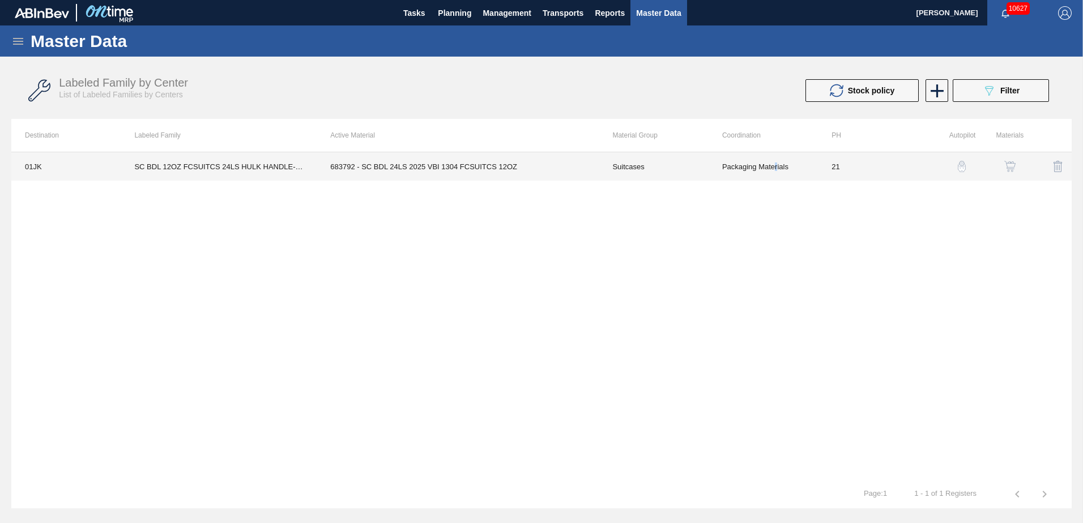
click at [774, 169] on td "Packaging Materials" at bounding box center [762, 166] width 109 height 28
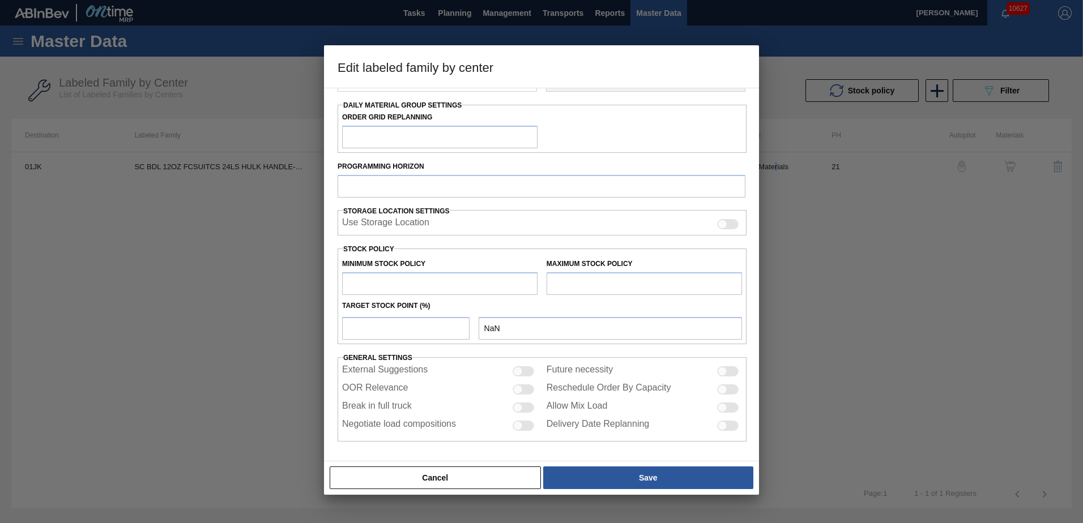
type input "Suitcases"
type input "SC BDL 12OZ FCSUITCS 24LS HULK HANDLE-Aqueous"
type input "01JK - Jacksonville Brewery"
type input "21"
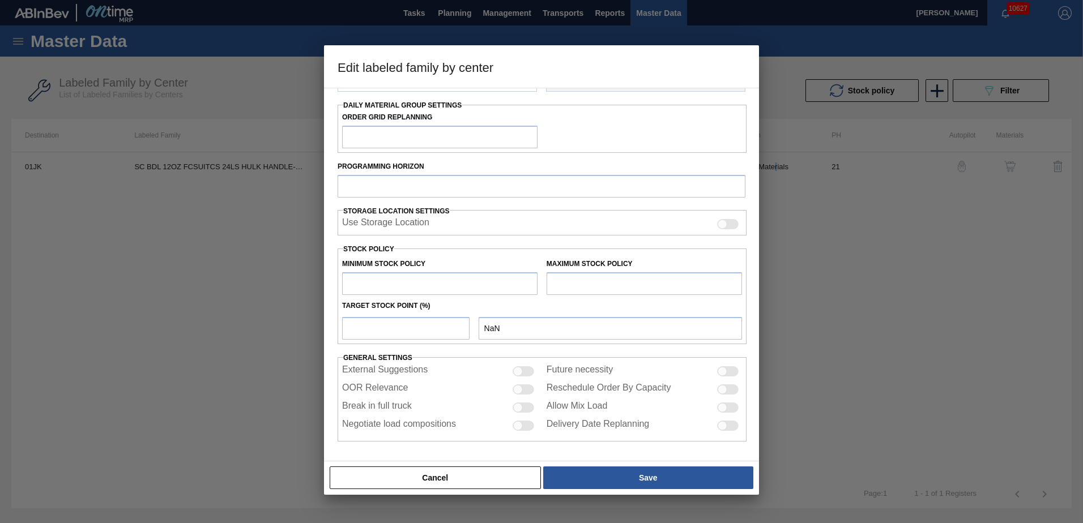
type input "0"
type input "182,802"
type input "7"
type input "12,796"
checkbox input "true"
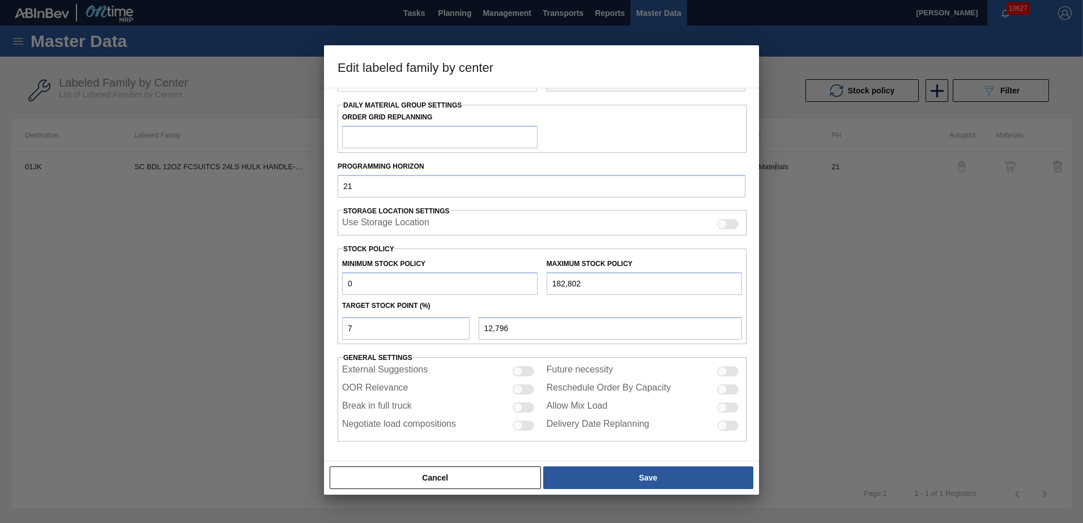
scroll to position [130, 0]
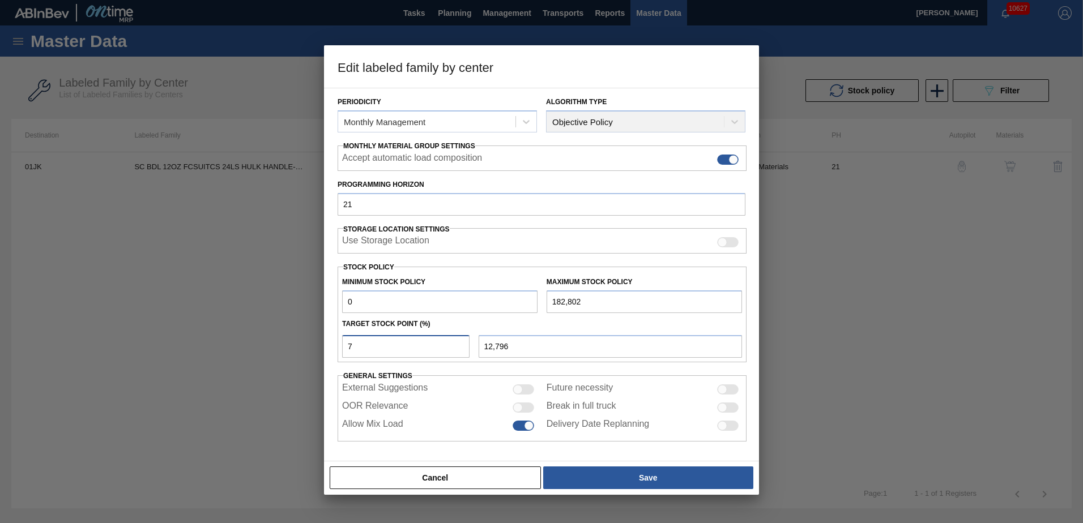
click at [404, 350] on input "7" at bounding box center [405, 346] width 127 height 23
type input "0"
type input "7"
type input "12,796"
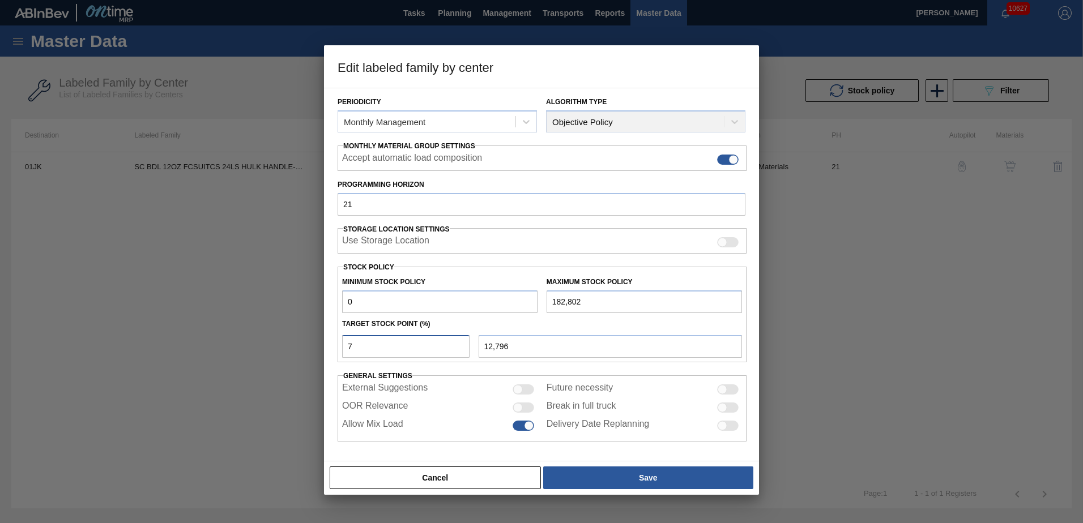
click at [367, 350] on input "7" at bounding box center [405, 346] width 127 height 23
type input "0"
type input "2"
type input "3,656"
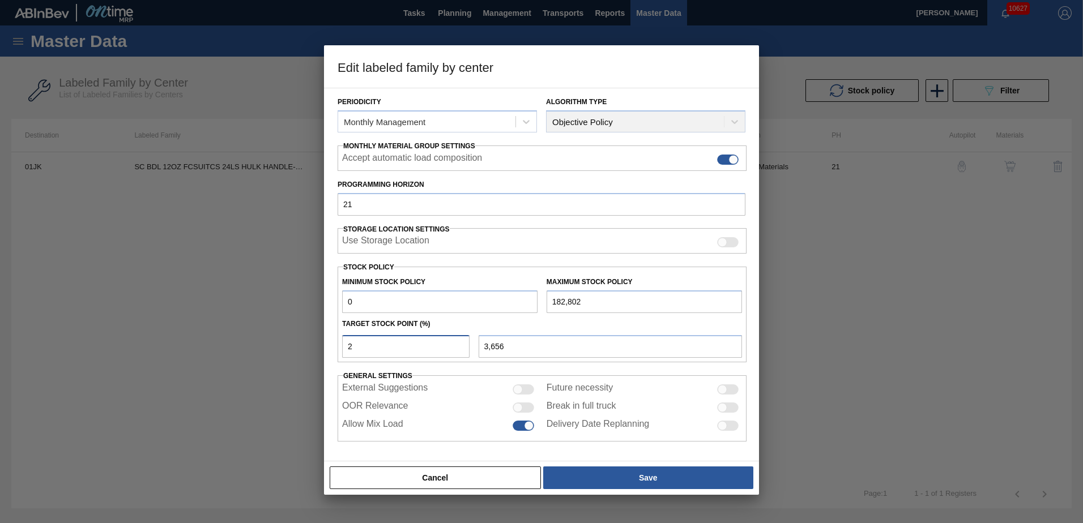
type input "22"
type input "40,216"
type input "2"
type input "3,656"
type input "23"
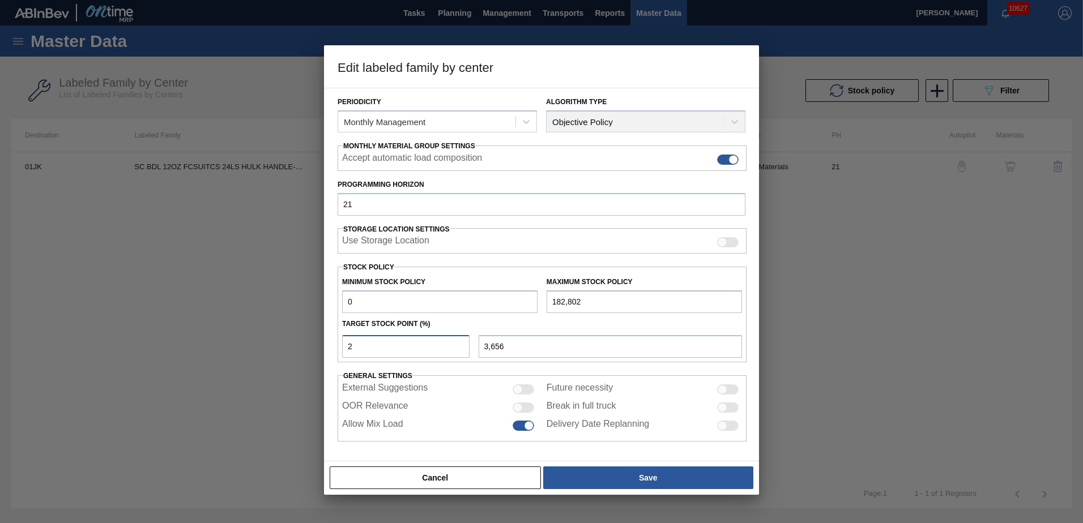
type input "42,044"
type input "23"
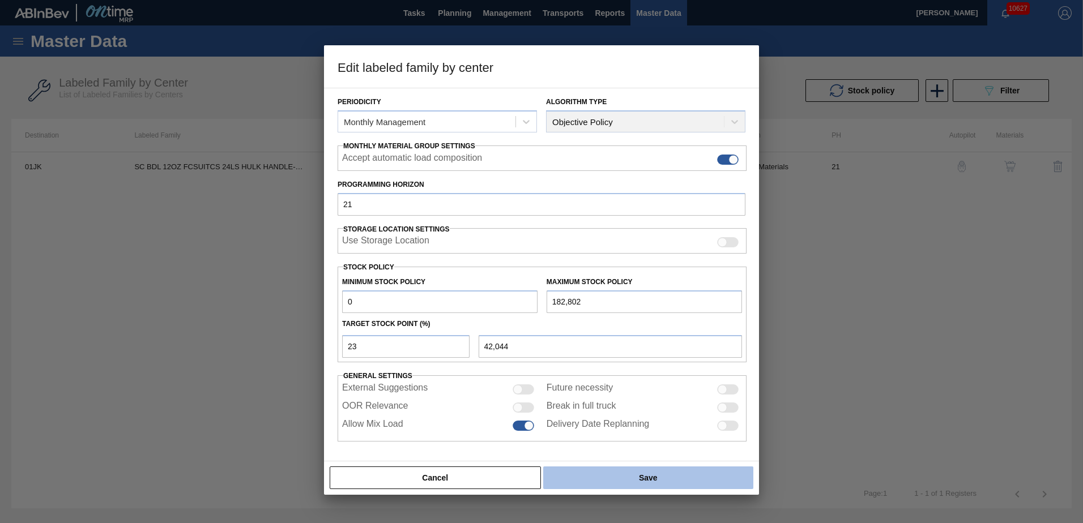
click at [585, 478] on button "Save" at bounding box center [648, 478] width 210 height 23
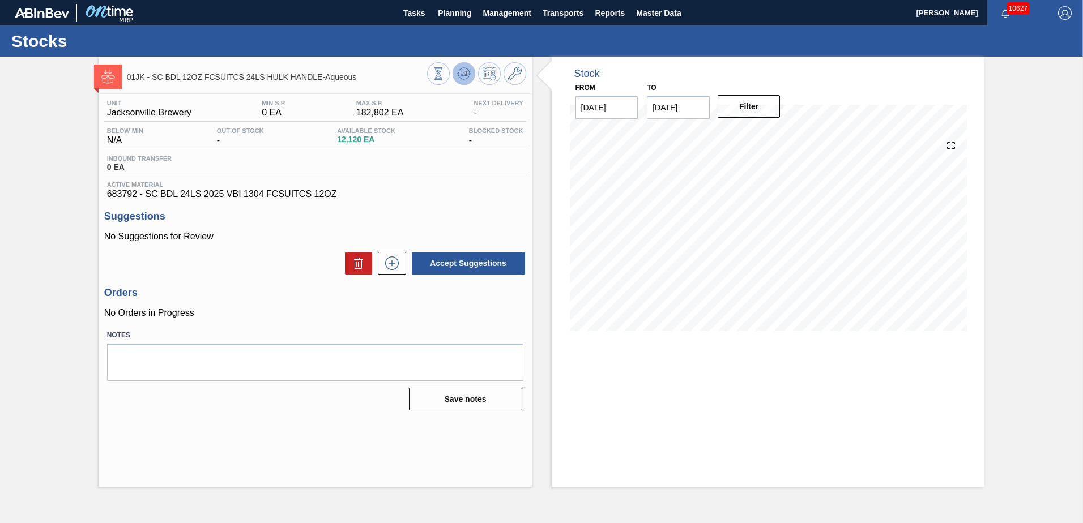
click at [472, 75] on button at bounding box center [463, 73] width 23 height 23
click at [386, 253] on button at bounding box center [392, 263] width 28 height 23
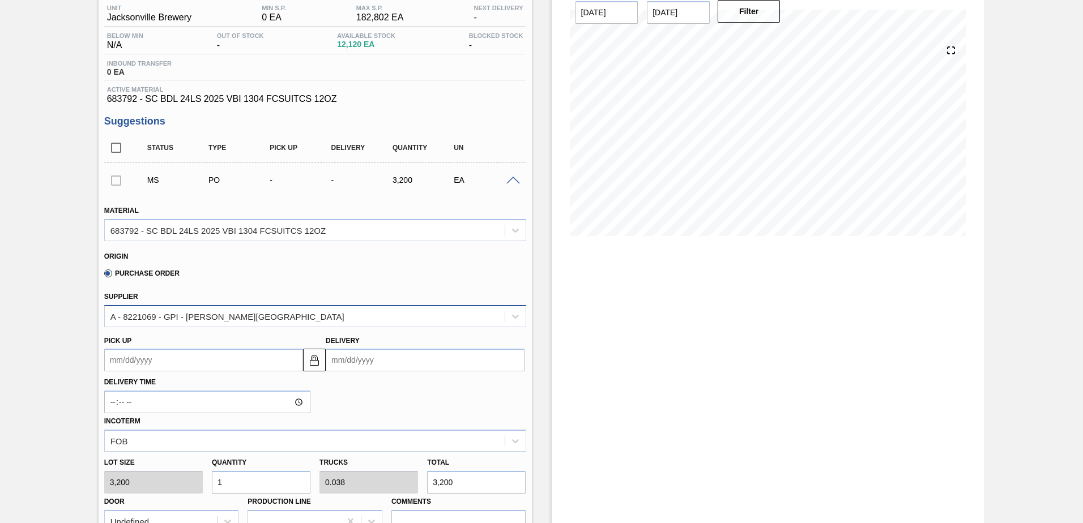
scroll to position [113, 0]
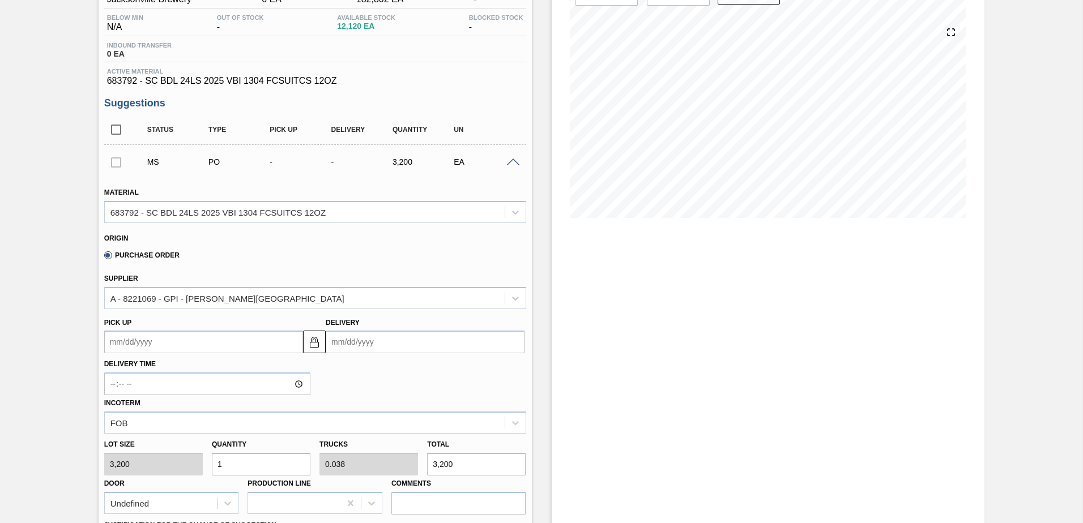
click at [380, 333] on input "Delivery" at bounding box center [425, 342] width 199 height 23
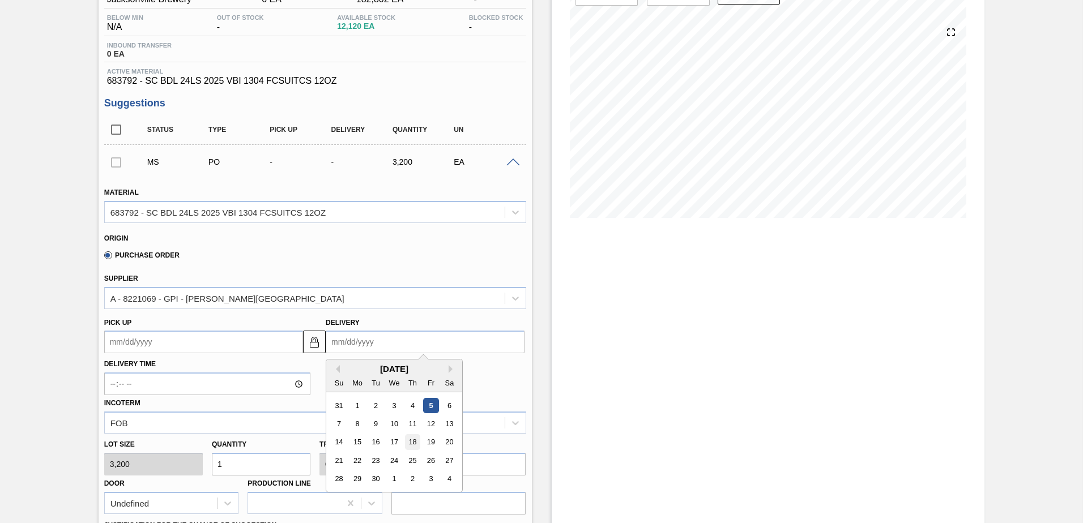
click at [408, 439] on div "18" at bounding box center [412, 442] width 15 height 15
type up103185215 "[DATE]"
type input "[DATE]"
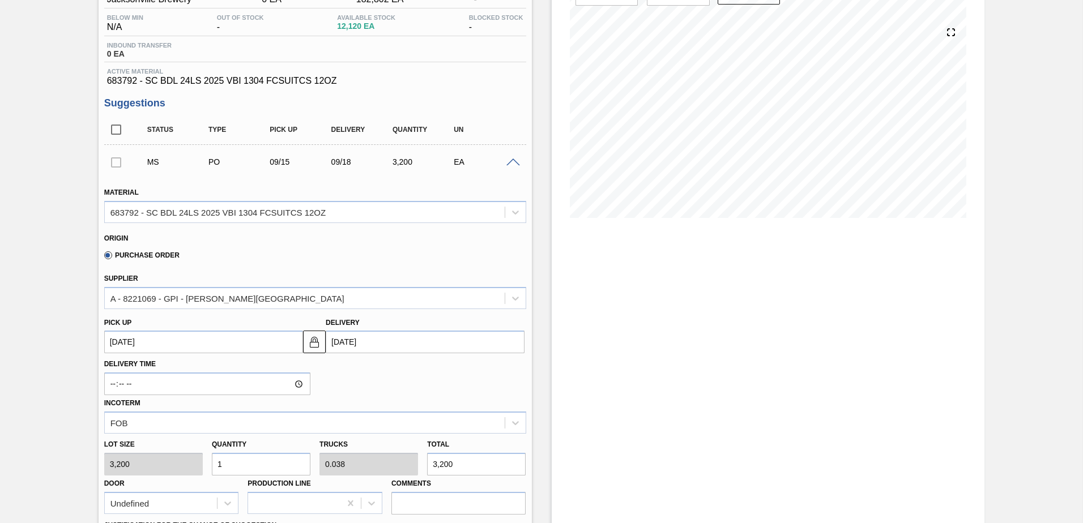
scroll to position [226, 0]
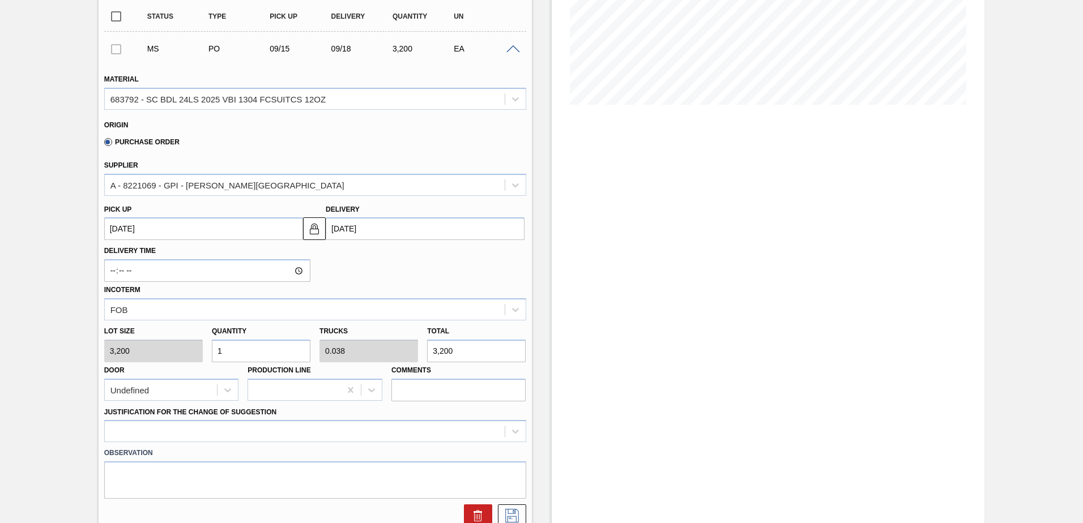
click at [264, 353] on input "1" at bounding box center [261, 351] width 99 height 23
type input "15"
type input "0.577"
type input "48,000"
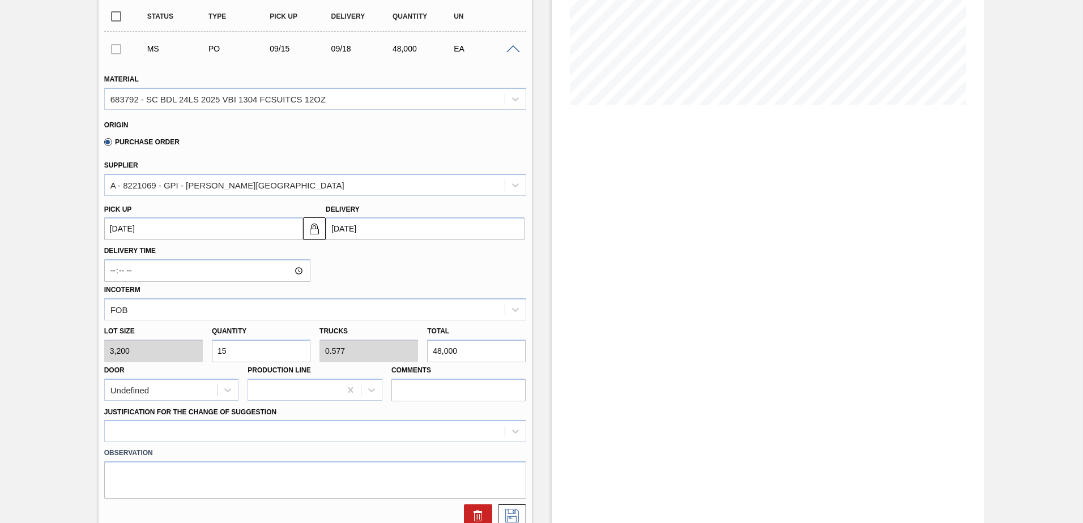
type input "15"
click at [433, 388] on input "Comments" at bounding box center [458, 390] width 135 height 23
click at [431, 390] on input "Comments" at bounding box center [458, 390] width 135 height 23
type input "NOSE, DROP"
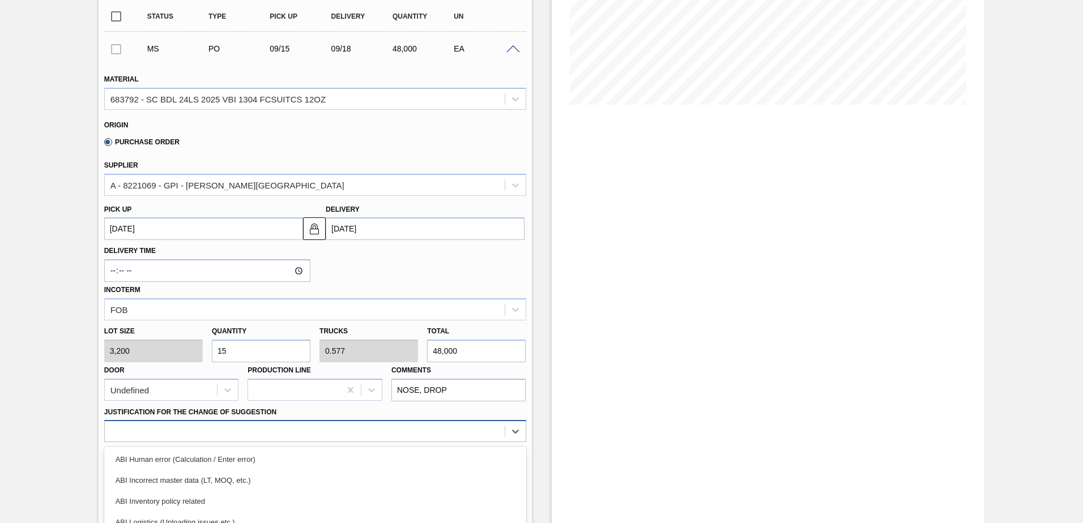
click at [392, 427] on div "option ABI Logistics (Unloading issues etc.) focused, 4 of 18. 18 results avail…" at bounding box center [315, 431] width 422 height 22
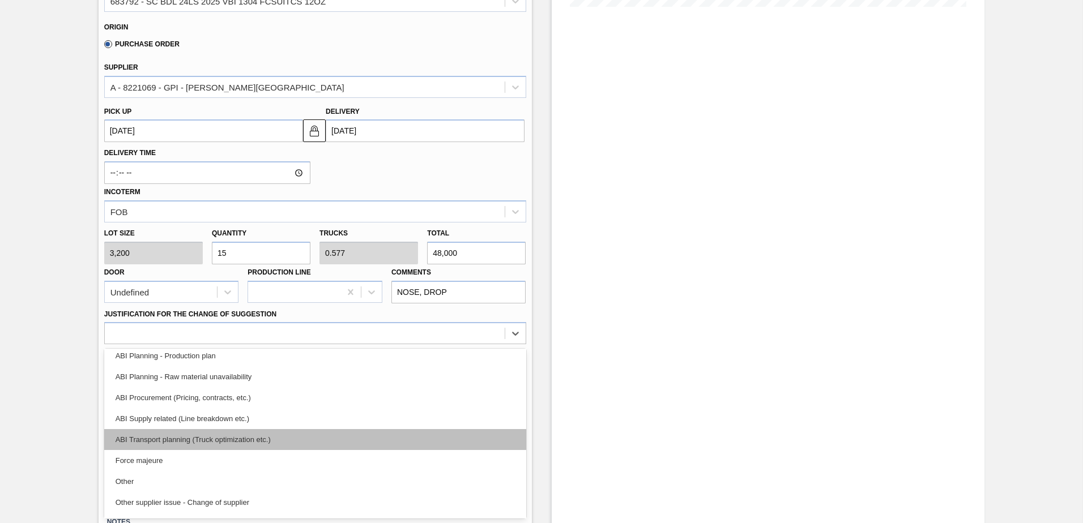
scroll to position [113, 0]
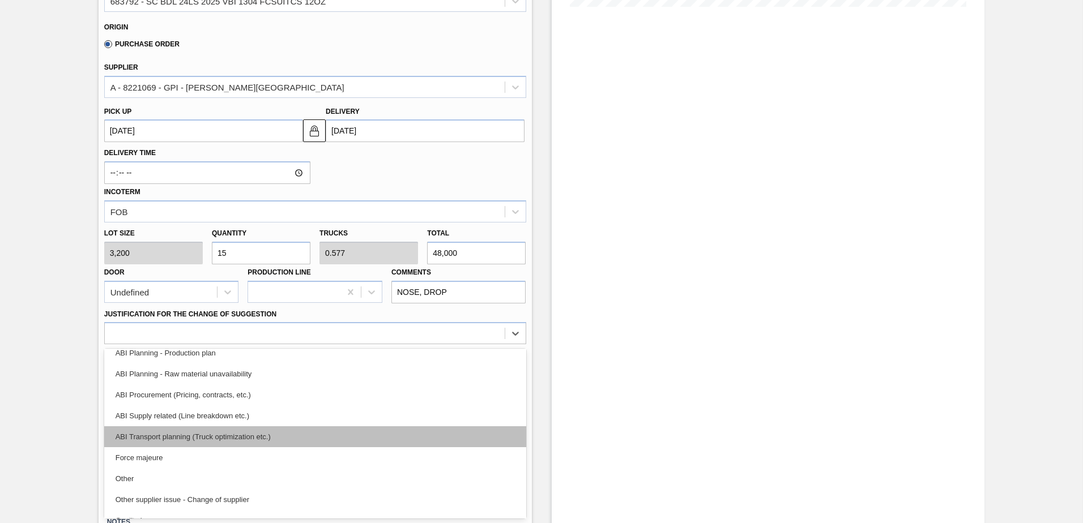
click at [267, 438] on div "ABI Transport planning (Truck optimization etc.)" at bounding box center [315, 436] width 422 height 21
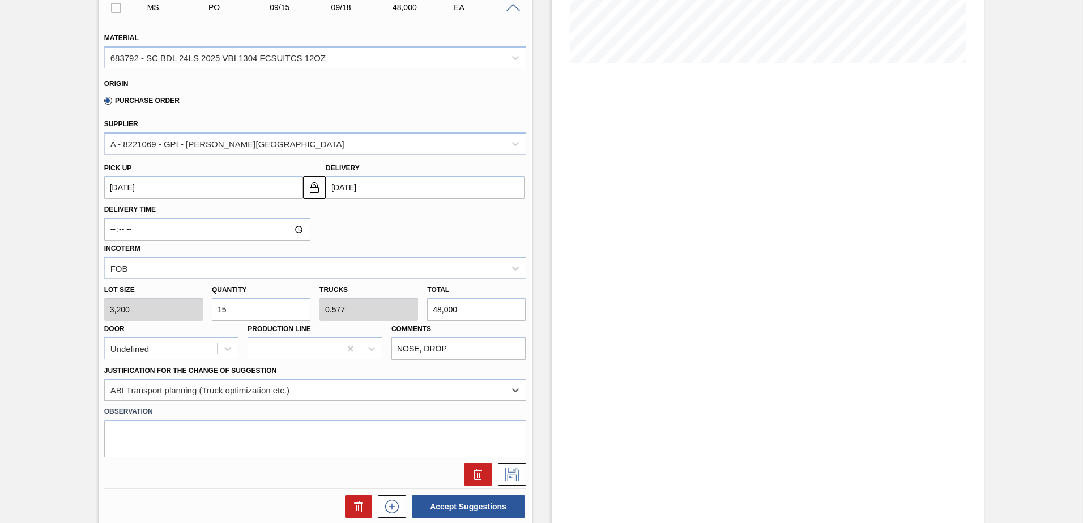
scroll to position [211, 0]
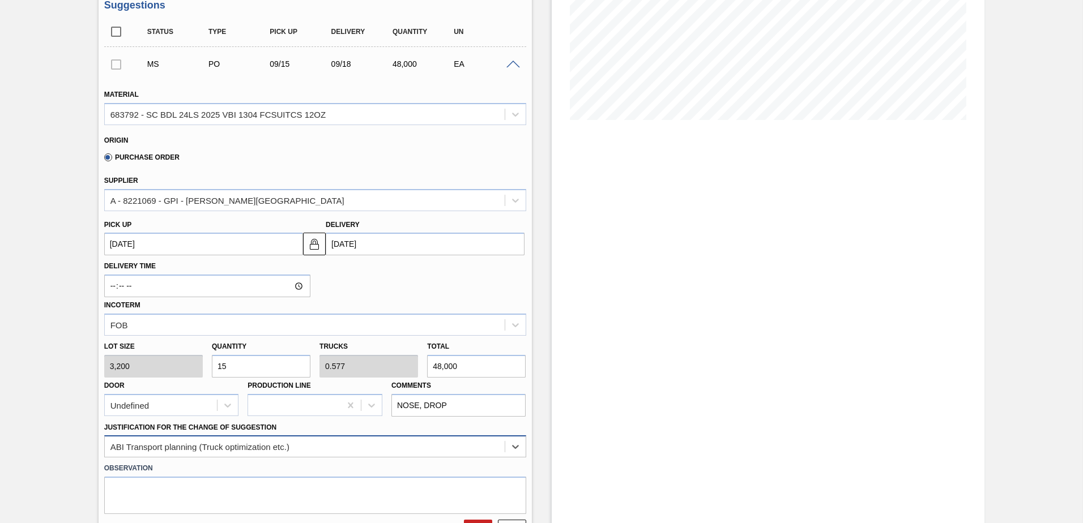
click at [439, 454] on div "option ABI Transport planning (Truck optimization etc.), selected. Select is fo…" at bounding box center [315, 446] width 422 height 22
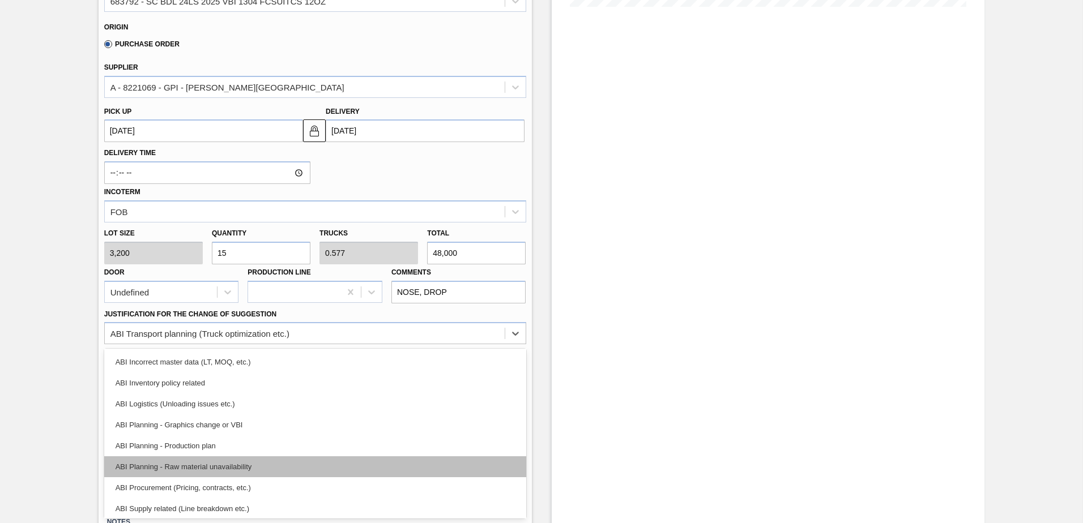
scroll to position [0, 0]
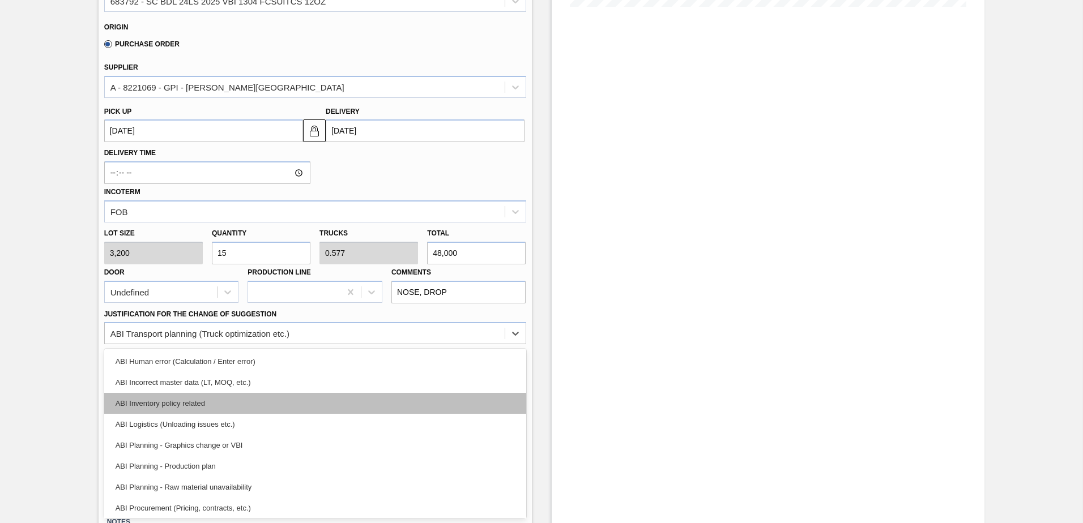
click at [221, 403] on div "ABI Inventory policy related" at bounding box center [315, 403] width 422 height 21
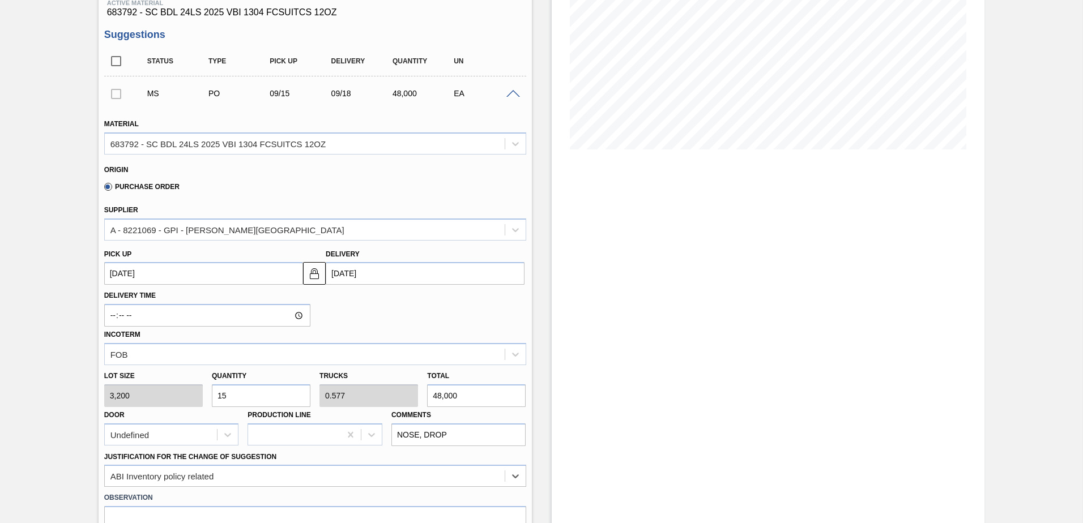
scroll to position [283, 0]
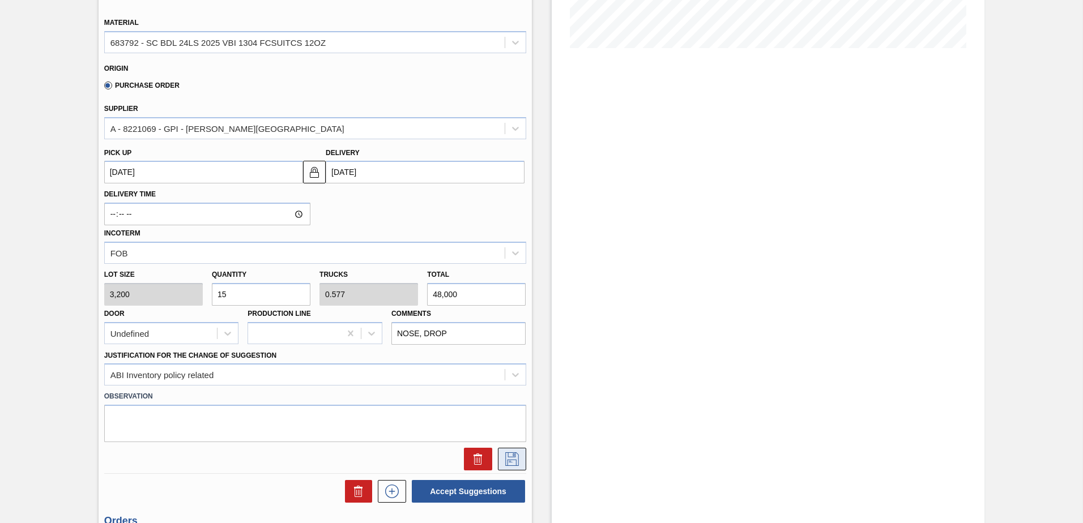
click at [515, 463] on icon at bounding box center [512, 459] width 18 height 14
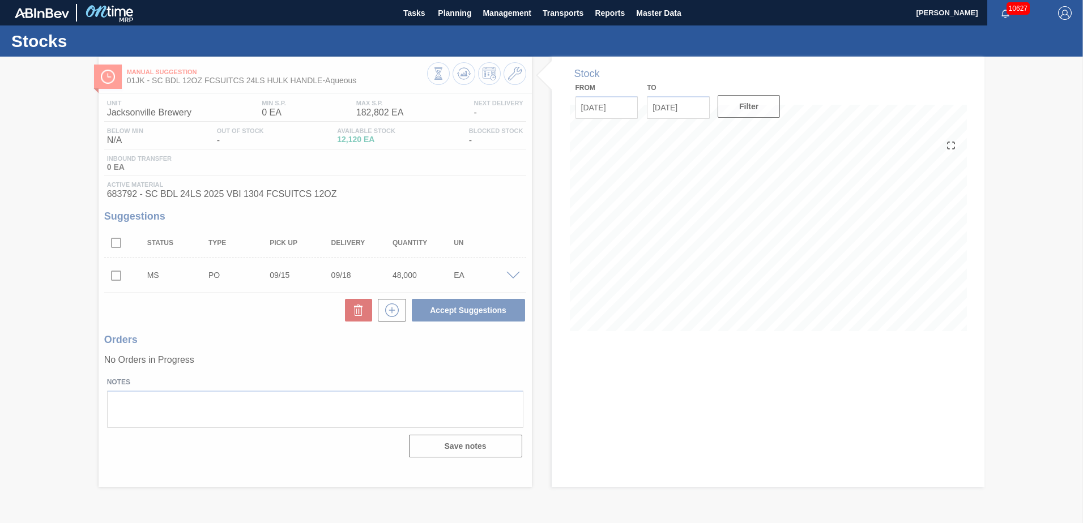
scroll to position [0, 0]
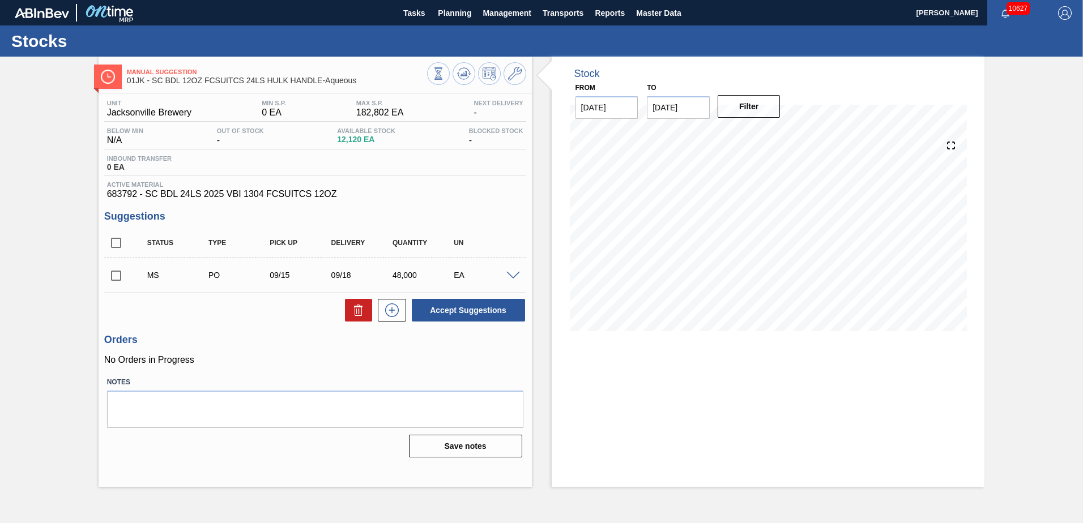
click at [115, 281] on input "checkbox" at bounding box center [116, 276] width 24 height 24
click at [508, 320] on button "Accept Suggestions" at bounding box center [468, 310] width 113 height 23
checkbox input "false"
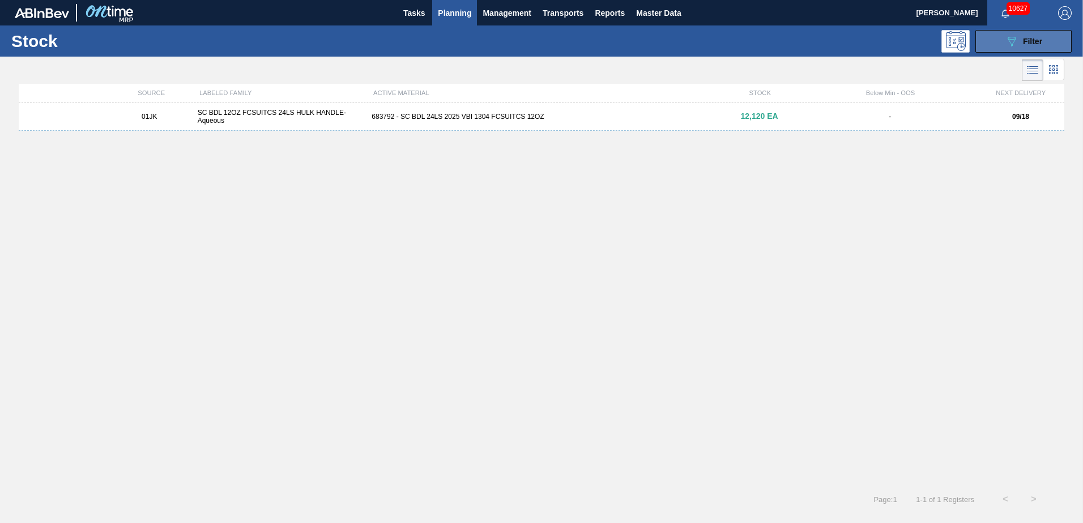
click at [1032, 40] on span "Filter" at bounding box center [1032, 41] width 19 height 9
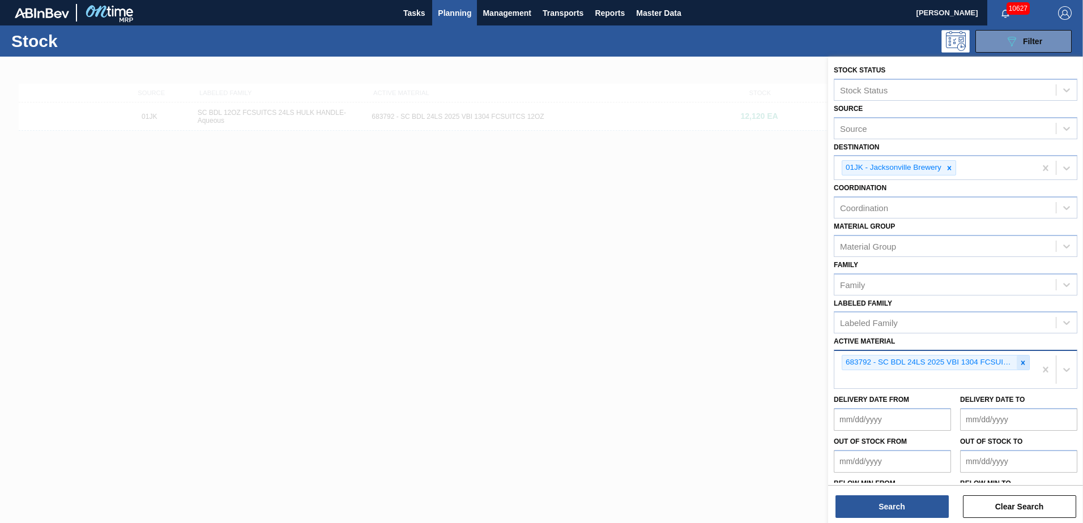
click at [1020, 361] on icon at bounding box center [1023, 363] width 8 height 8
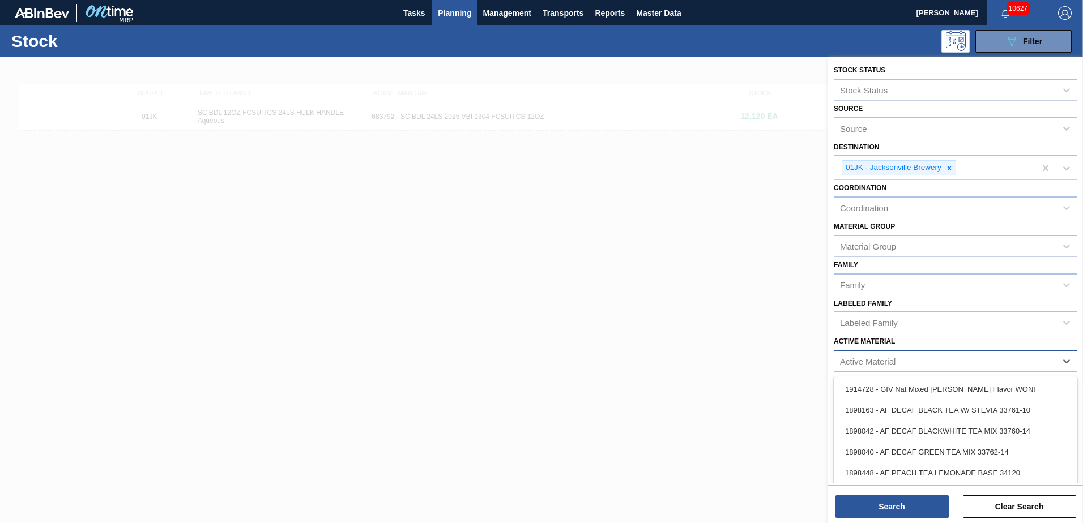
click at [995, 365] on div "Active Material" at bounding box center [944, 361] width 221 height 16
type Material "615487"
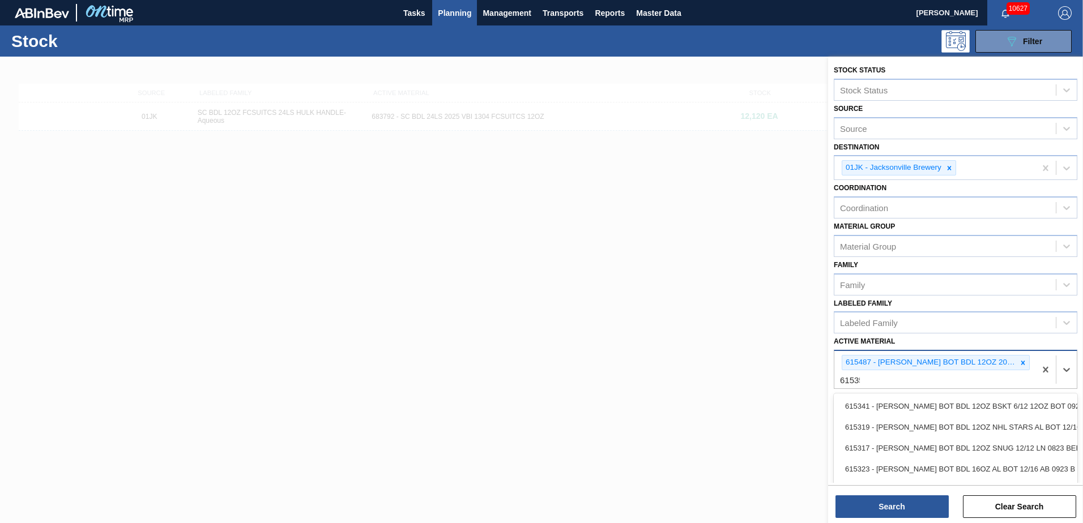
type Material "615358"
type Material "615597"
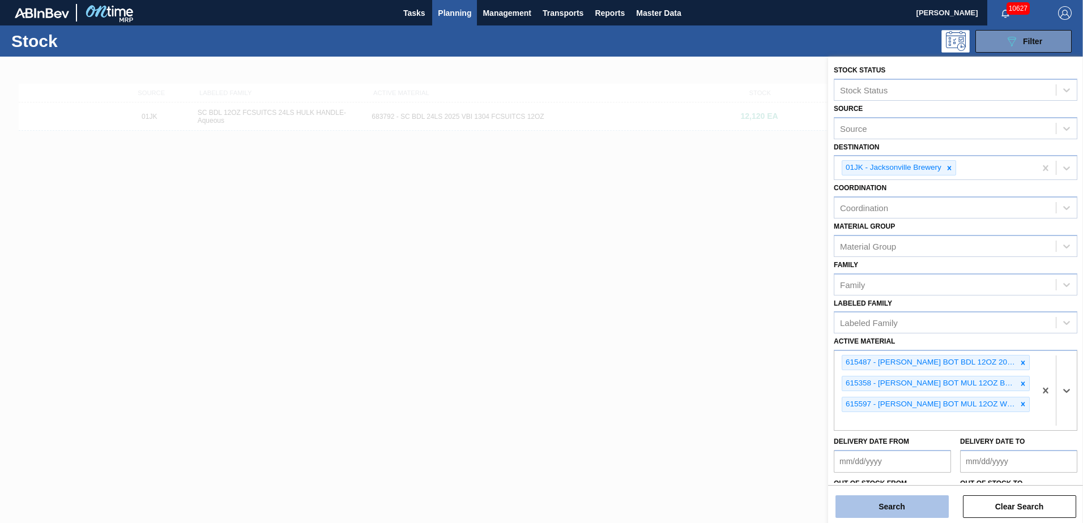
click at [919, 511] on button "Search" at bounding box center [891, 506] width 113 height 23
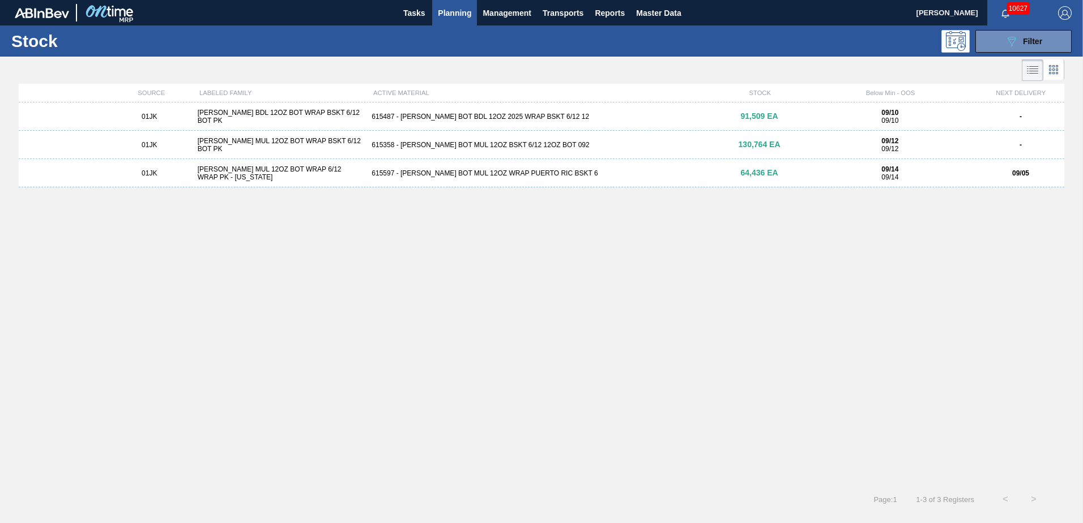
click at [743, 121] on div "01JK [PERSON_NAME] BDL 12OZ BOT WRAP BSKT 6/12 BOT PK 615487 - [PERSON_NAME] BO…" at bounding box center [541, 116] width 1045 height 28
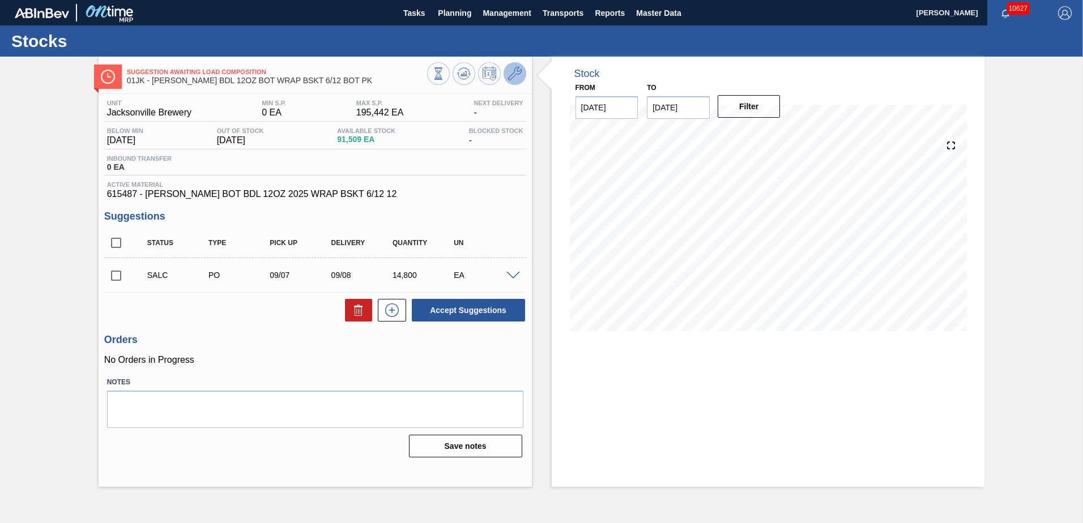
click at [523, 72] on button at bounding box center [514, 73] width 23 height 23
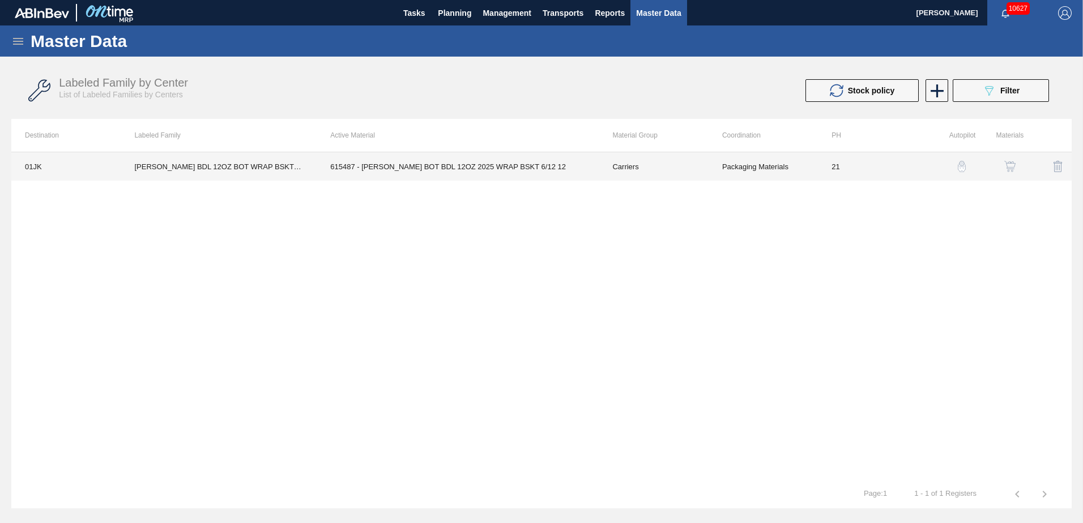
click at [702, 168] on td "Carriers" at bounding box center [652, 166] width 109 height 28
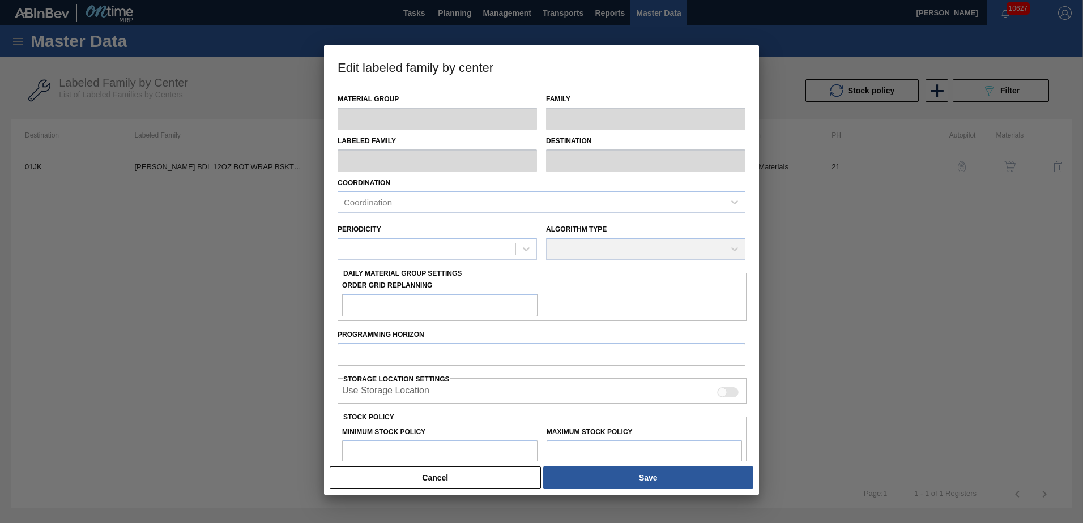
type input "Carriers"
type input "Bottle Carriers"
type input "CARR BDL 12OZ BOT WRAP BSKT 6/12 BOT PK"
type input "01JK - Jacksonville Brewery"
type input "21"
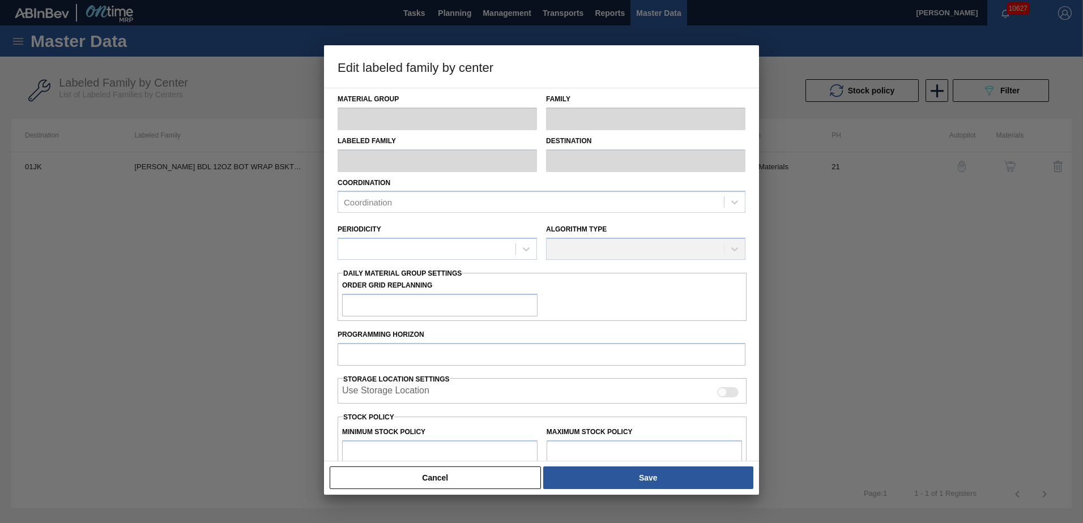
type input "0"
type input "195,442"
type input "0"
checkbox input "true"
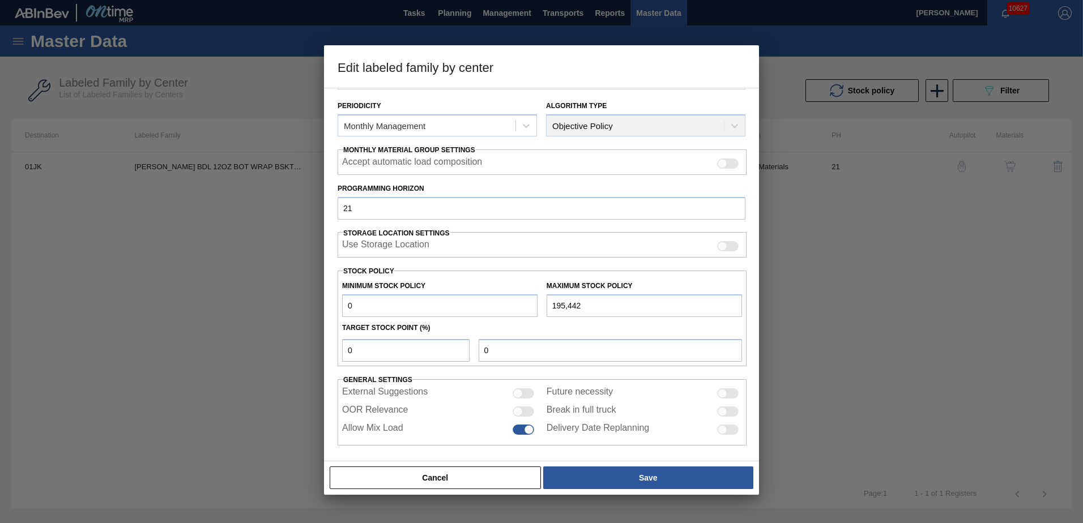
scroll to position [130, 0]
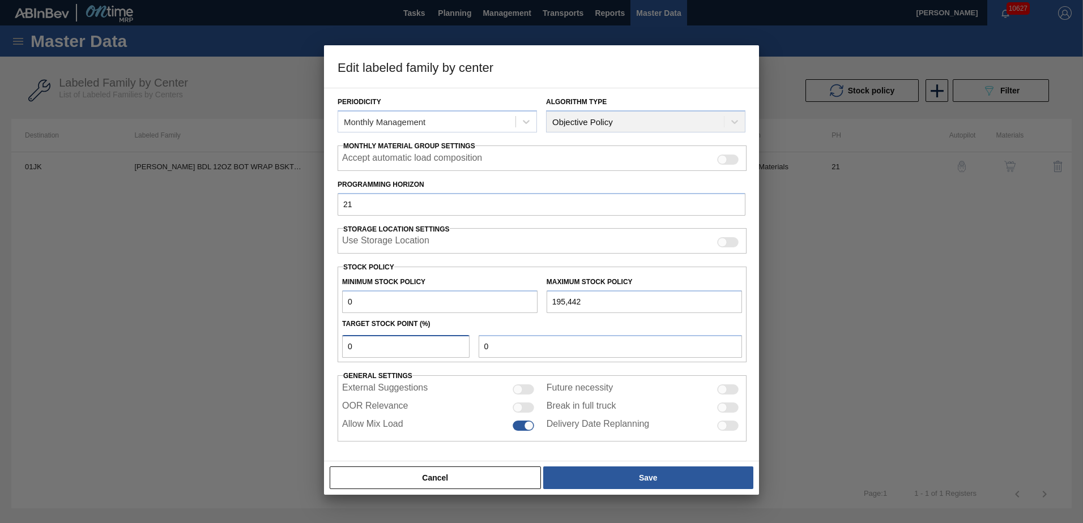
click at [431, 350] on input "0" at bounding box center [405, 346] width 127 height 23
type input "4"
type input "7,818"
type input "4"
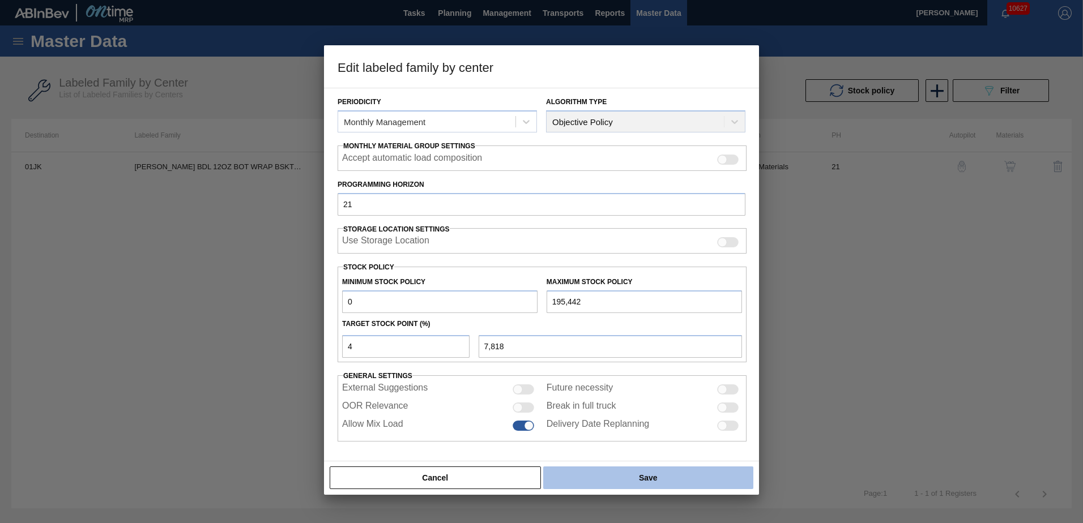
click at [666, 486] on button "Save" at bounding box center [648, 478] width 210 height 23
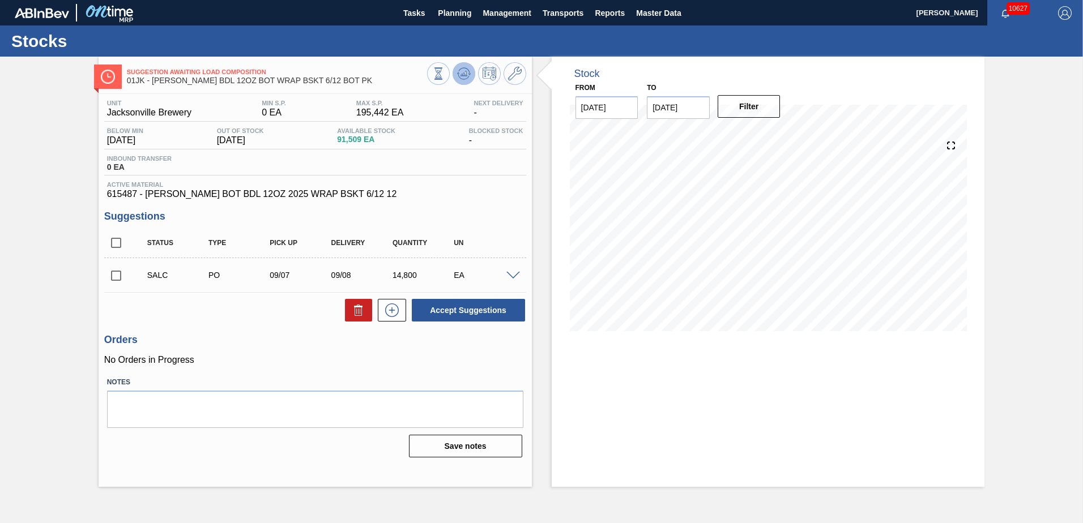
click at [463, 74] on icon at bounding box center [463, 73] width 7 height 5
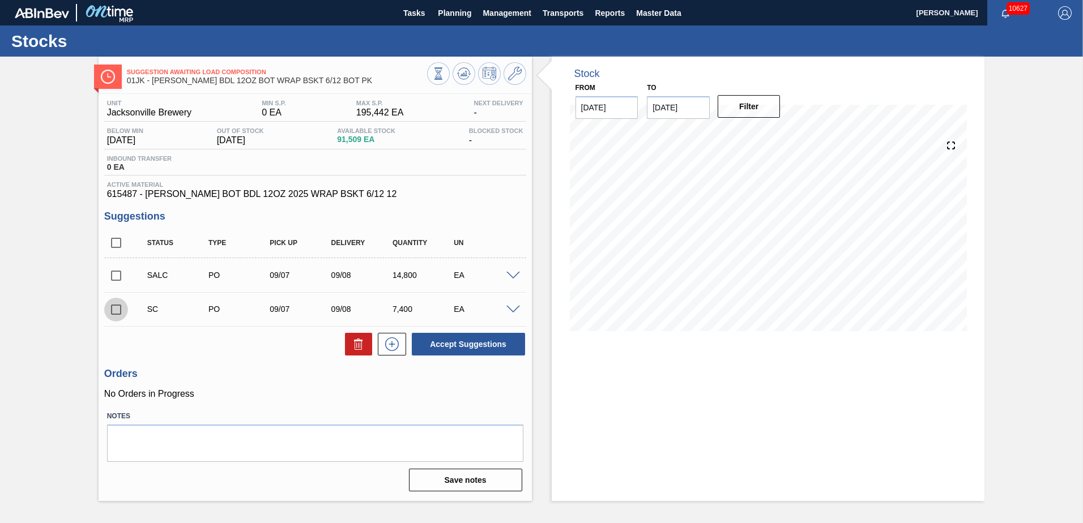
click at [118, 309] on input "checkbox" at bounding box center [116, 310] width 24 height 24
click at [502, 340] on button "Accept Suggestions" at bounding box center [468, 344] width 113 height 23
checkbox input "false"
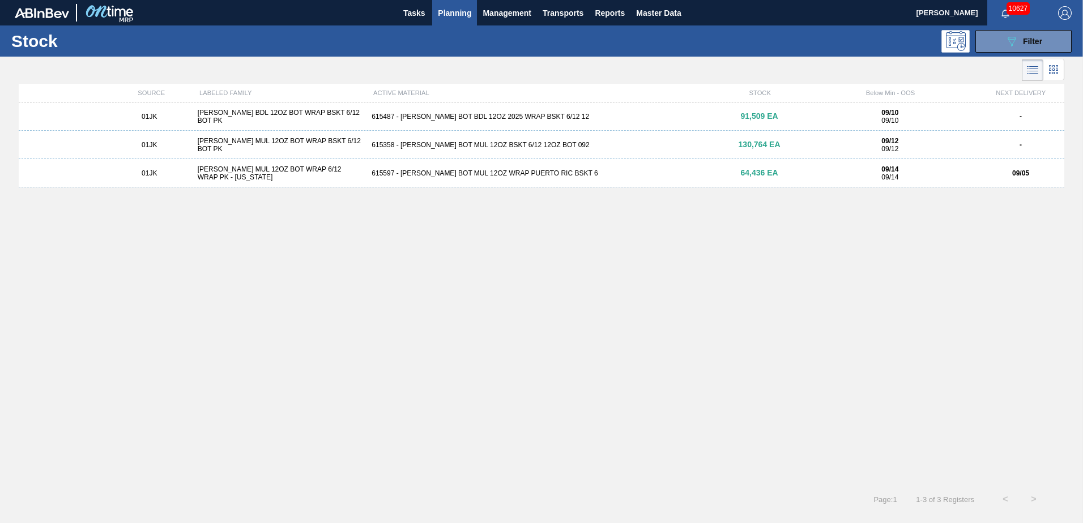
click at [684, 147] on div "615358 - CARR BOT MUL 12OZ BSKT 6/12 12OZ BOT 092" at bounding box center [541, 145] width 348 height 8
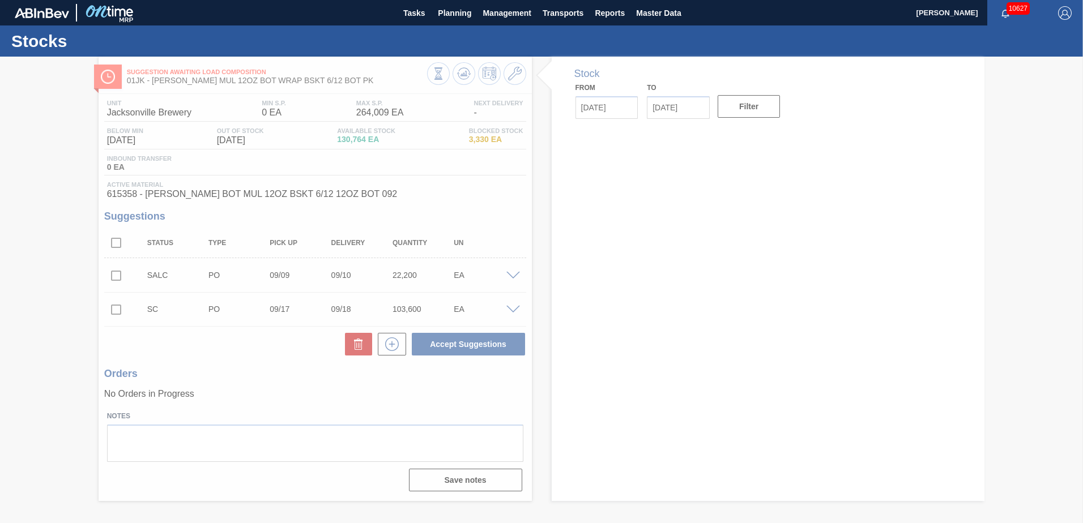
type input "[DATE]"
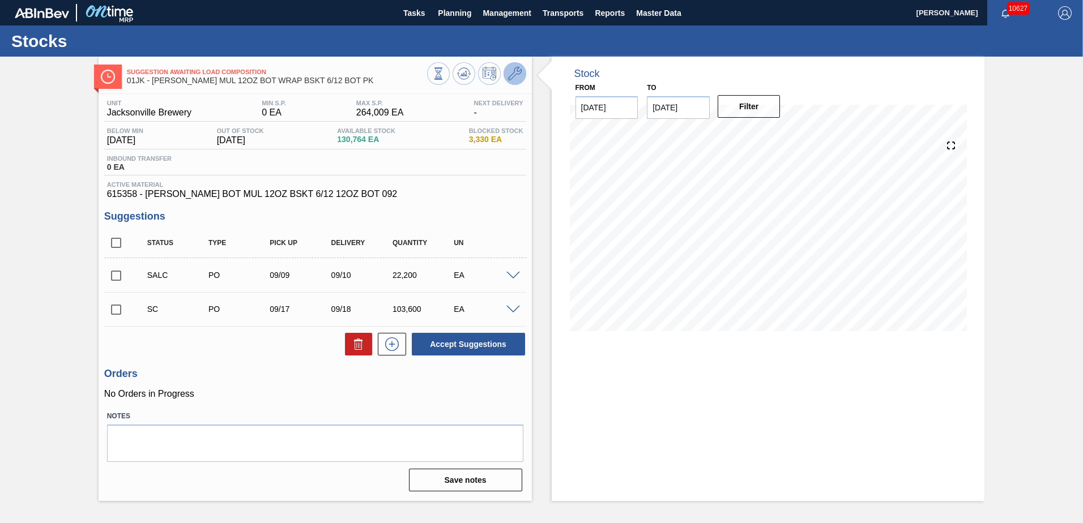
click at [510, 78] on icon at bounding box center [515, 74] width 14 height 14
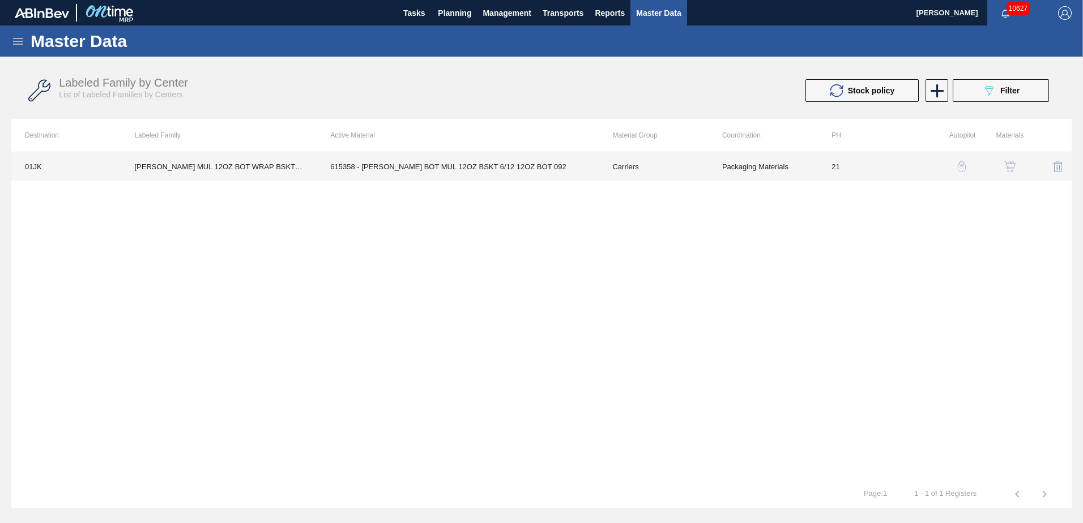
click at [607, 163] on td "Carriers" at bounding box center [652, 166] width 109 height 28
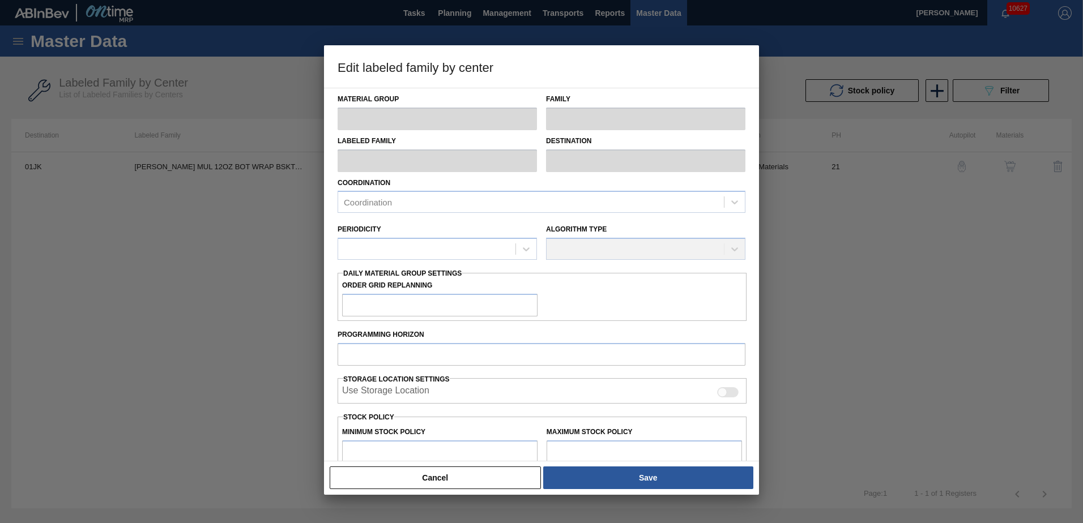
type input "Carriers"
type input "Bottle Carriers"
type input "CARR MUL 12OZ BOT WRAP BSKT 6/12 BOT PK"
type input "01JK - Jacksonville Brewery"
type input "21"
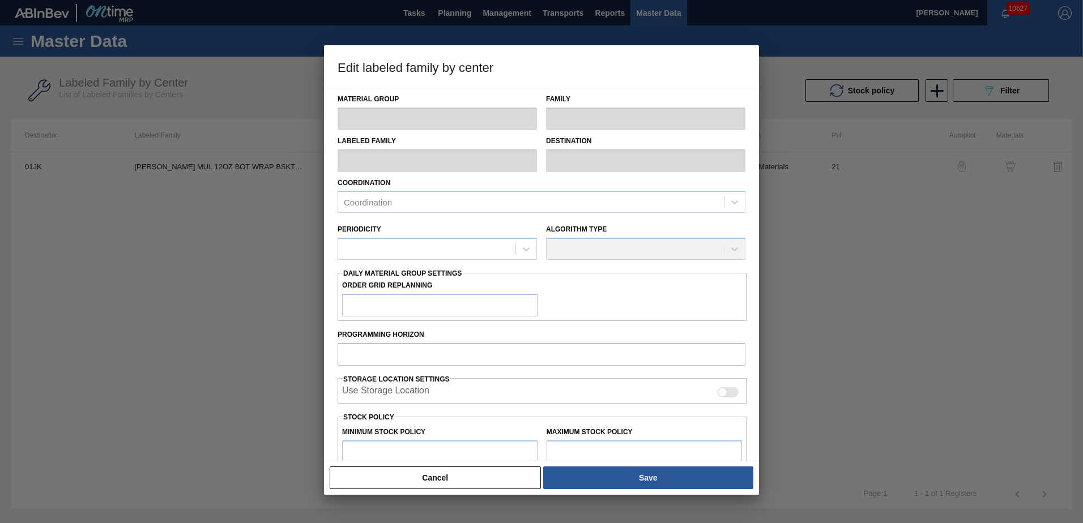
type input "0"
type input "264,009"
type input "0"
checkbox input "true"
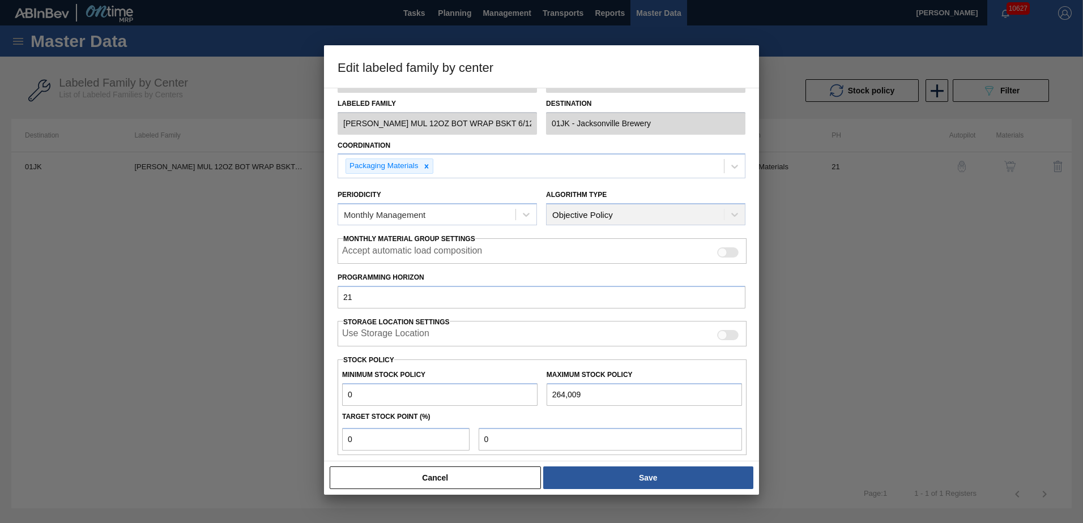
scroll to position [57, 0]
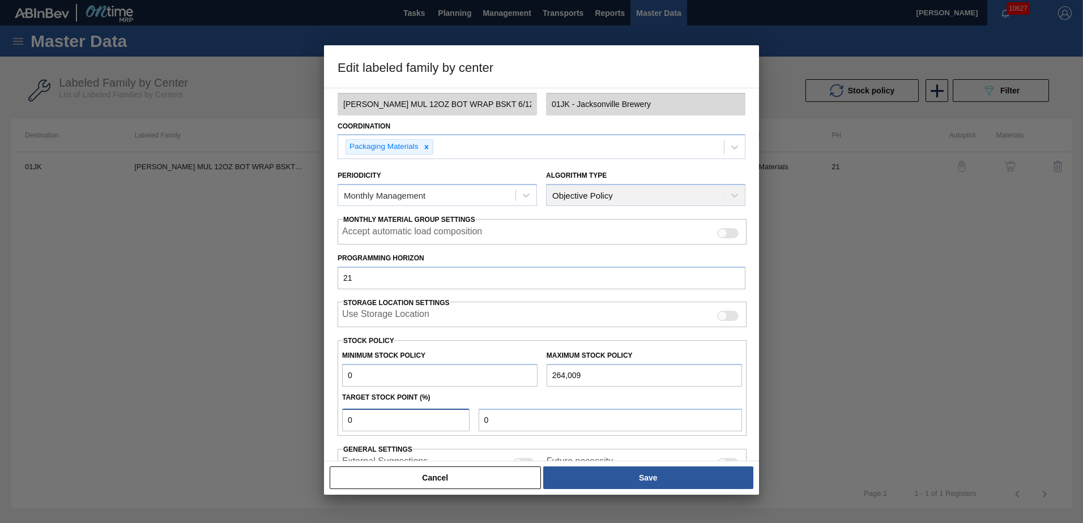
click at [391, 410] on input "0" at bounding box center [405, 420] width 127 height 23
type input "3"
type input "7,920"
type input "3"
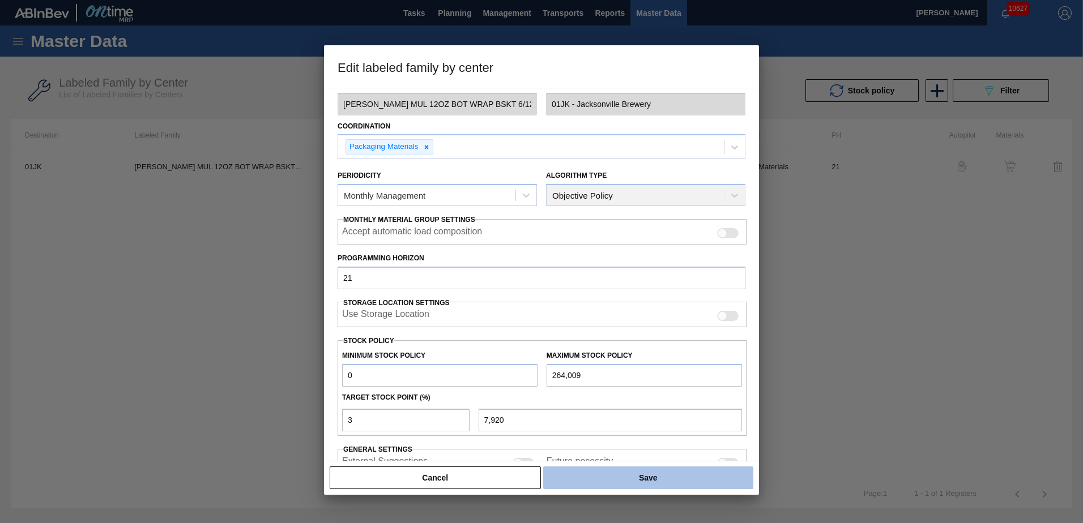
click at [596, 483] on button "Save" at bounding box center [648, 478] width 210 height 23
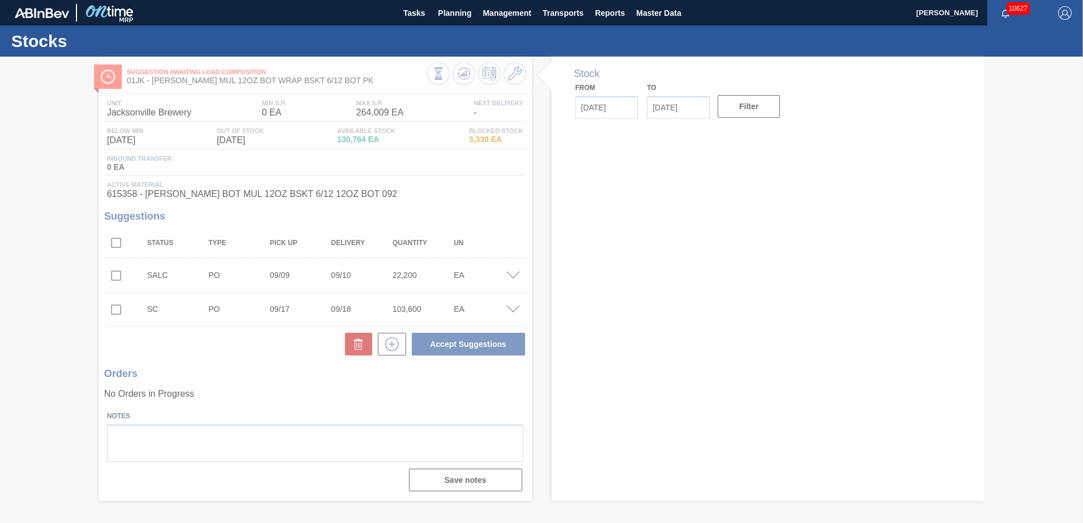
type input "[DATE]"
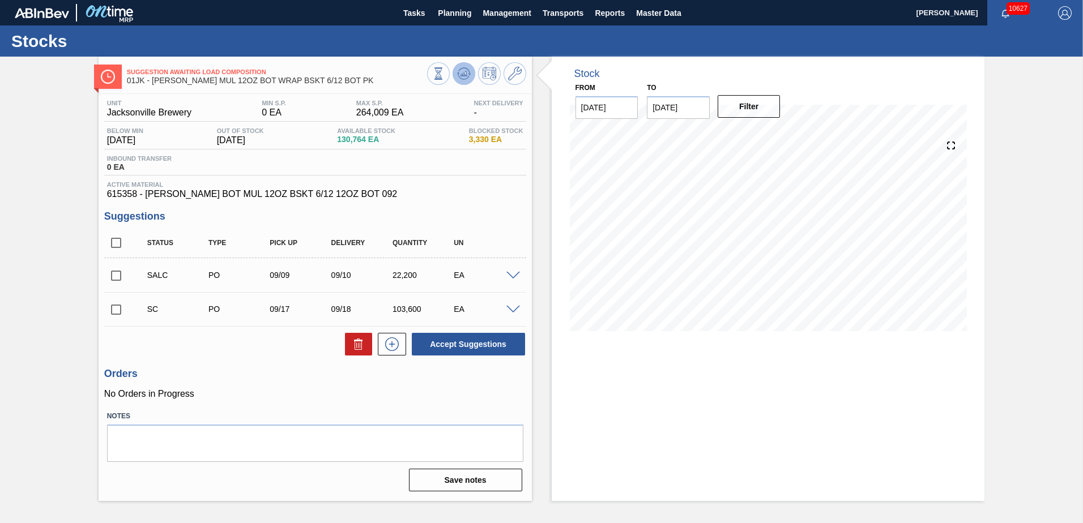
click at [459, 76] on icon at bounding box center [464, 74] width 14 height 14
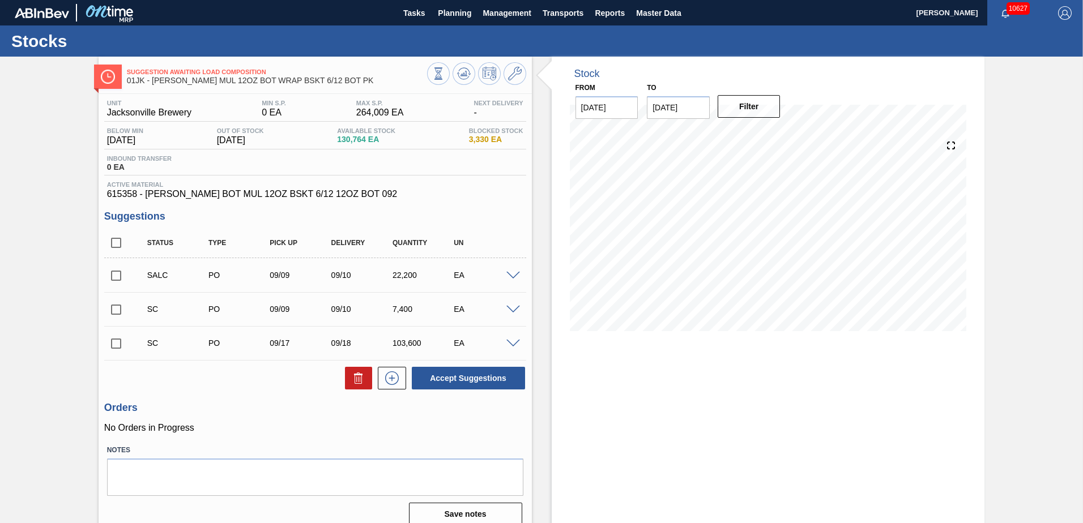
click at [119, 307] on input "checkbox" at bounding box center [116, 310] width 24 height 24
click at [446, 377] on button "Accept Suggestions" at bounding box center [468, 378] width 113 height 23
checkbox input "false"
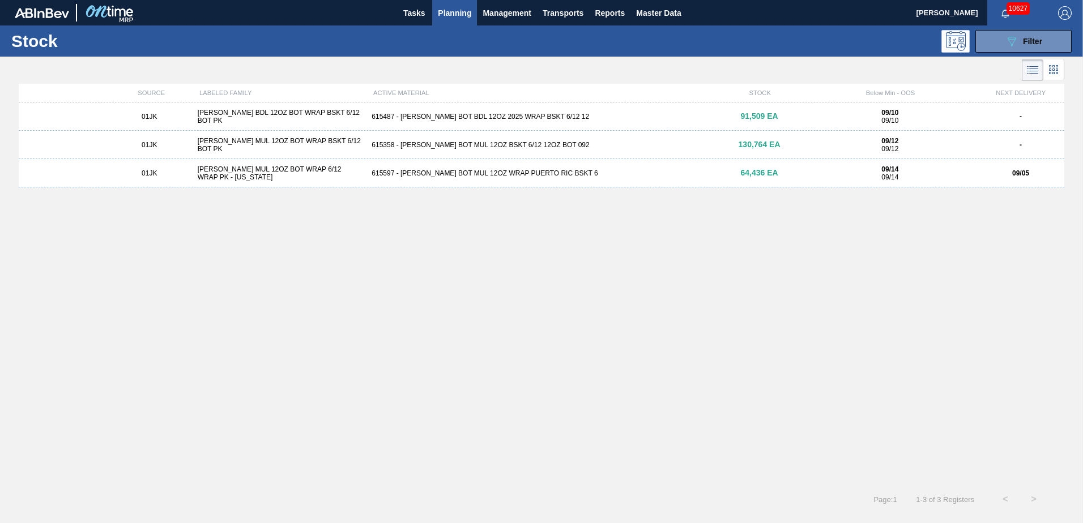
click at [387, 171] on div "615597 - [PERSON_NAME] BOT MUL 12OZ WRAP PUERTO RIC BSKT 6" at bounding box center [541, 173] width 348 height 8
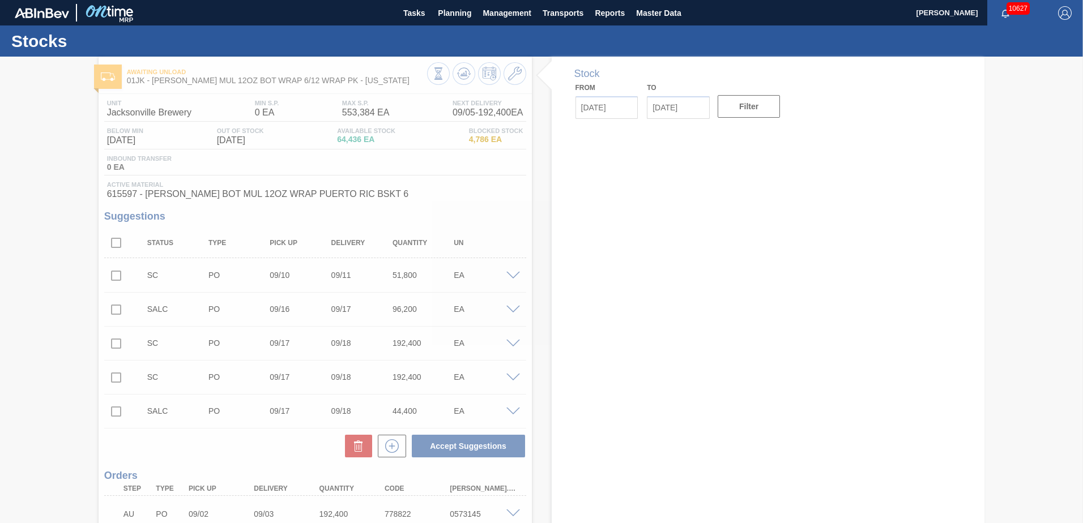
type input "[DATE]"
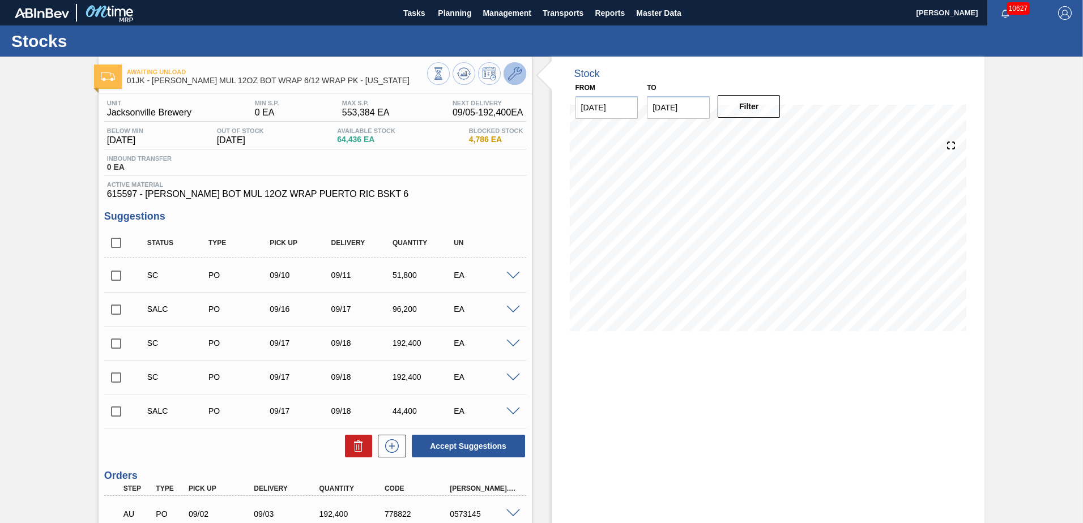
click at [516, 73] on icon at bounding box center [515, 74] width 14 height 14
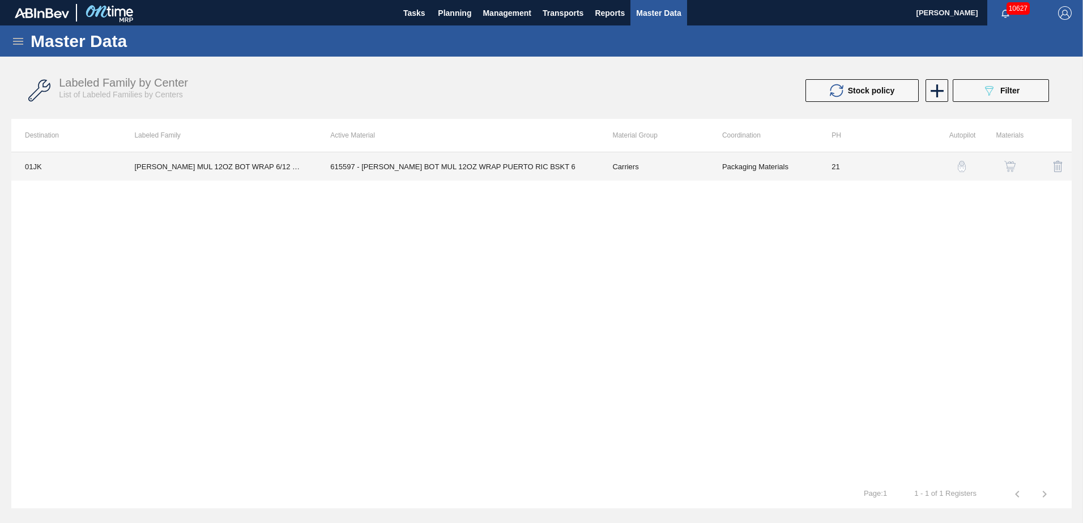
click at [692, 167] on td "Carriers" at bounding box center [652, 166] width 109 height 28
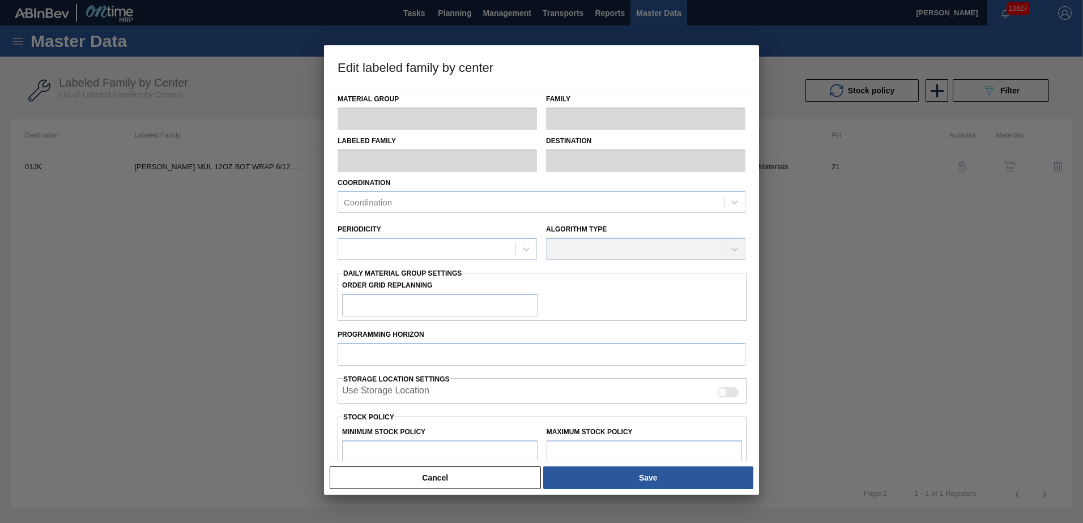
type input "Carriers"
type input "Bottle Carriers"
type input "CARR MUL 12OZ BOT WRAP 6/12 WRAP PK - PUERTO RICO"
type input "01JK - Jacksonville Brewery"
type input "21"
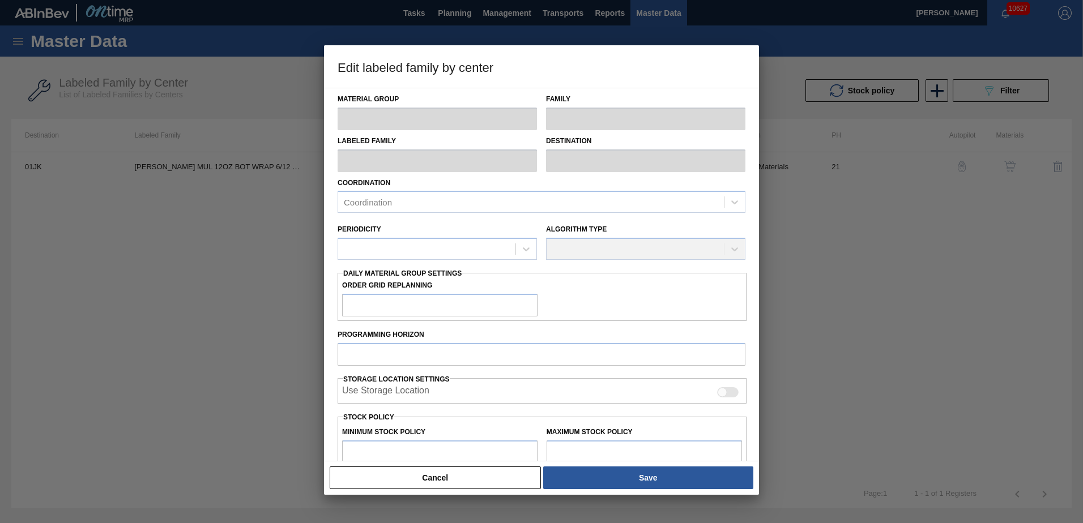
type input "0"
type input "553,384"
type input "0"
checkbox input "true"
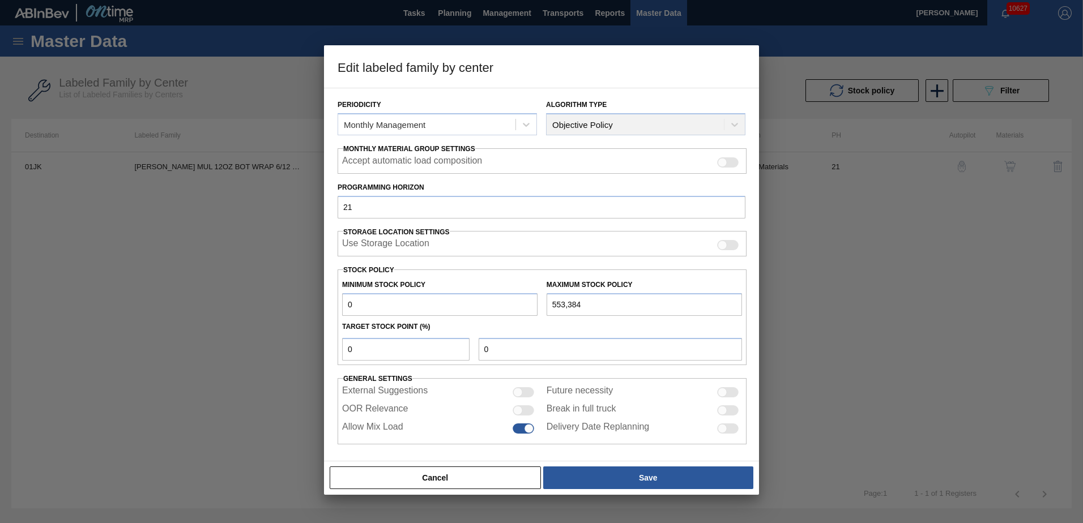
scroll to position [130, 0]
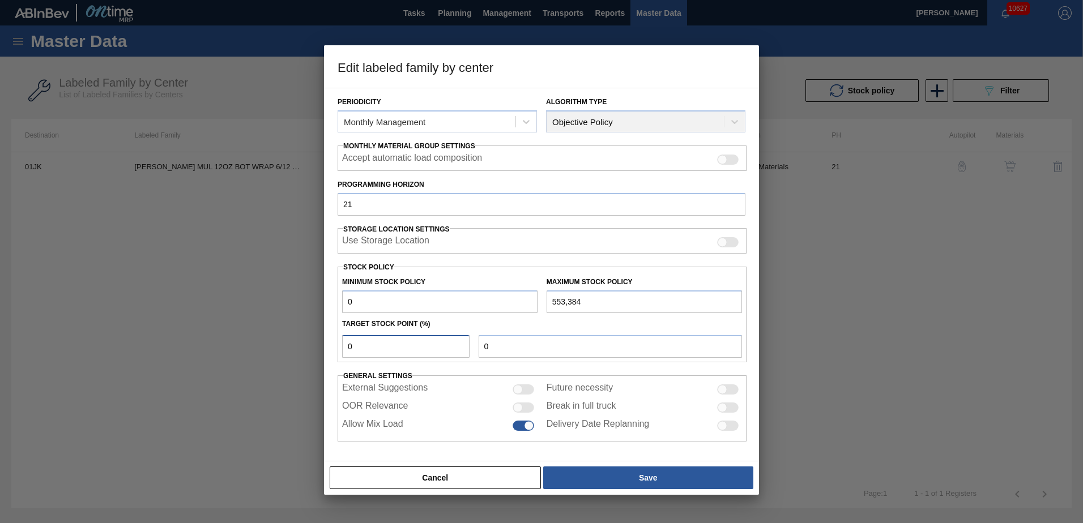
click at [456, 350] on input "0" at bounding box center [405, 346] width 127 height 23
click at [455, 352] on input "0" at bounding box center [405, 346] width 127 height 23
type input "1"
type input "5,534"
type input "1.3"
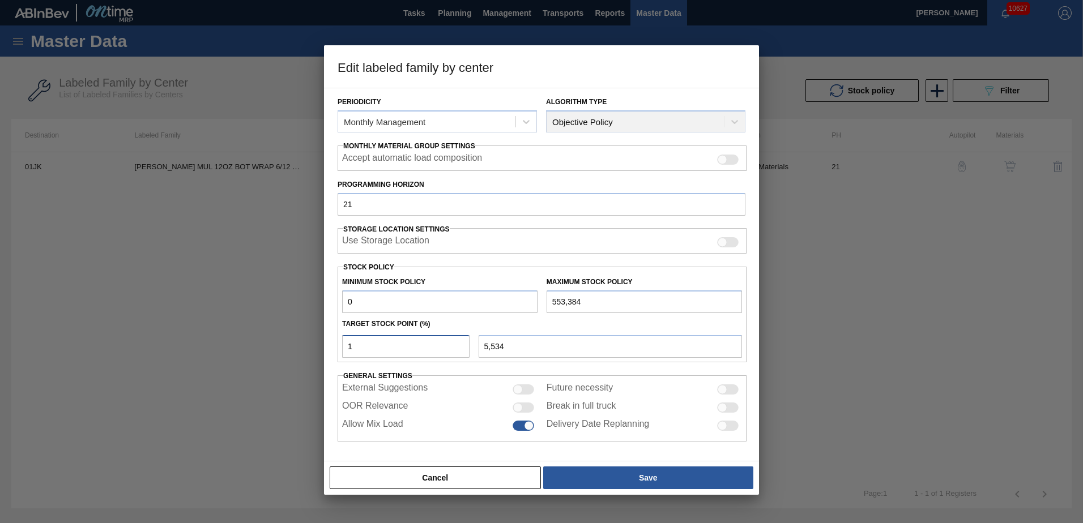
type input "7,194"
type input "1"
type input "5,534"
type input "0"
type input "1"
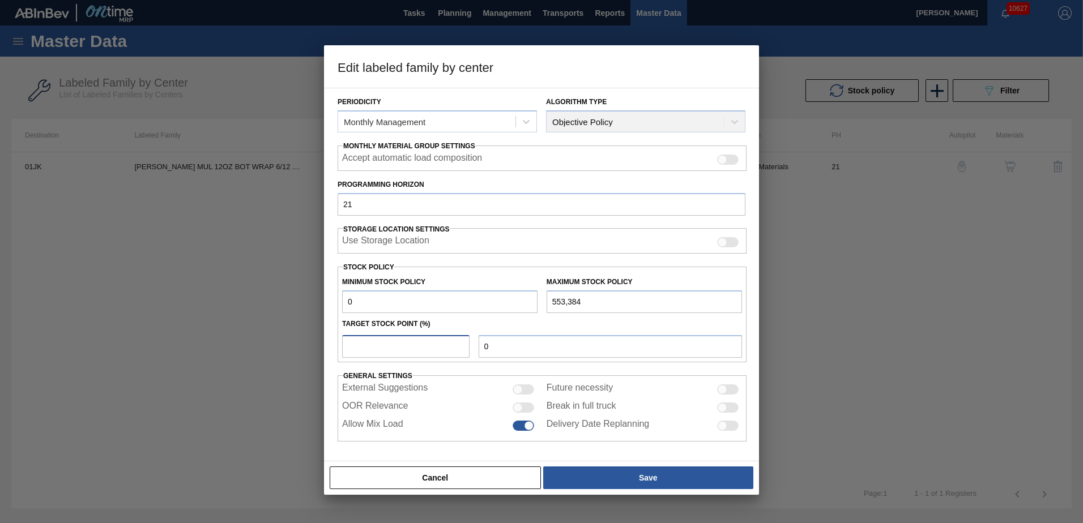
type input "5,534"
type input "1.5"
type input "8,301"
type input "1.5"
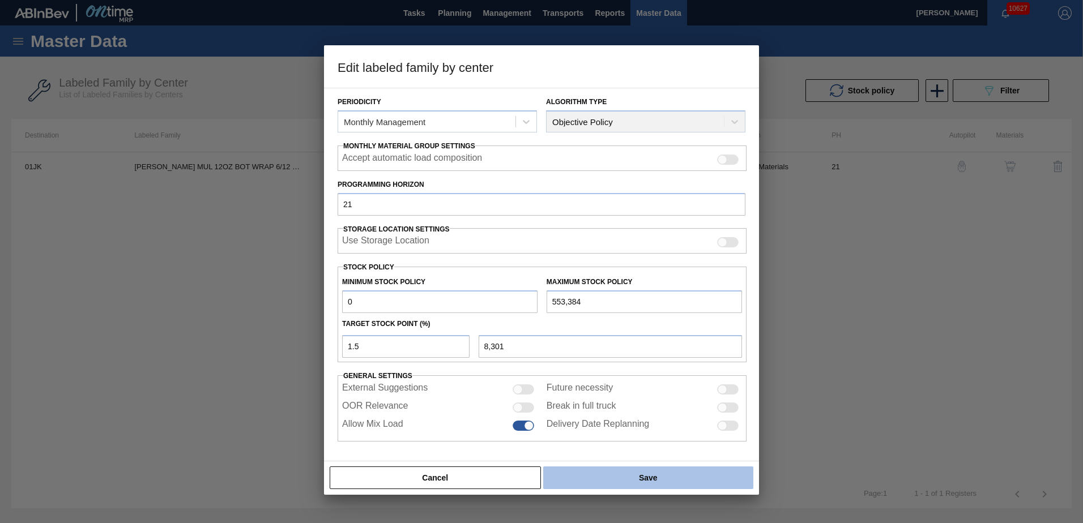
click at [579, 471] on button "Save" at bounding box center [648, 478] width 210 height 23
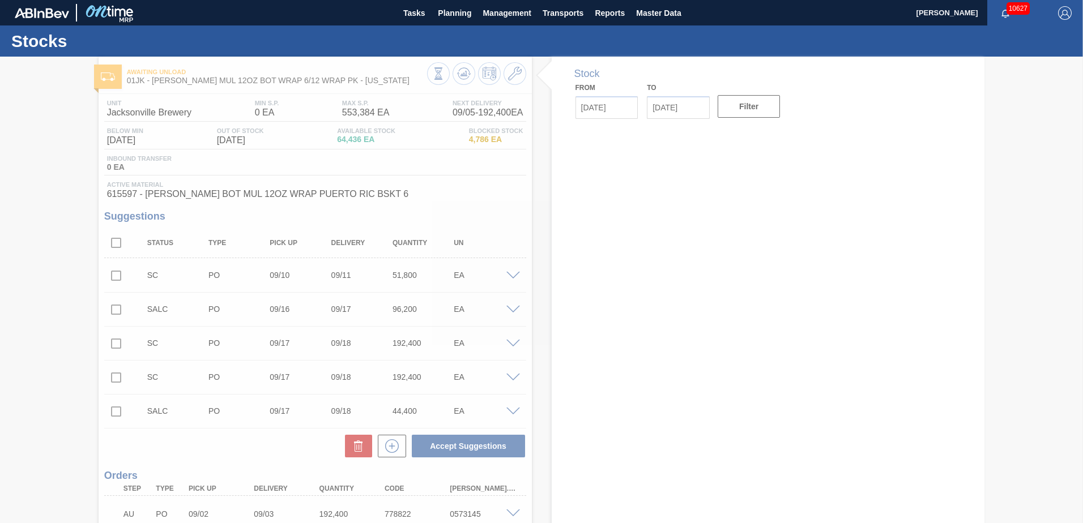
type input "[DATE]"
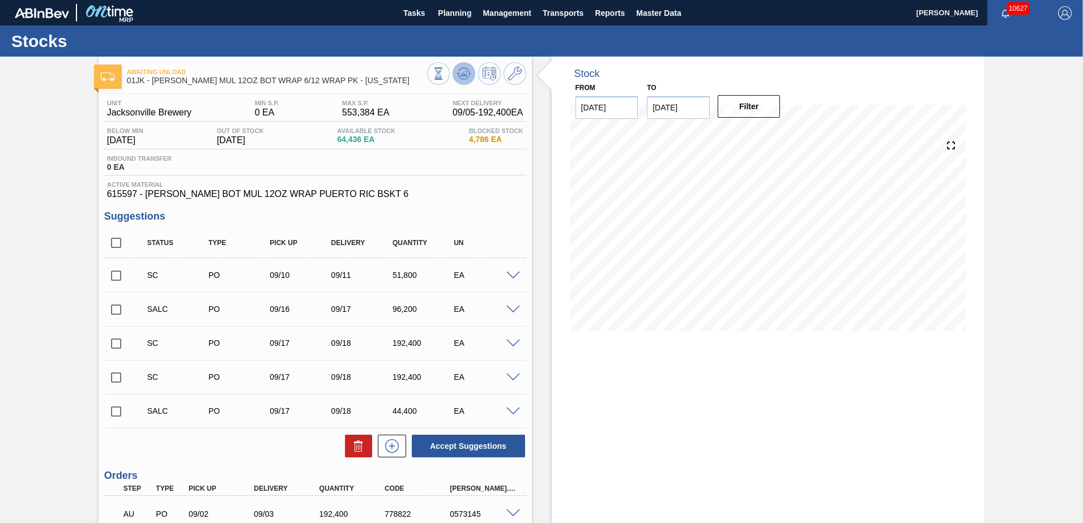
click at [471, 74] on button at bounding box center [463, 73] width 23 height 23
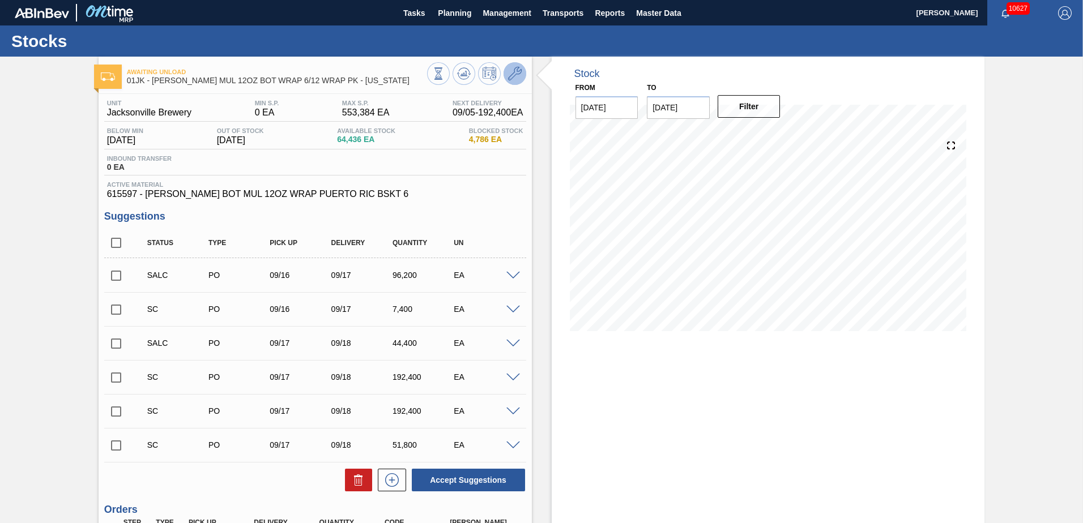
click at [510, 78] on icon at bounding box center [515, 74] width 14 height 14
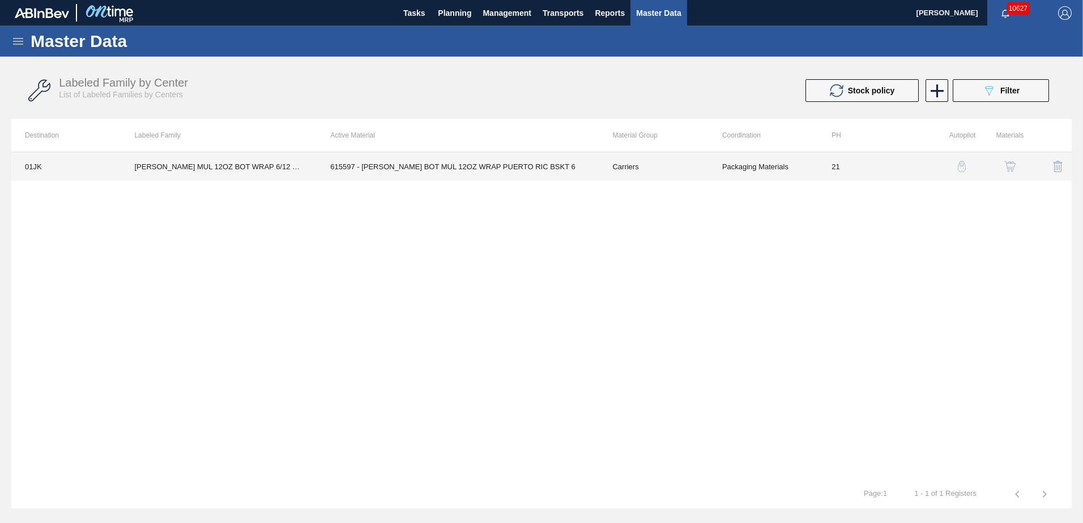
click at [756, 180] on td "Packaging Materials" at bounding box center [762, 166] width 109 height 28
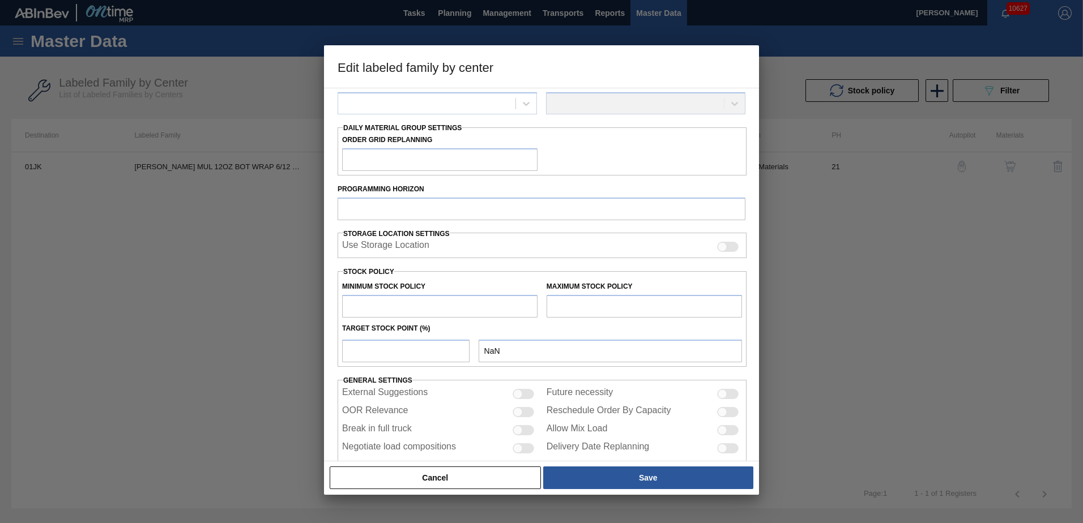
scroll to position [168, 0]
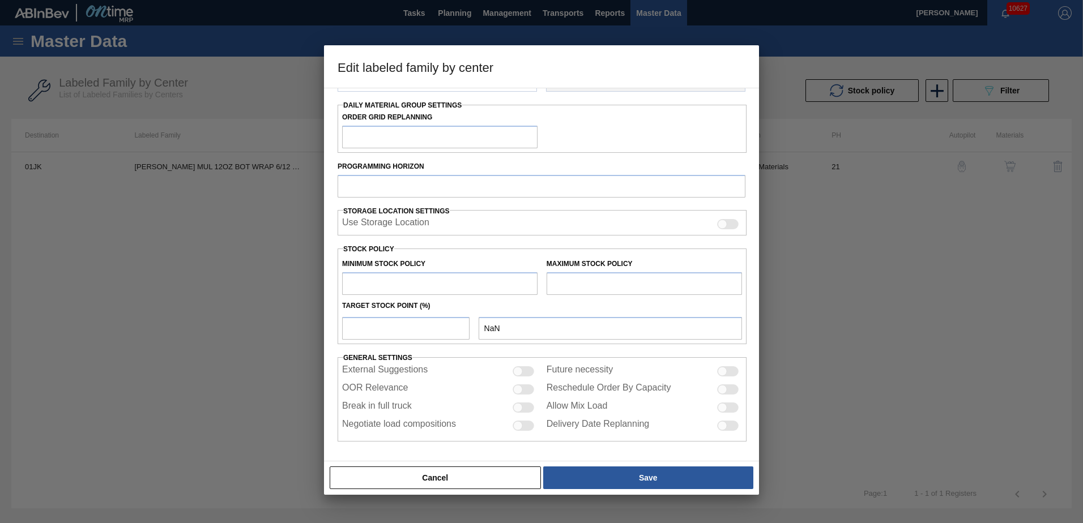
type input "Carriers"
type input "Bottle Carriers"
type input "[PERSON_NAME] MUL 12OZ BOT WRAP 6/12 WRAP PK - [US_STATE]"
type input "01JK - Jacksonville Brewery"
type input "21"
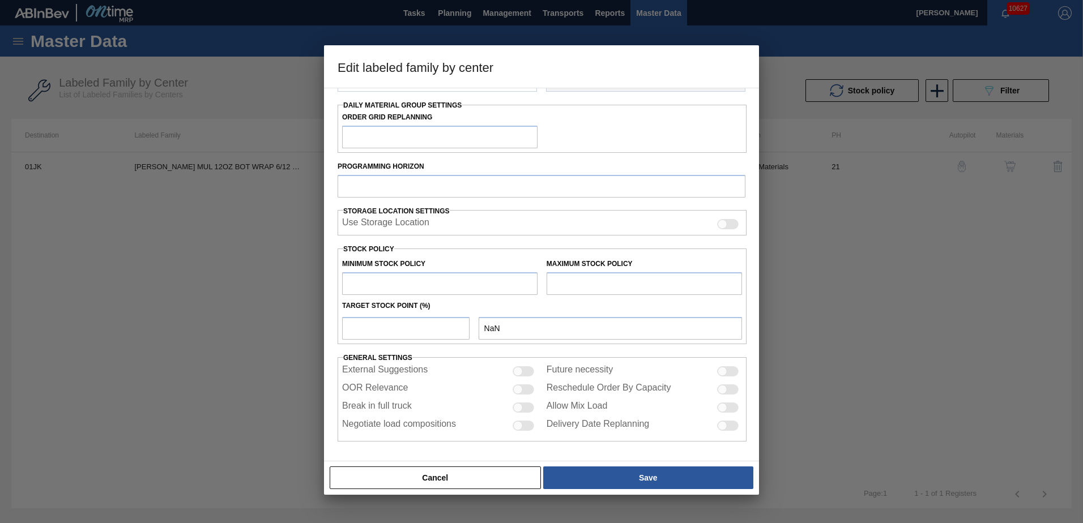
type input "0"
type input "553,384"
type input "2"
type input "8,301"
checkbox input "true"
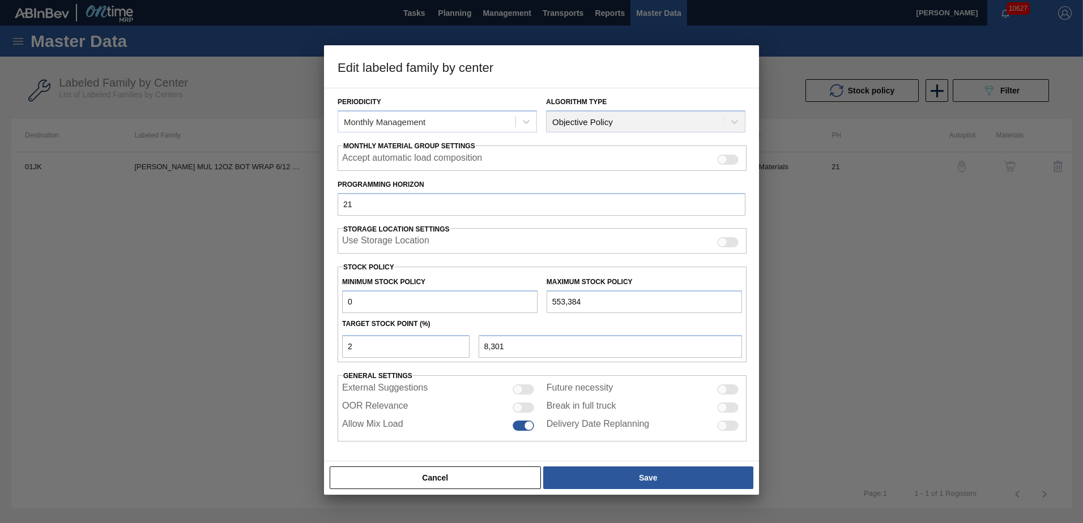
scroll to position [130, 0]
click at [447, 341] on input "2" at bounding box center [405, 346] width 127 height 23
click at [422, 350] on input "2" at bounding box center [405, 346] width 127 height 23
type input "0"
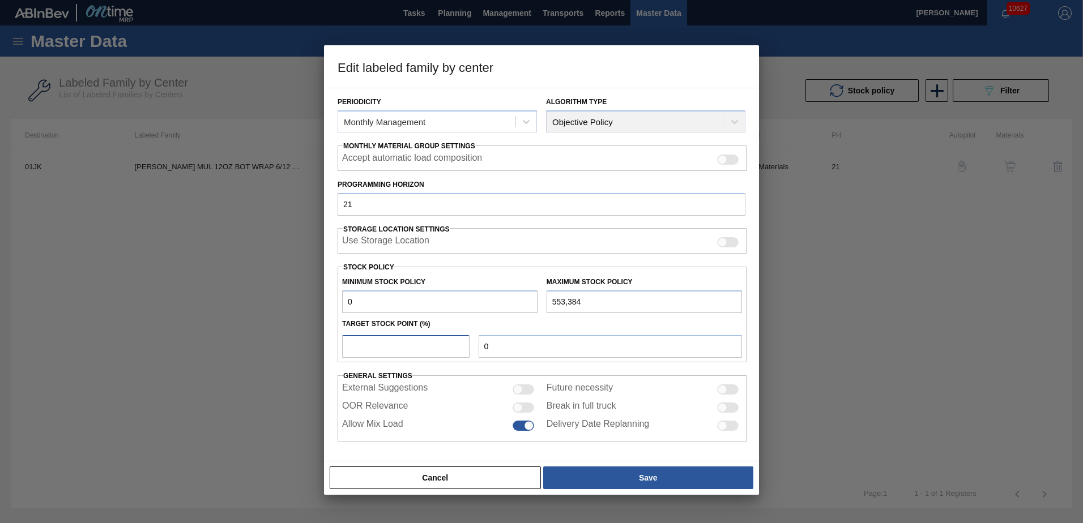
type input "3"
type input "16,602"
type input "35"
type input "193,684"
type input "35"
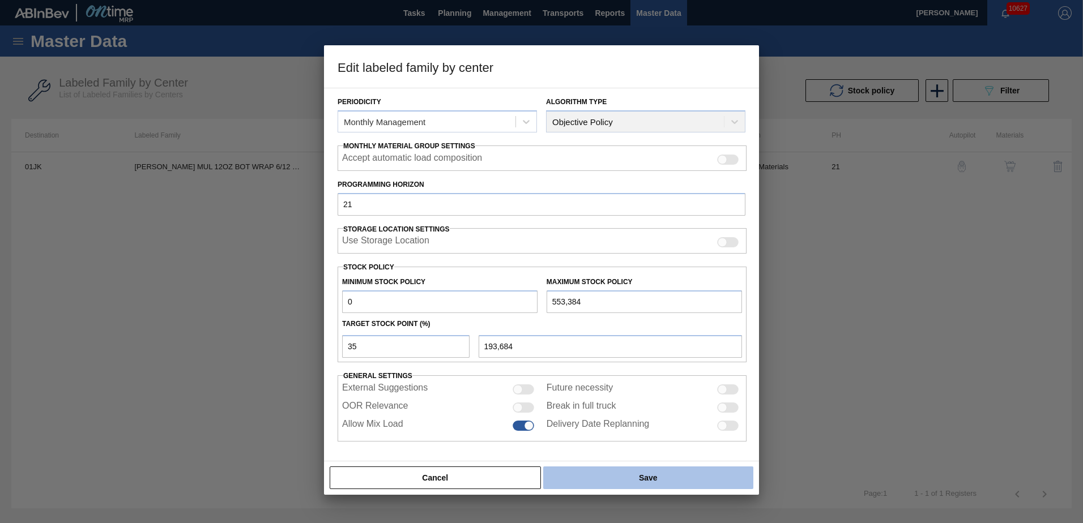
click at [589, 480] on button "Save" at bounding box center [648, 478] width 210 height 23
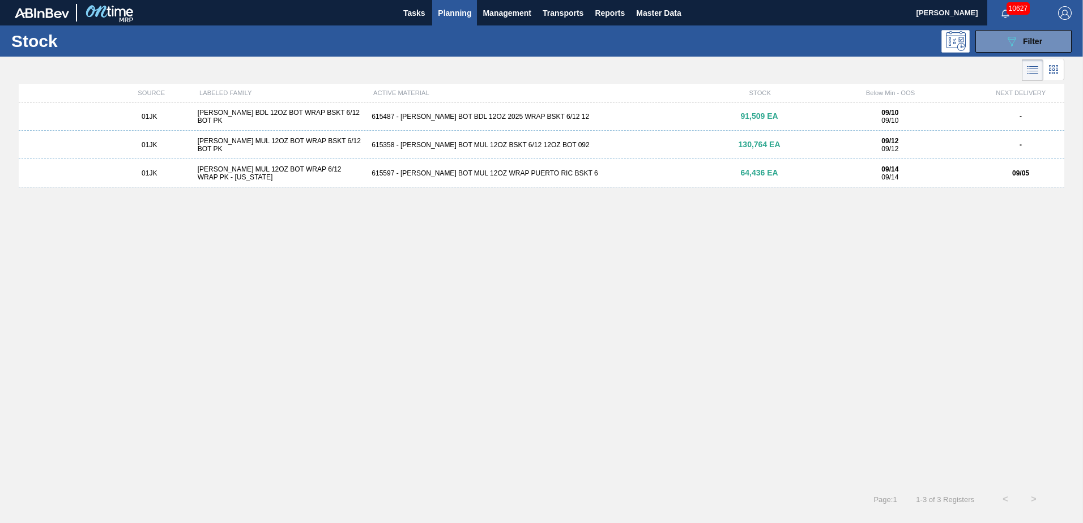
click at [574, 151] on div "01JK CARR MUL 12OZ BOT WRAP BSKT 6/12 BOT PK 615358 - CARR BOT MUL 12OZ BSKT 6/…" at bounding box center [541, 145] width 1045 height 28
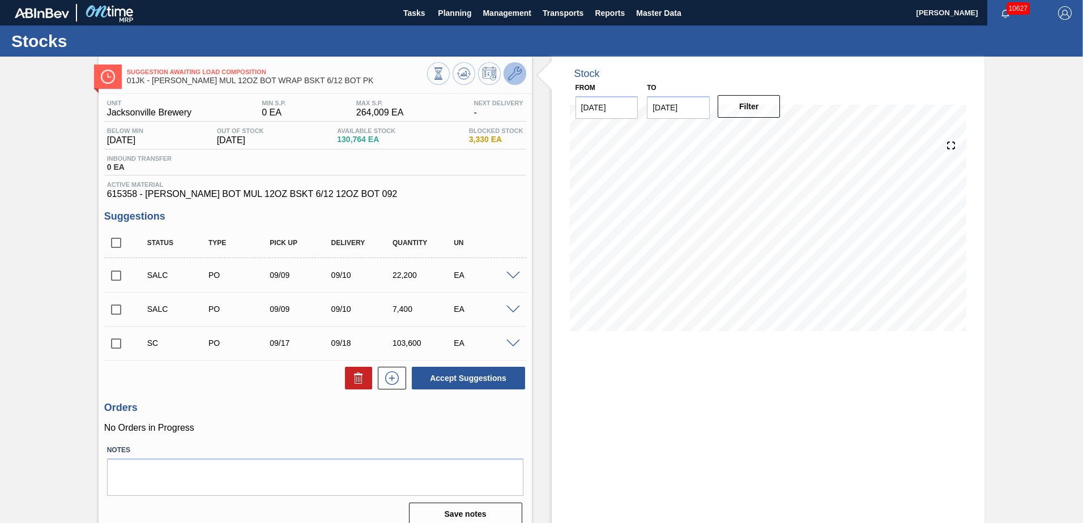
click at [516, 76] on icon at bounding box center [515, 74] width 14 height 14
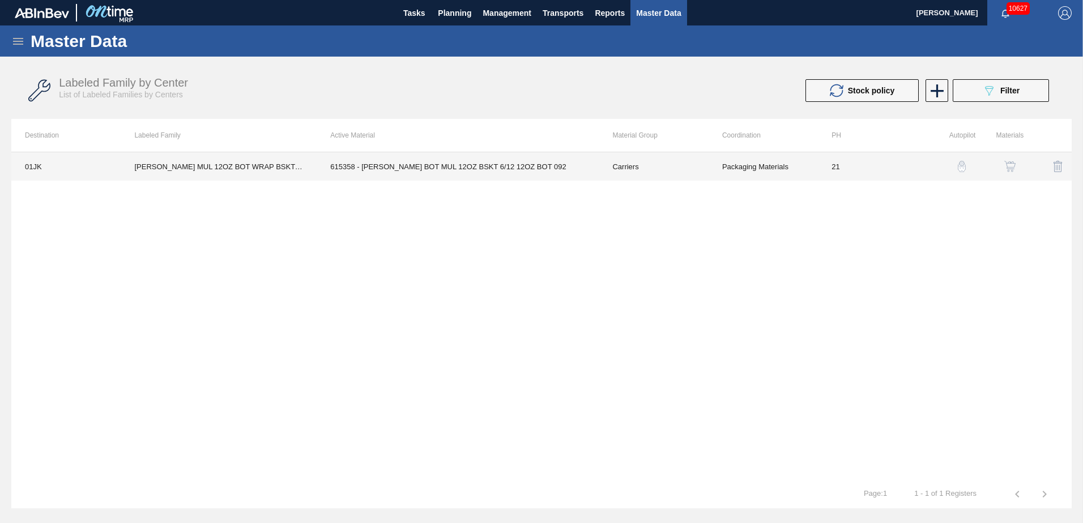
click at [666, 160] on td "Carriers" at bounding box center [652, 166] width 109 height 28
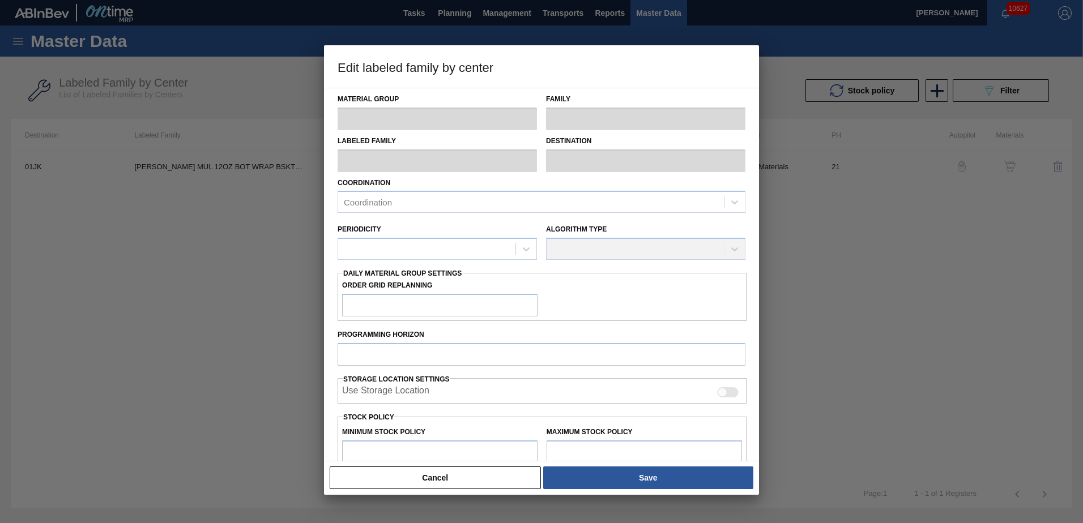
type input "Carriers"
type input "Bottle Carriers"
type input "CARR MUL 12OZ BOT WRAP BSKT 6/12 BOT PK"
type input "01JK - Jacksonville Brewery"
type input "21"
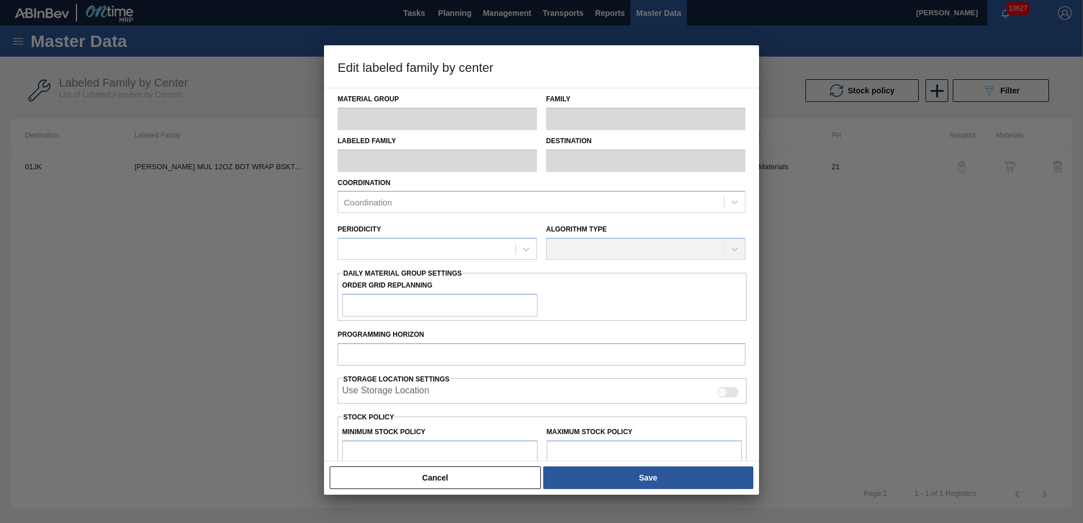
type input "0"
type input "264,009"
type input "3"
type input "7,920"
checkbox input "true"
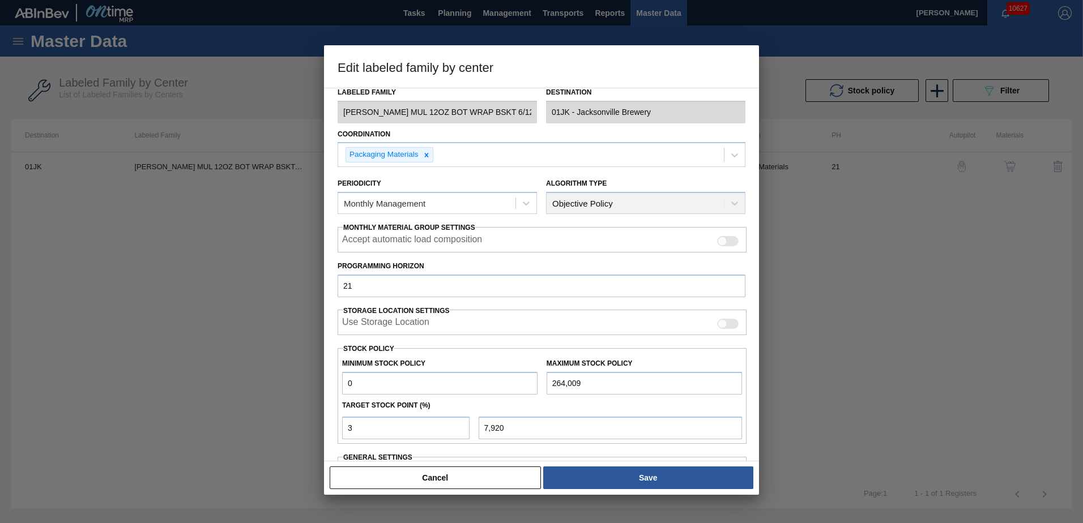
scroll to position [113, 0]
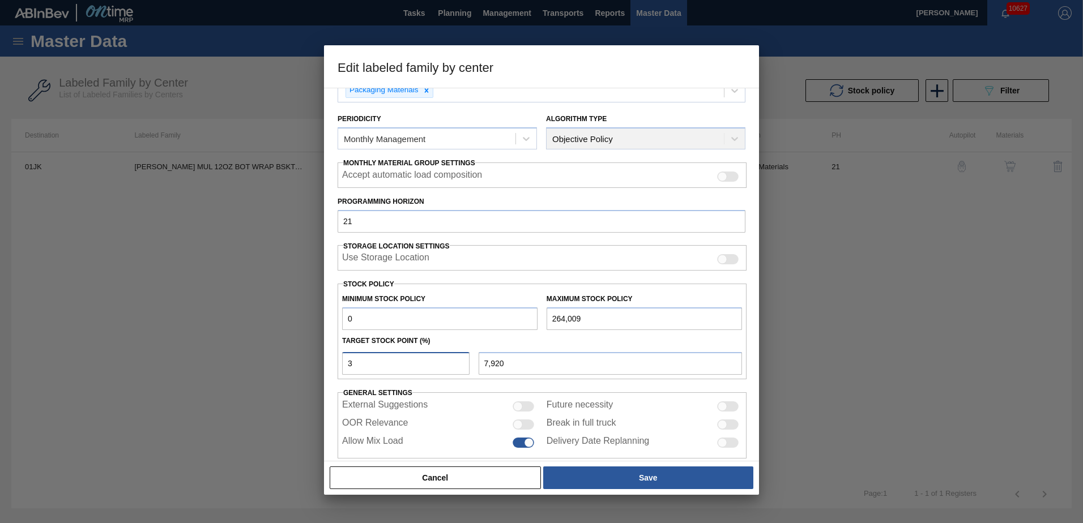
click at [443, 365] on input "3" at bounding box center [405, 363] width 127 height 23
click at [378, 370] on input "3" at bounding box center [405, 363] width 127 height 23
click at [378, 369] on input "3" at bounding box center [405, 363] width 127 height 23
type input "33"
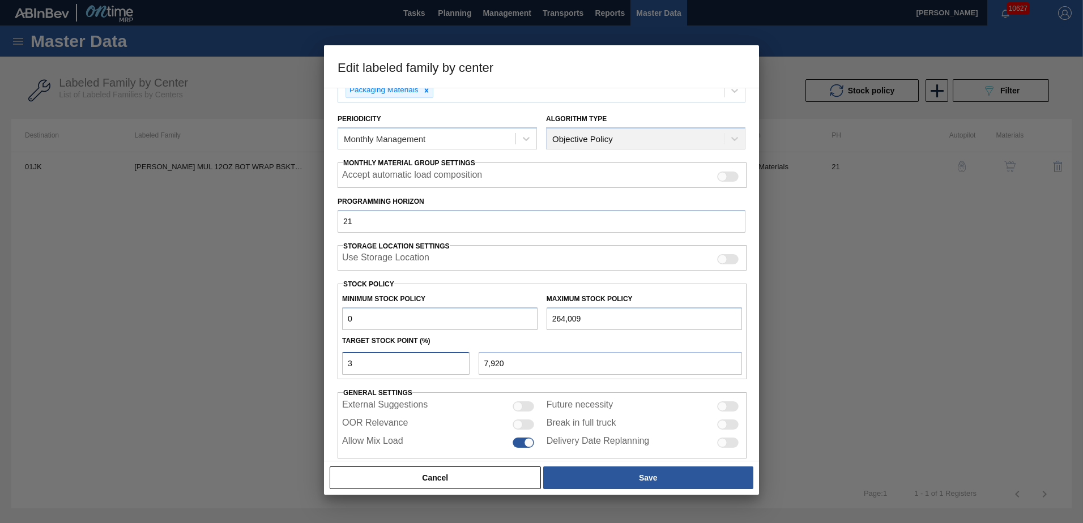
type input "87,123"
type input "335"
type input "884,430"
type input "33"
type input "87,123"
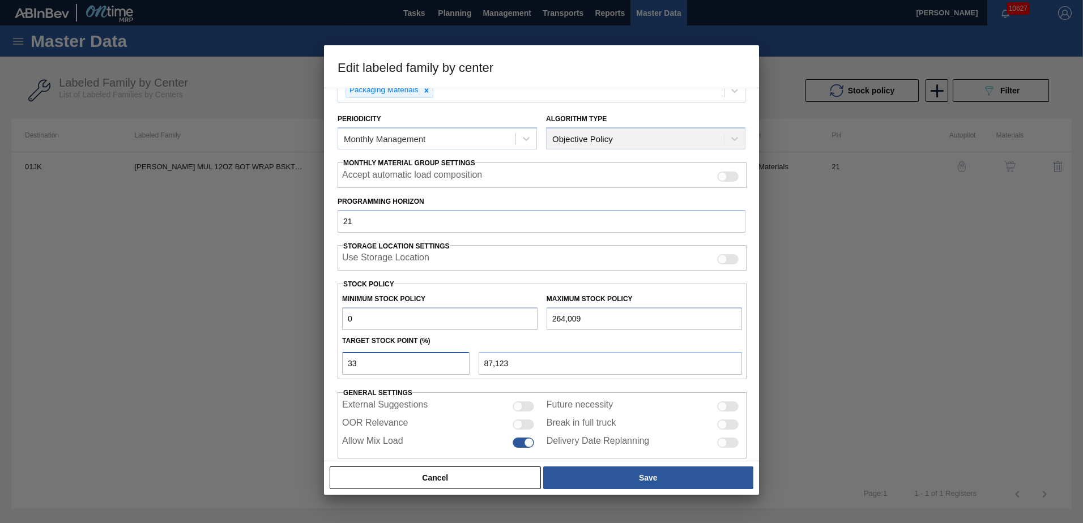
type input "3"
type input "7,920"
type input "35"
type input "92,403"
type input "3"
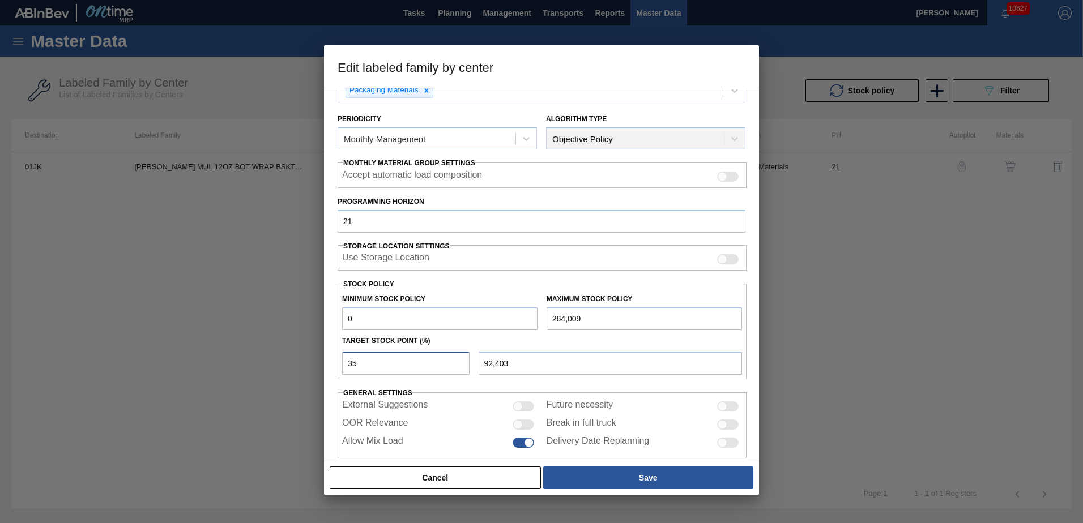
type input "7,920"
type input "36"
type input "95,043"
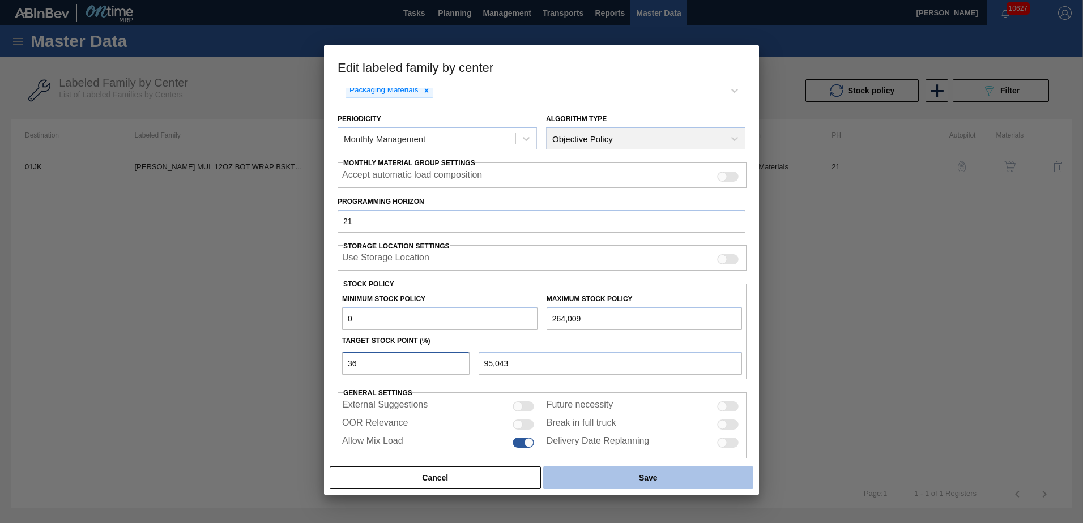
type input "36"
click at [625, 475] on button "Save" at bounding box center [648, 478] width 210 height 23
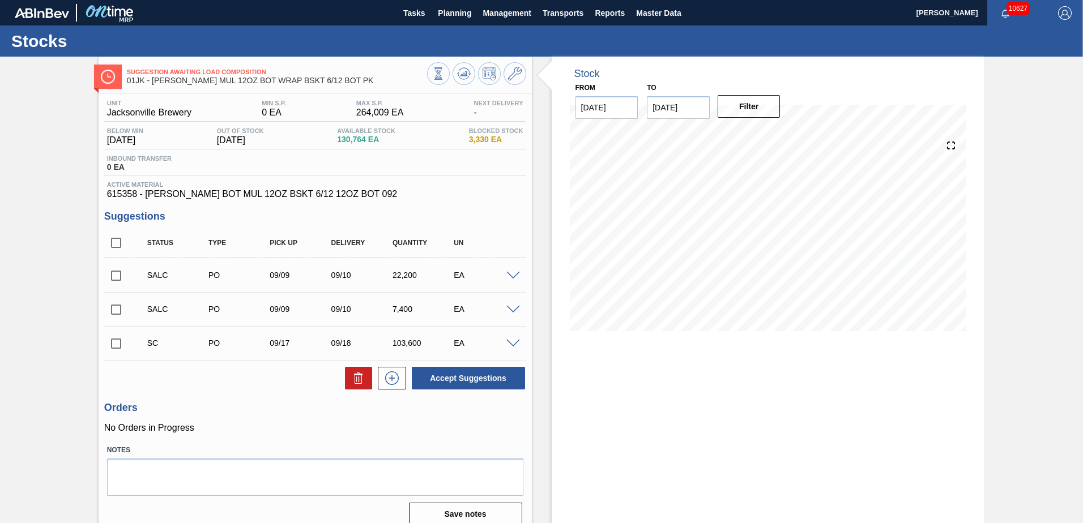
click at [460, 198] on span "615358 - [PERSON_NAME] BOT MUL 12OZ BSKT 6/12 12OZ BOT 092" at bounding box center [315, 194] width 416 height 10
click at [457, 73] on icon at bounding box center [464, 74] width 14 height 14
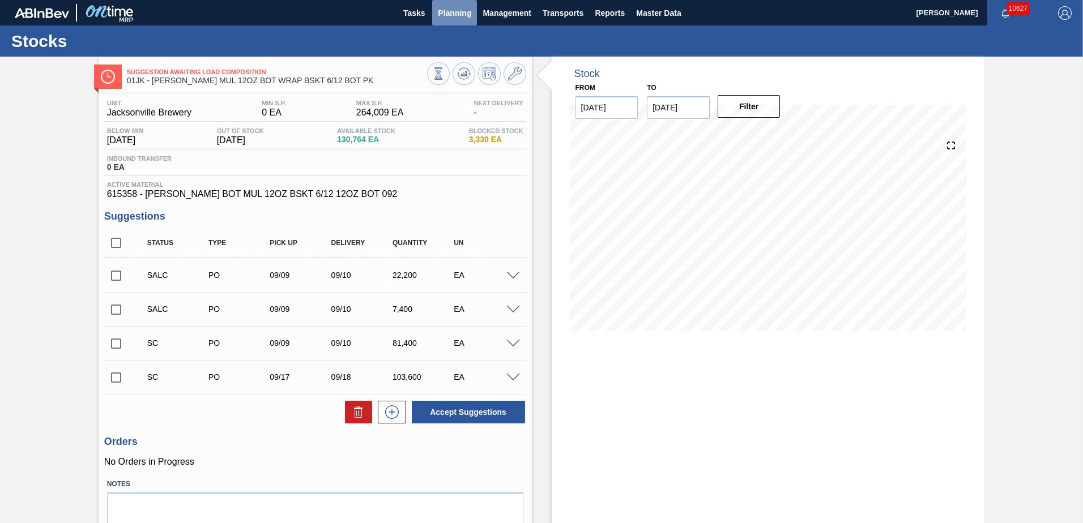
click at [461, 14] on span "Planning" at bounding box center [454, 13] width 33 height 14
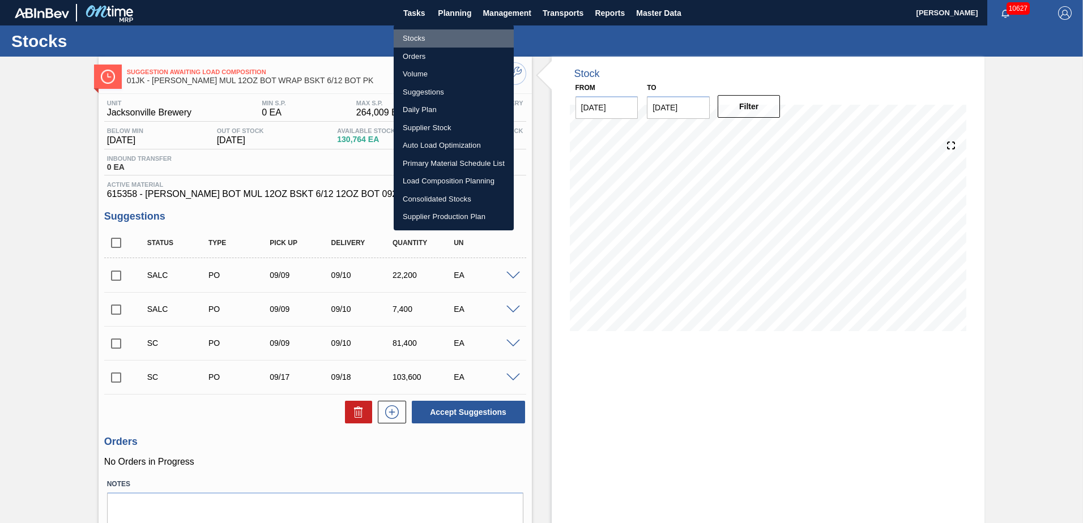
click at [421, 40] on li "Stocks" at bounding box center [454, 38] width 120 height 18
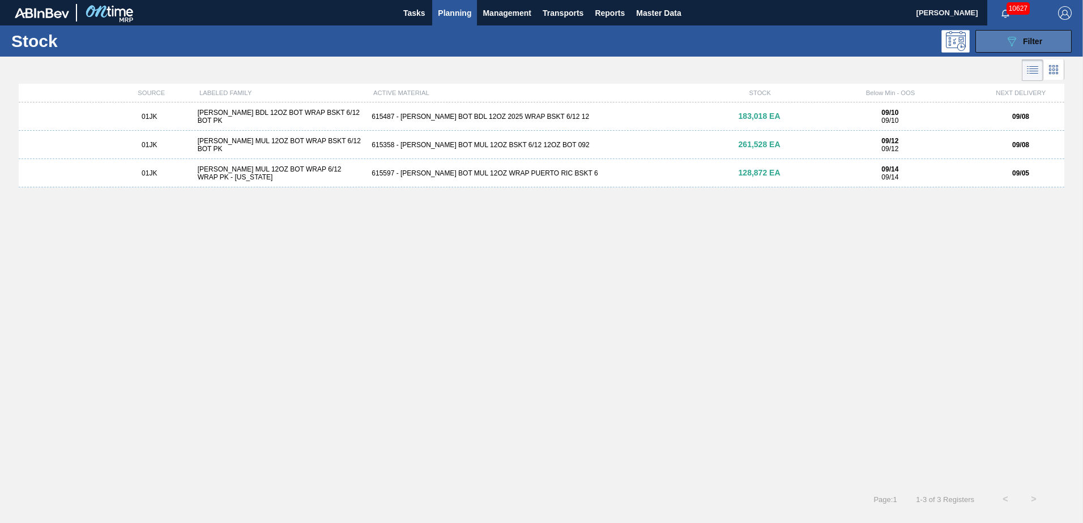
click at [1012, 49] on button "089F7B8B-B2A5-4AFE-B5C0-19BA573D28AC Filter" at bounding box center [1023, 41] width 96 height 23
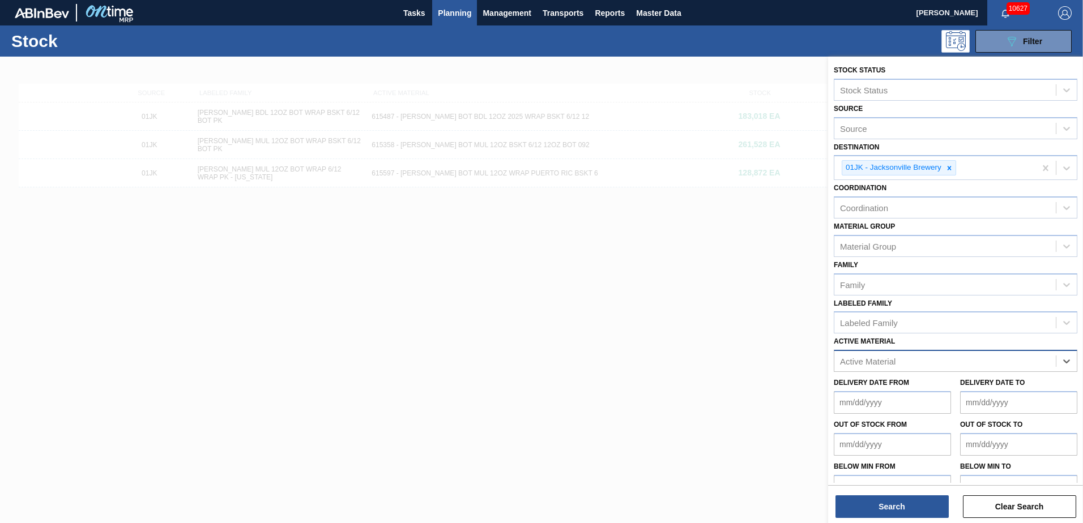
click at [989, 357] on div "Active Material" at bounding box center [944, 361] width 221 height 16
type Material "878742"
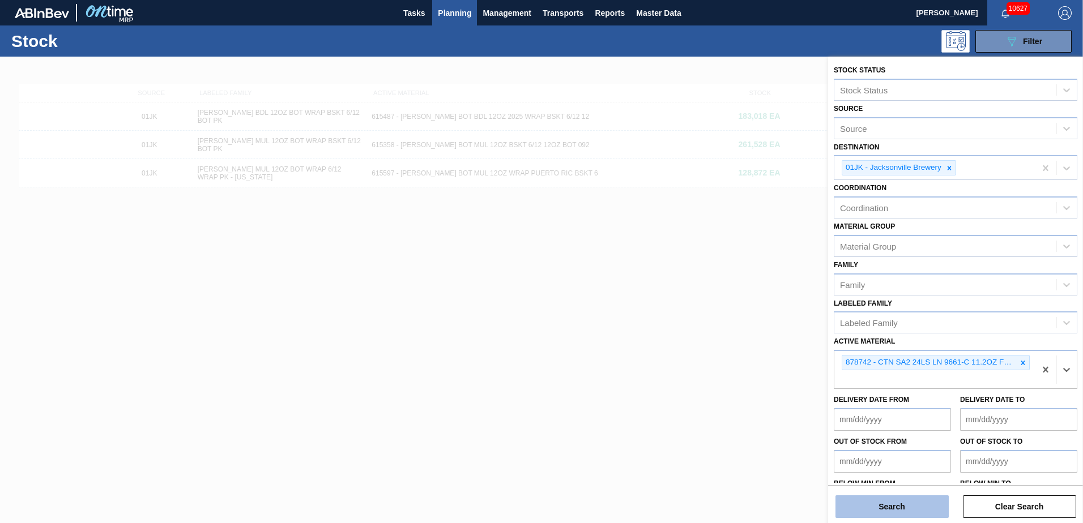
click at [902, 503] on button "Search" at bounding box center [891, 506] width 113 height 23
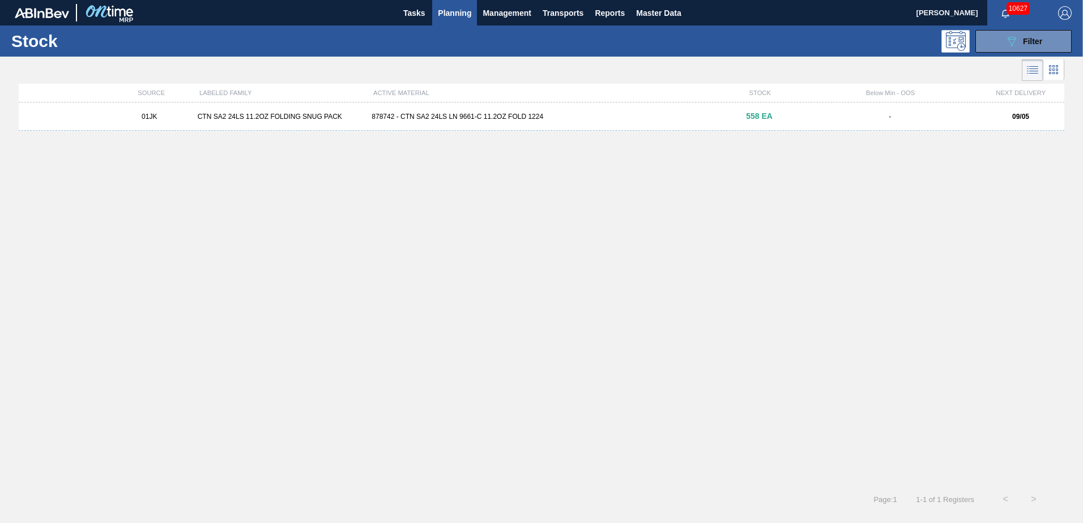
drag, startPoint x: 704, startPoint y: 115, endPoint x: 701, endPoint y: 121, distance: 7.1
click at [702, 119] on div "878742 - CTN SA2 24LS LN 9661-C 11.2OZ FOLD 1224" at bounding box center [541, 117] width 348 height 8
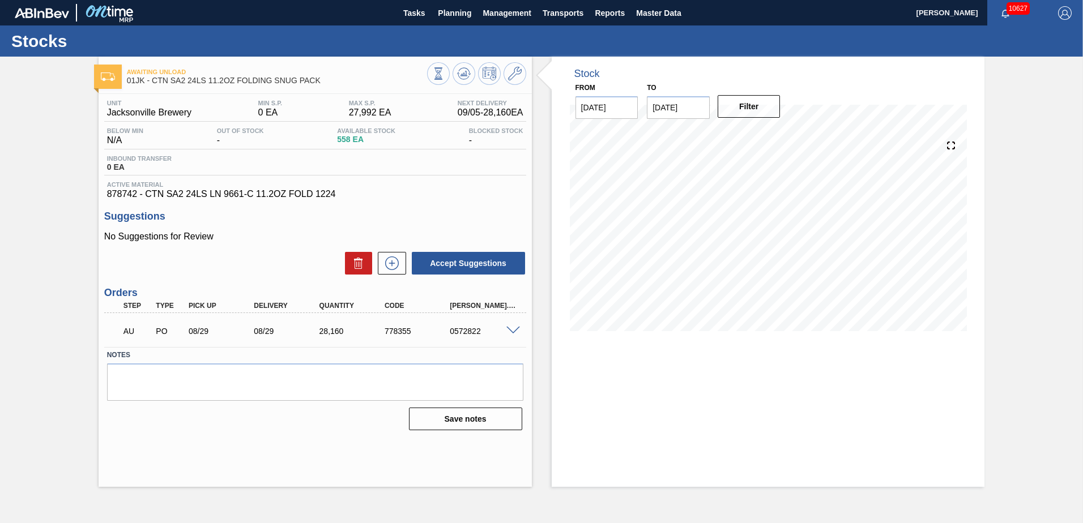
click at [514, 335] on div "AU PO 08/29 08/29 28,160 778355 0572822" at bounding box center [315, 330] width 422 height 28
click at [514, 332] on span at bounding box center [513, 331] width 14 height 8
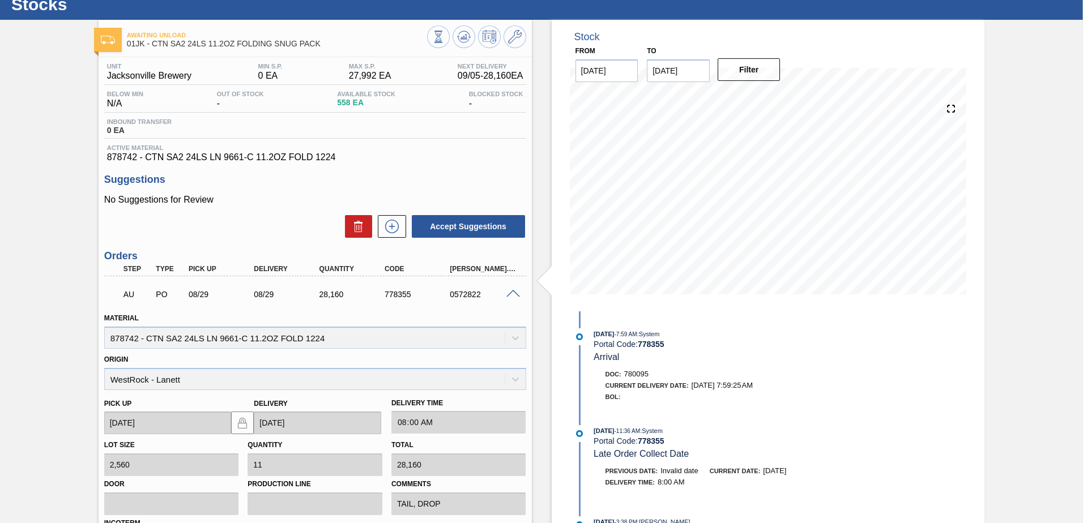
scroll to position [57, 0]
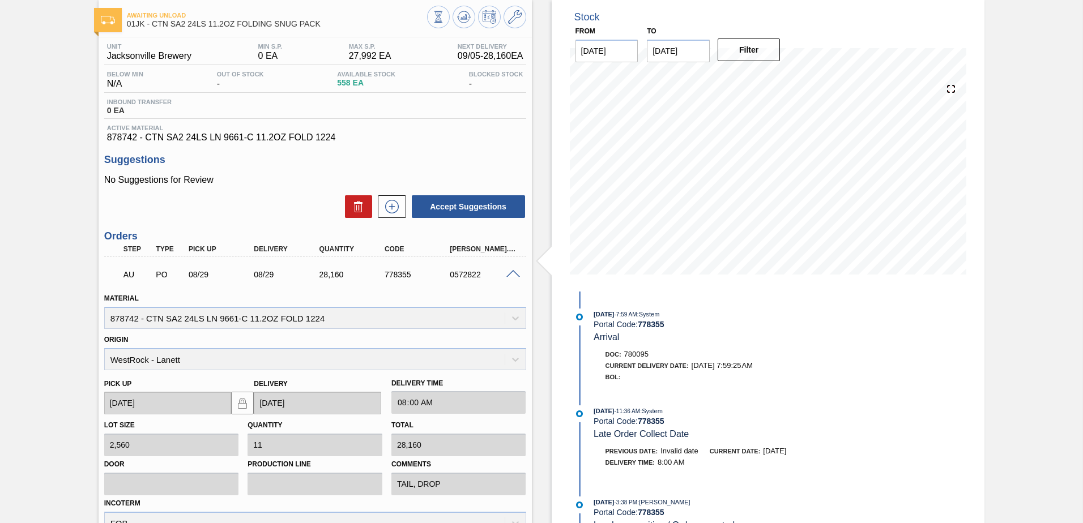
click at [519, 272] on div at bounding box center [514, 273] width 23 height 8
click at [515, 273] on span at bounding box center [513, 274] width 14 height 8
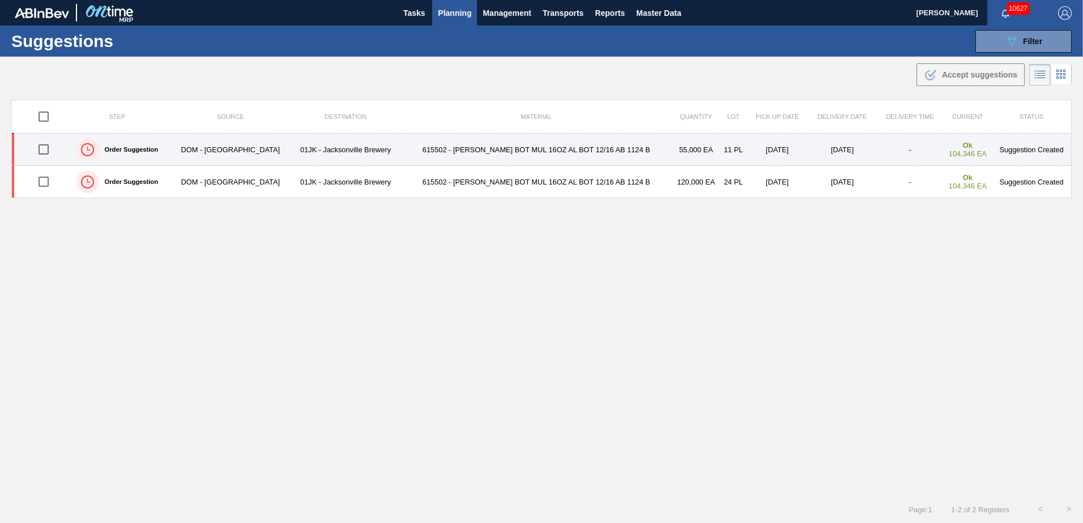
click at [591, 155] on td "615502 - [PERSON_NAME] BOT MUL 16OZ AL BOT 12/16 AB 1124 B" at bounding box center [535, 150] width 271 height 32
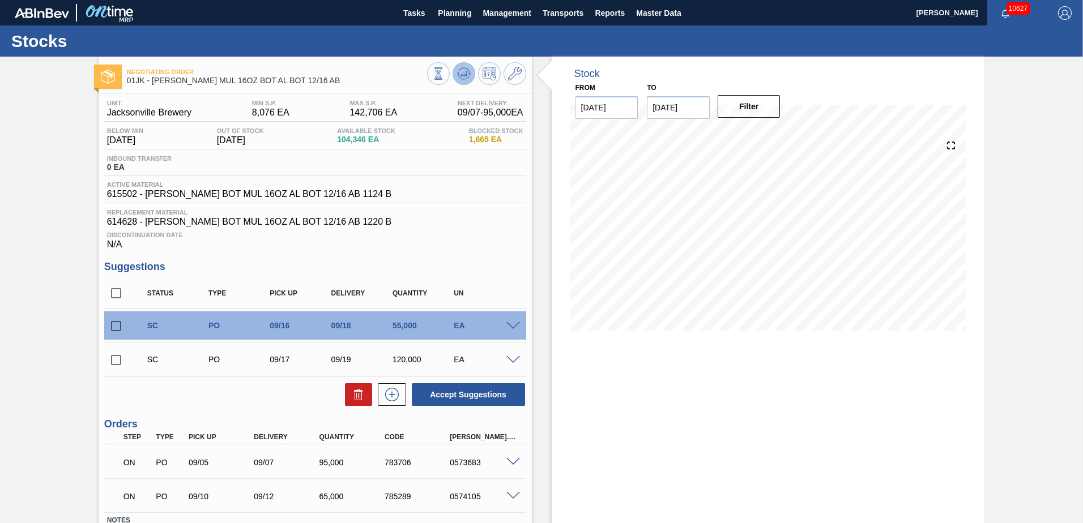
click at [459, 79] on icon at bounding box center [464, 74] width 14 height 14
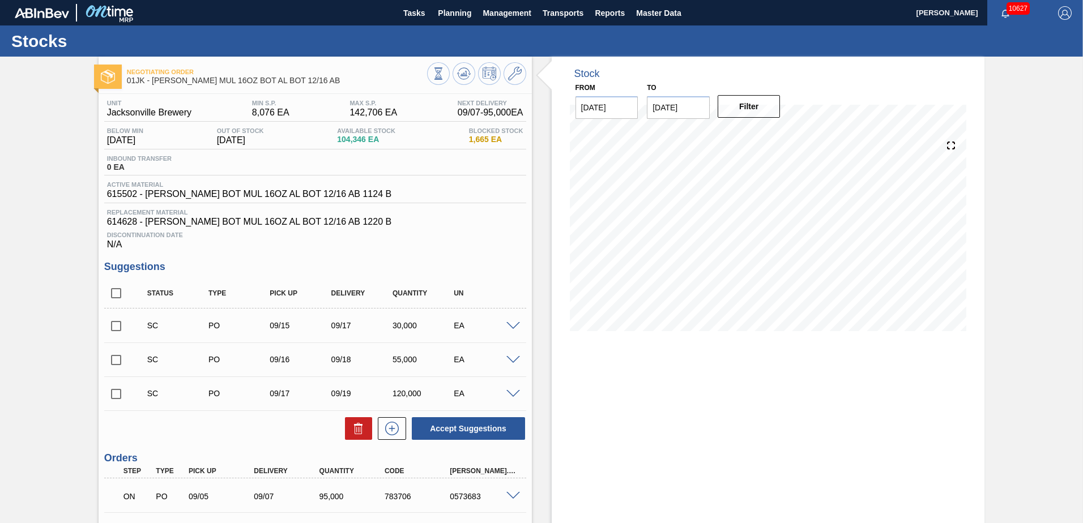
click at [513, 392] on span at bounding box center [513, 394] width 14 height 8
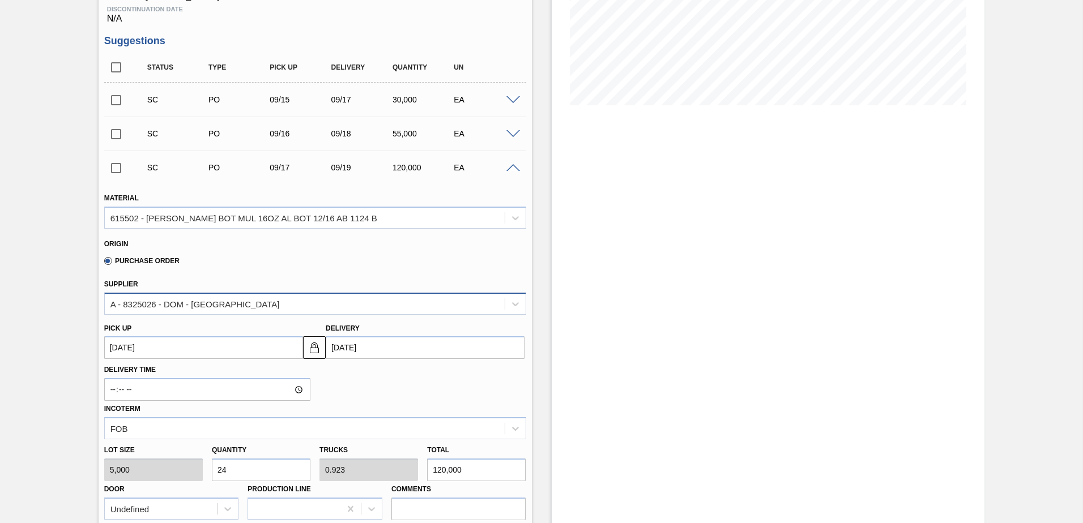
scroll to position [226, 0]
click at [516, 162] on div at bounding box center [514, 166] width 23 height 8
click at [511, 165] on span at bounding box center [513, 168] width 14 height 8
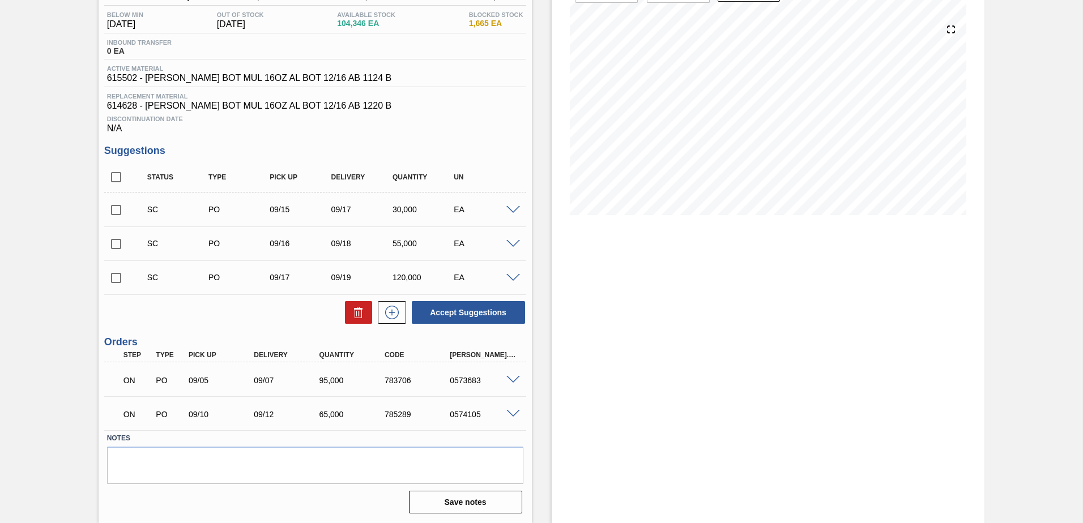
scroll to position [116, 0]
click at [511, 243] on span at bounding box center [513, 244] width 14 height 8
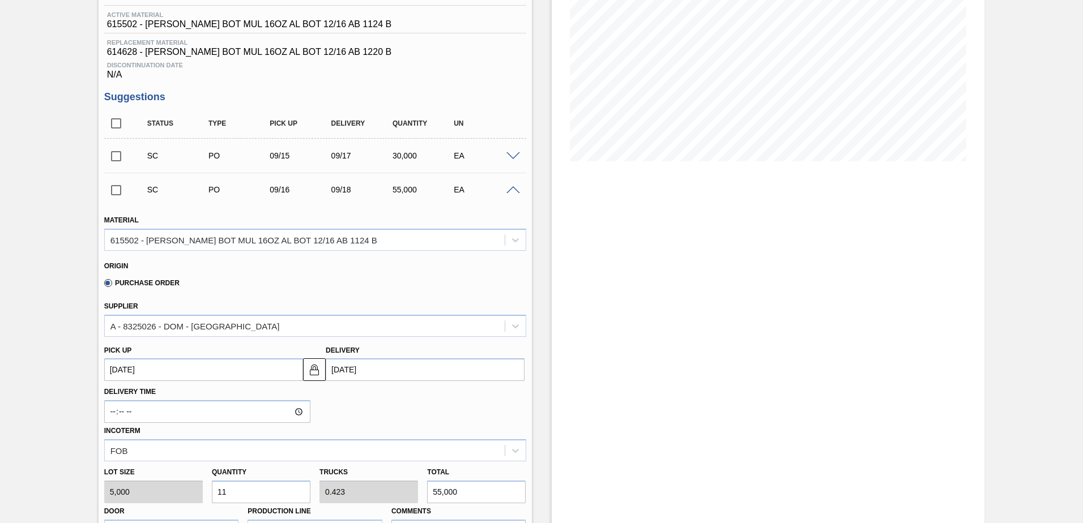
click at [511, 187] on span at bounding box center [513, 190] width 14 height 8
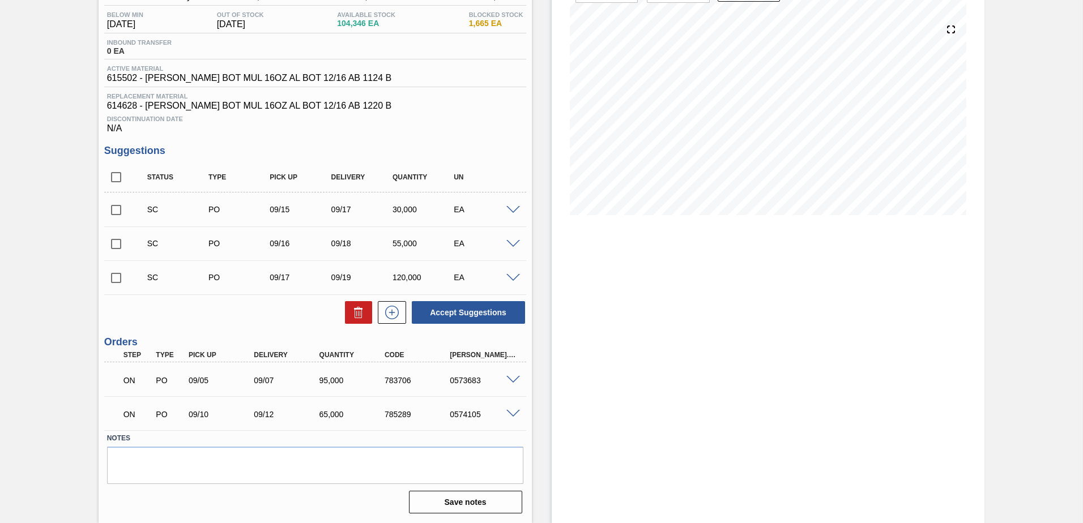
click at [511, 206] on span at bounding box center [513, 210] width 14 height 8
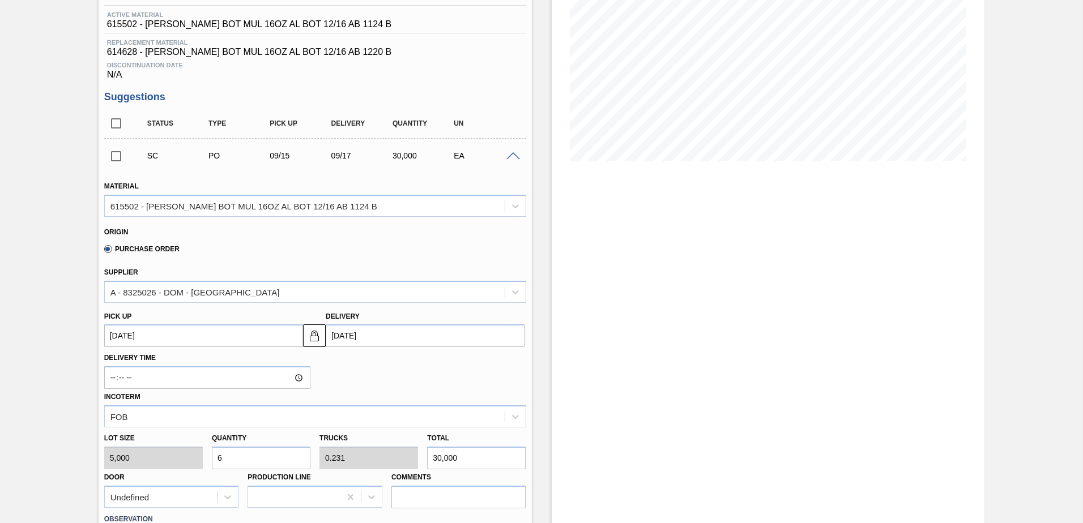
click at [511, 158] on span at bounding box center [513, 156] width 14 height 8
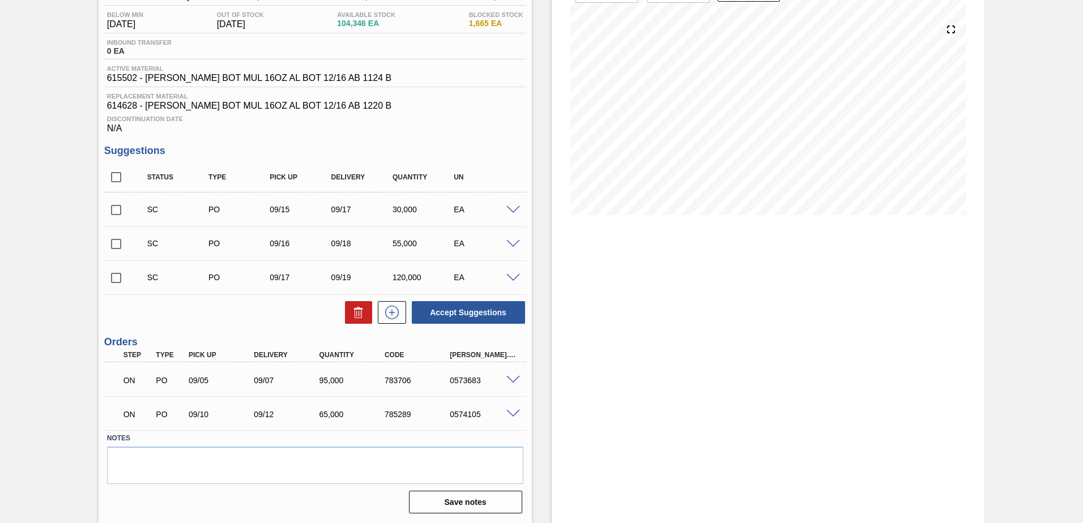
click at [514, 244] on span at bounding box center [513, 244] width 14 height 8
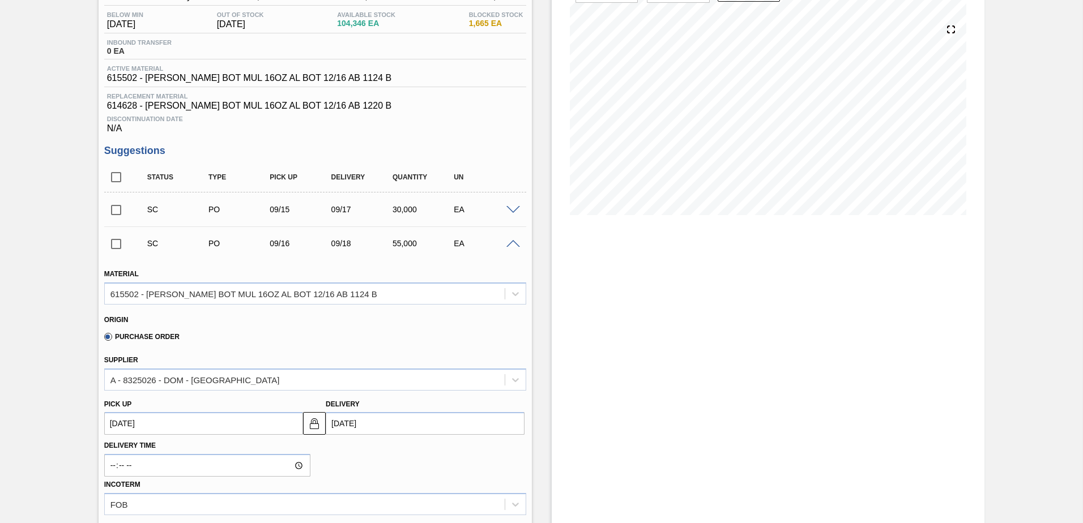
scroll to position [170, 0]
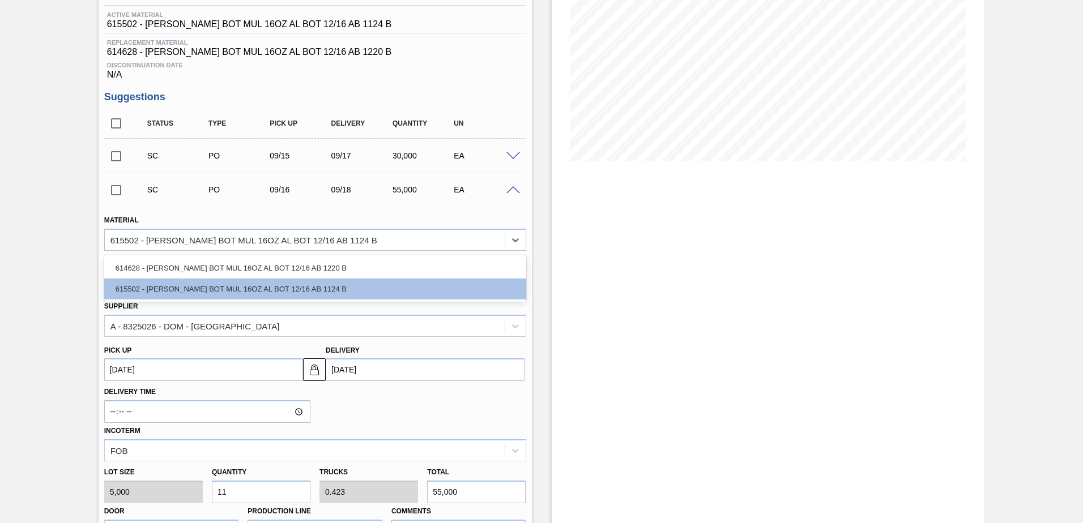
drag, startPoint x: 514, startPoint y: 244, endPoint x: 511, endPoint y: 222, distance: 22.3
click at [514, 243] on icon at bounding box center [515, 239] width 11 height 11
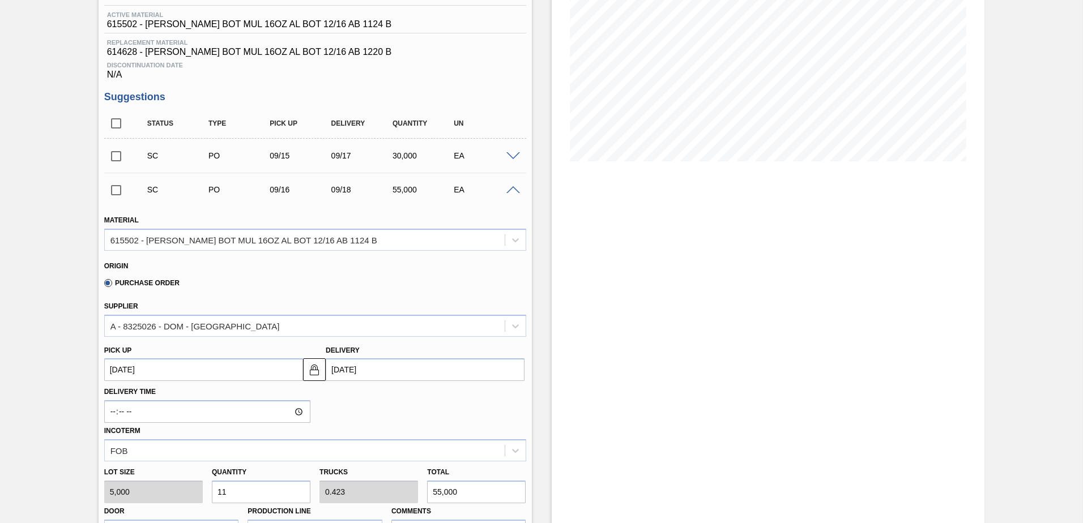
click at [512, 199] on div "SC PO 09/16 09/18 55,000 EA" at bounding box center [315, 190] width 422 height 28
click at [513, 190] on span at bounding box center [513, 190] width 14 height 8
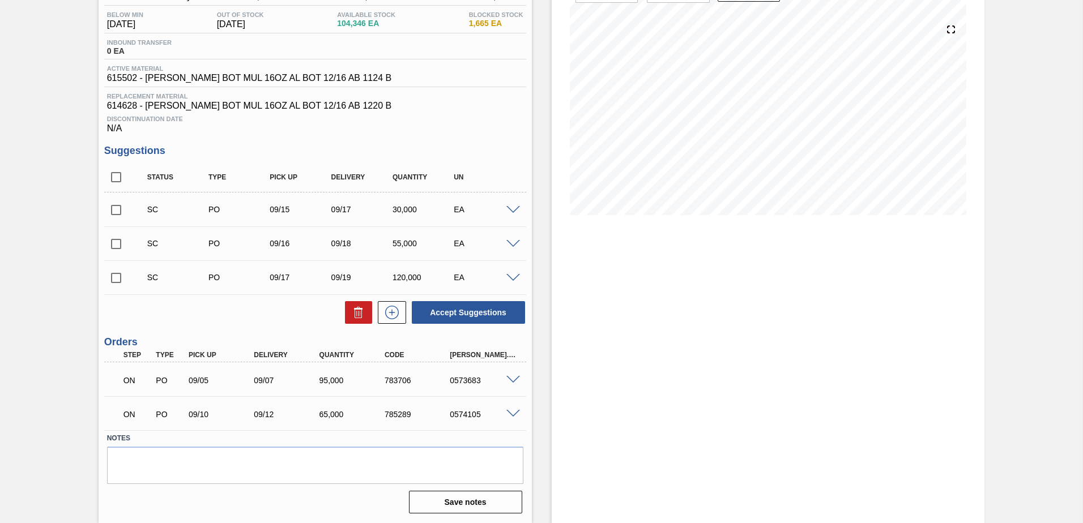
scroll to position [116, 0]
click at [512, 209] on span at bounding box center [513, 210] width 14 height 8
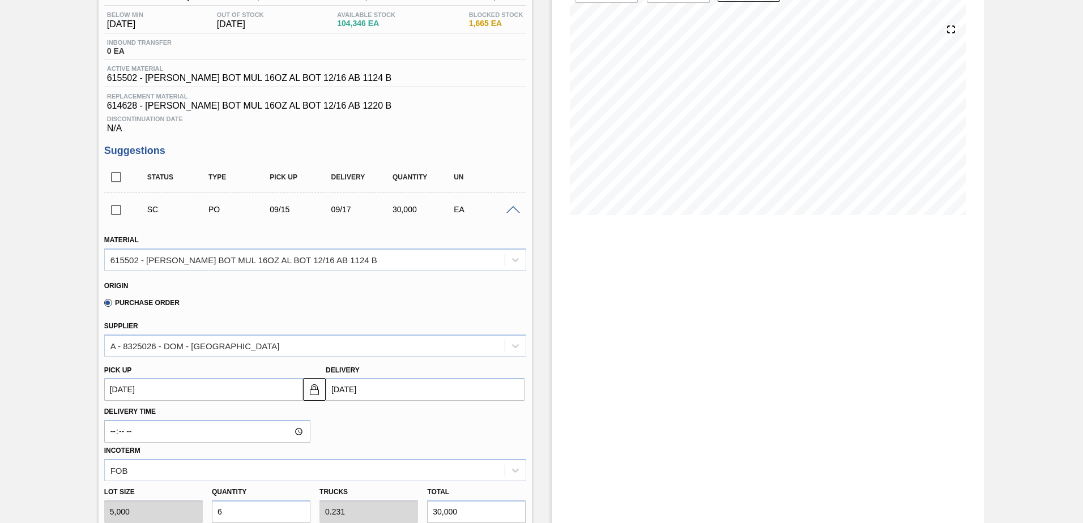
scroll to position [170, 0]
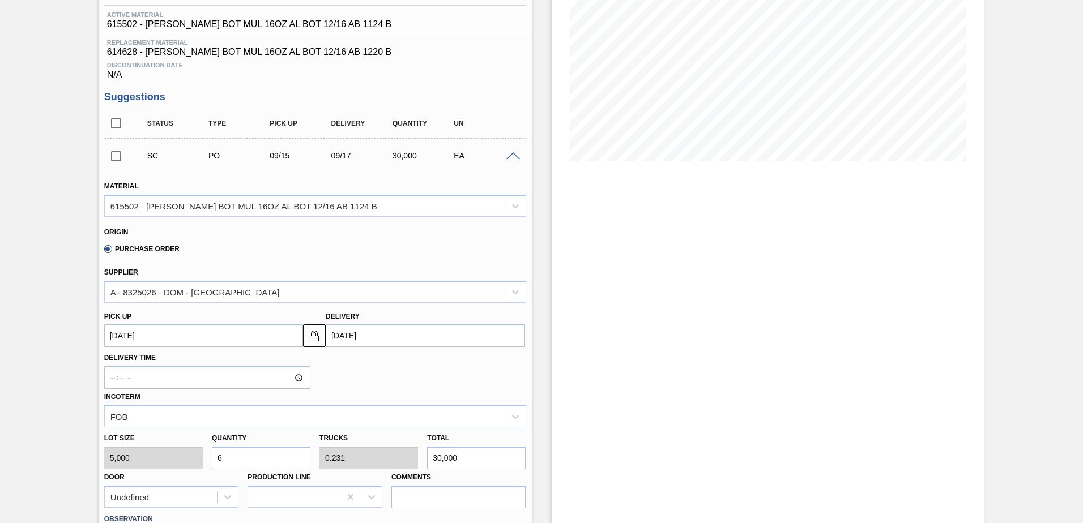
click at [509, 155] on span at bounding box center [513, 156] width 14 height 8
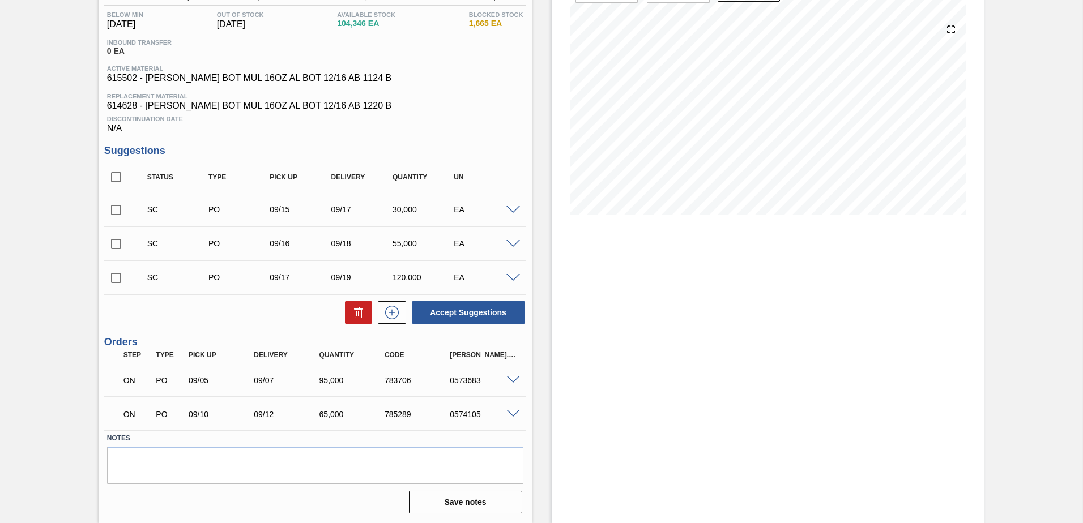
click at [515, 274] on span at bounding box center [513, 278] width 14 height 8
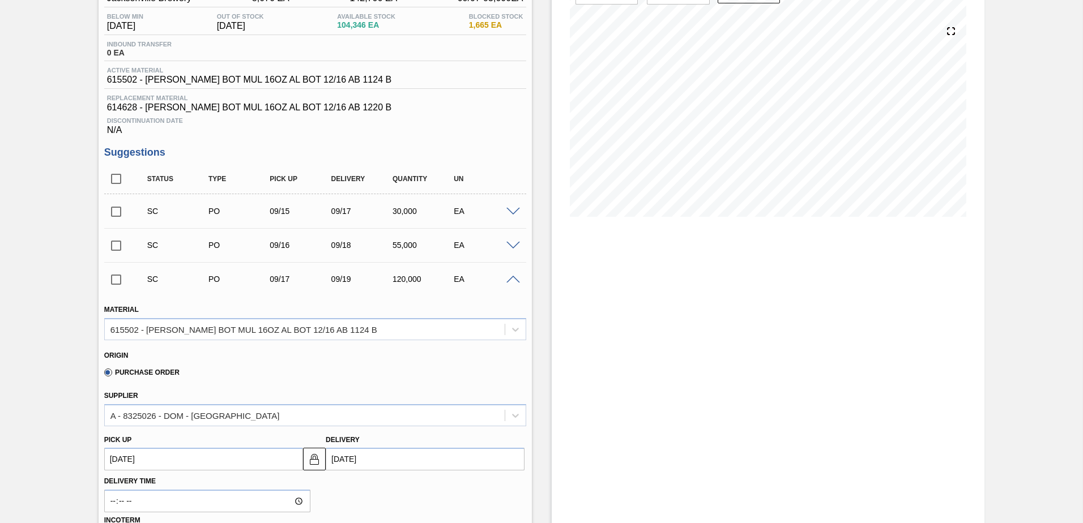
scroll to position [113, 0]
click at [508, 280] on span at bounding box center [513, 281] width 14 height 8
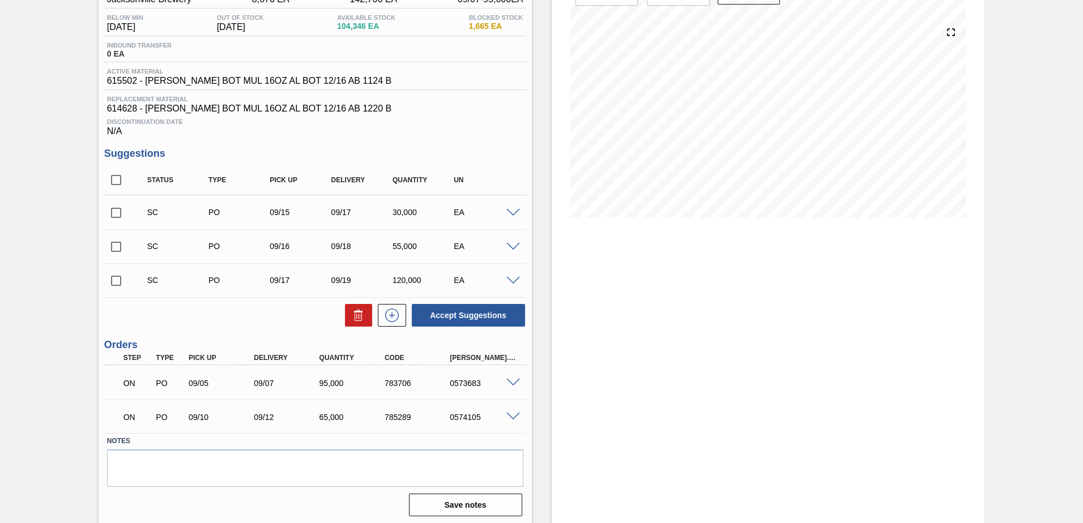
click at [513, 213] on span at bounding box center [513, 213] width 14 height 8
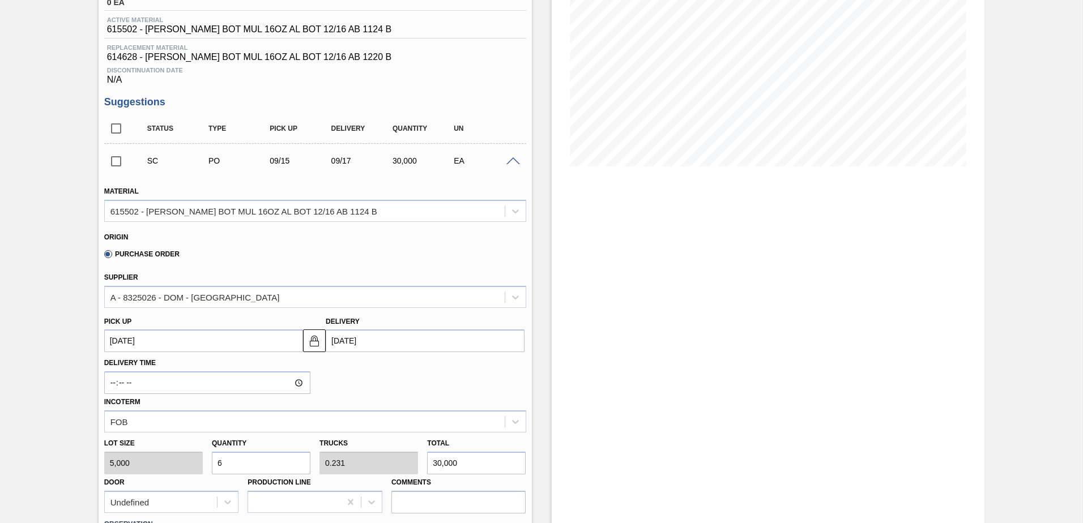
scroll to position [226, 0]
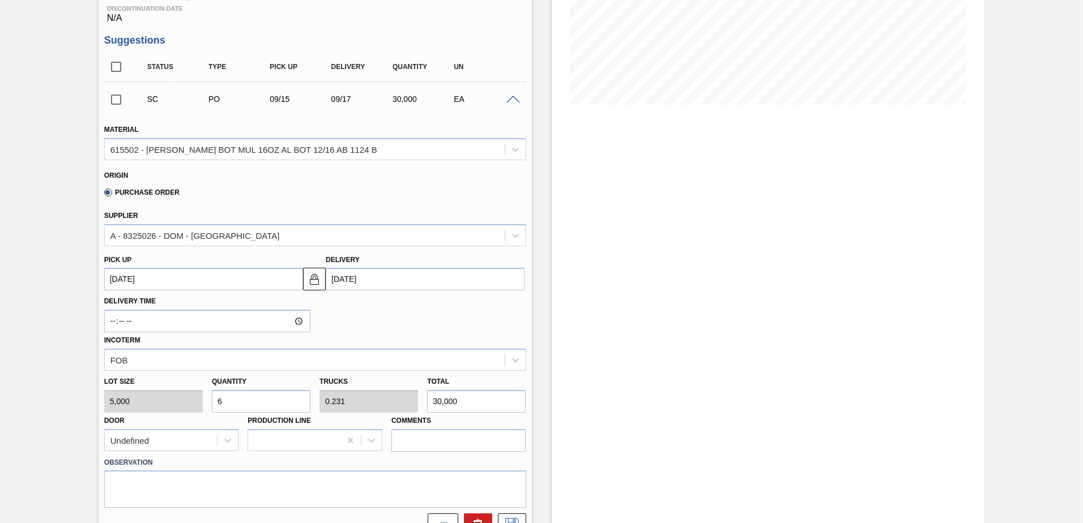
click at [292, 399] on input "6" at bounding box center [261, 401] width 99 height 23
type input "0"
type input "2"
type input "0.077"
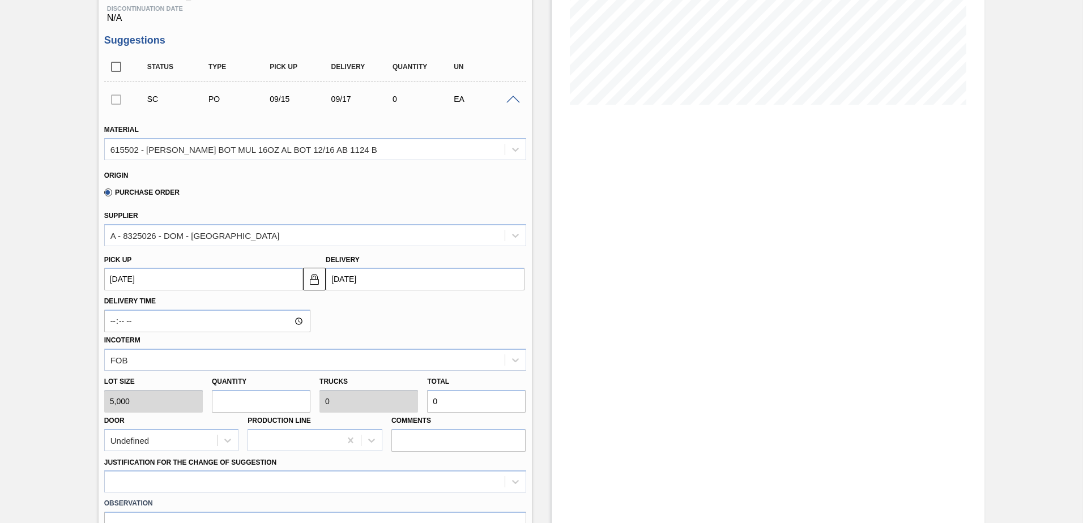
type input "10,000"
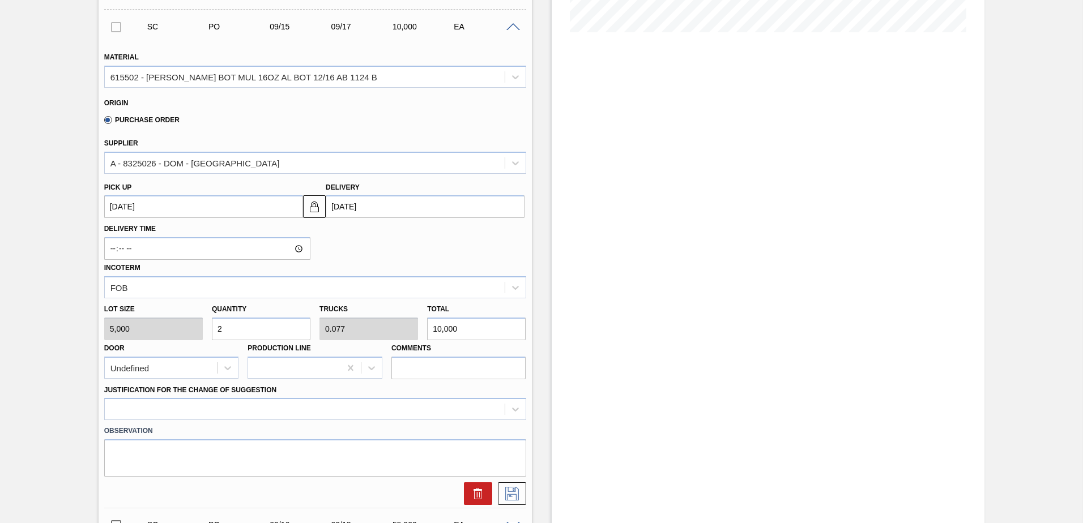
scroll to position [340, 0]
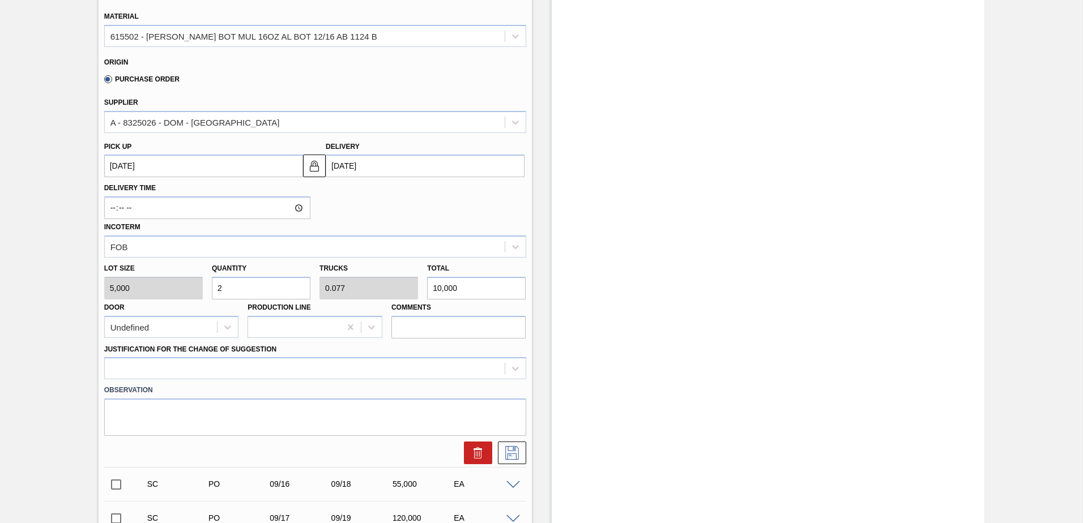
type input "2"
click at [421, 327] on input "Comments" at bounding box center [458, 327] width 135 height 23
type input "DROP"
click at [374, 371] on div at bounding box center [315, 368] width 422 height 22
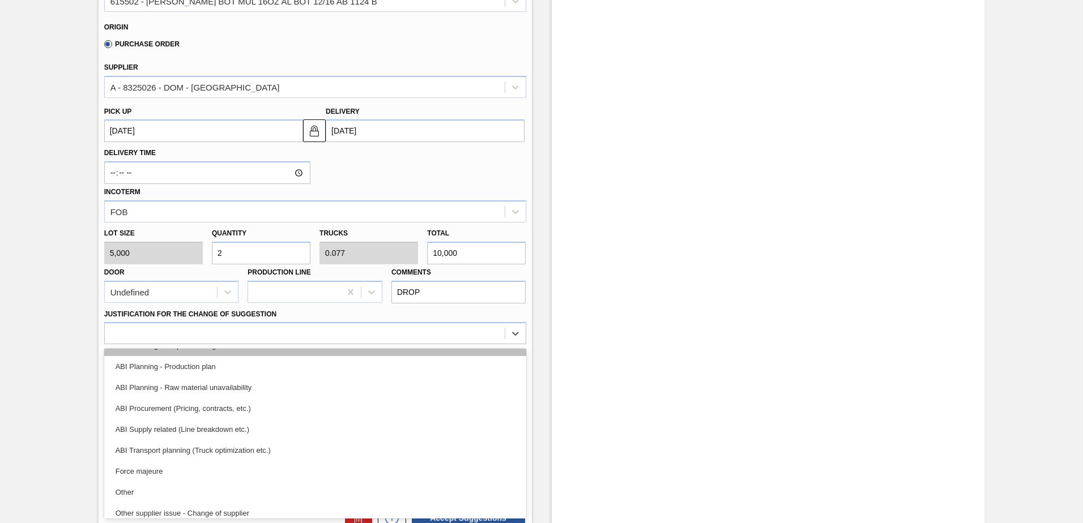
scroll to position [113, 0]
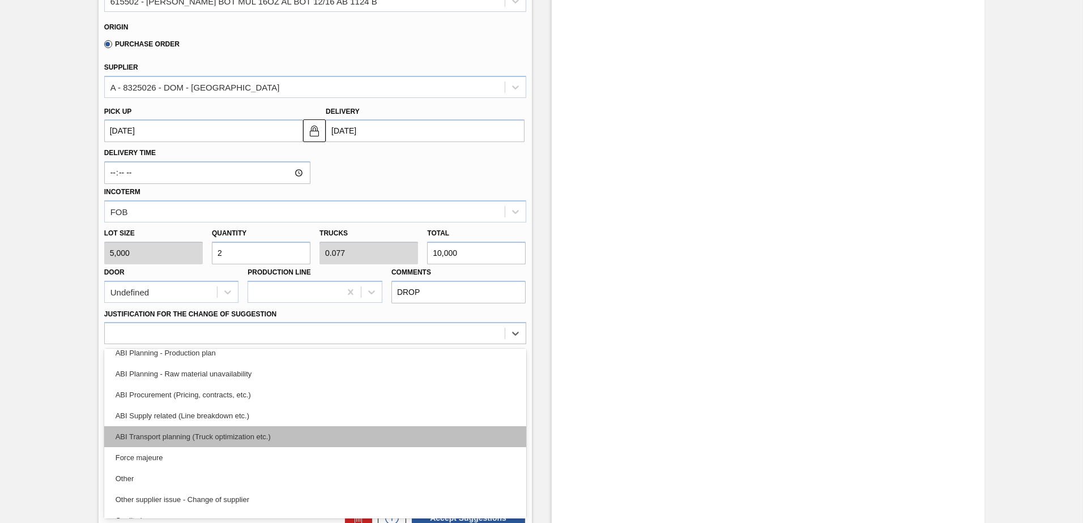
click at [220, 430] on div "ABI Transport planning (Truck optimization etc.)" at bounding box center [315, 436] width 422 height 21
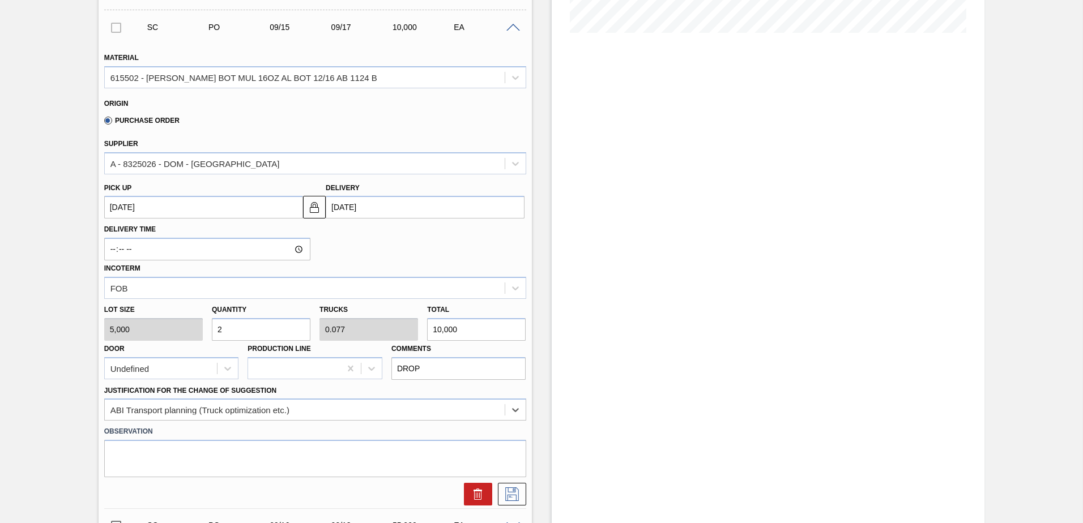
scroll to position [318, 0]
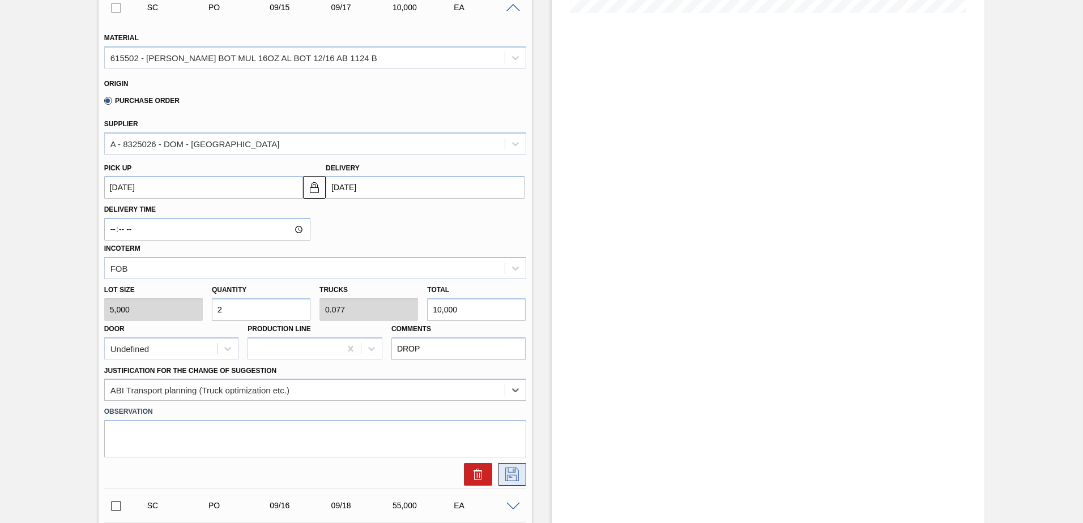
click at [511, 473] on icon at bounding box center [512, 475] width 18 height 14
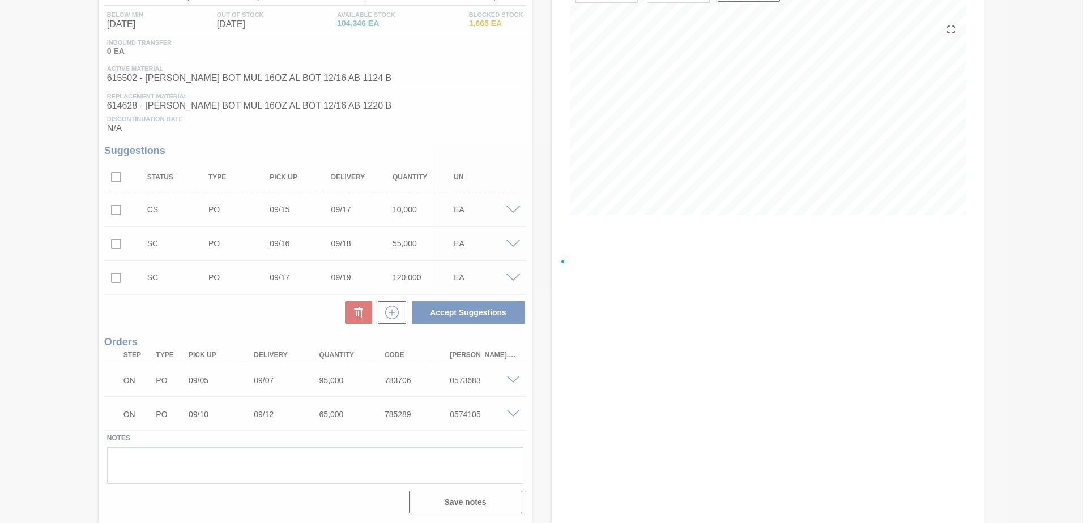
scroll to position [116, 0]
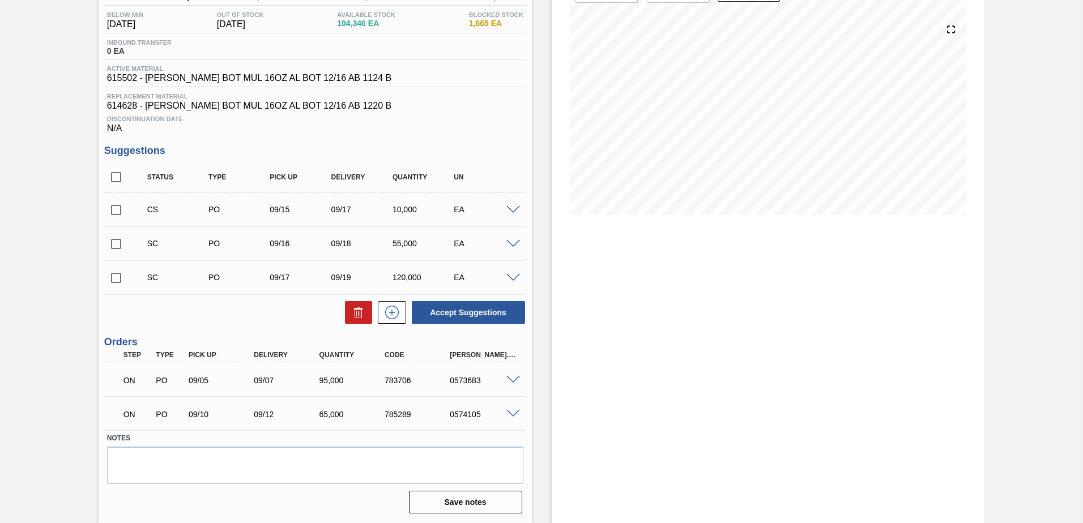
click at [519, 278] on div at bounding box center [514, 277] width 23 height 8
click at [513, 277] on span at bounding box center [513, 278] width 14 height 8
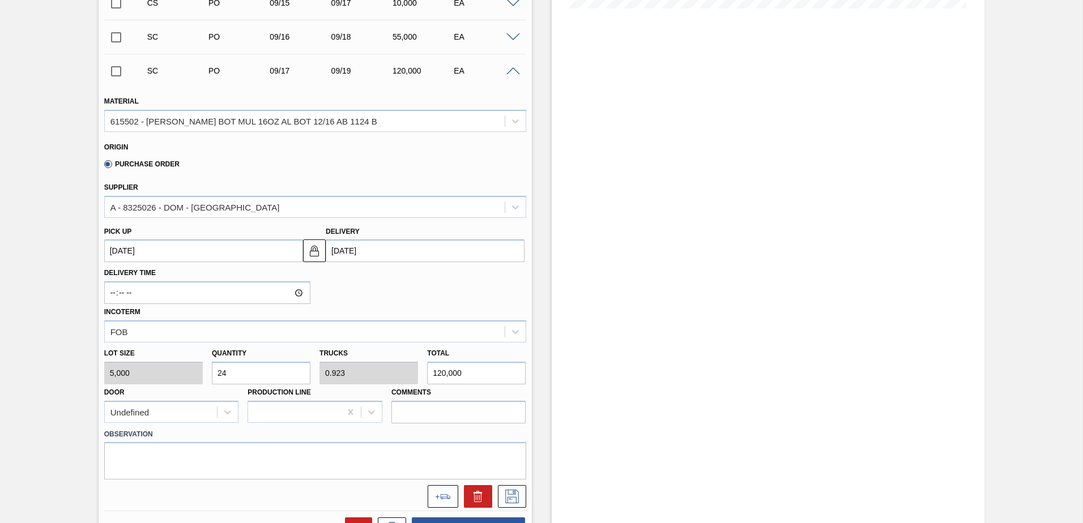
scroll to position [343, 0]
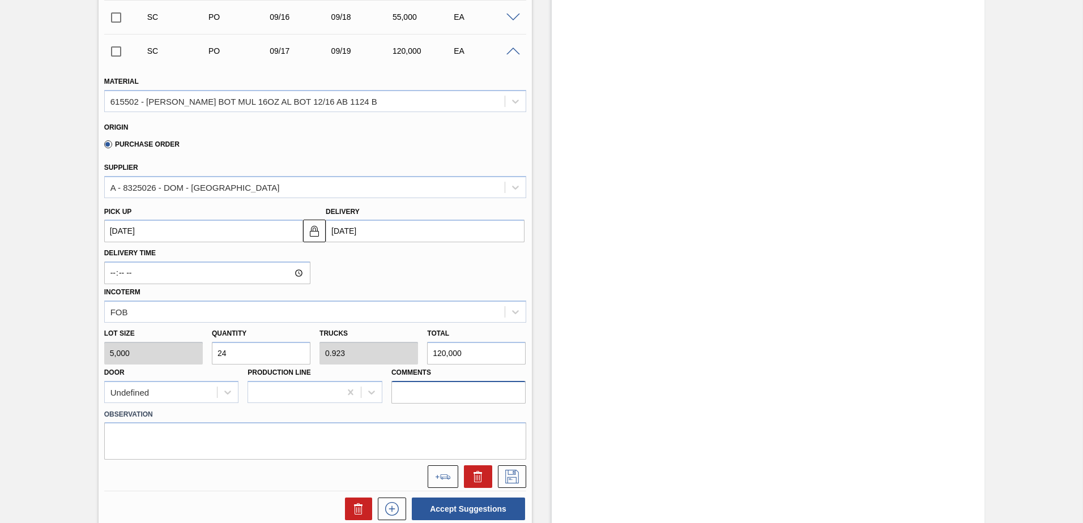
click at [420, 389] on input "Comments" at bounding box center [458, 392] width 135 height 23
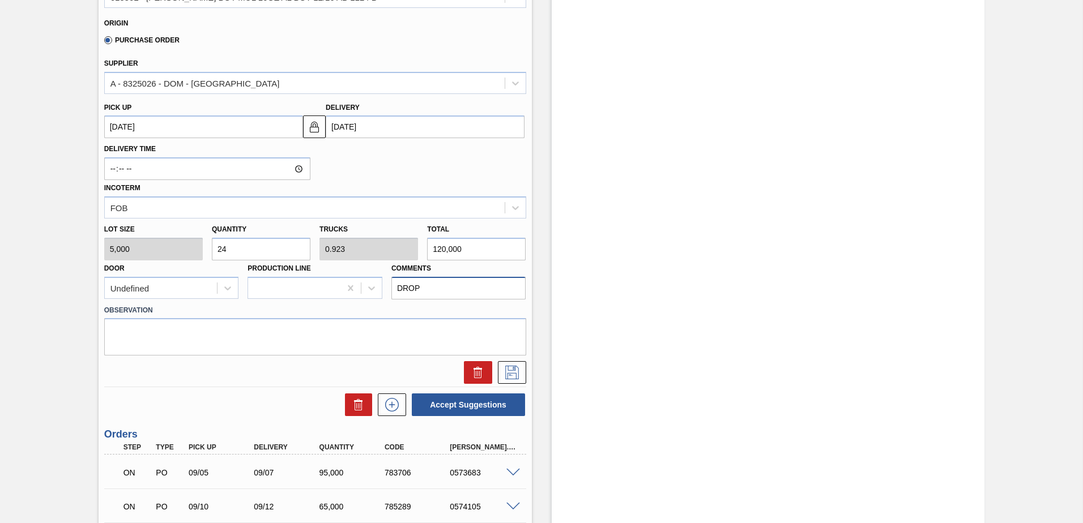
scroll to position [456, 0]
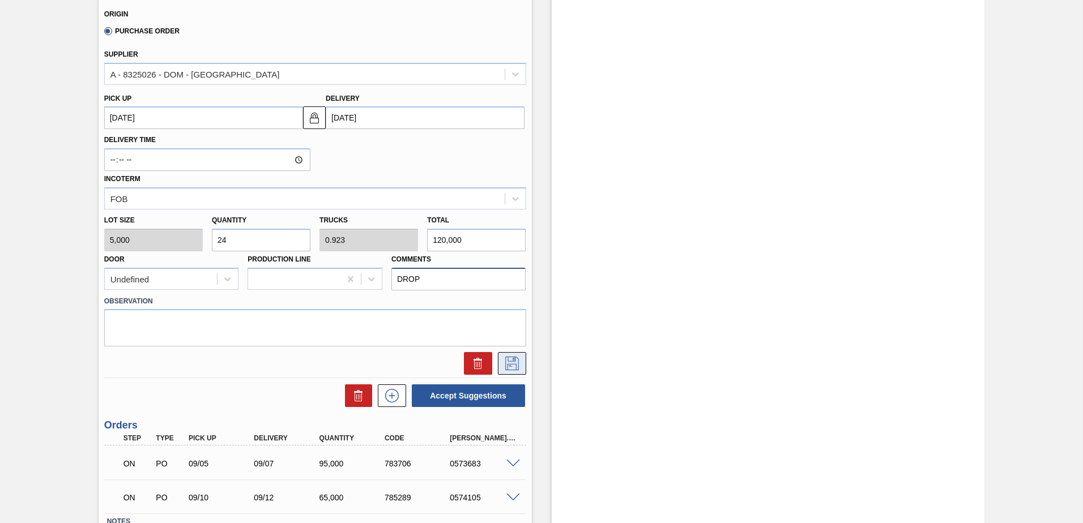
type input "DROP"
click at [511, 365] on icon at bounding box center [512, 364] width 18 height 14
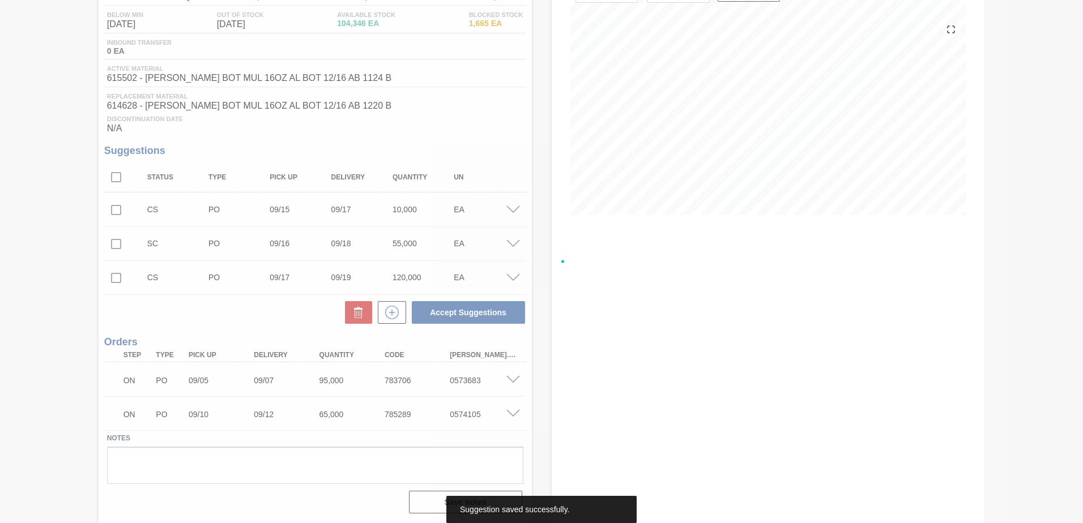
scroll to position [116, 0]
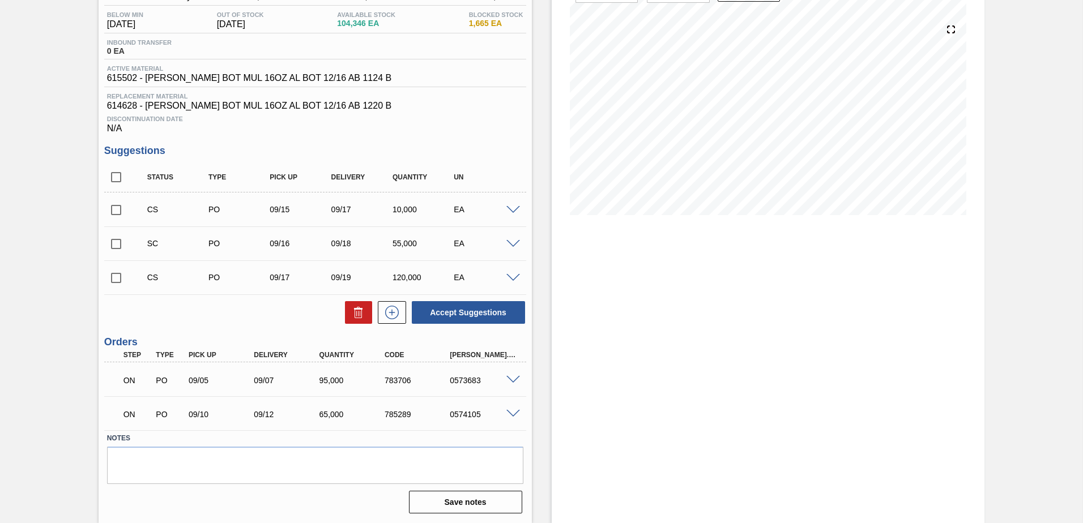
click at [117, 285] on input "checkbox" at bounding box center [116, 278] width 24 height 24
checkbox input "true"
click at [121, 206] on input "checkbox" at bounding box center [116, 210] width 24 height 24
click at [490, 311] on button "Accept Suggestions" at bounding box center [468, 312] width 113 height 23
checkbox input "false"
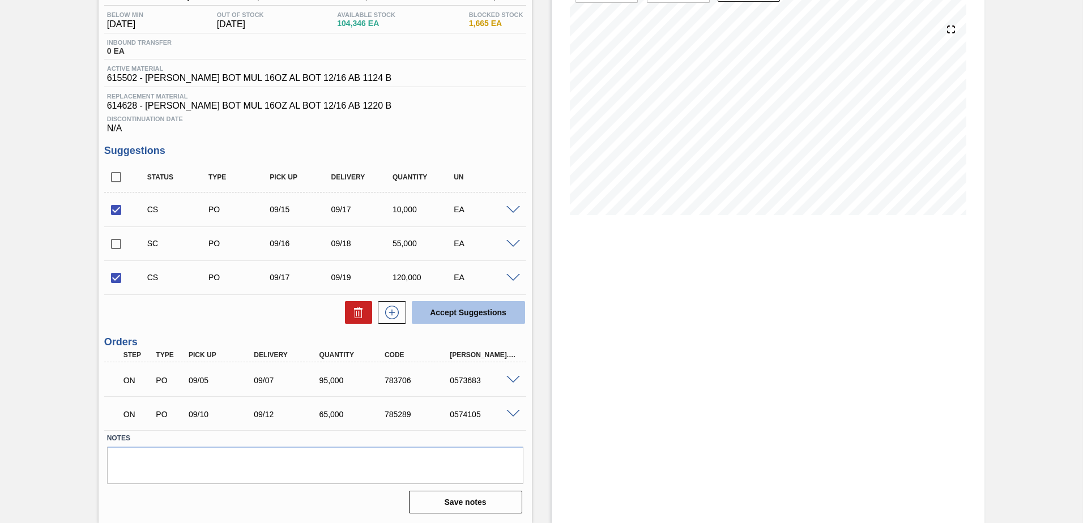
checkbox input "false"
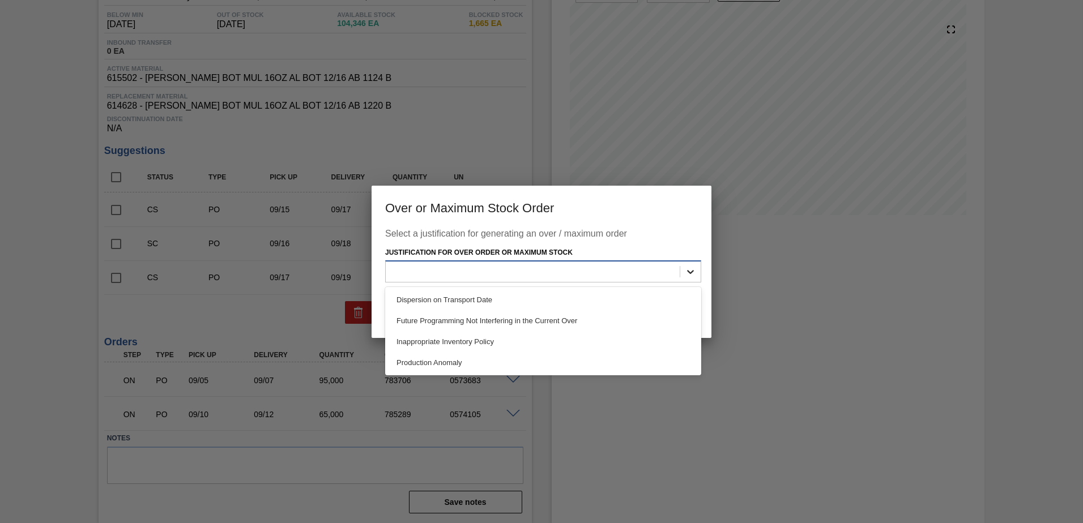
click at [681, 273] on div at bounding box center [690, 272] width 20 height 20
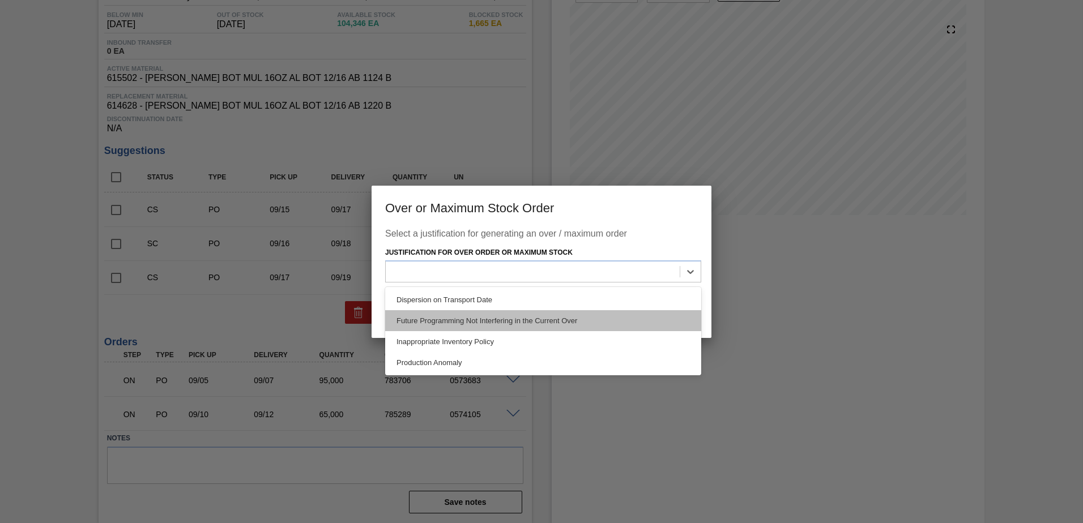
click at [514, 319] on div "Future Programming Not Interfering in the Current Over" at bounding box center [543, 320] width 316 height 21
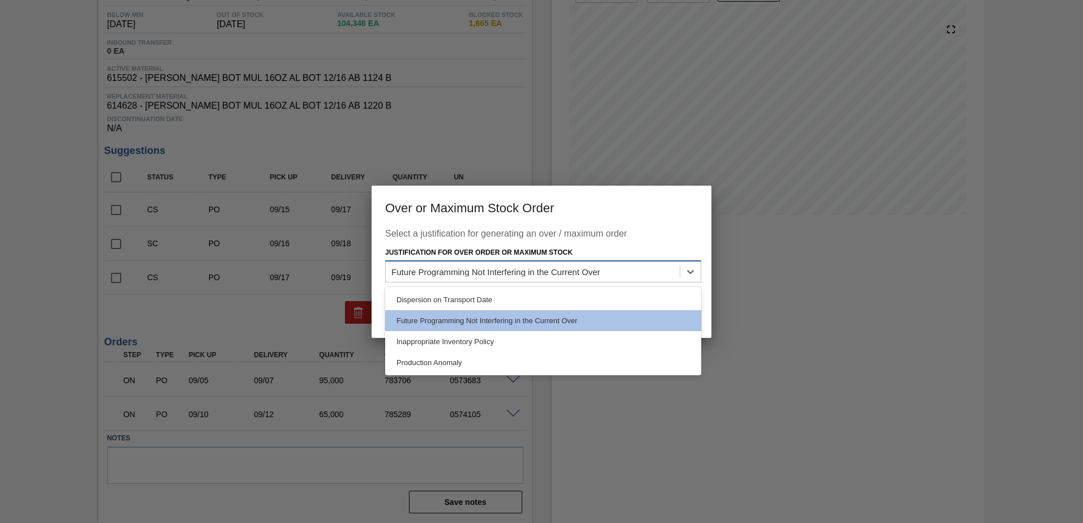
click at [669, 276] on div "Future Programming Not Interfering in the Current Over" at bounding box center [533, 272] width 294 height 16
click at [511, 344] on div "Inappropriate Inventory Policy" at bounding box center [543, 341] width 316 height 21
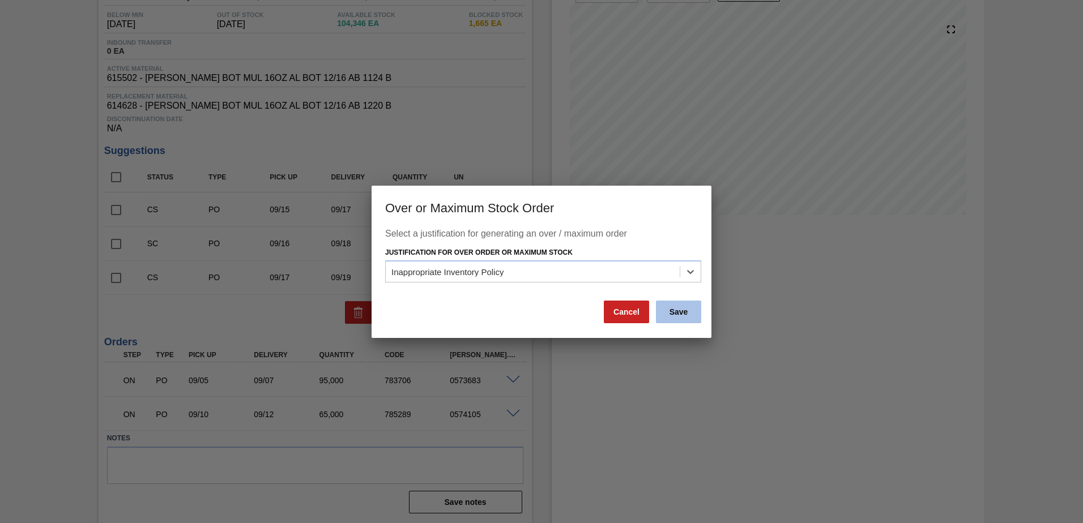
click at [694, 313] on button "Save" at bounding box center [678, 312] width 45 height 23
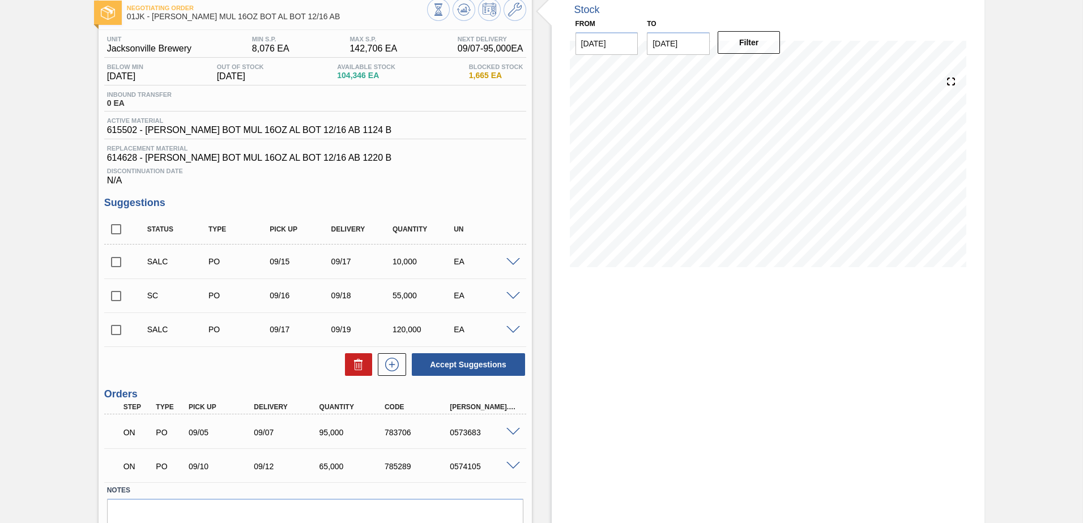
scroll to position [0, 0]
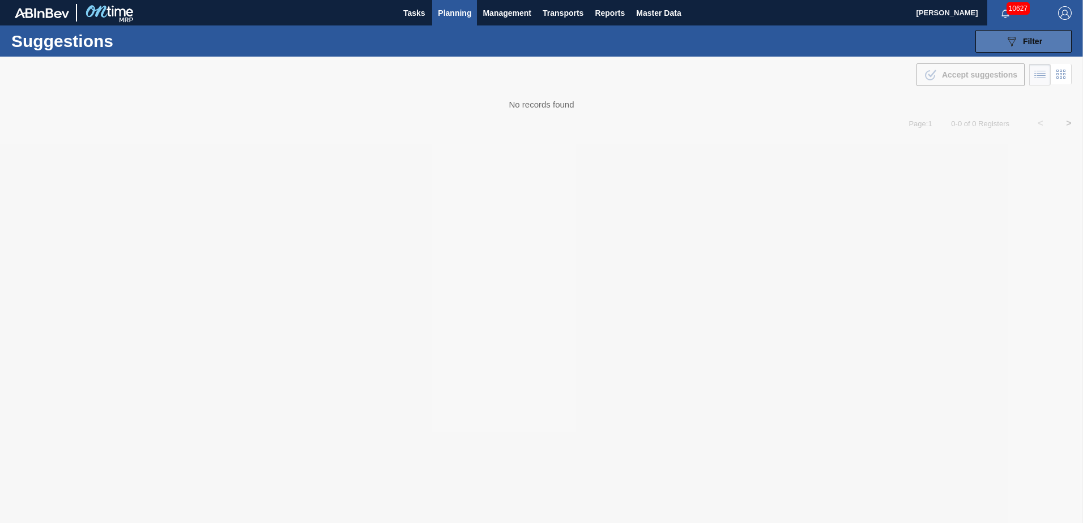
click at [1031, 39] on span "Filter" at bounding box center [1032, 41] width 19 height 9
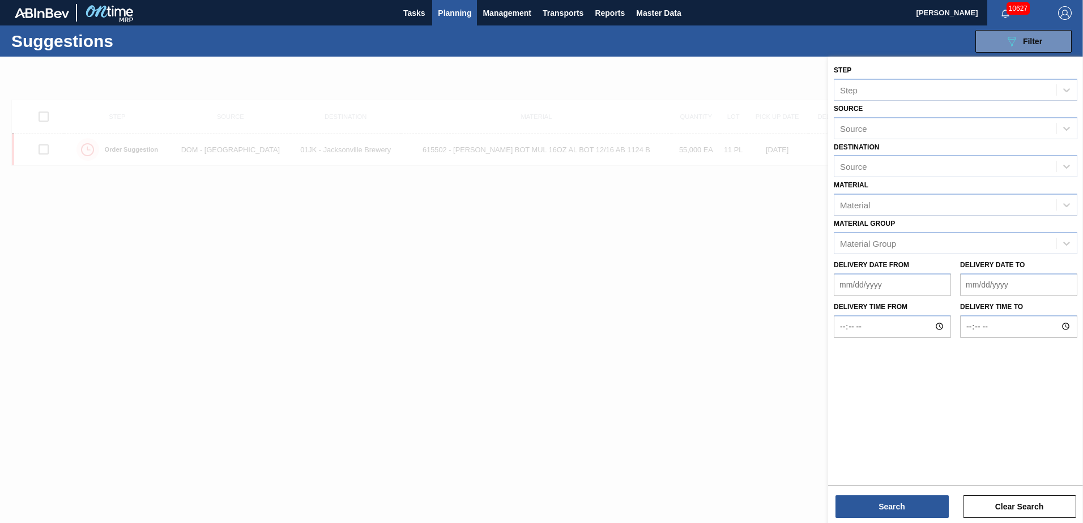
click at [780, 260] on div at bounding box center [541, 318] width 1083 height 523
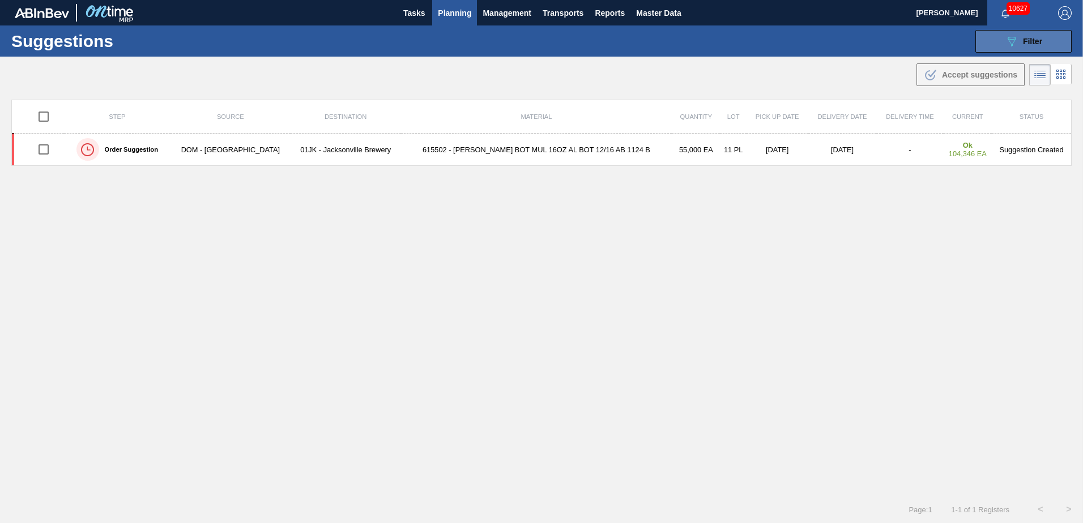
click at [1023, 38] on span "Filter" at bounding box center [1032, 41] width 19 height 9
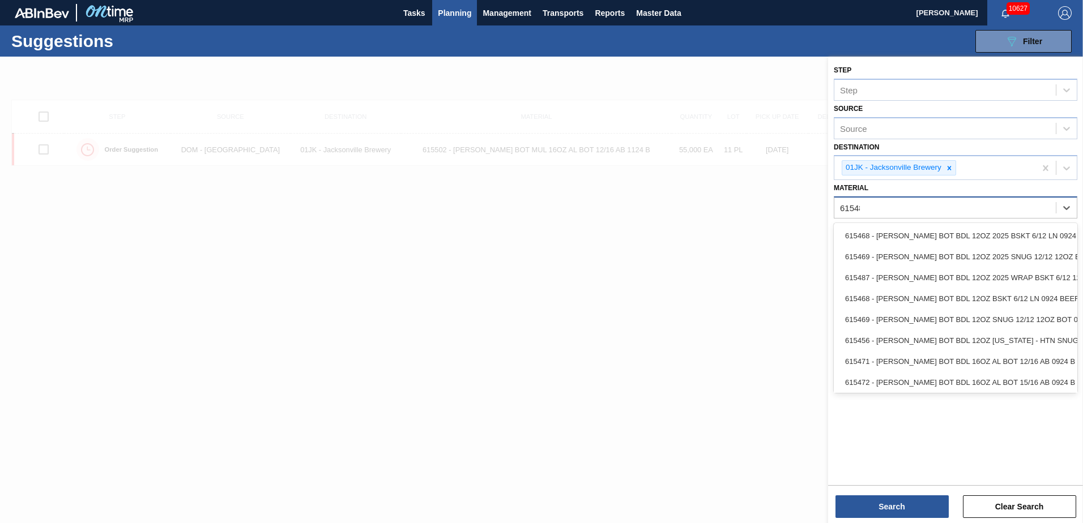
type input "615487"
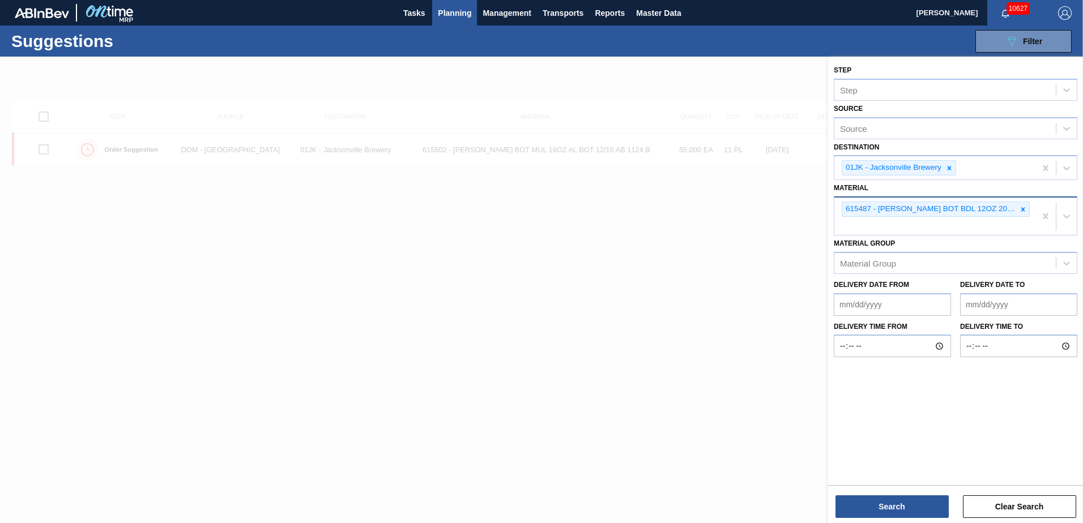
click at [980, 224] on div "615487 - [PERSON_NAME] BOT BDL 12OZ 2025 WRAP BSKT 6/12 12" at bounding box center [934, 216] width 201 height 37
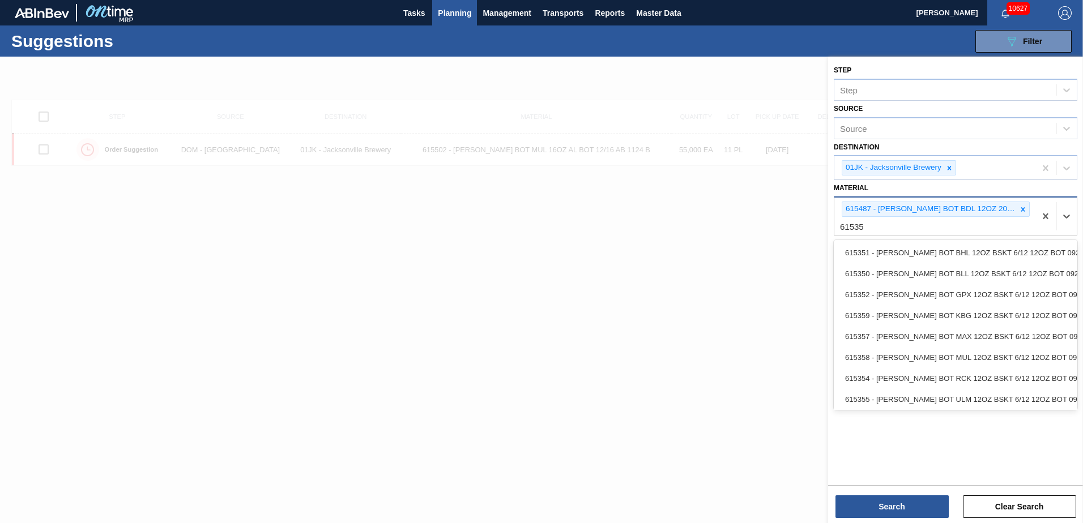
type input "615358"
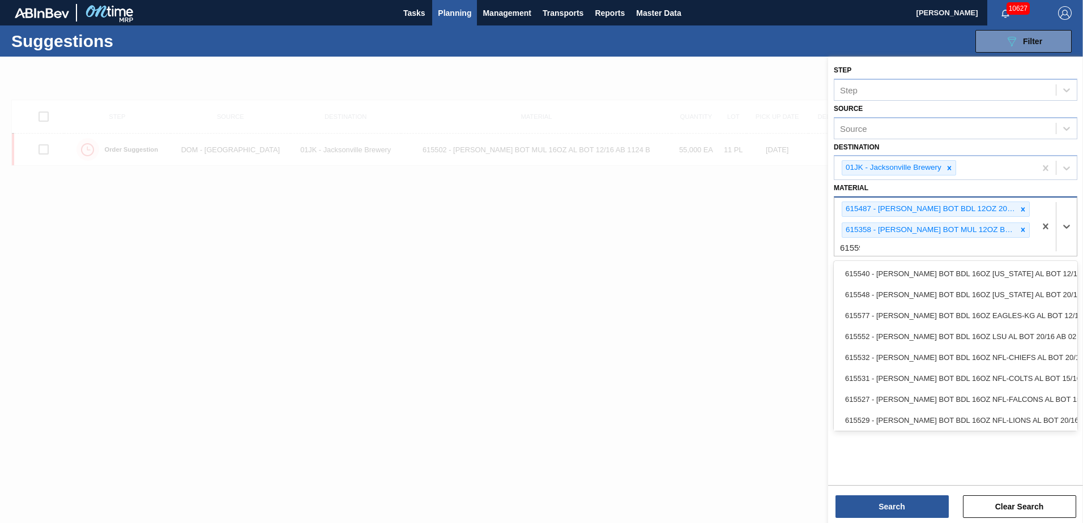
type input "615597"
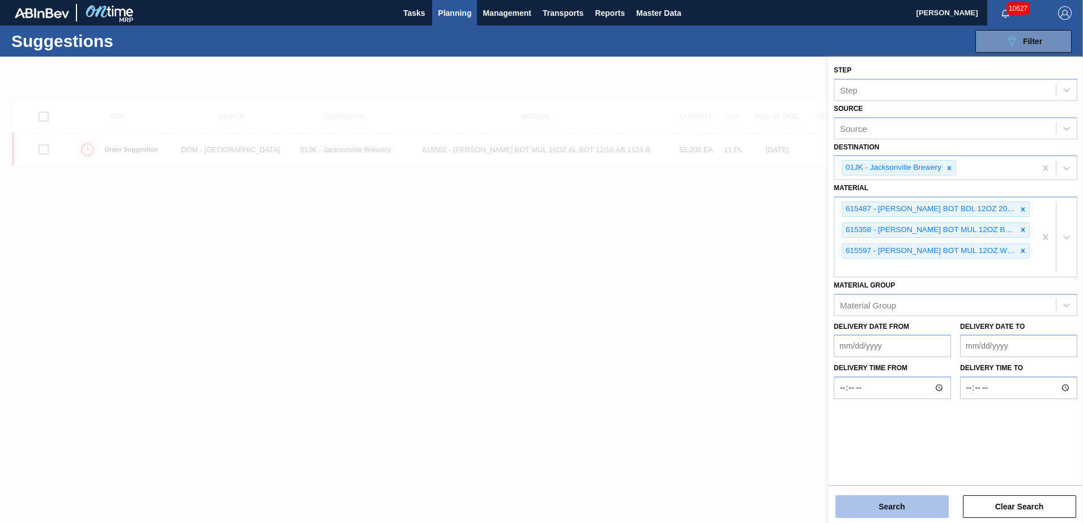
click at [889, 503] on button "Search" at bounding box center [891, 506] width 113 height 23
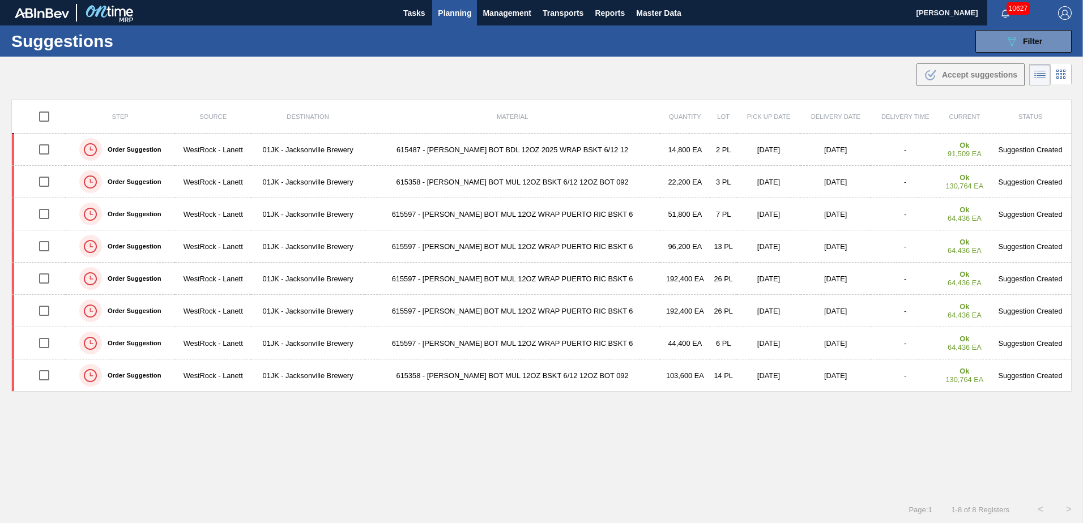
click at [807, 40] on div "Suggestions 089F7B8B-B2A5-4AFE-B5C0-19BA573D28AC Filter Step Step Source Source…" at bounding box center [541, 40] width 1083 height 31
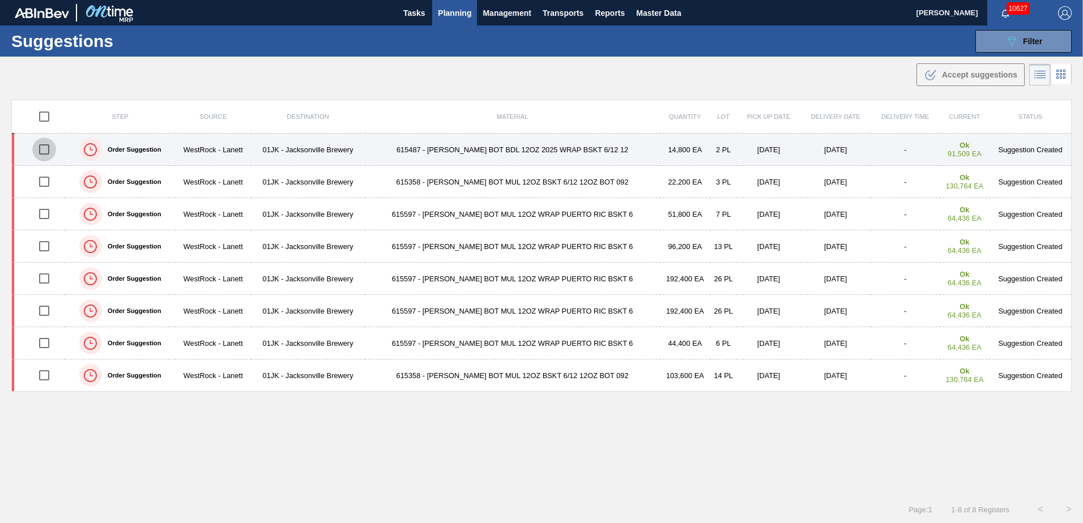
click at [46, 145] on input "checkbox" at bounding box center [44, 150] width 24 height 24
checkbox input "true"
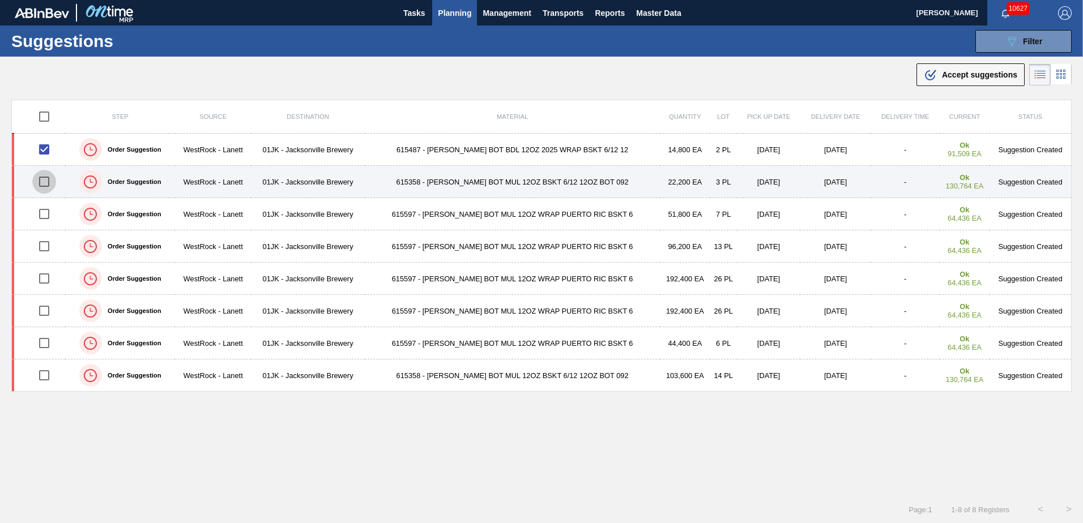
click at [48, 184] on input "checkbox" at bounding box center [44, 182] width 24 height 24
checkbox input "true"
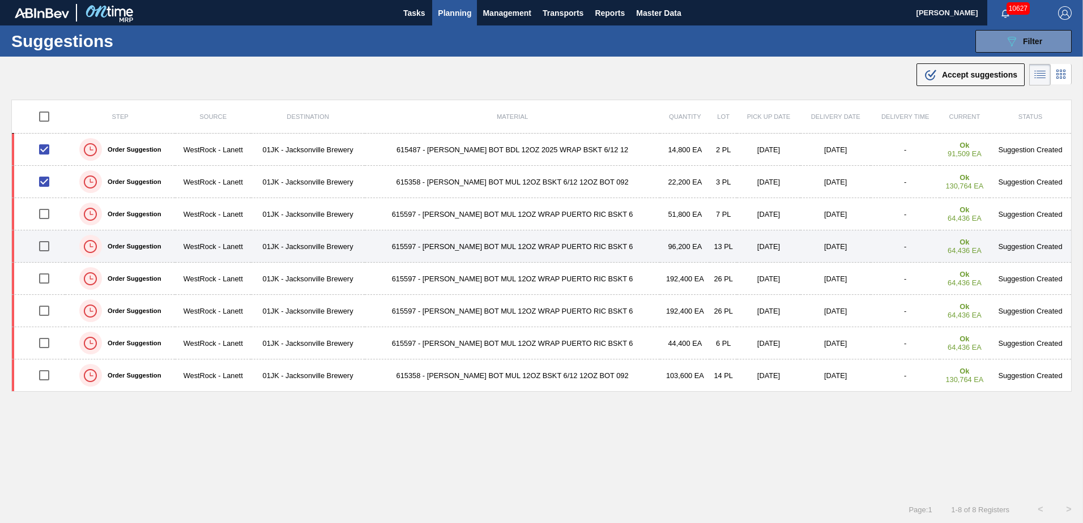
click at [44, 244] on input "checkbox" at bounding box center [44, 246] width 24 height 24
checkbox input "true"
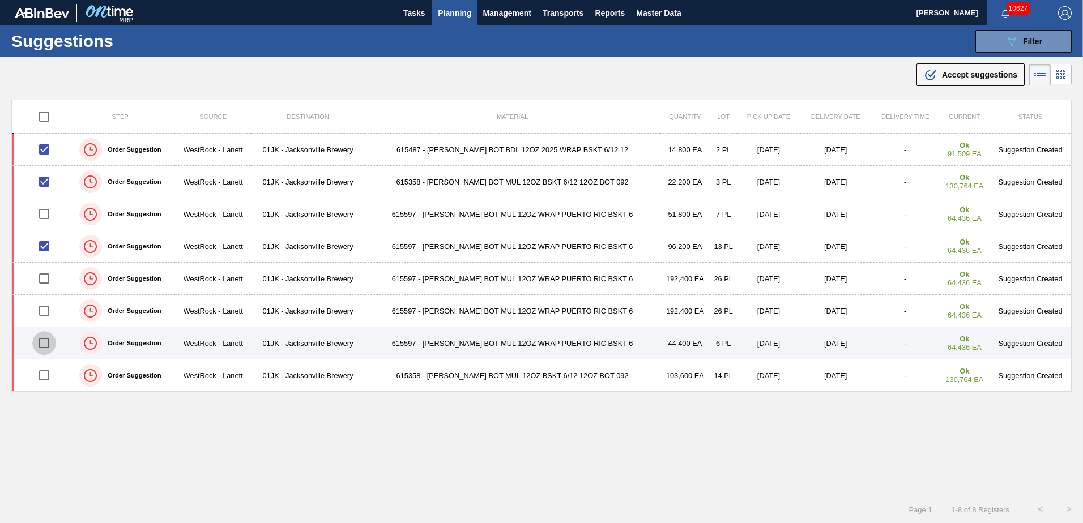
click at [42, 343] on input "checkbox" at bounding box center [44, 343] width 24 height 24
checkbox input "true"
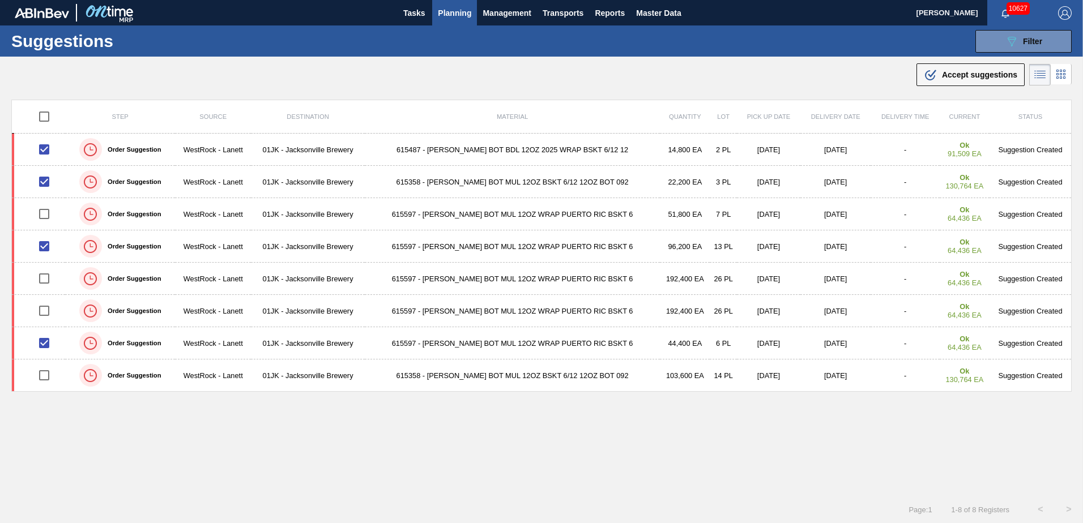
click at [930, 80] on icon at bounding box center [930, 75] width 10 height 10
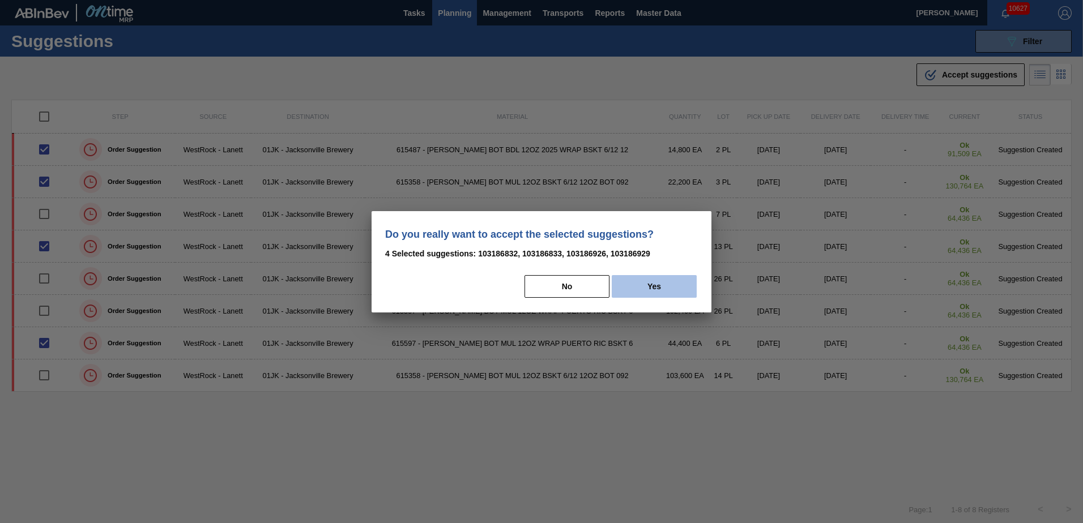
click at [678, 283] on button "Yes" at bounding box center [653, 286] width 85 height 23
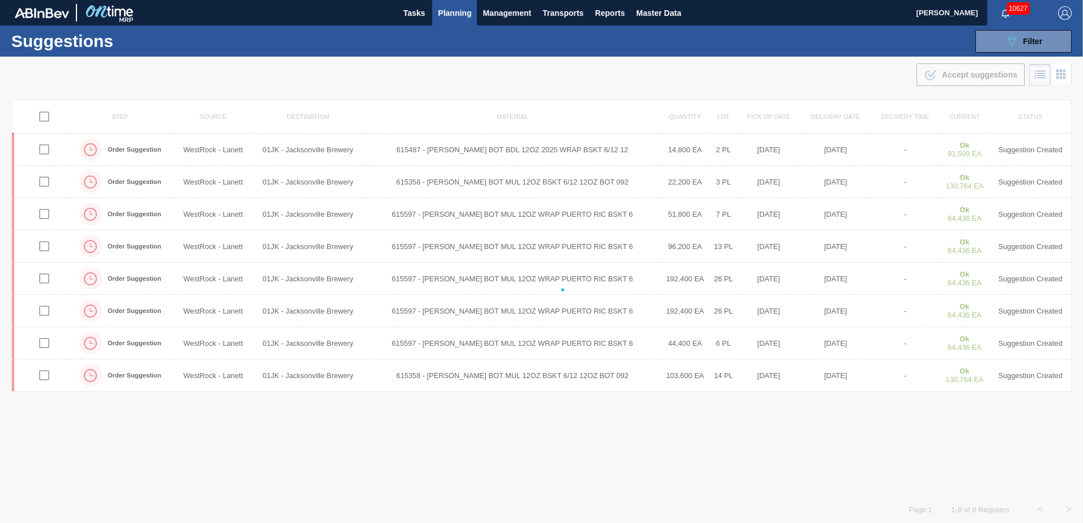
checkbox input "false"
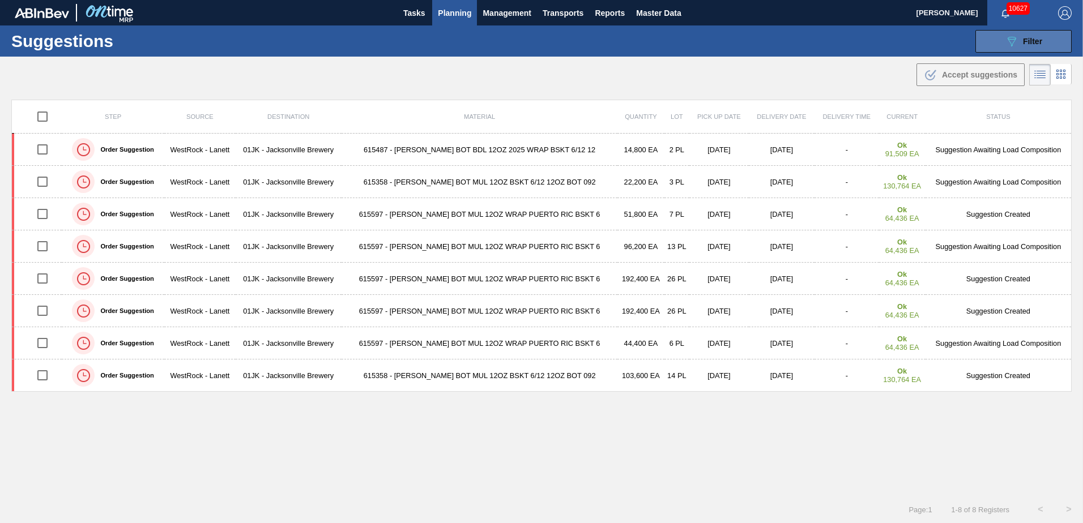
click at [1027, 45] on span "Filter" at bounding box center [1032, 41] width 19 height 9
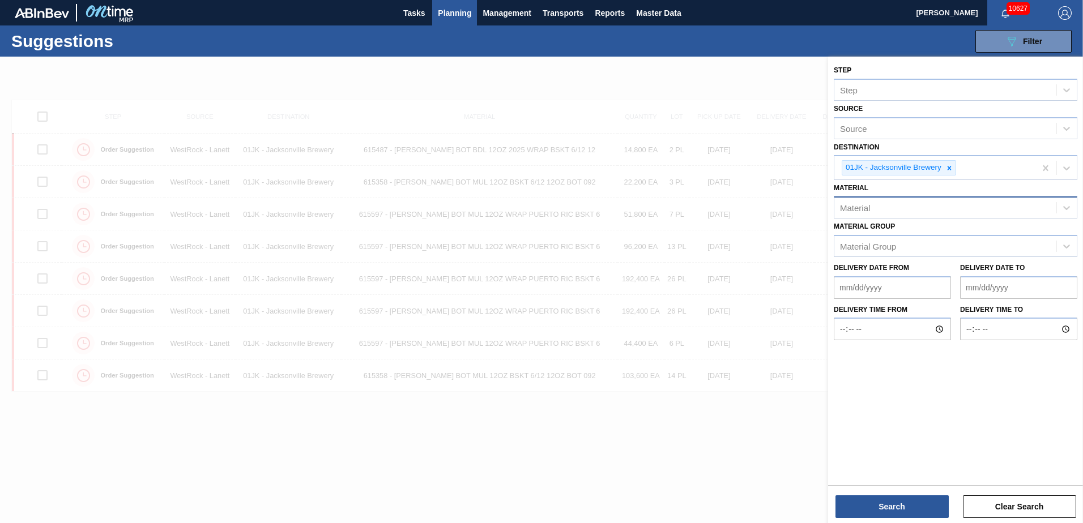
click at [873, 204] on div "Material" at bounding box center [944, 208] width 221 height 16
type input "878742"
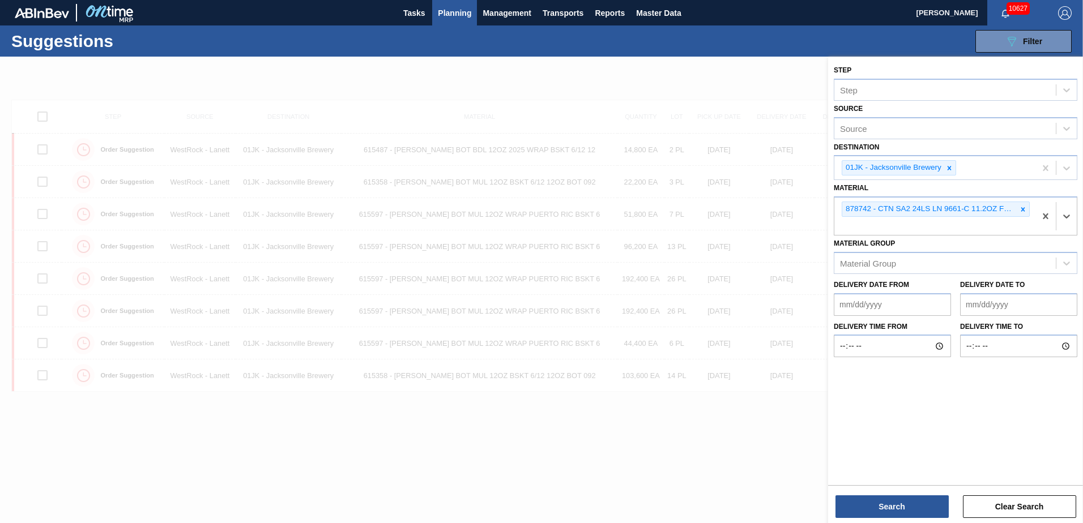
click at [917, 492] on div "Search Clear Search" at bounding box center [955, 501] width 255 height 32
click at [917, 497] on button "Search" at bounding box center [891, 506] width 113 height 23
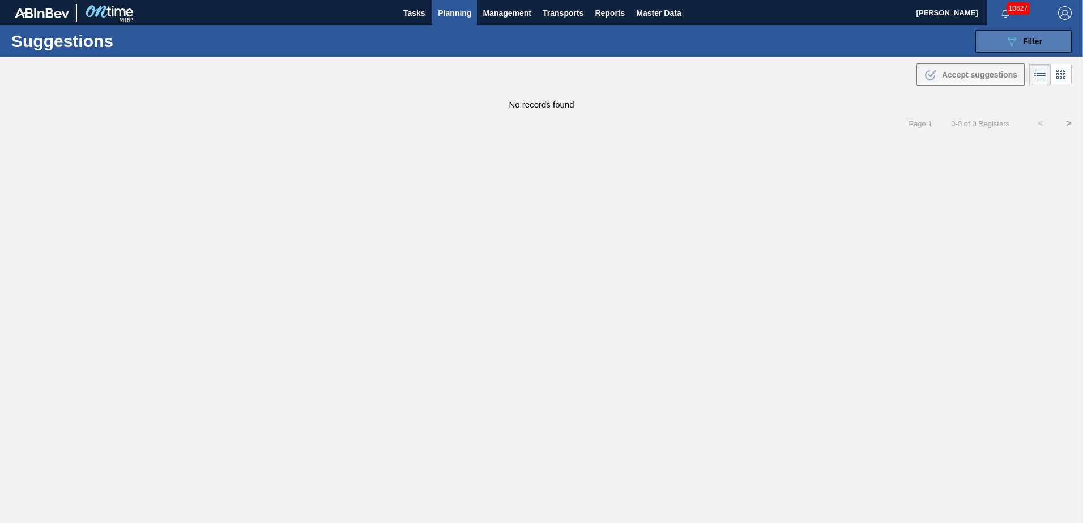
click at [1009, 39] on icon at bounding box center [1011, 42] width 8 height 10
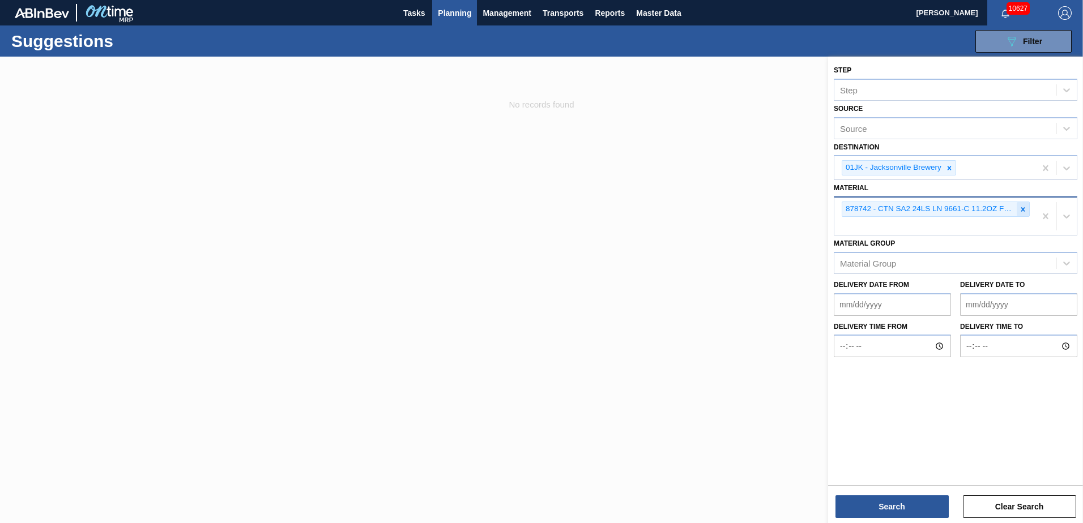
click at [1020, 211] on icon at bounding box center [1023, 210] width 8 height 8
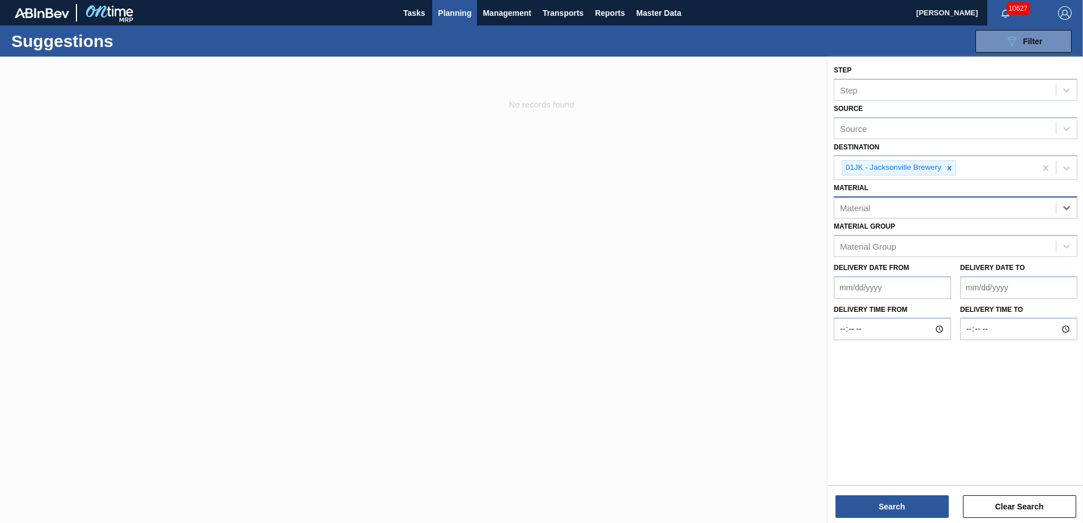
click at [1009, 209] on div "Material" at bounding box center [944, 208] width 221 height 16
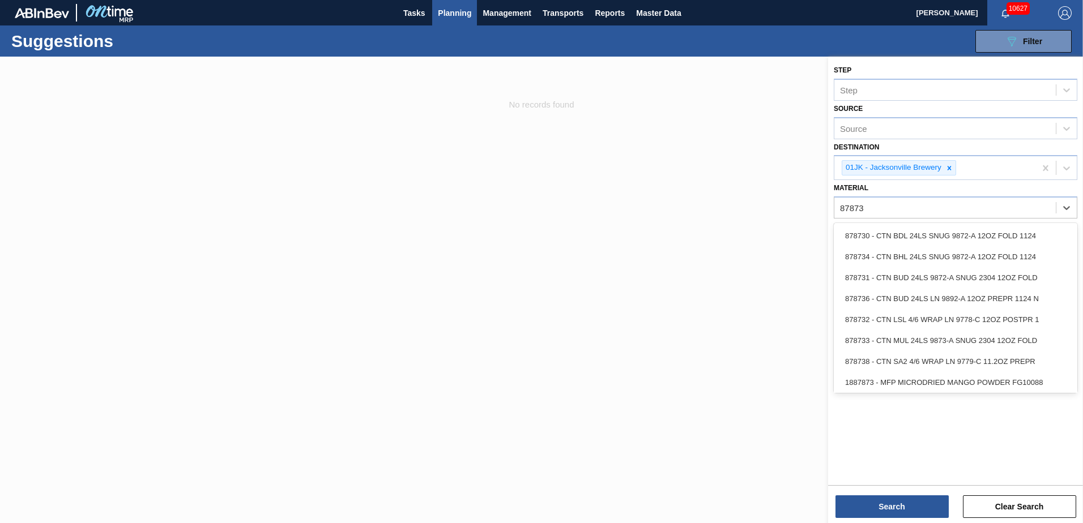
type input "878733"
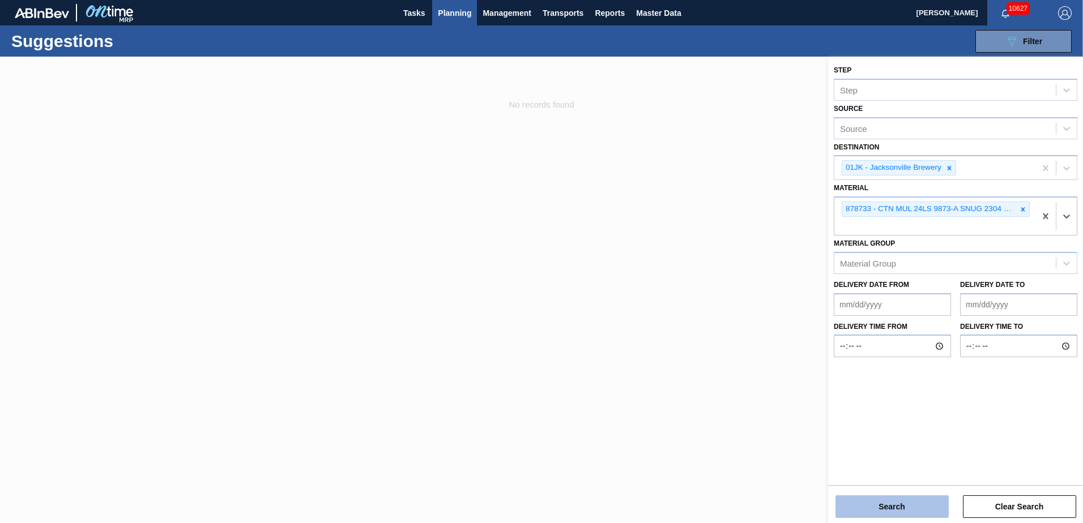
click at [878, 514] on button "Search" at bounding box center [891, 506] width 113 height 23
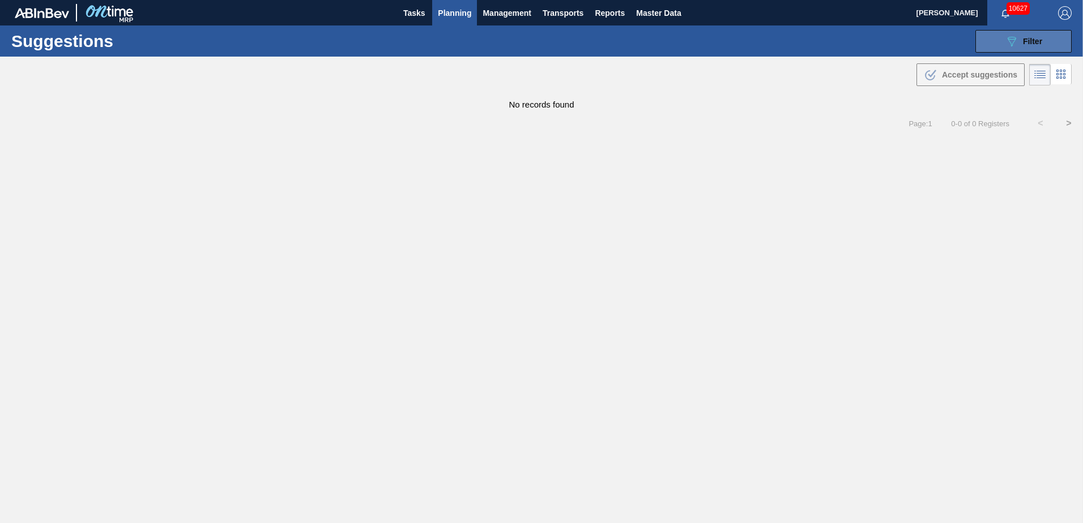
click at [1028, 48] on button "089F7B8B-B2A5-4AFE-B5C0-19BA573D28AC Filter" at bounding box center [1023, 41] width 96 height 23
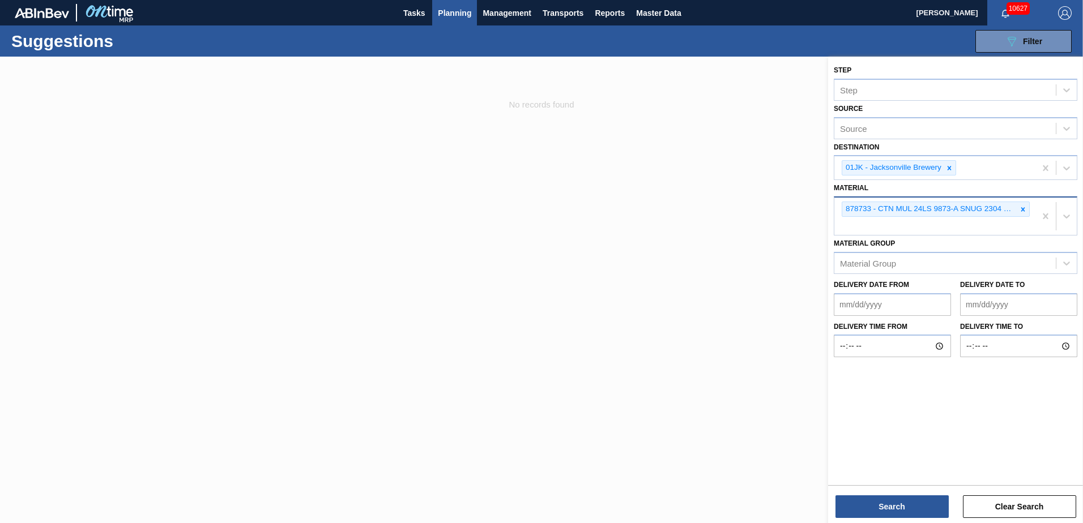
click at [1020, 222] on div "878733 - CTN MUL 24LS 9873-A SNUG 2304 12OZ FOLD" at bounding box center [934, 216] width 201 height 37
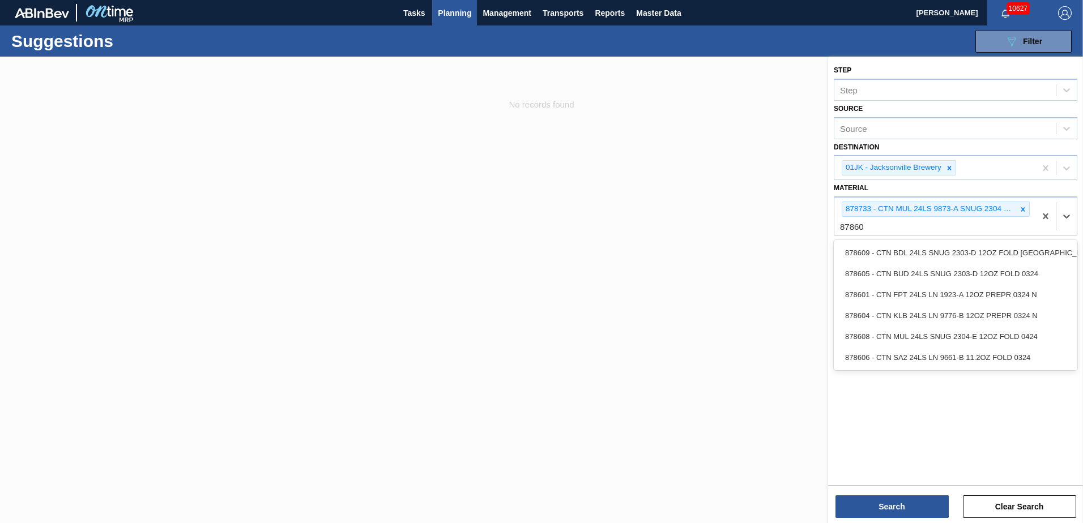
type input "878608"
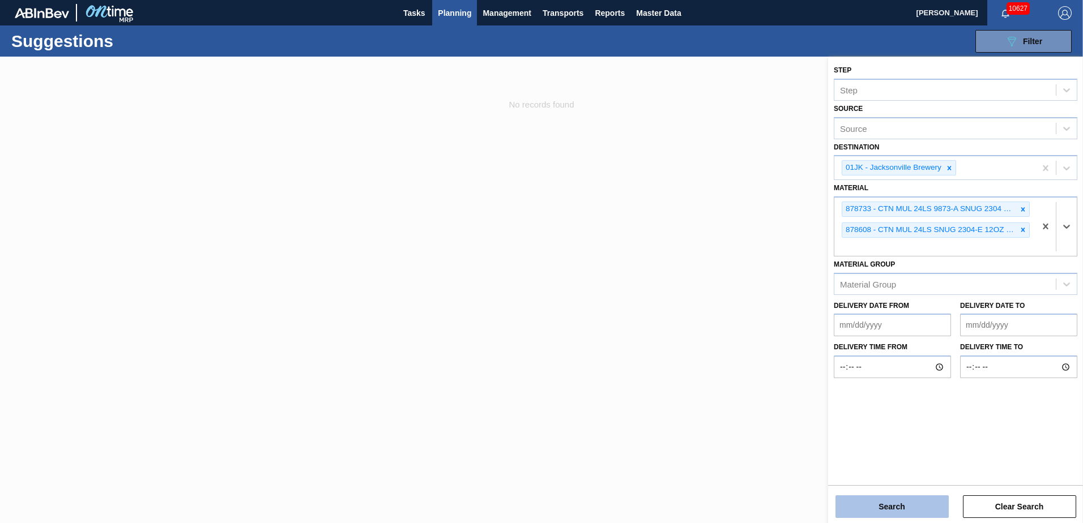
click at [920, 498] on button "Search" at bounding box center [891, 506] width 113 height 23
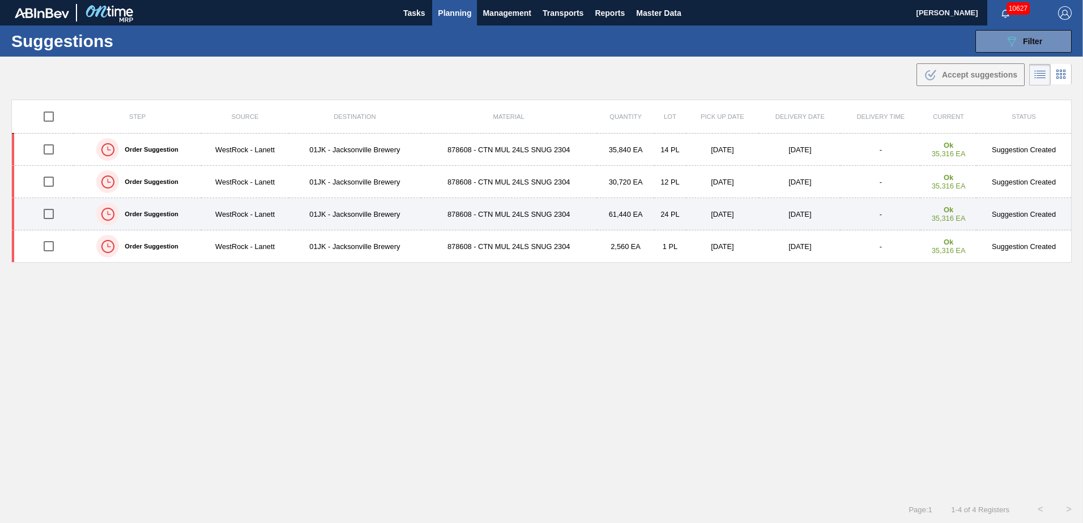
click at [465, 207] on td "878608 - CTN MUL 24LS SNUG 2304" at bounding box center [509, 214] width 176 height 32
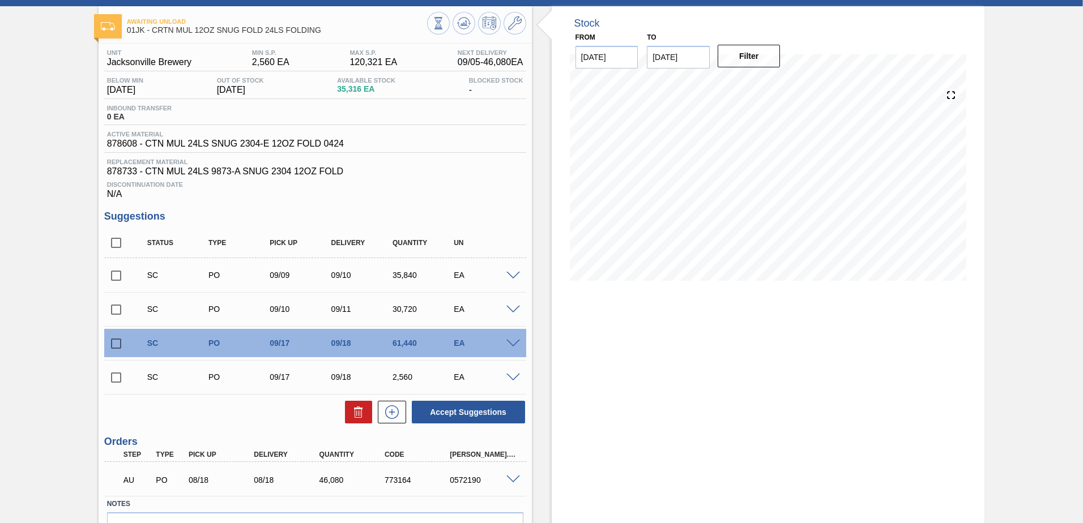
scroll to position [116, 0]
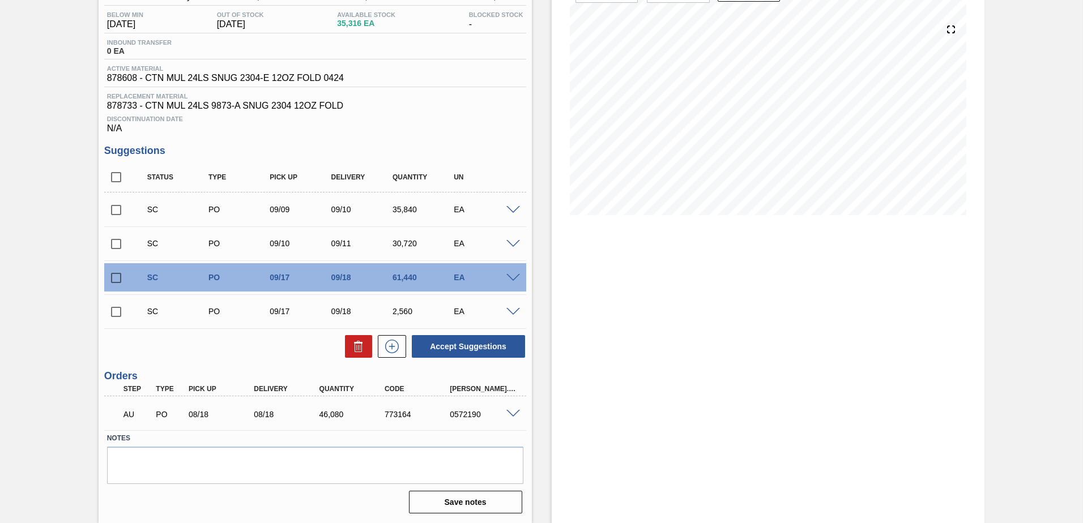
click at [511, 277] on span at bounding box center [513, 278] width 14 height 8
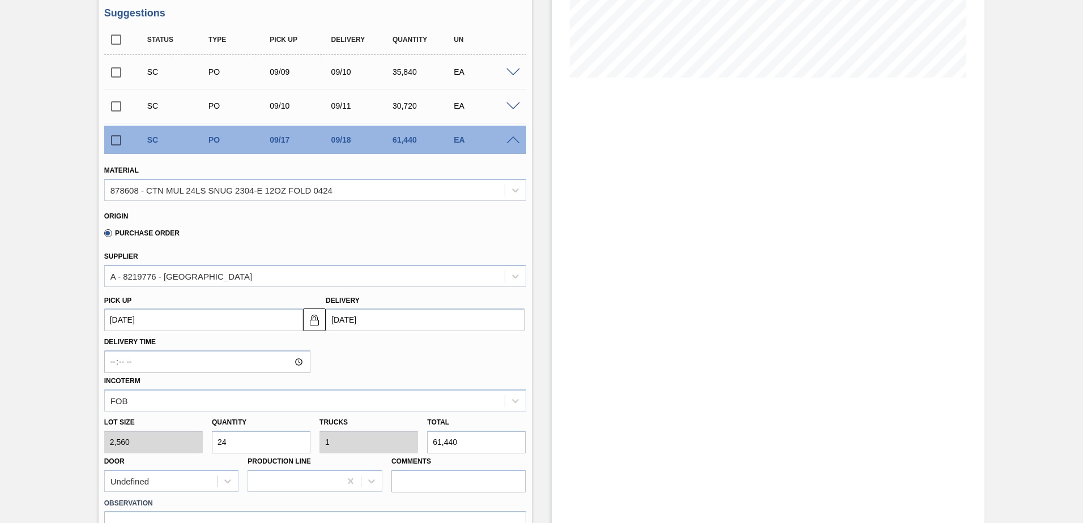
scroll to position [286, 0]
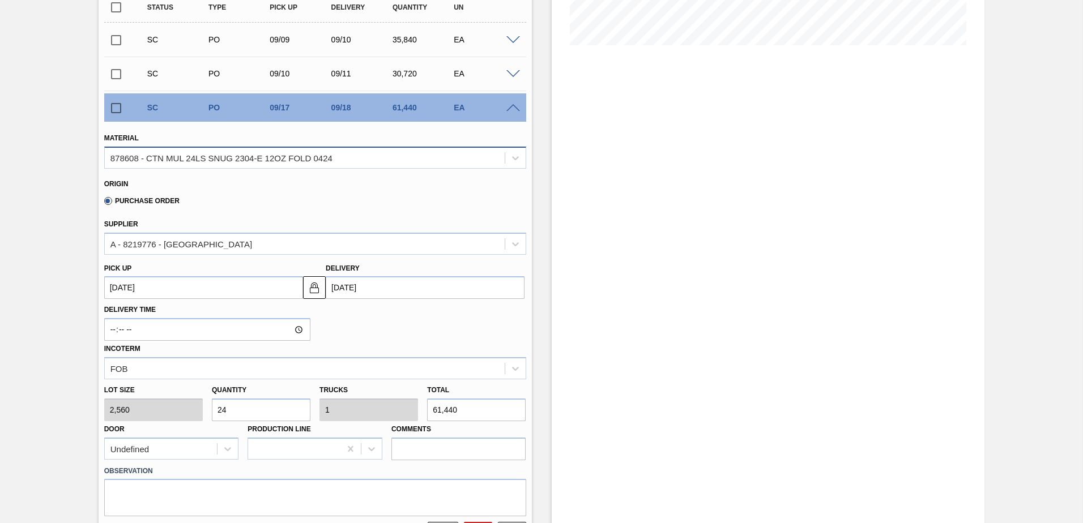
click at [430, 165] on div "878608 - CTN MUL 24LS SNUG 2304-E 12OZ FOLD 0424" at bounding box center [305, 157] width 400 height 16
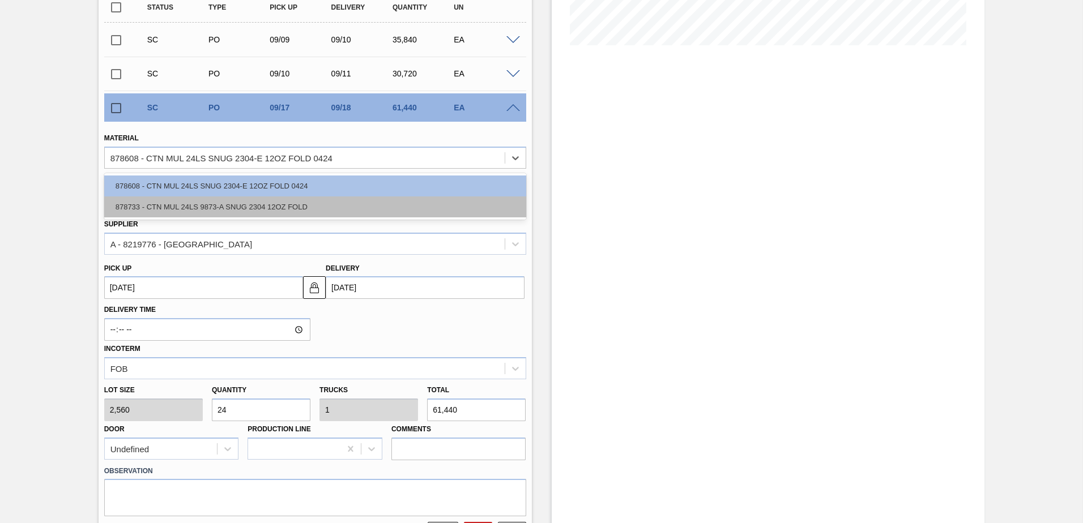
click at [356, 208] on div "878733 - CTN MUL 24LS 9873-A SNUG 2304 12OZ FOLD" at bounding box center [315, 206] width 422 height 21
type input "[DATE]"
type input "0.923"
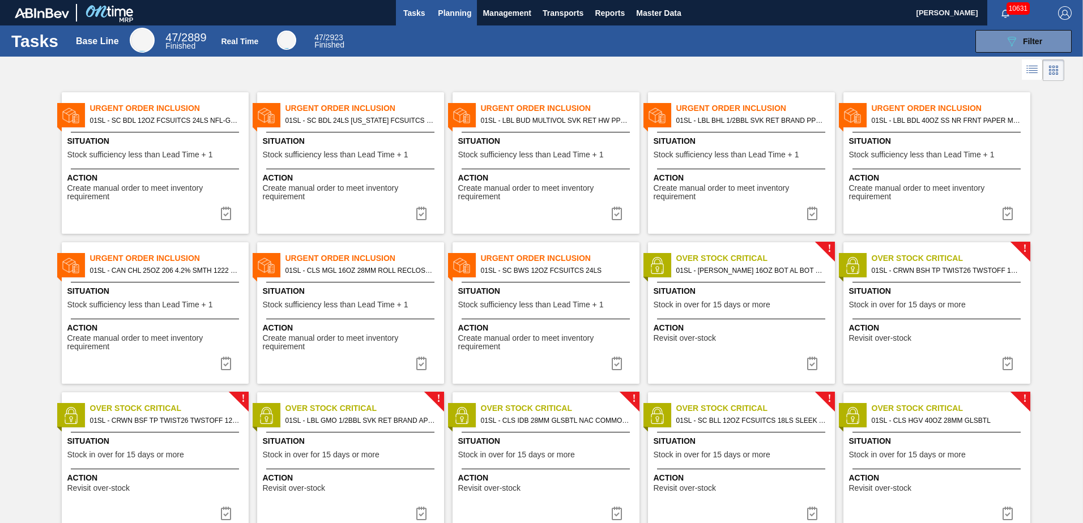
click at [442, 15] on span "Planning" at bounding box center [454, 13] width 33 height 14
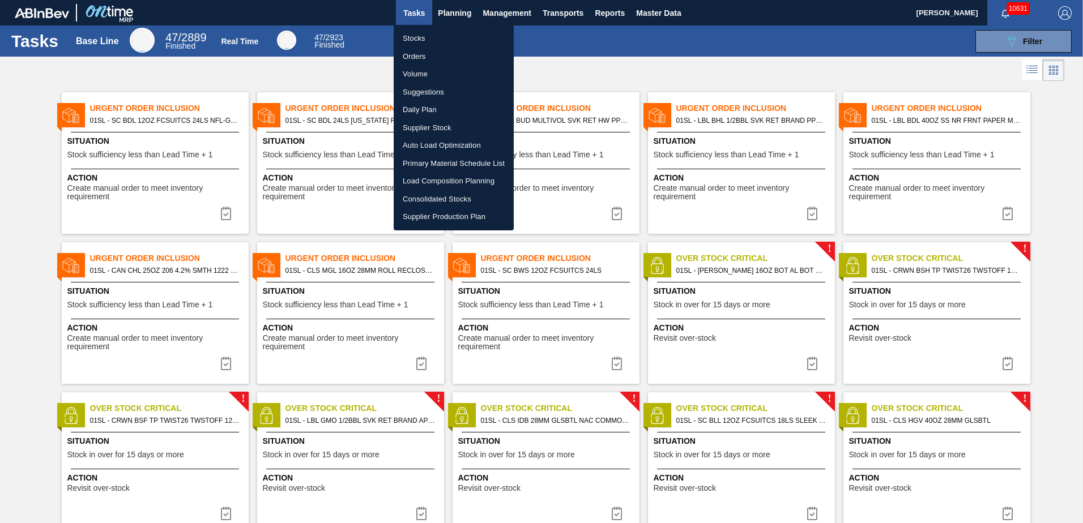
drag, startPoint x: 422, startPoint y: 93, endPoint x: 641, endPoint y: 149, distance: 225.6
click at [422, 93] on li "Suggestions" at bounding box center [454, 92] width 120 height 18
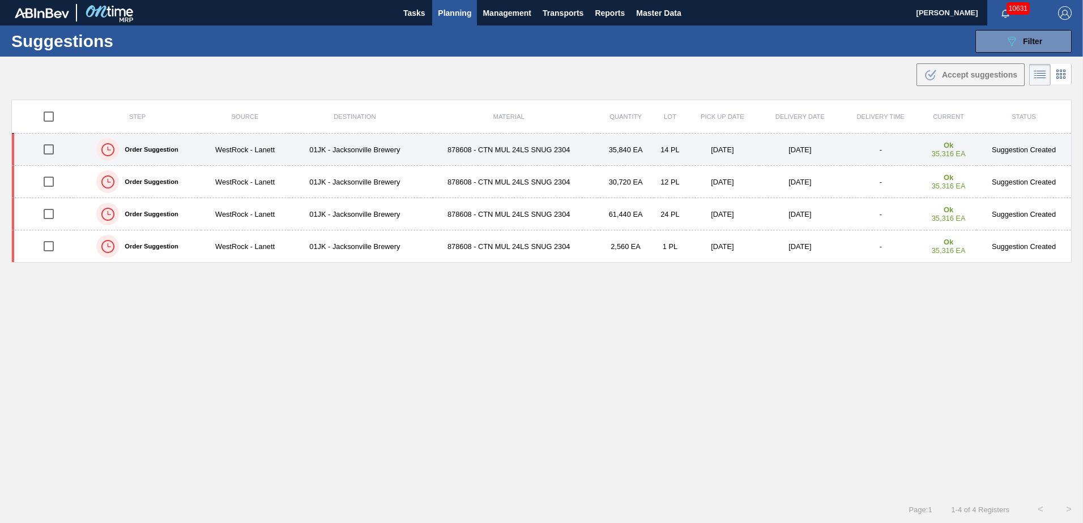
click at [601, 148] on td "35,840 EA" at bounding box center [626, 150] width 58 height 32
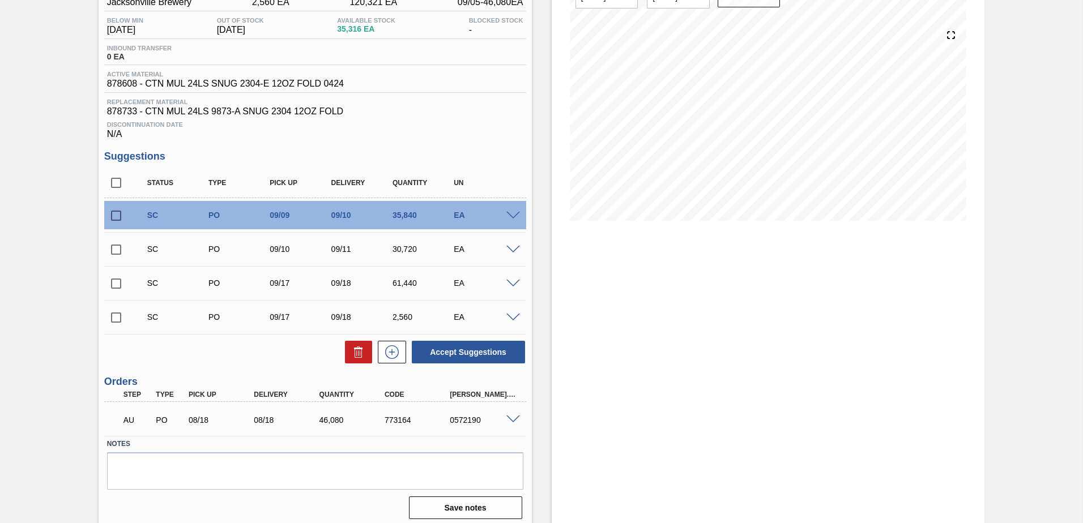
scroll to position [113, 0]
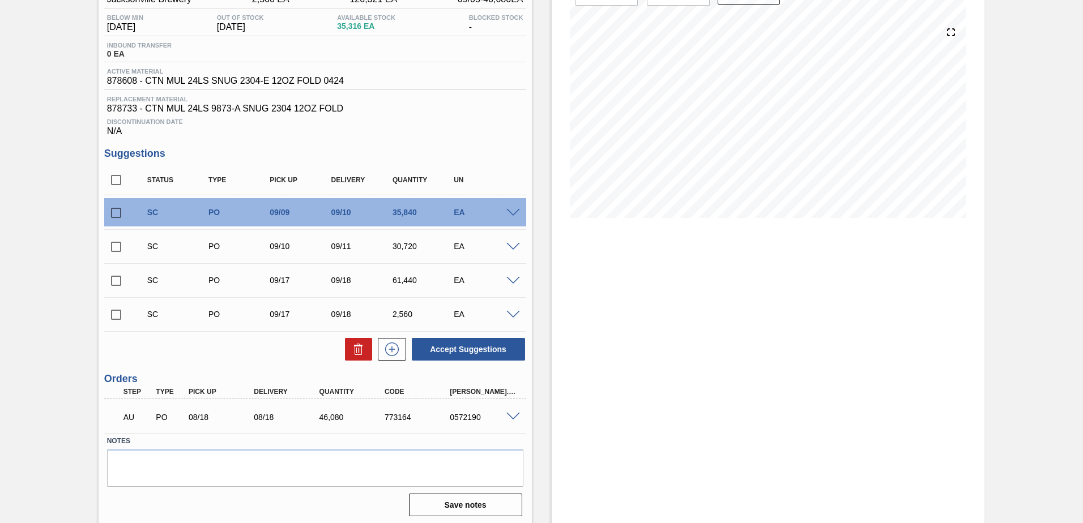
click at [510, 211] on span at bounding box center [513, 213] width 14 height 8
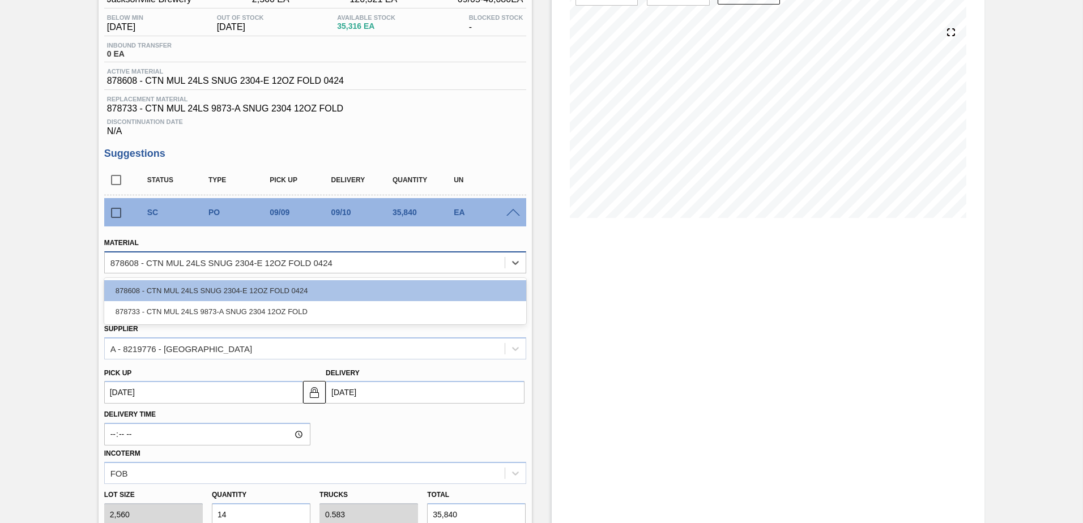
click at [272, 266] on div "878608 - CTN MUL 24LS SNUG 2304-E 12OZ FOLD 0424" at bounding box center [221, 263] width 222 height 10
click at [250, 310] on div "878733 - CTN MUL 24LS 9873-A SNUG 2304 12OZ FOLD" at bounding box center [315, 311] width 422 height 21
type input "[DATE]"
type input "0.538"
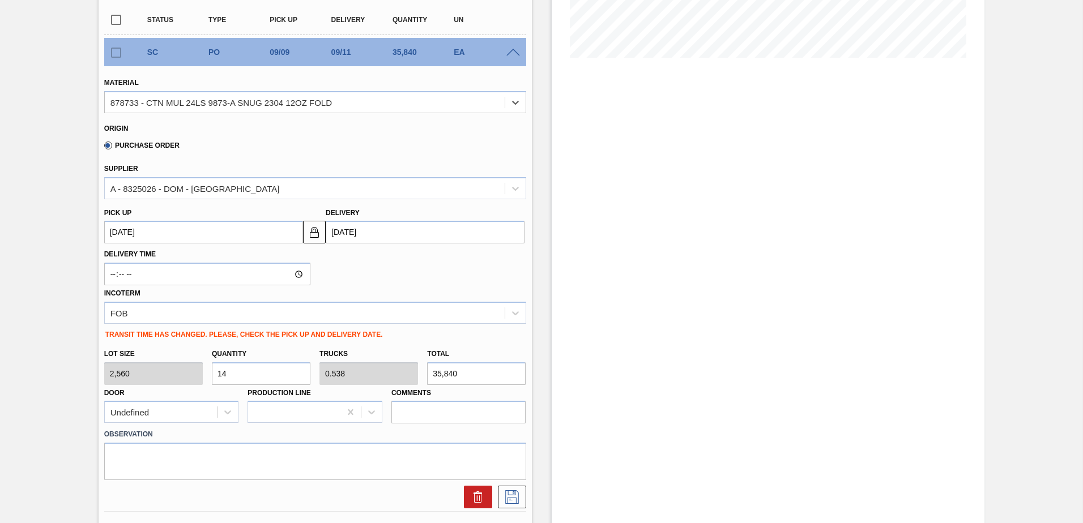
scroll to position [283, 0]
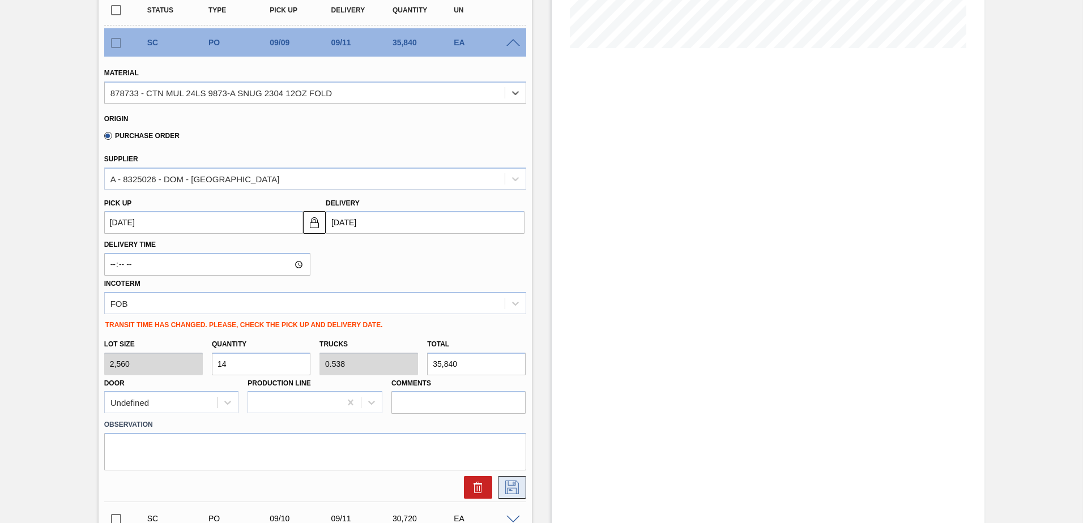
click at [515, 490] on icon at bounding box center [512, 488] width 14 height 14
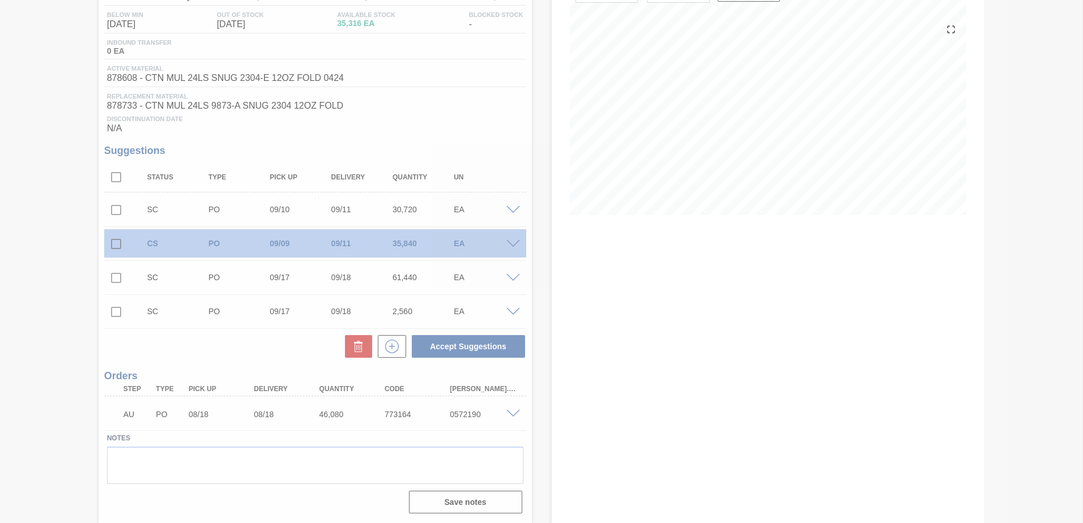
scroll to position [116, 0]
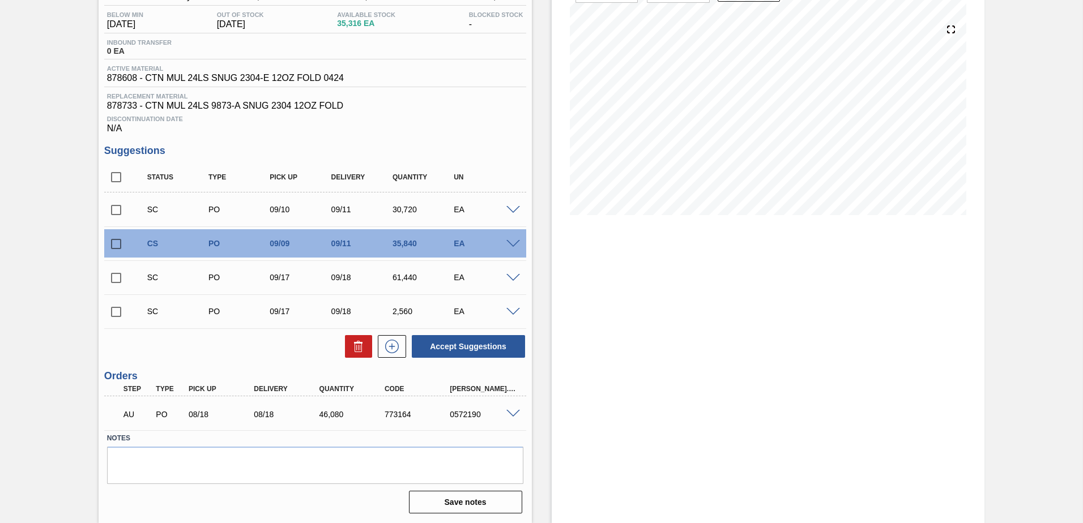
click at [512, 240] on span at bounding box center [513, 244] width 14 height 8
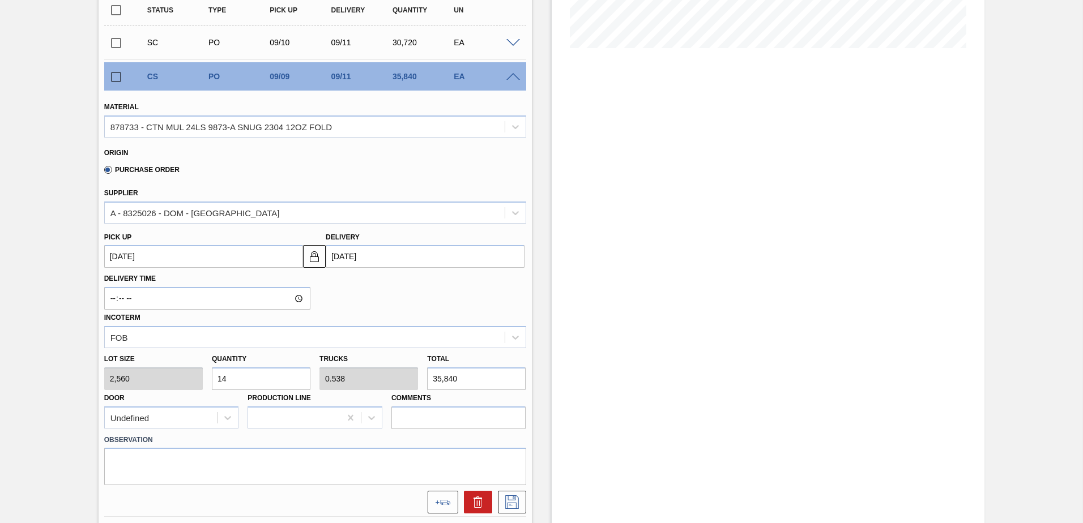
click at [500, 75] on div "EA" at bounding box center [485, 76] width 69 height 9
click at [507, 77] on span at bounding box center [513, 77] width 14 height 8
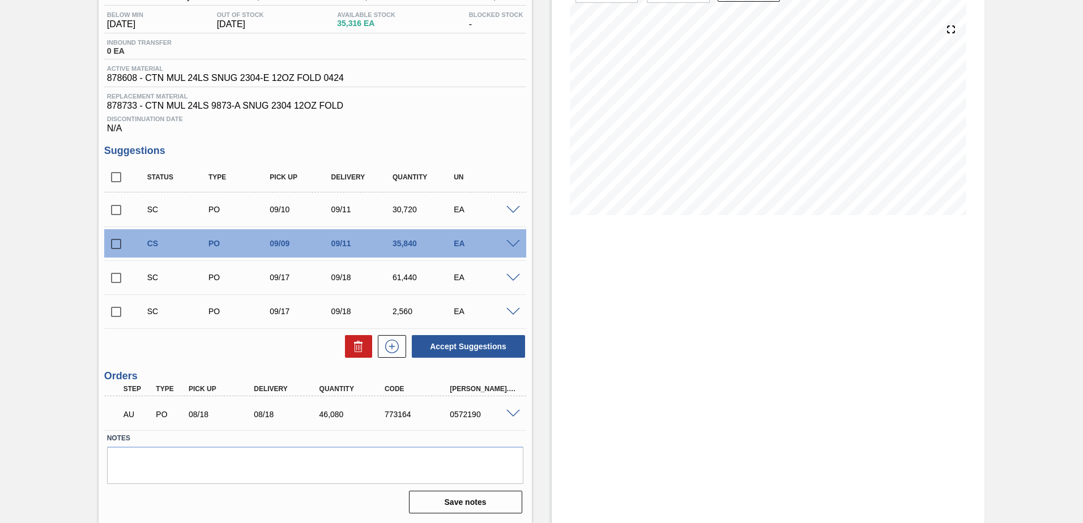
scroll to position [0, 0]
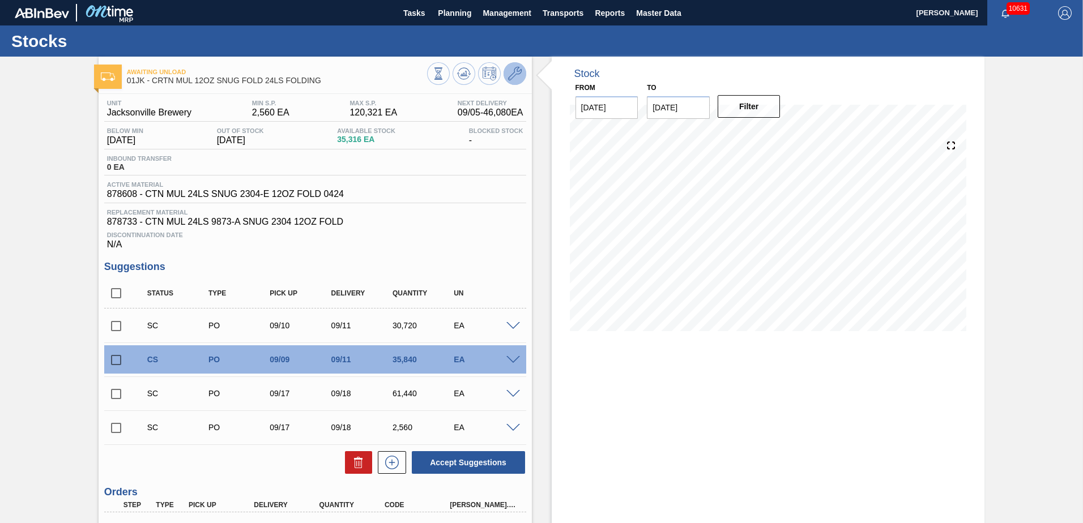
click at [512, 69] on icon at bounding box center [515, 74] width 14 height 14
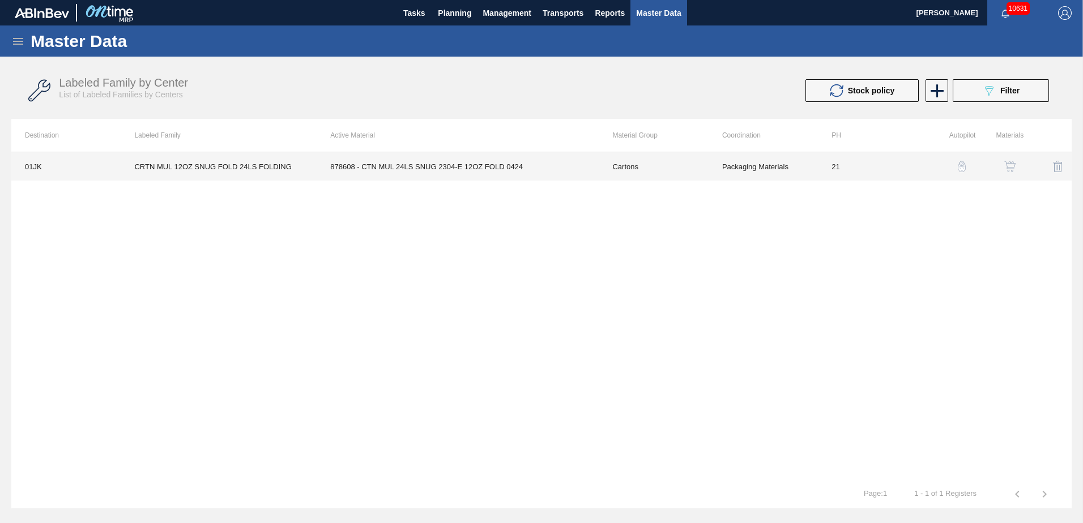
click at [765, 164] on td "Packaging Materials" at bounding box center [762, 166] width 109 height 28
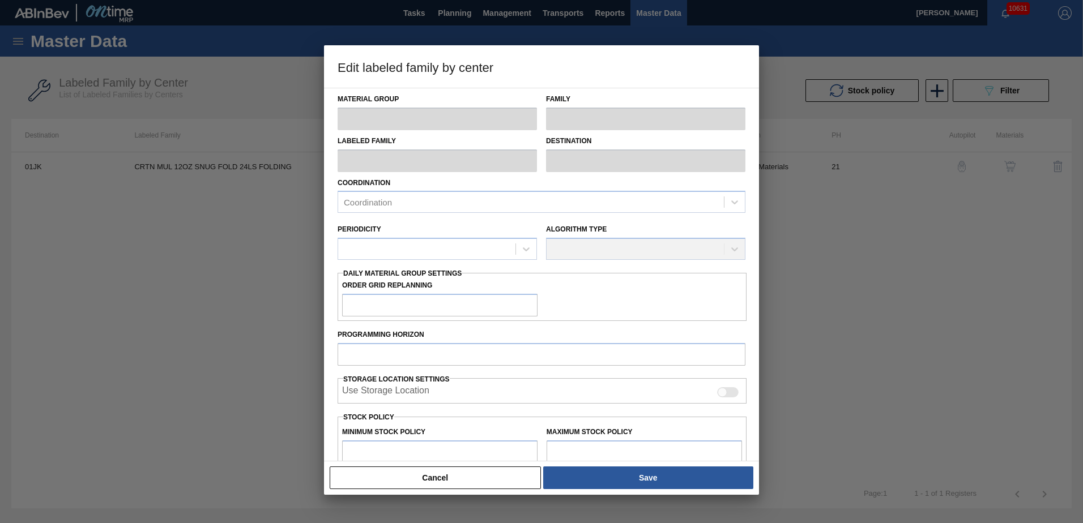
type input "Cartons"
type input "Folding Cartons"
type input "CRTN MUL 12OZ SNUG FOLD 24LS FOLDING"
type input "01JK - Jacksonville Brewery"
type input "21"
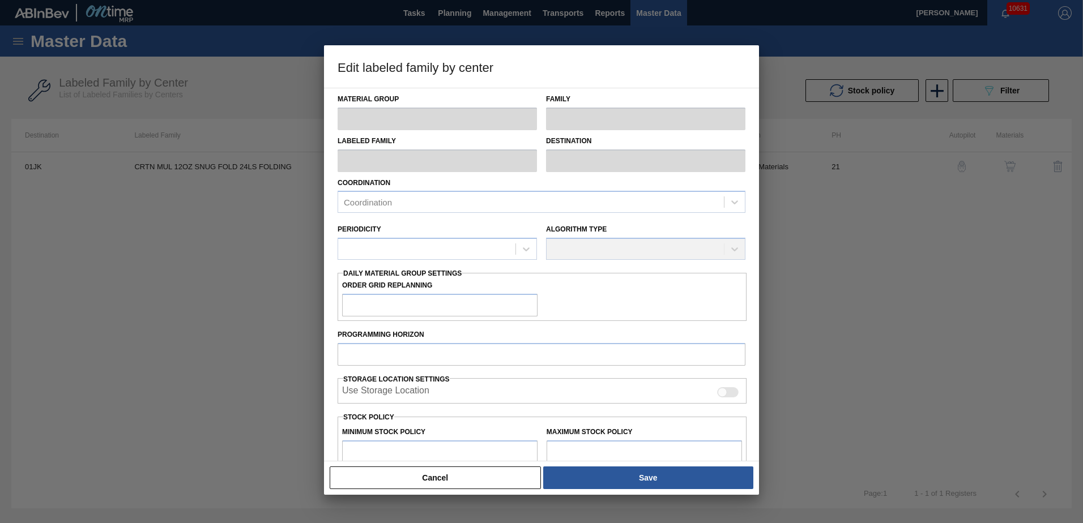
type input "2,560"
type input "120,321"
type input "0"
type input "2,560"
checkbox input "true"
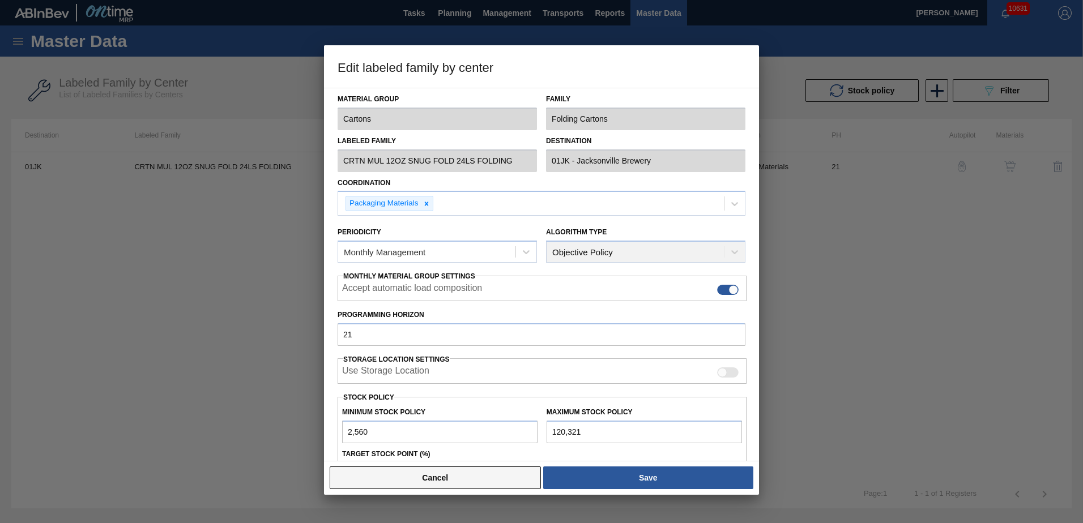
click at [437, 472] on button "Cancel" at bounding box center [435, 478] width 211 height 23
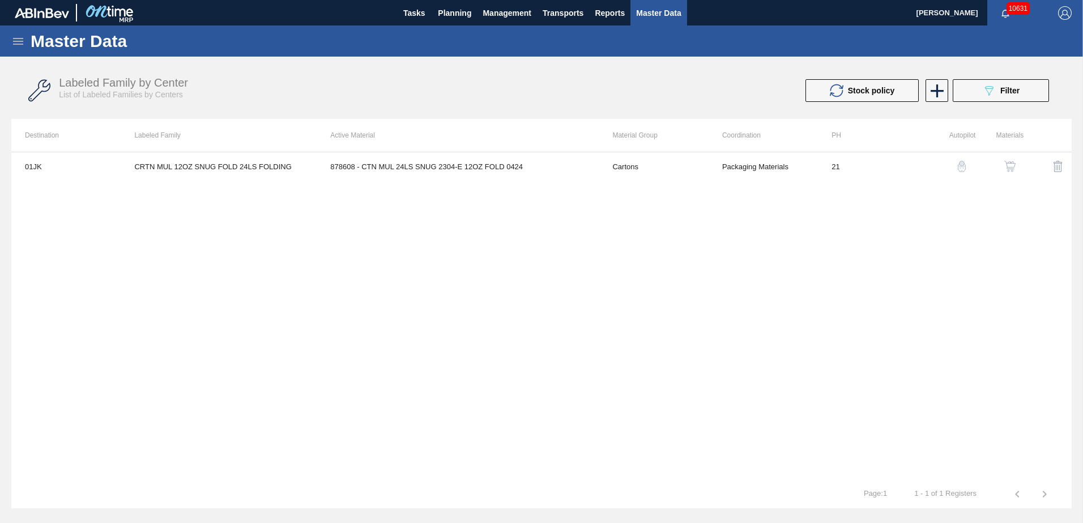
click at [1005, 166] on img "button" at bounding box center [1009, 166] width 11 height 11
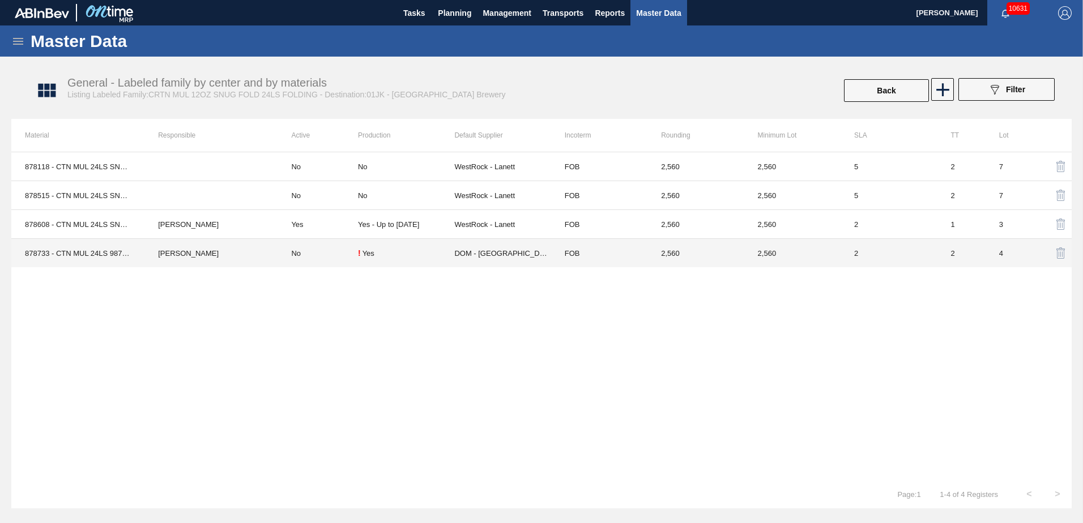
click at [106, 256] on td "878733 - CTN MUL 24LS 9873-A SNUG 2304 12OZ FOLD" at bounding box center [77, 253] width 133 height 29
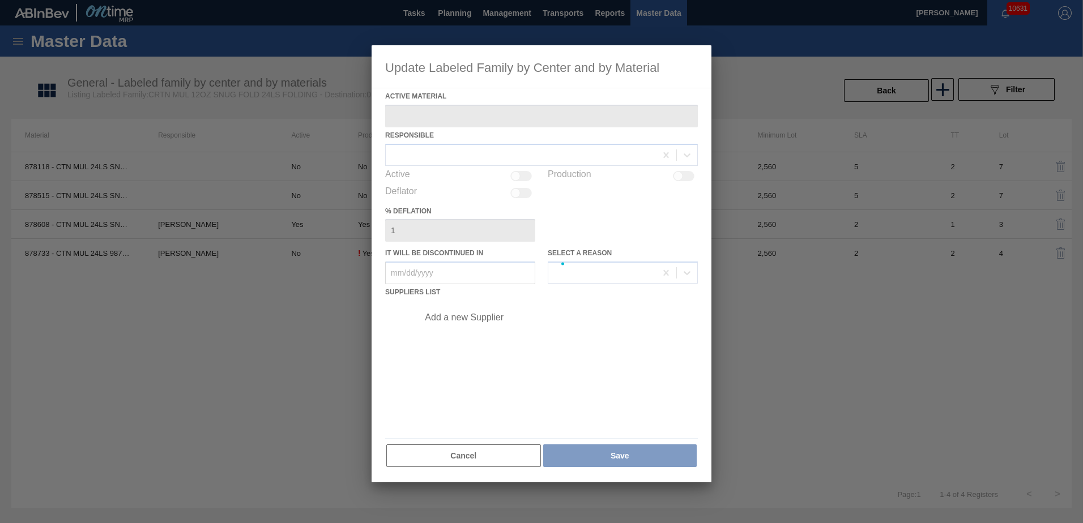
type Material "878733 - CTN MUL 24LS 9873-A SNUG 2304 12OZ FOLD"
checkbox input "true"
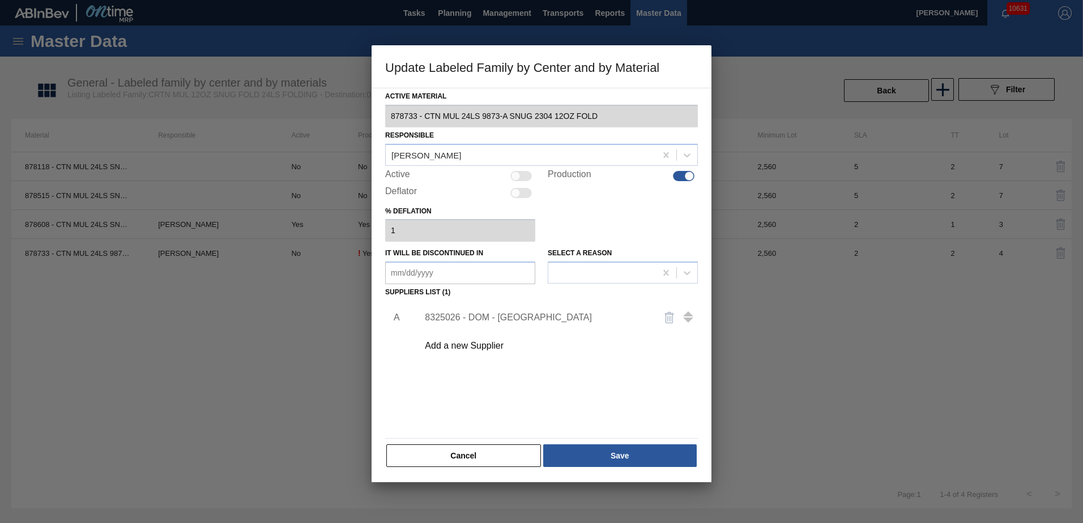
click at [507, 311] on div "8325026 - DOM - [GEOGRAPHIC_DATA]" at bounding box center [555, 317] width 286 height 28
click at [510, 315] on div "8325026 - DOM - [GEOGRAPHIC_DATA]" at bounding box center [536, 318] width 222 height 10
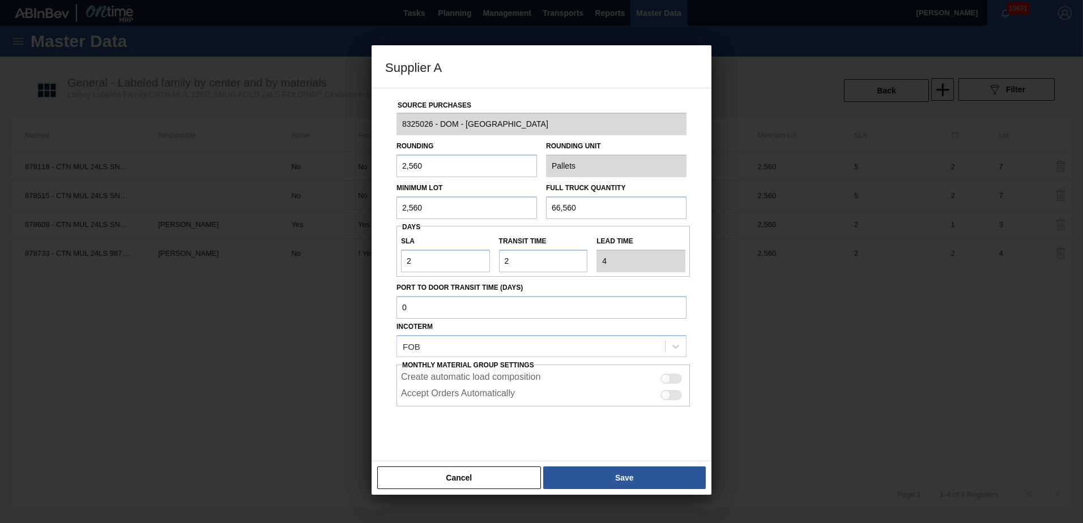
click at [450, 204] on input "2,560" at bounding box center [466, 207] width 140 height 23
type input "2,400"
click at [651, 213] on input "66,560" at bounding box center [616, 207] width 140 height 23
type input "57,600"
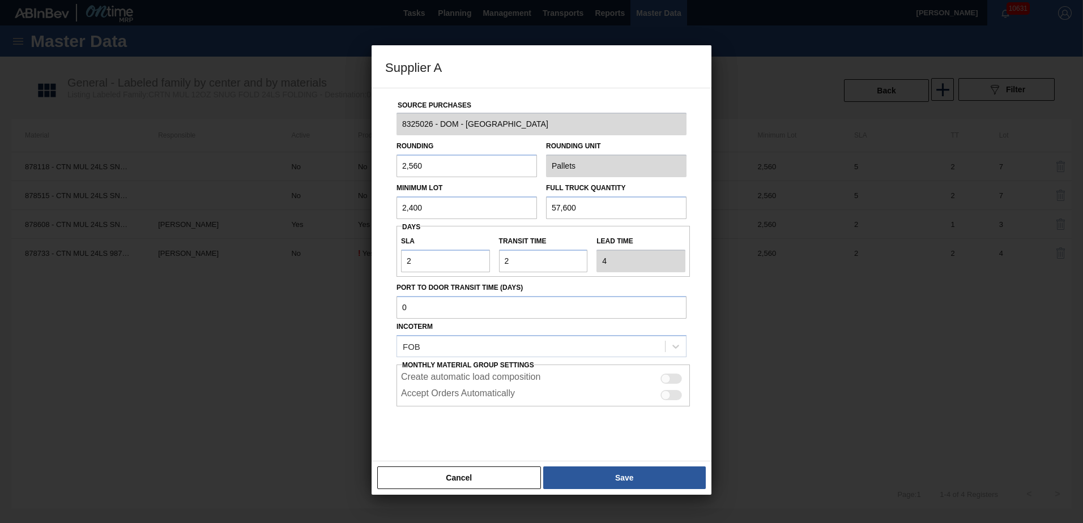
click at [501, 163] on input "2,560" at bounding box center [466, 166] width 140 height 23
type input "2,400"
click at [604, 472] on button "Save" at bounding box center [624, 478] width 162 height 23
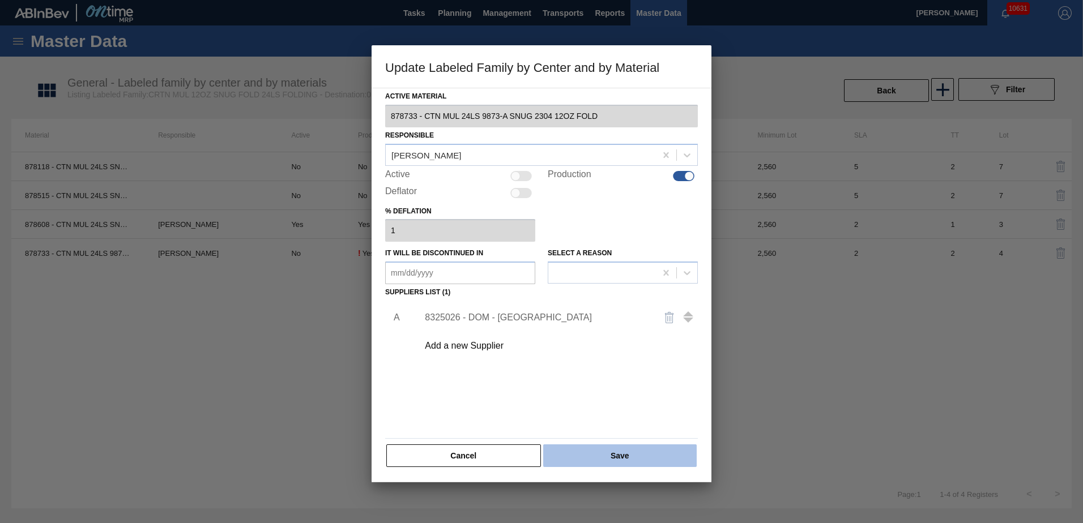
click at [611, 450] on button "Save" at bounding box center [619, 455] width 153 height 23
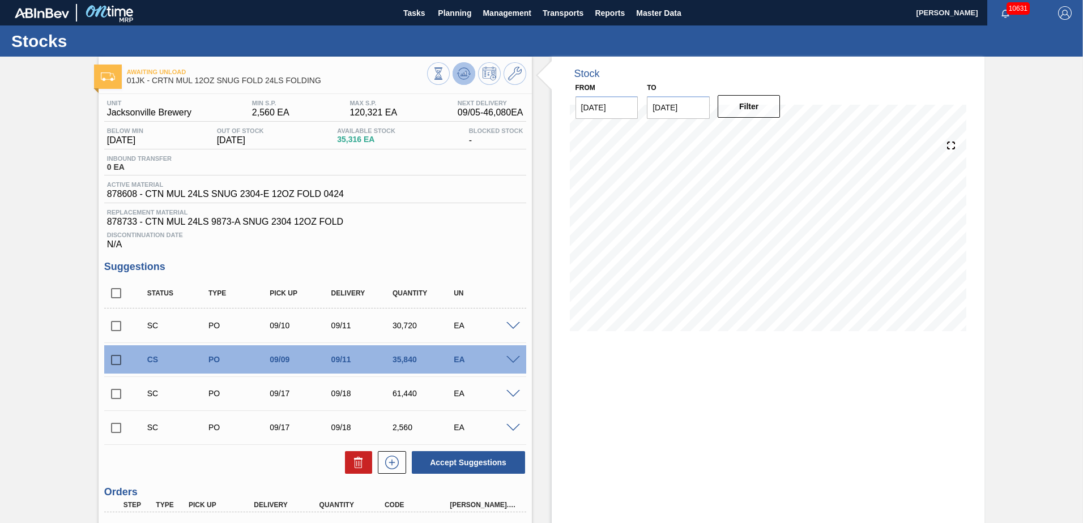
click at [461, 79] on icon at bounding box center [462, 77] width 11 height 6
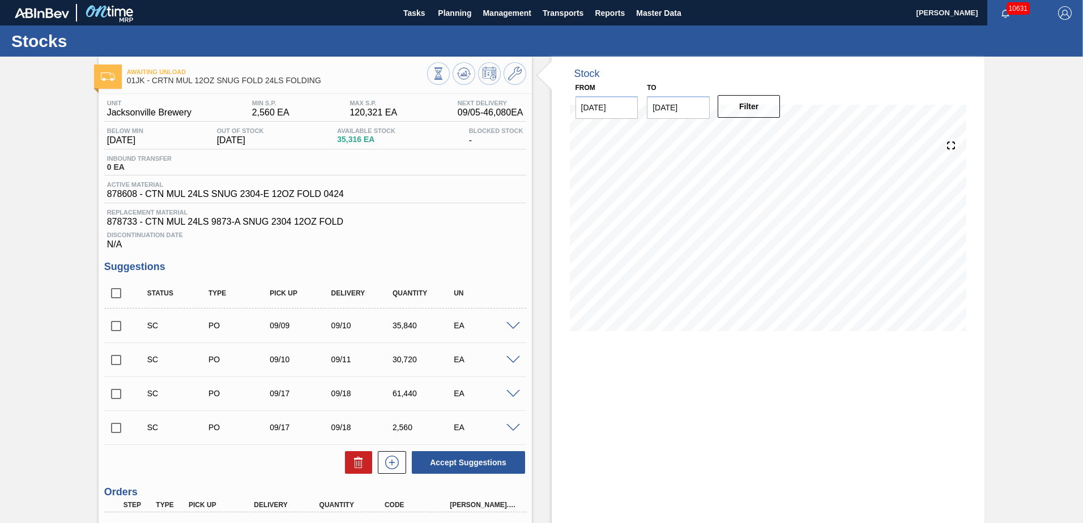
click at [512, 317] on div "SC PO 09/09 09/10 35,840 EA" at bounding box center [315, 325] width 422 height 28
click at [514, 323] on span at bounding box center [513, 326] width 14 height 8
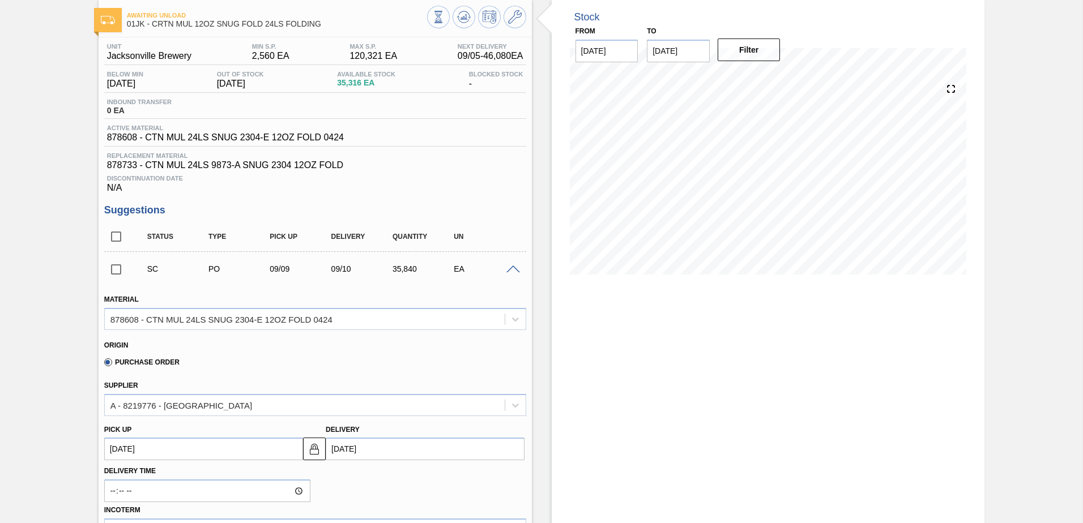
scroll to position [113, 0]
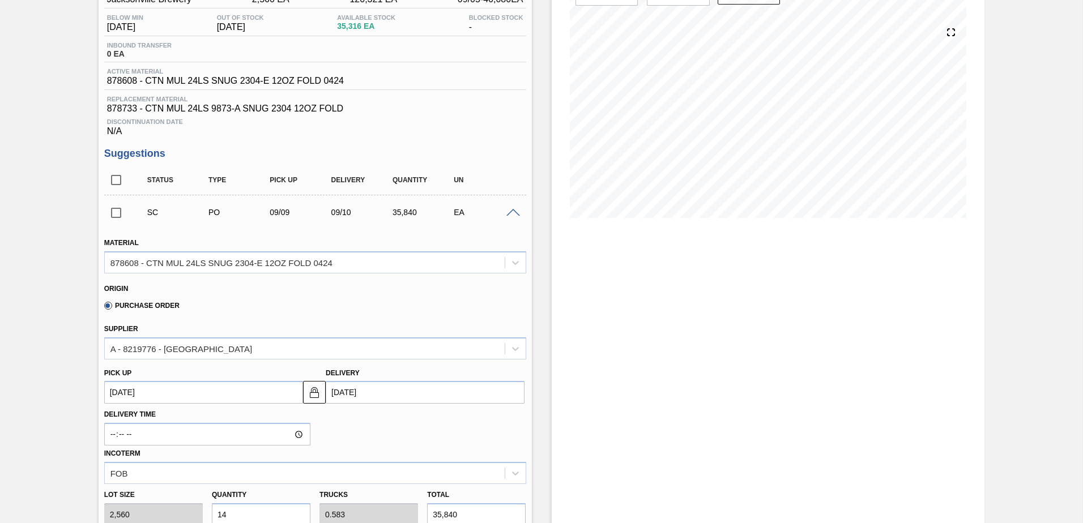
click at [515, 214] on span at bounding box center [513, 213] width 14 height 8
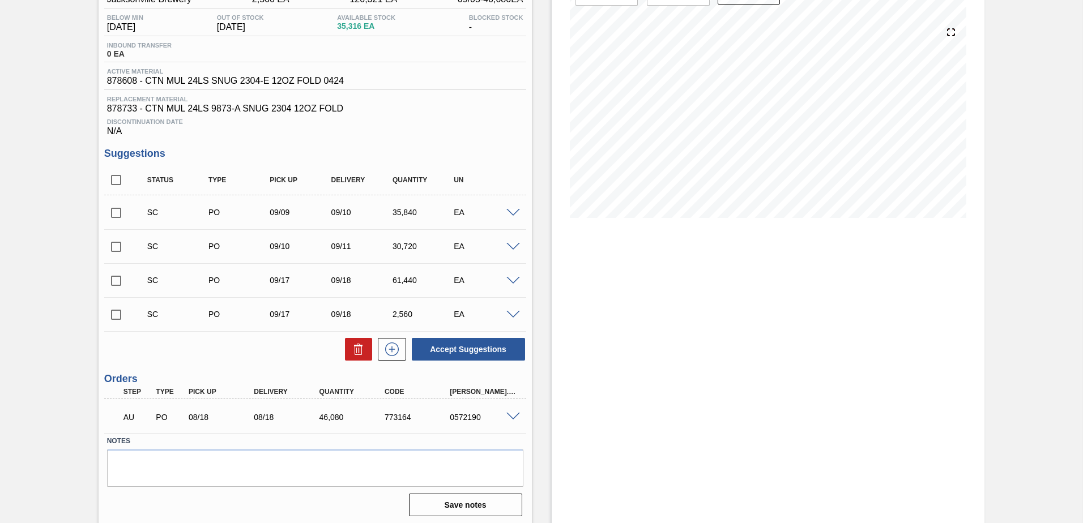
click at [516, 208] on div "EA" at bounding box center [485, 212] width 69 height 9
click at [511, 212] on span at bounding box center [513, 213] width 14 height 8
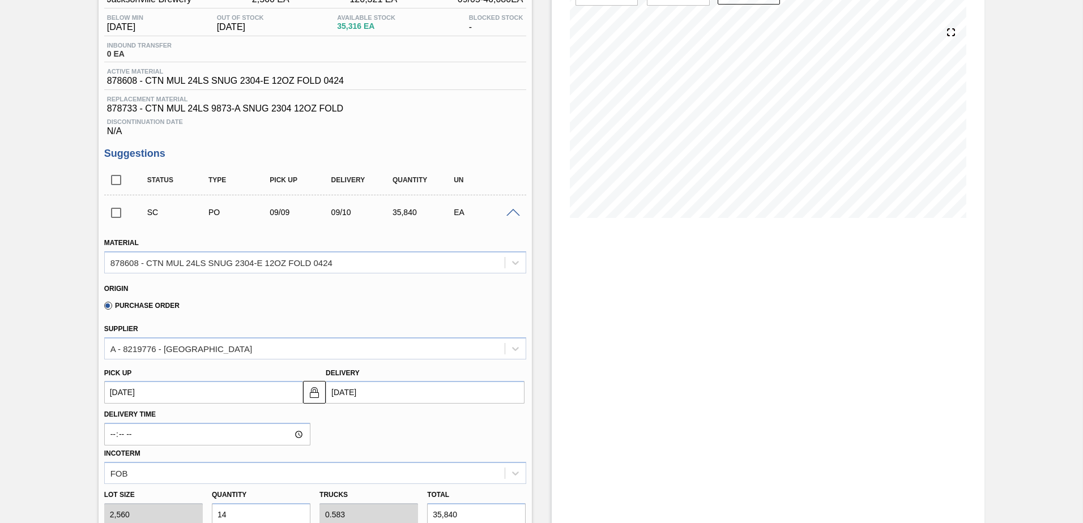
click at [508, 212] on span at bounding box center [513, 213] width 14 height 8
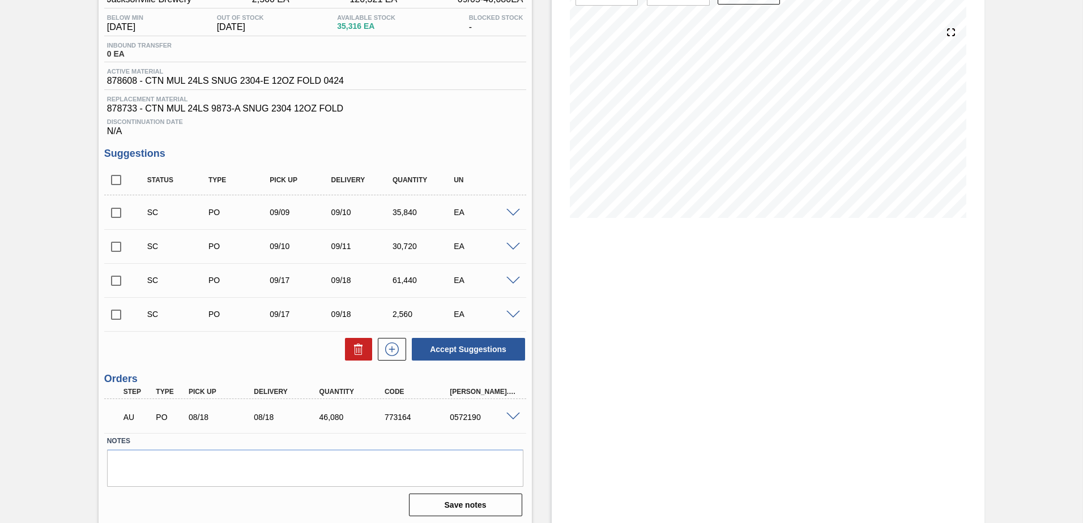
click at [508, 212] on span at bounding box center [513, 213] width 14 height 8
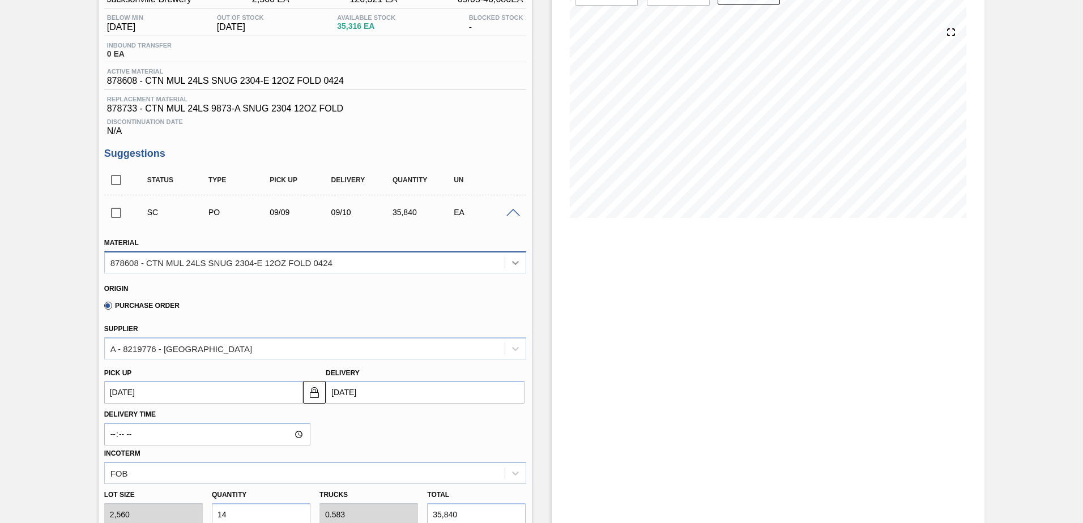
click at [513, 268] on div at bounding box center [515, 263] width 20 height 20
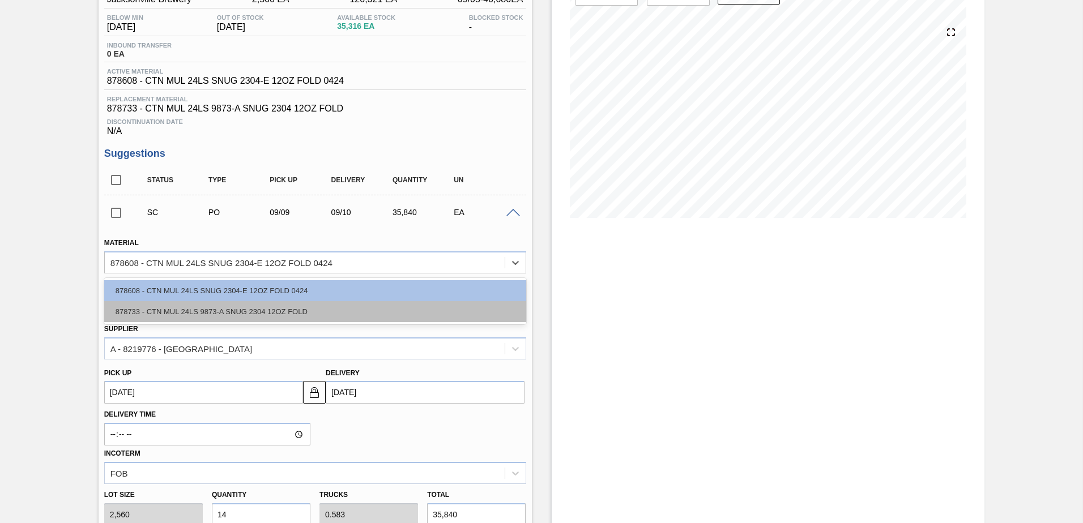
click at [464, 313] on div "878733 - CTN MUL 24LS 9873-A SNUG 2304 12OZ FOLD" at bounding box center [315, 311] width 422 height 21
type input "[DATE]"
type input "2,400"
type input "14.933"
type input "0.622"
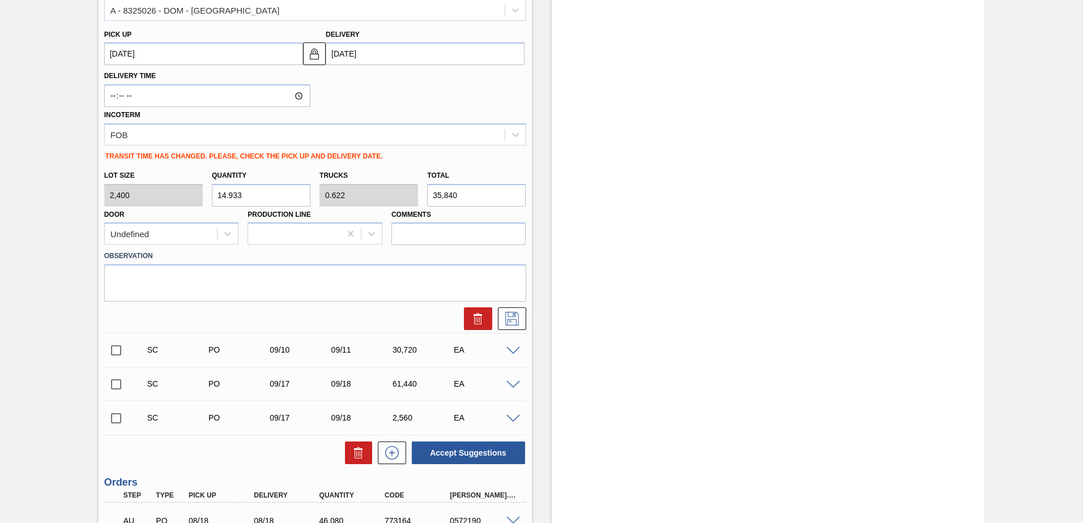
scroll to position [453, 0]
click at [508, 314] on icon at bounding box center [512, 318] width 18 height 14
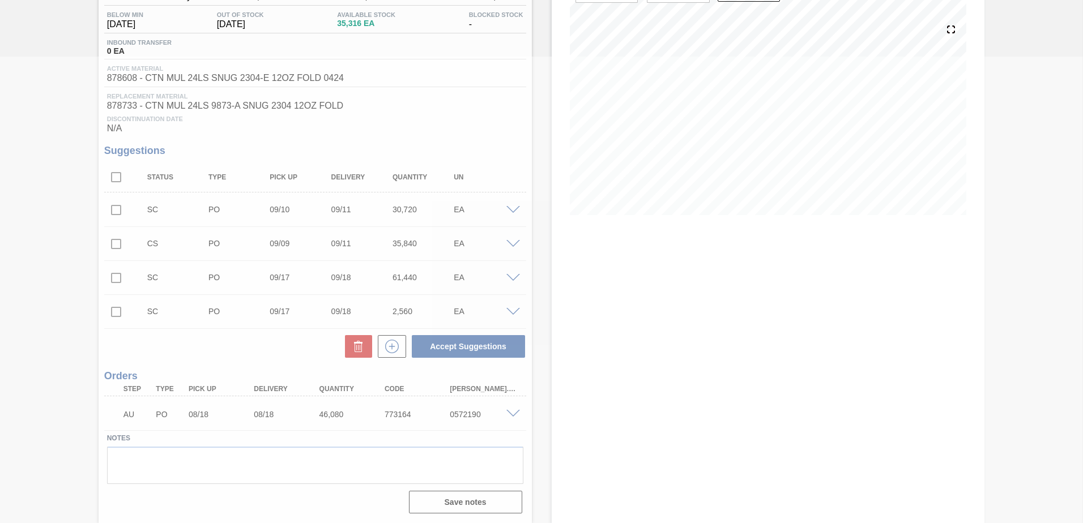
scroll to position [0, 0]
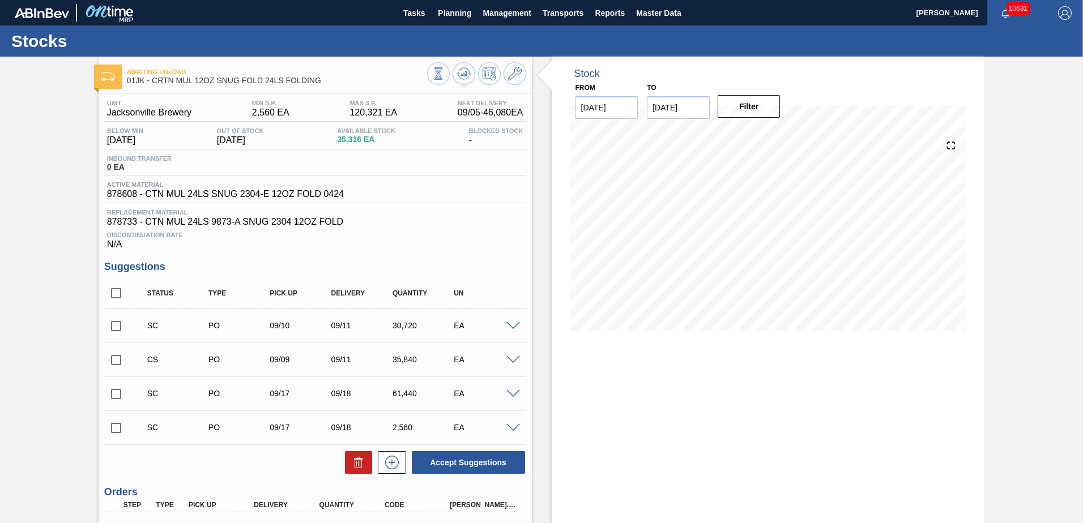
click at [511, 329] on span at bounding box center [513, 326] width 14 height 8
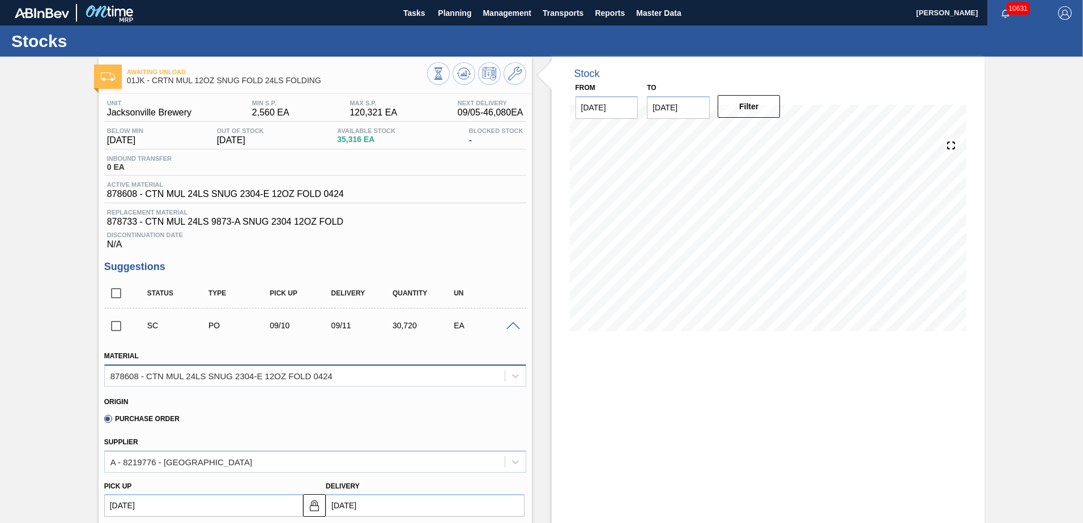
click at [495, 369] on div "878608 - CTN MUL 24LS SNUG 2304-E 12OZ FOLD 0424" at bounding box center [305, 375] width 400 height 16
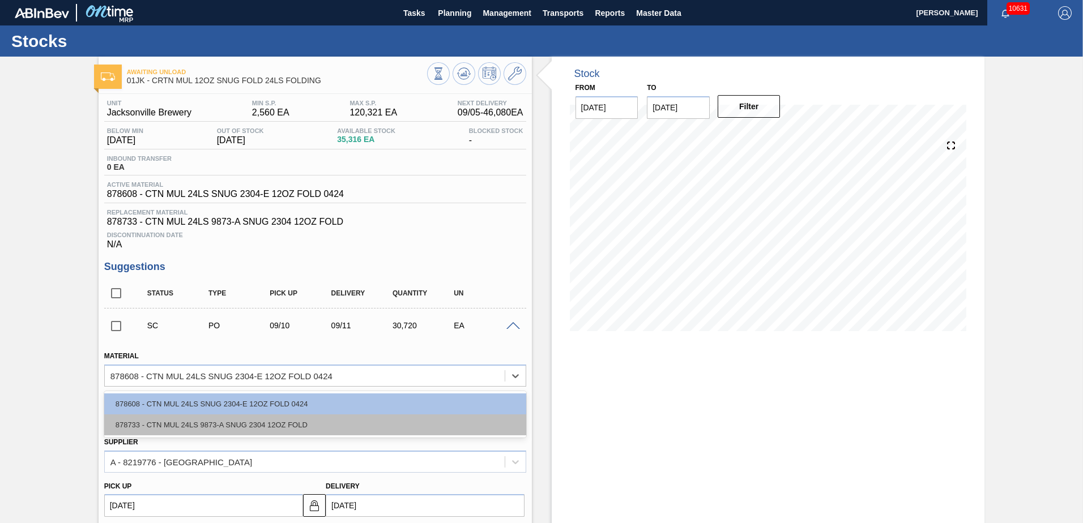
click at [437, 421] on div "878733 - CTN MUL 24LS 9873-A SNUG 2304 12OZ FOLD" at bounding box center [315, 424] width 422 height 21
type input "[DATE]"
type input "2,400"
type input "12.8"
type input "0.533"
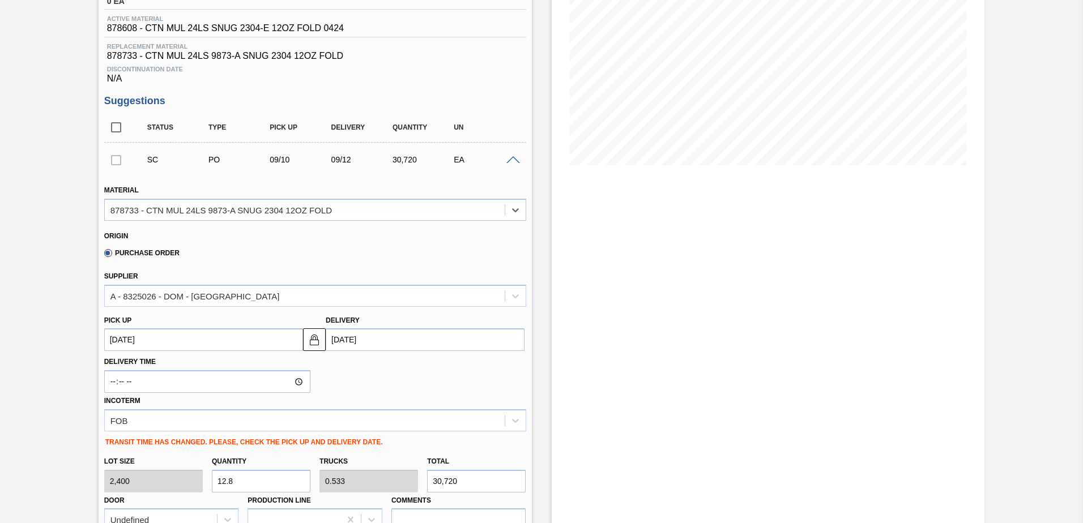
scroll to position [283, 0]
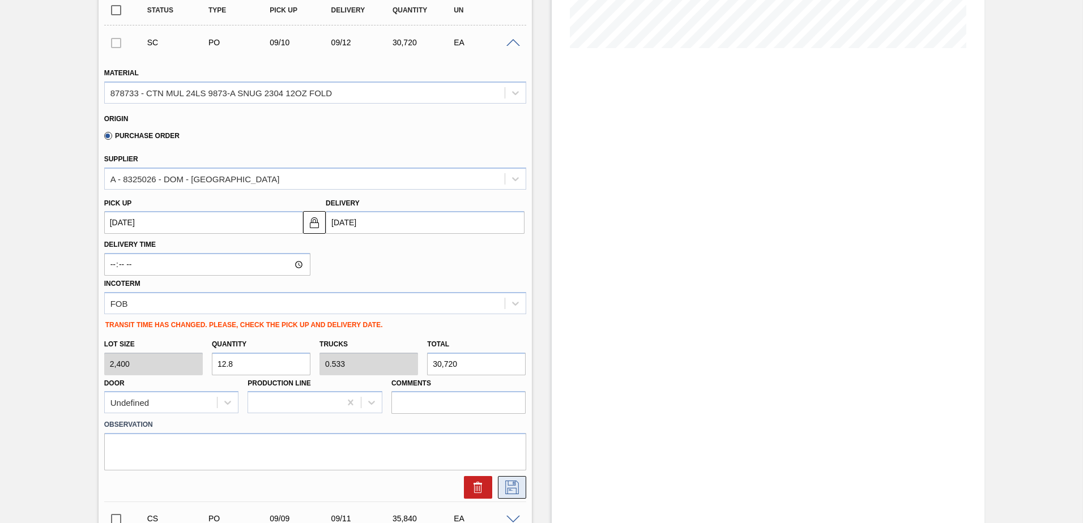
click at [514, 484] on icon at bounding box center [512, 488] width 14 height 14
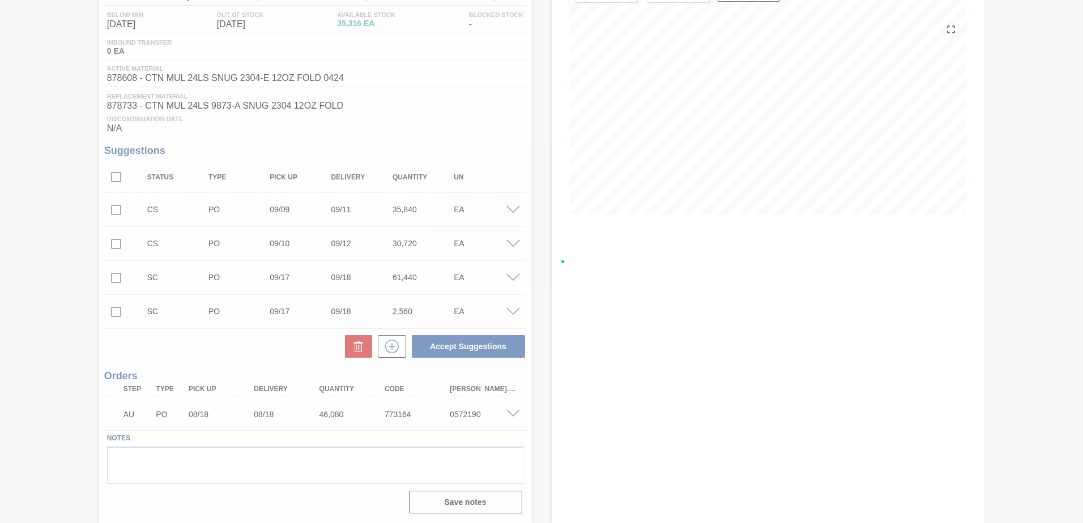
scroll to position [116, 0]
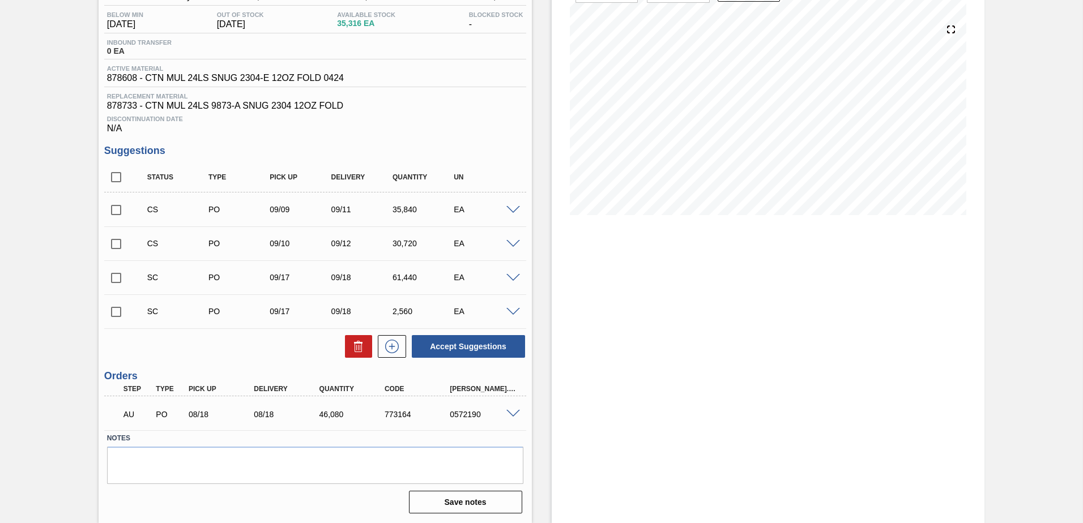
click at [511, 209] on span at bounding box center [513, 210] width 14 height 8
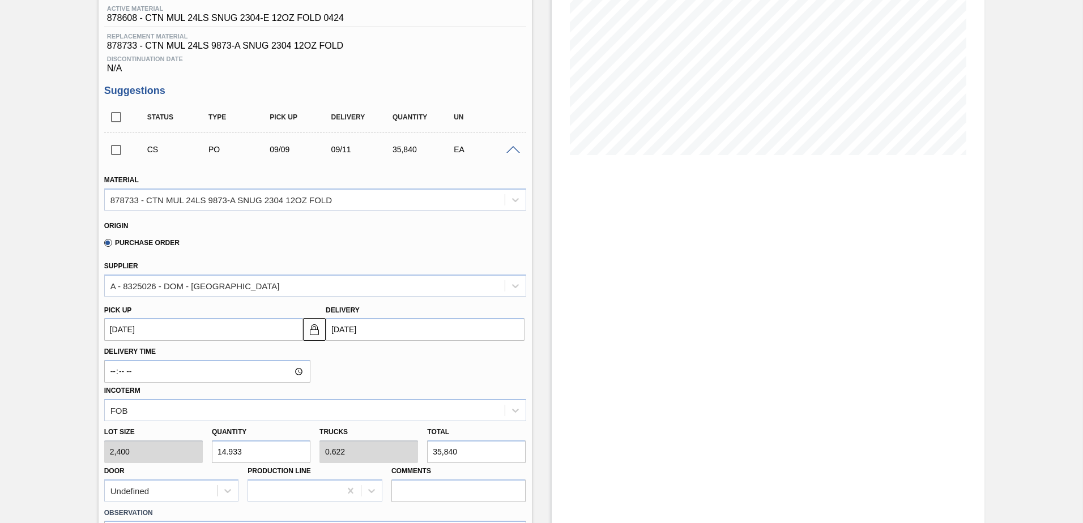
scroll to position [170, 0]
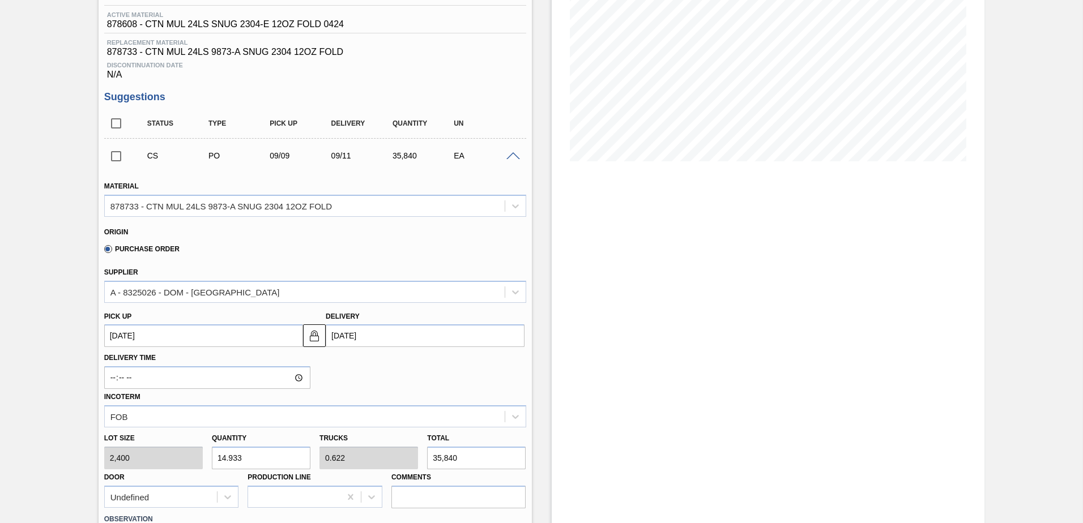
click at [507, 162] on div "CS PO 09/09 09/11 35,840 EA" at bounding box center [315, 156] width 422 height 28
click at [509, 156] on span at bounding box center [513, 156] width 14 height 8
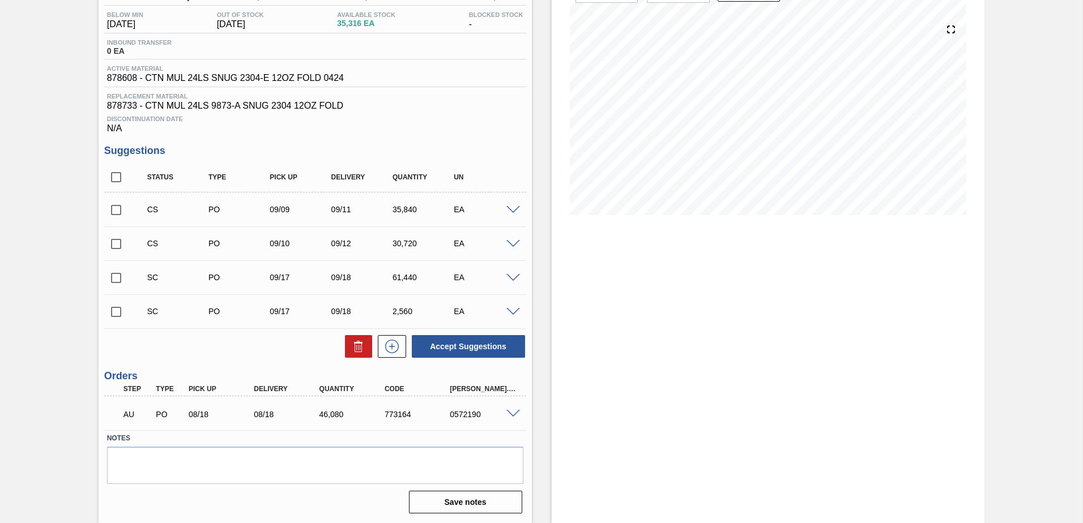
click at [510, 276] on span at bounding box center [513, 278] width 14 height 8
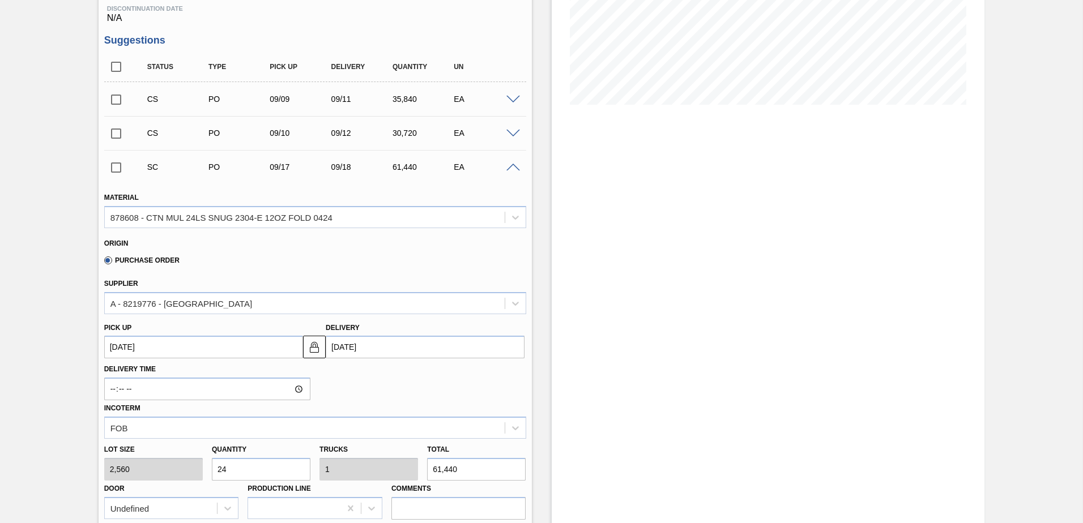
scroll to position [170, 0]
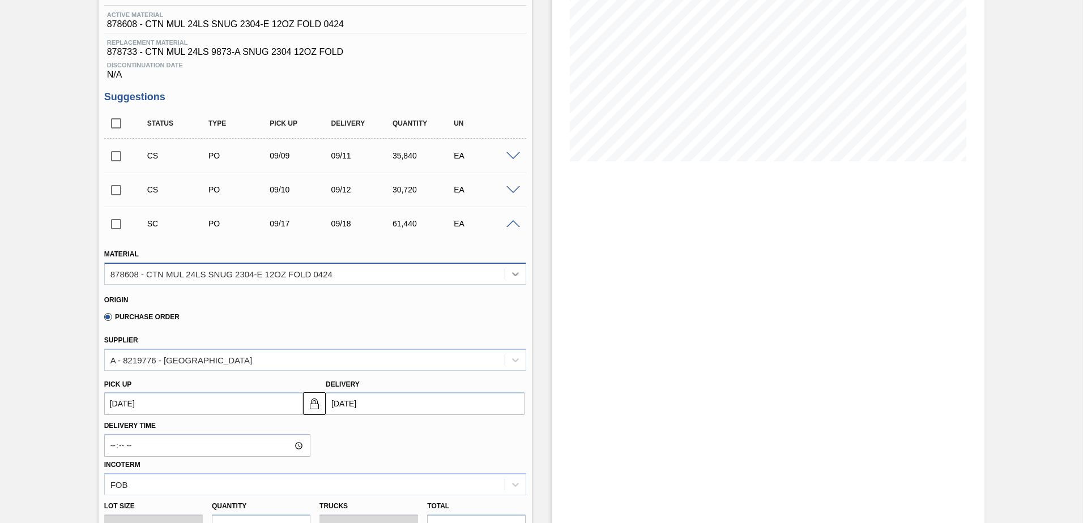
click at [517, 274] on icon at bounding box center [515, 273] width 11 height 11
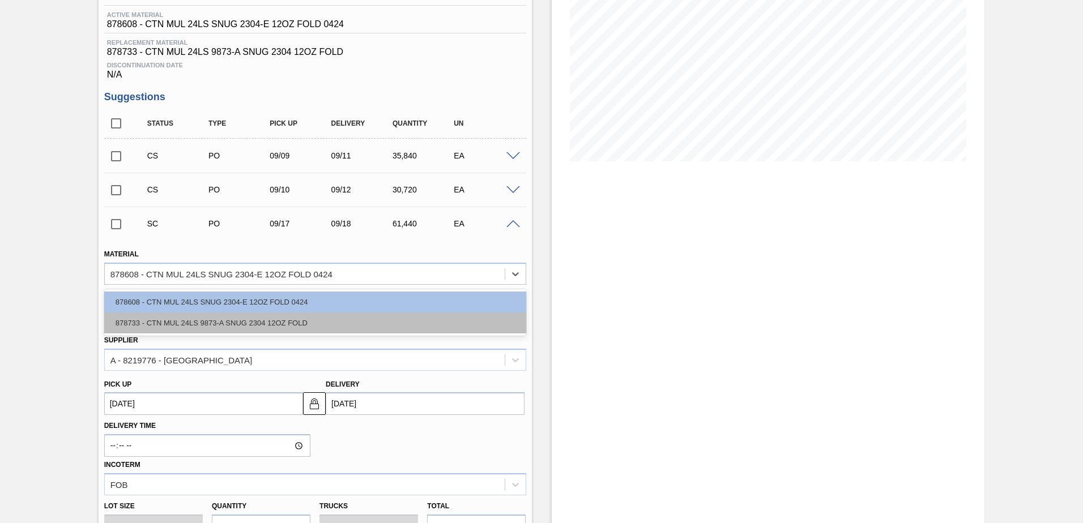
click at [448, 313] on div "878733 - CTN MUL 24LS 9873-A SNUG 2304 12OZ FOLD" at bounding box center [315, 323] width 422 height 21
type input "[DATE]"
type input "2,400"
type input "25.6"
type input "1.067"
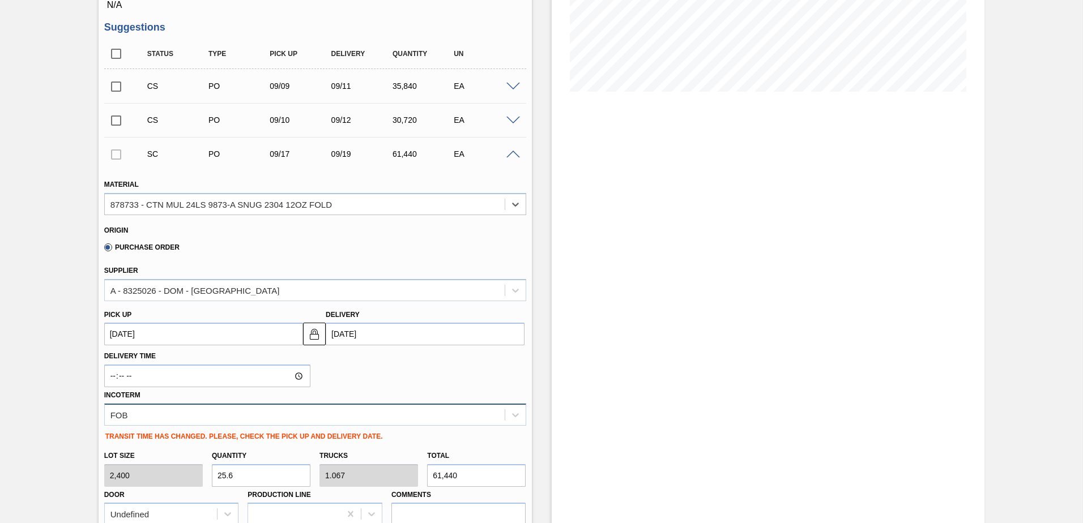
scroll to position [340, 0]
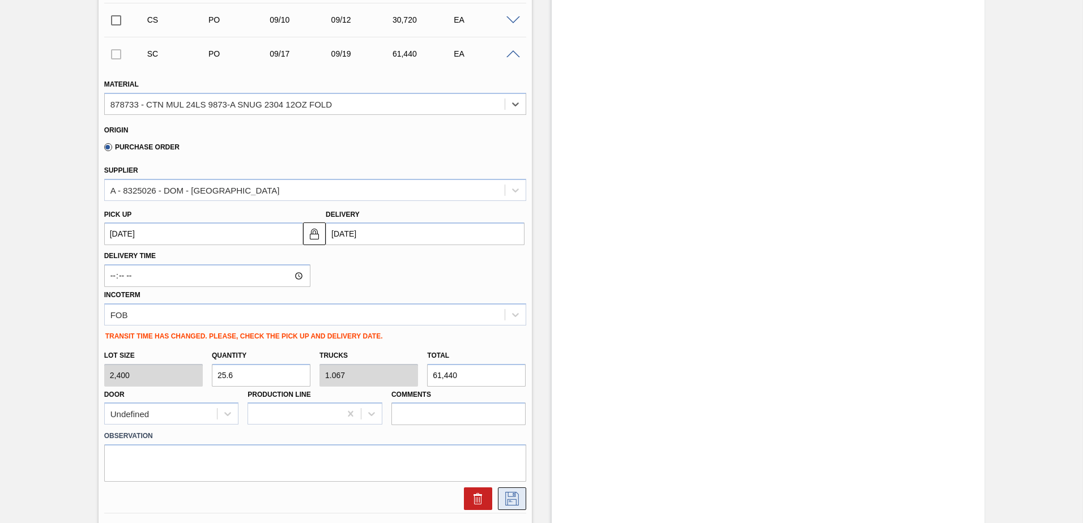
click at [508, 491] on button at bounding box center [512, 498] width 28 height 23
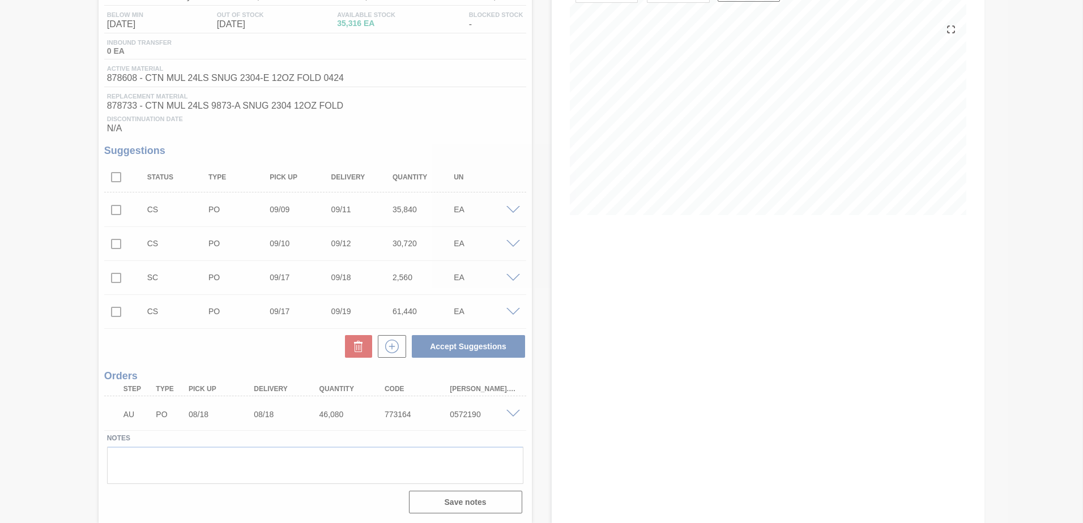
scroll to position [116, 0]
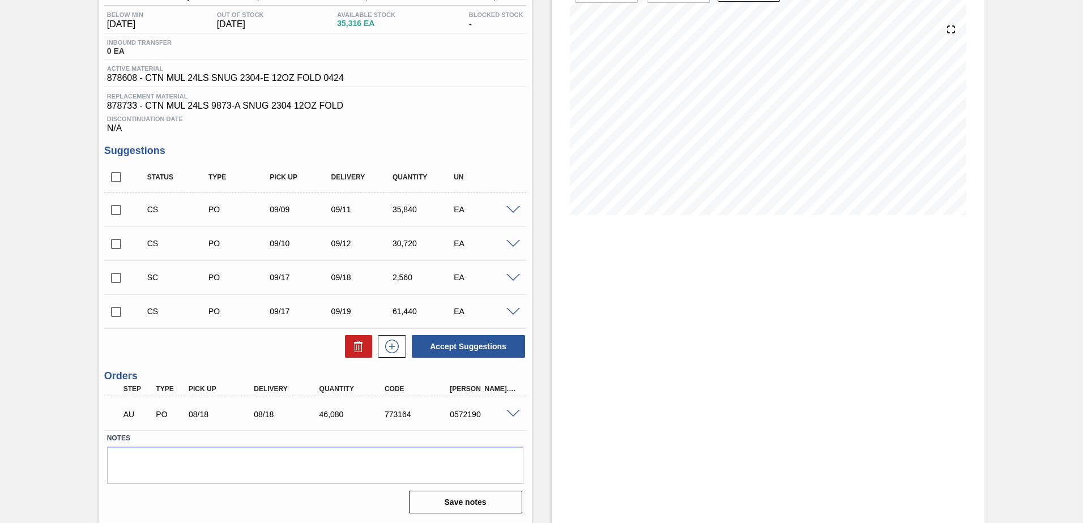
click at [510, 280] on span at bounding box center [513, 278] width 14 height 8
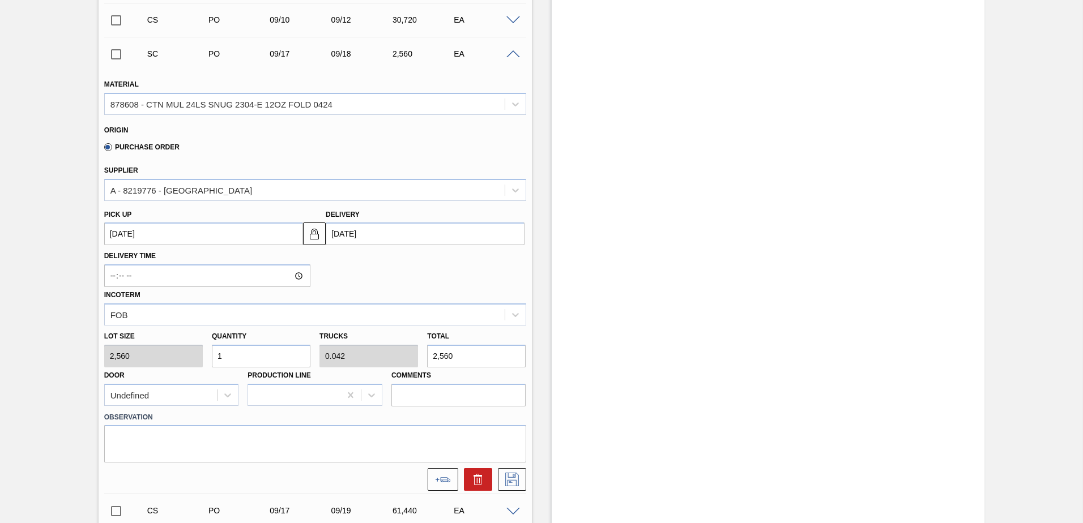
scroll to position [283, 0]
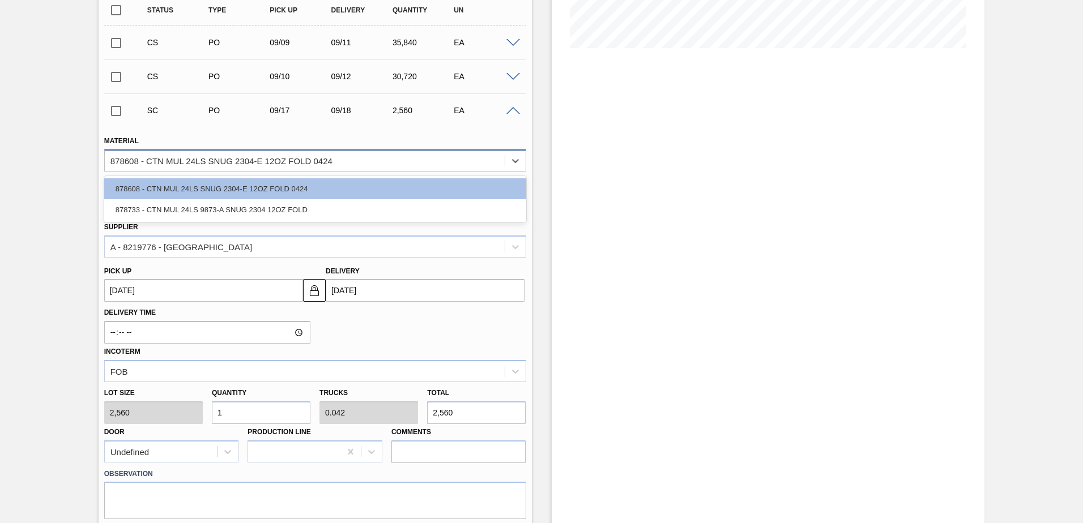
click at [487, 157] on div "878608 - CTN MUL 24LS SNUG 2304-E 12OZ FOLD 0424" at bounding box center [305, 160] width 400 height 16
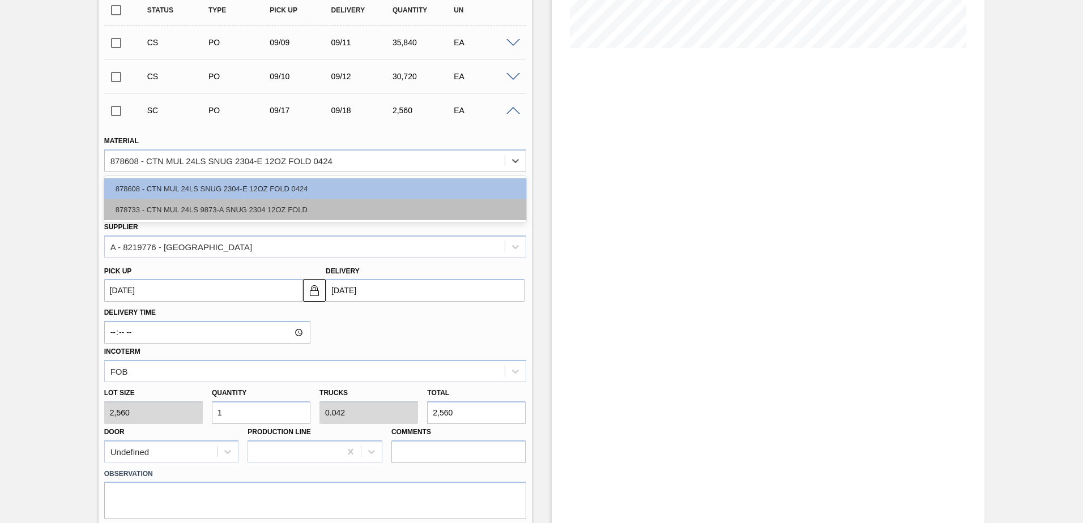
click at [396, 214] on div "878733 - CTN MUL 24LS 9873-A SNUG 2304 12OZ FOLD" at bounding box center [315, 209] width 422 height 21
type input "[DATE]"
type input "2,400"
type input "1.067"
type input "0.044"
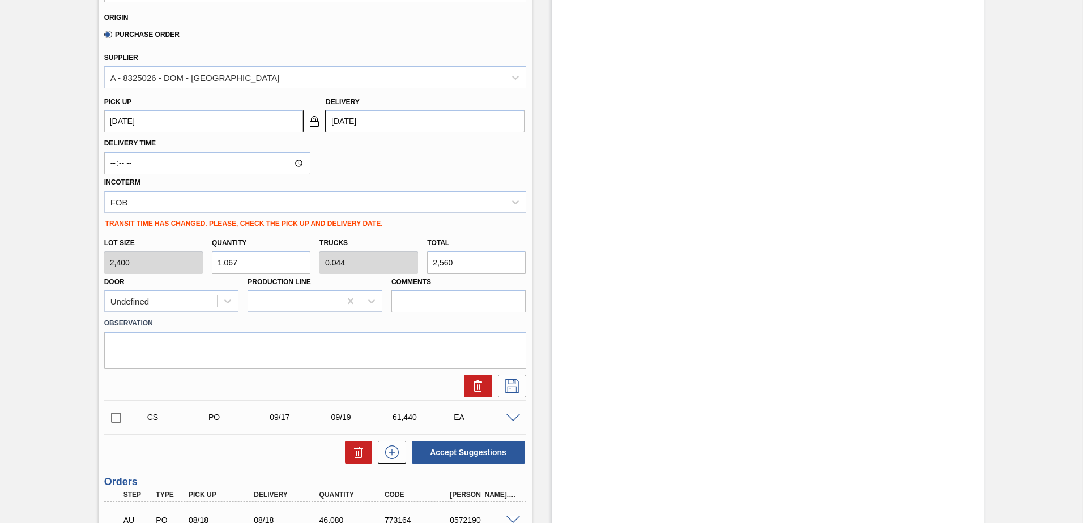
scroll to position [453, 0]
click at [515, 382] on icon at bounding box center [512, 386] width 18 height 14
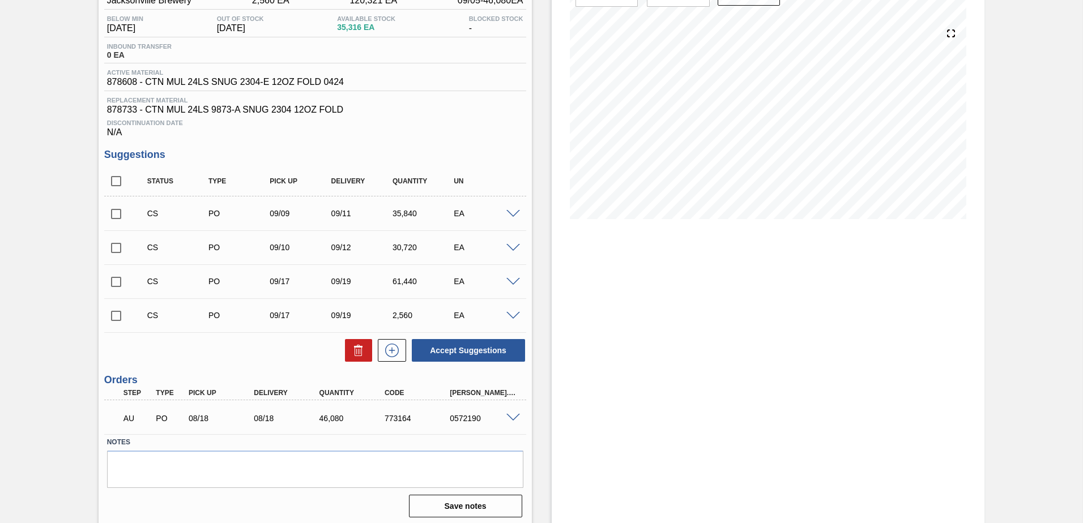
scroll to position [113, 0]
click at [514, 209] on span at bounding box center [513, 213] width 14 height 8
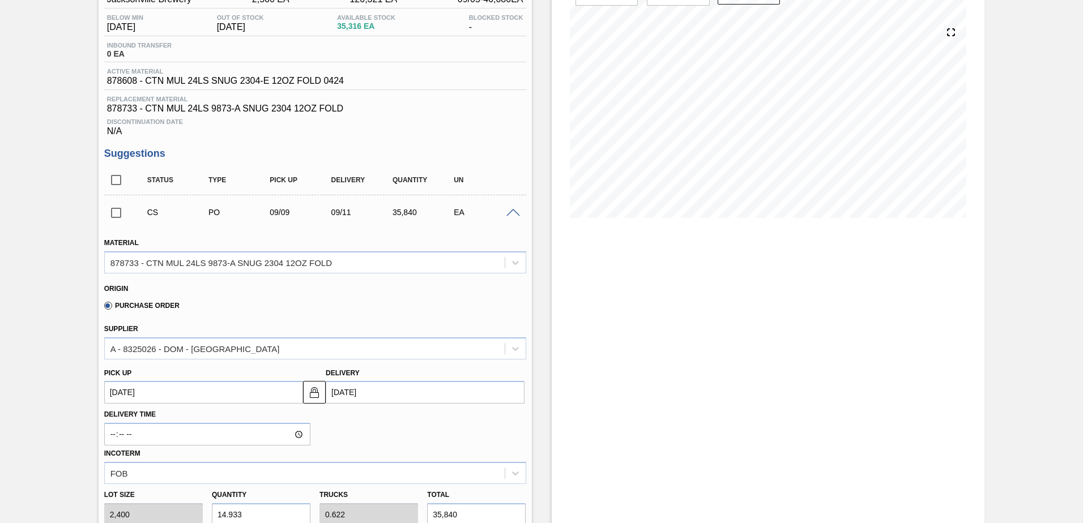
scroll to position [283, 0]
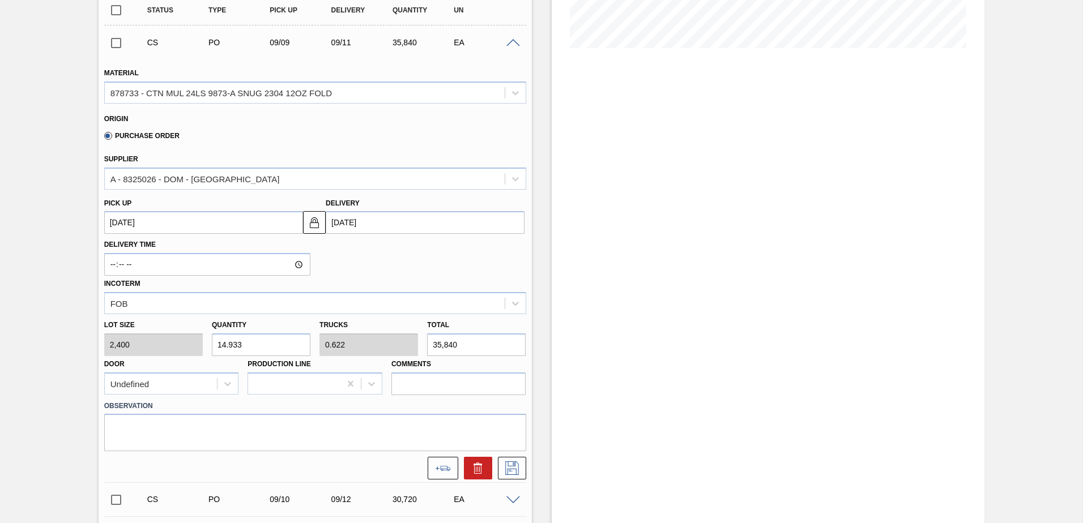
click at [250, 347] on input "14.933" at bounding box center [261, 344] width 99 height 23
type input "2"
type input "0.083"
type input "4,800"
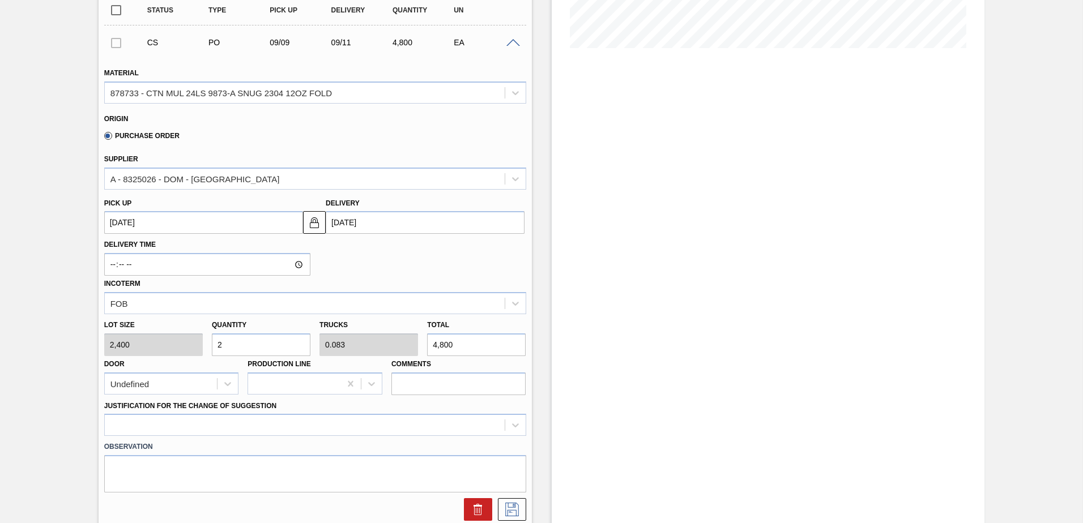
type input "24"
type input "1"
type input "57,600"
type input "24"
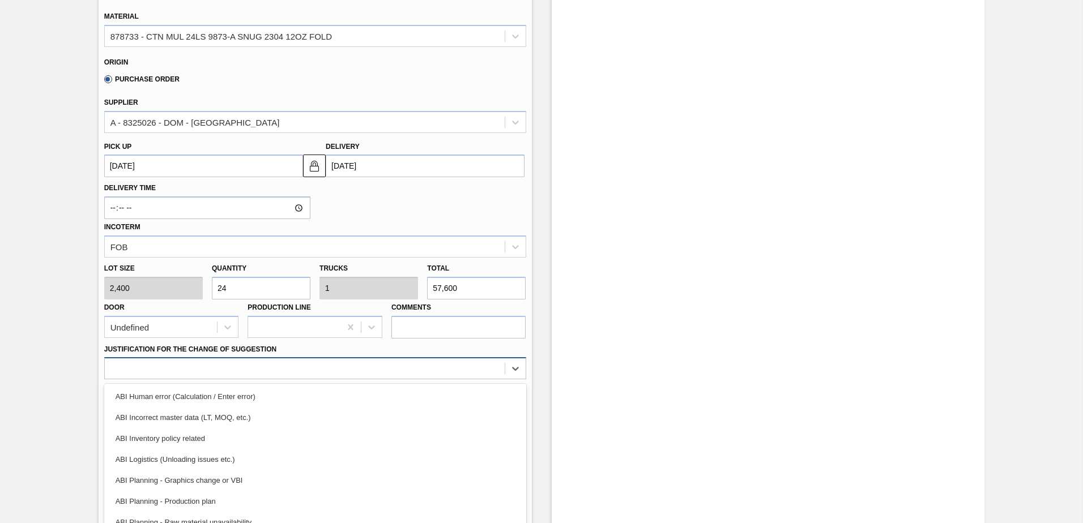
scroll to position [375, 0]
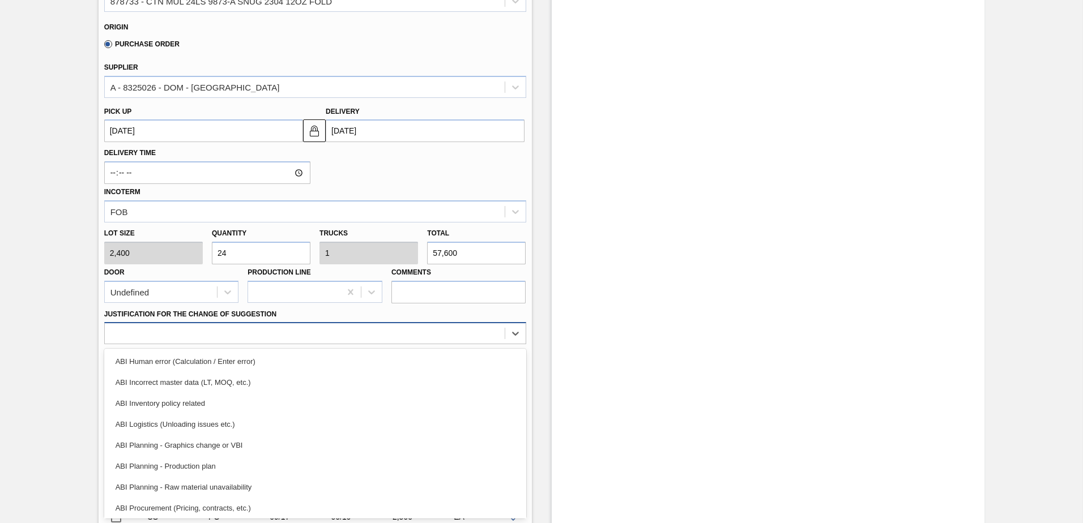
click at [297, 344] on div "option ABI Human error (Calculation / Enter error) focused, 1 of 18. 18 results…" at bounding box center [315, 333] width 422 height 22
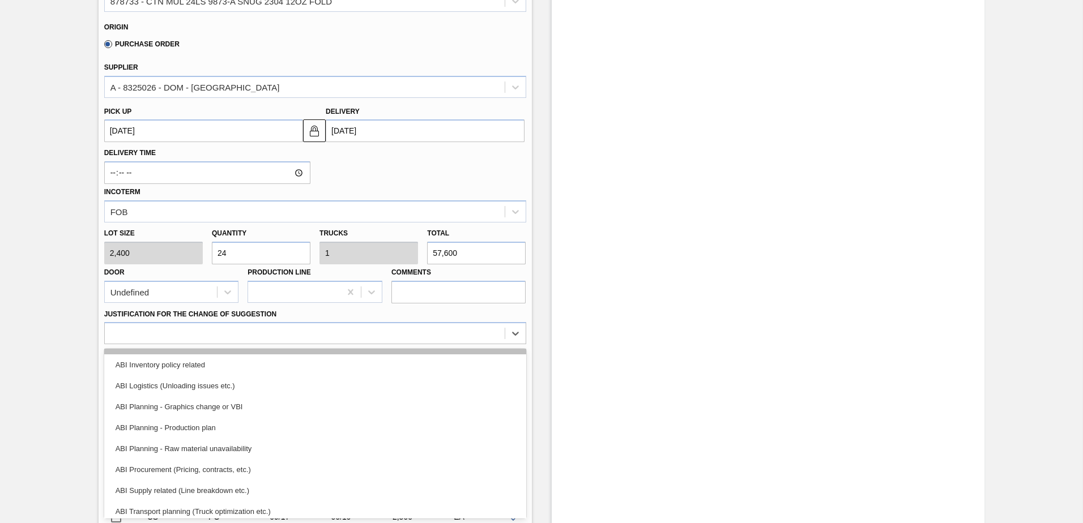
scroll to position [57, 0]
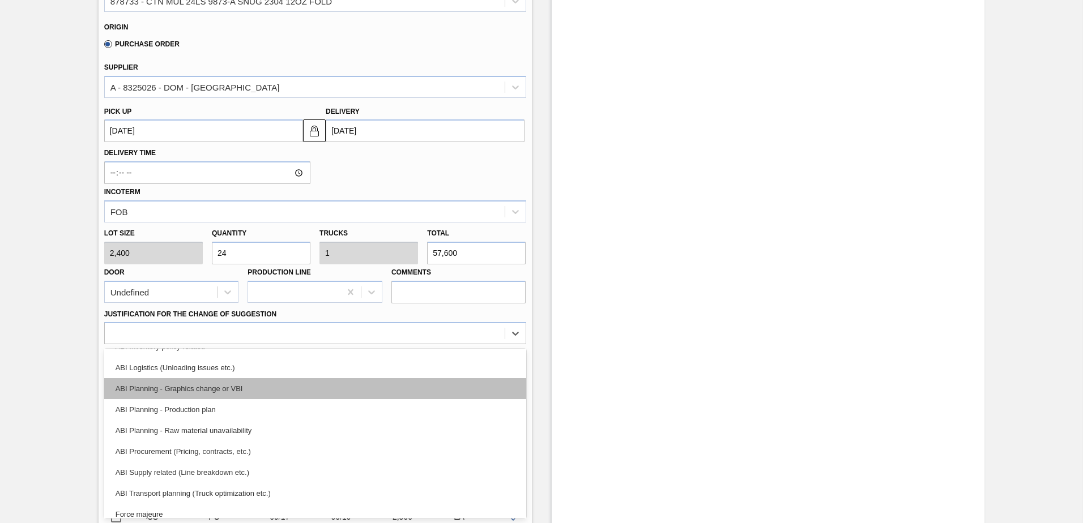
click at [211, 396] on div "ABI Planning - Graphics change or VBI" at bounding box center [315, 388] width 422 height 21
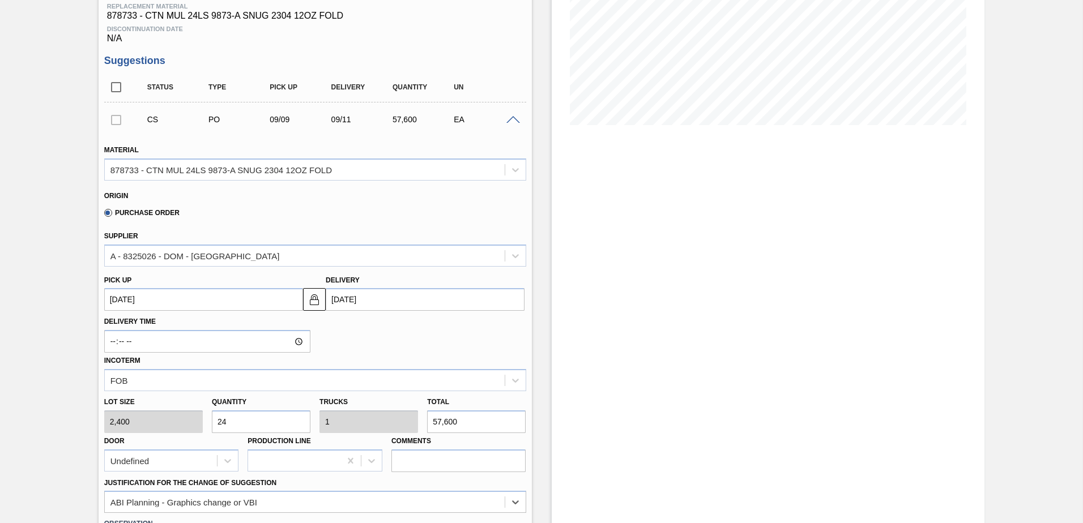
scroll to position [375, 0]
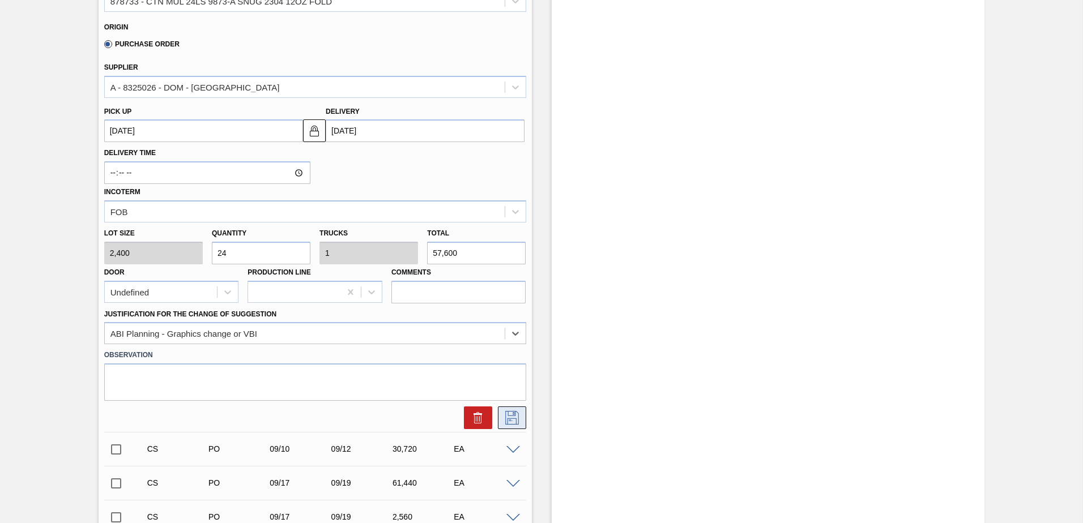
click at [520, 415] on button at bounding box center [512, 418] width 28 height 23
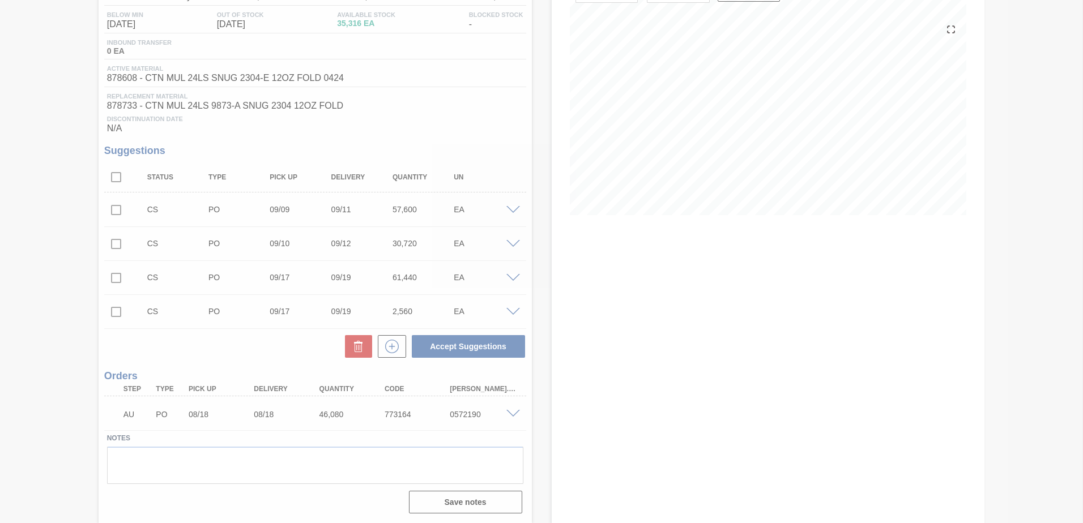
scroll to position [116, 0]
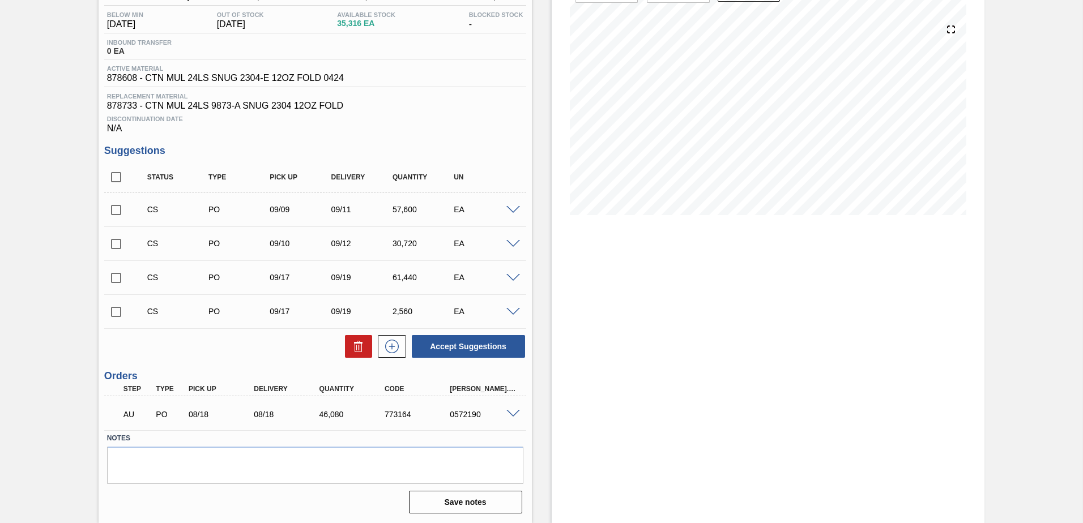
click at [511, 245] on span at bounding box center [513, 244] width 14 height 8
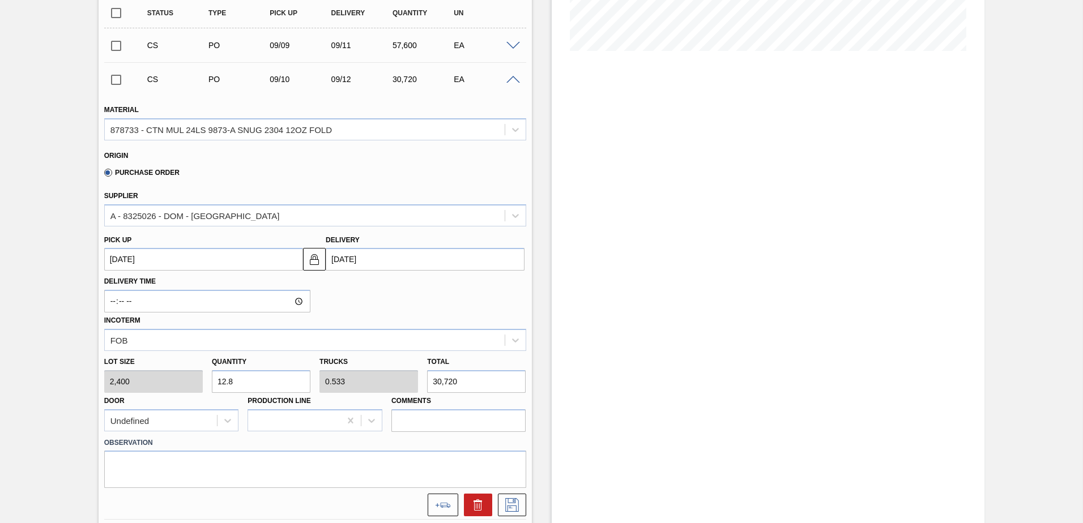
scroll to position [286, 0]
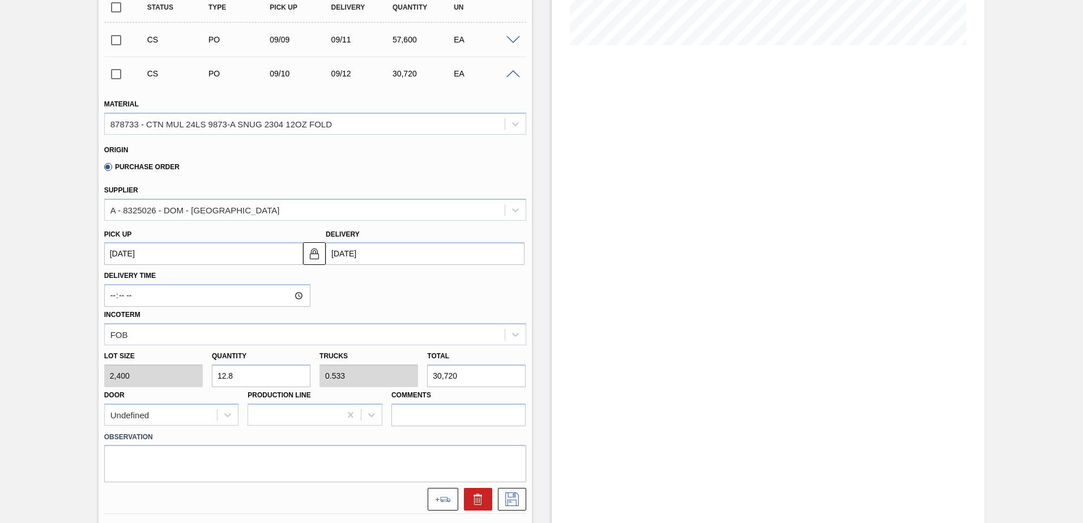
click at [252, 378] on input "12.8" at bounding box center [261, 376] width 99 height 23
type input "2"
type input "0.083"
type input "4,800"
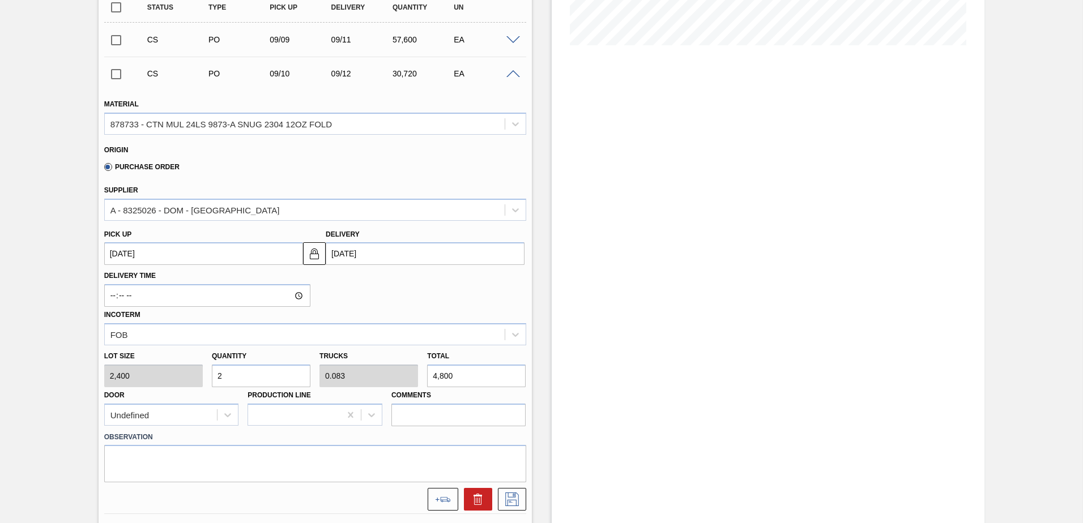
type input "24"
type input "1"
type input "57,600"
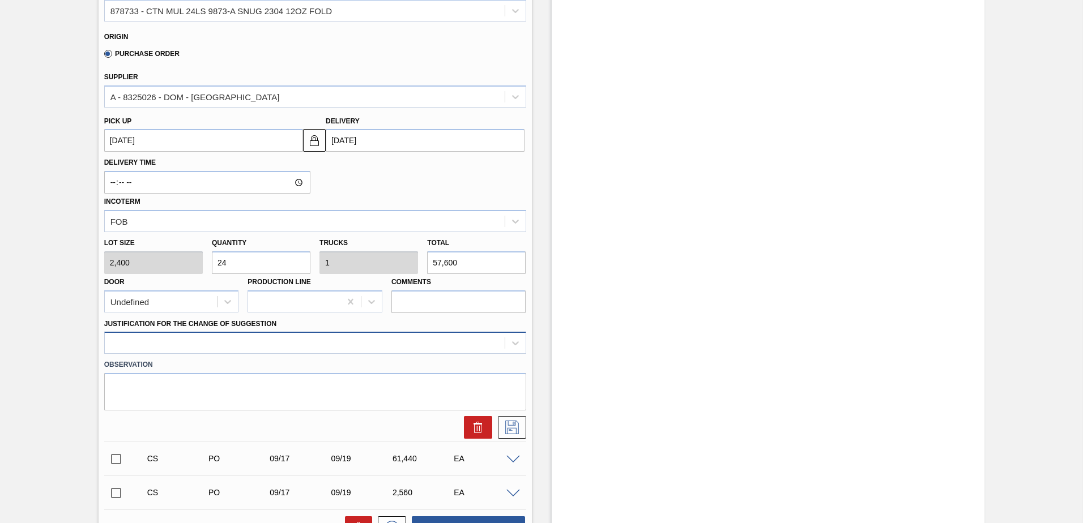
type input "24"
click at [401, 344] on div at bounding box center [315, 343] width 422 height 22
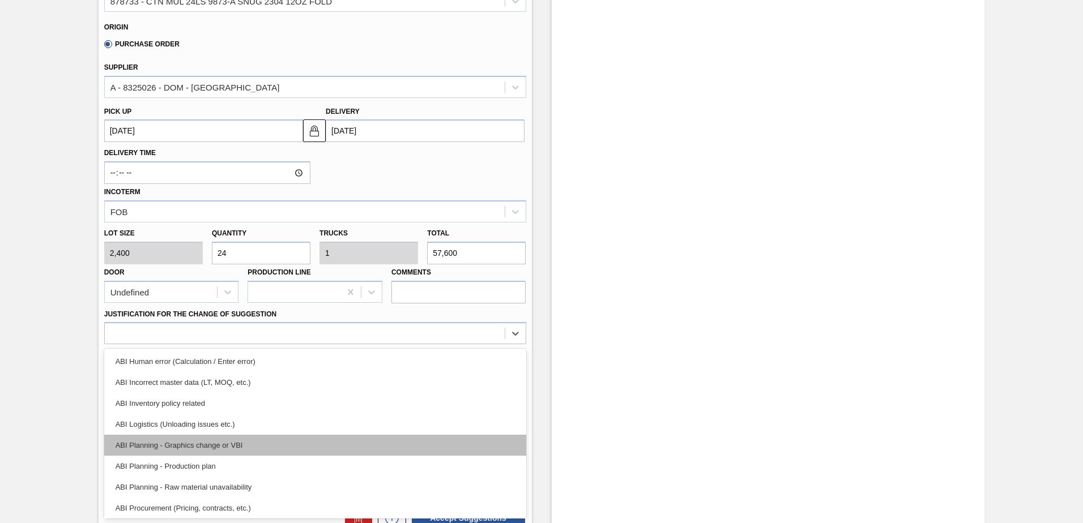
click at [237, 449] on div "ABI Planning - Graphics change or VBI" at bounding box center [315, 445] width 422 height 21
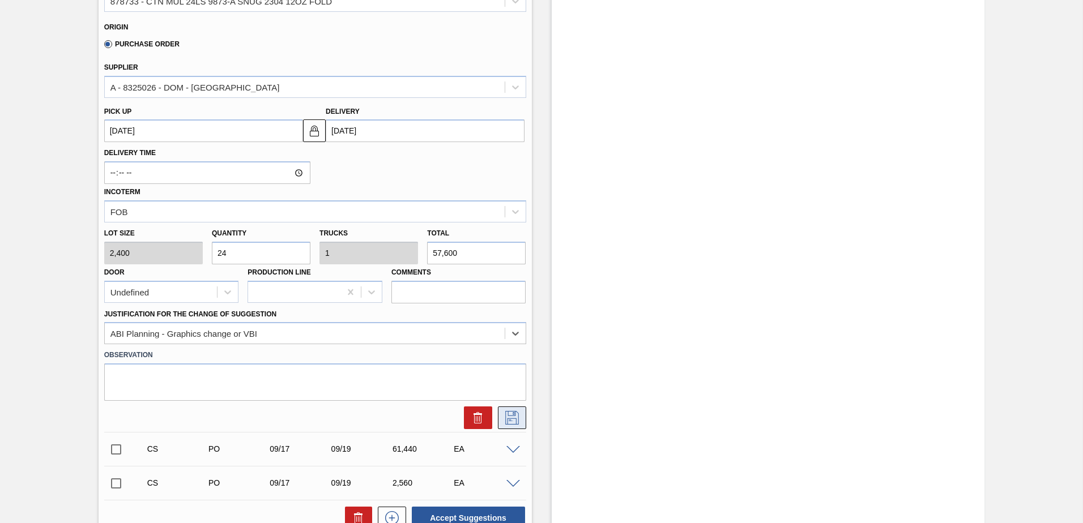
click at [506, 420] on icon at bounding box center [512, 418] width 14 height 14
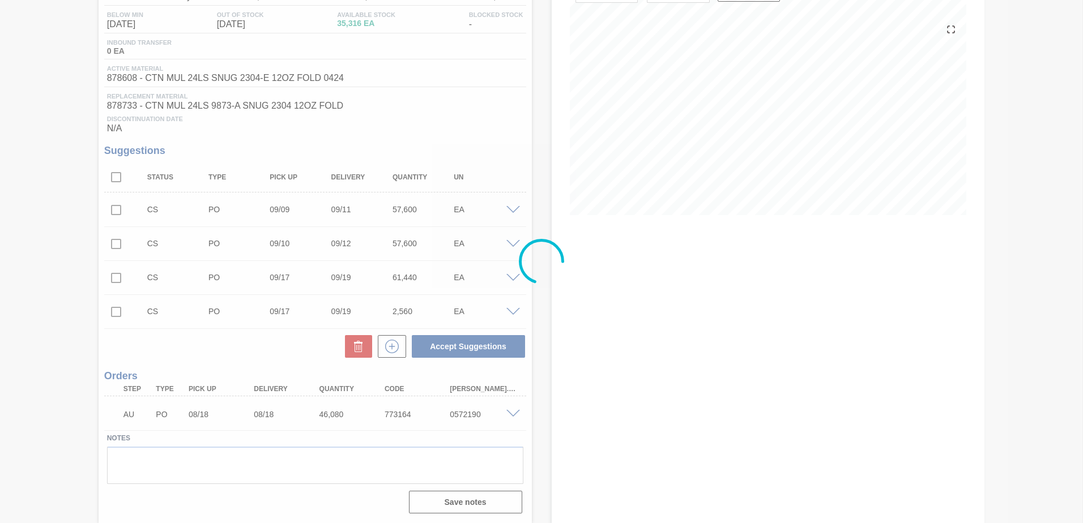
scroll to position [116, 0]
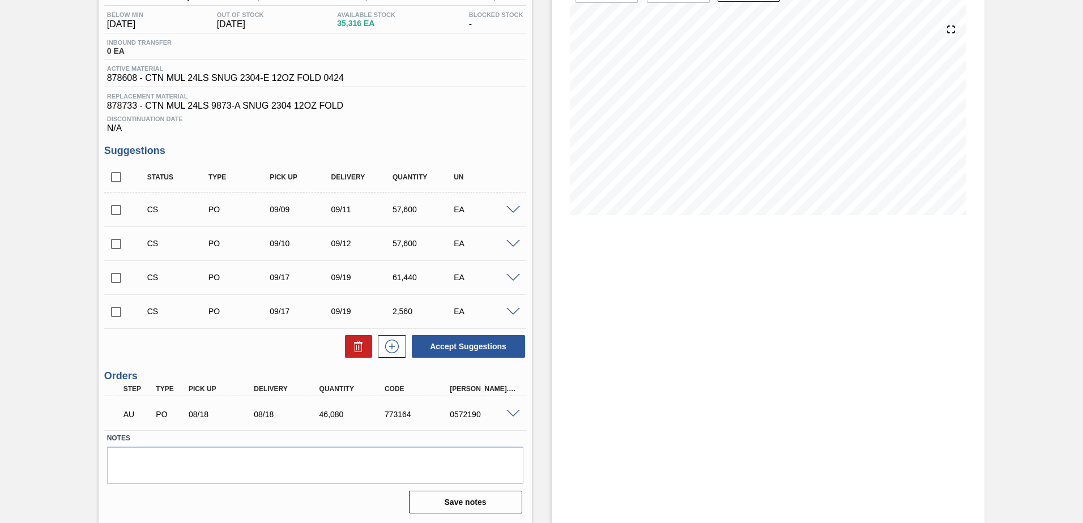
click at [515, 205] on div at bounding box center [514, 209] width 23 height 8
click at [516, 208] on span at bounding box center [513, 210] width 14 height 8
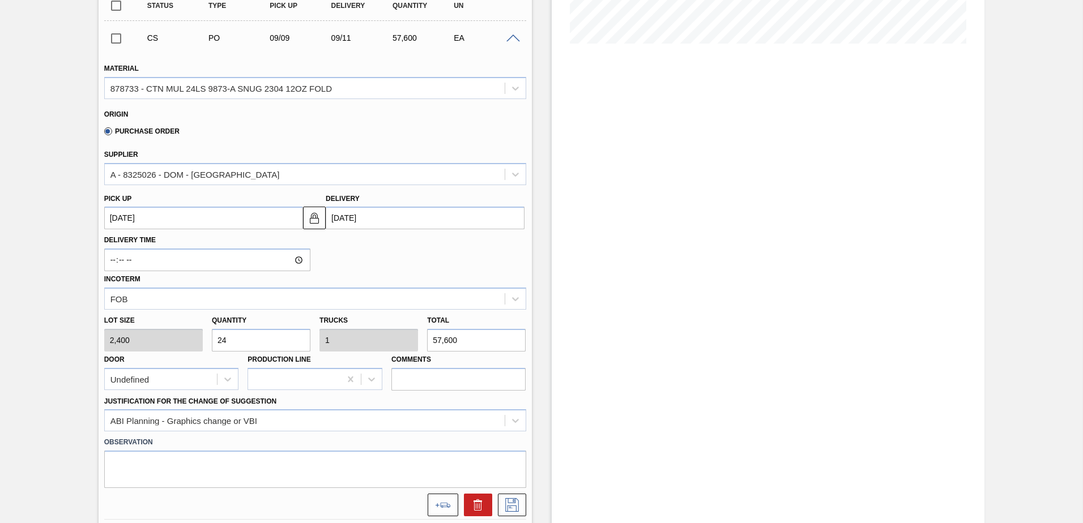
scroll to position [343, 0]
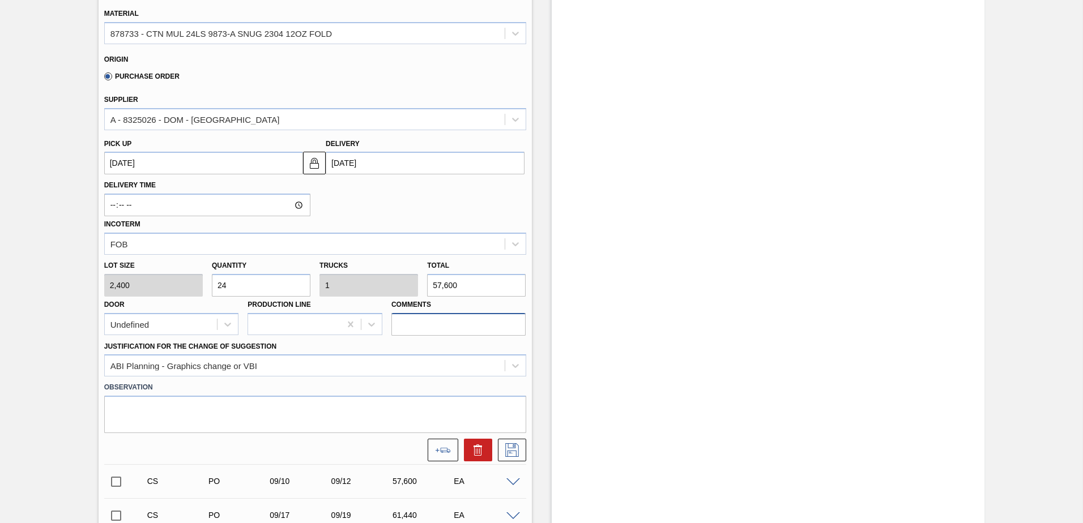
click at [453, 319] on input "Comments" at bounding box center [458, 324] width 135 height 23
type input "DROP"
click at [511, 444] on icon at bounding box center [512, 450] width 14 height 14
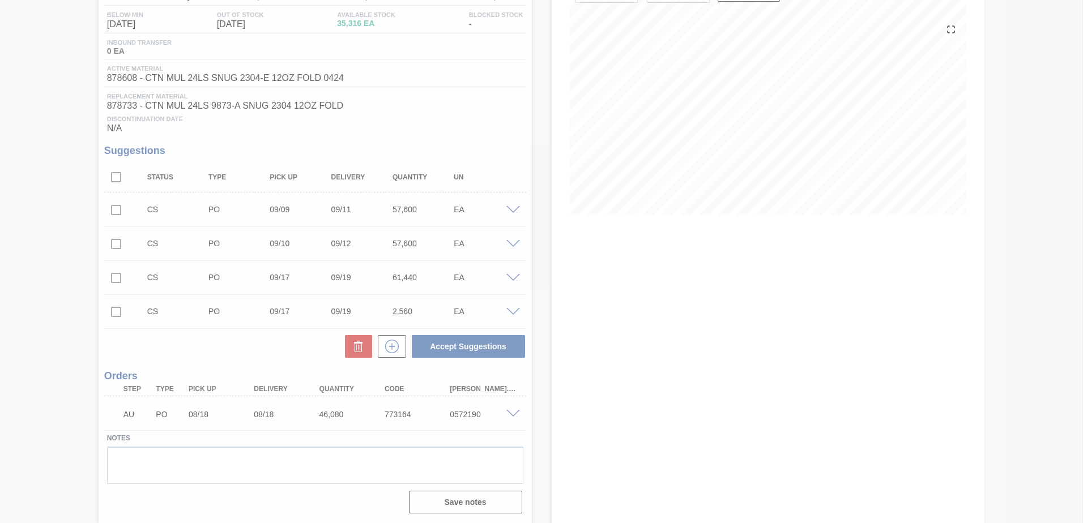
scroll to position [116, 0]
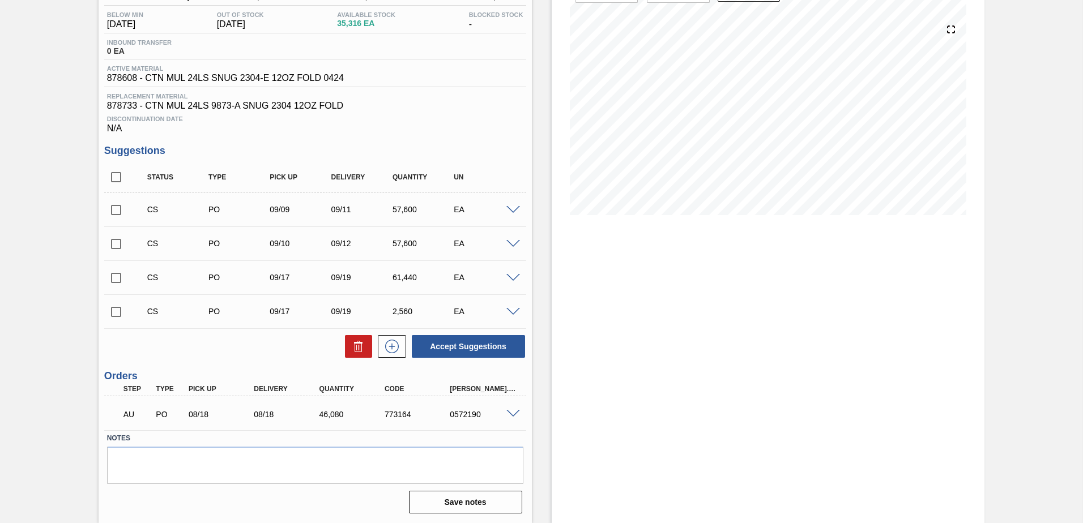
click at [516, 241] on span at bounding box center [513, 244] width 14 height 8
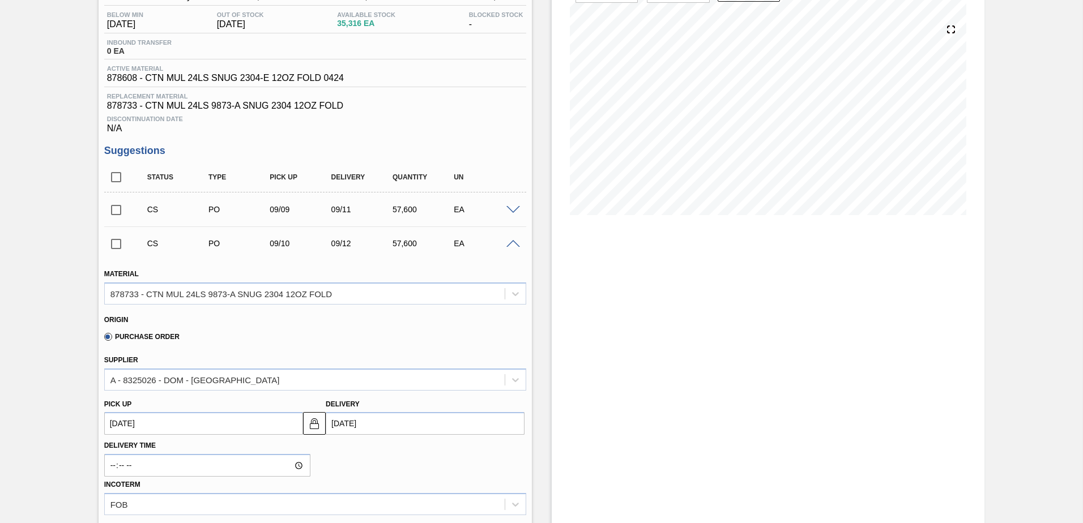
scroll to position [286, 0]
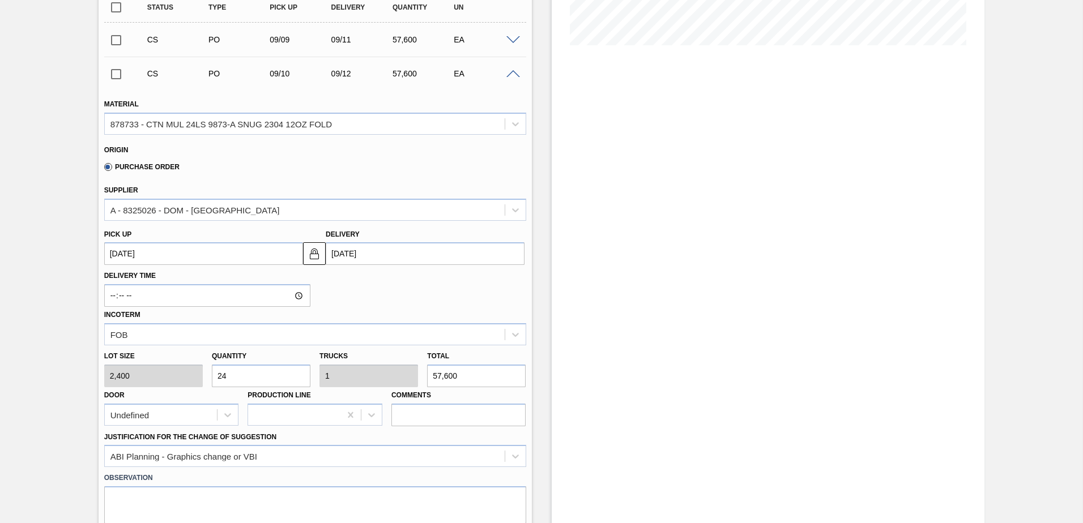
click at [450, 400] on label "Comments" at bounding box center [458, 395] width 135 height 16
click at [0, 0] on input "DROP" at bounding box center [0, 0] width 0 height 0
click at [451, 413] on input "Comments" at bounding box center [458, 415] width 135 height 23
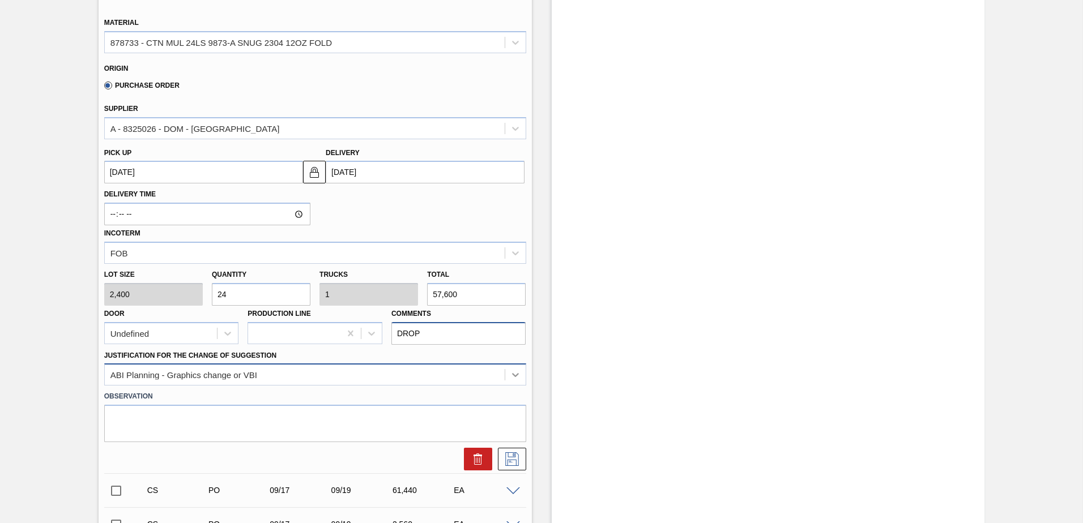
scroll to position [399, 0]
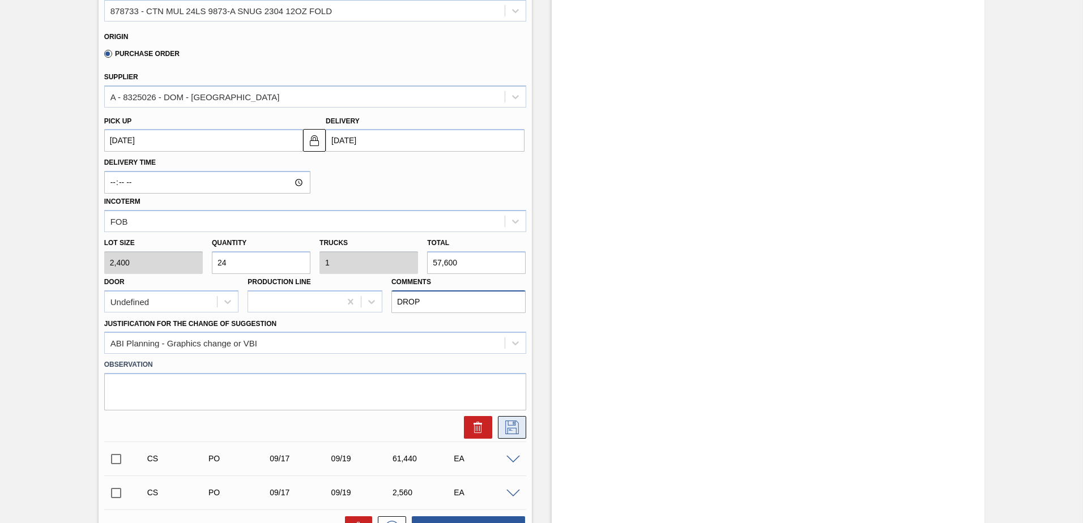
type input "DROP"
click at [509, 426] on icon at bounding box center [512, 428] width 18 height 14
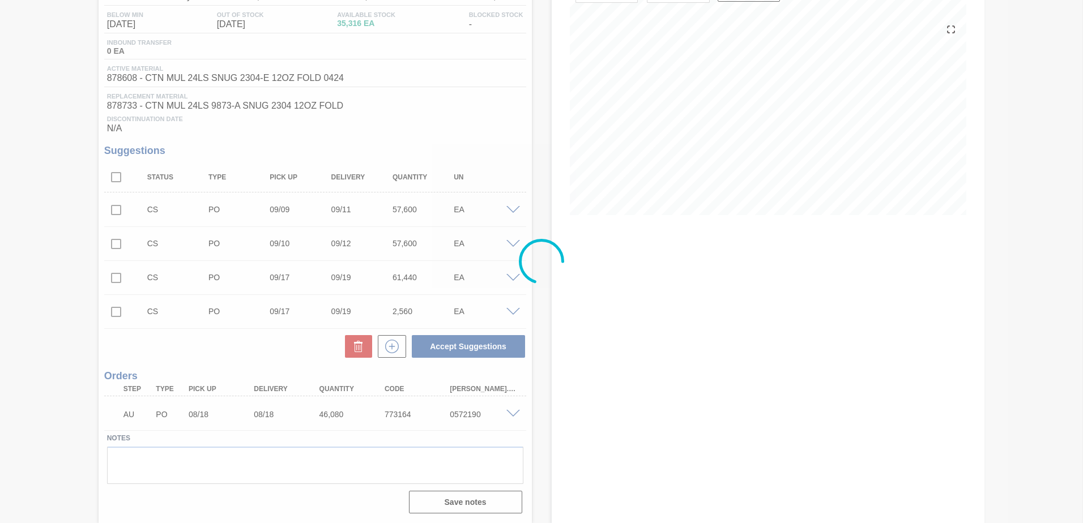
scroll to position [116, 0]
click at [117, 214] on div at bounding box center [541, 261] width 1083 height 523
click at [115, 207] on div at bounding box center [541, 261] width 1083 height 523
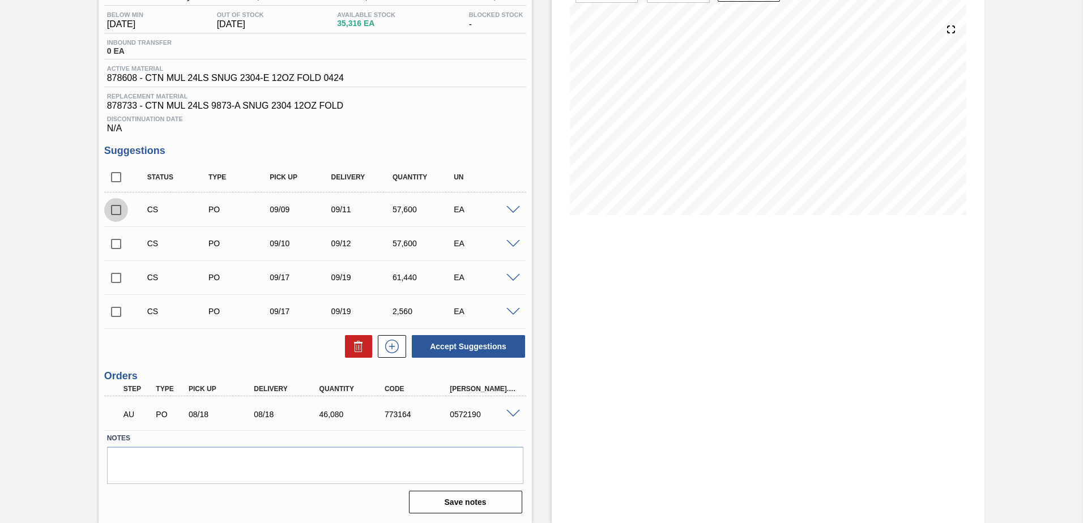
drag, startPoint x: 119, startPoint y: 218, endPoint x: 122, endPoint y: 229, distance: 11.8
click at [122, 232] on div "CS PO 09/09 09/11 57,600 EA Material 878733 - CTN MUL 24LS 9873-A SNUG 2304 12O…" at bounding box center [315, 261] width 422 height 136
click at [118, 209] on input "checkbox" at bounding box center [116, 210] width 24 height 24
checkbox input "true"
click at [116, 237] on input "checkbox" at bounding box center [116, 244] width 24 height 24
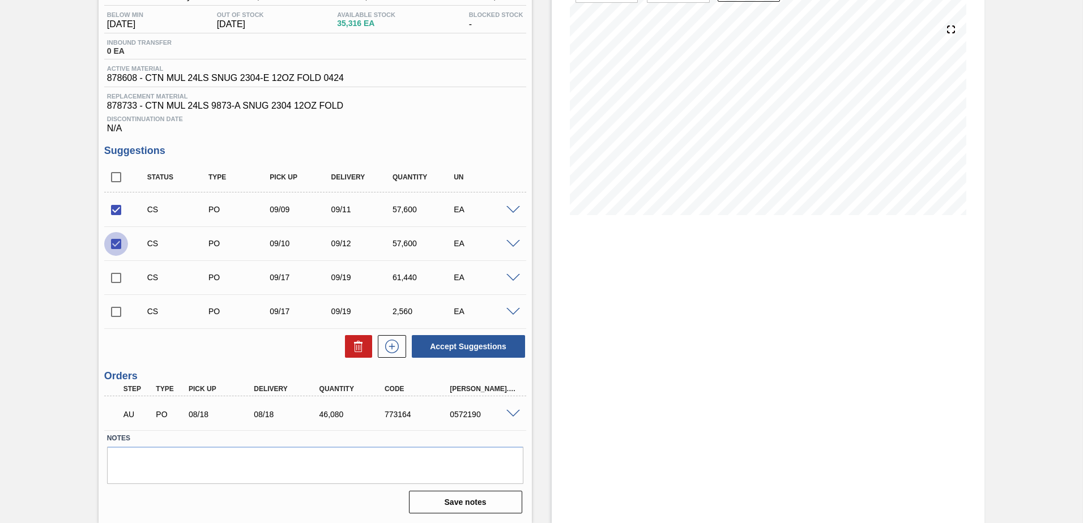
click at [115, 241] on input "checkbox" at bounding box center [116, 244] width 24 height 24
checkbox input "false"
click at [109, 211] on input "checkbox" at bounding box center [116, 210] width 24 height 24
checkbox input "false"
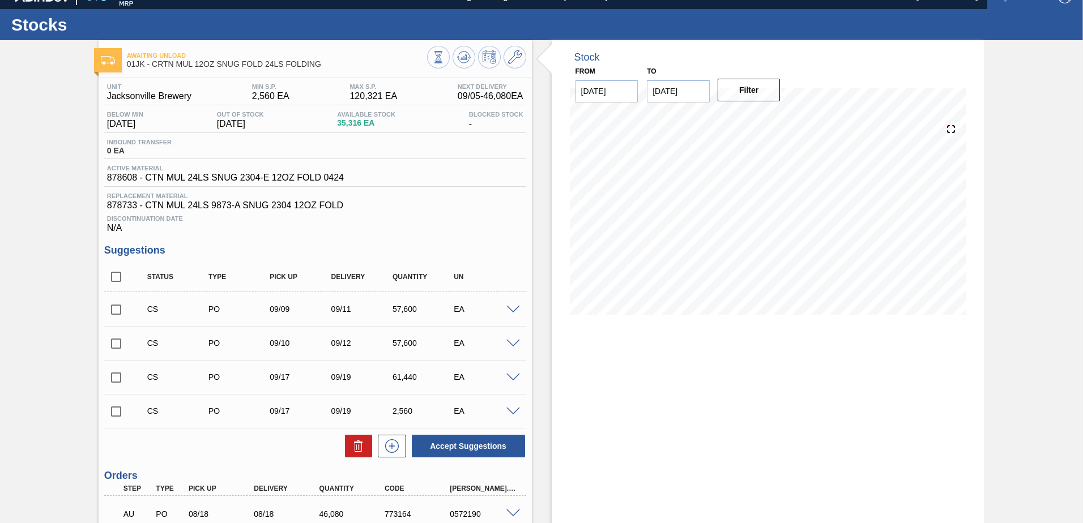
scroll to position [0, 0]
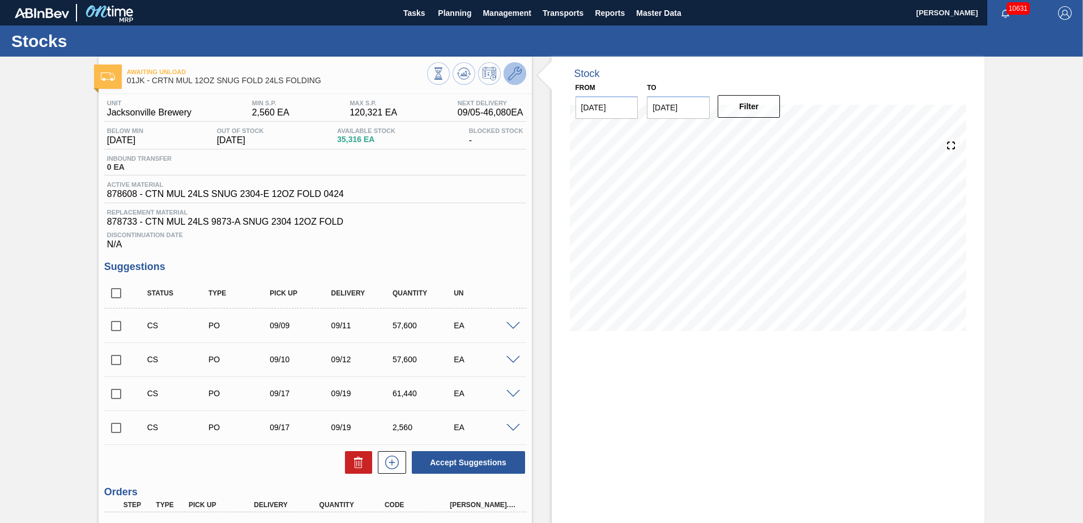
click at [518, 74] on icon at bounding box center [515, 74] width 14 height 14
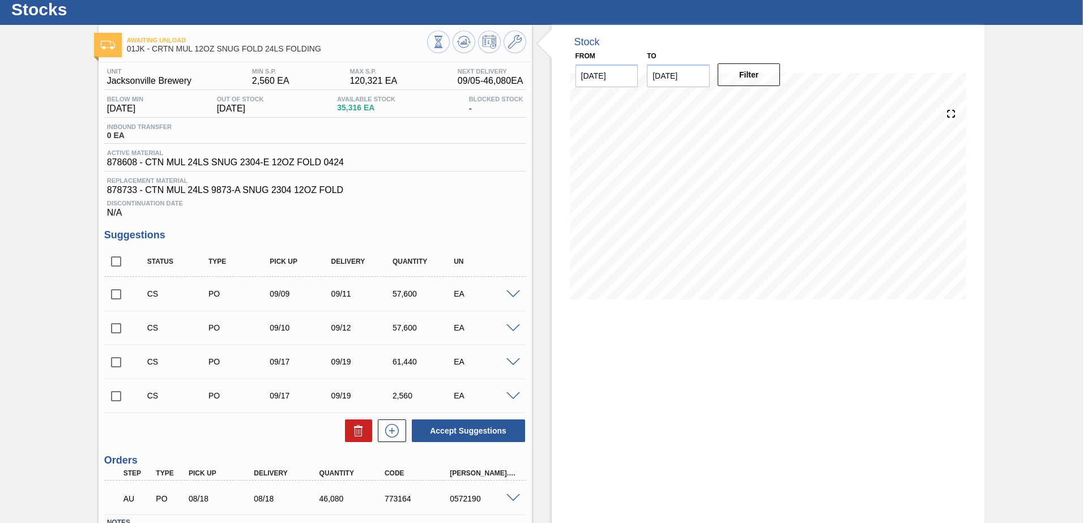
scroll to position [57, 0]
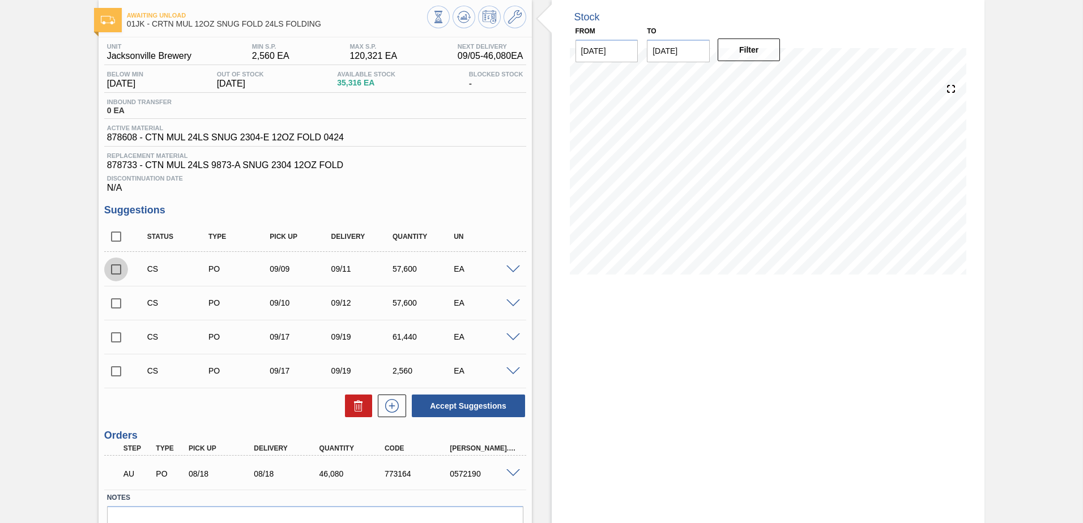
click at [117, 264] on input "checkbox" at bounding box center [116, 270] width 24 height 24
checkbox input "true"
click at [115, 300] on input "checkbox" at bounding box center [116, 304] width 24 height 24
checkbox input "true"
click at [504, 404] on button "Accept Suggestions" at bounding box center [468, 406] width 113 height 23
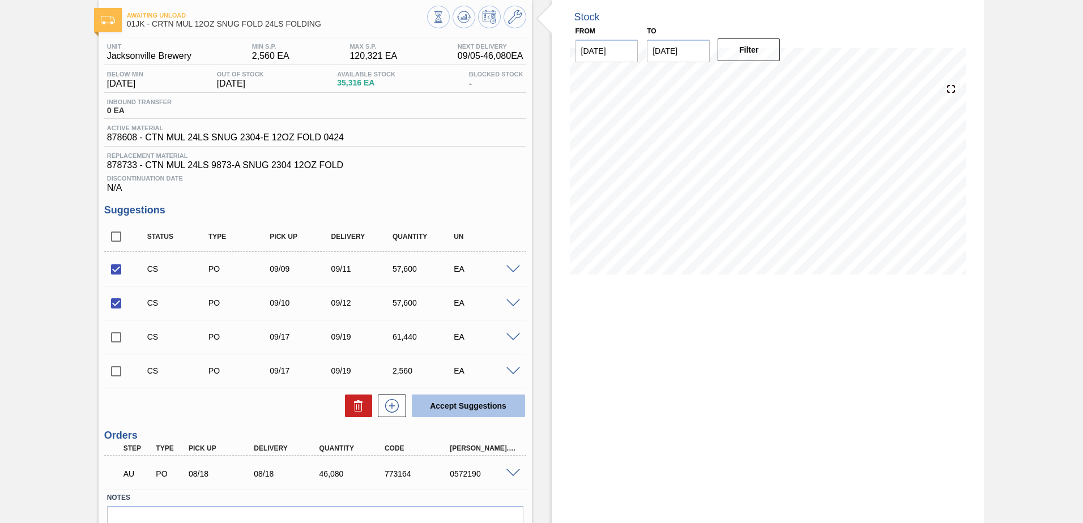
checkbox input "false"
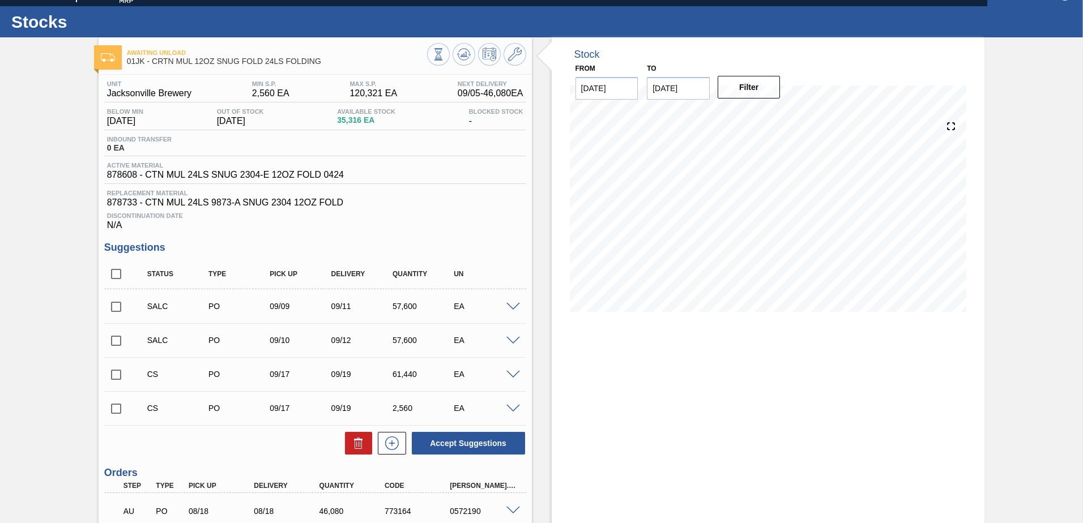
scroll to position [0, 0]
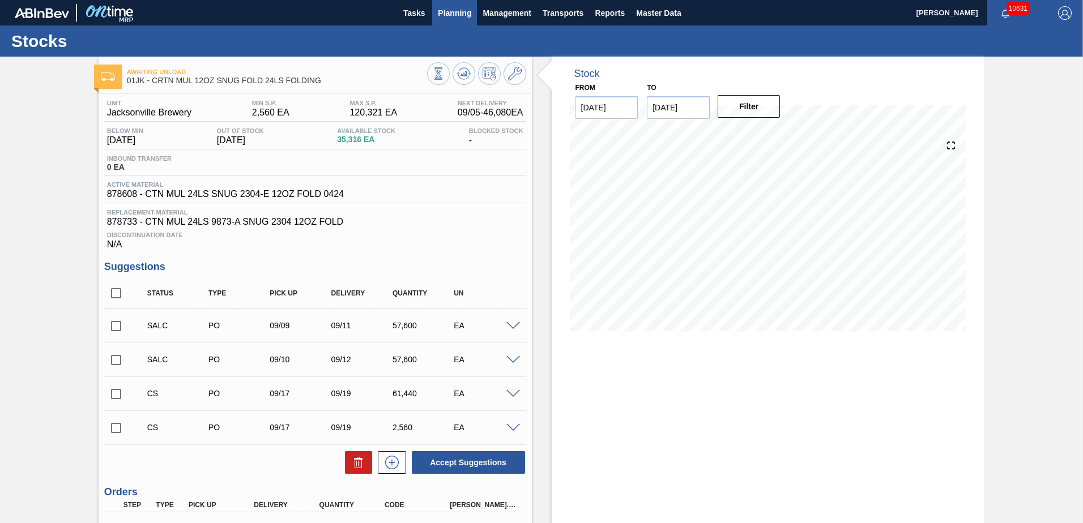
click at [459, 17] on span "Planning" at bounding box center [454, 13] width 33 height 14
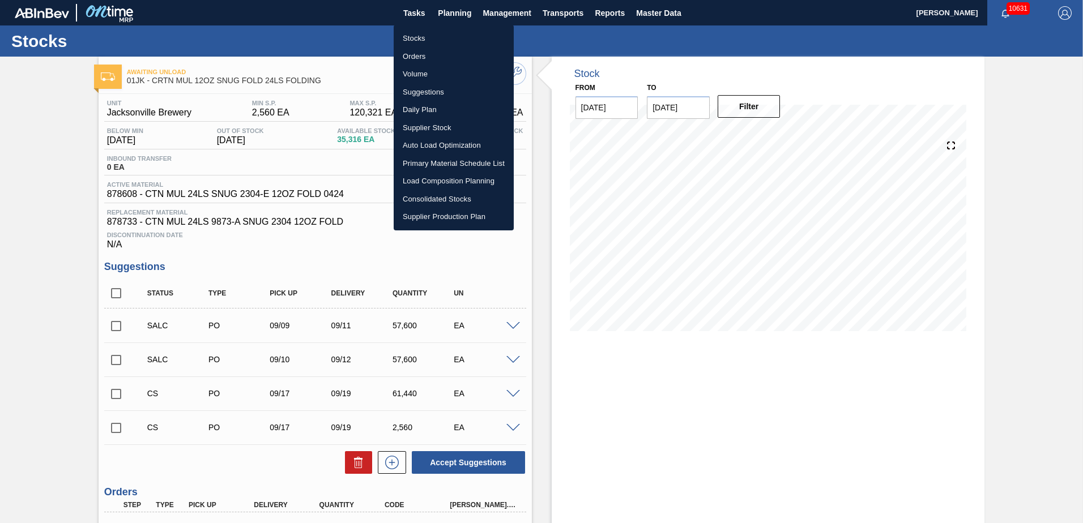
click at [444, 173] on li "Load Composition Planning" at bounding box center [454, 181] width 120 height 18
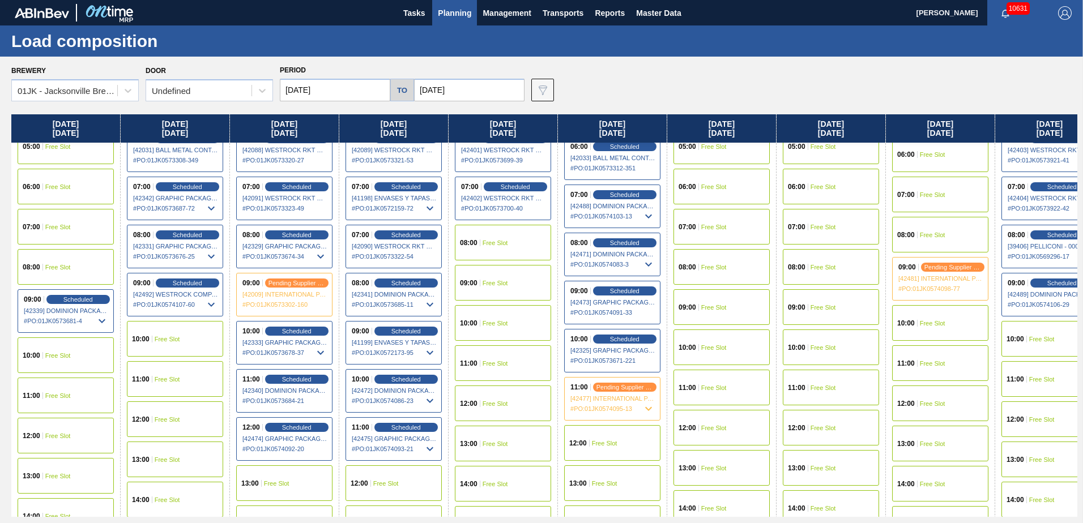
scroll to position [226, 0]
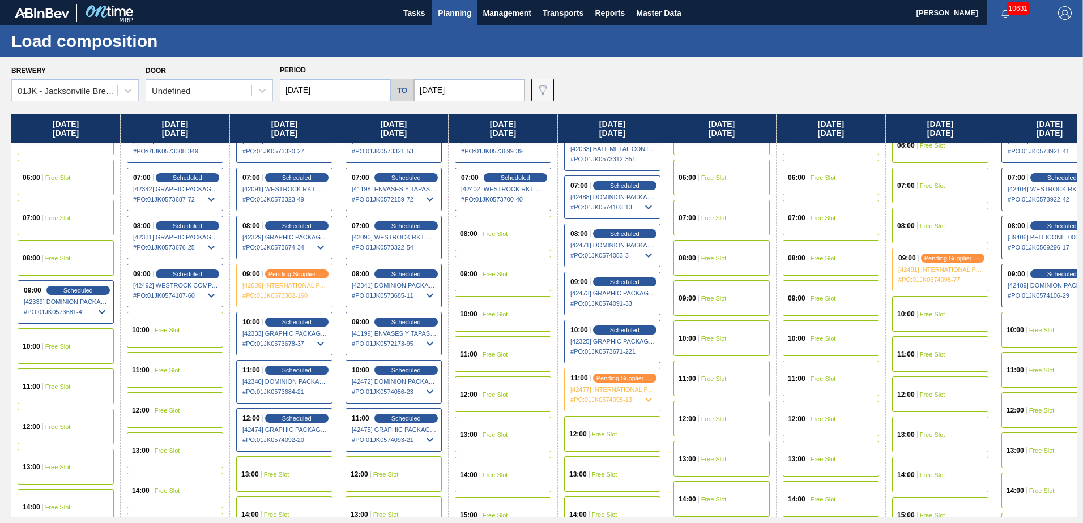
click at [492, 234] on span "Free Slot" at bounding box center [494, 233] width 25 height 7
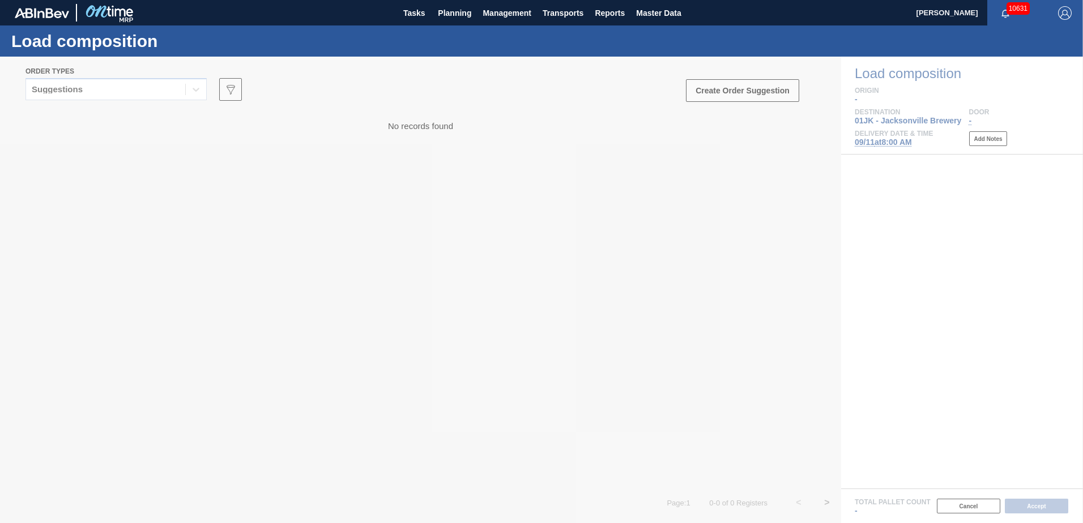
click at [156, 89] on div at bounding box center [541, 290] width 1083 height 467
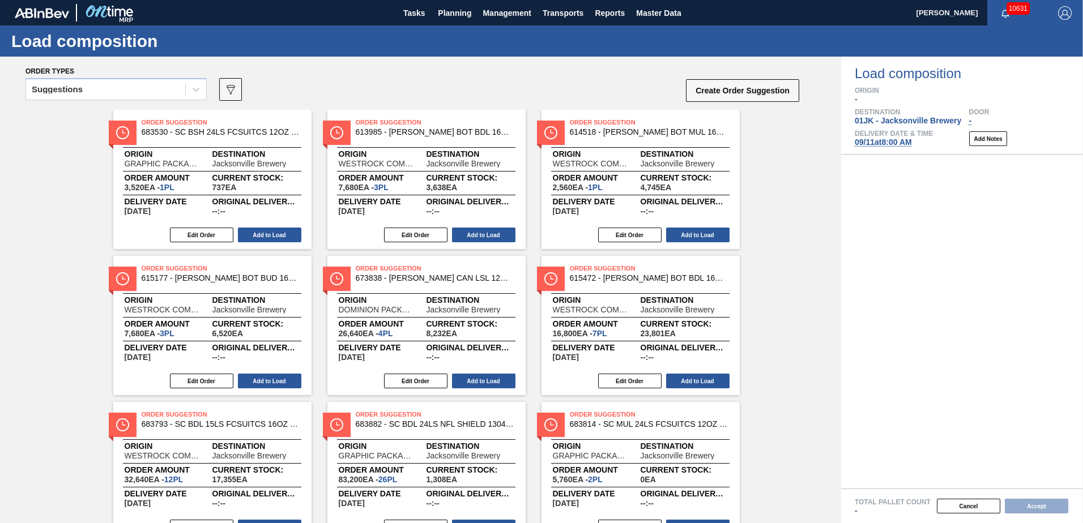
click at [198, 91] on icon at bounding box center [195, 89] width 11 height 11
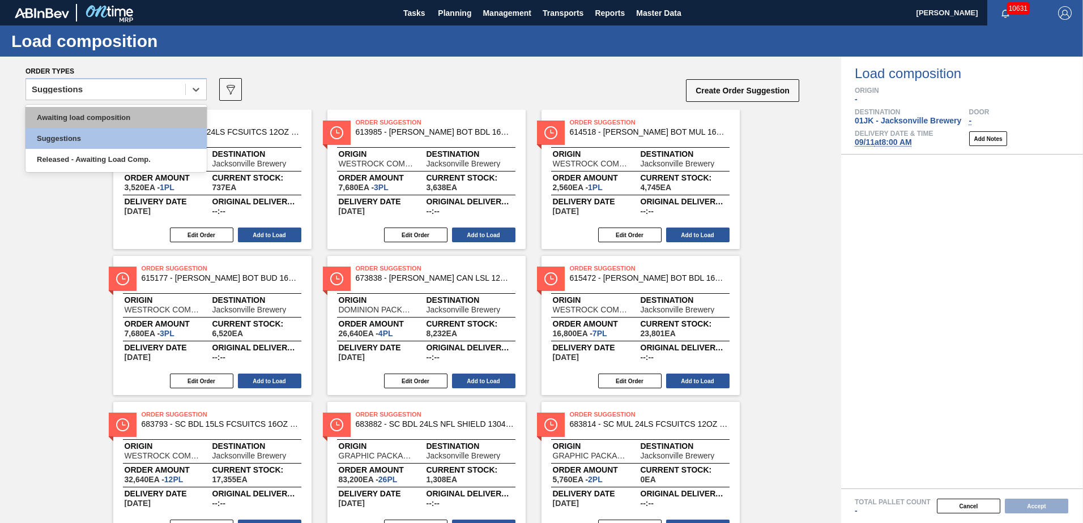
click at [151, 116] on div "Awaiting load composition" at bounding box center [115, 117] width 181 height 21
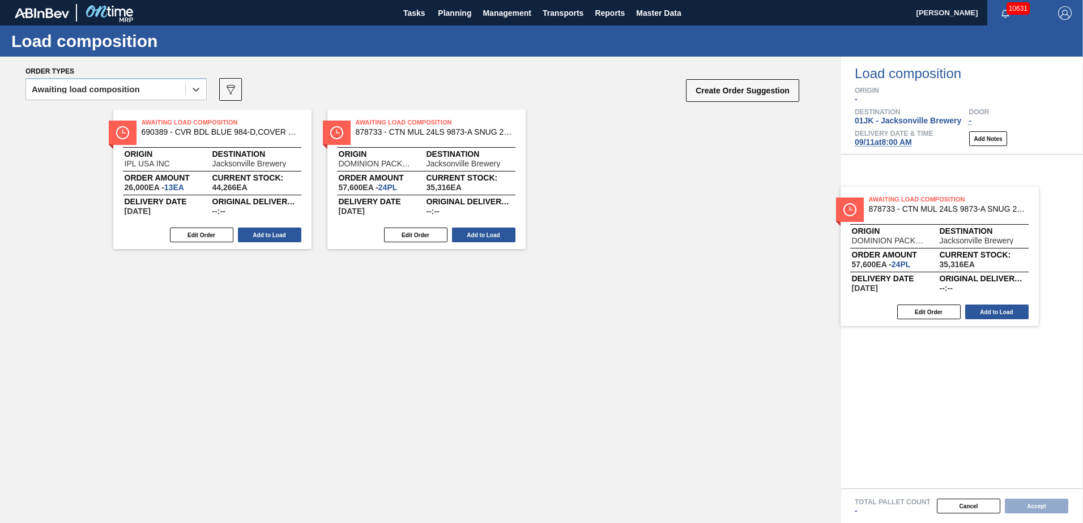
drag, startPoint x: 431, startPoint y: 129, endPoint x: 952, endPoint y: 207, distance: 526.6
click at [952, 207] on div "Order types option Awaiting load composition, selected. Select is focused ,type…" at bounding box center [541, 290] width 1083 height 467
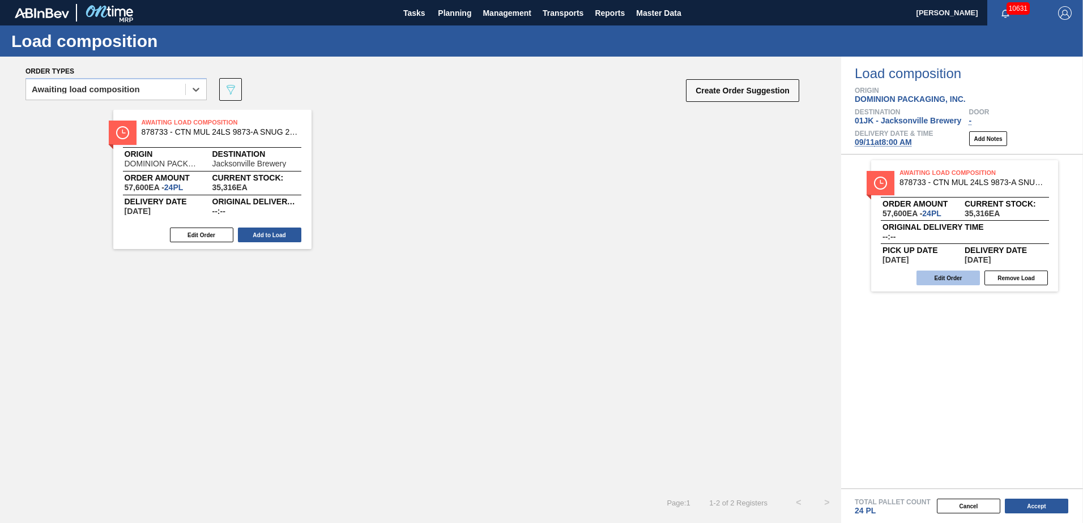
click at [951, 278] on button "Edit Order" at bounding box center [947, 278] width 63 height 15
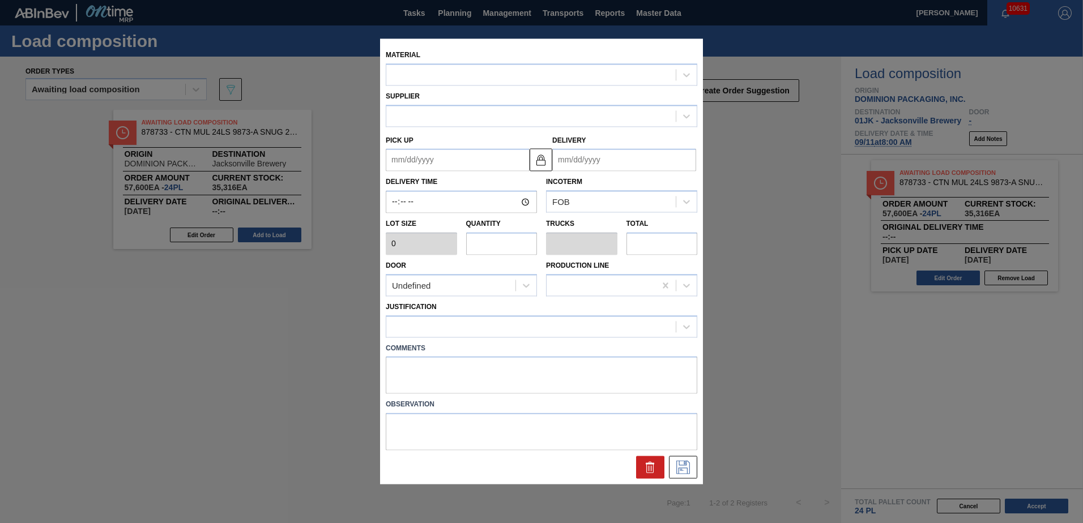
type input "2,400"
type input "24"
type input "1"
type input "57,600"
type textarea "DROP"
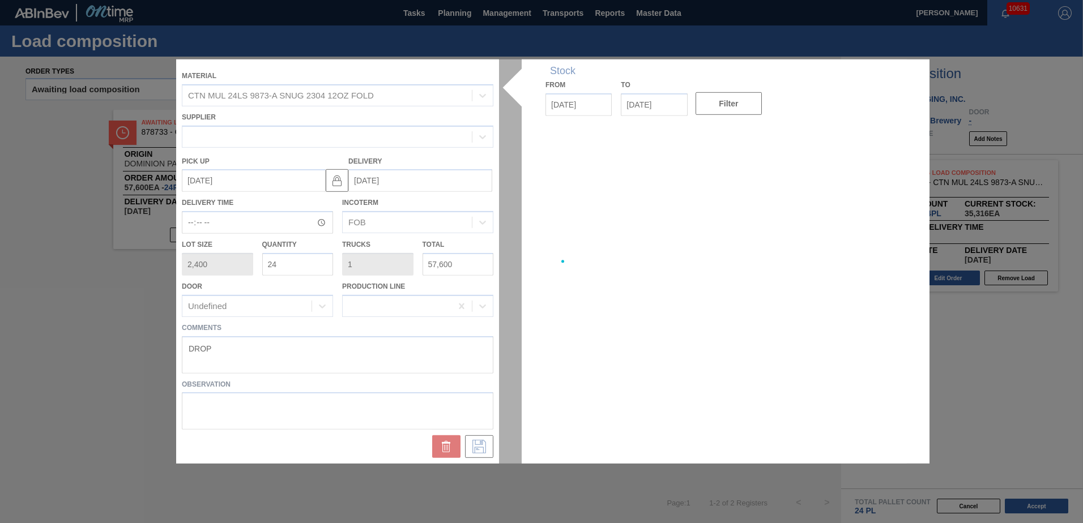
type up "[DATE]"
type input "[DATE]"
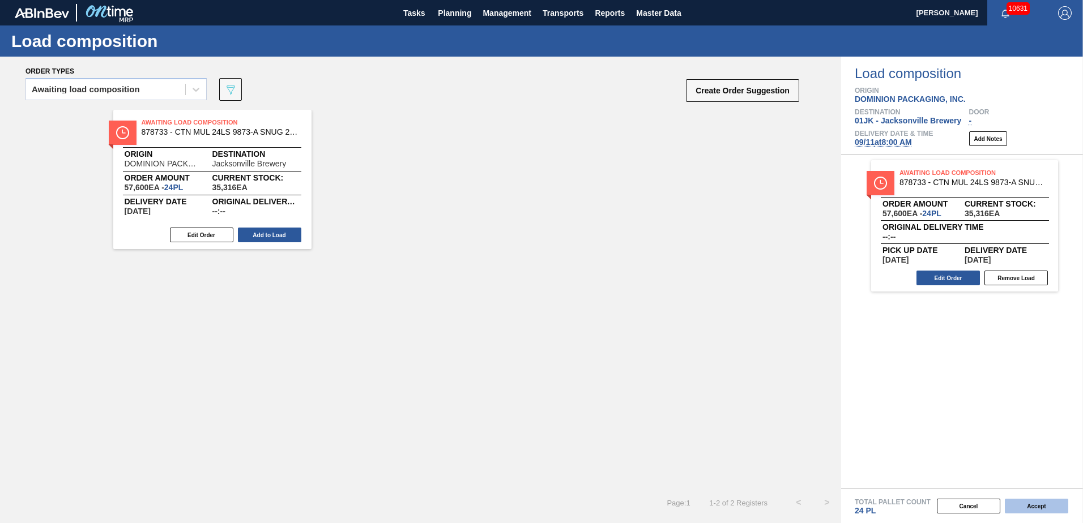
click at [1032, 500] on button "Accept" at bounding box center [1035, 506] width 63 height 15
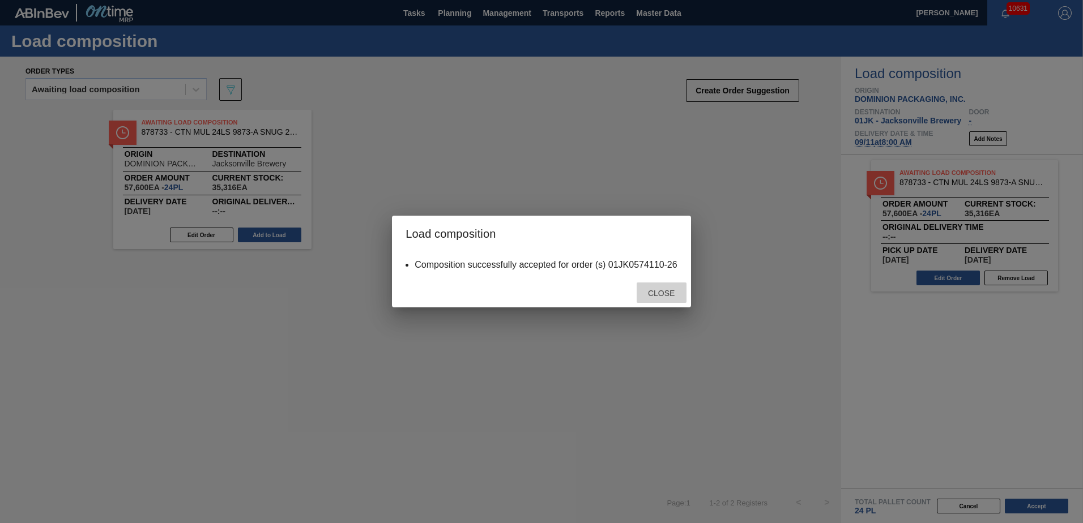
click at [677, 291] on span "Close" at bounding box center [661, 293] width 45 height 9
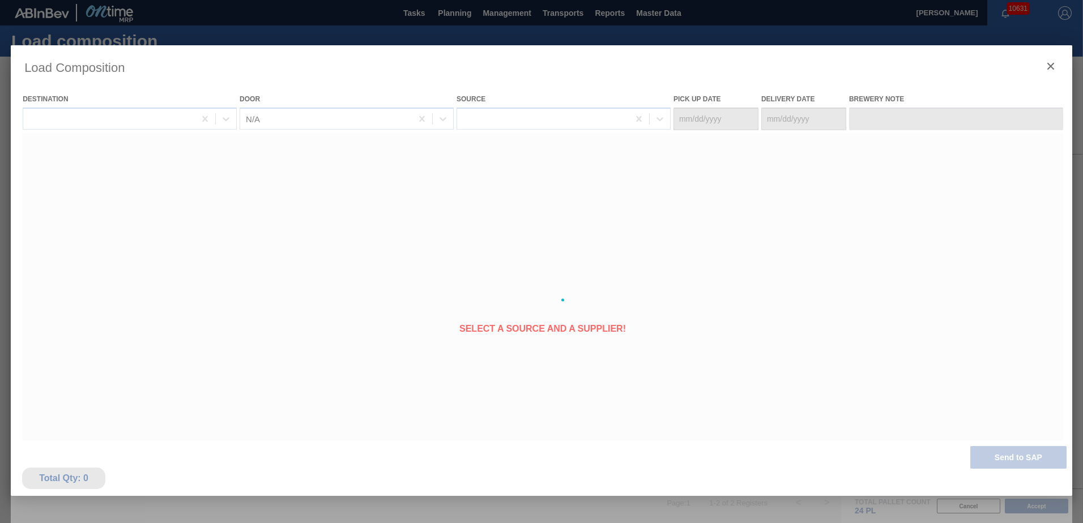
type Date "[DATE]"
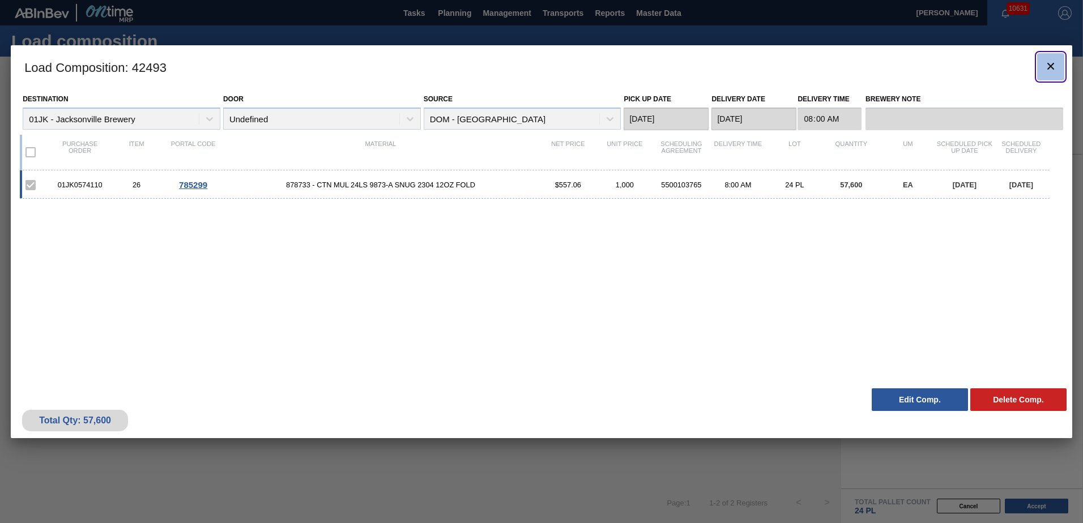
click at [1050, 66] on icon "botão de ícone" at bounding box center [1050, 66] width 7 height 7
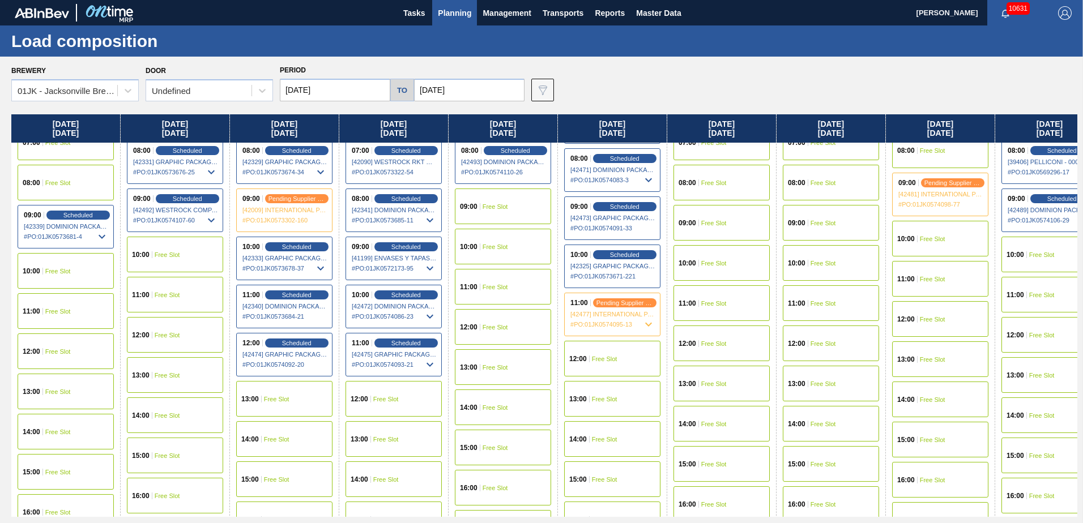
scroll to position [283, 0]
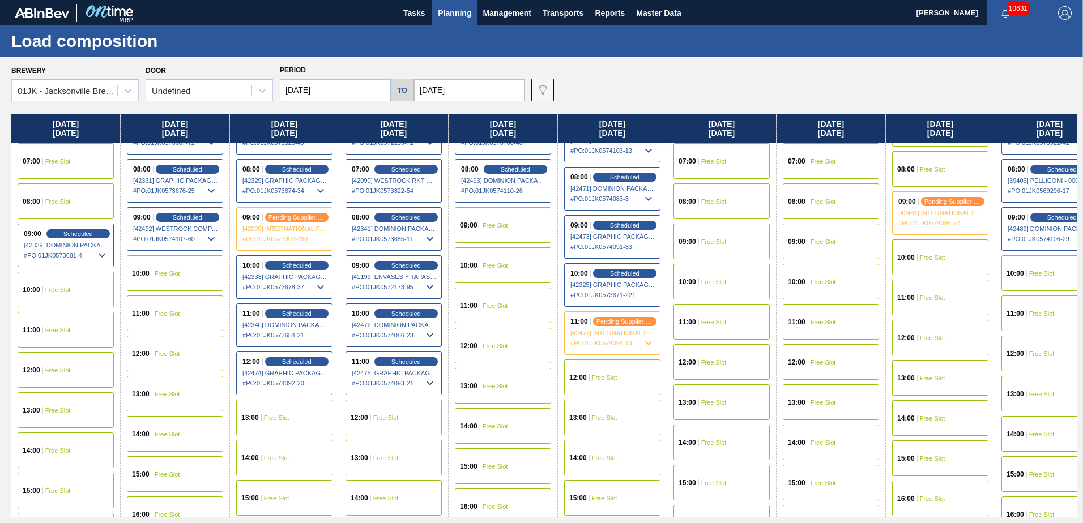
click at [498, 312] on div "11:00 Free Slot" at bounding box center [503, 306] width 96 height 36
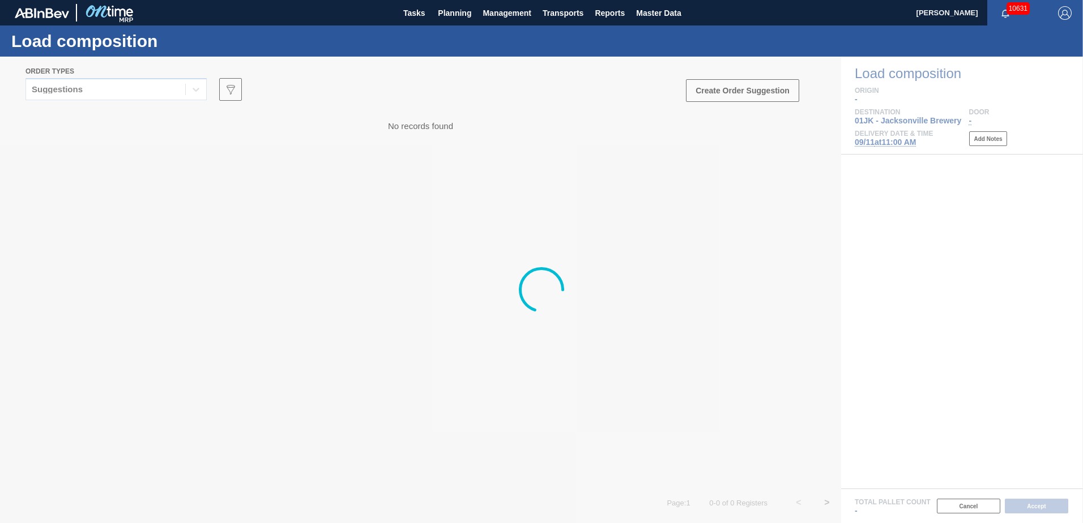
click at [188, 93] on div at bounding box center [541, 290] width 1083 height 467
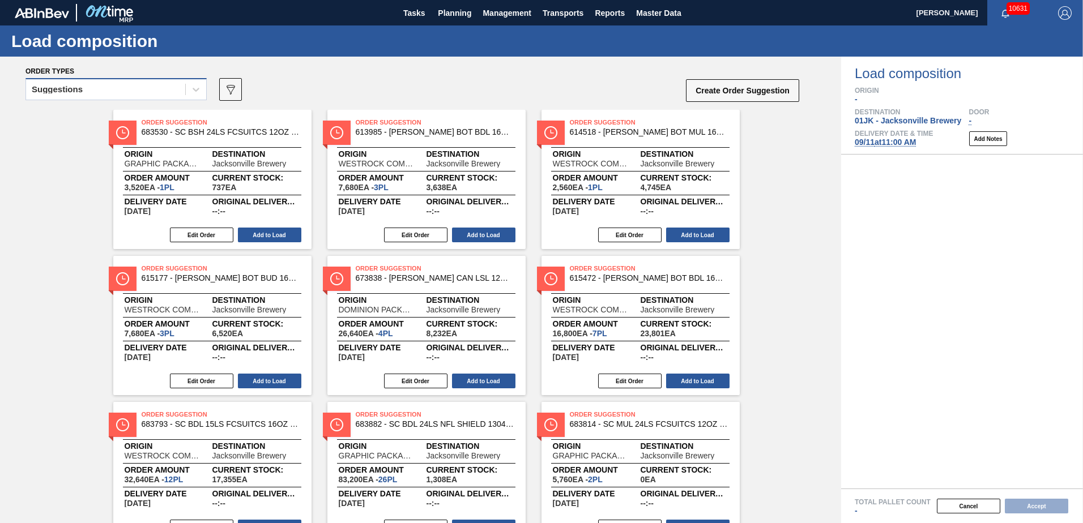
click at [169, 94] on div "Suggestions" at bounding box center [105, 90] width 159 height 16
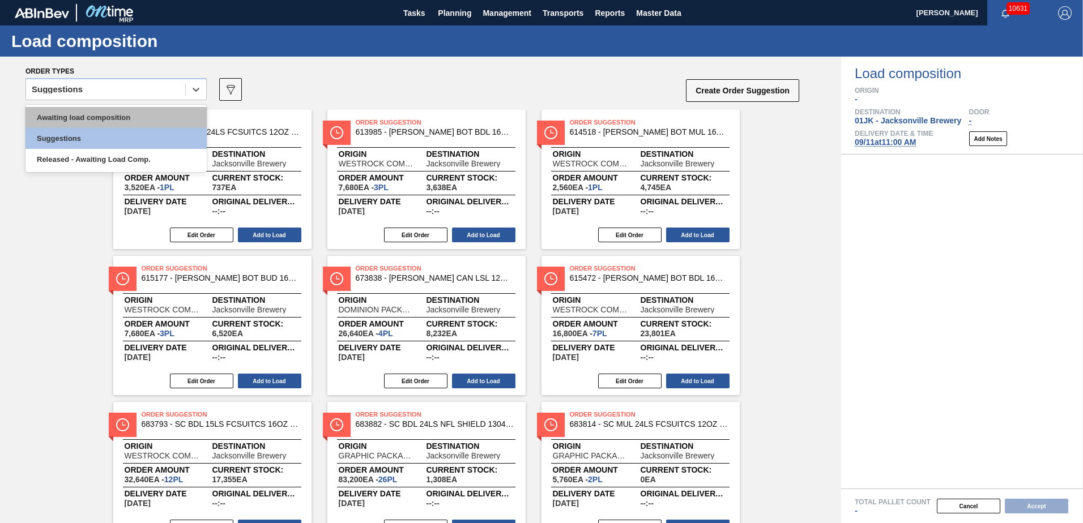
click at [132, 112] on div "Awaiting load composition" at bounding box center [115, 117] width 181 height 21
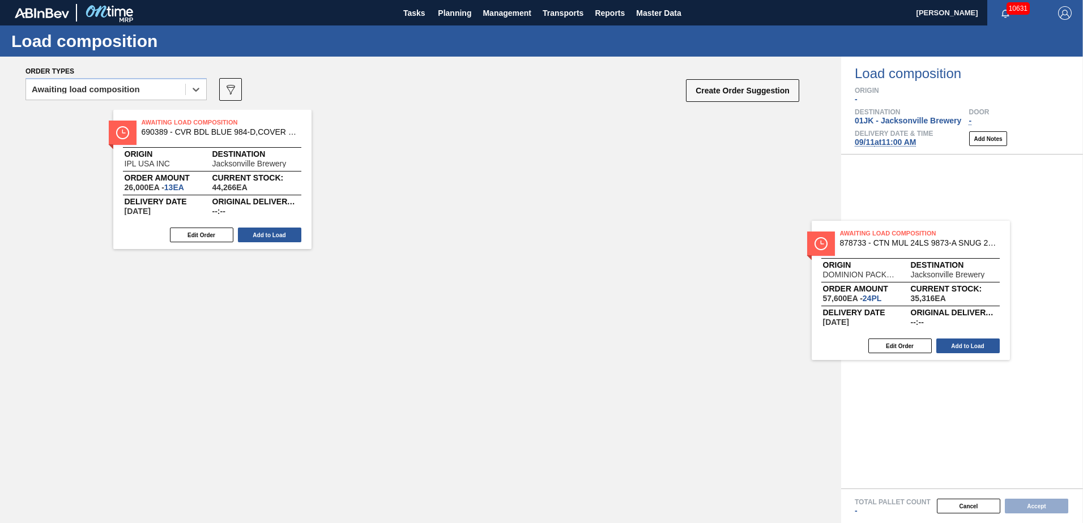
drag, startPoint x: 426, startPoint y: 170, endPoint x: 921, endPoint y: 281, distance: 507.6
click at [921, 281] on div "Order types option Awaiting load composition, selected. Select is focused ,type…" at bounding box center [541, 290] width 1083 height 467
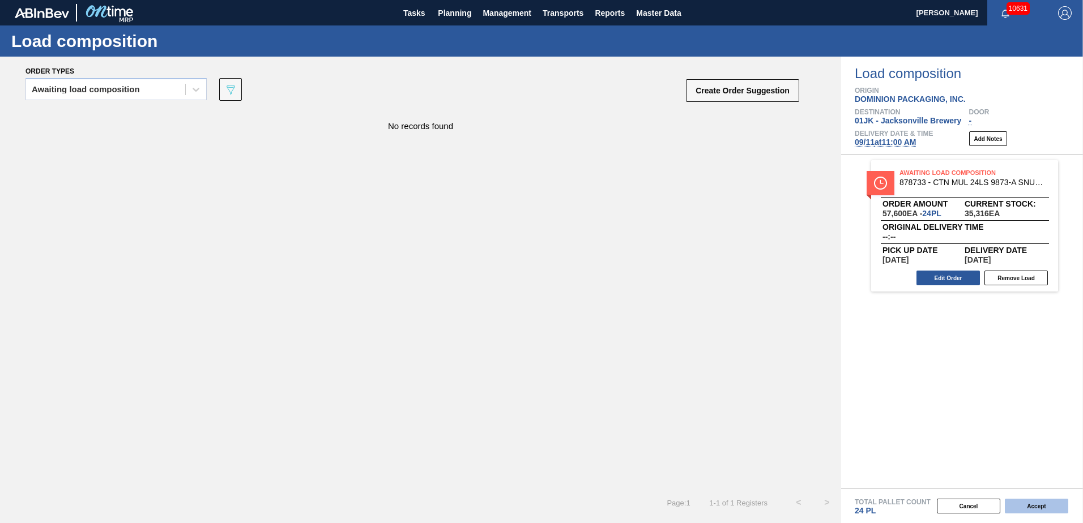
click at [1043, 502] on button "Accept" at bounding box center [1035, 506] width 63 height 15
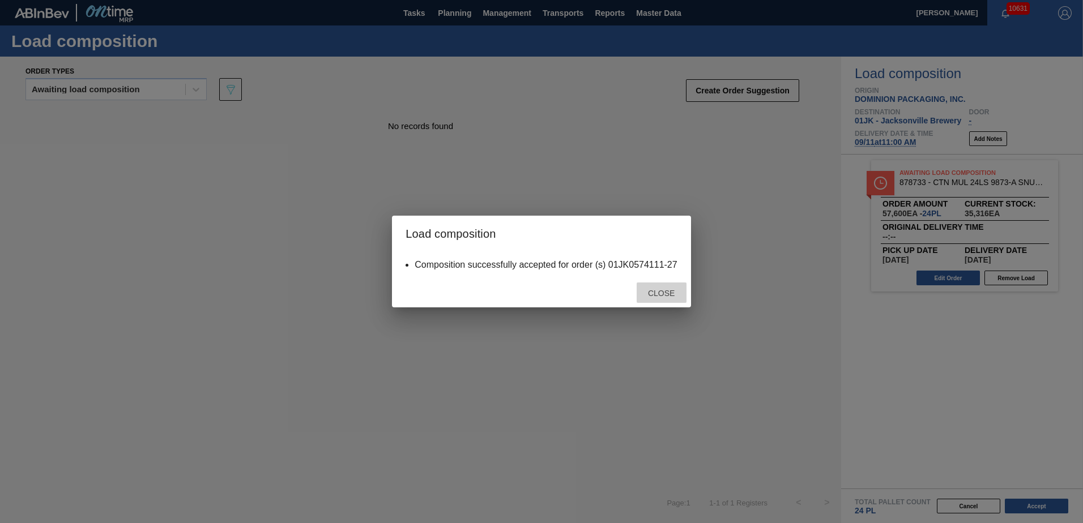
click at [654, 293] on span "Close" at bounding box center [661, 293] width 45 height 9
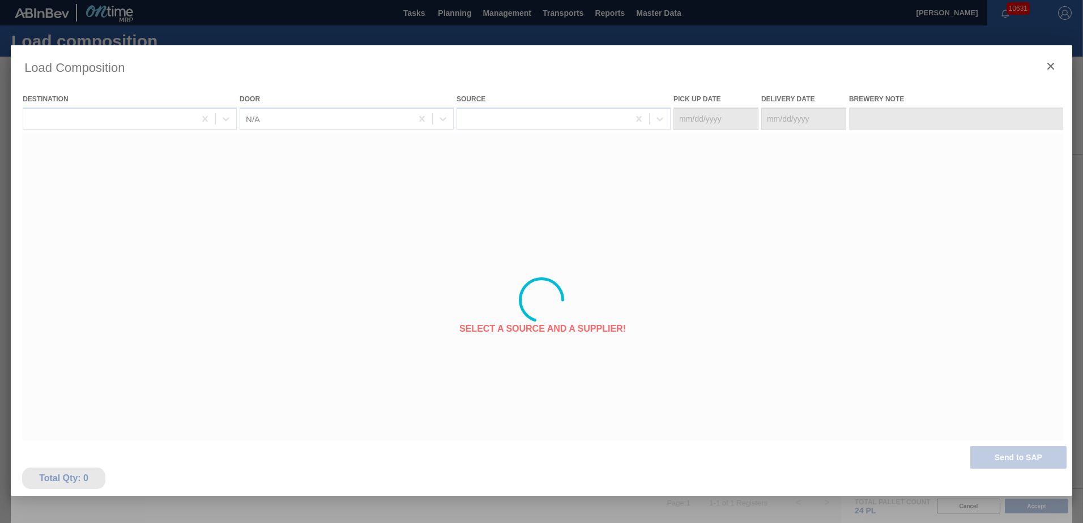
type Date "[DATE]"
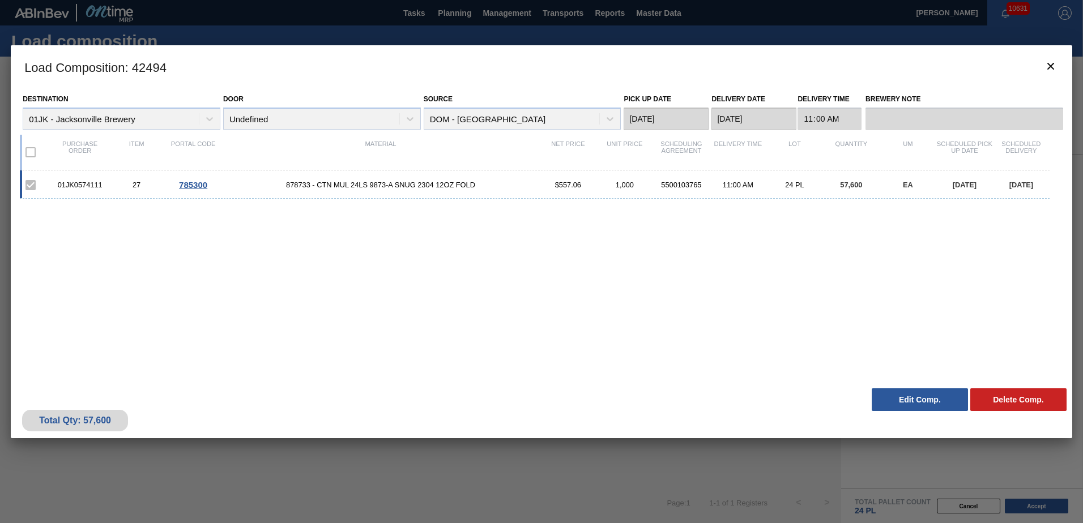
click at [925, 400] on button "Edit Comp." at bounding box center [919, 399] width 96 height 23
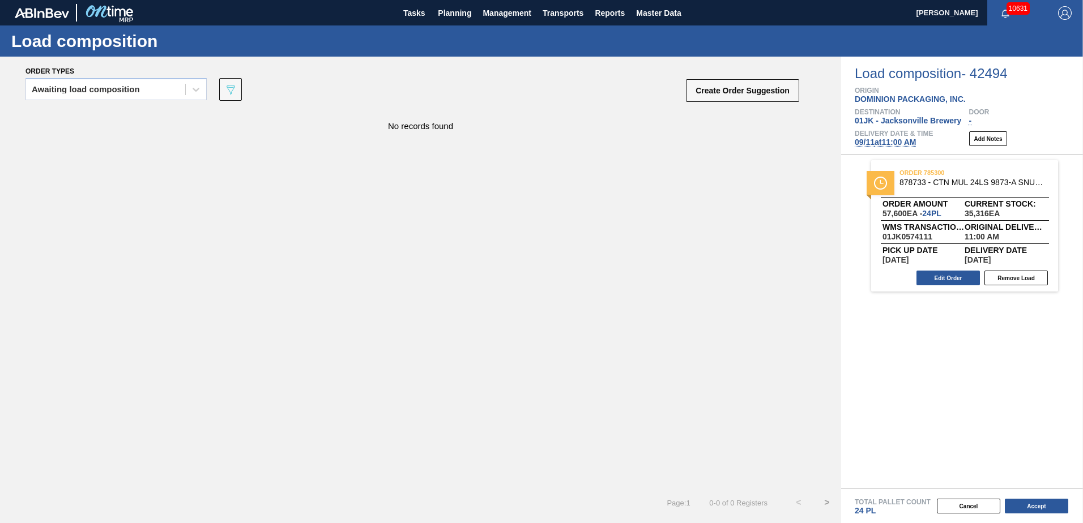
click at [875, 144] on span "09/11 at 11:00 AM" at bounding box center [884, 142] width 61 height 9
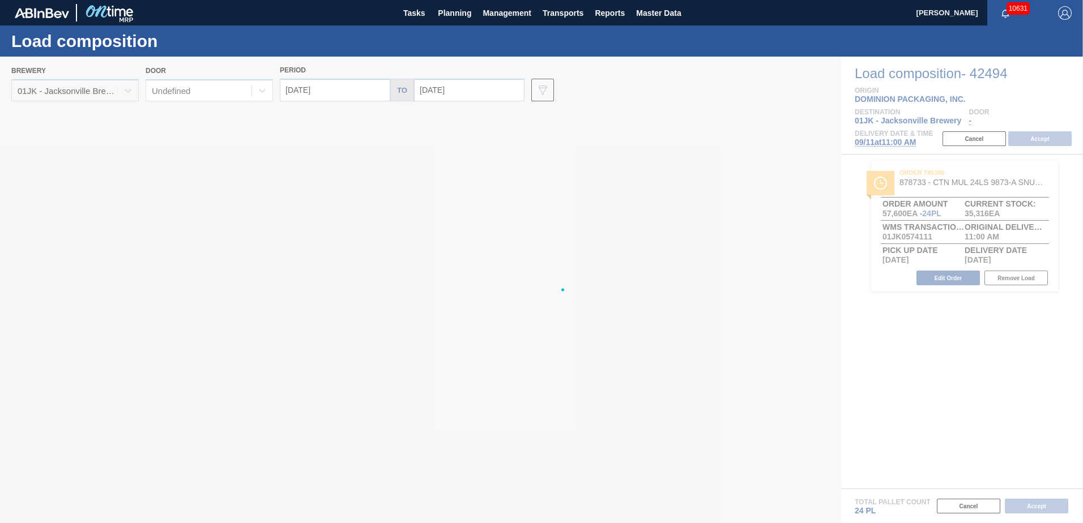
type input "[DATE]"
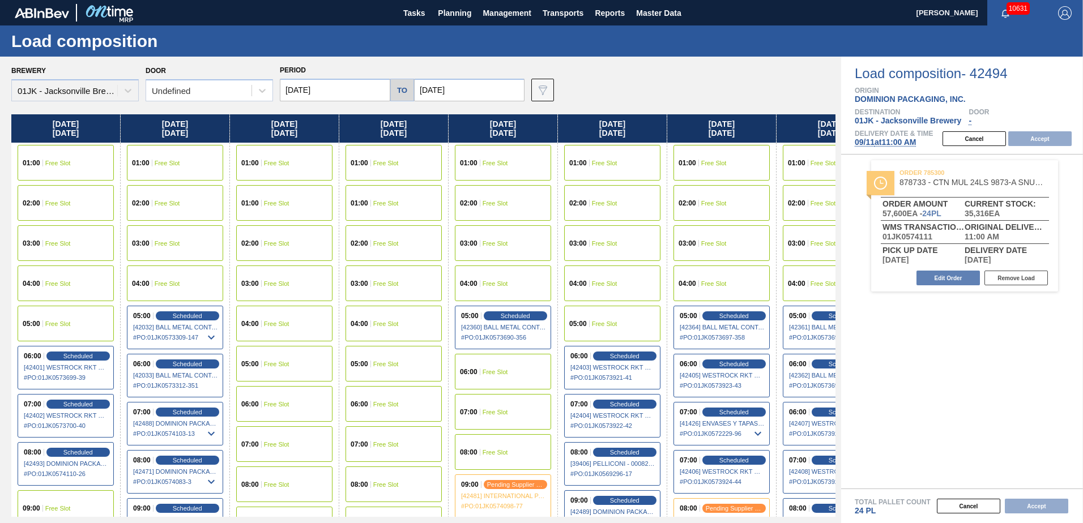
click at [376, 85] on input "[DATE]" at bounding box center [335, 90] width 110 height 23
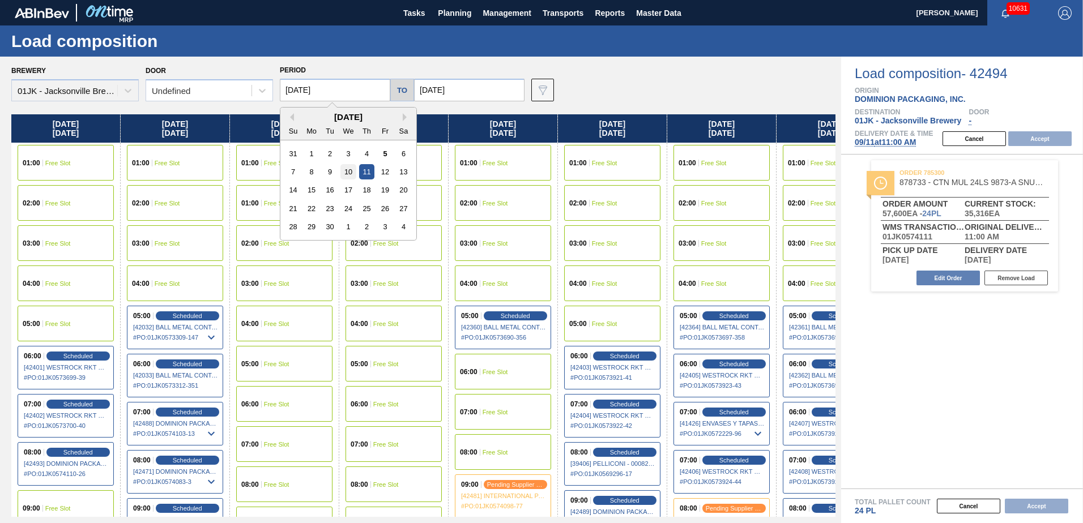
click at [349, 168] on div "10" at bounding box center [347, 171] width 15 height 15
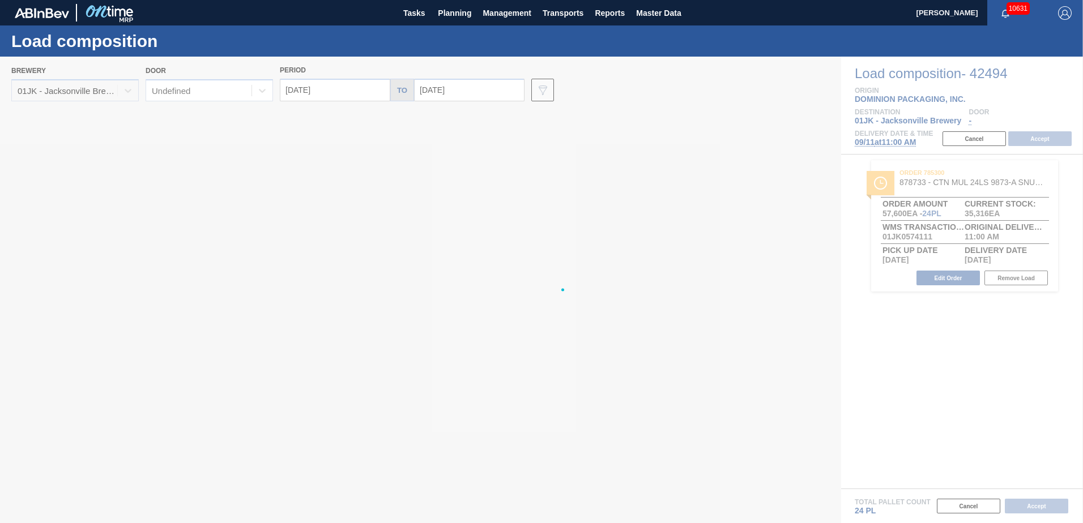
type input "[DATE]"
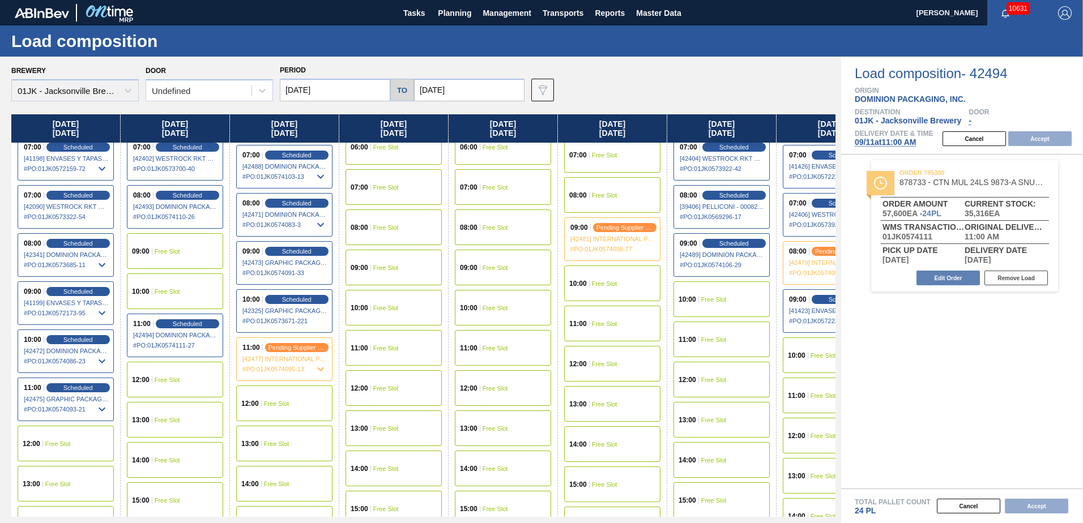
scroll to position [283, 0]
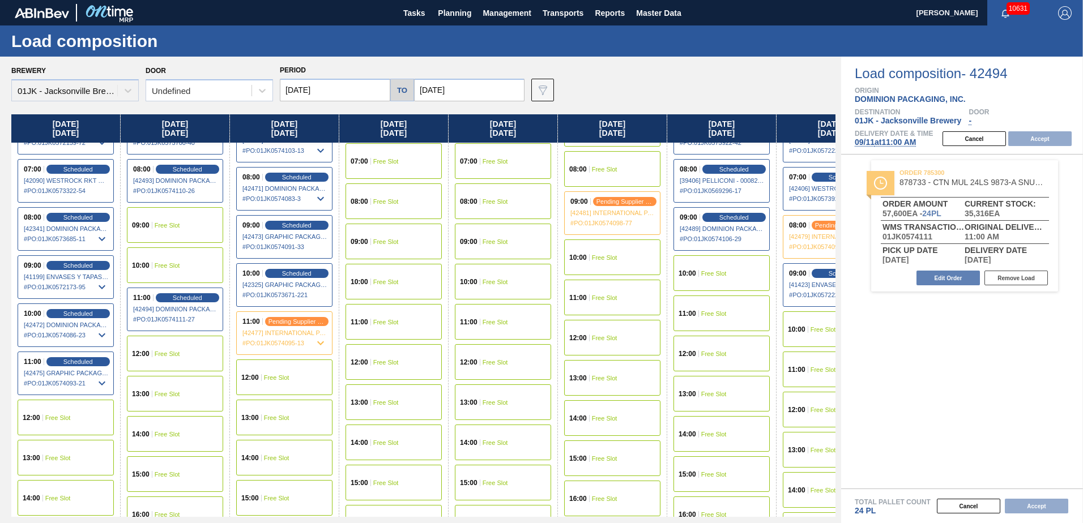
click at [91, 414] on div "12:00 Free Slot" at bounding box center [66, 418] width 96 height 36
click at [1030, 144] on button "Accept" at bounding box center [1039, 138] width 63 height 15
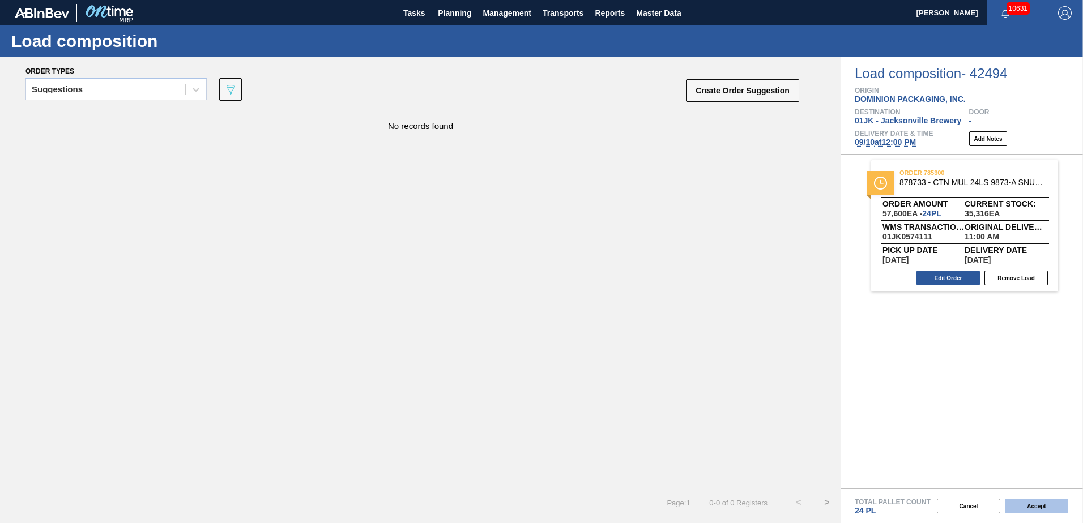
click at [1047, 506] on button "Accept" at bounding box center [1035, 506] width 63 height 15
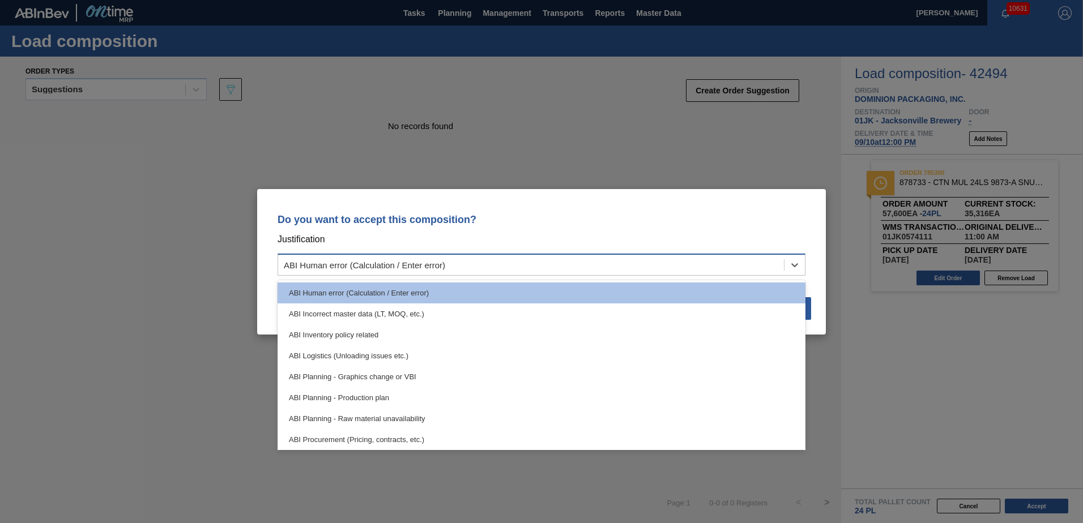
click at [710, 260] on div "ABI Human error (Calculation / Enter error)" at bounding box center [531, 264] width 506 height 16
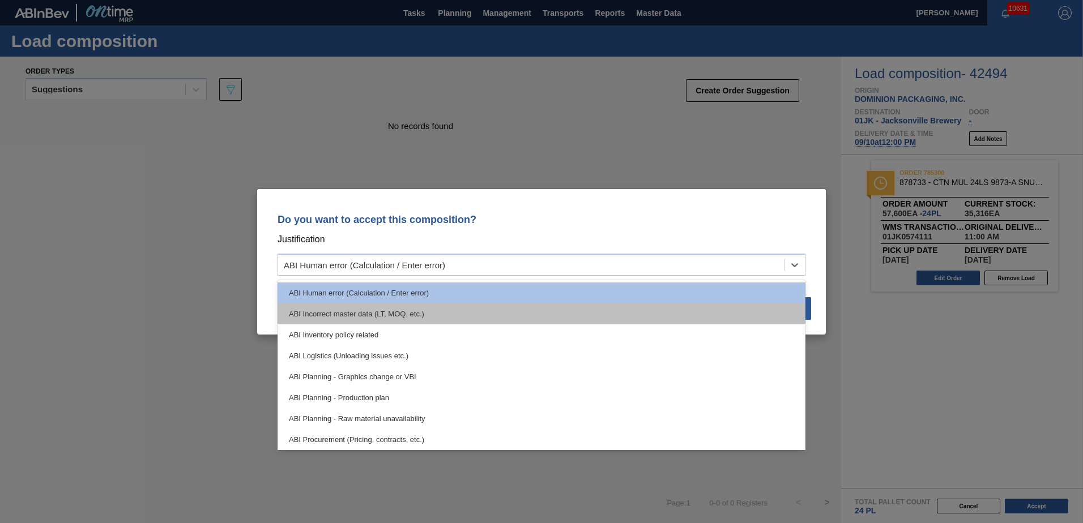
click at [391, 319] on div "ABI Incorrect master data (LT, MOQ, etc.)" at bounding box center [541, 313] width 528 height 21
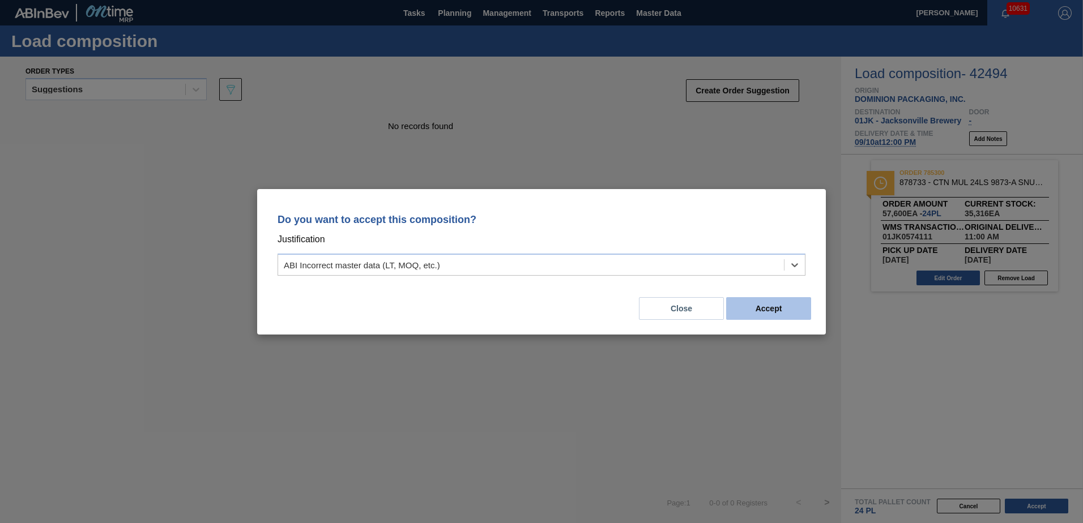
click at [781, 309] on button "Accept" at bounding box center [768, 308] width 85 height 23
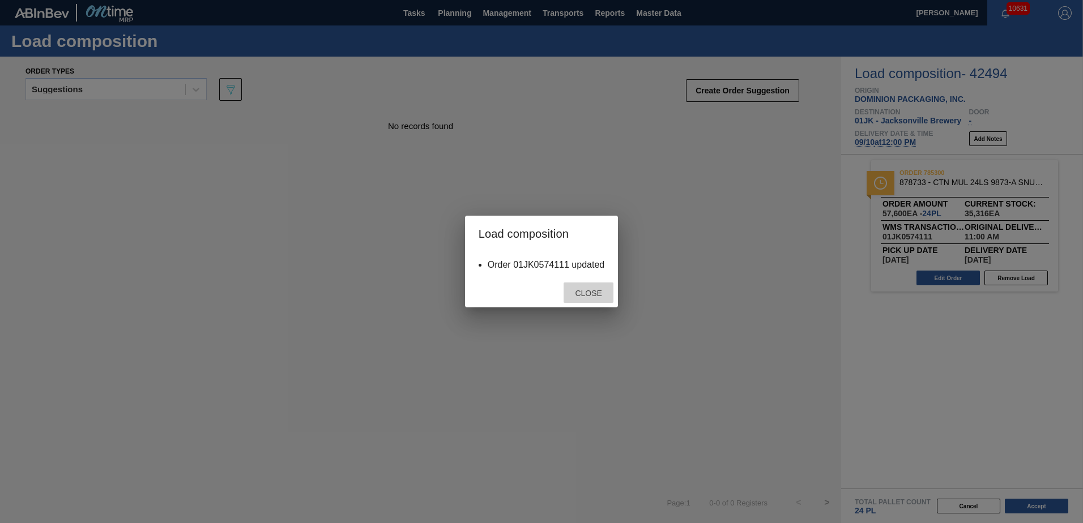
click at [595, 290] on span "Close" at bounding box center [588, 293] width 45 height 9
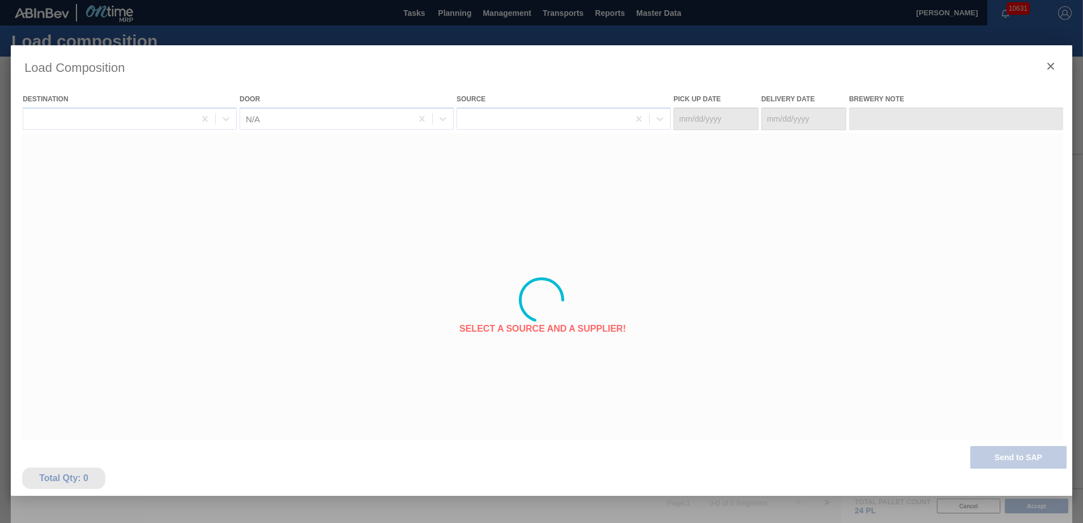
type Date "[DATE]"
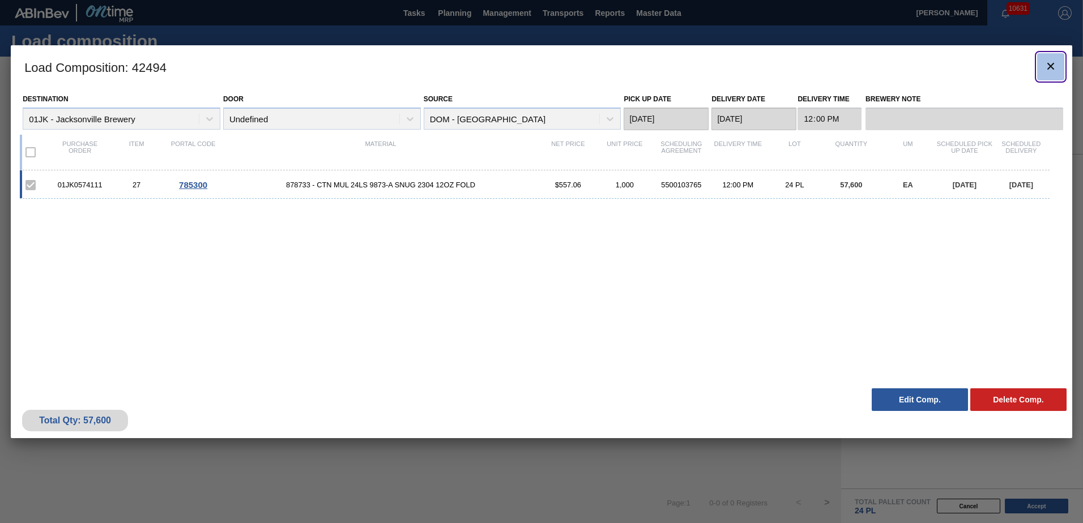
click at [1046, 62] on icon "botão de ícone" at bounding box center [1050, 66] width 14 height 14
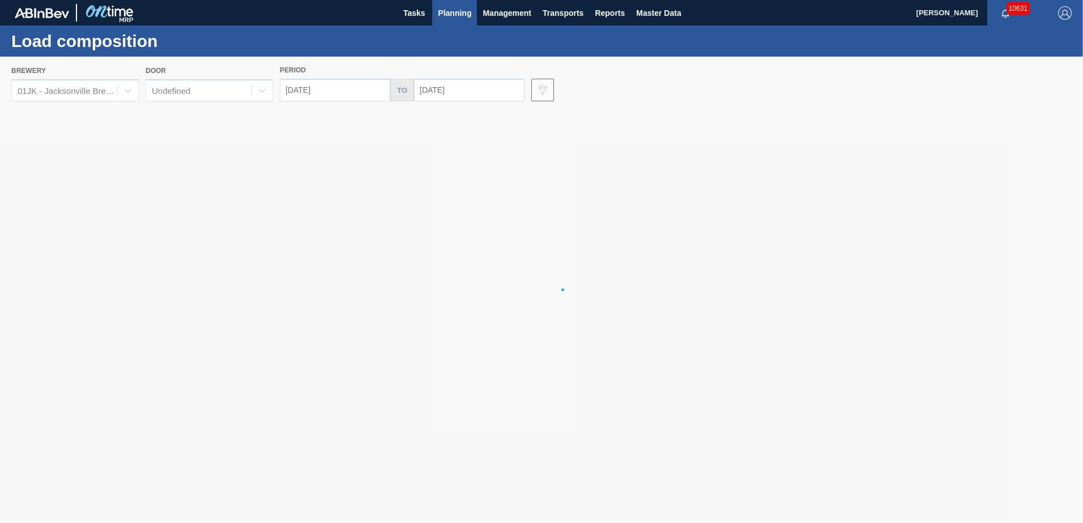
click at [452, 16] on span "Planning" at bounding box center [454, 13] width 33 height 14
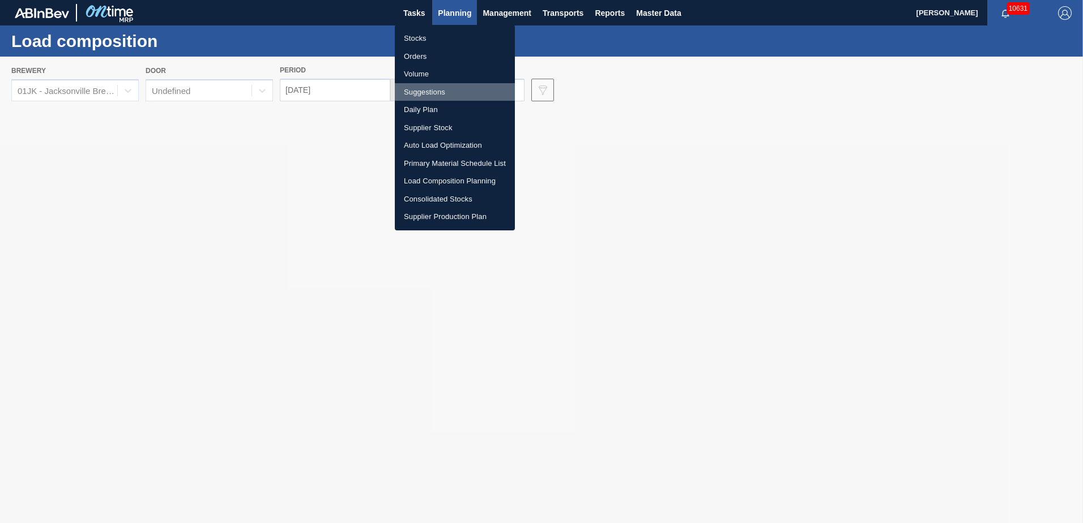
click at [429, 90] on li "Suggestions" at bounding box center [455, 92] width 120 height 18
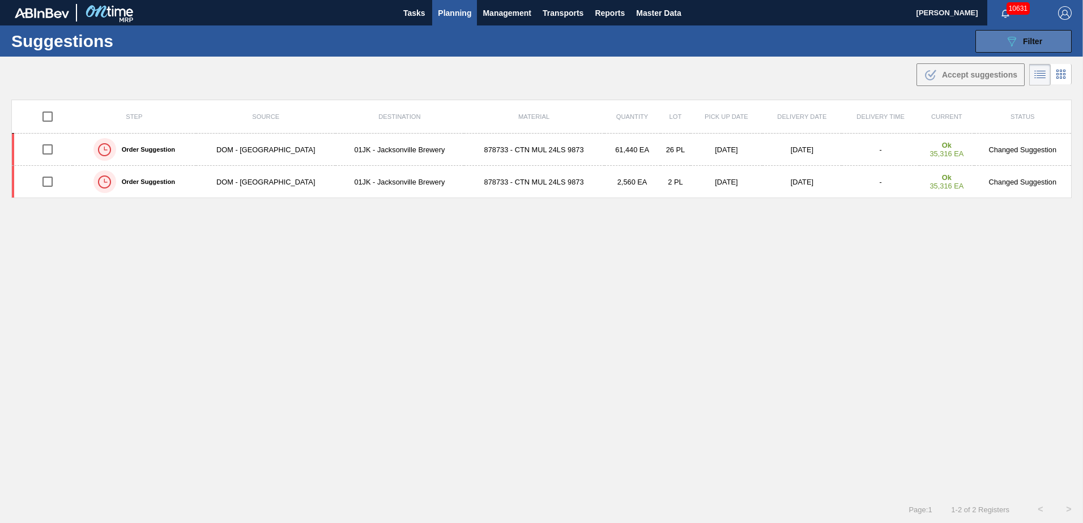
click at [989, 45] on button "089F7B8B-B2A5-4AFE-B5C0-19BA573D28AC Filter" at bounding box center [1023, 41] width 96 height 23
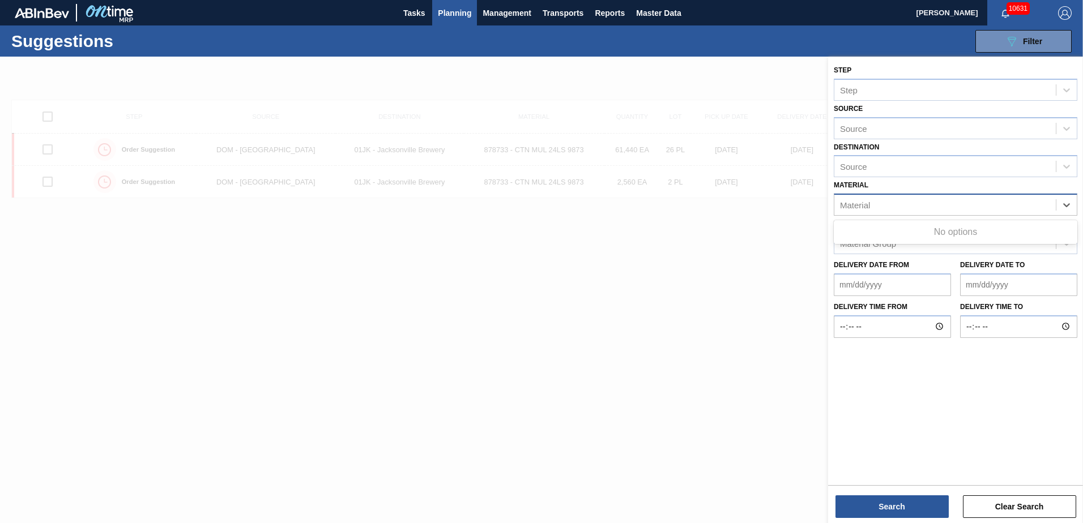
click at [899, 198] on div "Material" at bounding box center [944, 205] width 221 height 16
click at [766, 220] on div at bounding box center [541, 318] width 1083 height 523
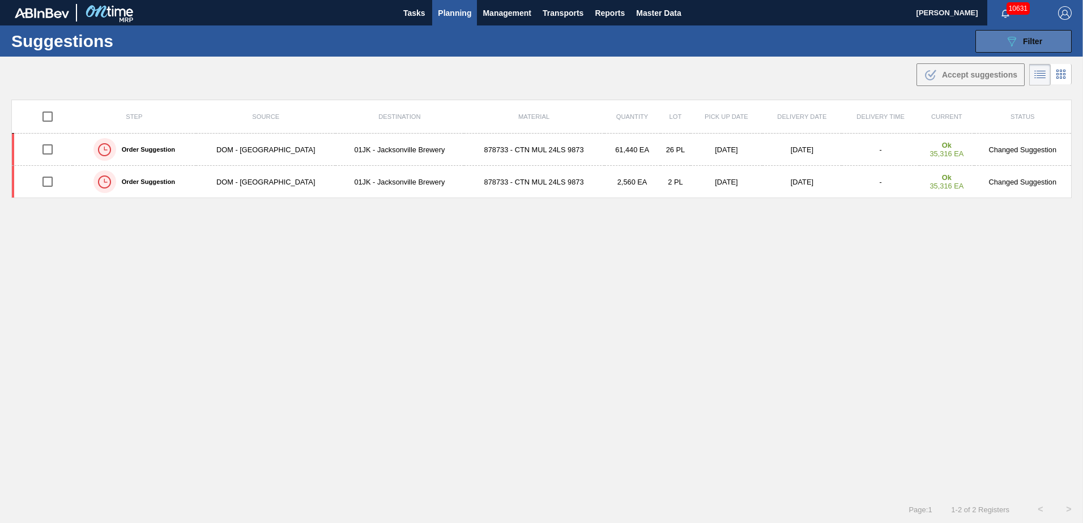
click at [1037, 47] on div "089F7B8B-B2A5-4AFE-B5C0-19BA573D28AC Filter" at bounding box center [1022, 42] width 37 height 14
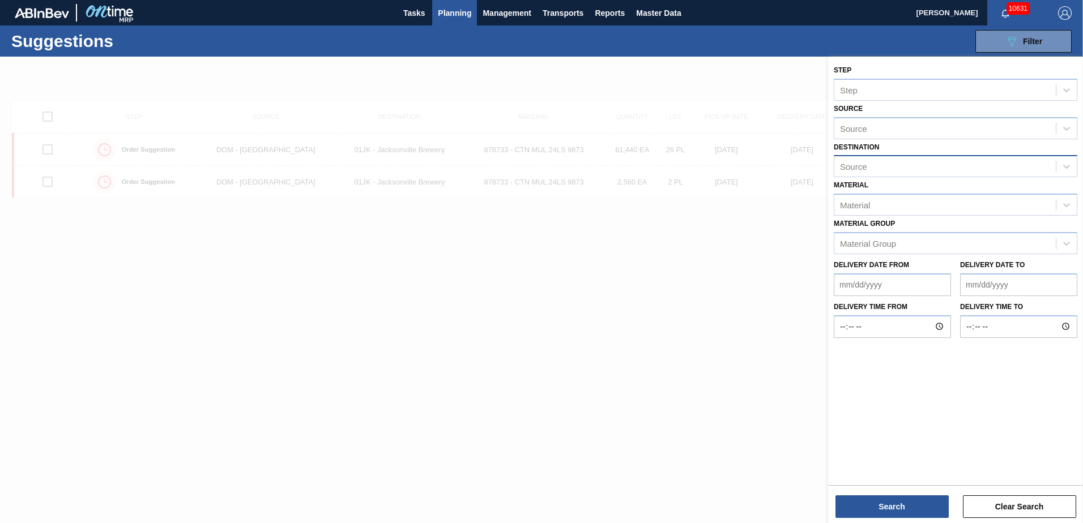
click at [926, 165] on div "Source" at bounding box center [944, 167] width 221 height 16
click at [932, 133] on div "Source" at bounding box center [944, 128] width 221 height 16
click at [650, 243] on div at bounding box center [541, 318] width 1083 height 523
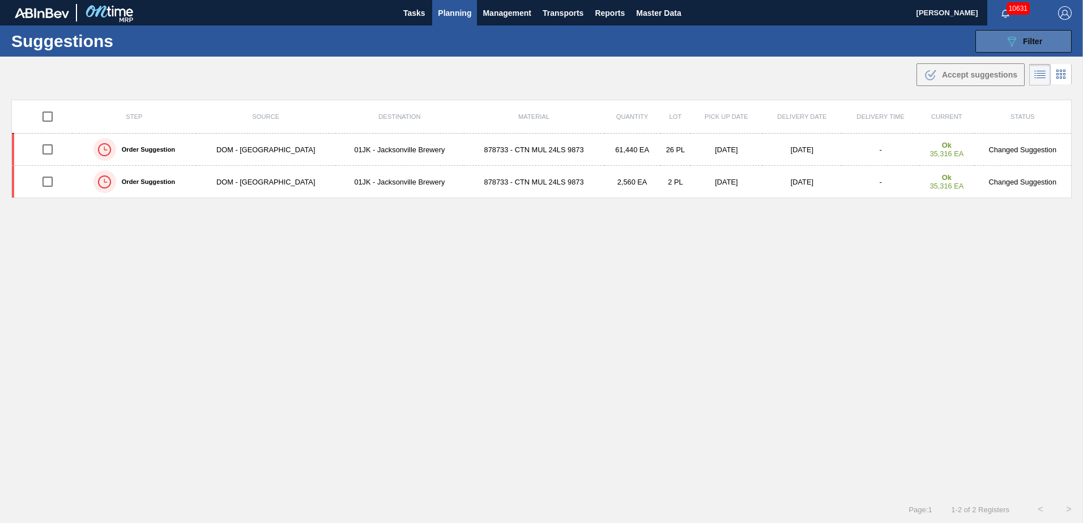
click at [1039, 48] on button "089F7B8B-B2A5-4AFE-B5C0-19BA573D28AC Filter" at bounding box center [1023, 41] width 96 height 23
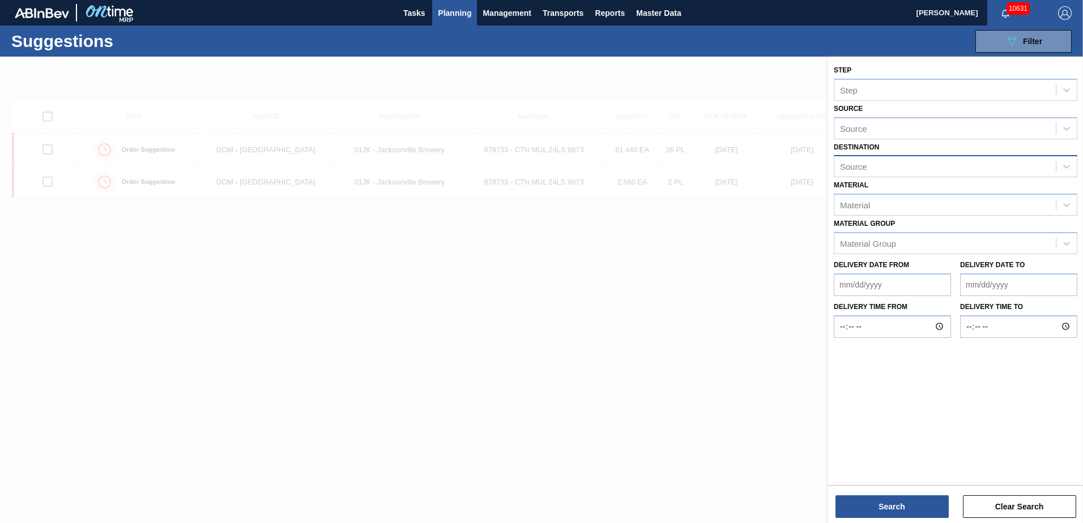
click at [1005, 162] on div "Source" at bounding box center [944, 167] width 221 height 16
click at [1020, 155] on div "Destination Use Up and Down to choose options, press Enter to select the curren…" at bounding box center [954, 158] width 243 height 39
click at [989, 239] on div "Material [PERSON_NAME] Group" at bounding box center [954, 235] width 243 height 39
drag, startPoint x: 989, startPoint y: 239, endPoint x: 962, endPoint y: 208, distance: 41.4
click at [962, 208] on div "Material" at bounding box center [944, 205] width 221 height 16
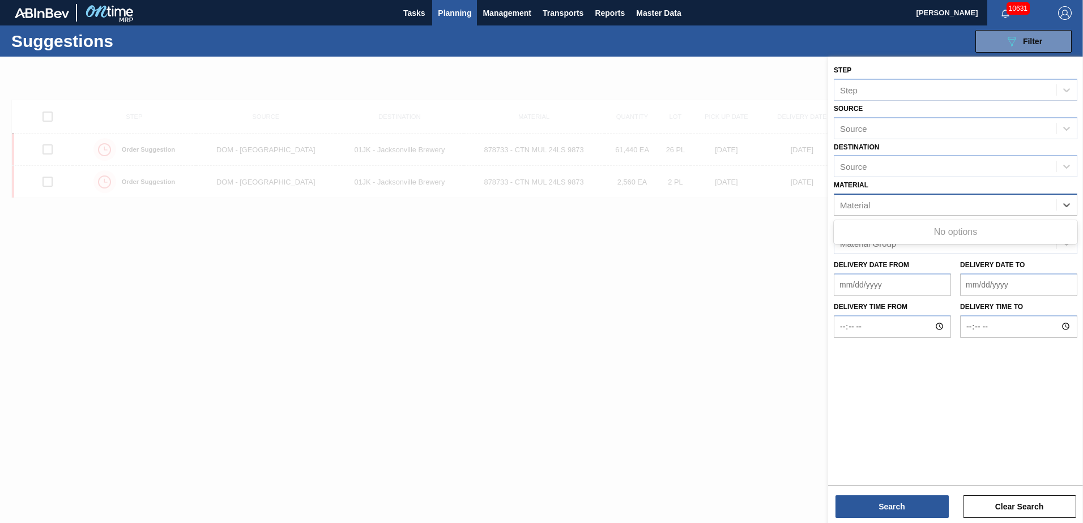
click at [962, 208] on div "Material" at bounding box center [944, 205] width 221 height 16
click at [621, 281] on div at bounding box center [541, 318] width 1083 height 523
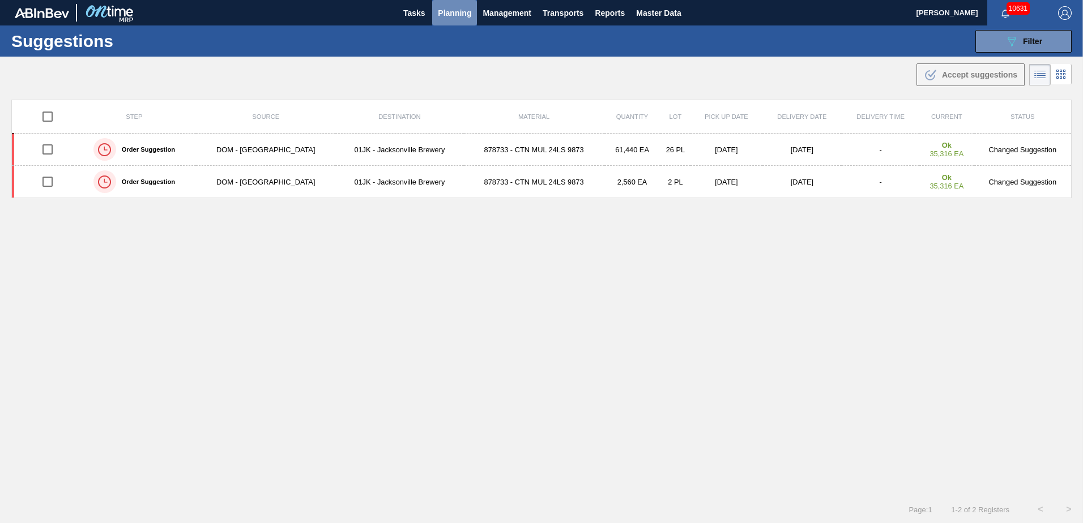
click at [445, 10] on span "Planning" at bounding box center [454, 13] width 33 height 14
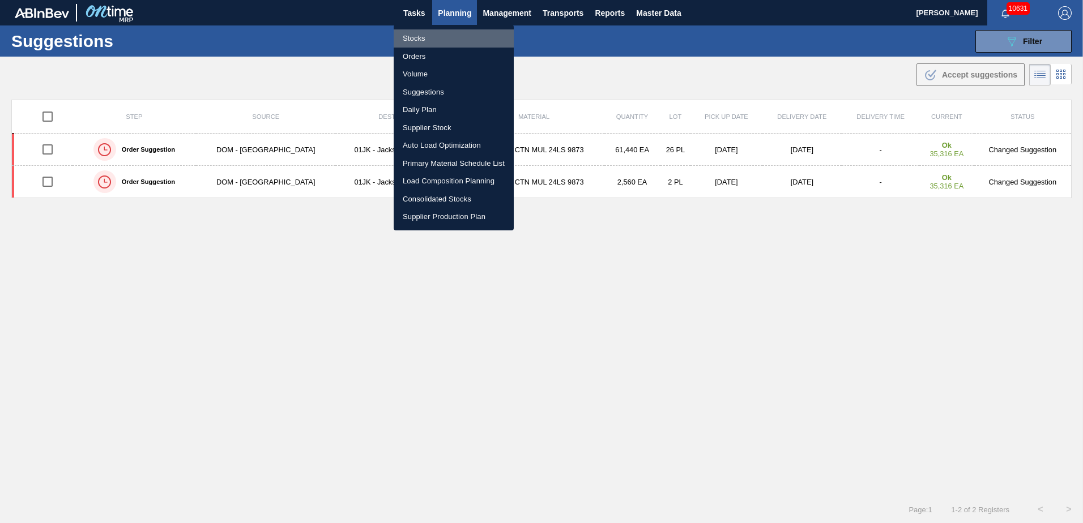
click at [461, 41] on li "Stocks" at bounding box center [454, 38] width 120 height 18
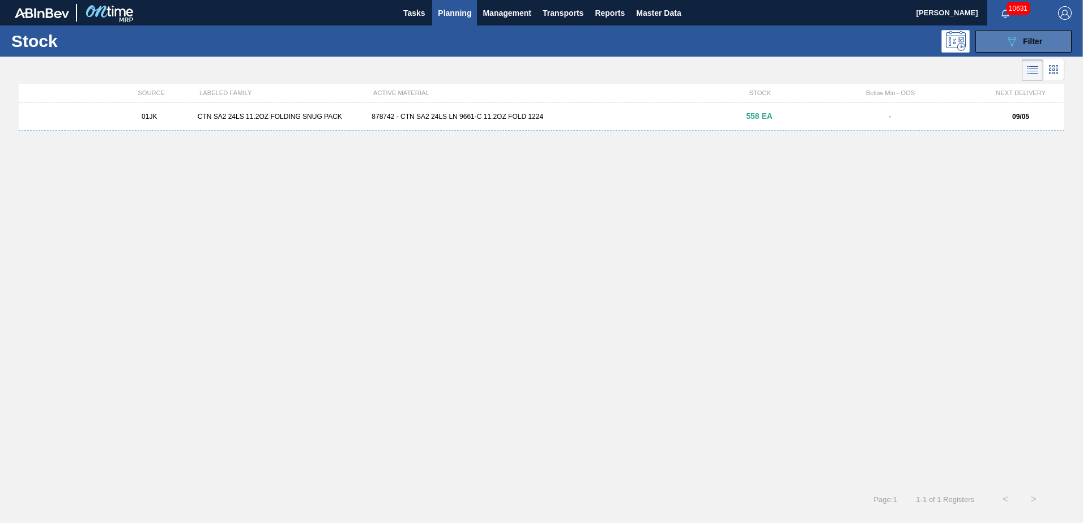
click at [1012, 46] on icon "089F7B8B-B2A5-4AFE-B5C0-19BA573D28AC" at bounding box center [1011, 42] width 14 height 14
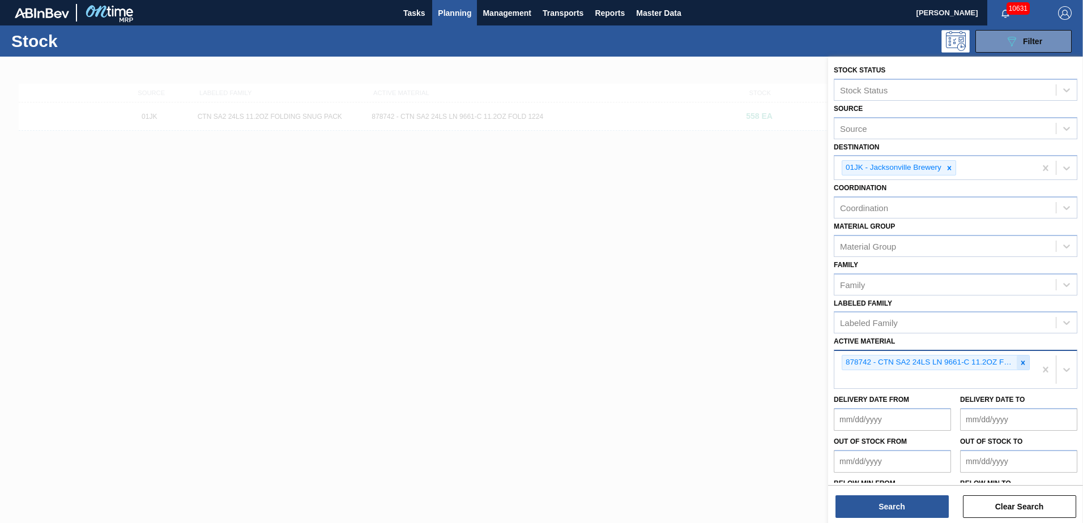
click at [1019, 366] on icon at bounding box center [1023, 363] width 8 height 8
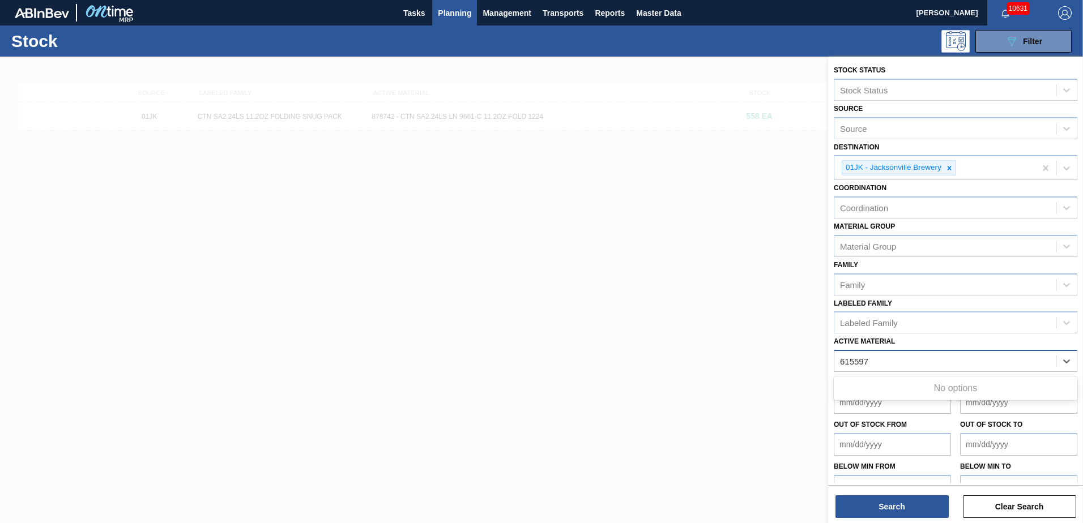
type Material "615597"
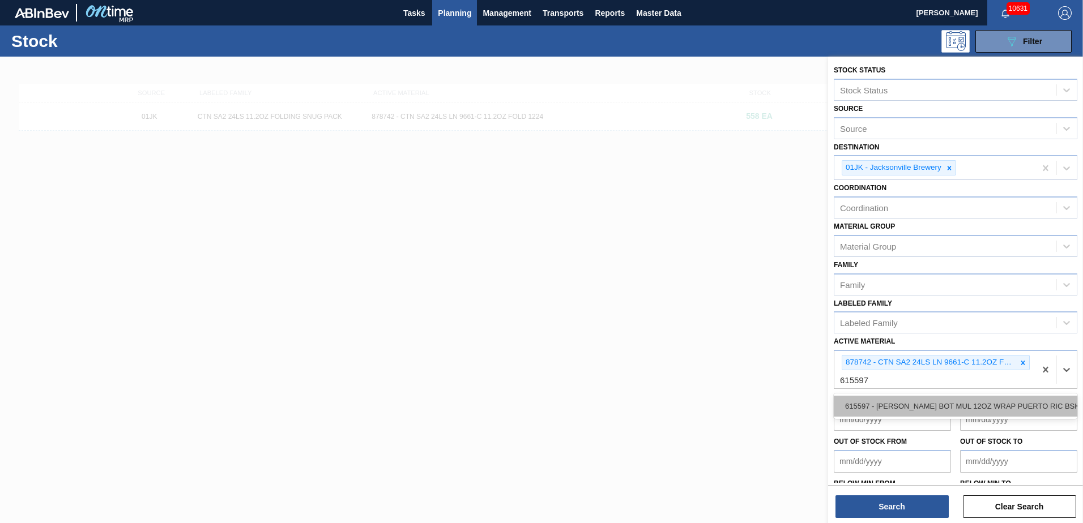
click at [982, 403] on div "615597 - [PERSON_NAME] BOT MUL 12OZ WRAP PUERTO RIC BSKT 6" at bounding box center [954, 406] width 243 height 21
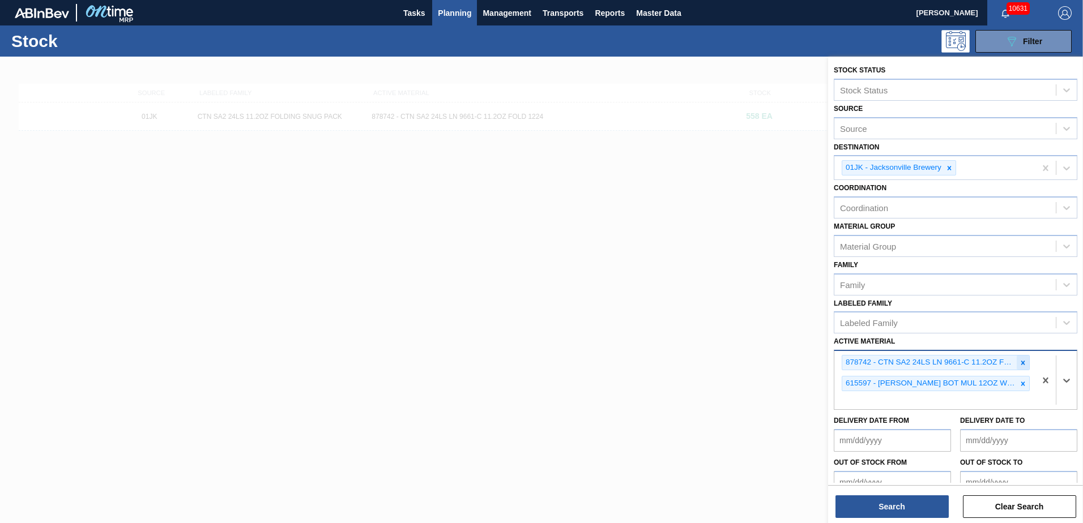
click at [1019, 361] on icon at bounding box center [1023, 363] width 8 height 8
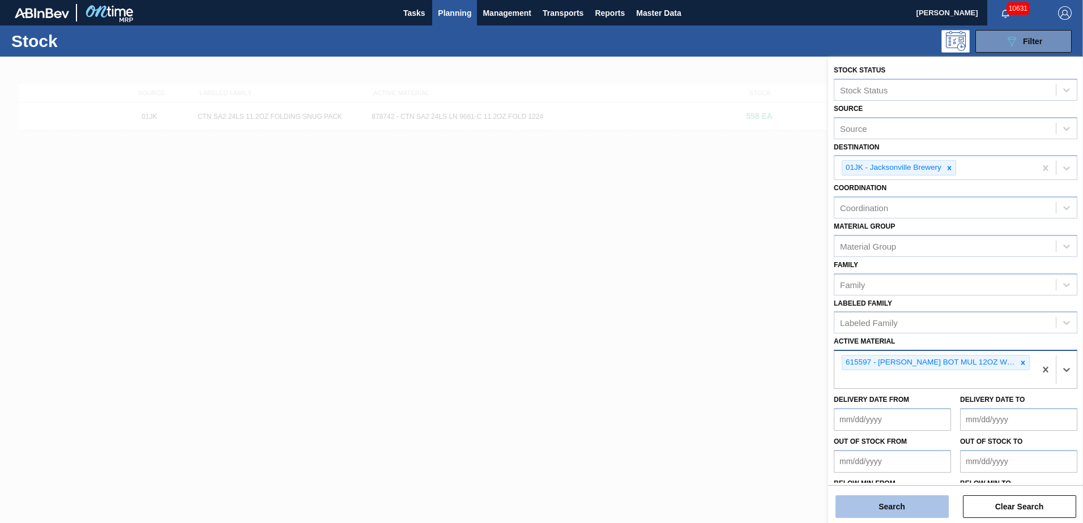
click at [942, 497] on button "Search" at bounding box center [891, 506] width 113 height 23
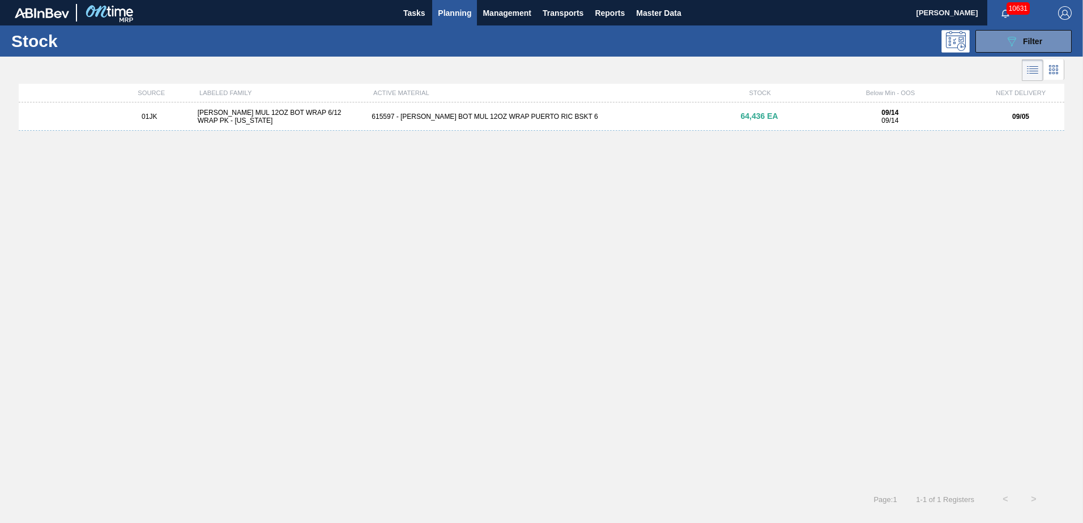
click at [542, 113] on div "615597 - [PERSON_NAME] BOT MUL 12OZ WRAP PUERTO RIC BSKT 6" at bounding box center [541, 117] width 348 height 8
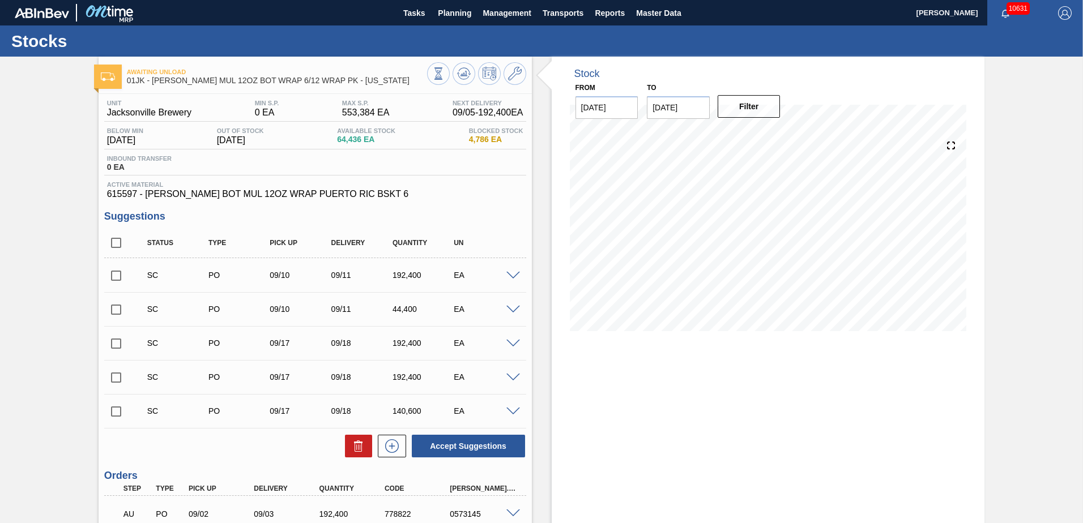
click at [506, 276] on span at bounding box center [513, 276] width 14 height 8
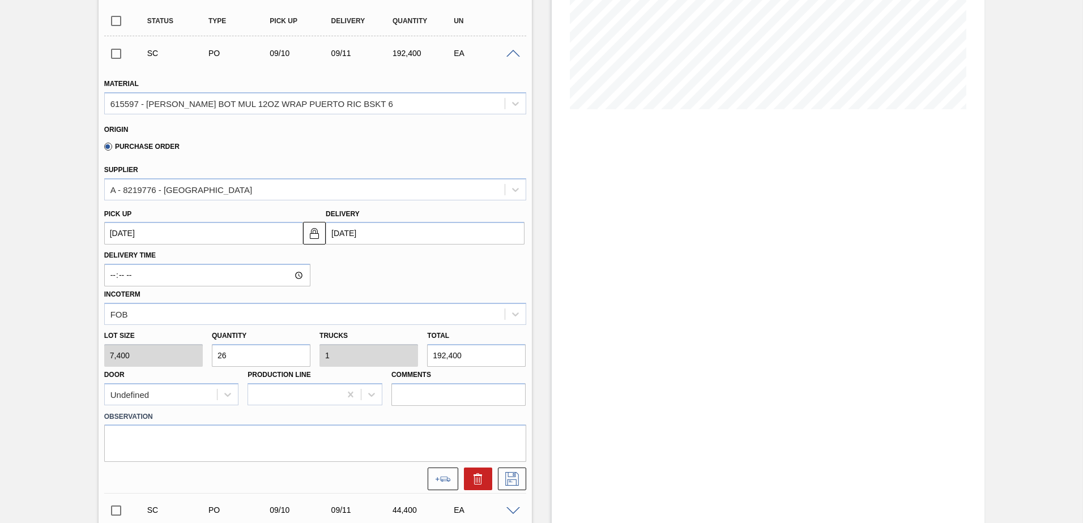
scroll to position [226, 0]
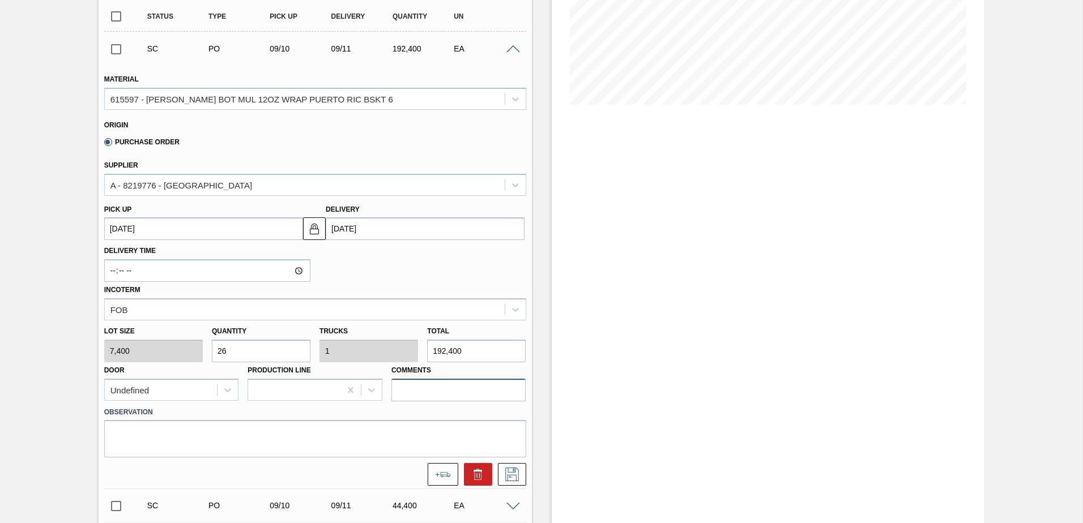
click at [481, 398] on input "Comments" at bounding box center [458, 390] width 135 height 23
type input "DROP"
click at [510, 472] on icon at bounding box center [512, 475] width 18 height 14
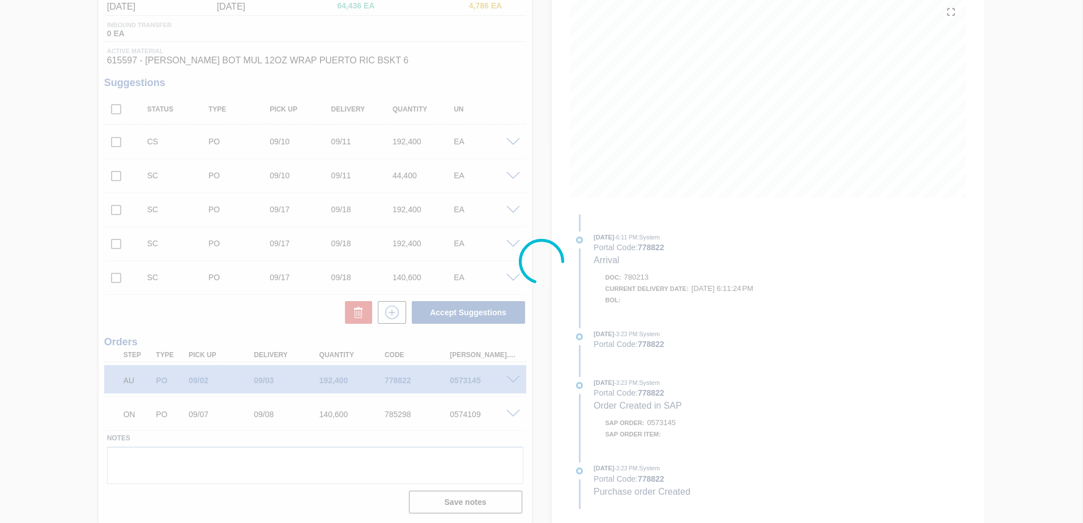
scroll to position [134, 0]
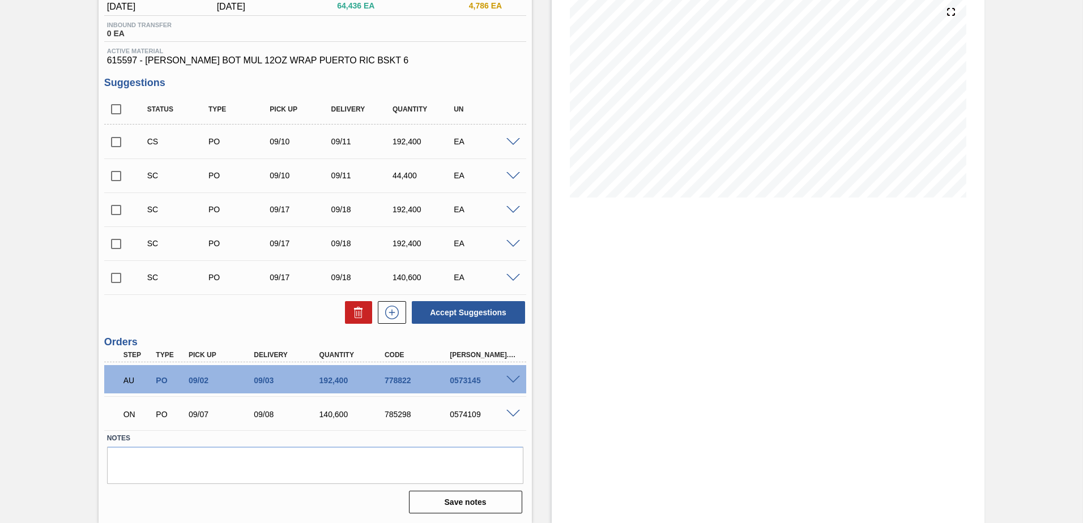
click at [116, 145] on input "checkbox" at bounding box center [116, 142] width 24 height 24
click at [477, 320] on button "Accept Suggestions" at bounding box center [468, 312] width 113 height 23
checkbox input "false"
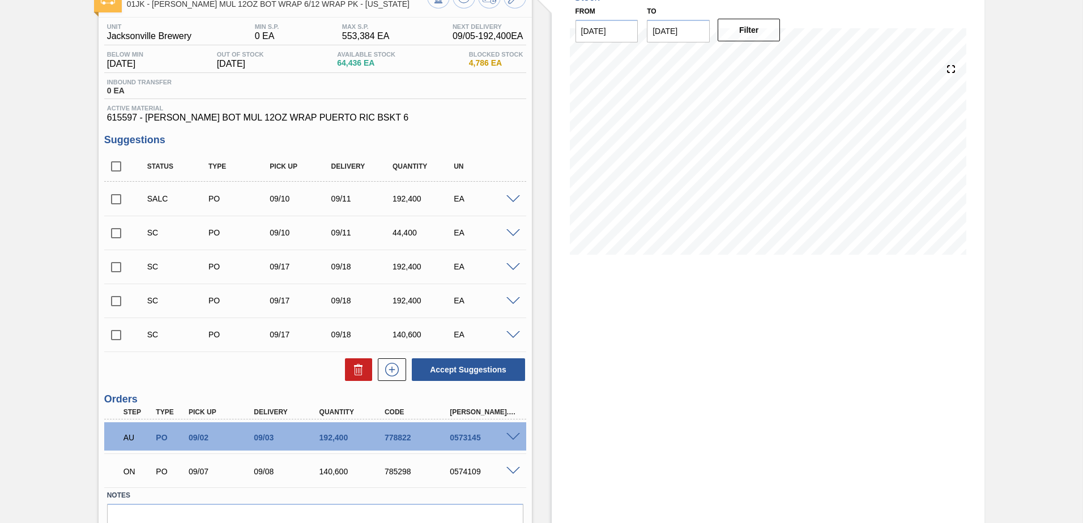
scroll to position [0, 0]
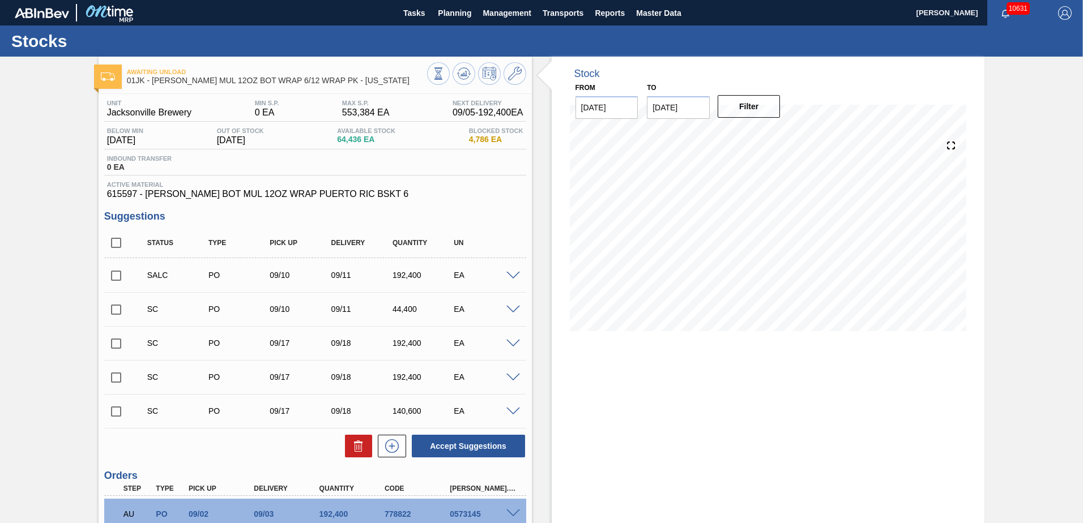
click at [508, 274] on span at bounding box center [513, 276] width 14 height 8
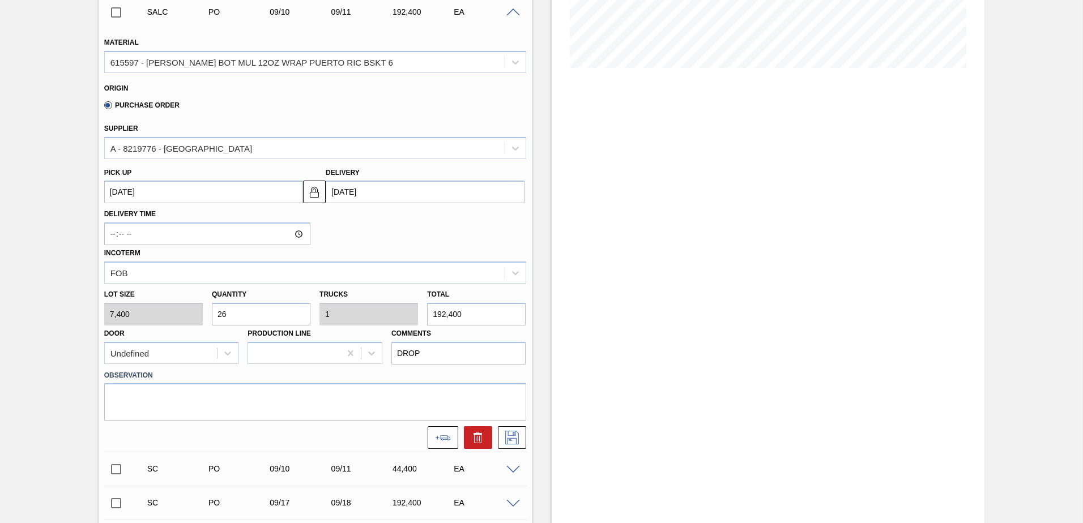
scroll to position [283, 0]
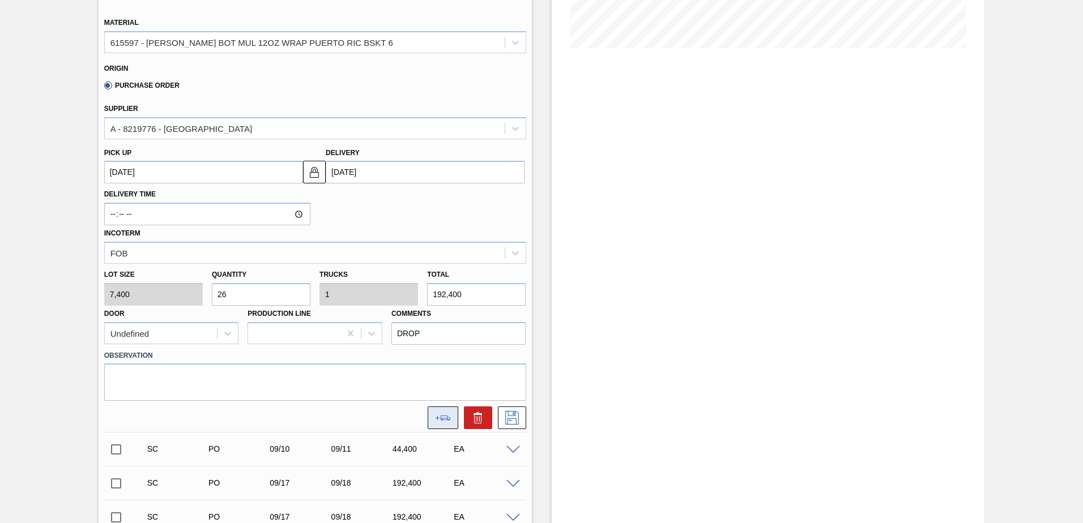
click at [445, 410] on button at bounding box center [442, 418] width 31 height 23
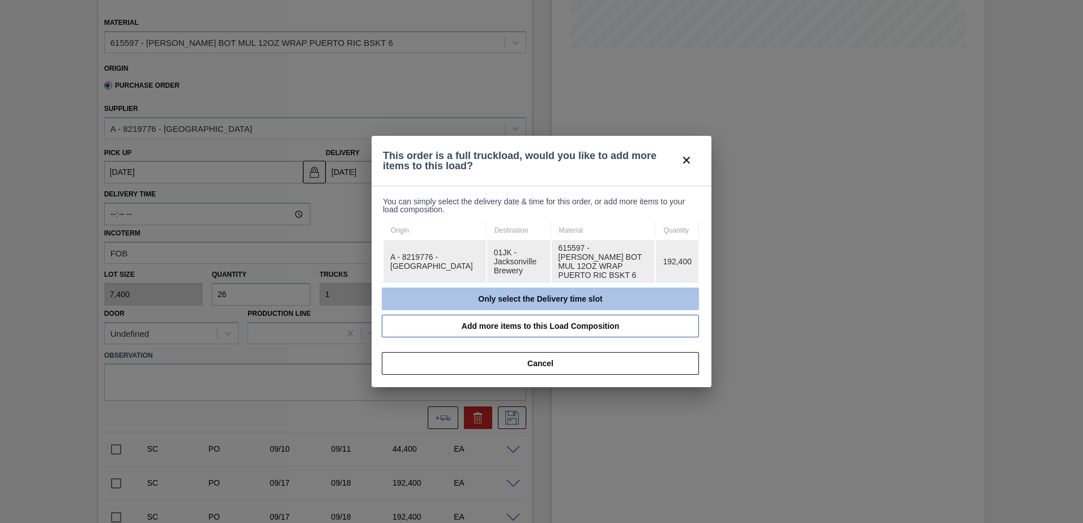
click at [611, 295] on button "Only select the Delivery time slot" at bounding box center [540, 299] width 317 height 23
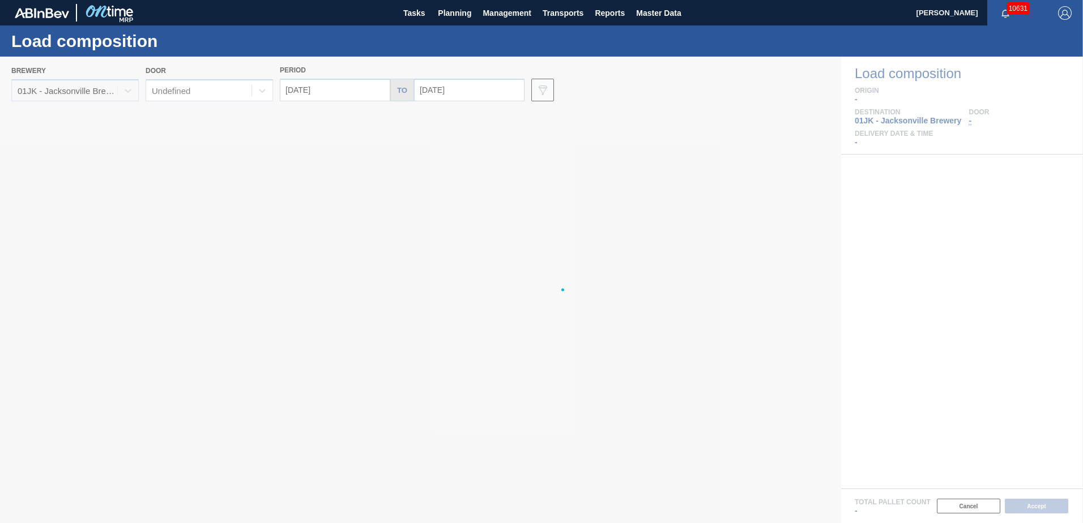
type input "[DATE]"
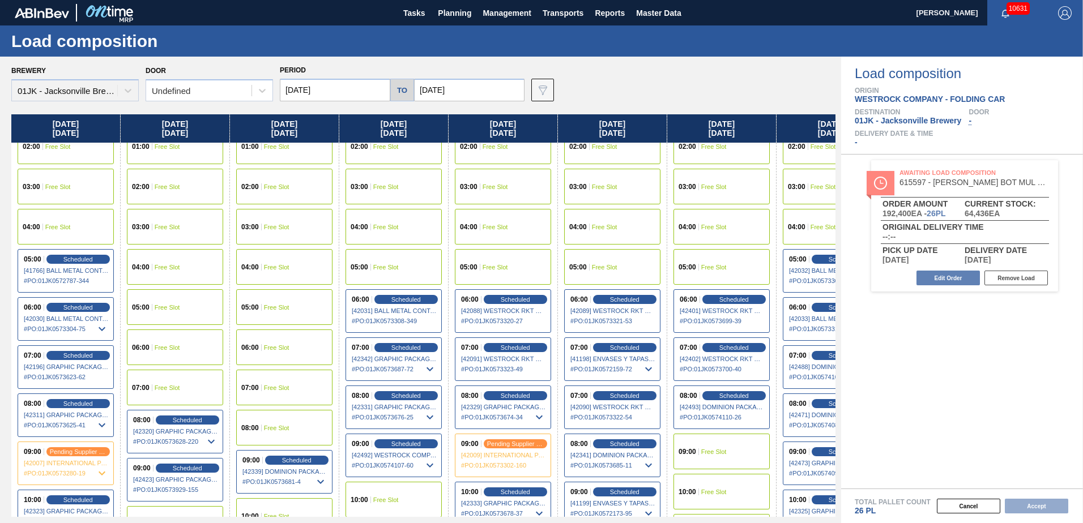
scroll to position [57, 50]
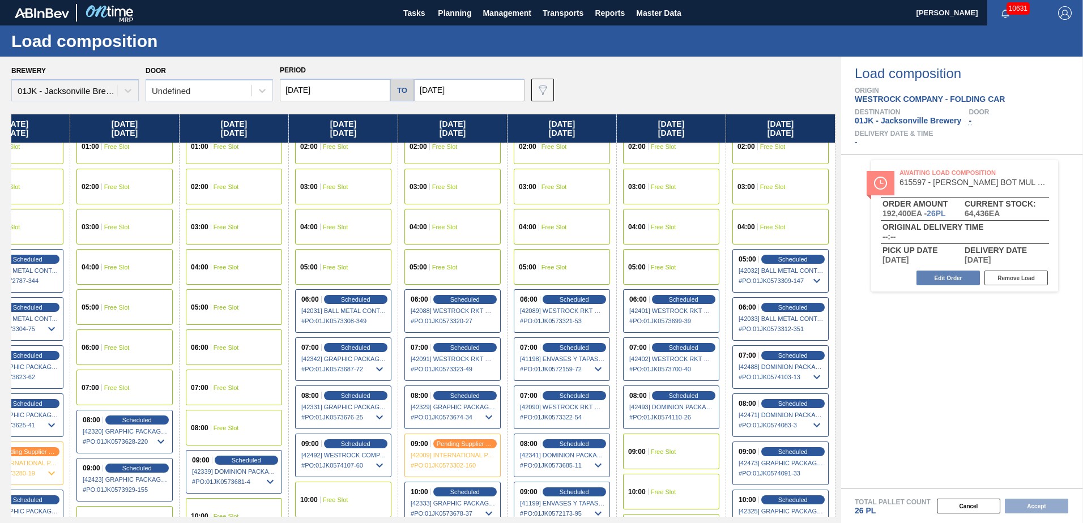
drag, startPoint x: 732, startPoint y: 232, endPoint x: 142, endPoint y: 235, distance: 590.0
click at [142, 236] on div "[DATE] 01:00 Free Slot 02:00 Free Slot 03:00 Free Slot 04:00 Free Slot 05:00 Sc…" at bounding box center [423, 315] width 824 height 403
click at [456, 88] on input "[DATE]" at bounding box center [469, 90] width 110 height 23
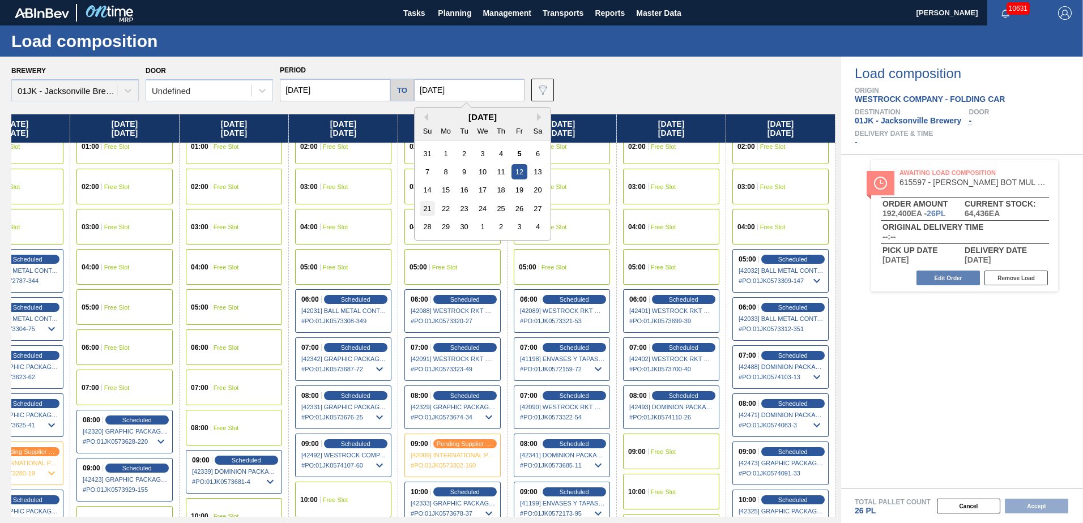
click at [425, 204] on div "21" at bounding box center [427, 208] width 15 height 15
type input "[DATE]"
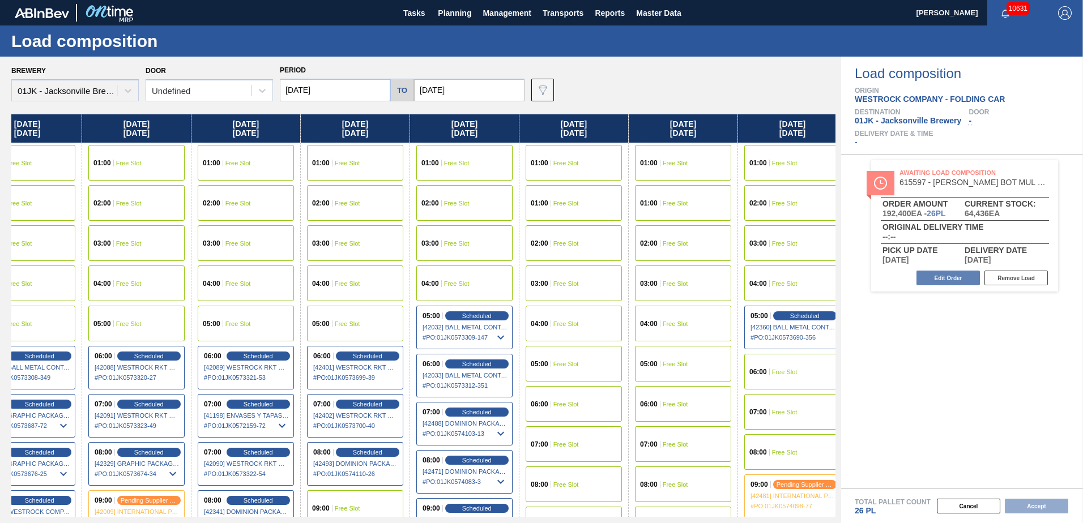
drag, startPoint x: 775, startPoint y: 212, endPoint x: 426, endPoint y: 207, distance: 348.8
click at [417, 211] on div "[DATE] 01:00 Free Slot 02:00 Free Slot 03:00 Free Slot 04:00 Free Slot 05:00 Sc…" at bounding box center [423, 315] width 824 height 403
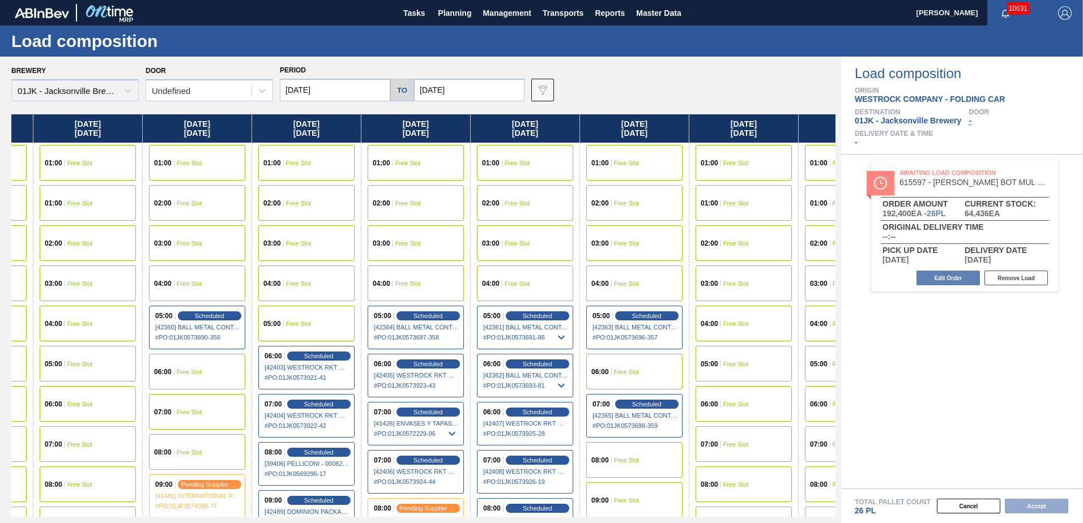
drag, startPoint x: 665, startPoint y: 223, endPoint x: 89, endPoint y: 242, distance: 576.2
click at [63, 247] on div "[DATE] 01:00 Free Slot 02:00 Free Slot 03:00 Free Slot 04:00 Free Slot 05:00 Sc…" at bounding box center [423, 315] width 824 height 403
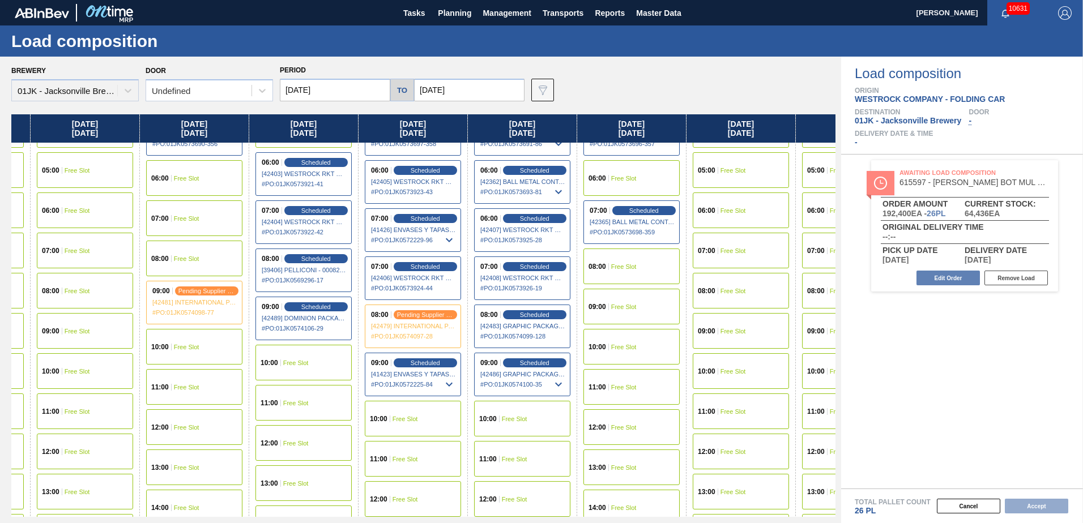
scroll to position [226, 964]
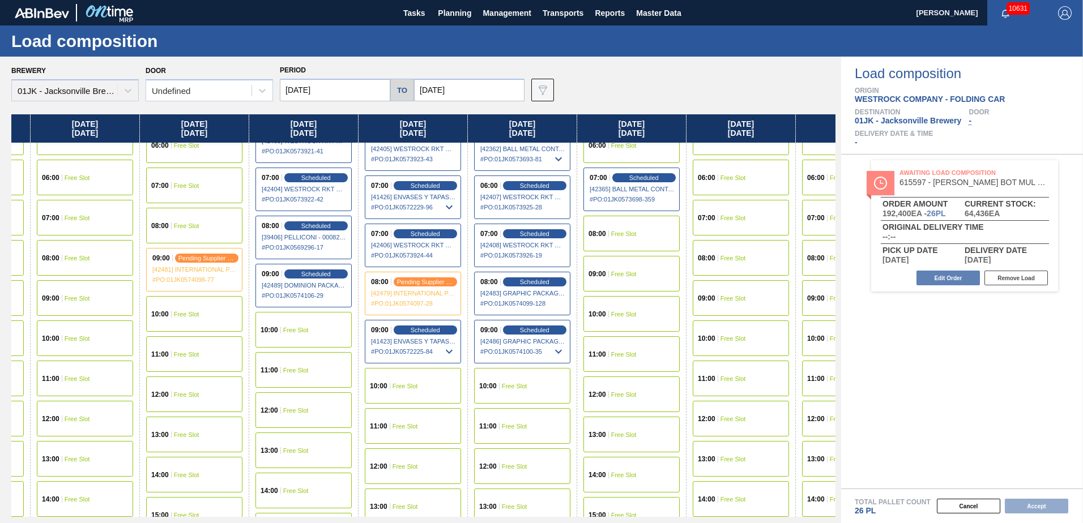
click at [417, 391] on div "10:00 Free Slot" at bounding box center [413, 386] width 96 height 36
click at [1043, 502] on button "Accept" at bounding box center [1035, 506] width 63 height 15
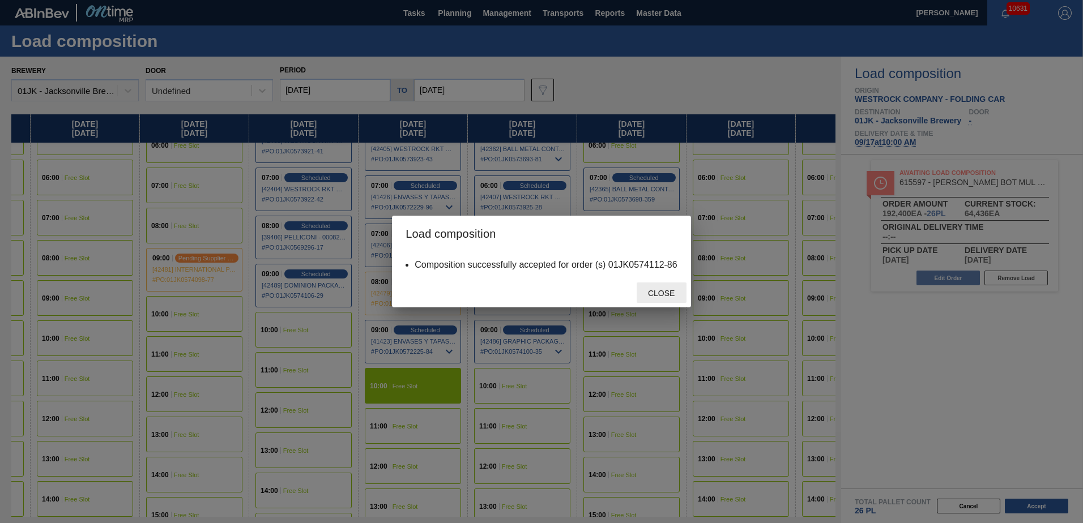
click at [647, 297] on span "Close" at bounding box center [661, 293] width 45 height 9
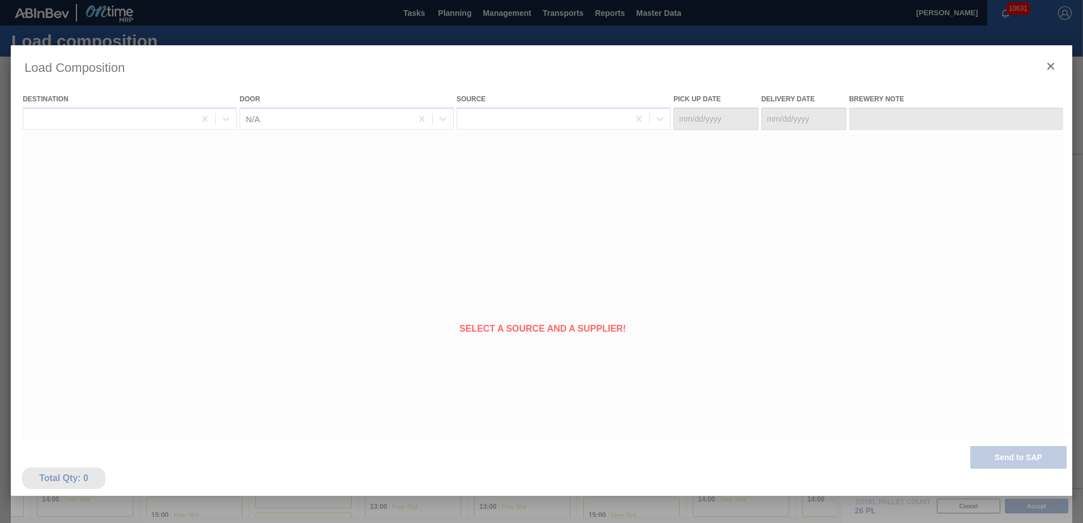
type Date "[DATE]"
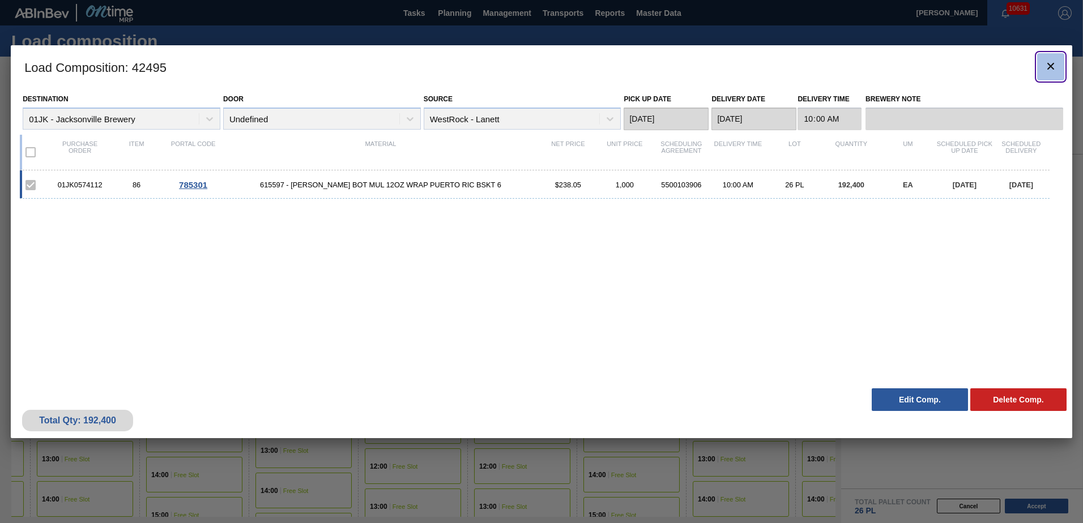
click at [1047, 67] on icon "botão de ícone" at bounding box center [1050, 66] width 14 height 14
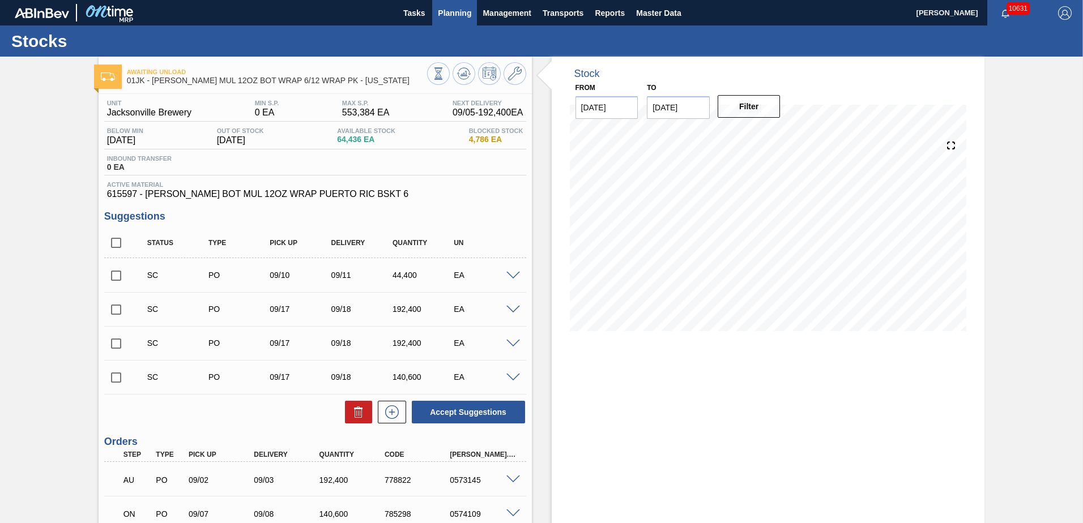
click at [446, 11] on span "Planning" at bounding box center [454, 13] width 33 height 14
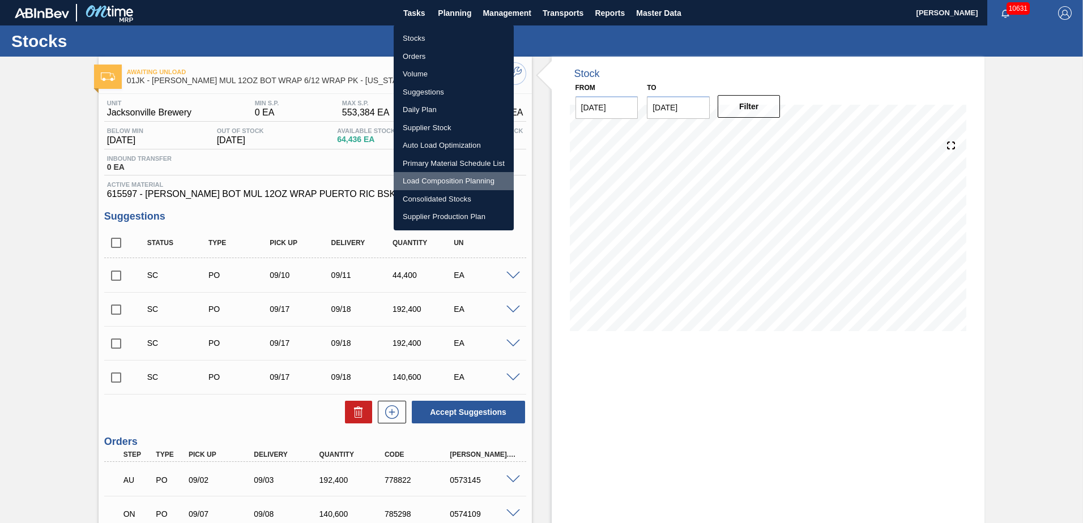
click at [426, 179] on li "Load Composition Planning" at bounding box center [454, 181] width 120 height 18
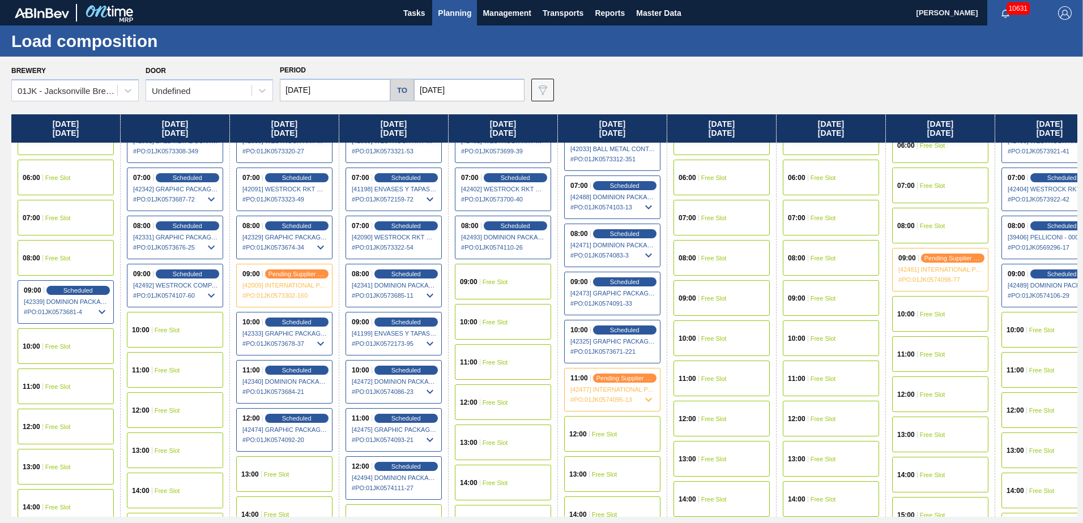
scroll to position [170, 0]
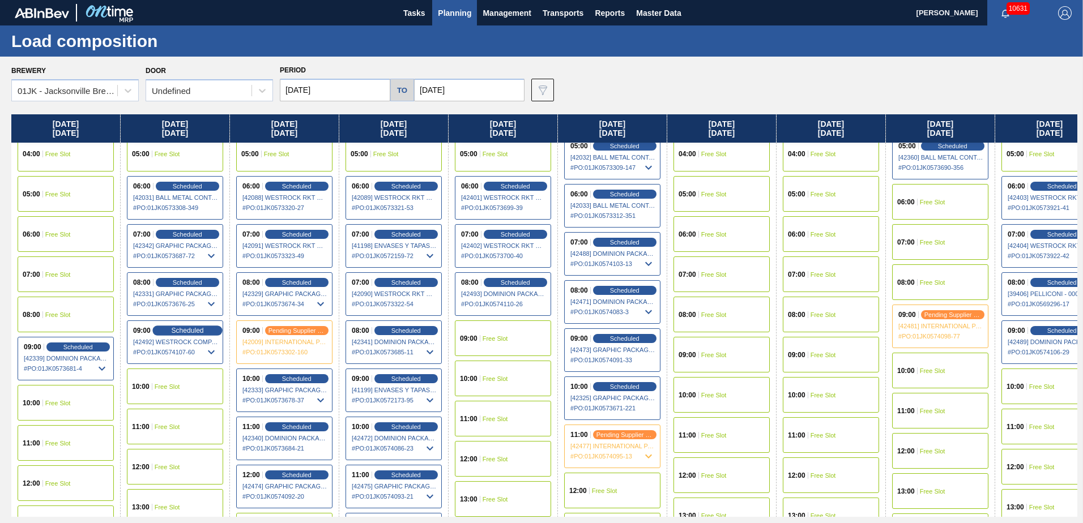
click at [181, 330] on span "Scheduled" at bounding box center [187, 330] width 32 height 7
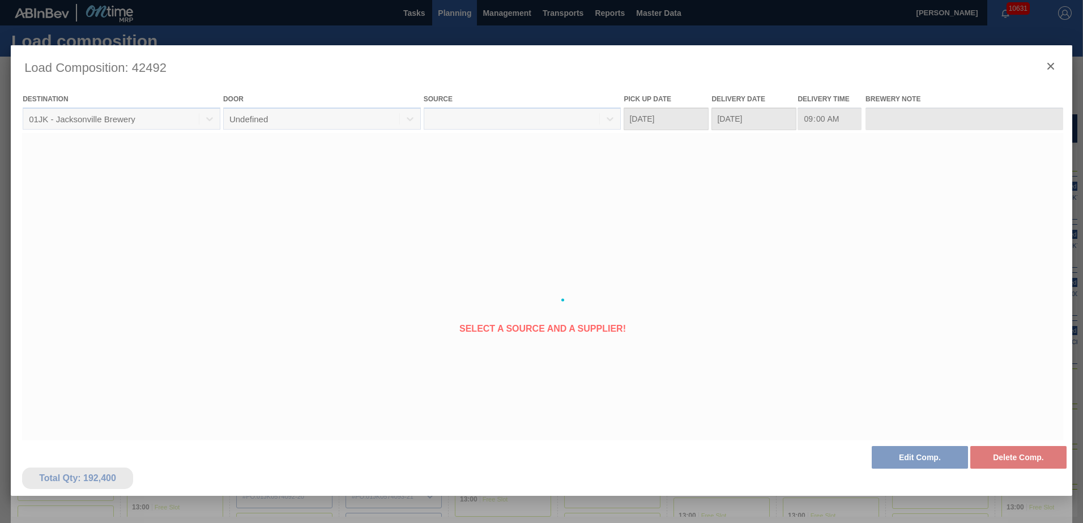
type Date "[DATE]"
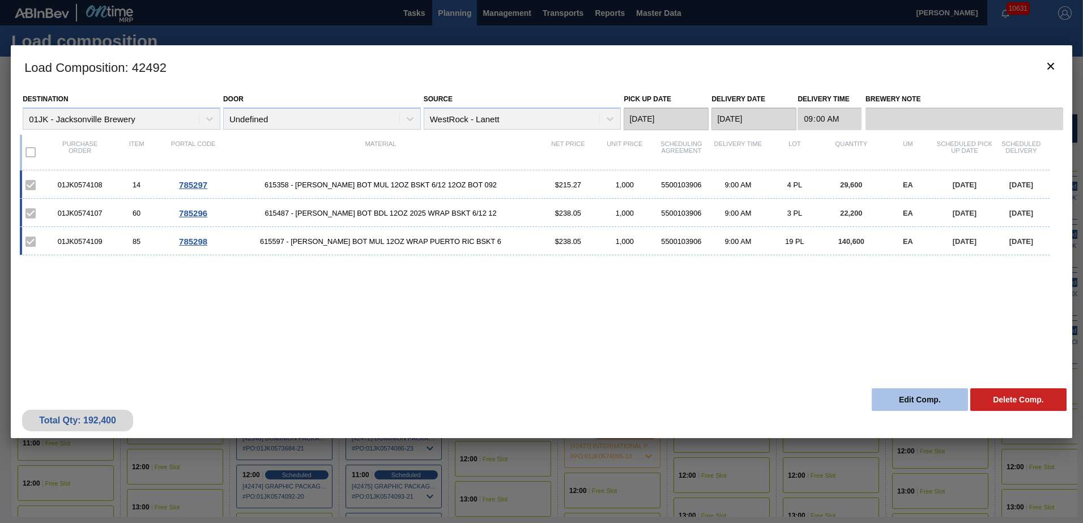
click at [929, 403] on button "Edit Comp." at bounding box center [919, 399] width 96 height 23
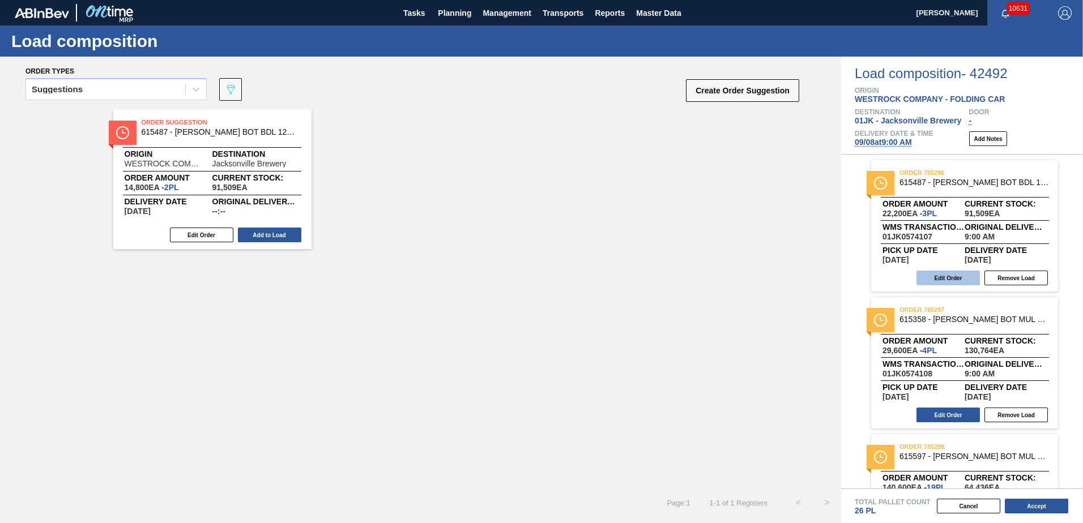
click at [933, 280] on button "Edit Order" at bounding box center [947, 278] width 63 height 15
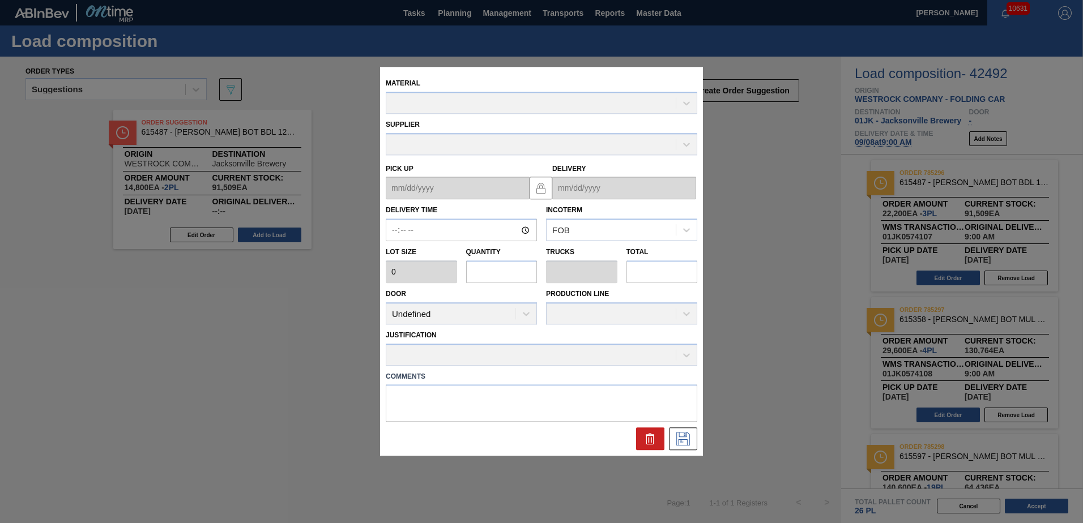
type input "09:00:00"
type input "7,400"
type input "3"
type input "0.097"
type input "22,200"
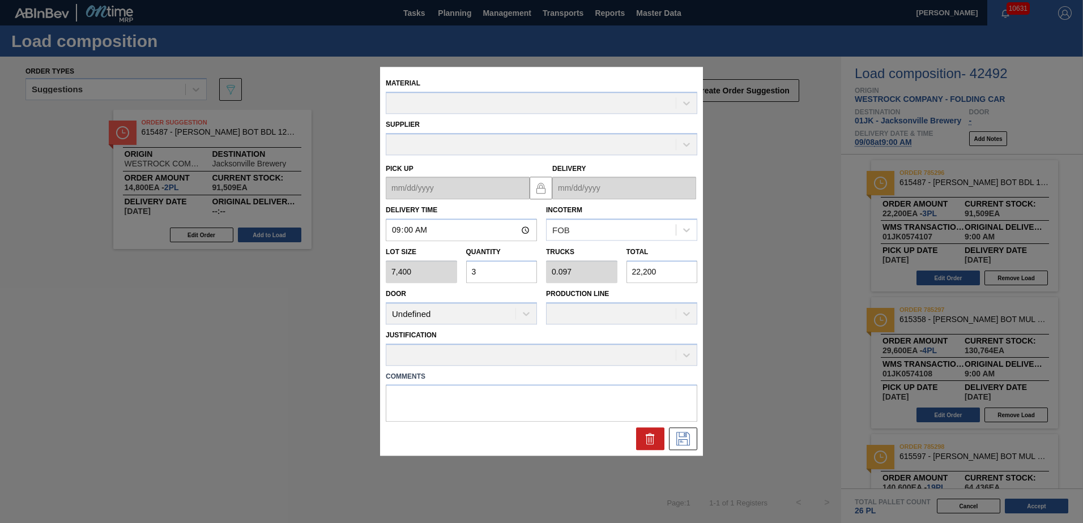
type up "[DATE]"
type input "[DATE]"
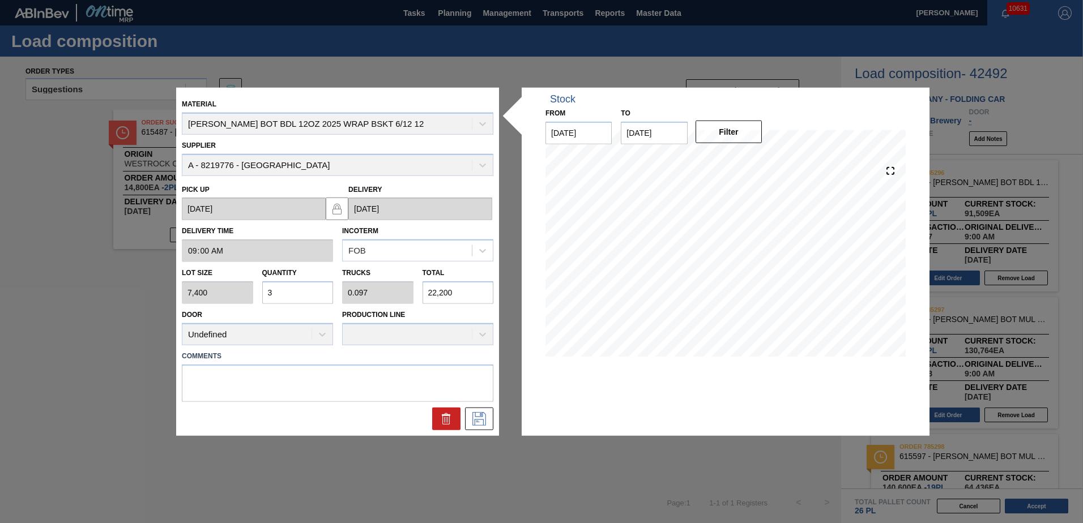
click at [456, 297] on input "22,200" at bounding box center [457, 292] width 71 height 23
click at [458, 297] on input "22,200" at bounding box center [457, 292] width 71 height 23
type input "0"
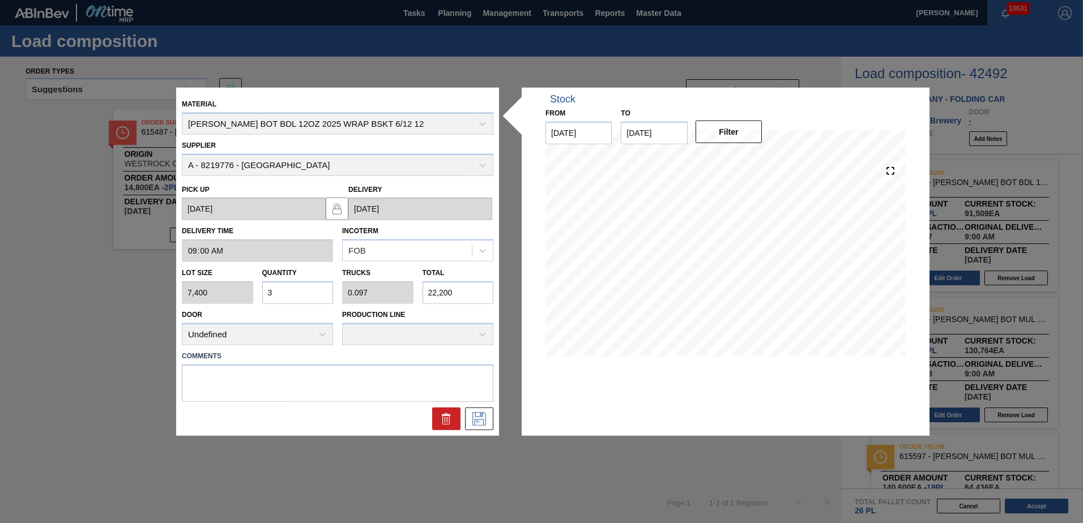
type input "2"
type input "0.004"
type input "27"
type input "0.037"
type input "0.001"
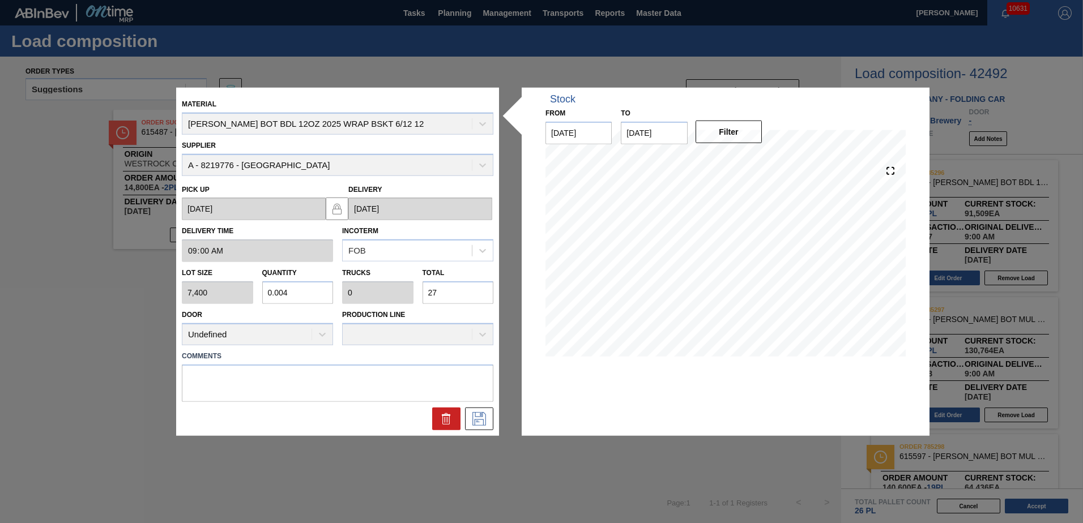
type input "271"
type input "0.367"
type input "0.012"
type input "2,719"
type input "3.675"
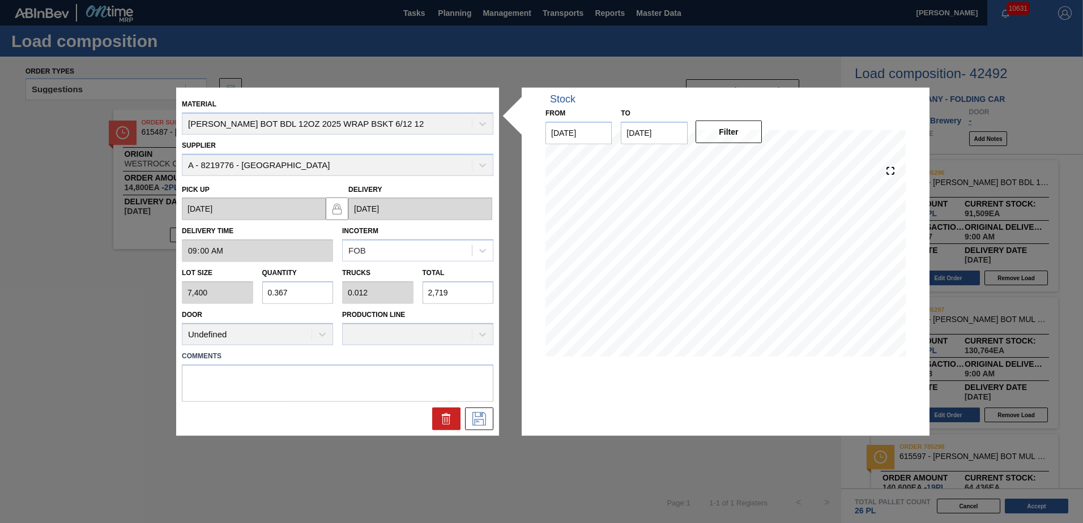
type input "0.119"
type input "27,195"
click at [477, 417] on icon at bounding box center [479, 419] width 14 height 14
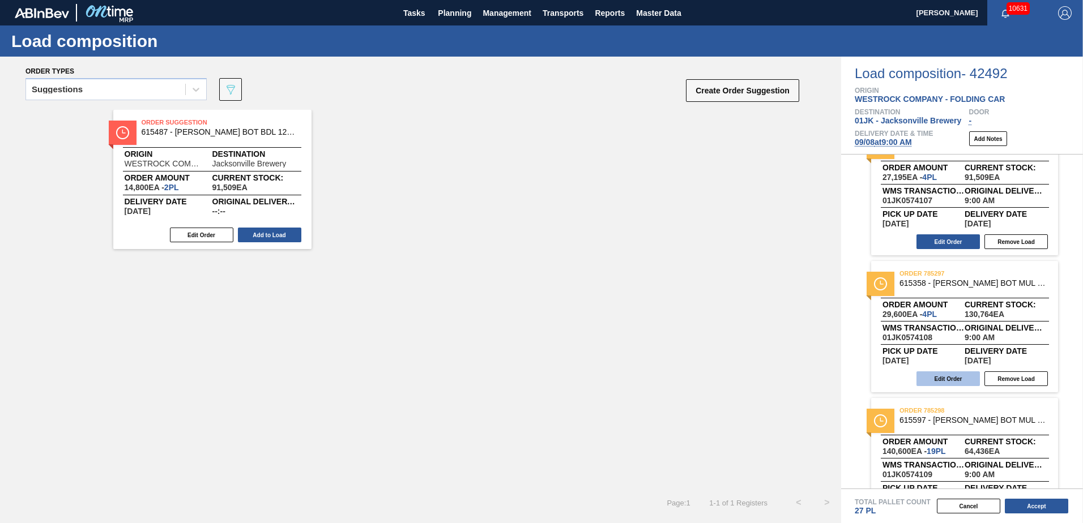
scroll to position [83, 0]
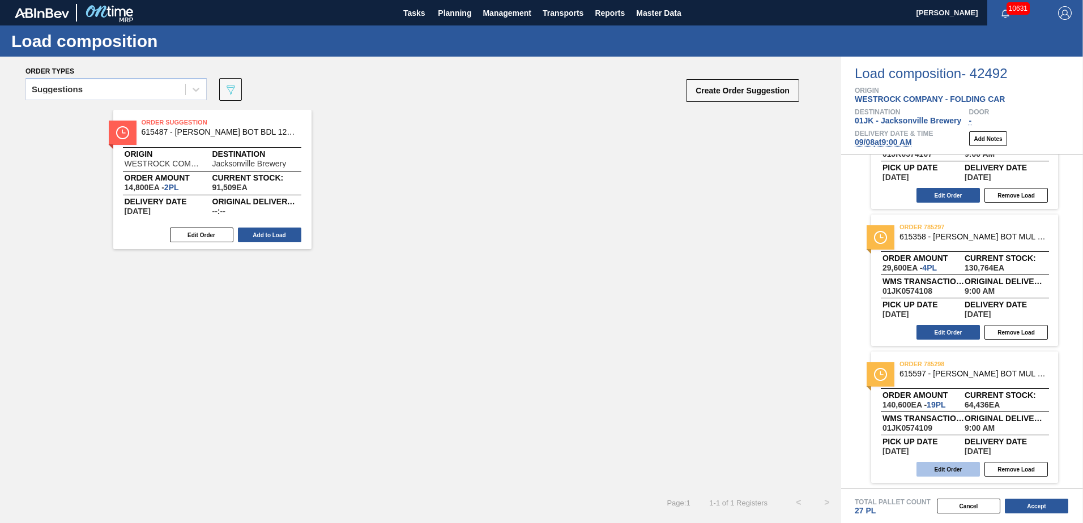
click at [955, 471] on button "Edit Order" at bounding box center [947, 469] width 63 height 15
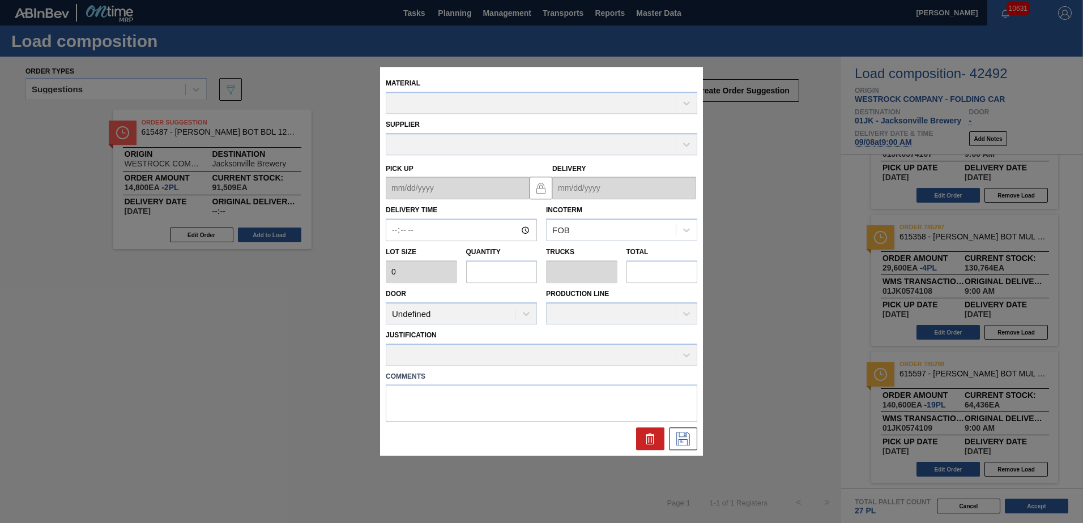
type input "09:00:00"
type input "7,400"
type input "19"
type input "0.731"
type input "140,600"
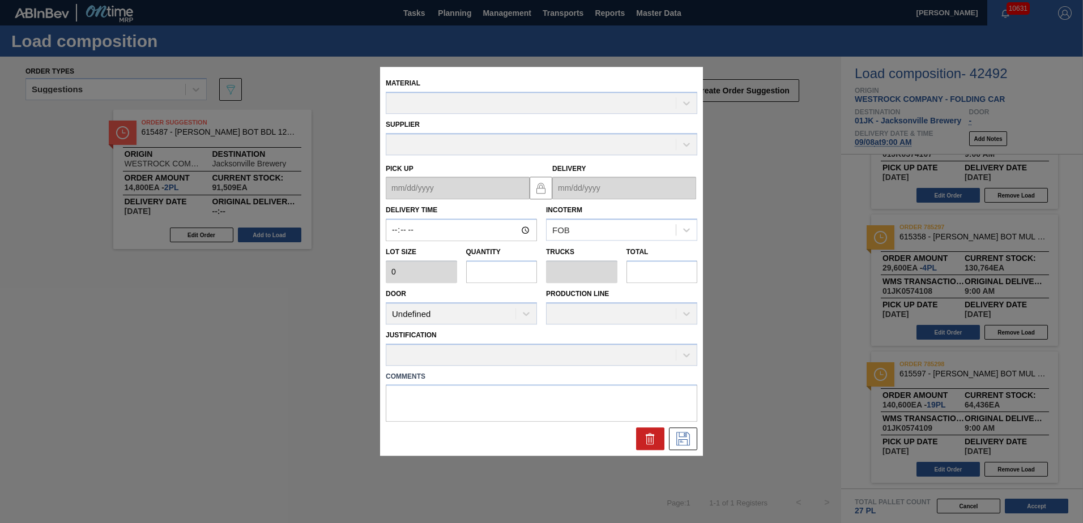
type textarea "NOSE, DROP"
type up "[DATE]"
type input "[DATE]"
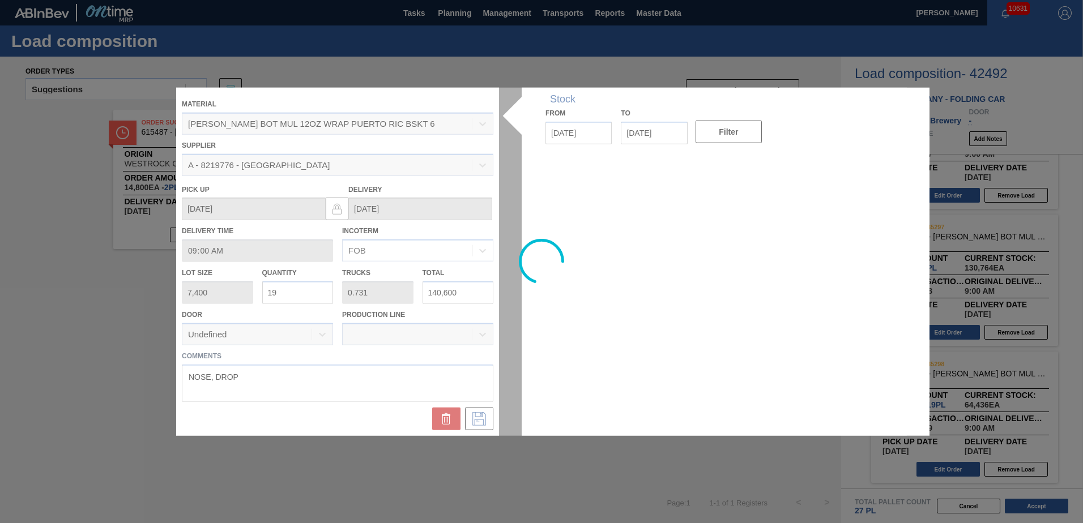
click at [478, 283] on div at bounding box center [541, 262] width 730 height 348
drag, startPoint x: 478, startPoint y: 283, endPoint x: 476, endPoint y: 293, distance: 9.9
click at [476, 293] on div at bounding box center [541, 262] width 730 height 348
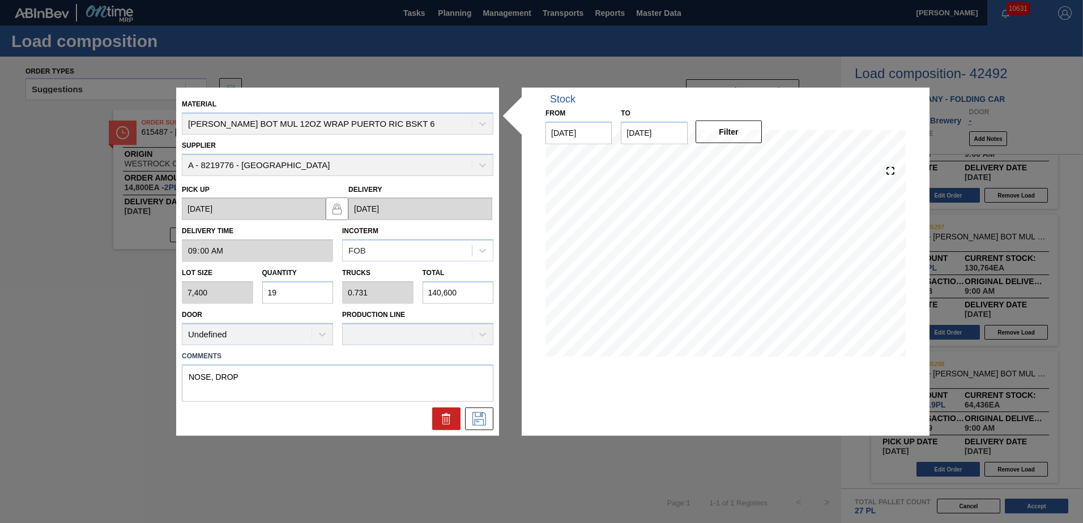
click at [464, 296] on input "140,600" at bounding box center [457, 292] width 71 height 23
type input "0"
type input "1"
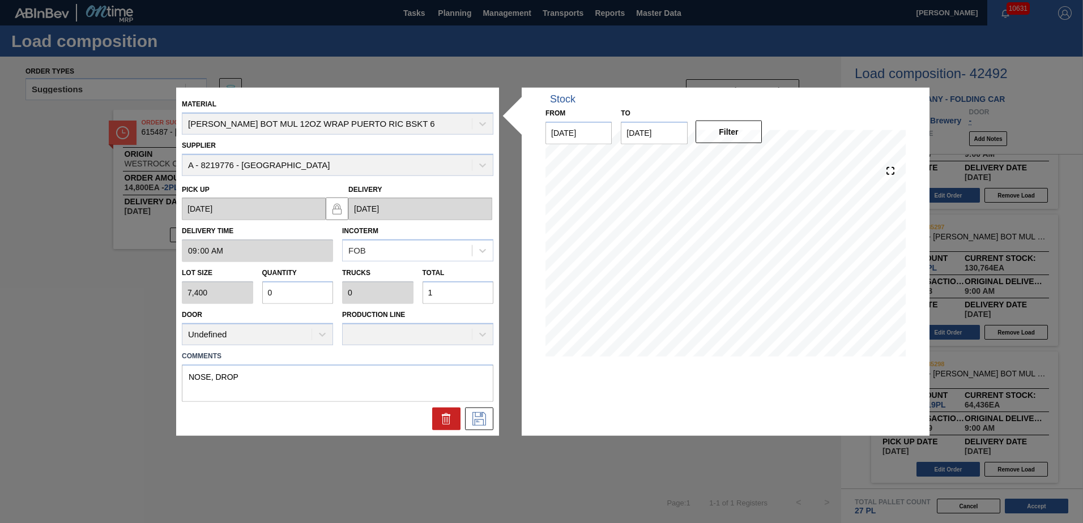
type input "0.002"
type input "14"
type input "0.019"
type input "0.001"
type input "140"
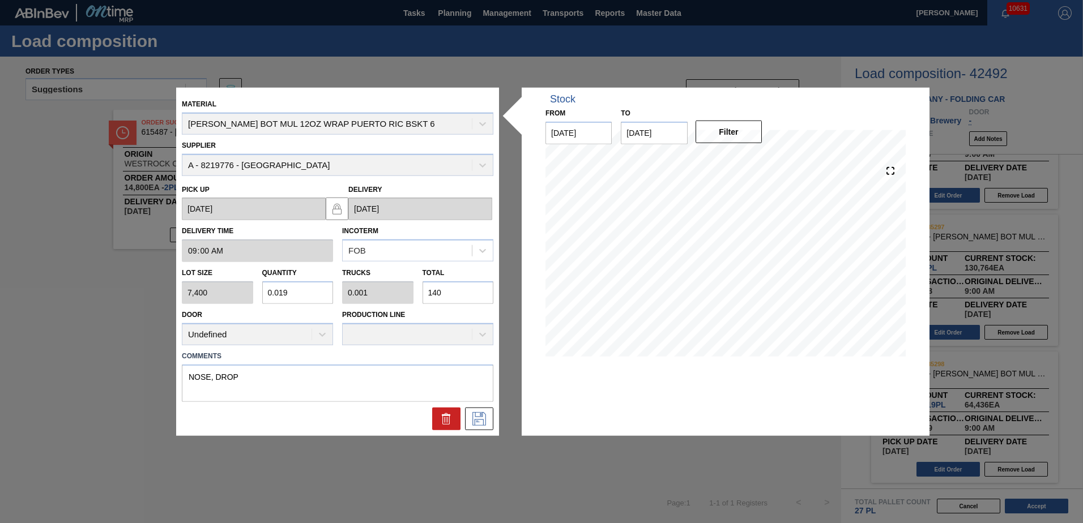
type input "0.19"
type input "0.007"
type input "1,404"
type input "1.897"
type input "0.073"
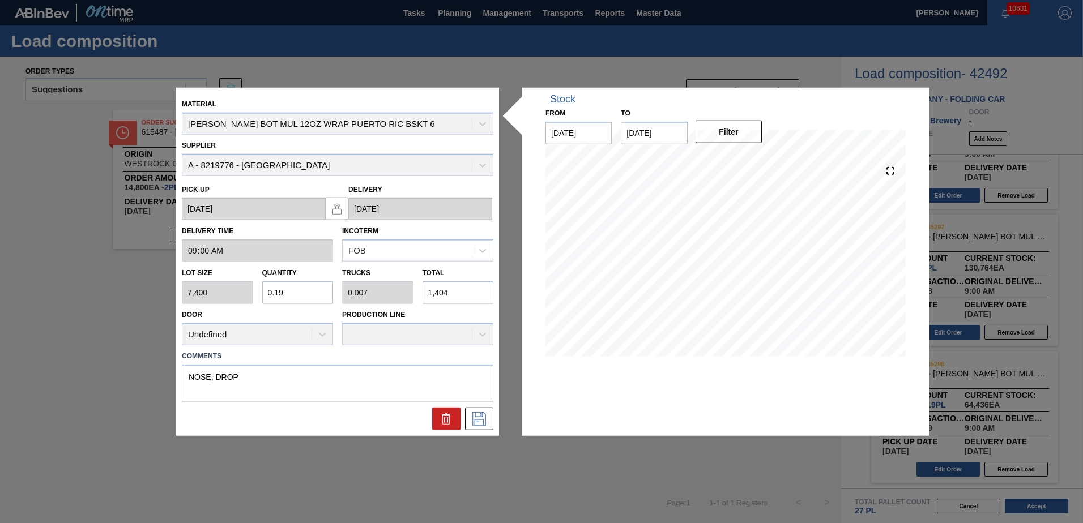
type input "14,041"
type input "18.975"
type input "0.73"
type input "140,415"
click at [474, 422] on icon at bounding box center [479, 419] width 18 height 14
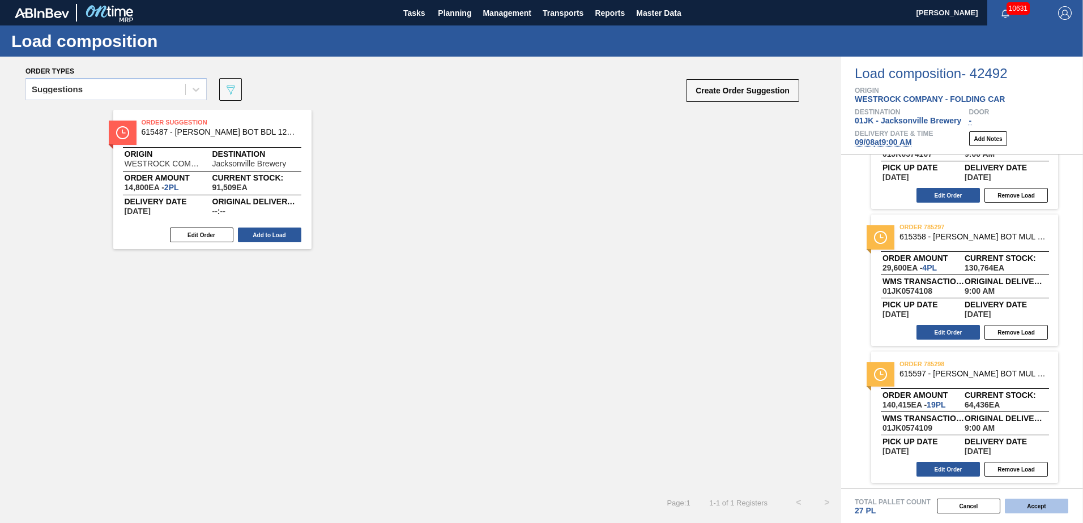
click at [1028, 508] on button "Accept" at bounding box center [1035, 506] width 63 height 15
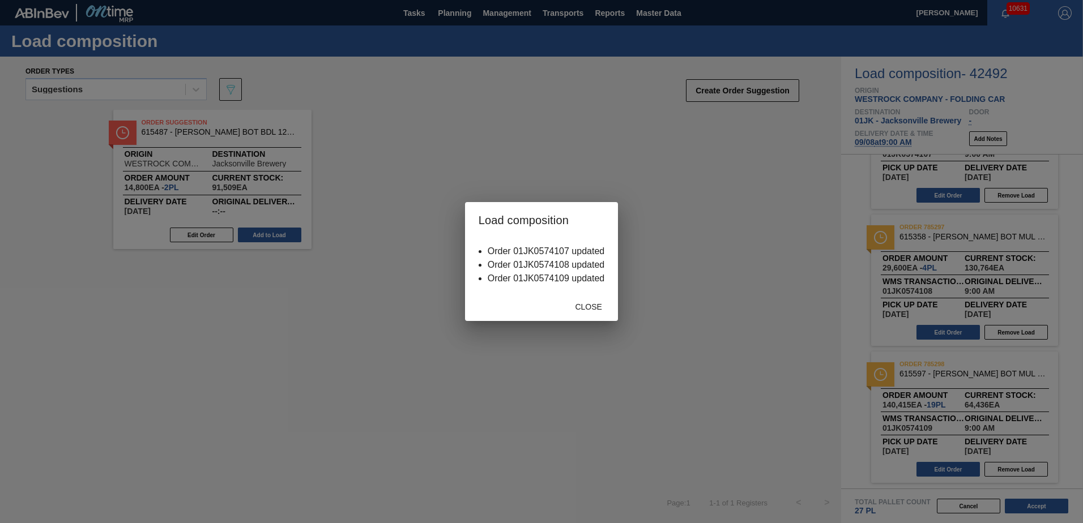
click at [609, 306] on span "Close" at bounding box center [588, 306] width 45 height 9
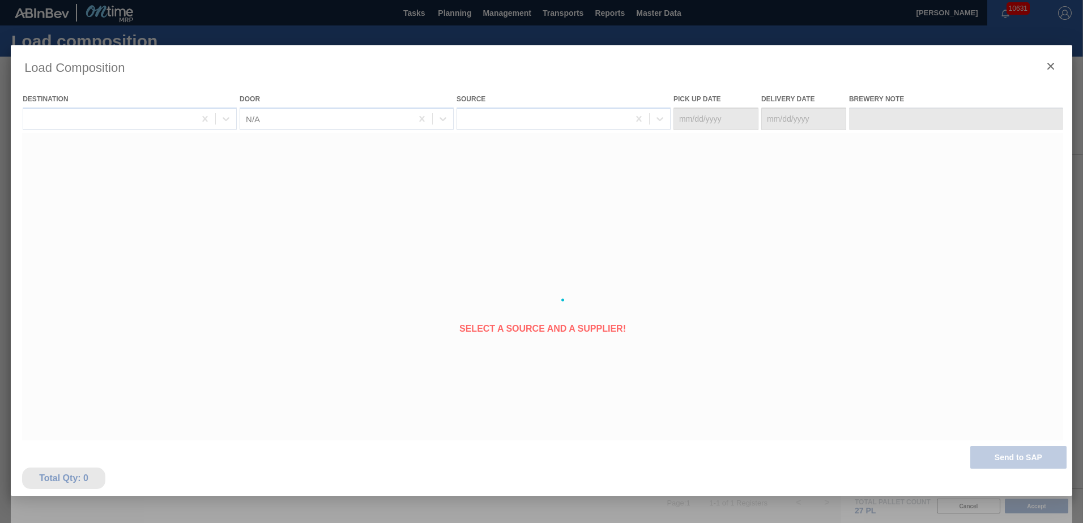
type Date "[DATE]"
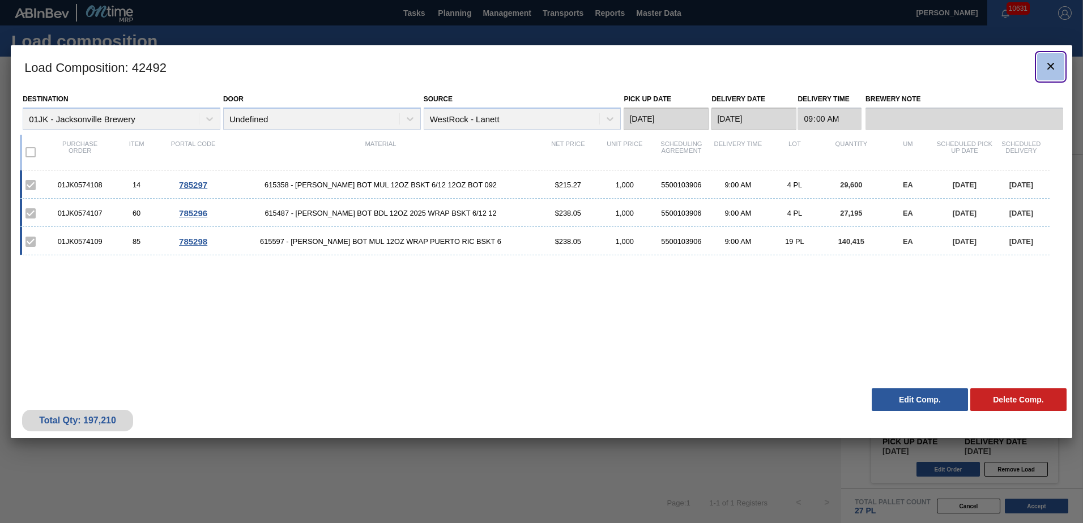
click at [1046, 68] on icon "botão de ícone" at bounding box center [1050, 66] width 14 height 14
